Goal: Task Accomplishment & Management: Complete application form

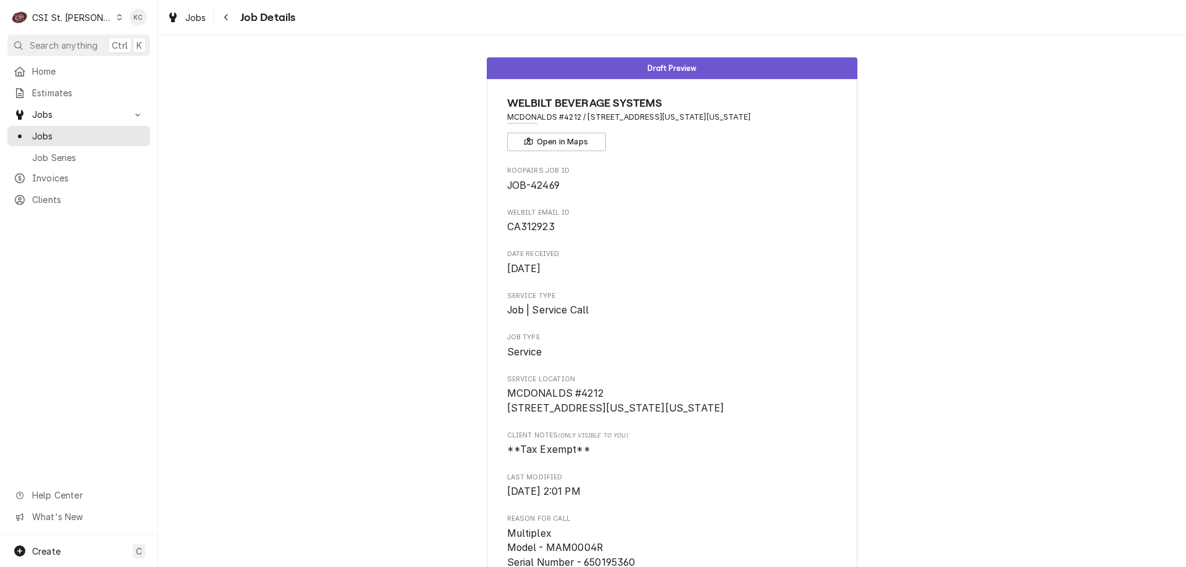
click at [231, 15] on div "Navigate back" at bounding box center [226, 17] width 12 height 12
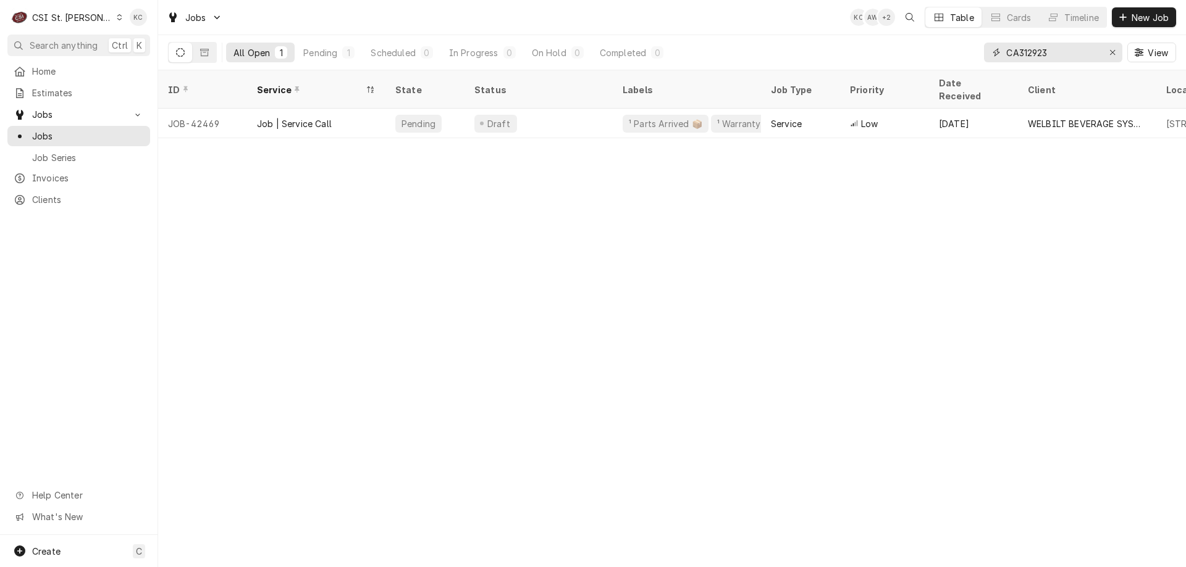
drag, startPoint x: 1063, startPoint y: 57, endPoint x: 986, endPoint y: 59, distance: 77.8
click at [986, 59] on div "CA312923" at bounding box center [1053, 53] width 138 height 20
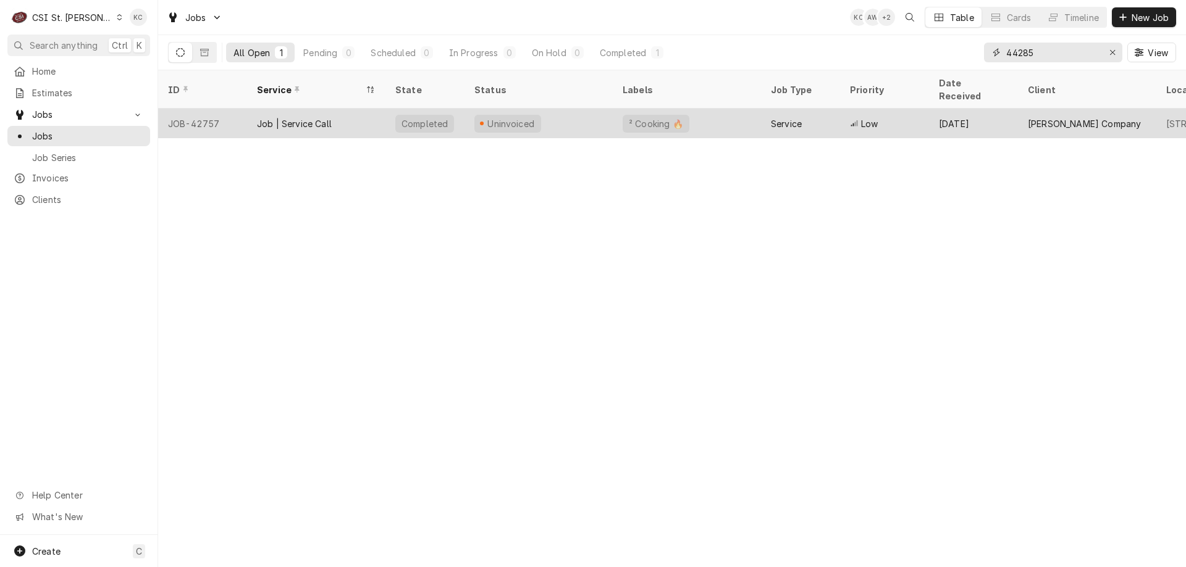
type input "44285"
click at [771, 117] on div "Service" at bounding box center [786, 123] width 31 height 13
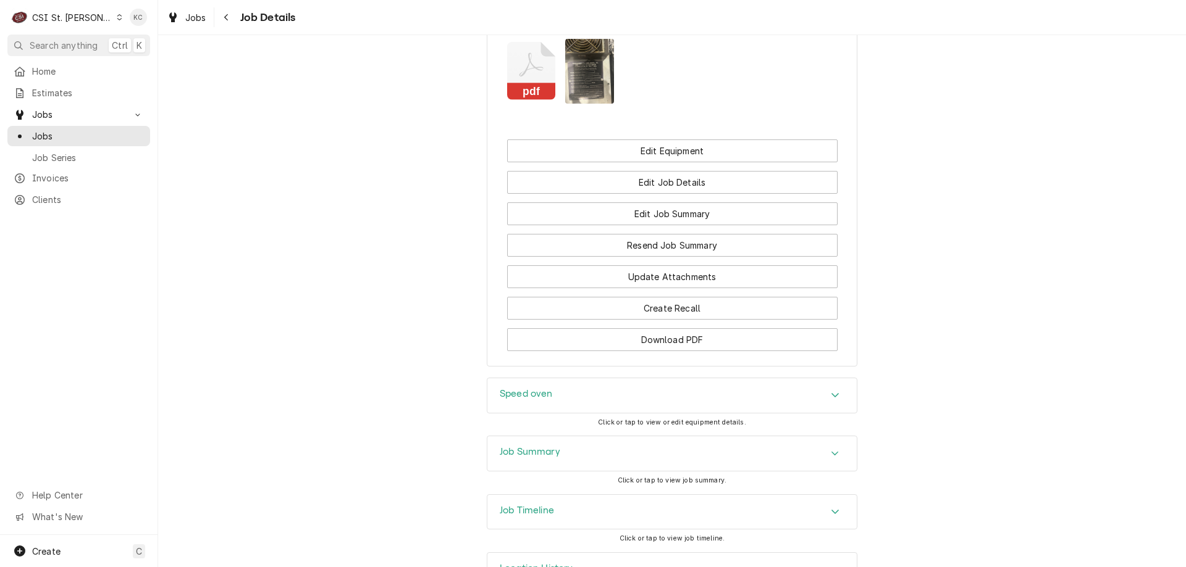
scroll to position [1454, 0]
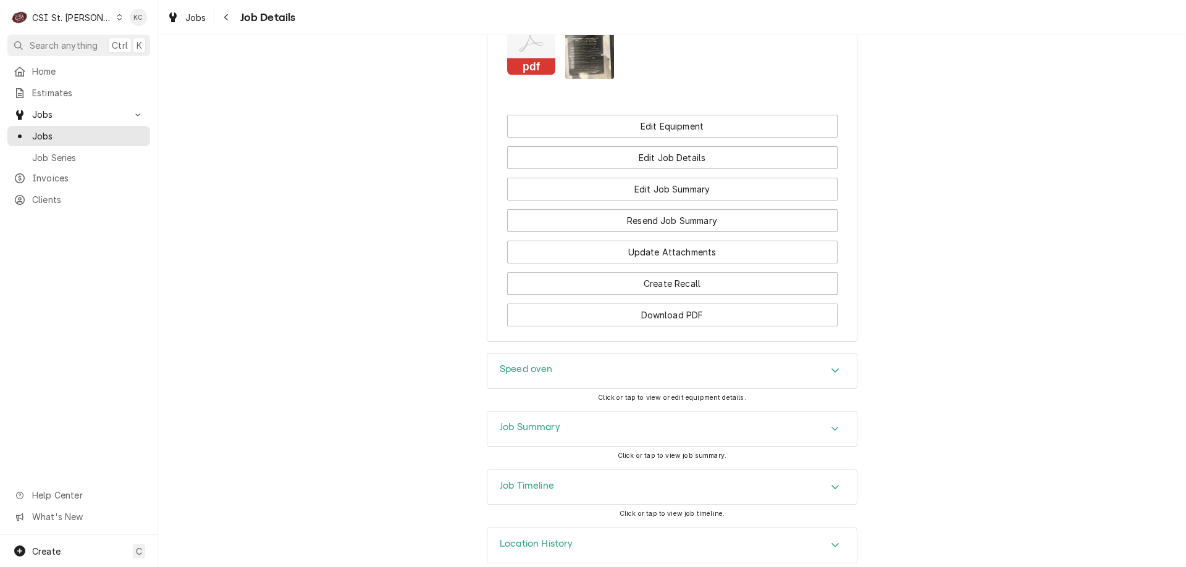
click at [560, 412] on div "Job Summary" at bounding box center [671, 429] width 369 height 35
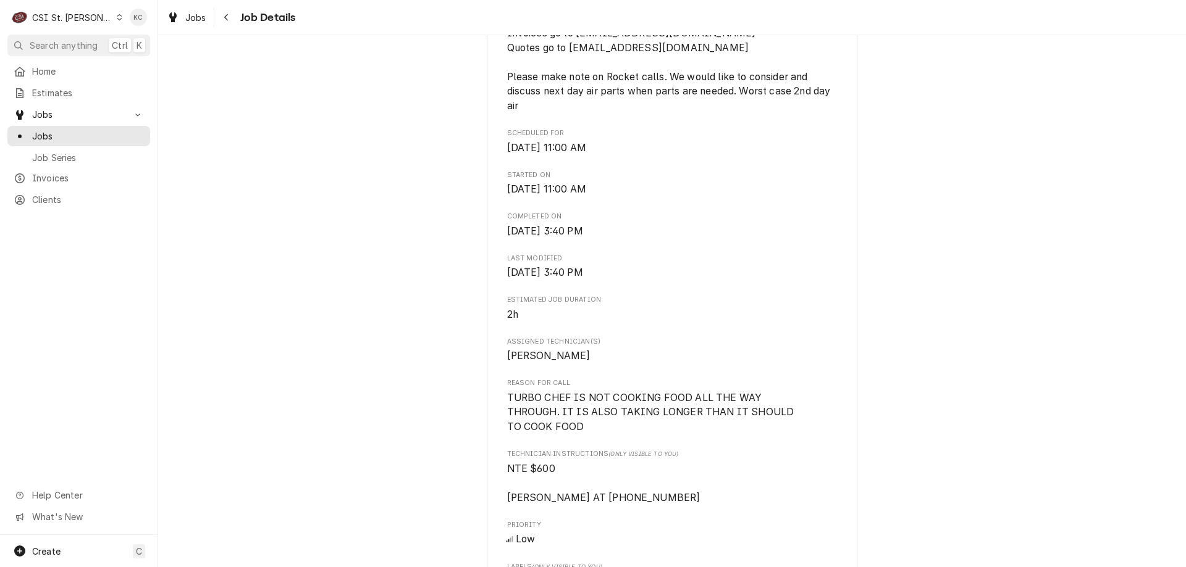
scroll to position [456, 0]
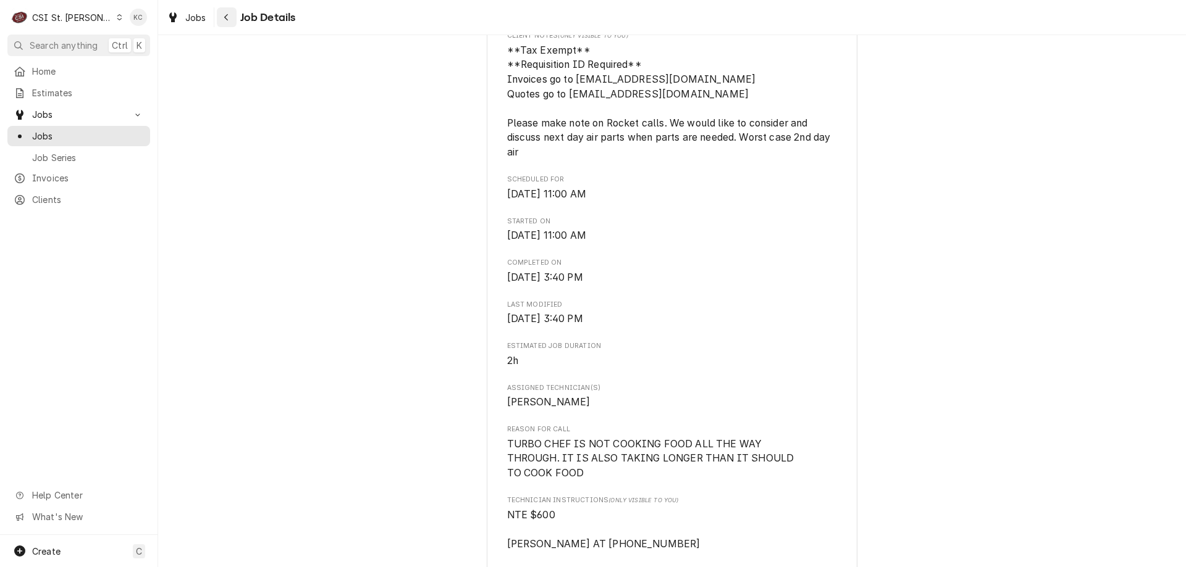
click at [228, 20] on icon "Navigate back" at bounding box center [227, 17] width 6 height 9
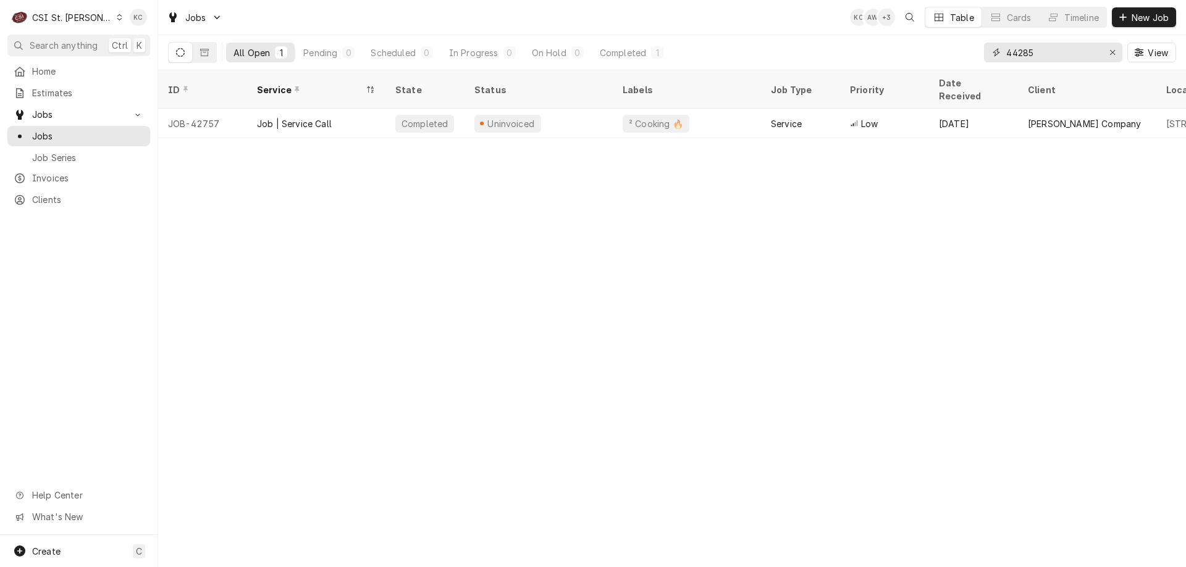
drag, startPoint x: 1066, startPoint y: 57, endPoint x: 980, endPoint y: 57, distance: 85.8
click at [980, 57] on div "All Open 1 Pending 0 Scheduled 0 In Progress 0 On Hold 0 Completed 1 44285 View" at bounding box center [672, 52] width 1008 height 35
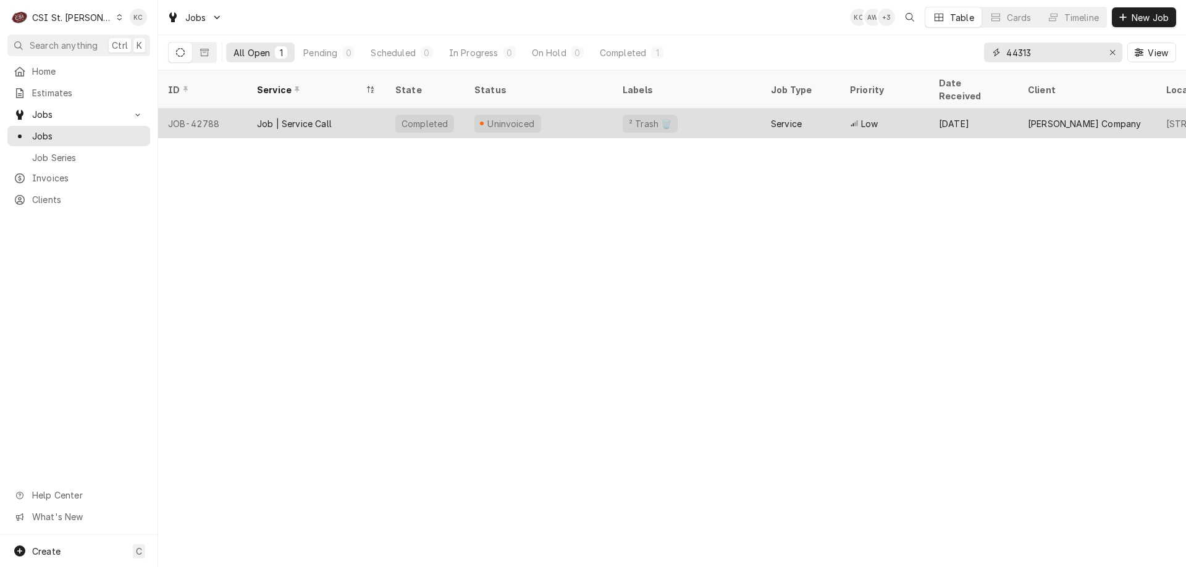
type input "44313"
click at [533, 115] on div "Uninvoiced" at bounding box center [507, 124] width 67 height 18
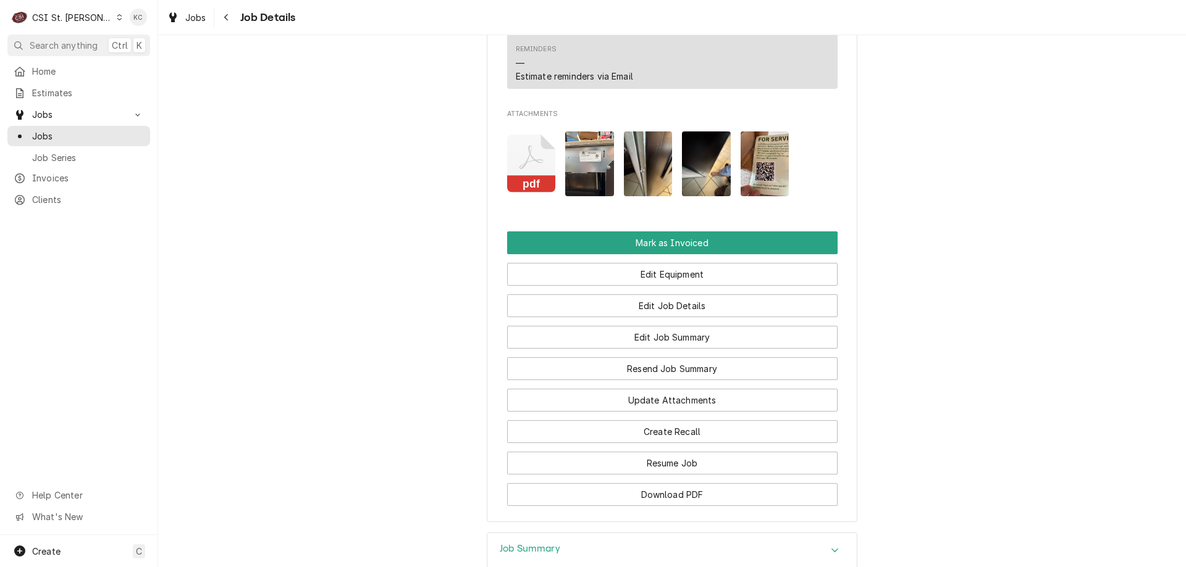
scroll to position [1302, 0]
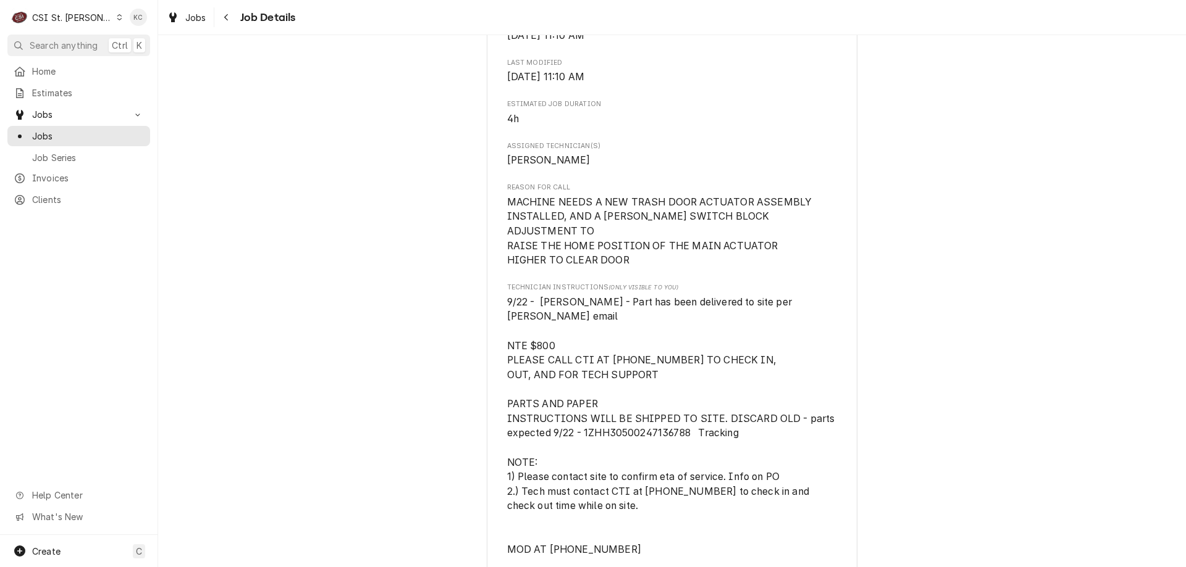
scroll to position [534, 0]
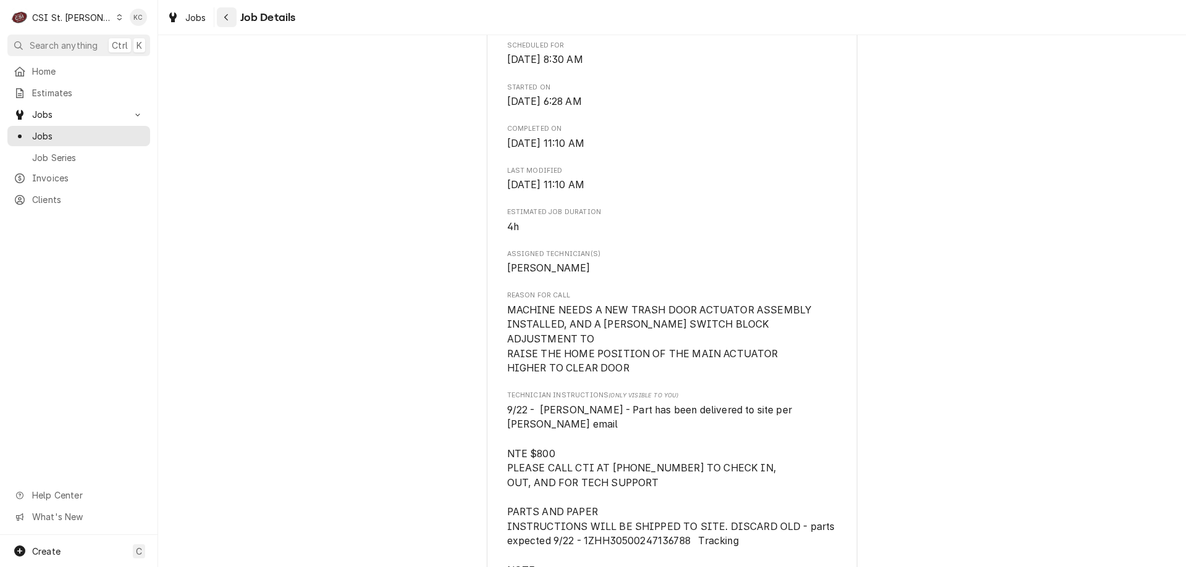
click at [232, 22] on div "Navigate back" at bounding box center [226, 17] width 12 height 12
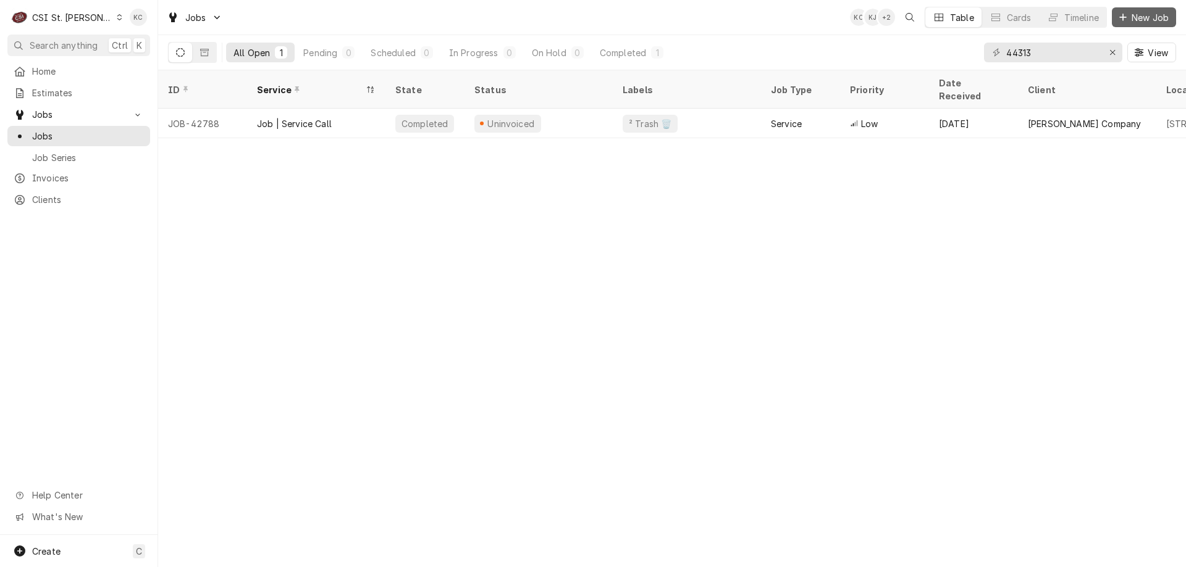
click at [1142, 22] on span "New Job" at bounding box center [1150, 17] width 42 height 13
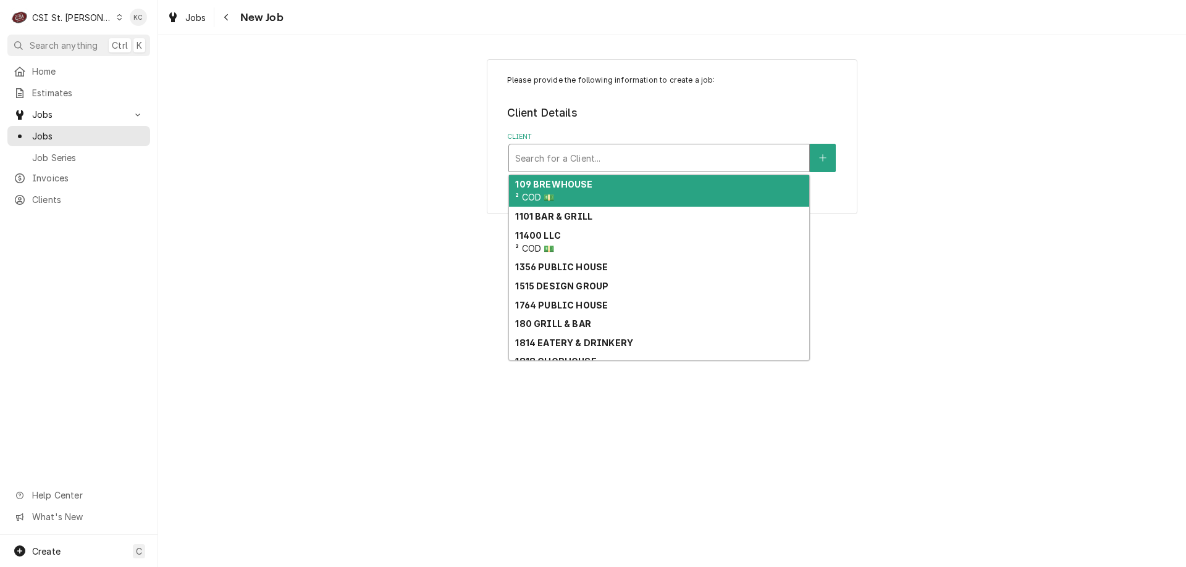
click at [642, 157] on div "Client" at bounding box center [659, 158] width 288 height 22
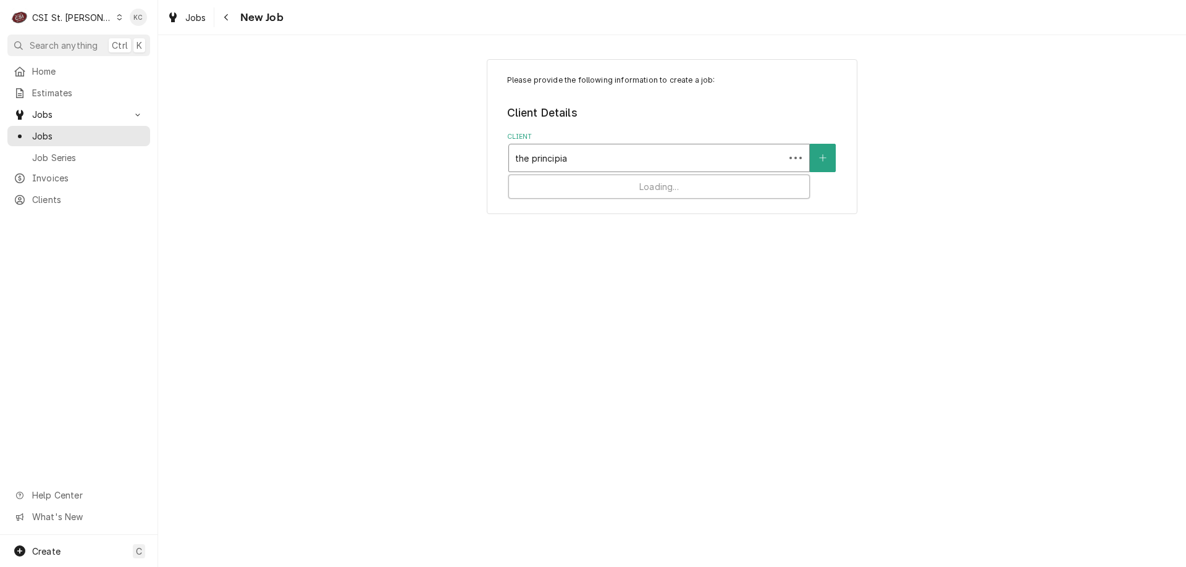
type input "the principia"
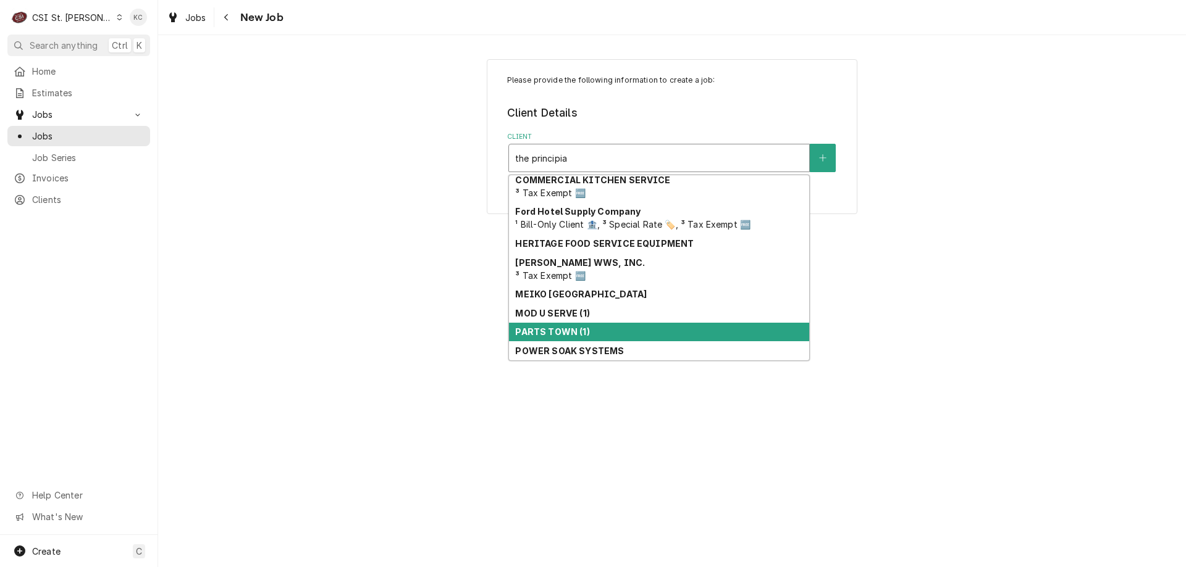
scroll to position [166, 0]
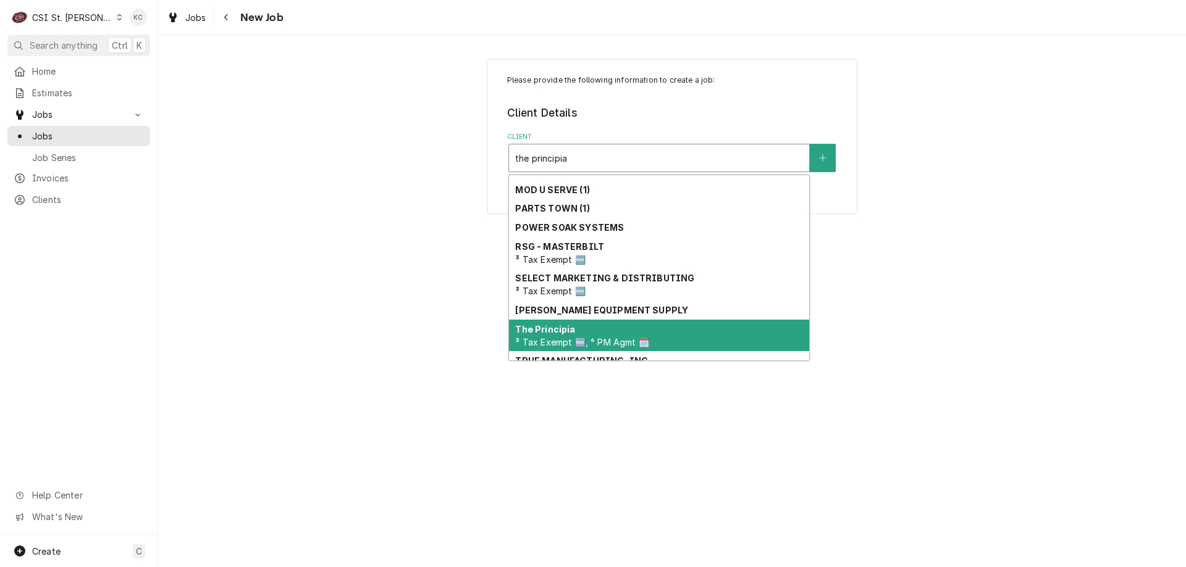
click at [632, 325] on div "The Principia ³ Tax Exempt 🆓, ⁴ PM Agmt 🗓️" at bounding box center [659, 336] width 300 height 32
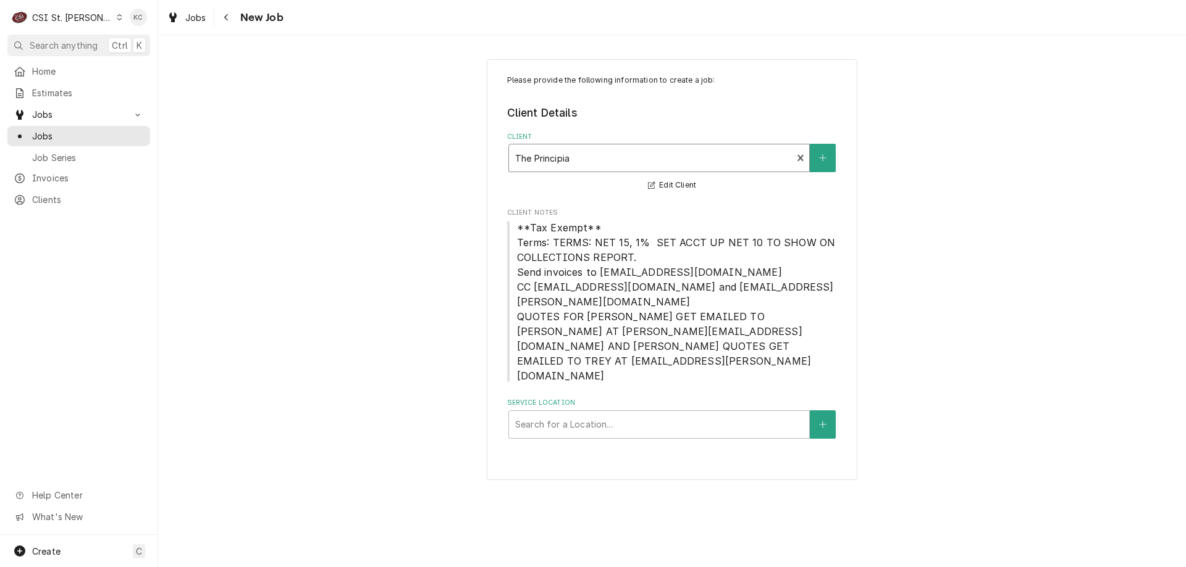
click at [1022, 147] on div "Please provide the following information to create a job: Client Details Client…" at bounding box center [672, 269] width 1028 height 443
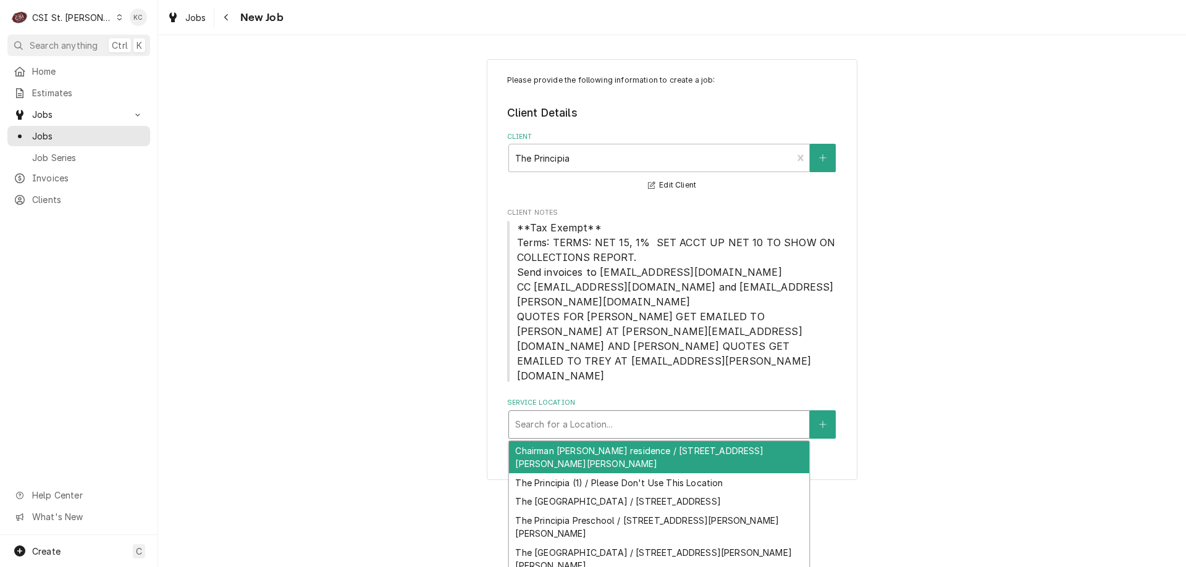
click at [719, 414] on div "Service Location" at bounding box center [659, 425] width 288 height 22
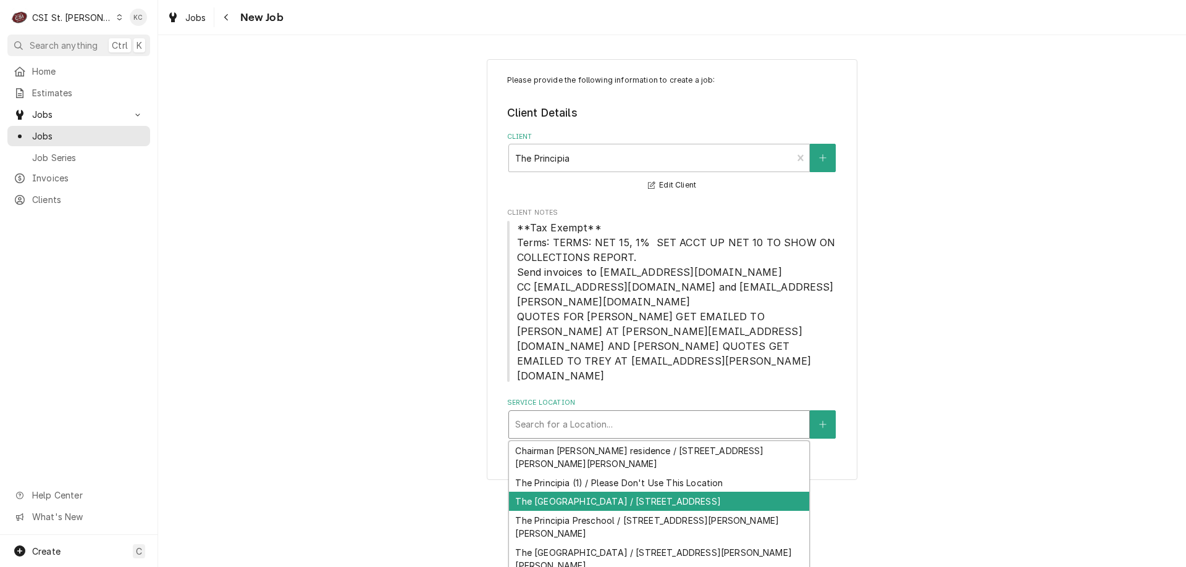
click at [721, 492] on div "The Principia College / 1 Maybeck Pl, Elsah, IL 62028" at bounding box center [659, 501] width 300 height 19
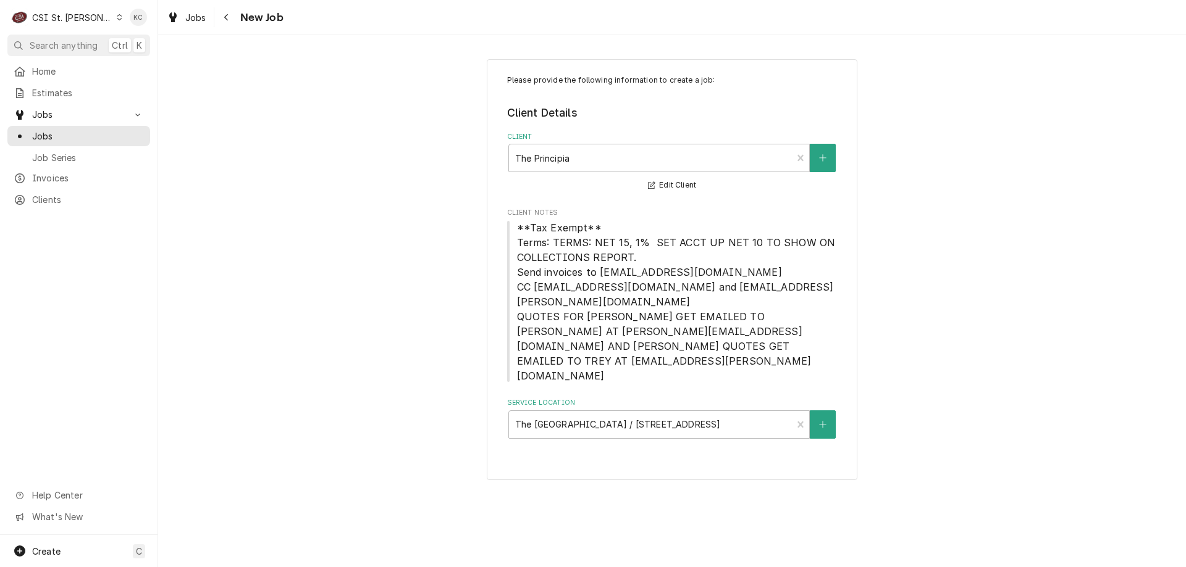
click at [1051, 328] on div "Please provide the following information to create a job: Client Details Client…" at bounding box center [672, 269] width 1028 height 443
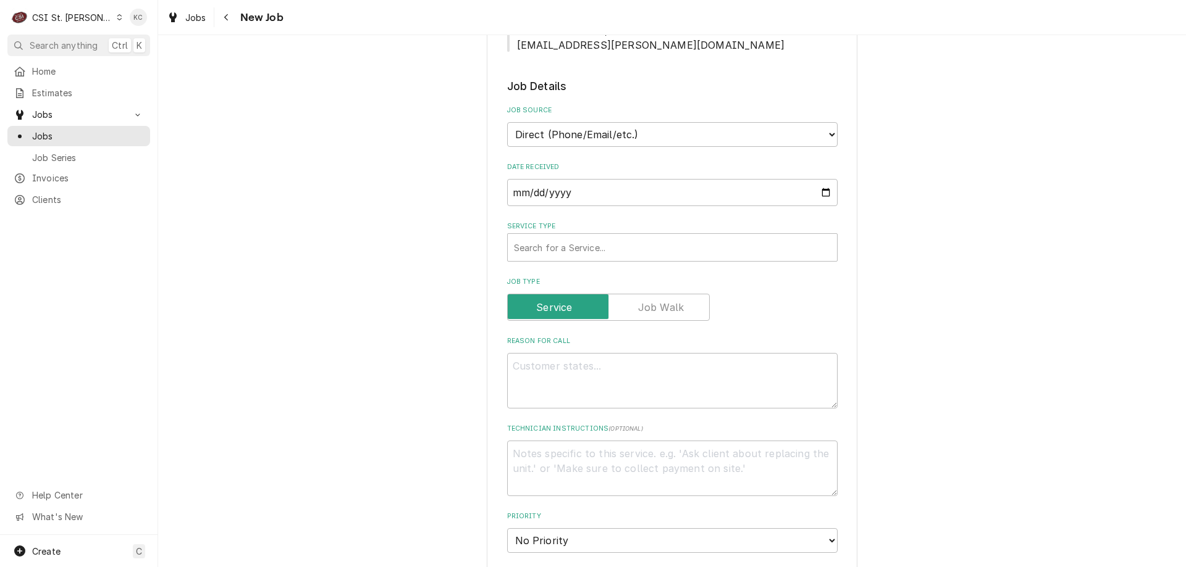
scroll to position [865, 0]
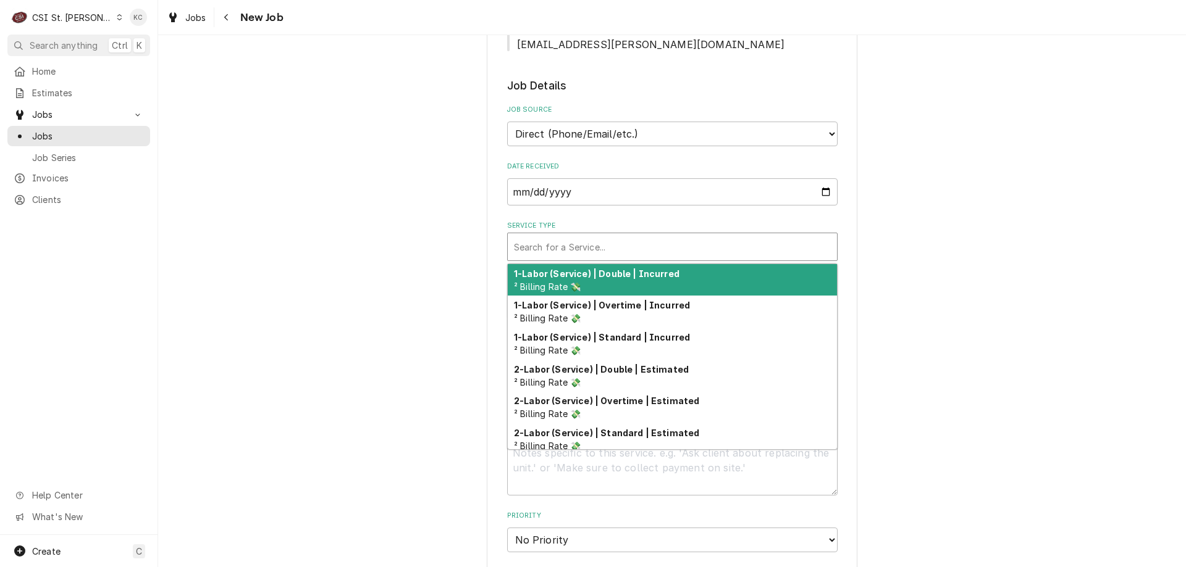
click at [561, 236] on div "Service Type" at bounding box center [672, 247] width 317 height 22
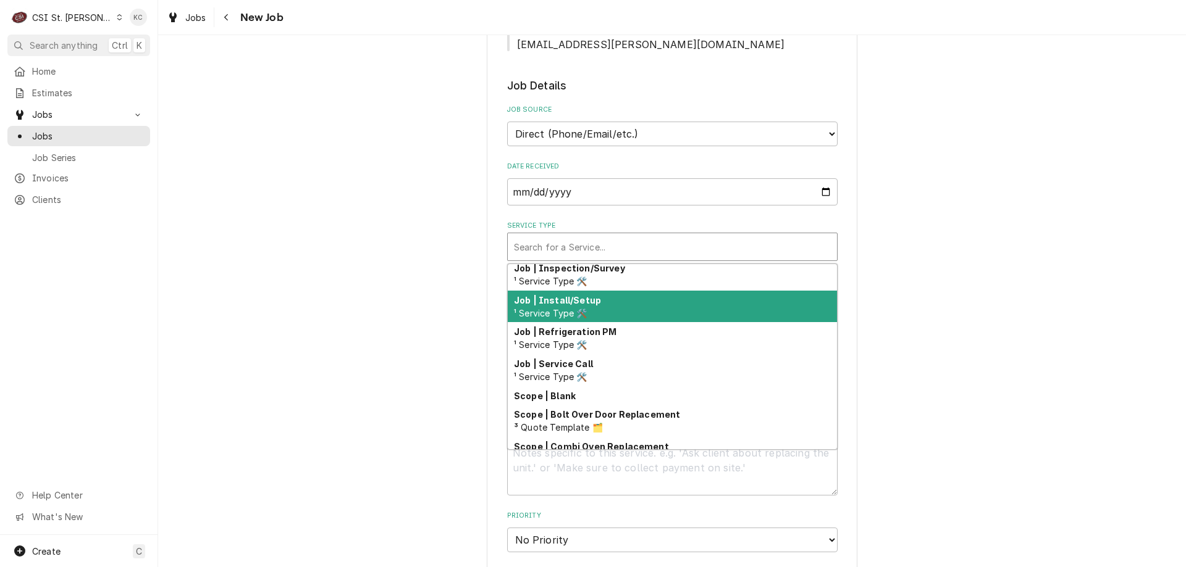
scroll to position [706, 0]
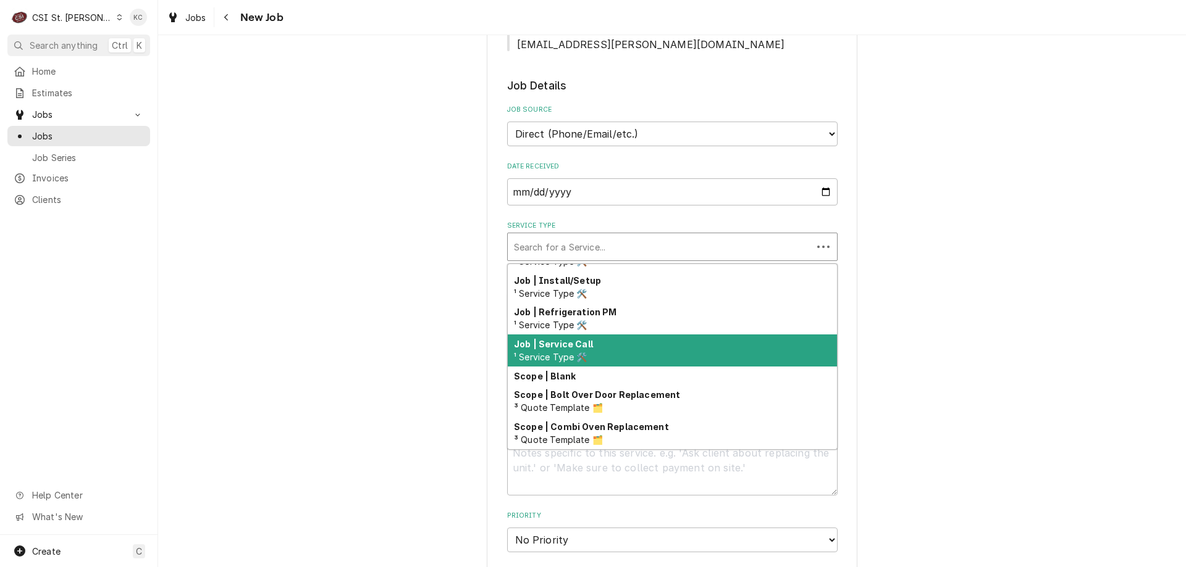
click at [577, 339] on strong "Job | Service Call" at bounding box center [553, 344] width 79 height 10
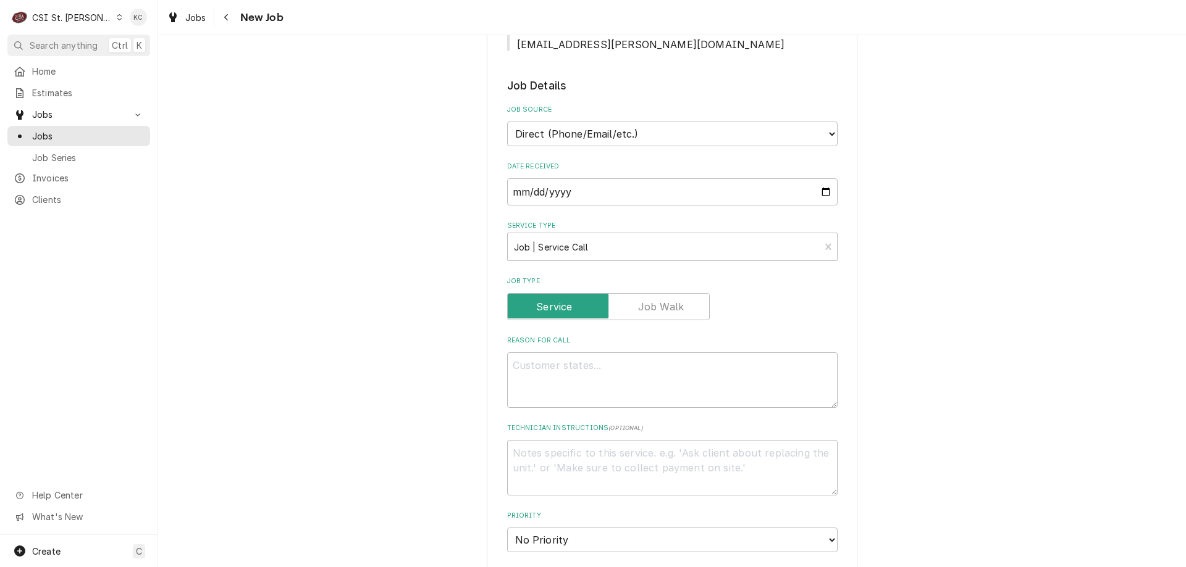
click at [1106, 146] on div "Please provide the following information to create a job: Client Details Client…" at bounding box center [672, 143] width 1028 height 1919
click at [957, 320] on div "Please provide the following information to create a job: Client Details Client…" at bounding box center [672, 236] width 1028 height 2105
click at [557, 353] on textarea "Reason For Call" at bounding box center [672, 381] width 330 height 56
type textarea "x"
type textarea "G"
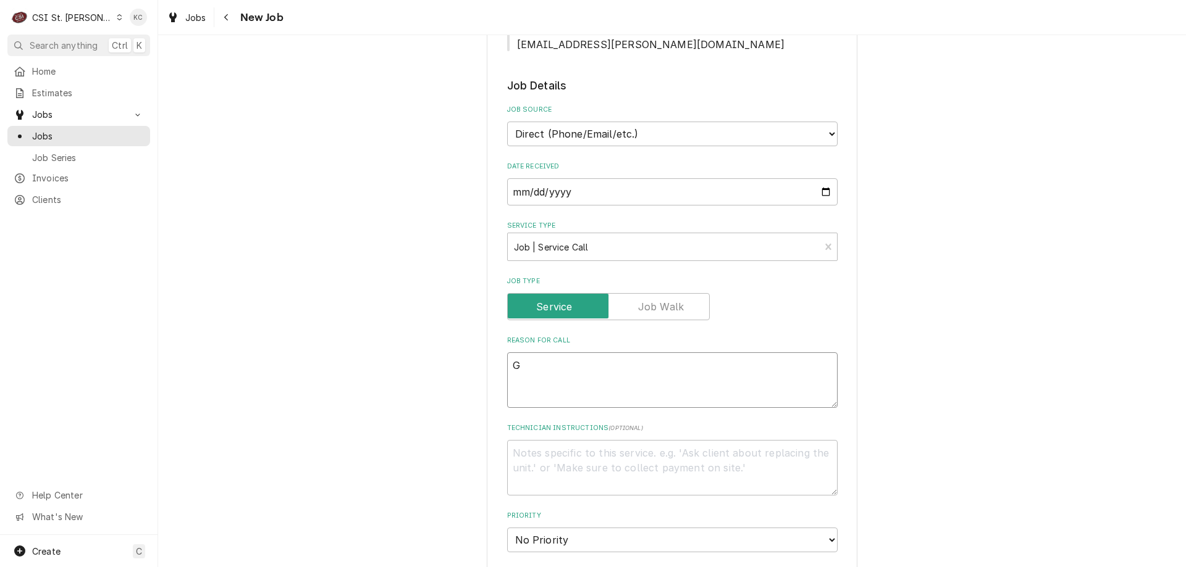
type textarea "x"
type textarea "Gr"
type textarea "x"
type textarea "Gri"
type textarea "x"
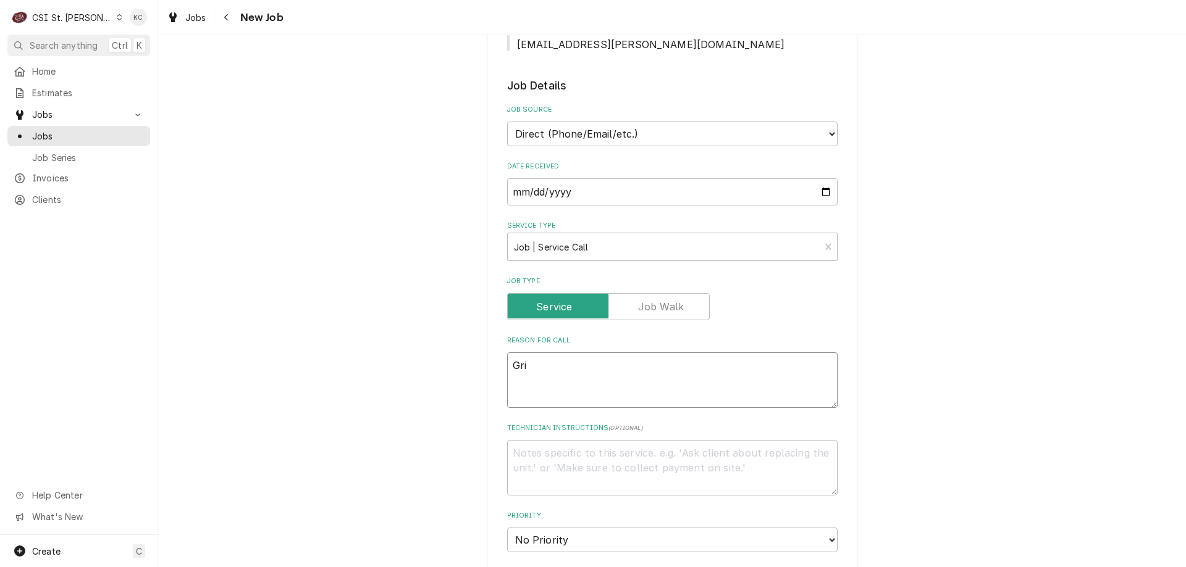
type textarea "Gril"
type textarea "x"
type textarea "Grill"
type textarea "x"
type textarea "Grill"
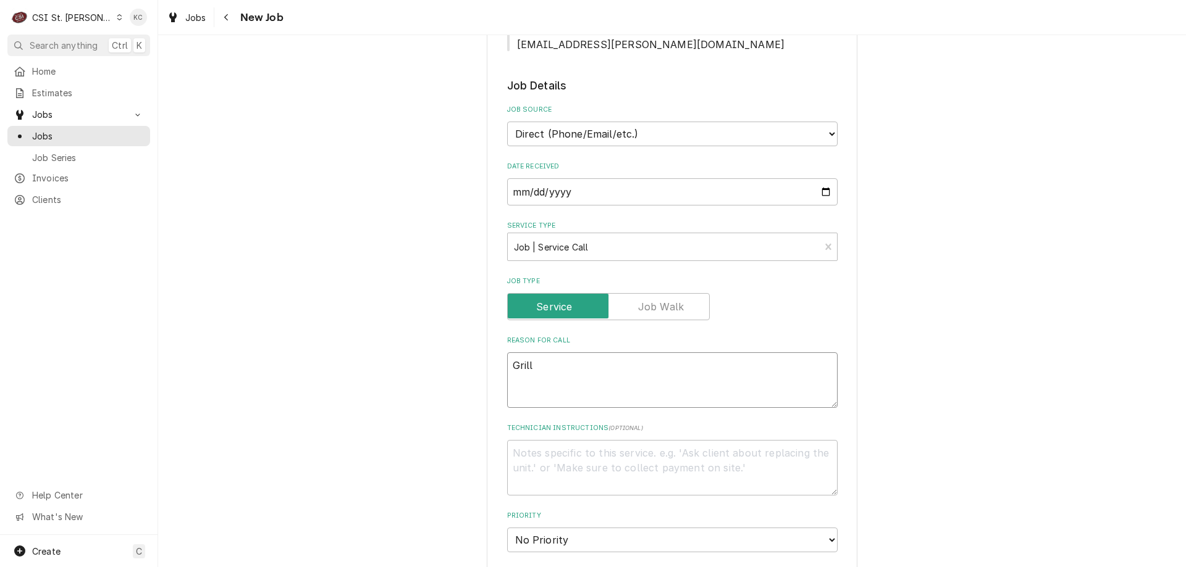
type textarea "x"
type textarea "Grill t"
type textarea "x"
type textarea "Grill th"
type textarea "x"
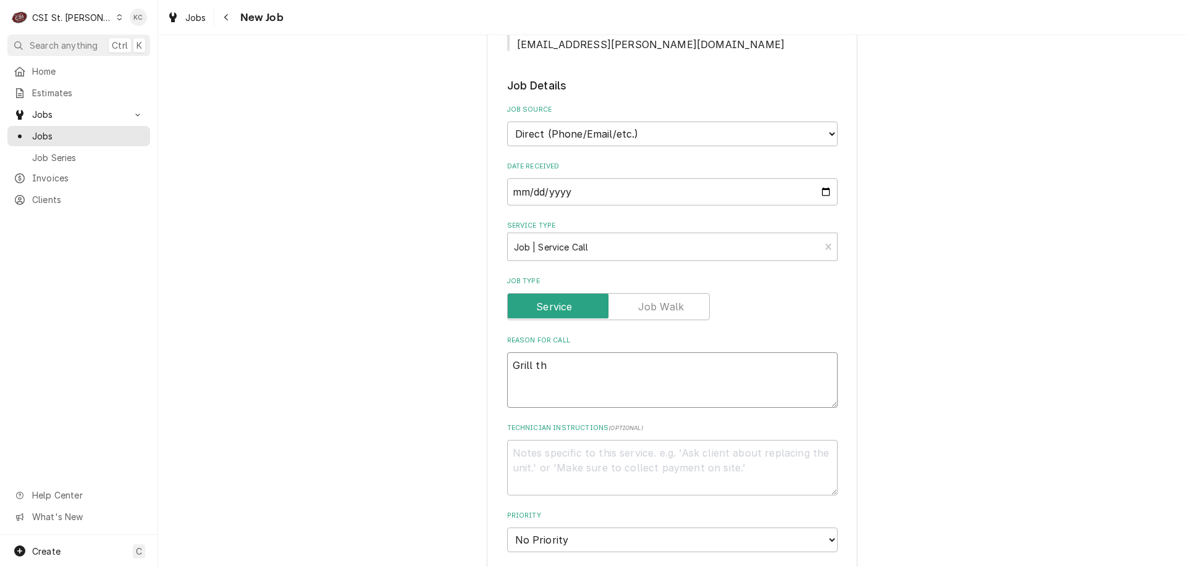
type textarea "Grill the"
type textarea "x"
type textarea "Grill ther"
type textarea "x"
type textarea "Grill therm"
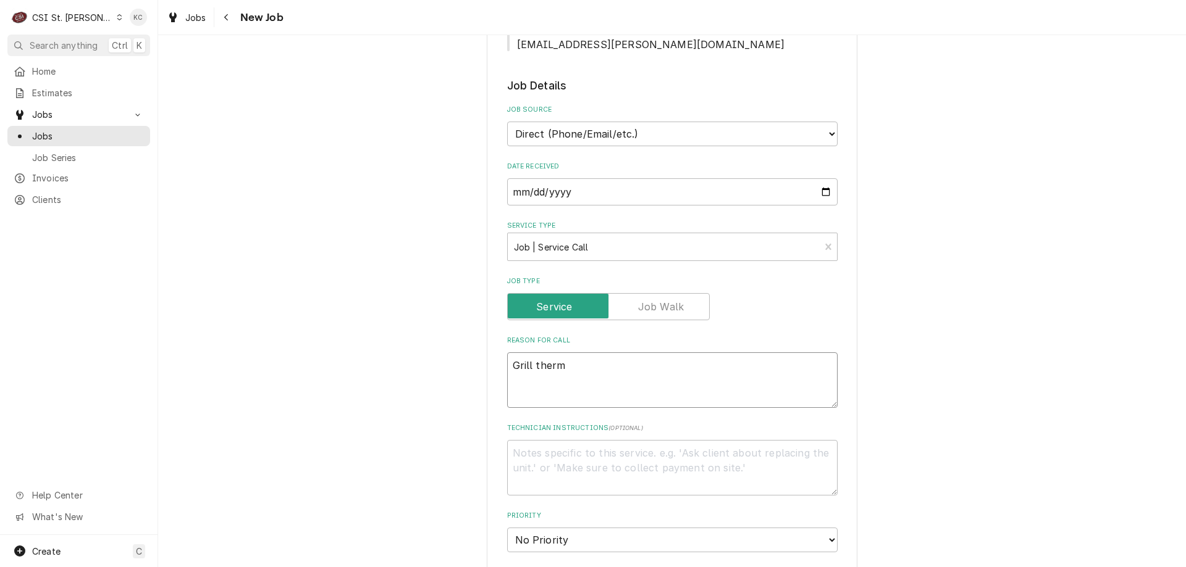
type textarea "x"
type textarea "Grill thermo"
type textarea "x"
type textarea "Grill thermos"
type textarea "x"
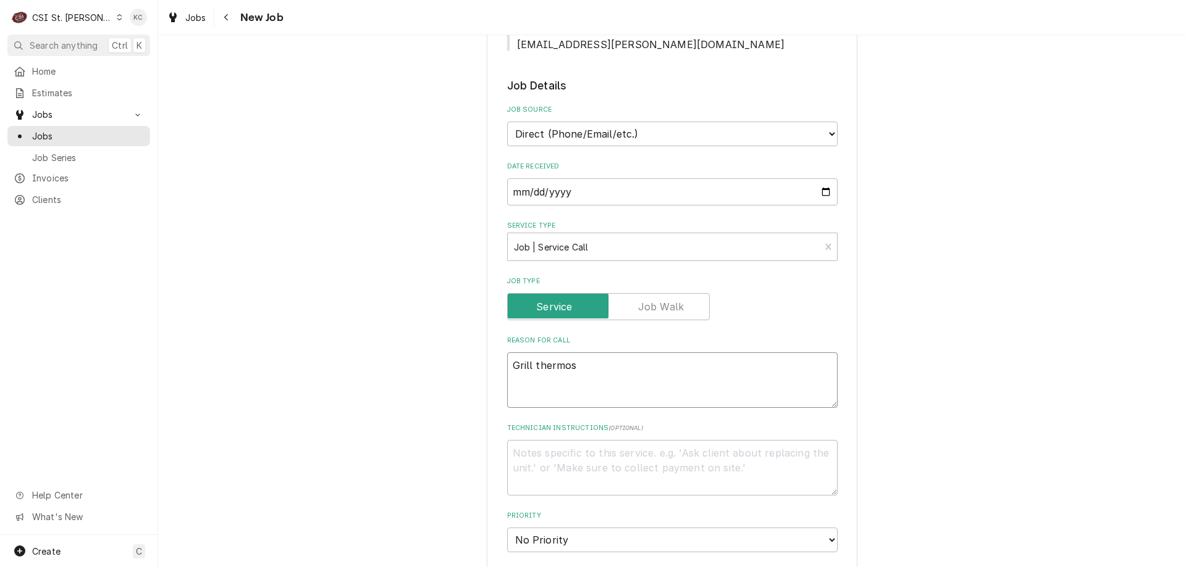
type textarea "Grill thermost"
type textarea "x"
type textarea "Grill thermosta"
type textarea "x"
type textarea "Grill thermostat"
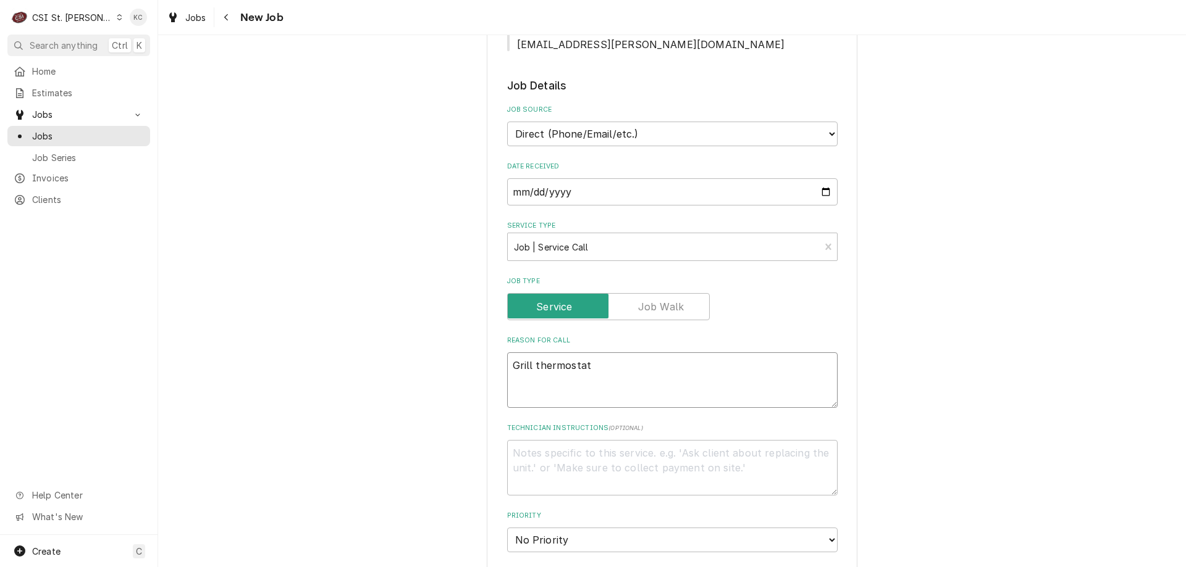
type textarea "x"
type textarea "Grill thermostat -"
type textarea "x"
type textarea "Grill thermostat -0"
type textarea "x"
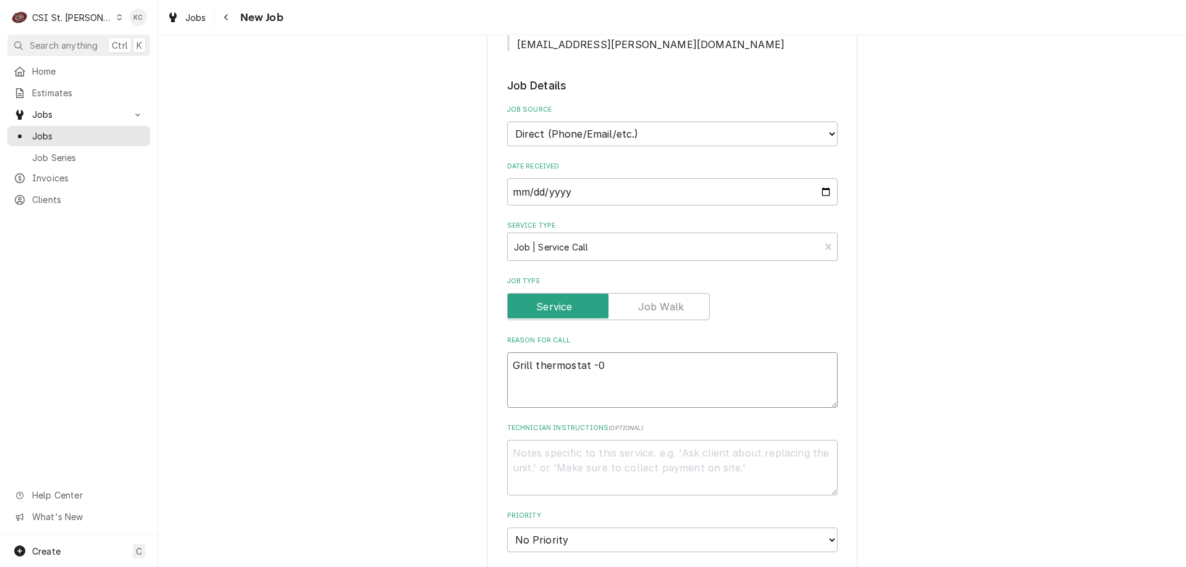
type textarea "Grill thermostat -"
type textarea "x"
type textarea "Grill thermostat -"
type textarea "x"
type textarea "Grill thermostat -"
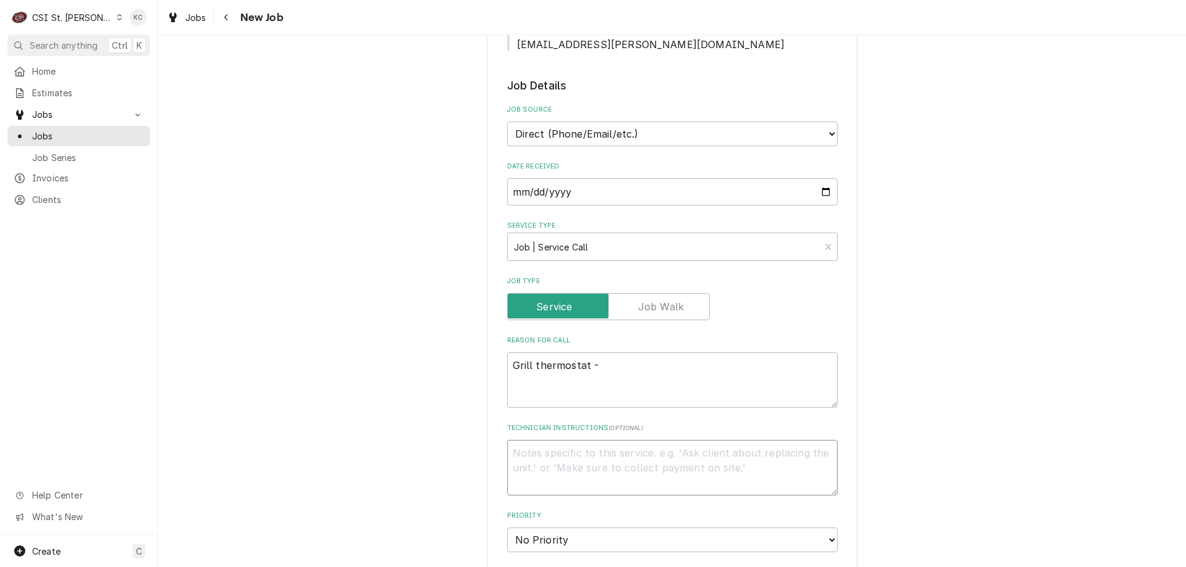
click at [533, 440] on textarea "Technician Instructions ( optional )" at bounding box center [672, 468] width 330 height 56
paste textarea "The grill in our kitchen was calibrated recently by CSI but we are still having…"
type textarea "x"
type textarea "The grill in our kitchen was calibrated recently by CSI but we are still having…"
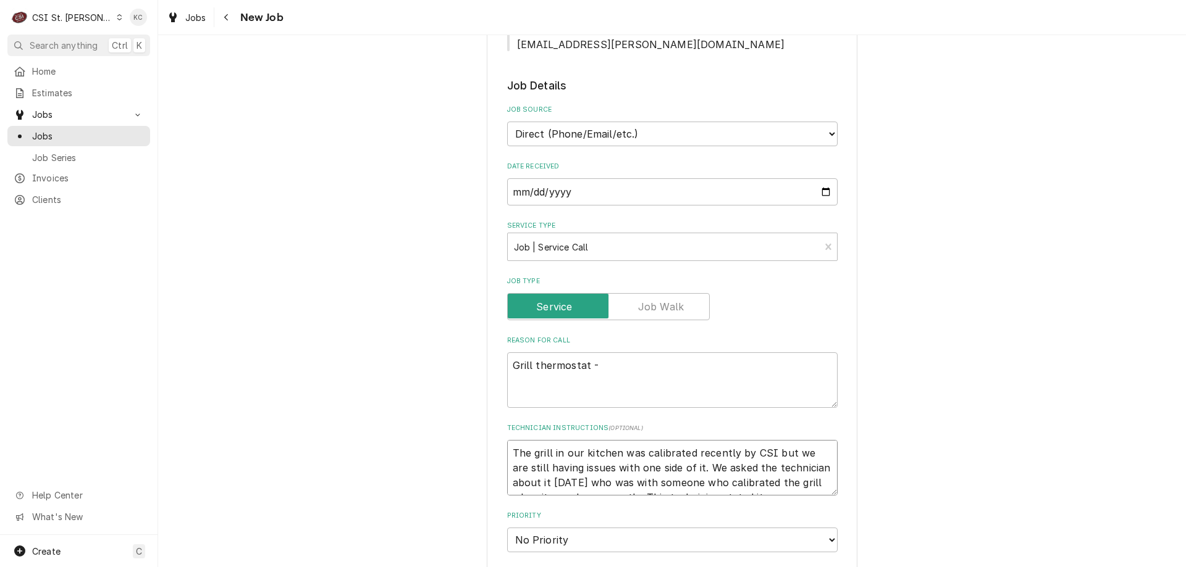
scroll to position [9, 0]
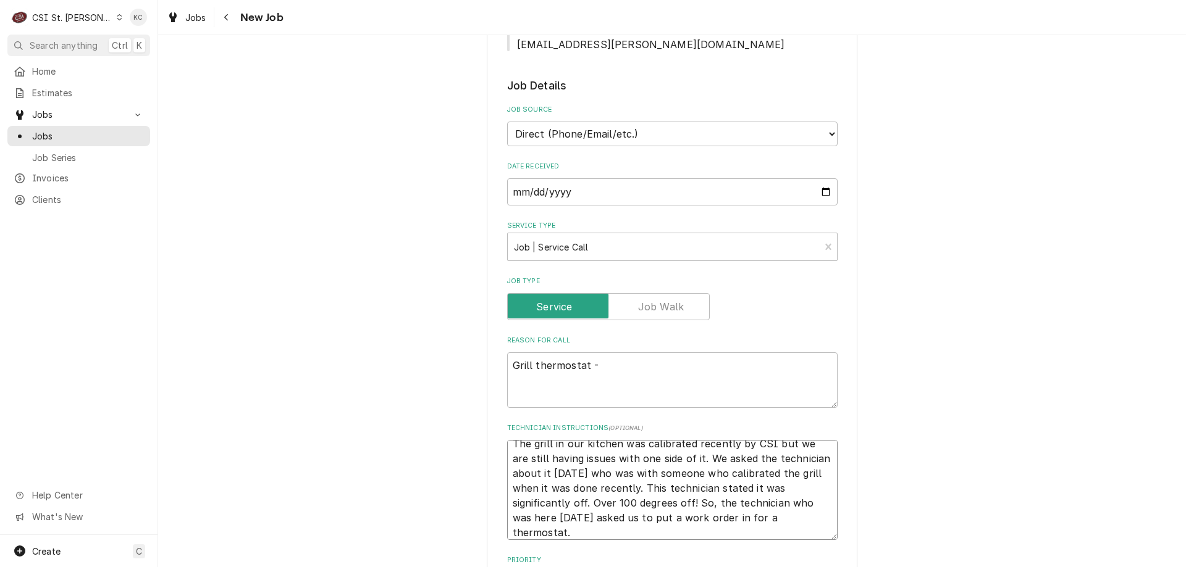
type textarea "x"
type textarea "The grill in our kitchen was calibrated recently by CSI but we are still having…"
type textarea "x"
type textarea "The grill in our kitchen was calibrated recently by CSI but we are still having…"
type textarea "x"
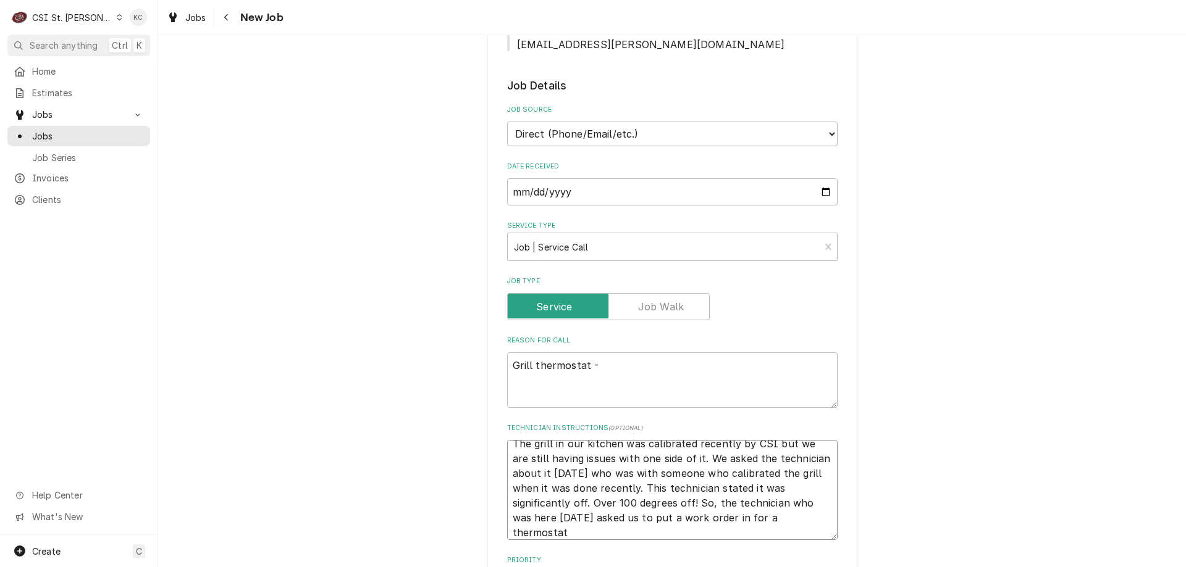
type textarea "The grill in our kitchen was calibrated recently by CSI but we are still having…"
type textarea "x"
type textarea "The grill in our kitchen was calibrated recently by CSI but we are still having…"
type textarea "x"
type textarea "The grill in our kitchen was calibrated recently by CSI but we are still having…"
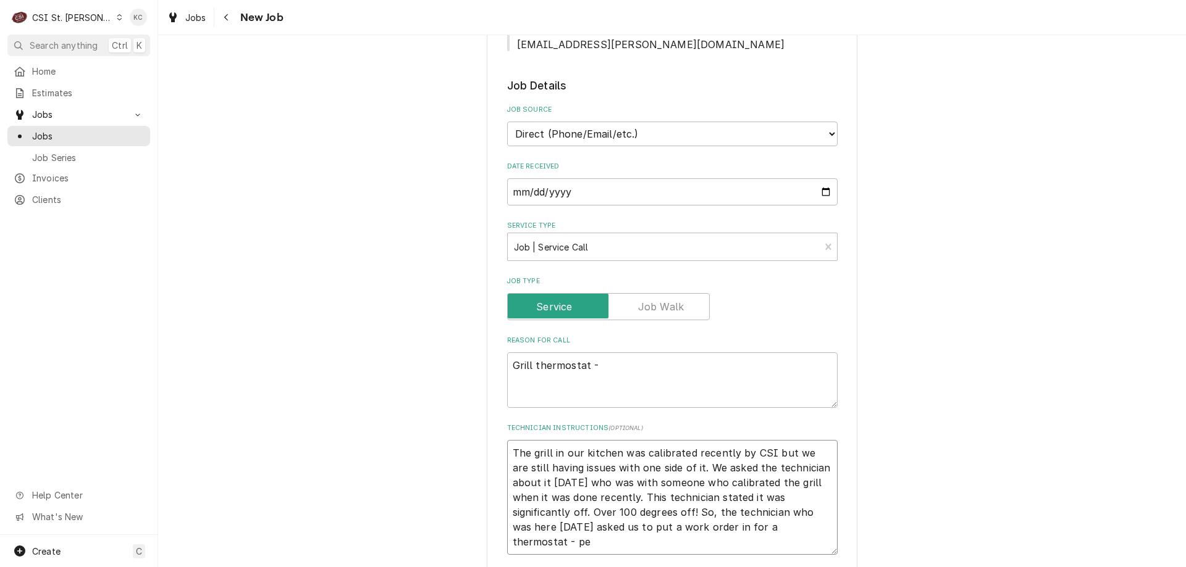
type textarea "x"
type textarea "The grill in our kitchen was calibrated recently by CSI but we are still having…"
type textarea "x"
type textarea "The grill in our kitchen was calibrated recently by CSI but we are still having…"
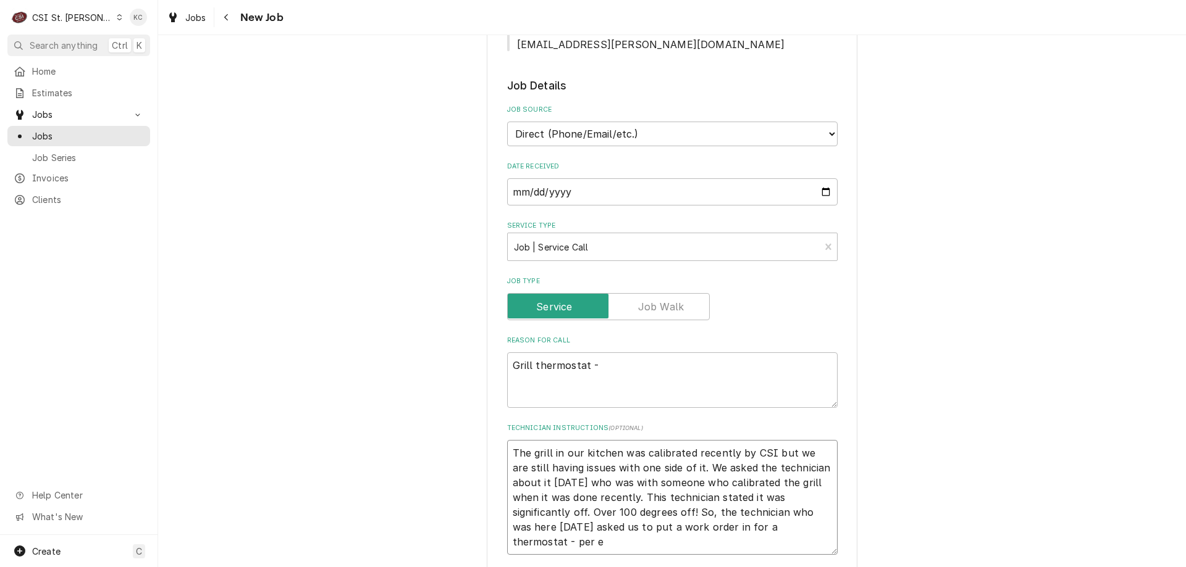
type textarea "x"
type textarea "The grill in our kitchen was calibrated recently by CSI but we are still having…"
type textarea "x"
type textarea "The grill in our kitchen was calibrated recently by CSI but we are still having…"
type textarea "x"
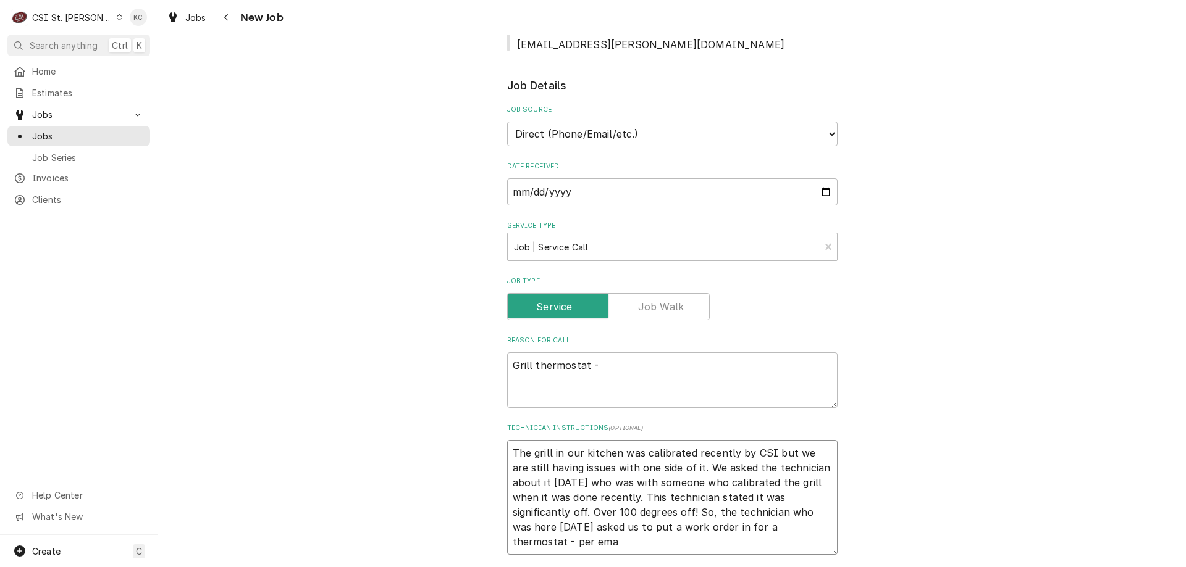
type textarea "The grill in our kitchen was calibrated recently by CSI but we are still having…"
type textarea "x"
type textarea "The grill in our kitchen was calibrated recently by CSI but we are still having…"
type textarea "x"
type textarea "The grill in our kitchen was calibrated recently by CSI but we are still having…"
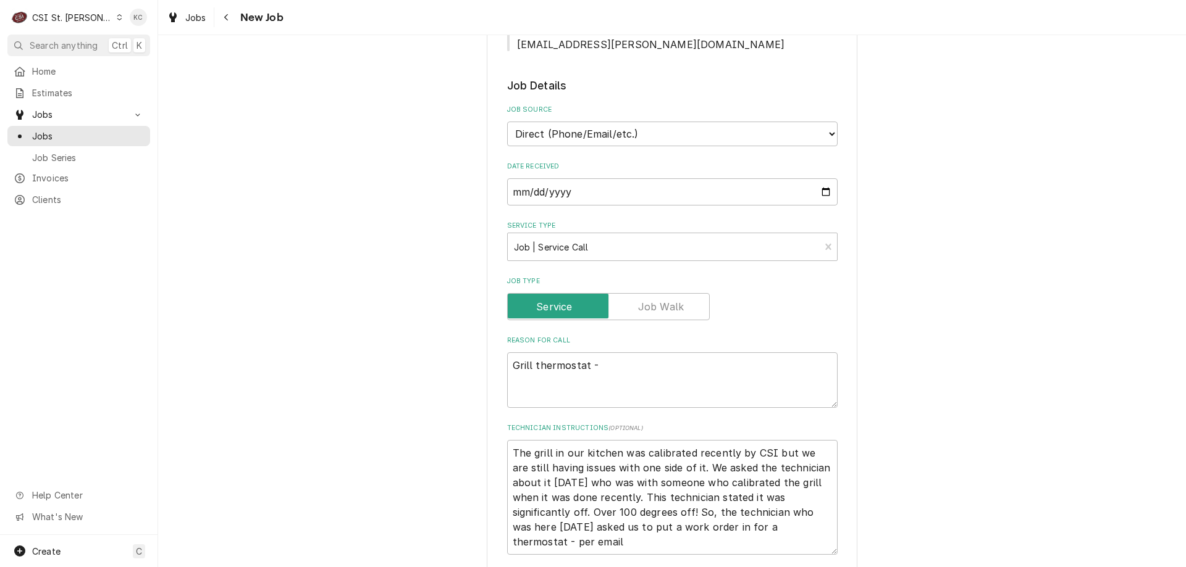
select select "4"
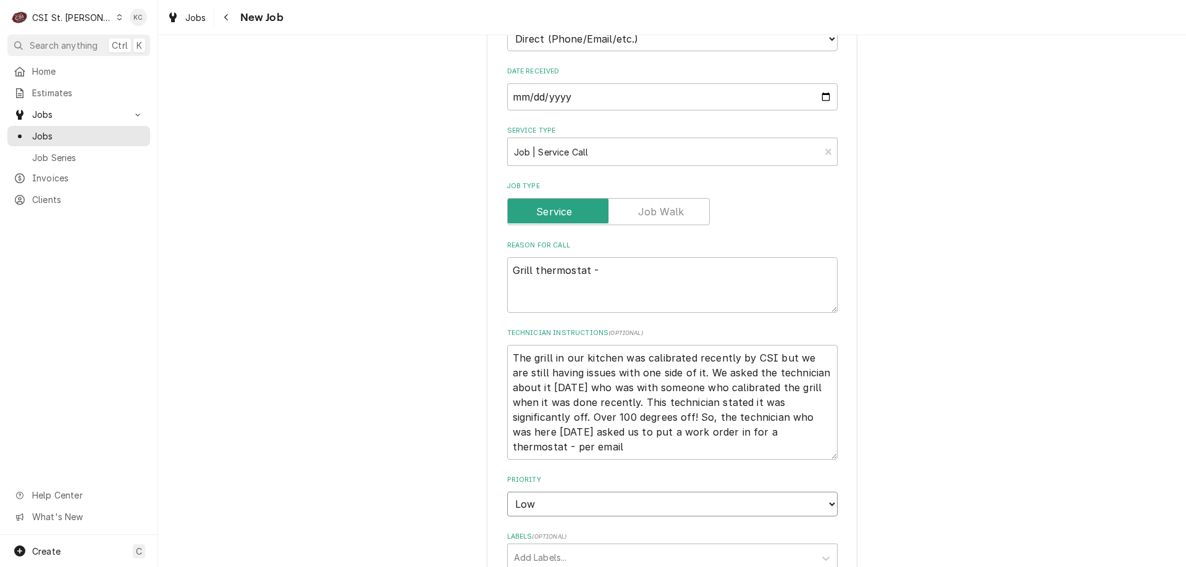
scroll to position [988, 0]
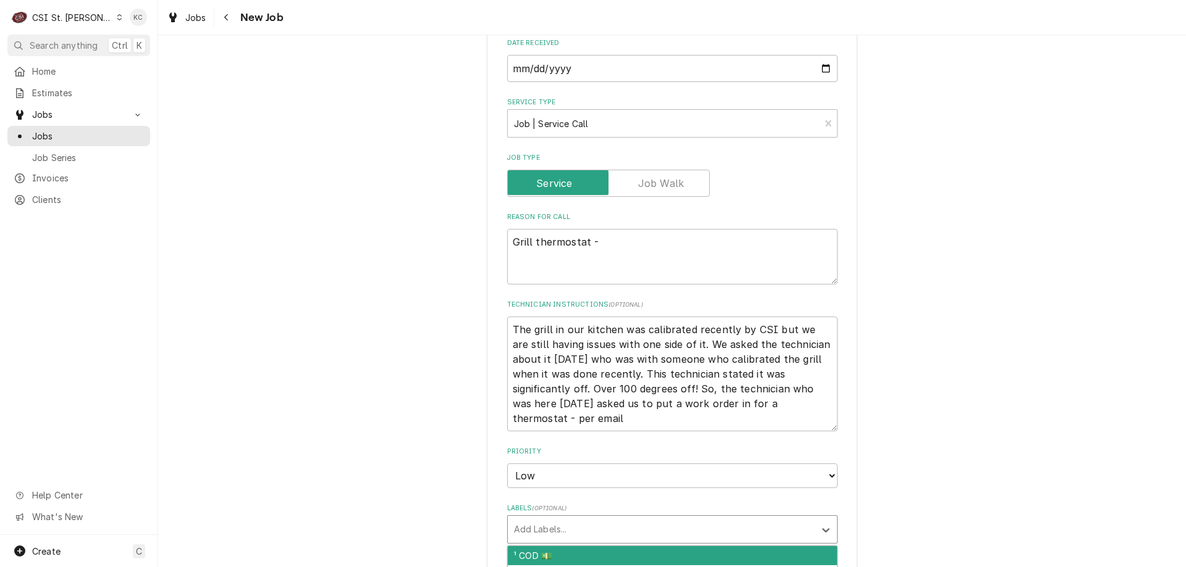
click at [588, 519] on div "Labels" at bounding box center [661, 530] width 295 height 22
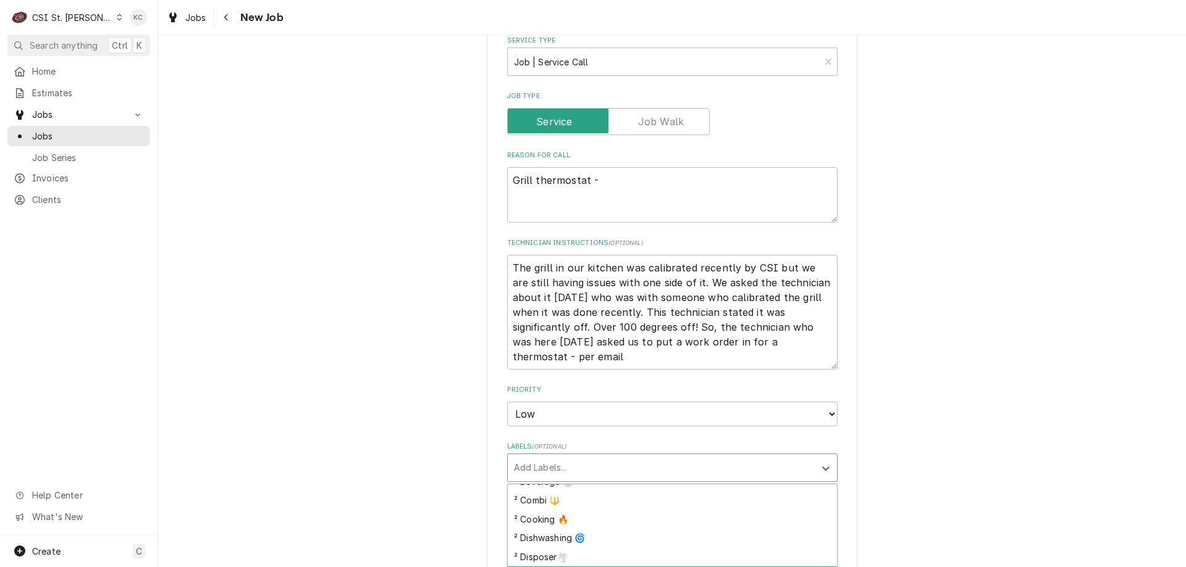
scroll to position [185, 0]
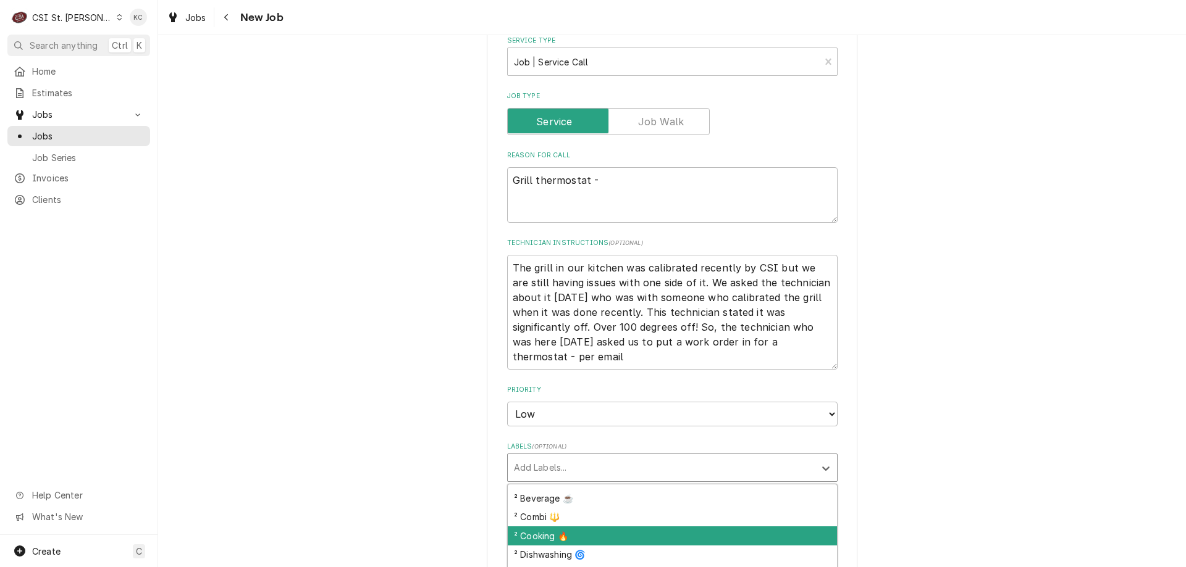
click at [631, 527] on div "² Cooking 🔥" at bounding box center [672, 536] width 329 height 19
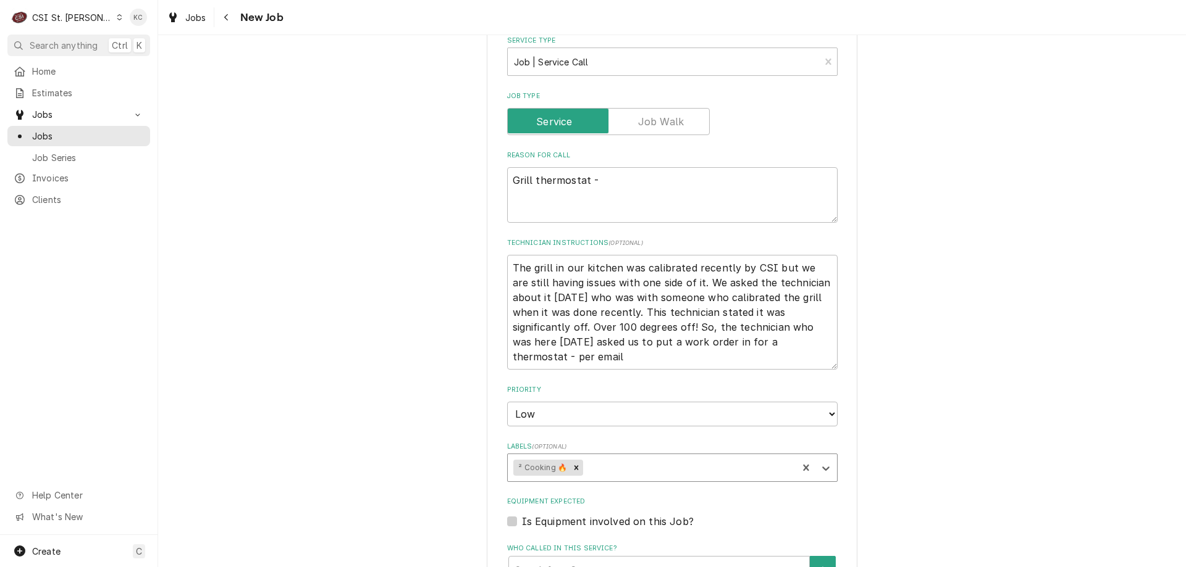
click at [950, 386] on div "Please provide the following information to create a job: Client Details Client…" at bounding box center [672, 80] width 1028 height 2164
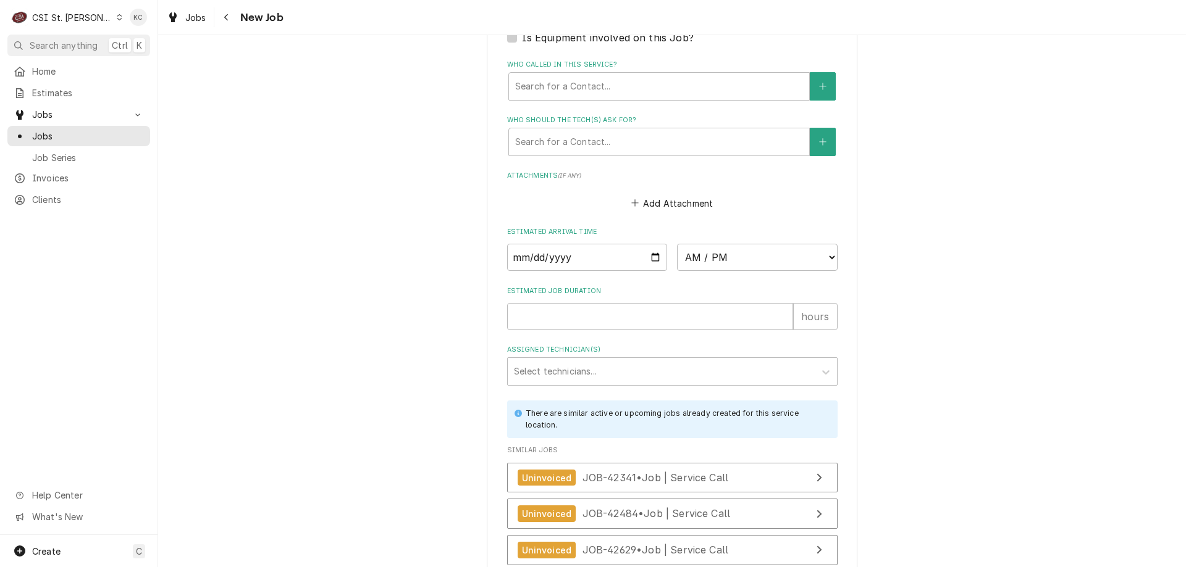
scroll to position [1541, 0]
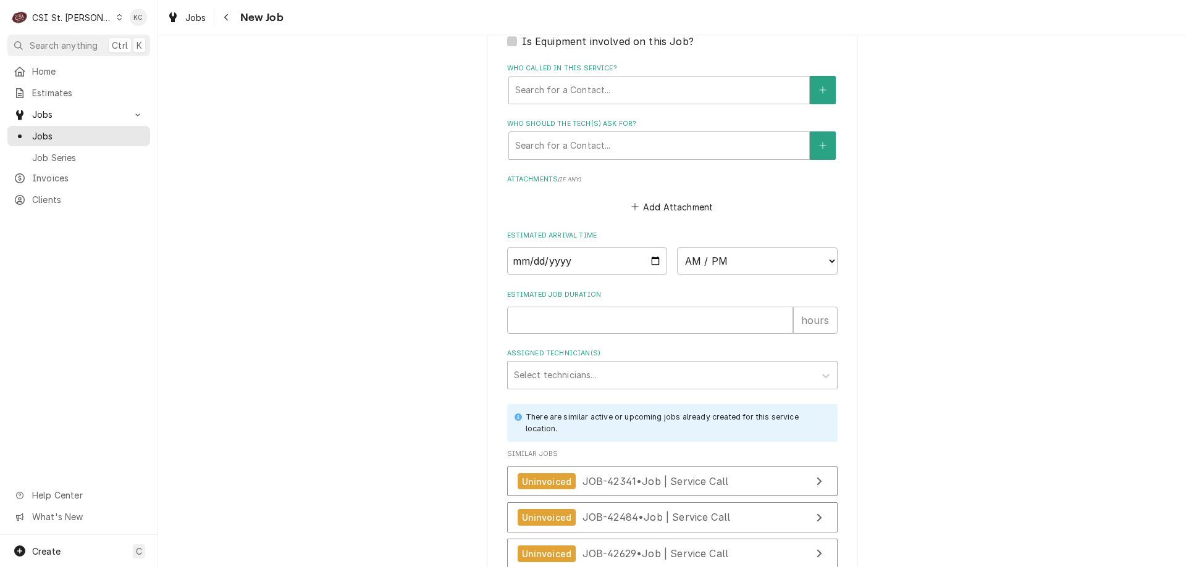
type textarea "x"
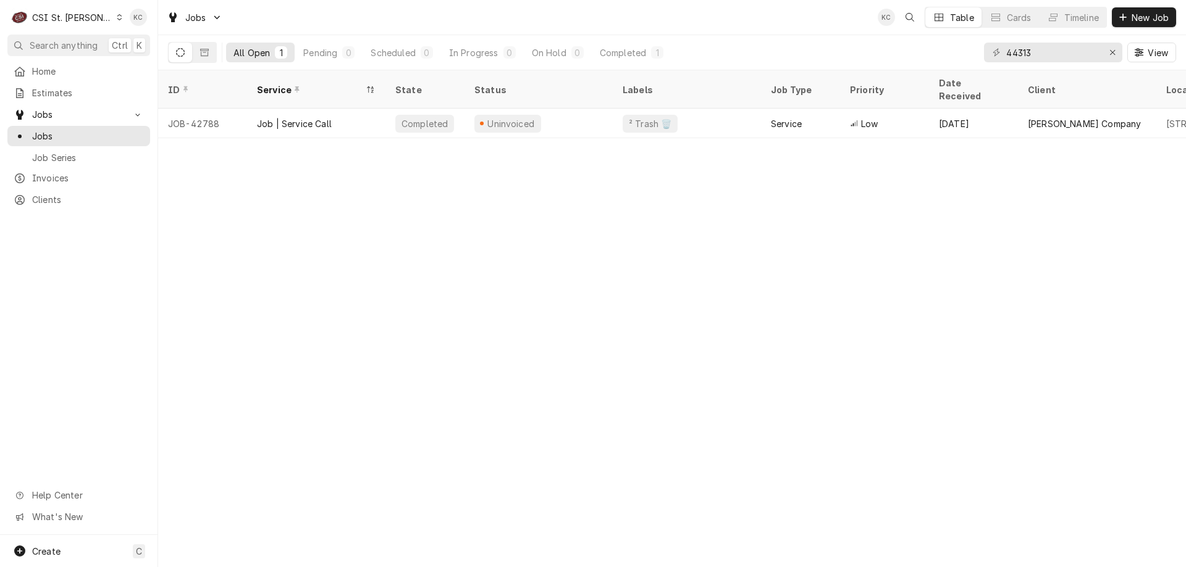
click at [77, 13] on div "CSI St. [PERSON_NAME]" at bounding box center [72, 17] width 80 height 13
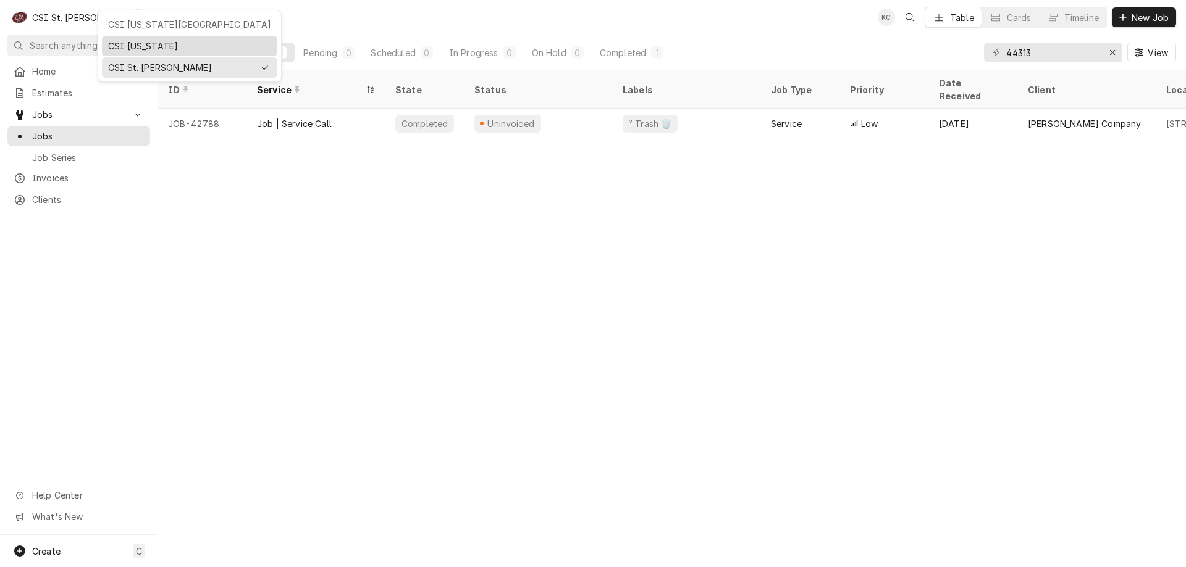
click at [159, 45] on div "CSI [US_STATE]" at bounding box center [189, 46] width 163 height 13
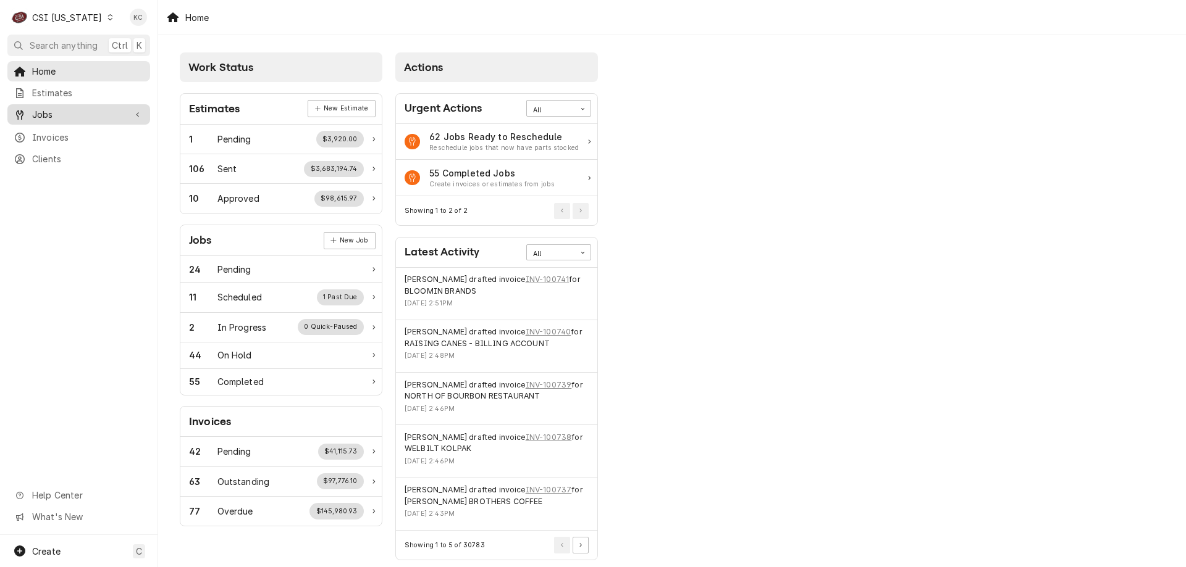
click at [45, 114] on span "Jobs" at bounding box center [78, 114] width 93 height 13
click at [51, 138] on span "Jobs" at bounding box center [88, 136] width 112 height 13
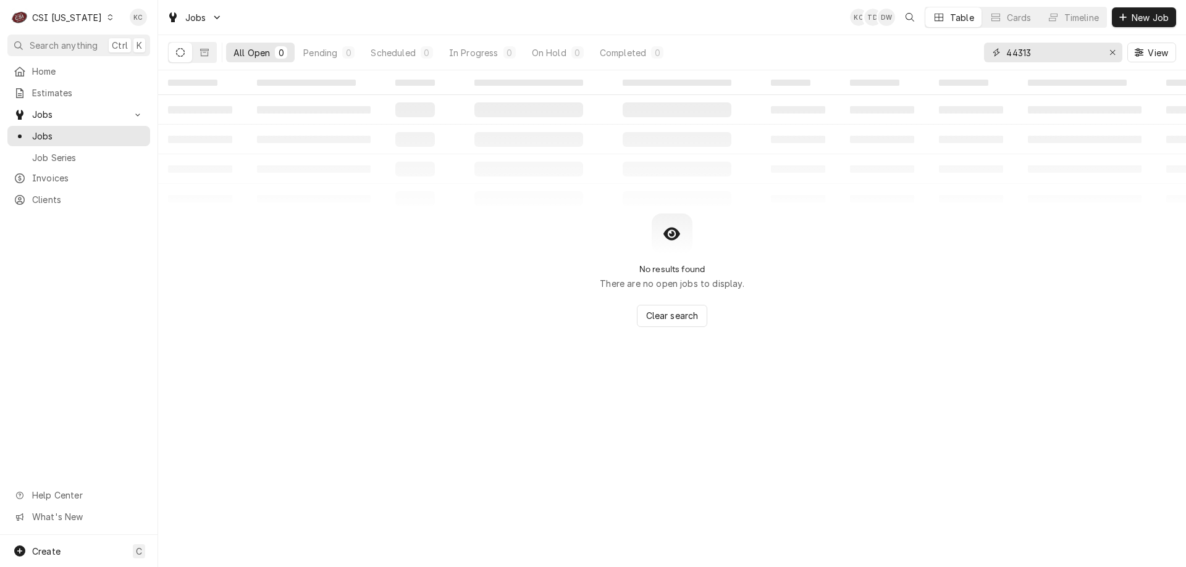
drag, startPoint x: 1061, startPoint y: 56, endPoint x: 971, endPoint y: 52, distance: 90.2
click at [971, 54] on div "All Open 0 Pending 0 Scheduled 0 In Progress 0 On Hold 0 Completed 0 44313 View" at bounding box center [672, 52] width 1008 height 35
type input "10305"
click at [62, 195] on span "Clients" at bounding box center [88, 199] width 112 height 13
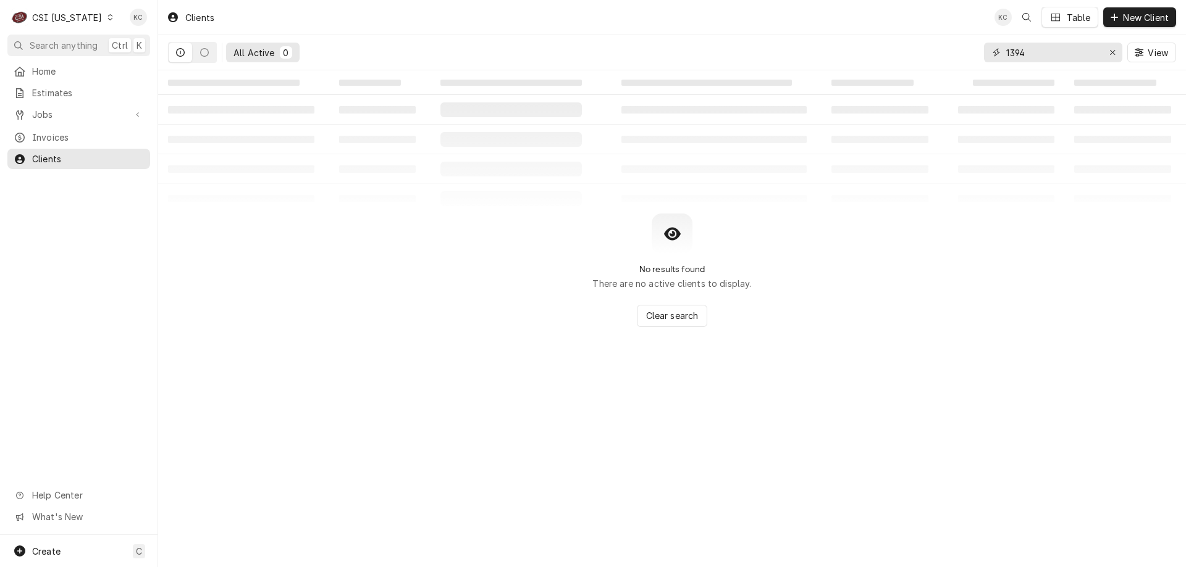
drag, startPoint x: 1046, startPoint y: 51, endPoint x: 981, endPoint y: 54, distance: 64.9
click at [981, 54] on div "All Active 0 1394 View" at bounding box center [672, 52] width 1008 height 35
type input "10305 [PERSON_NAME]"
click at [78, 15] on div "CSI [US_STATE]" at bounding box center [67, 17] width 70 height 13
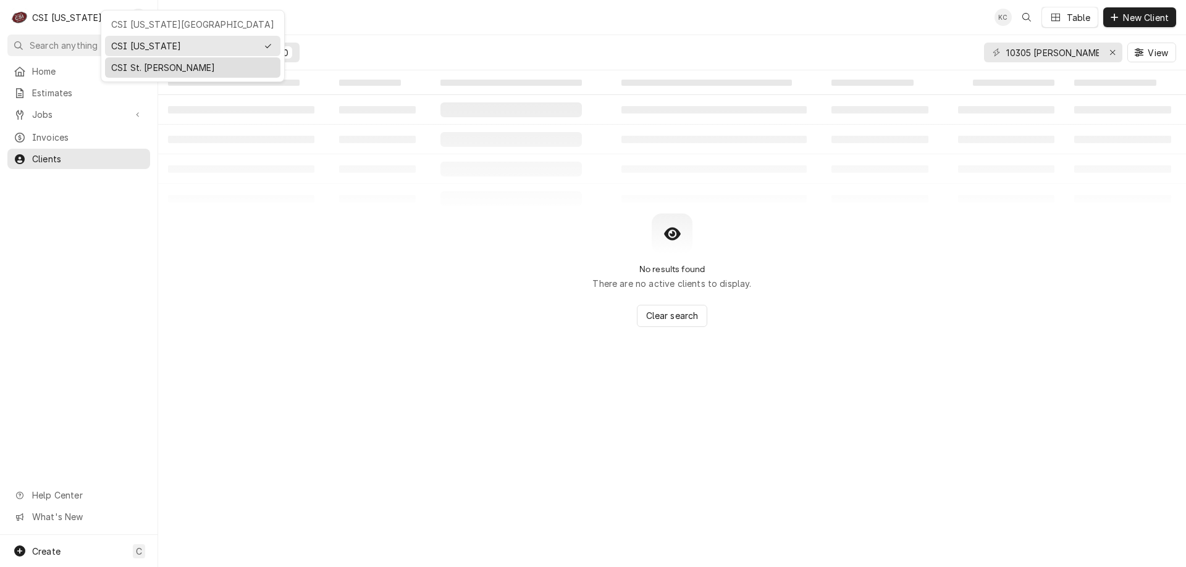
click at [135, 69] on div "CSI St. [PERSON_NAME]" at bounding box center [192, 67] width 163 height 13
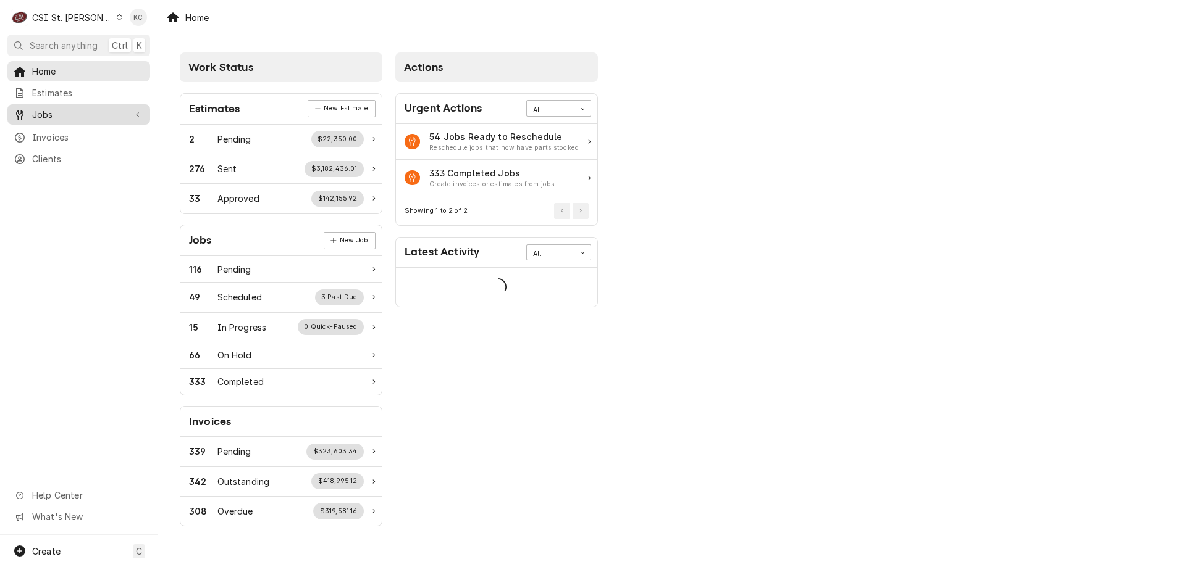
click at [61, 107] on div "Jobs" at bounding box center [79, 114] width 138 height 15
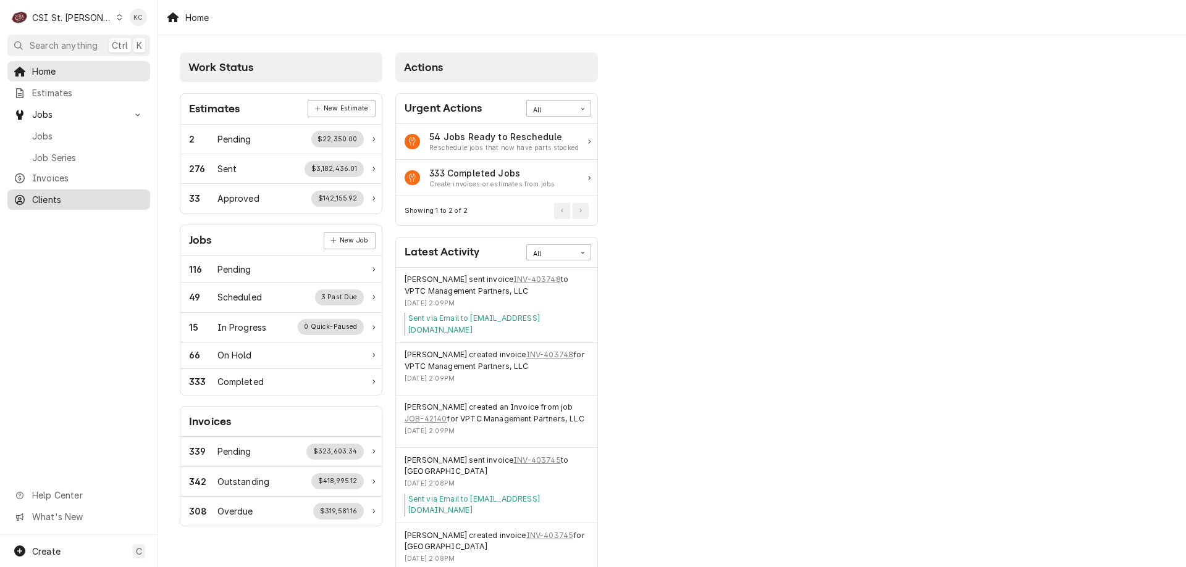
click at [57, 193] on span "Clients" at bounding box center [88, 199] width 112 height 13
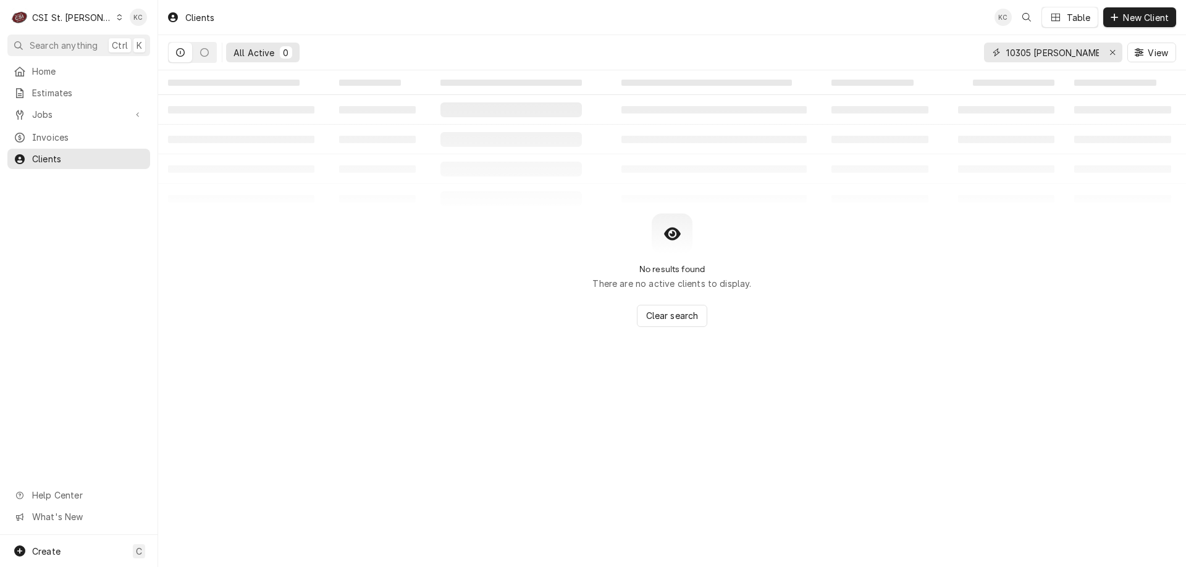
drag, startPoint x: 1071, startPoint y: 52, endPoint x: 966, endPoint y: 58, distance: 104.5
click at [966, 58] on div "All Active 0 [STREET_ADDRESS][PERSON_NAME]" at bounding box center [672, 52] width 1008 height 35
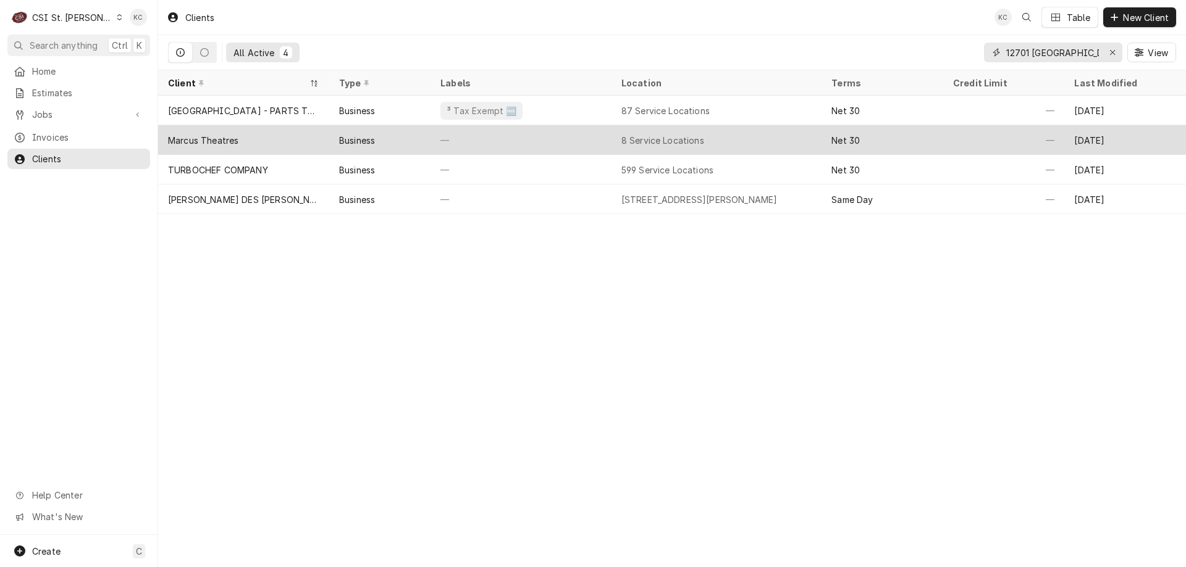
type input "12701 manchester"
click at [240, 140] on div "Marcus Theatres" at bounding box center [243, 140] width 171 height 30
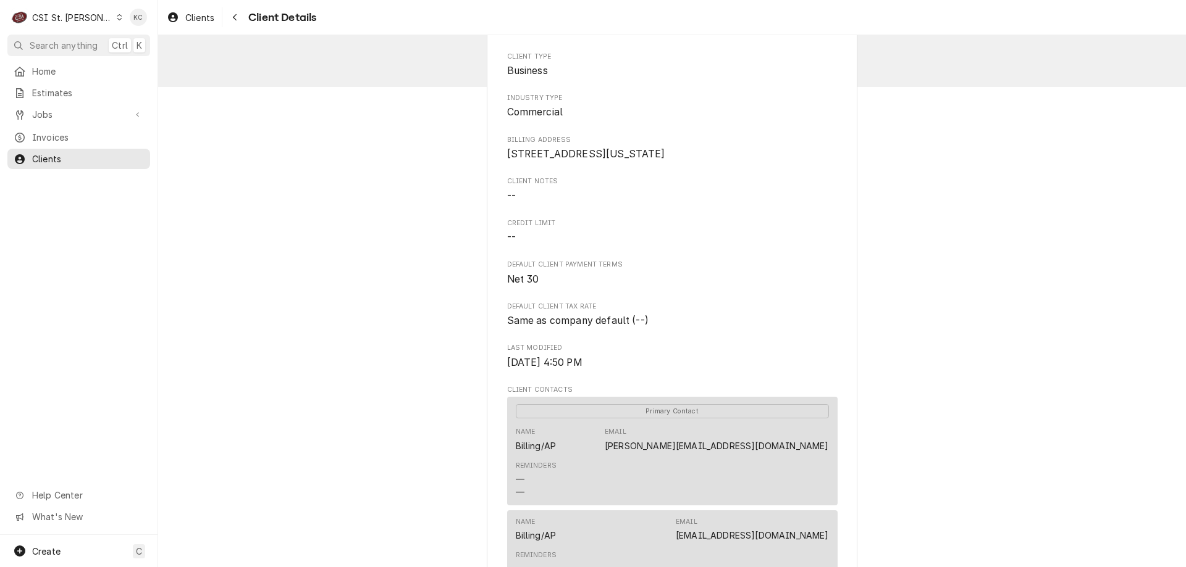
scroll to position [62, 0]
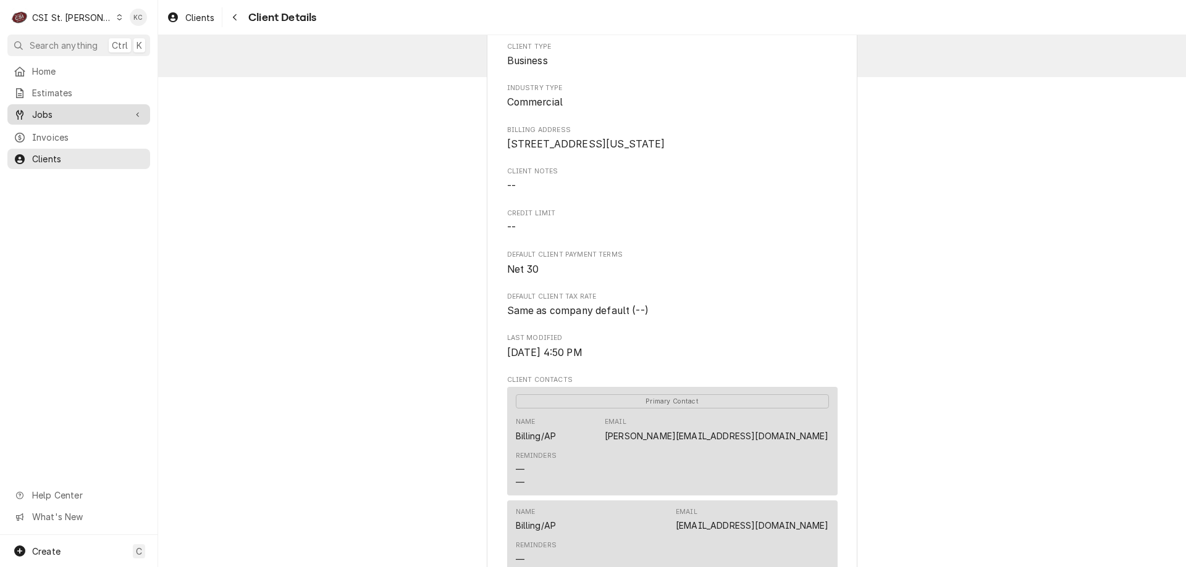
click at [69, 109] on span "Jobs" at bounding box center [78, 114] width 93 height 13
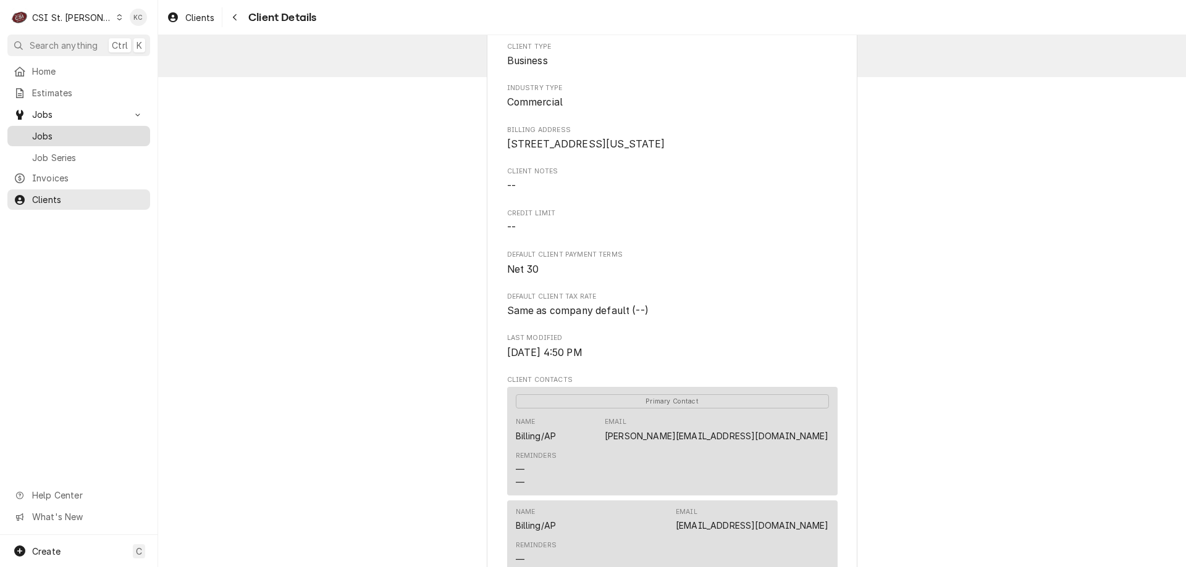
click at [37, 136] on span "Jobs" at bounding box center [88, 136] width 112 height 13
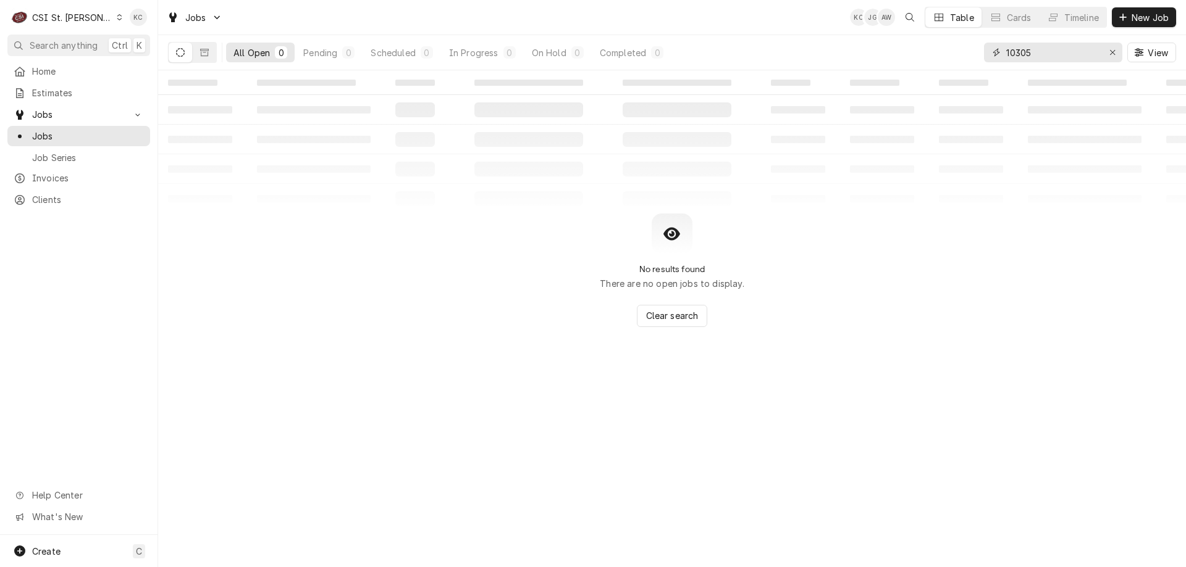
drag, startPoint x: 1063, startPoint y: 56, endPoint x: 1096, endPoint y: 2, distance: 62.7
click at [838, 56] on div "All Open 0 Pending 0 Scheduled 0 In Progress 0 On Hold 0 Completed 0 10305 View" at bounding box center [672, 52] width 1008 height 35
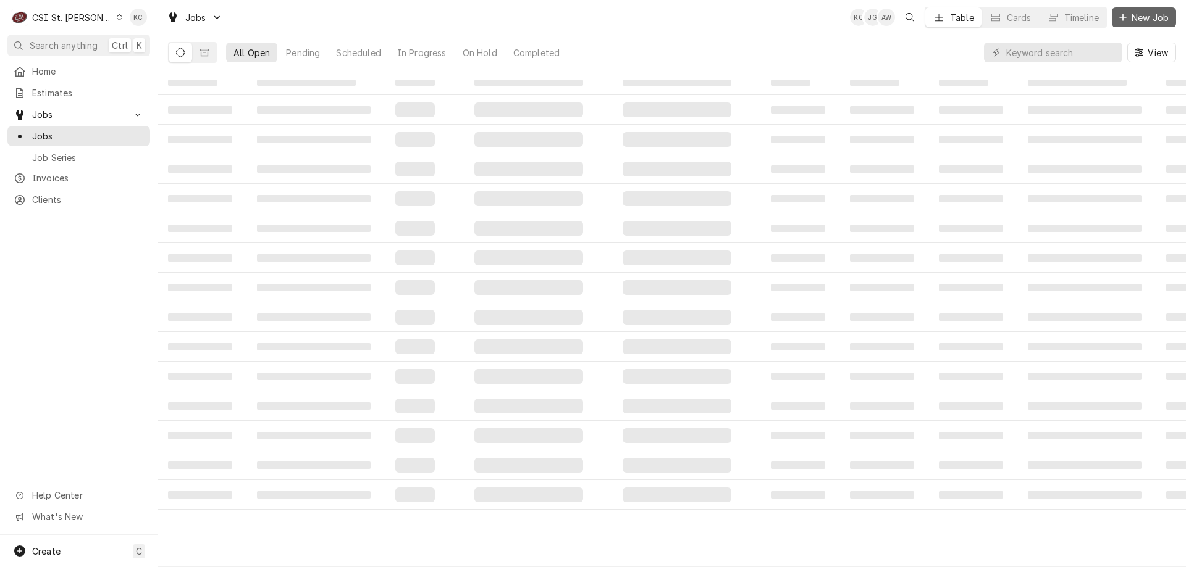
click at [1154, 12] on span "New Job" at bounding box center [1150, 17] width 42 height 13
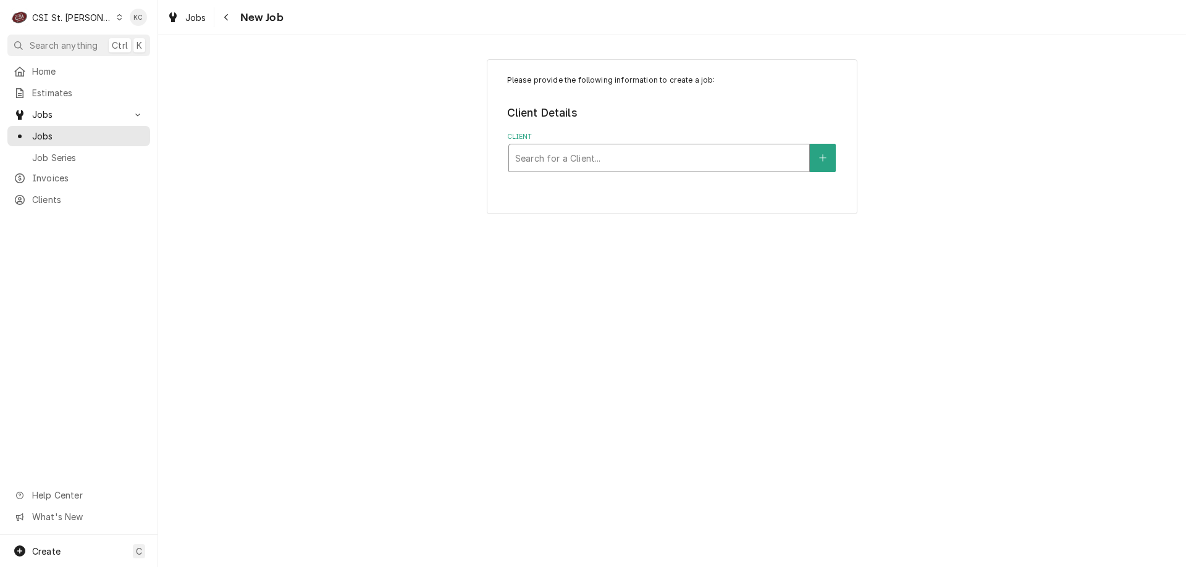
click at [749, 156] on div "Client" at bounding box center [659, 158] width 288 height 22
type input "12701"
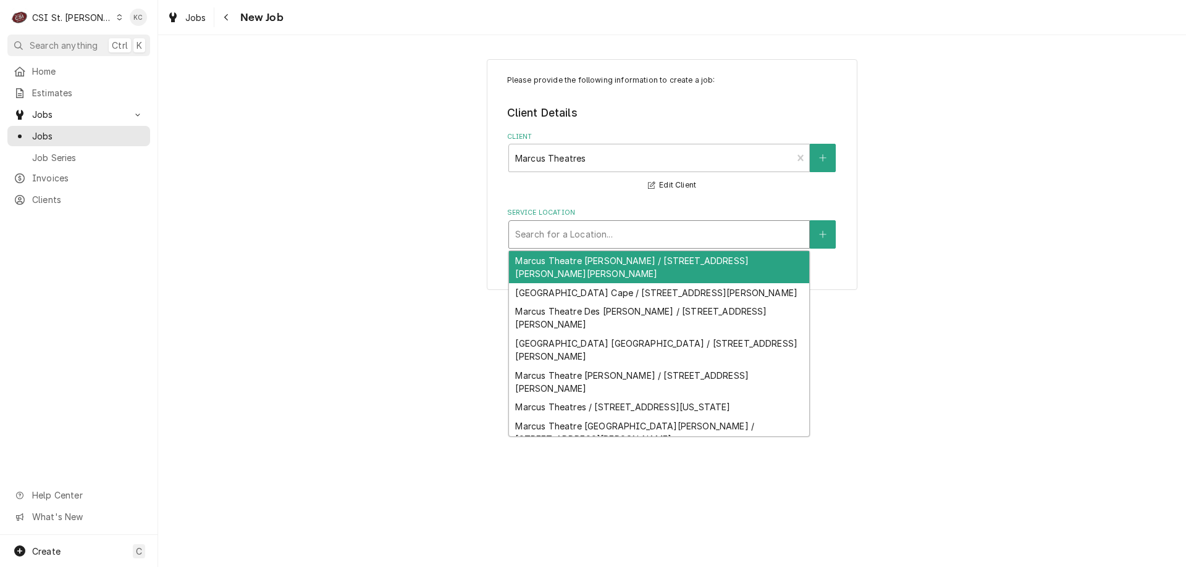
click at [698, 232] on div "Service Location" at bounding box center [659, 235] width 288 height 22
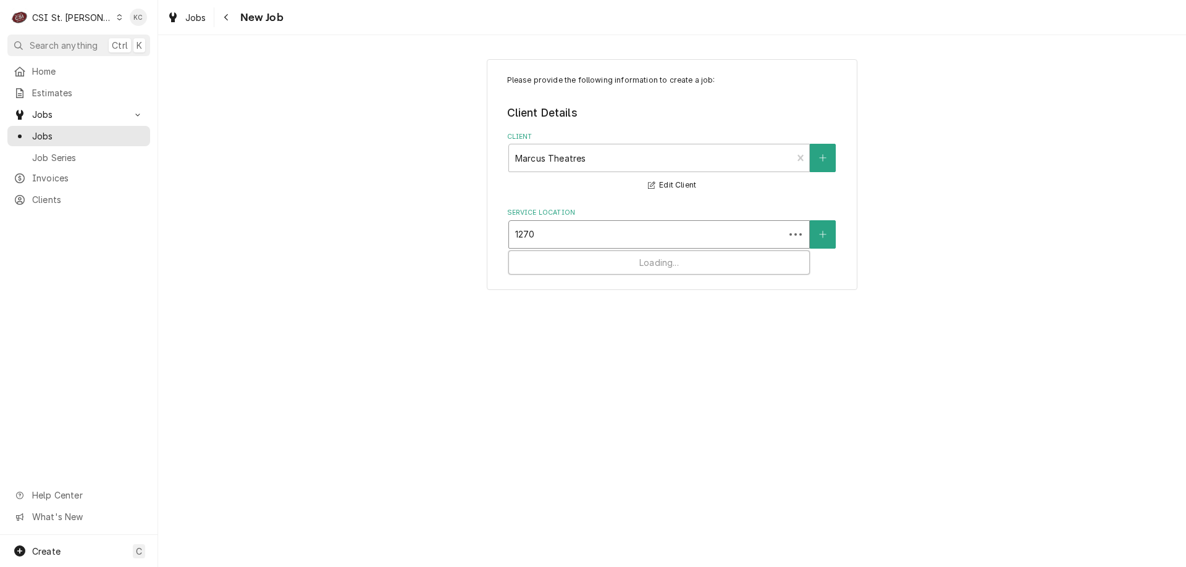
type input "12701"
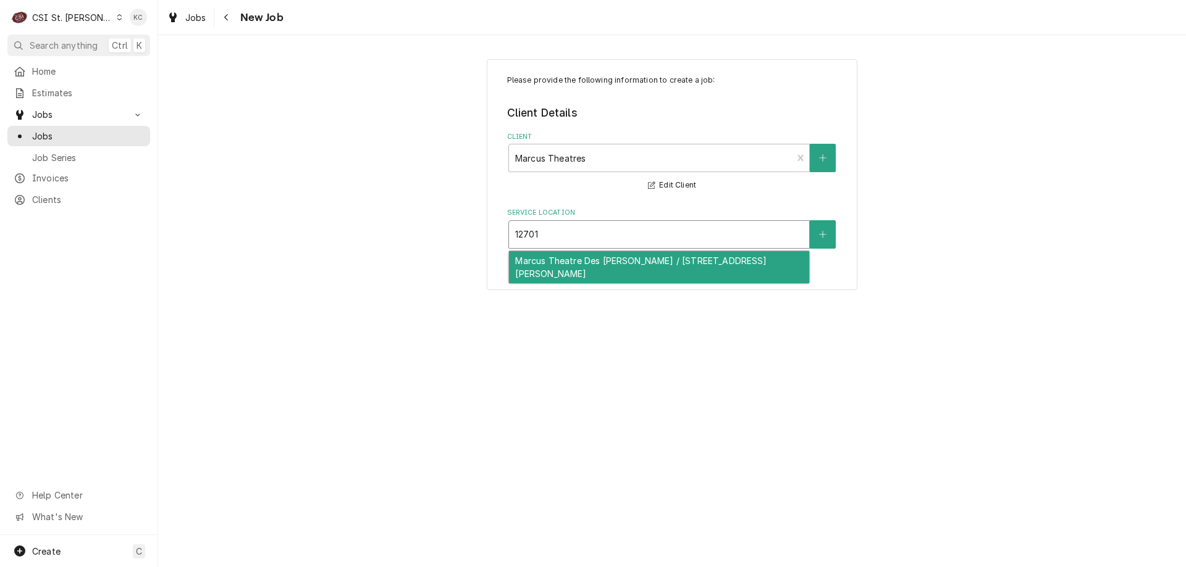
click at [695, 256] on div "Marcus Theatre Des [PERSON_NAME] / [STREET_ADDRESS][PERSON_NAME]" at bounding box center [659, 267] width 300 height 32
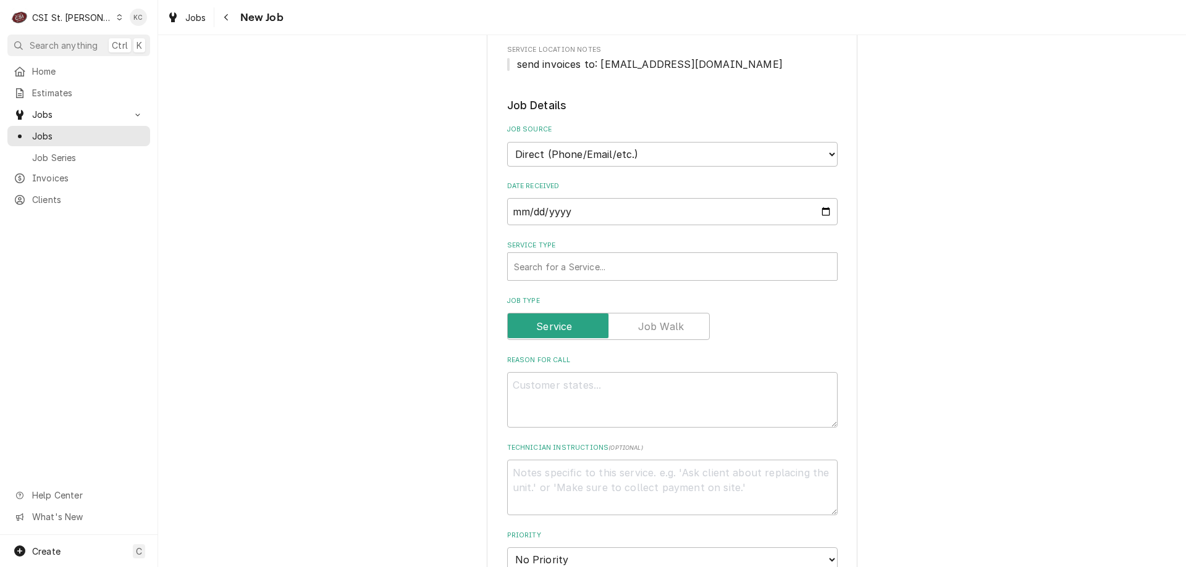
scroll to position [247, 0]
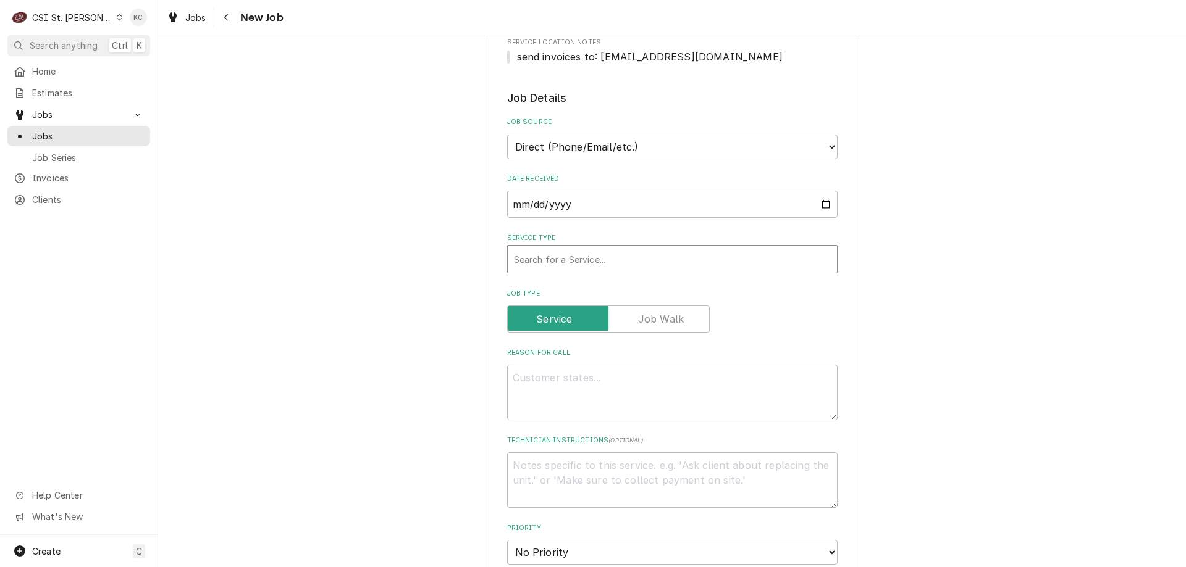
click at [630, 266] on div "Service Type" at bounding box center [672, 259] width 317 height 22
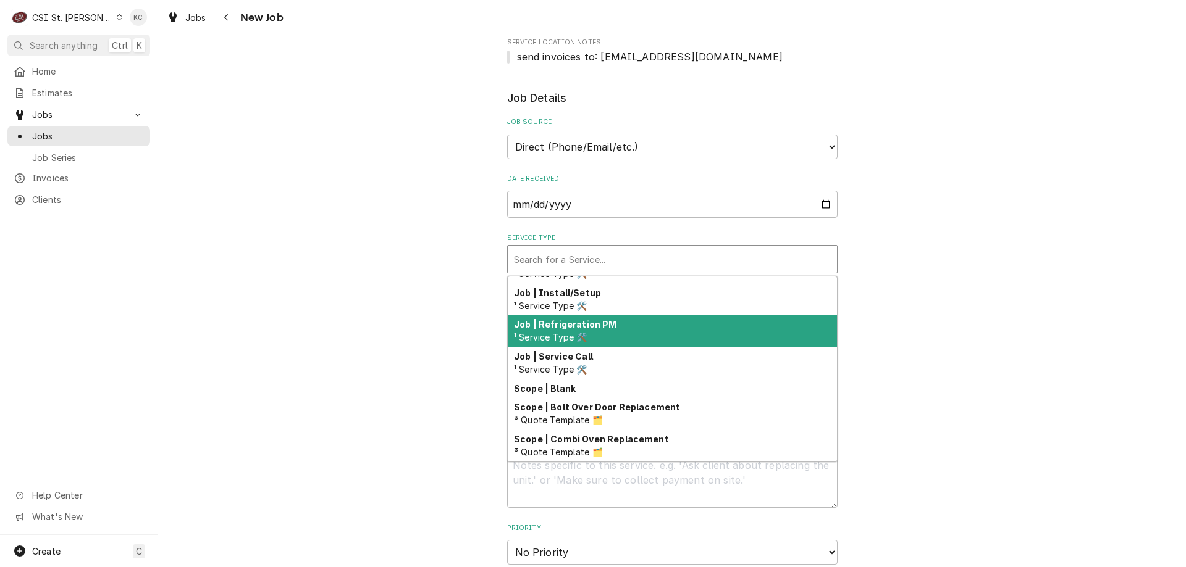
scroll to position [706, 0]
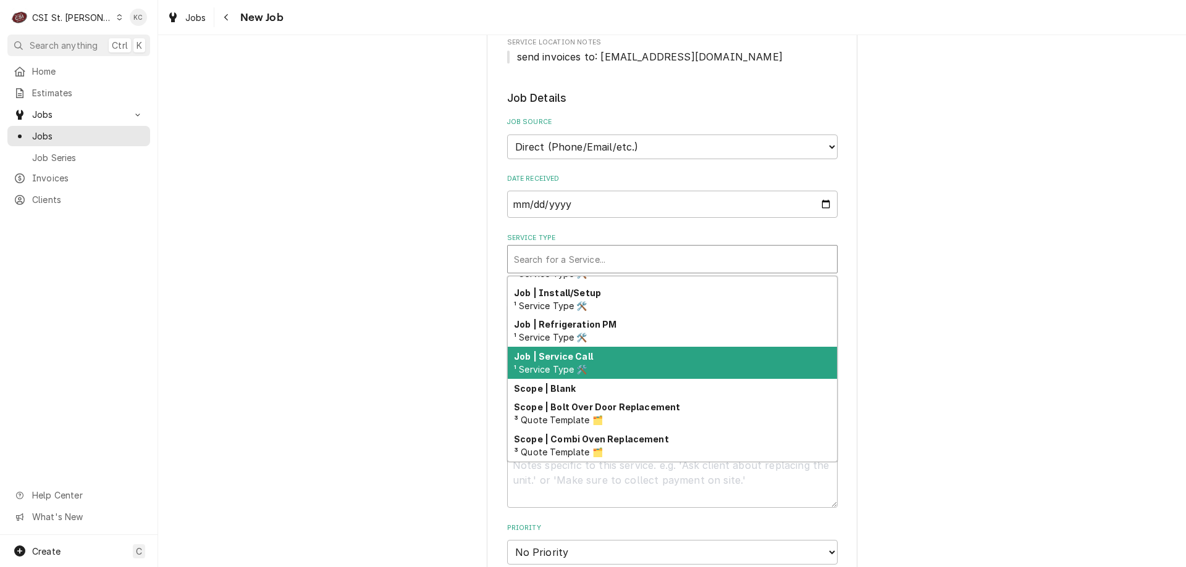
click at [664, 350] on div "Job | Service Call ¹ Service Type 🛠️" at bounding box center [672, 363] width 329 height 32
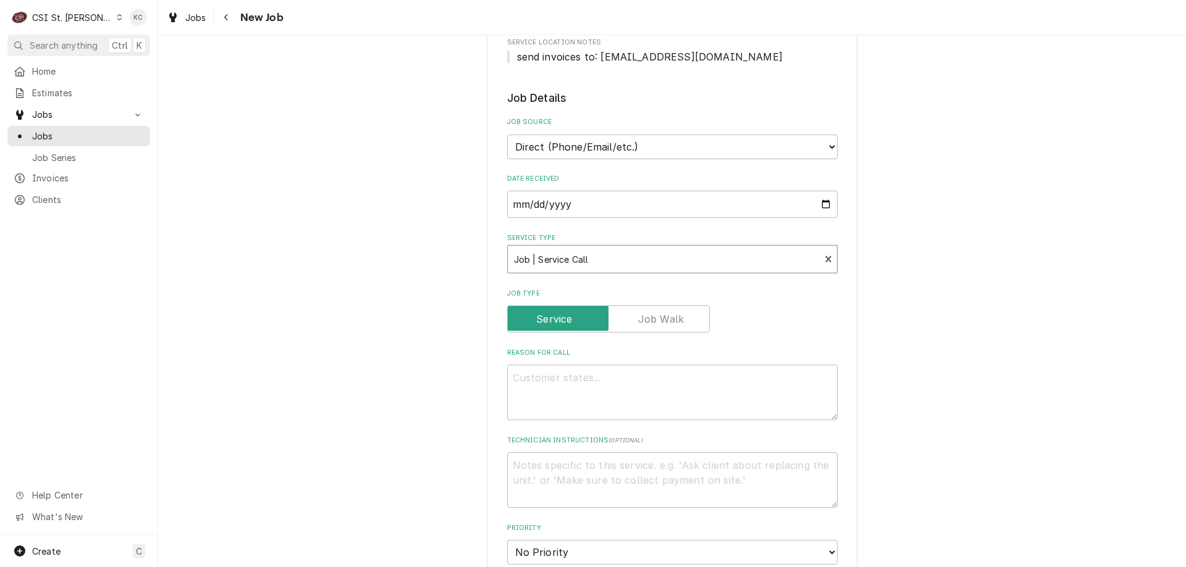
click at [925, 349] on div "Please provide the following information to create a job: Client Details Client…" at bounding box center [672, 458] width 1028 height 1314
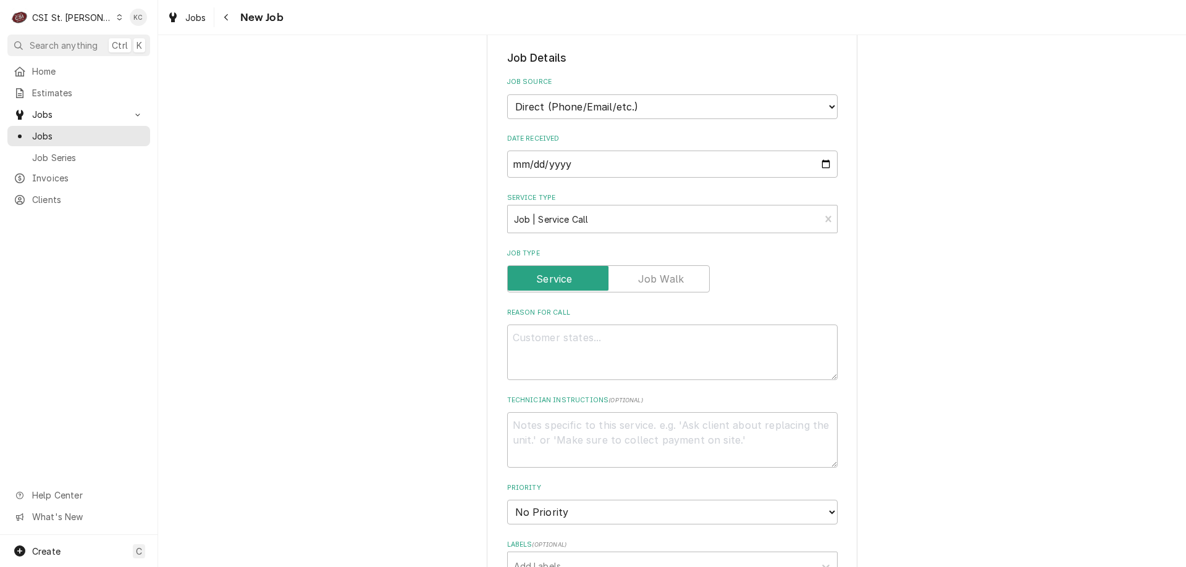
scroll to position [309, 0]
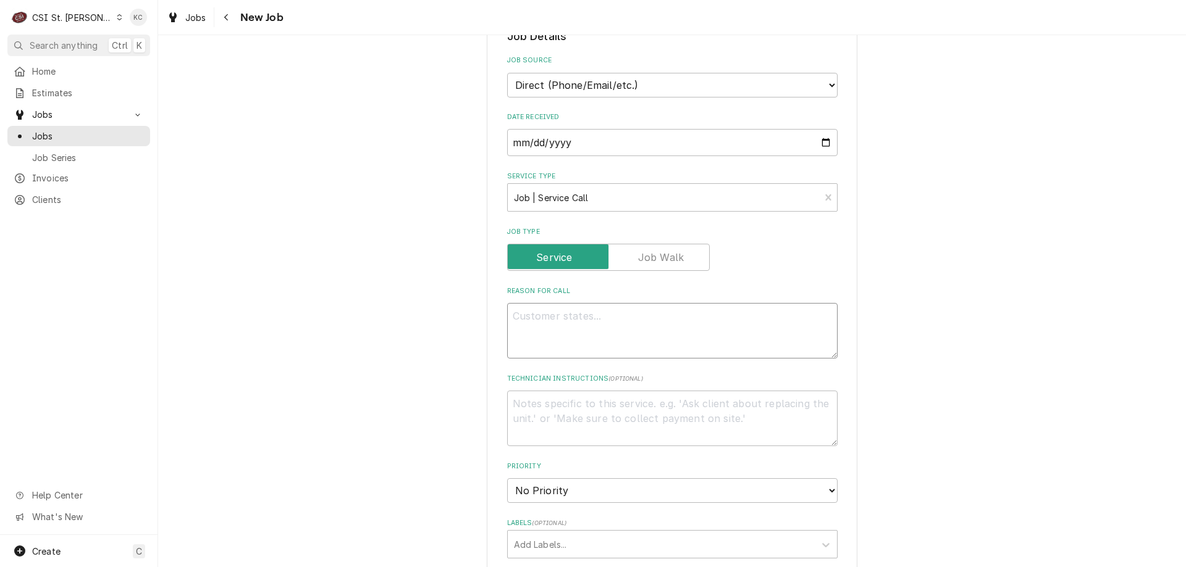
click at [705, 313] on textarea "Reason For Call" at bounding box center [672, 331] width 330 height 56
type textarea "x"
type textarea "T"
type textarea "x"
type textarea "Tu"
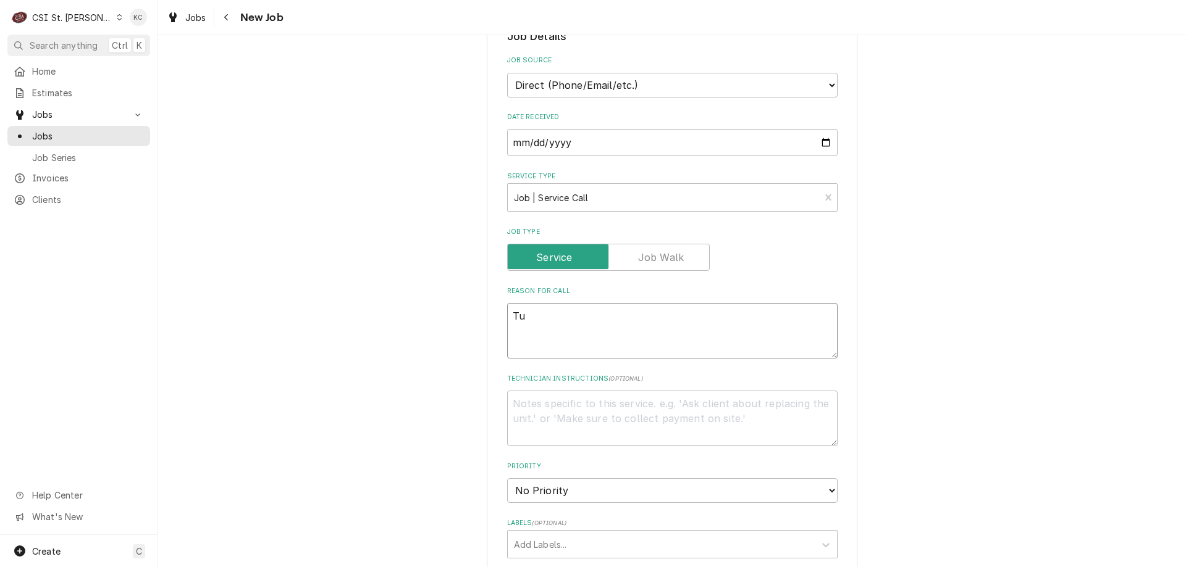
type textarea "x"
type textarea "Tur"
type textarea "x"
type textarea "Turb"
type textarea "x"
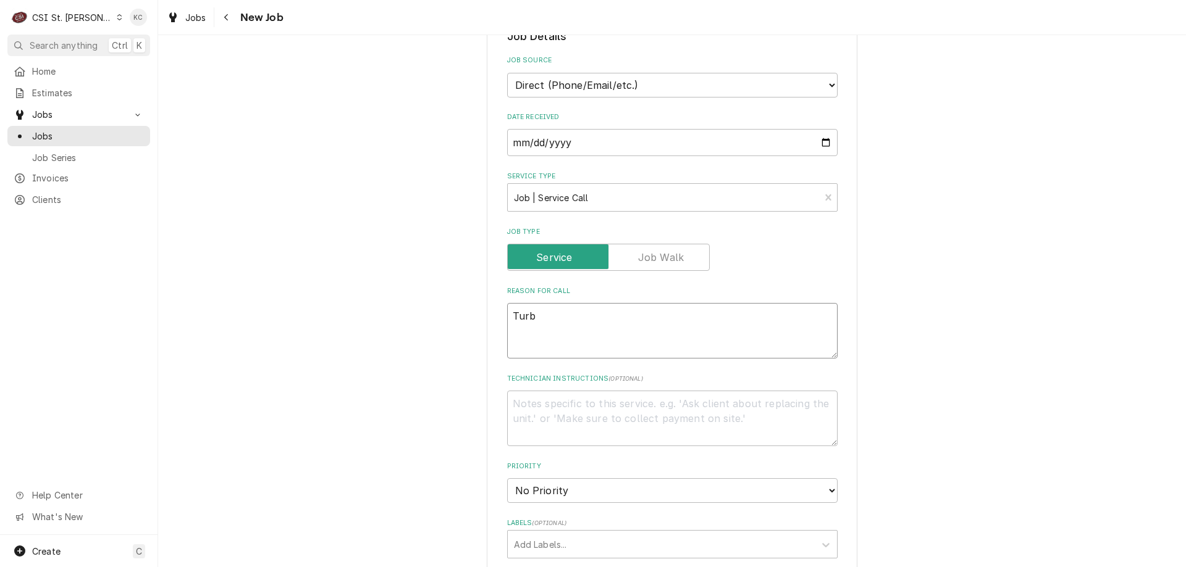
type textarea "Turbo"
type textarea "x"
type textarea "Turbo"
type textarea "x"
type textarea "Turbo C"
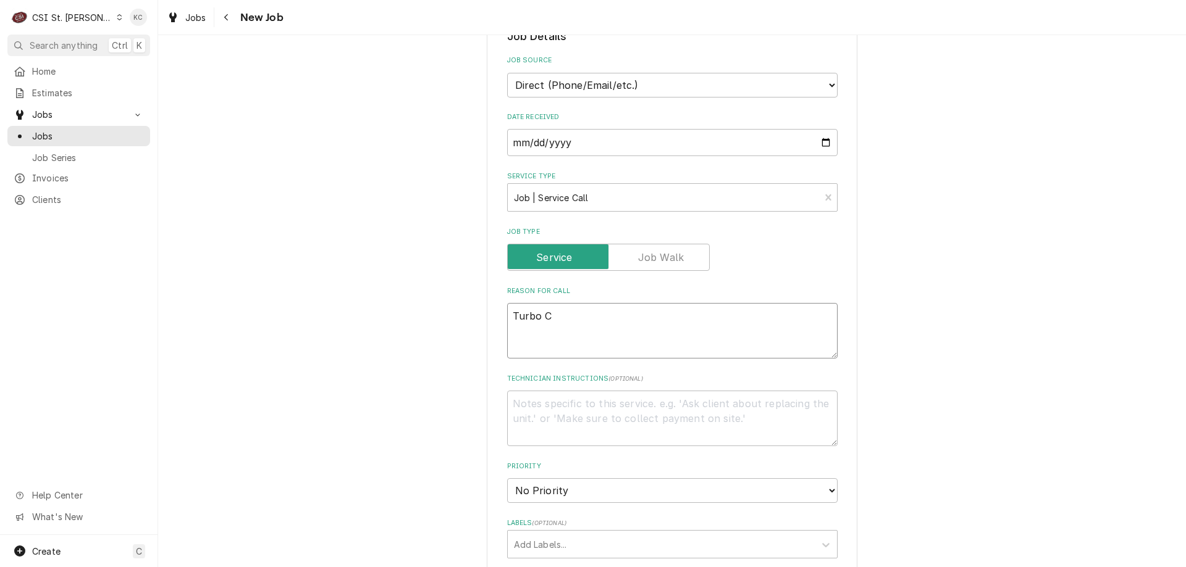
type textarea "x"
type textarea "Turbo Ch"
type textarea "x"
type textarea "Turbo Che"
type textarea "x"
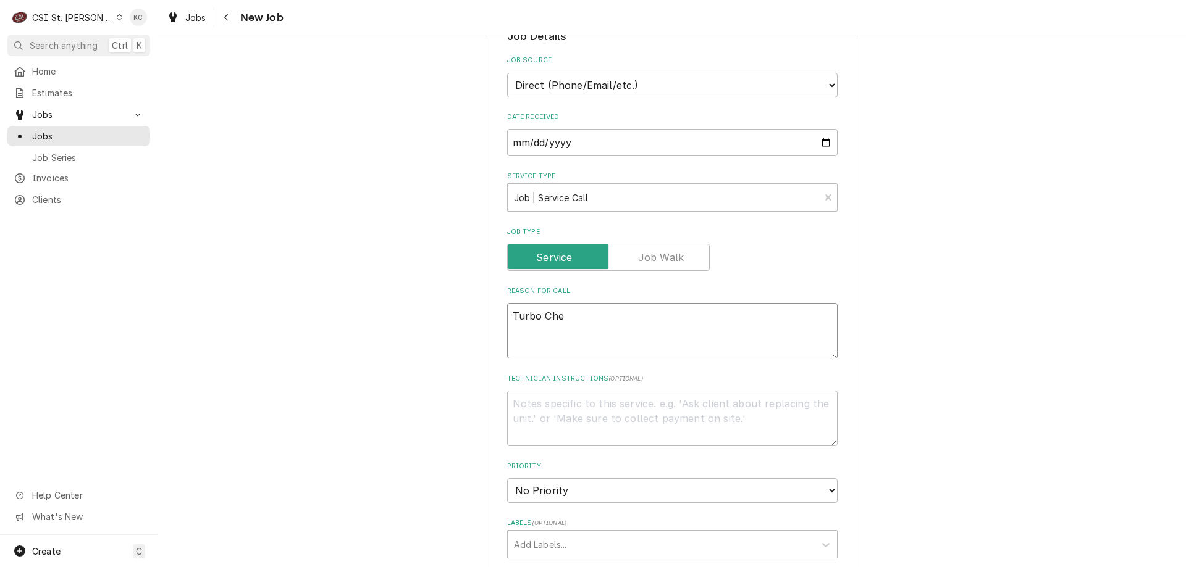
type textarea "Turbo Chef"
type textarea "x"
type textarea "Turbo Chef"
type textarea "x"
type textarea "Turbo Chef m"
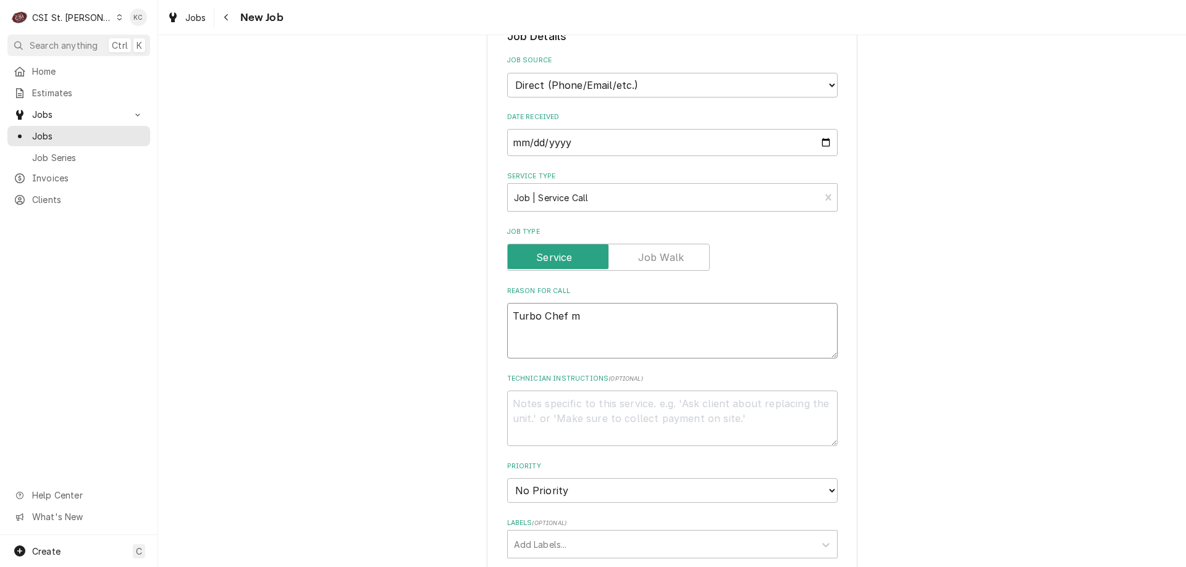
type textarea "x"
type textarea "Turbo Chef ma"
type textarea "x"
type textarea "Turbo Chef mak"
type textarea "x"
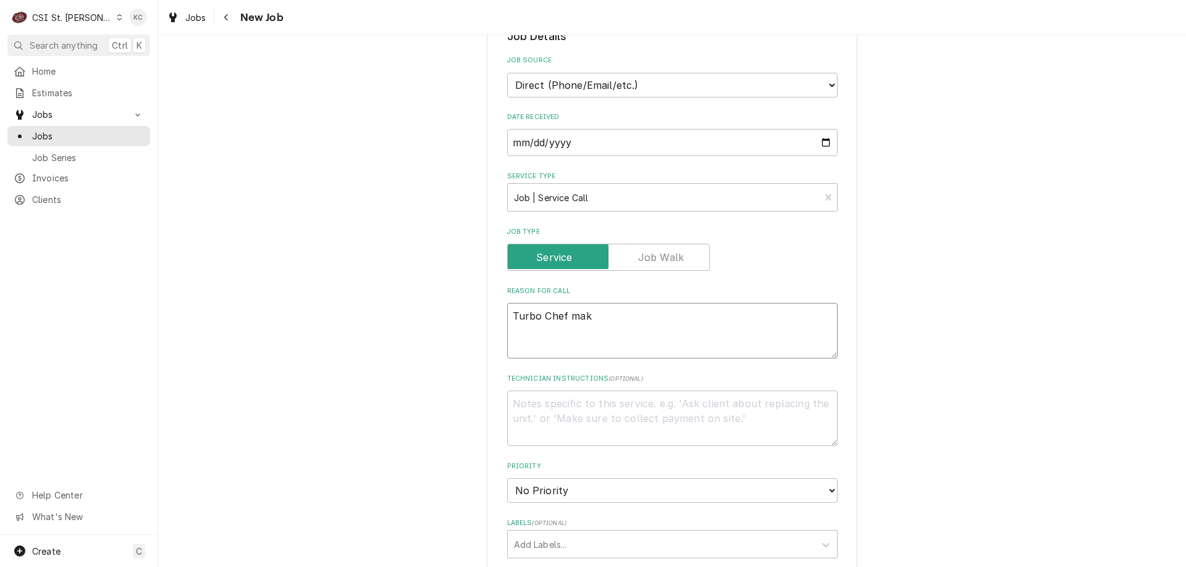
type textarea "Turbo Chef maki"
type textarea "x"
type textarea "Turbo Chef making"
type textarea "x"
type textarea "Turbo Chef making"
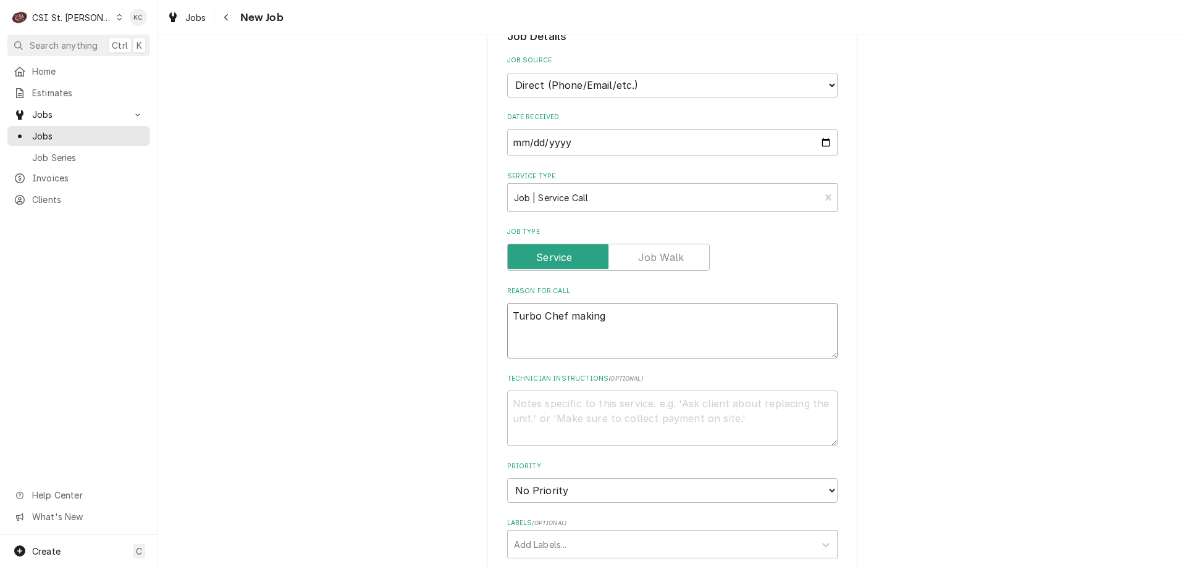
type textarea "x"
type textarea "Turbo Chef making l"
type textarea "x"
type textarea "Turbo Chef making lo"
type textarea "x"
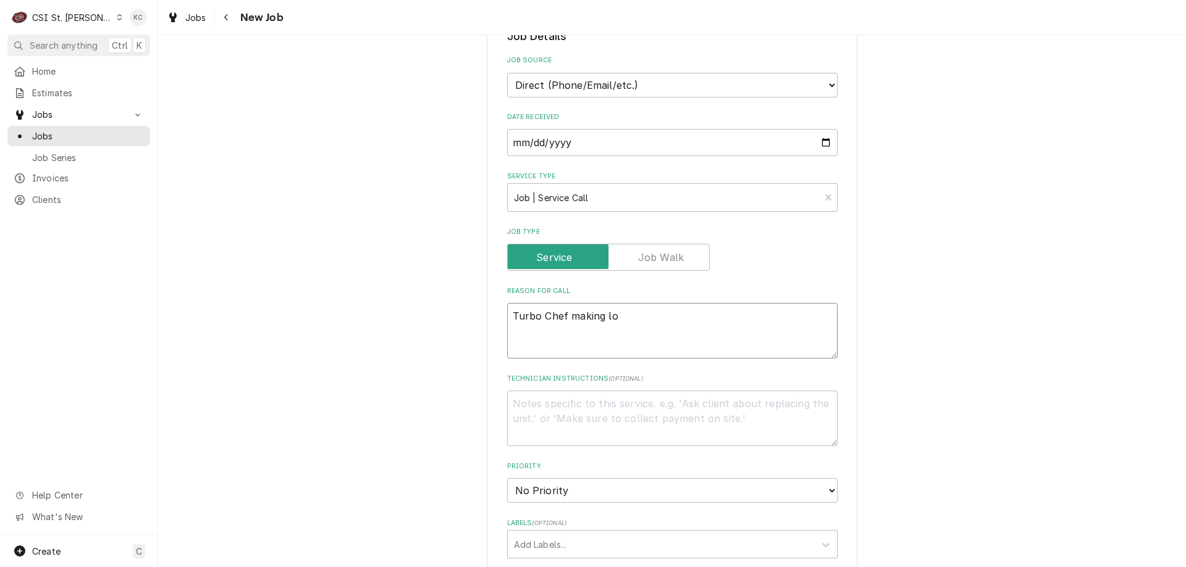
type textarea "Turbo Chef making lou"
type textarea "x"
type textarea "Turbo Chef making loud"
type textarea "x"
type textarea "Turbo Chef making loud"
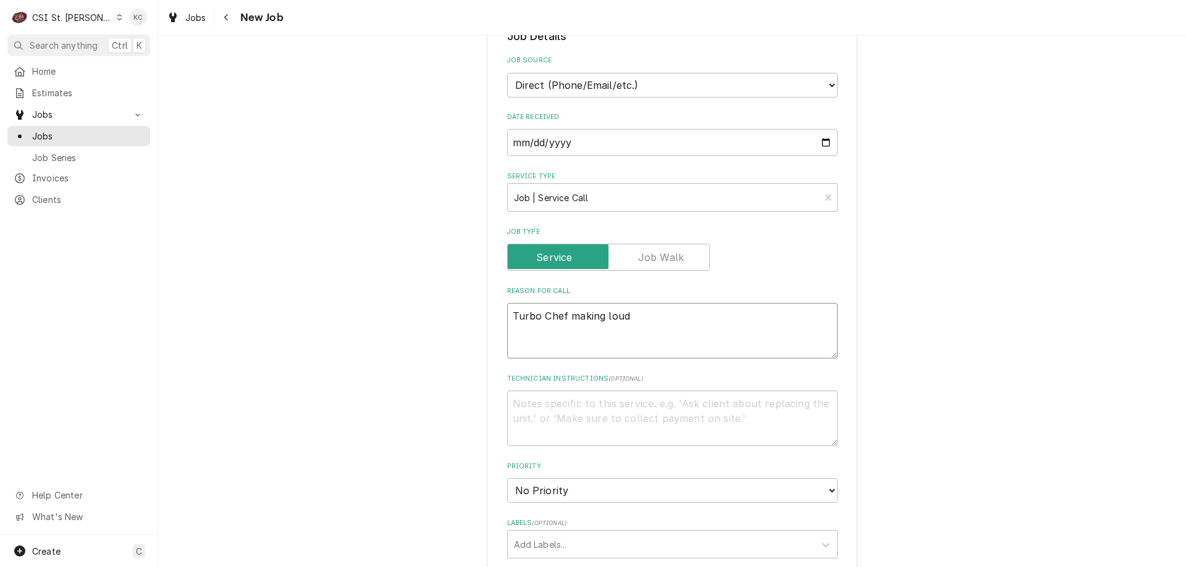
type textarea "x"
type textarea "Turbo Chef making loud n"
type textarea "x"
type textarea "Turbo Chef making loud no"
type textarea "x"
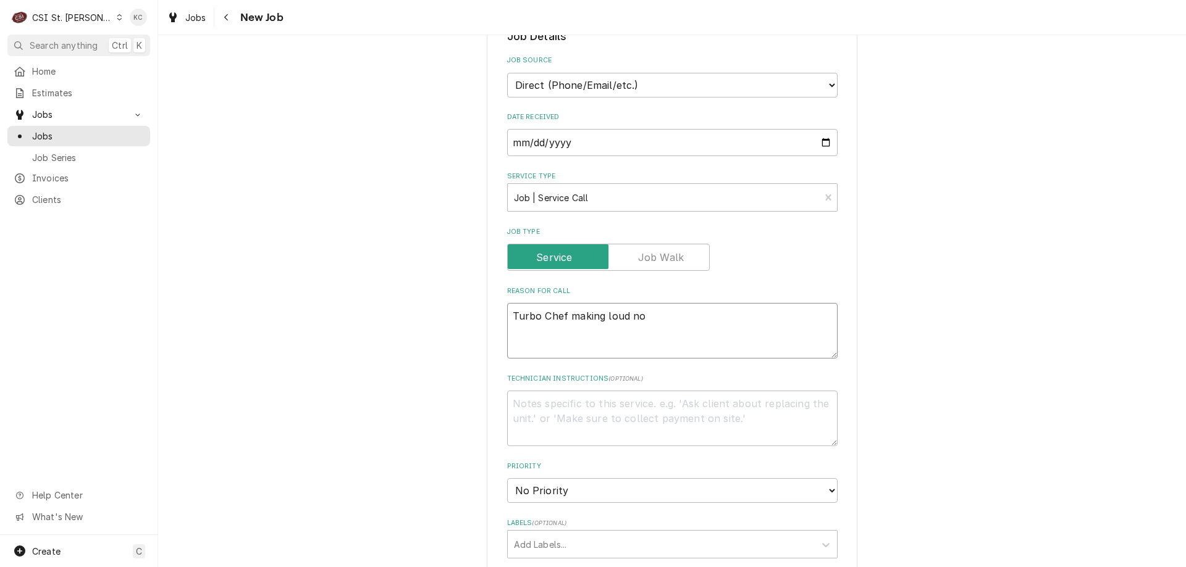
type textarea "Turbo Chef making loud noi"
type textarea "x"
type textarea "Turbo Chef making loud noic"
type textarea "x"
type textarea "Turbo Chef making loud noi"
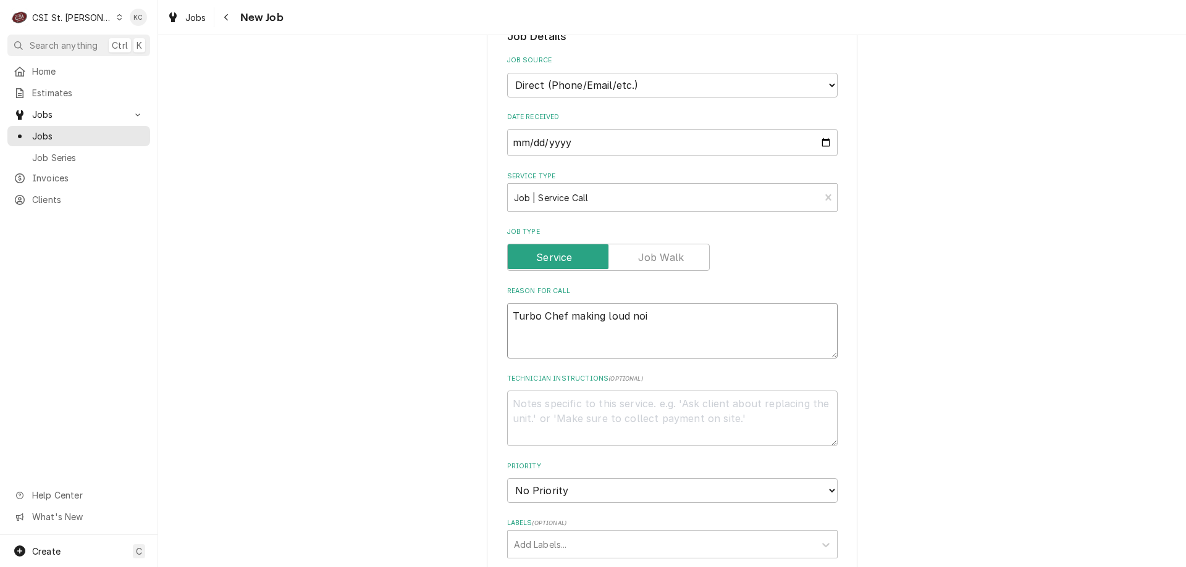
type textarea "x"
type textarea "Turbo Chef making loud nois"
type textarea "x"
type textarea "Turbo Chef making loud noise"
type textarea "x"
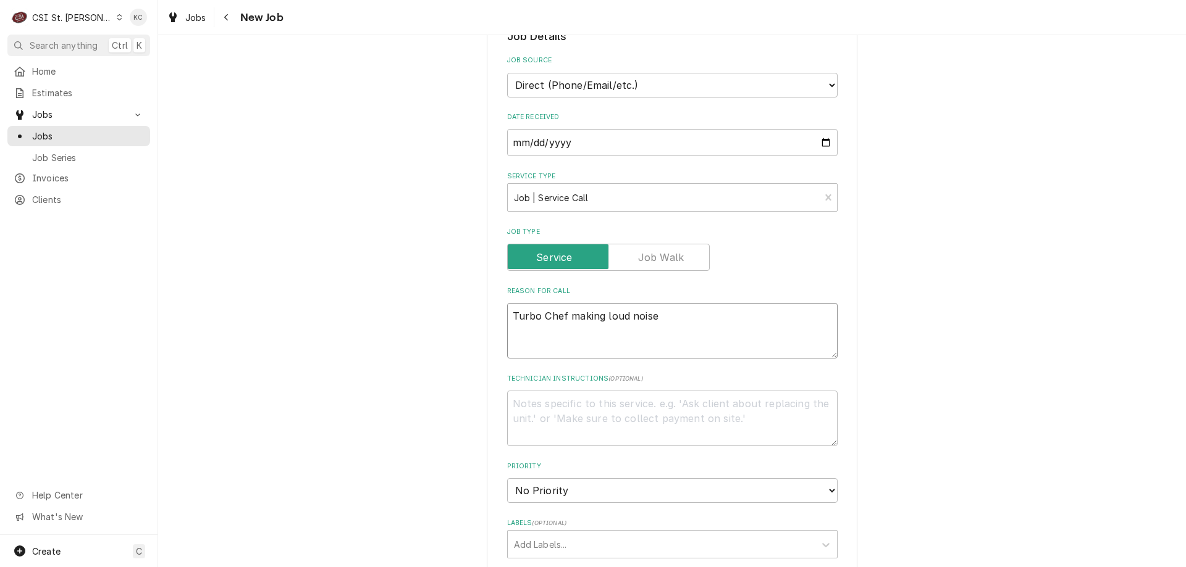
type textarea "Turbo Chef making loud noise"
type textarea "x"
type textarea "Turbo Chef making loud noise a"
type textarea "x"
type textarea "Turbo Chef making loud noise an"
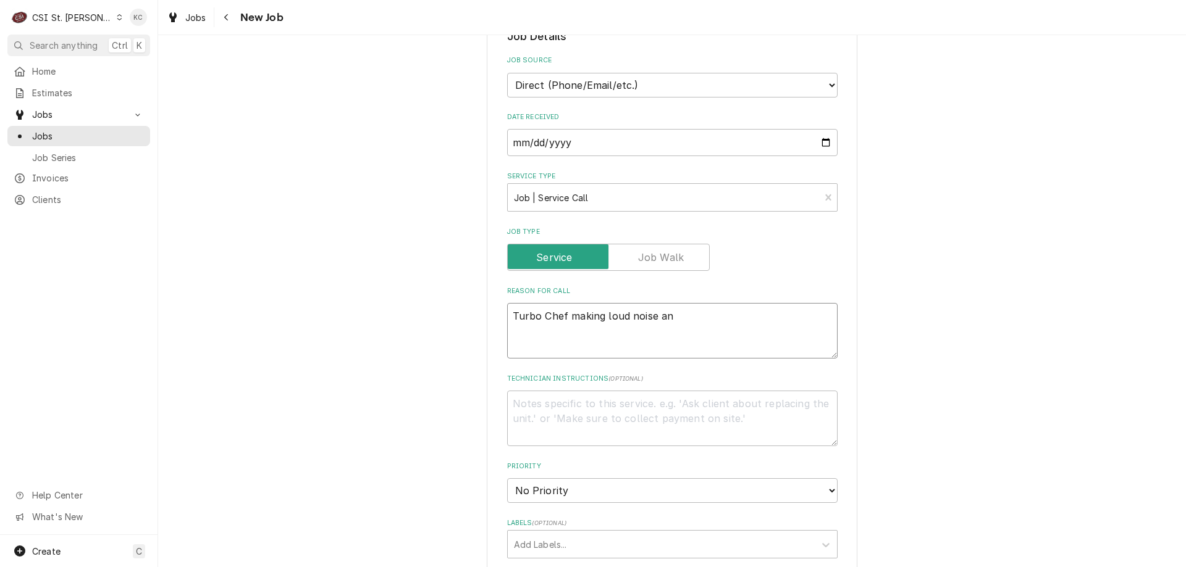
type textarea "x"
type textarea "Turbo Chef making loud noise and"
type textarea "x"
type textarea "Turbo Chef making loud noise and"
type textarea "x"
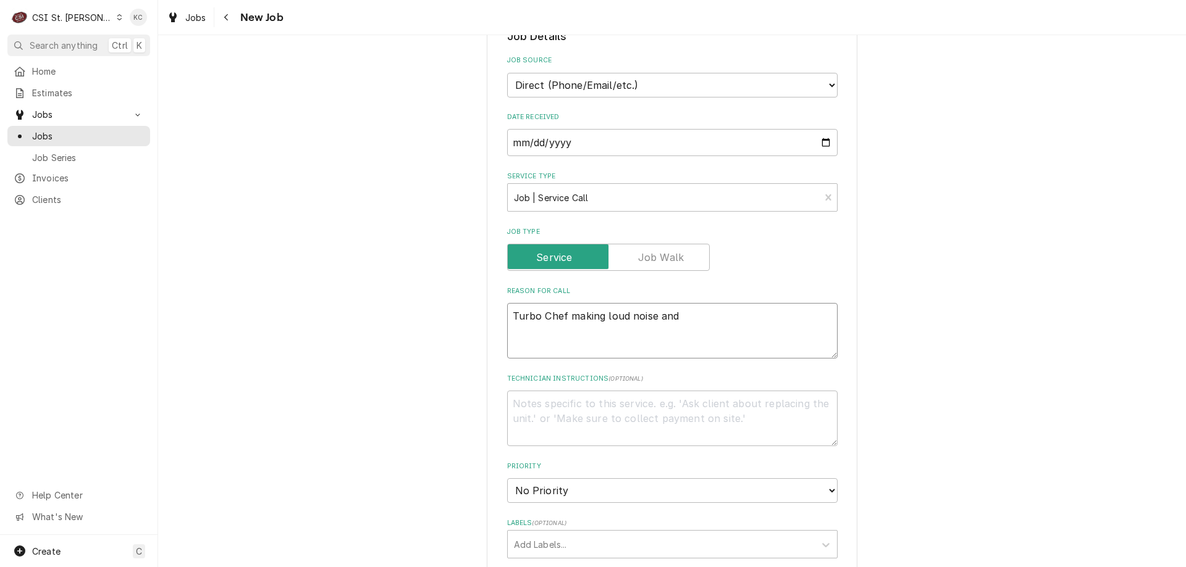
type textarea "Turbo Chef making loud noise and h"
type textarea "x"
type textarea "Turbo Chef making loud noise and ha"
type textarea "x"
type textarea "Turbo Chef making loud noise and has"
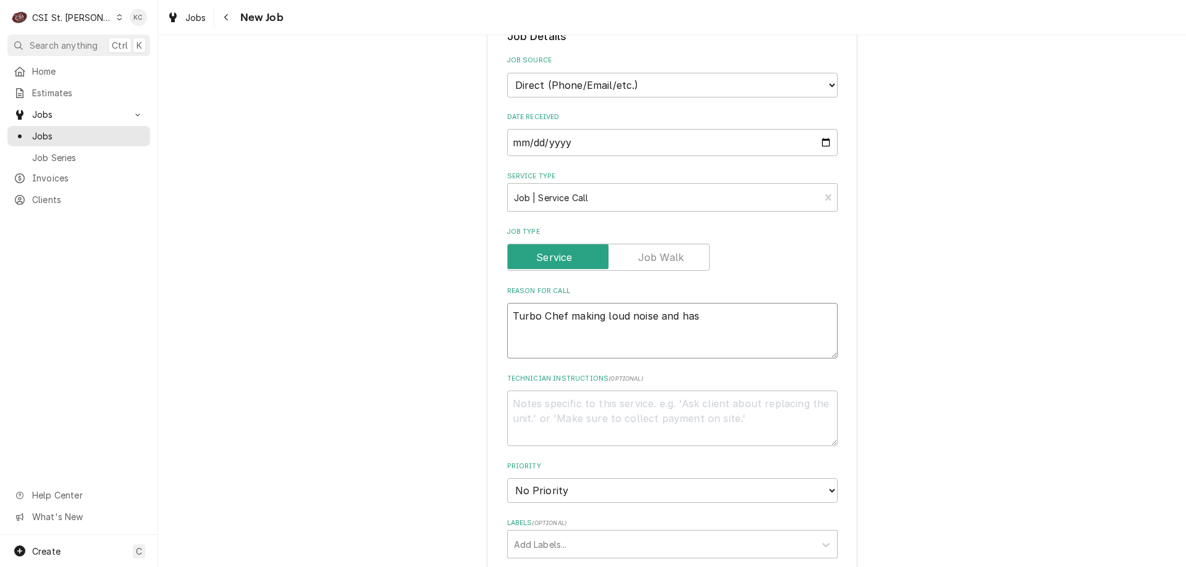
type textarea "x"
type textarea "Turbo Chef making loud noise and has"
type textarea "x"
type textarea "Turbo Chef making loud noise and has i"
type textarea "x"
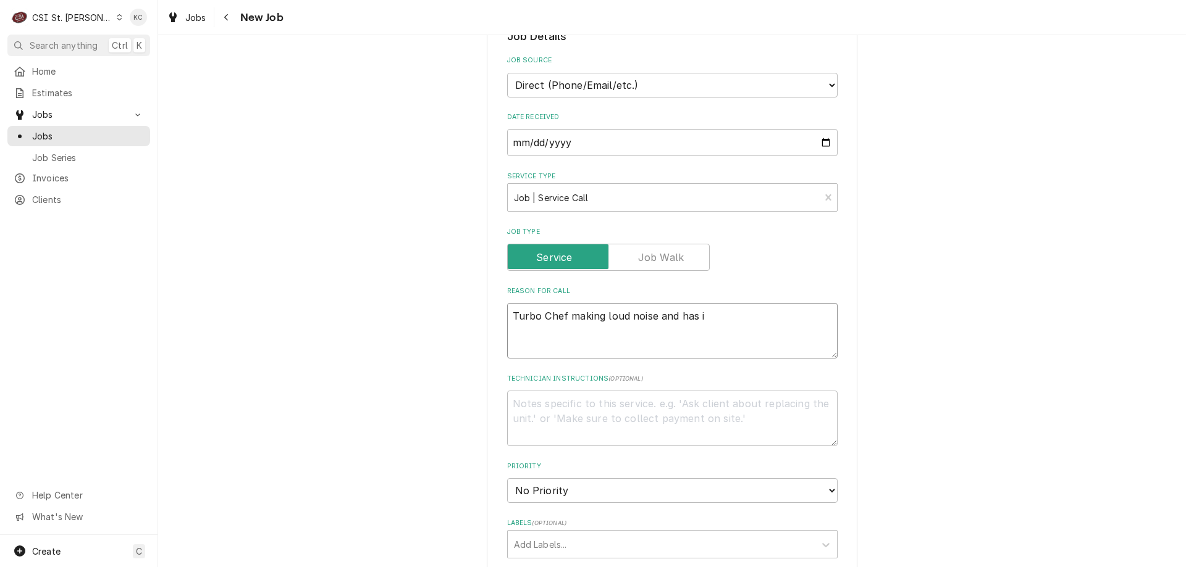
type textarea "Turbo Chef making loud noise and has in"
type textarea "x"
type textarea "Turbo Chef making loud noise and has ins"
type textarea "x"
type textarea "Turbo Chef making loud noise and has insu"
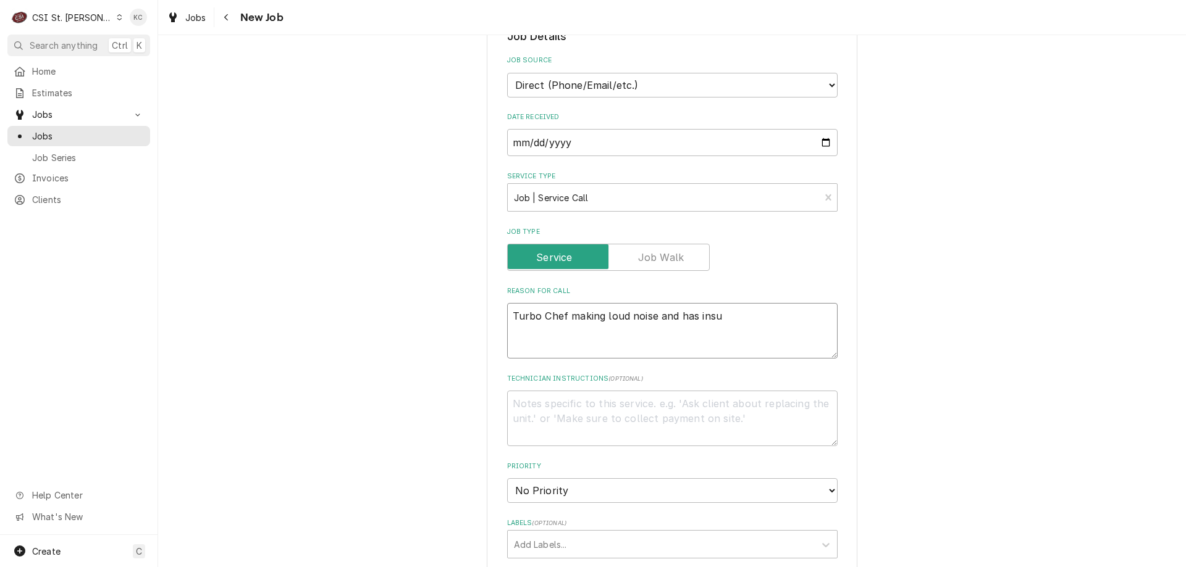
type textarea "x"
type textarea "Turbo Chef making loud noise and has insul"
type textarea "x"
type textarea "Turbo Chef making loud noise and has insula"
type textarea "x"
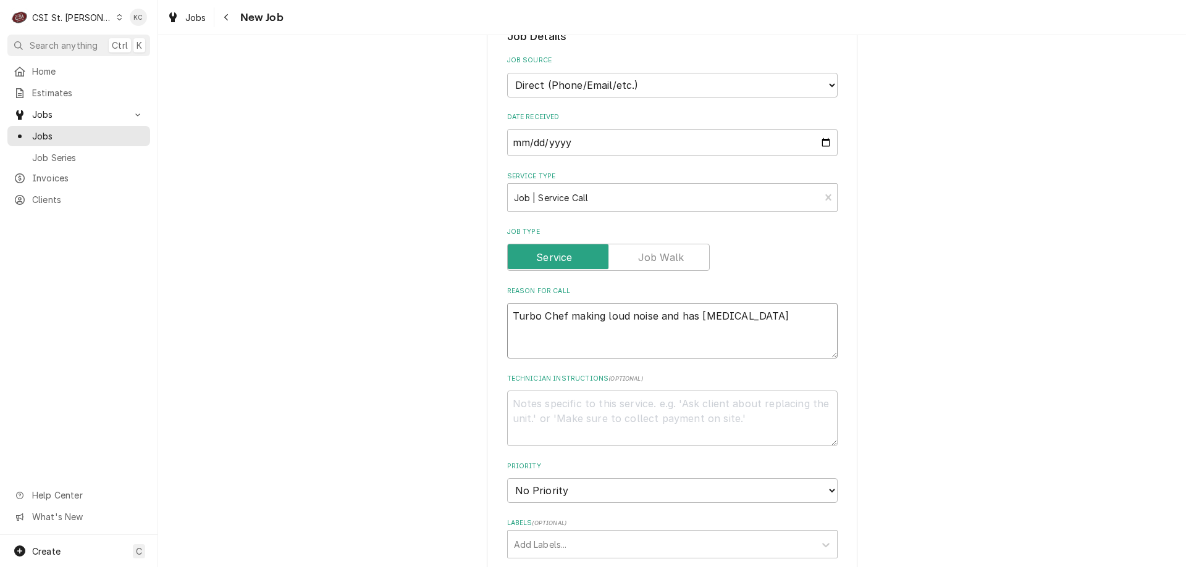
type textarea "Turbo Chef making loud noise and has insulat"
type textarea "x"
type textarea "Turbo Chef making loud noise and has insulate"
type textarea "x"
type textarea "Turbo Chef making loud noise and has insulated"
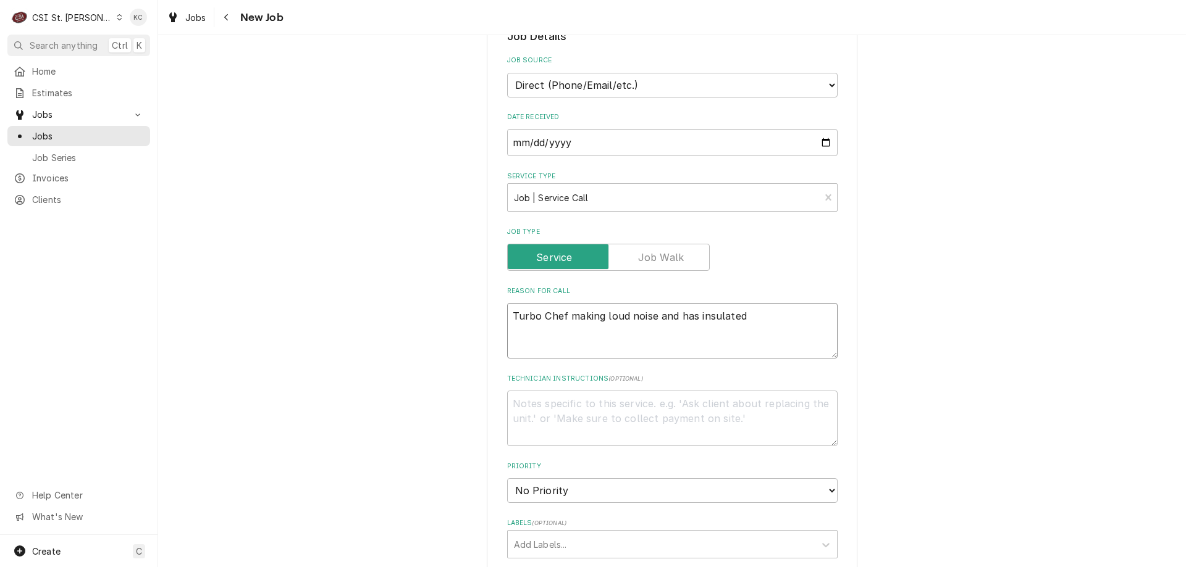
type textarea "x"
type textarea "Turbo Chef making loud noise and has insulated"
type textarea "x"
type textarea "Turbo Chef making loud noise and has insulated"
type textarea "x"
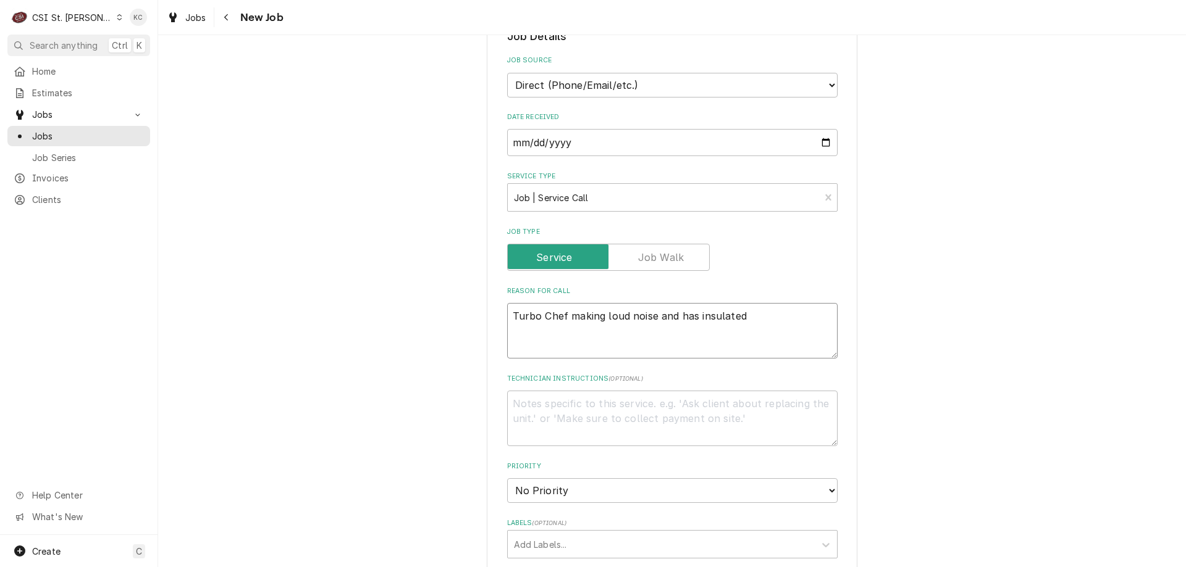
type textarea "Turbo Chef making loud noise and has insulate"
type textarea "x"
type textarea "Turbo Chef making loud noise and has insulat"
type textarea "x"
type textarea "Turbo Chef making loud noise and has insula"
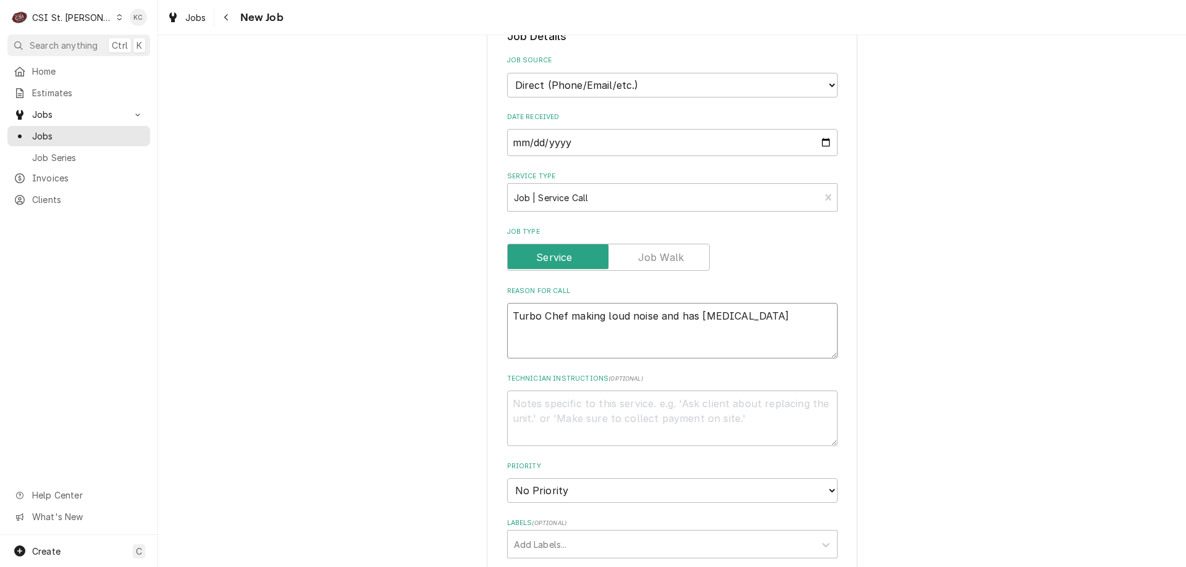
type textarea "x"
type textarea "Turbo Chef making loud noise and has insul"
type textarea "x"
type textarea "Turbo Chef making loud noise and has insu"
type textarea "x"
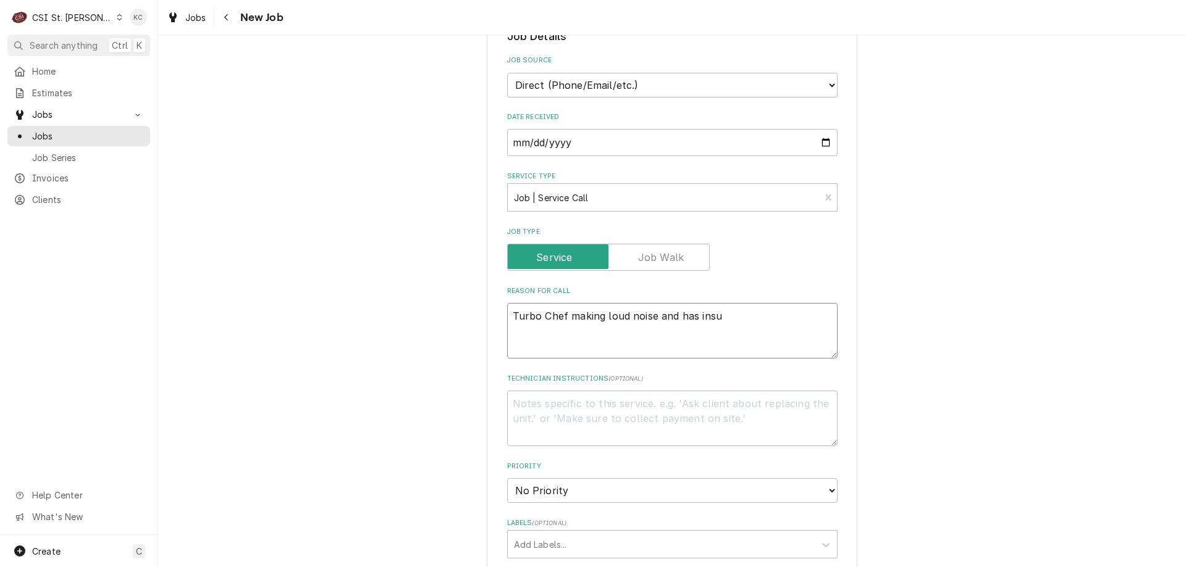
type textarea "Turbo Chef making loud noise and has ins"
type textarea "x"
type textarea "Turbo Chef making loud noise and has in"
type textarea "x"
type textarea "Turbo Chef making loud noise and has i"
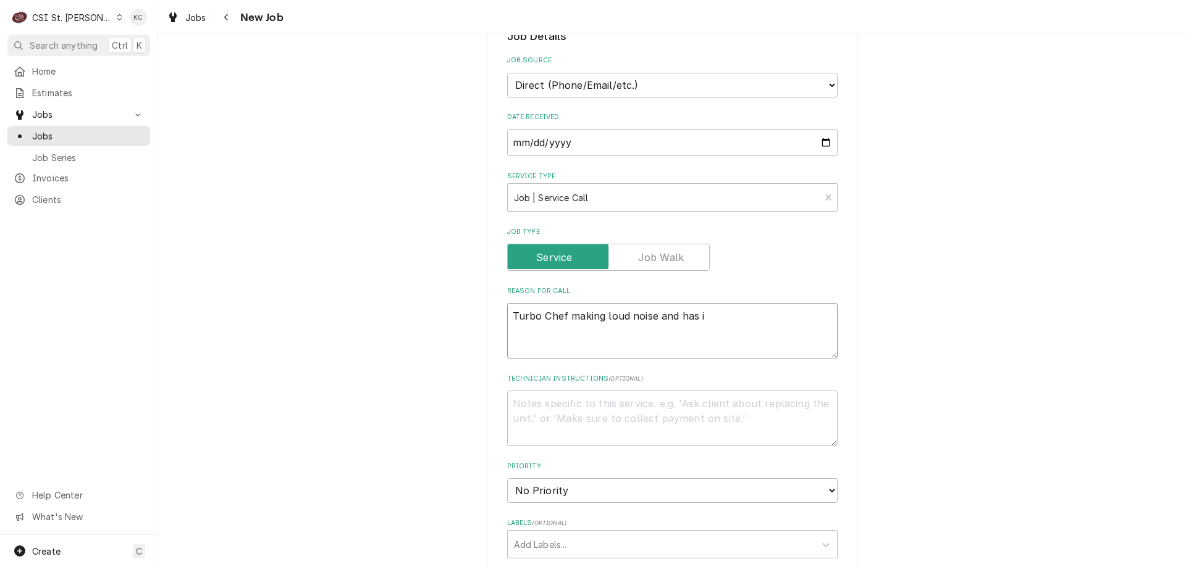
type textarea "x"
type textarea "Turbo Chef making loud noise and has"
type textarea "x"
type textarea "Turbo Chef making loud noise and has w"
type textarea "x"
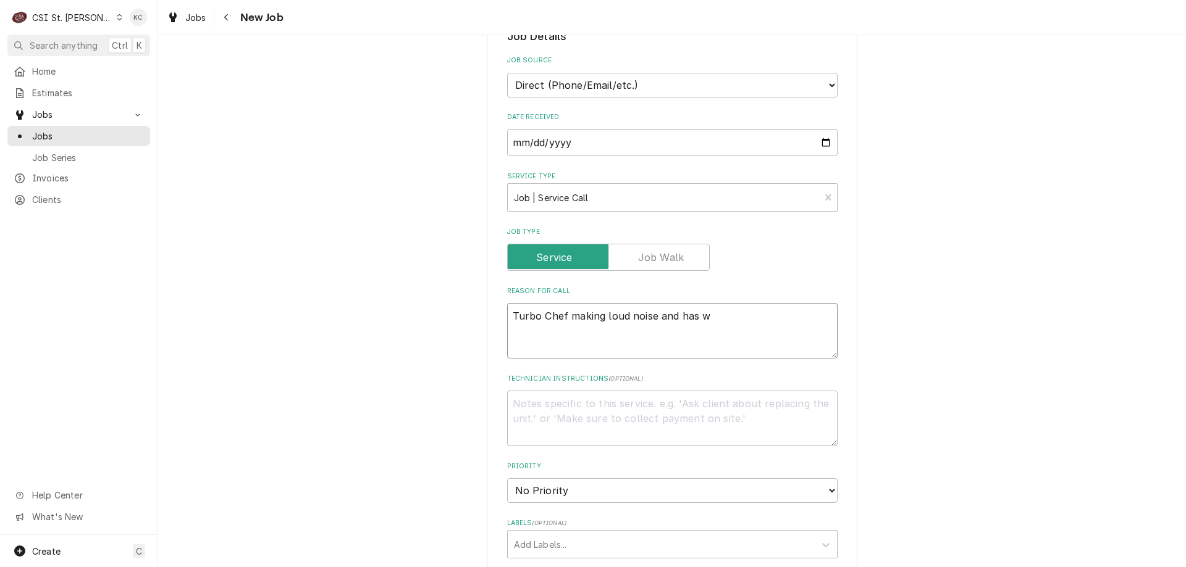
type textarea "Turbo Chef making loud noise and has wi"
type textarea "x"
type textarea "Turbo Chef making loud noise and has wir"
type textarea "x"
type textarea "Turbo Chef making loud noise and has wire"
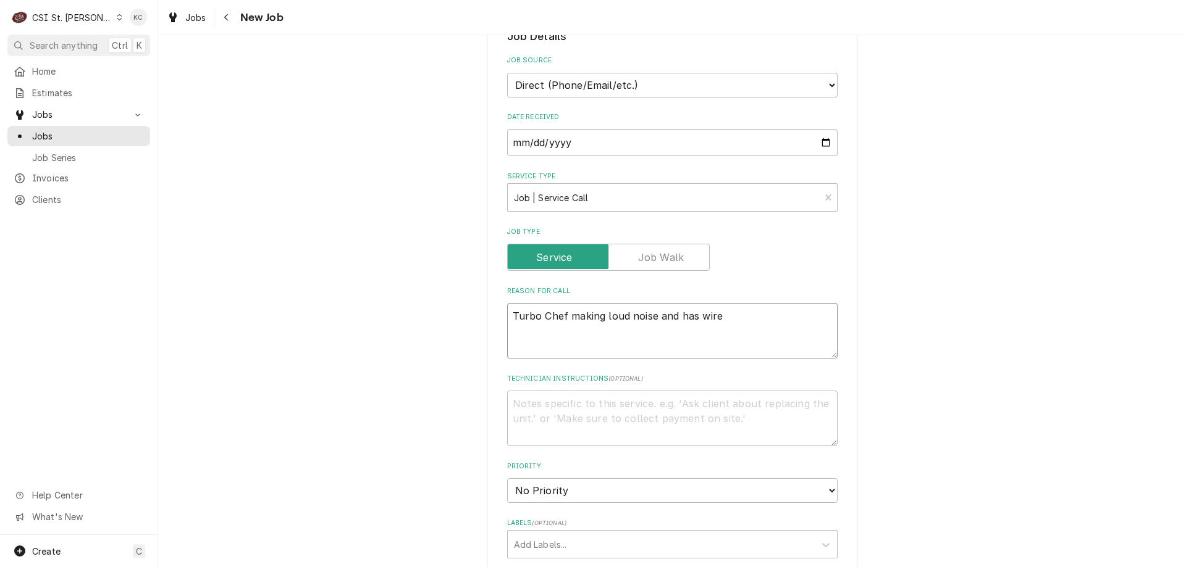
type textarea "x"
type textarea "Turbo Chef making loud noise and has wire"
type textarea "x"
type textarea "Turbo Chef making loud noise and has wire h"
type textarea "x"
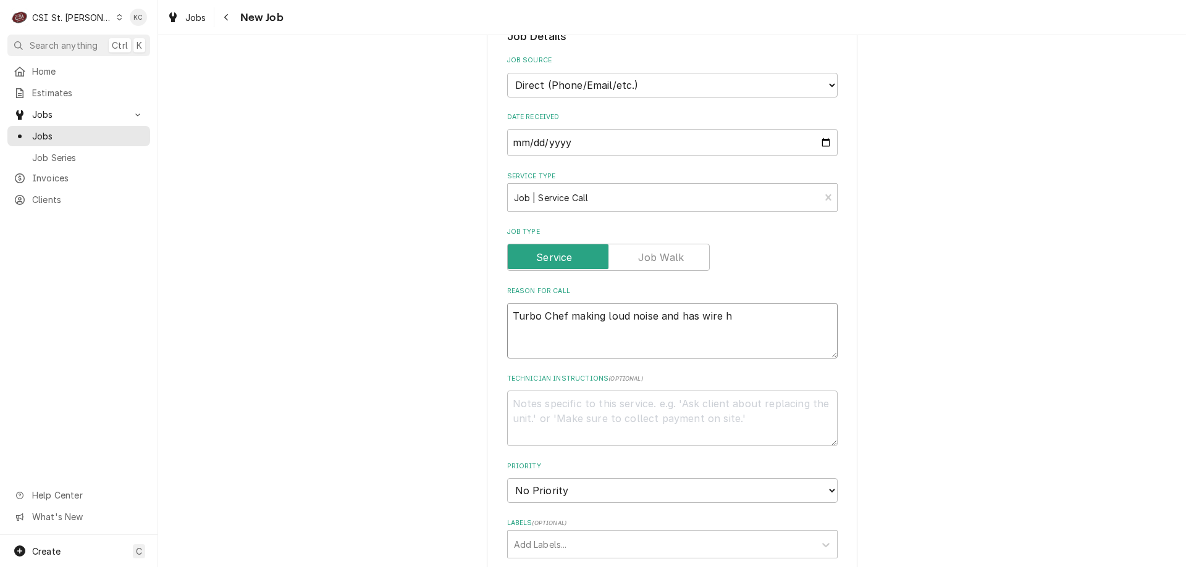
type textarea "Turbo Chef making loud noise and has wire ha"
type textarea "x"
type textarea "Turbo Chef making loud noise and has wire han"
type textarea "x"
type textarea "Turbo Chef making loud noise and has wire hang"
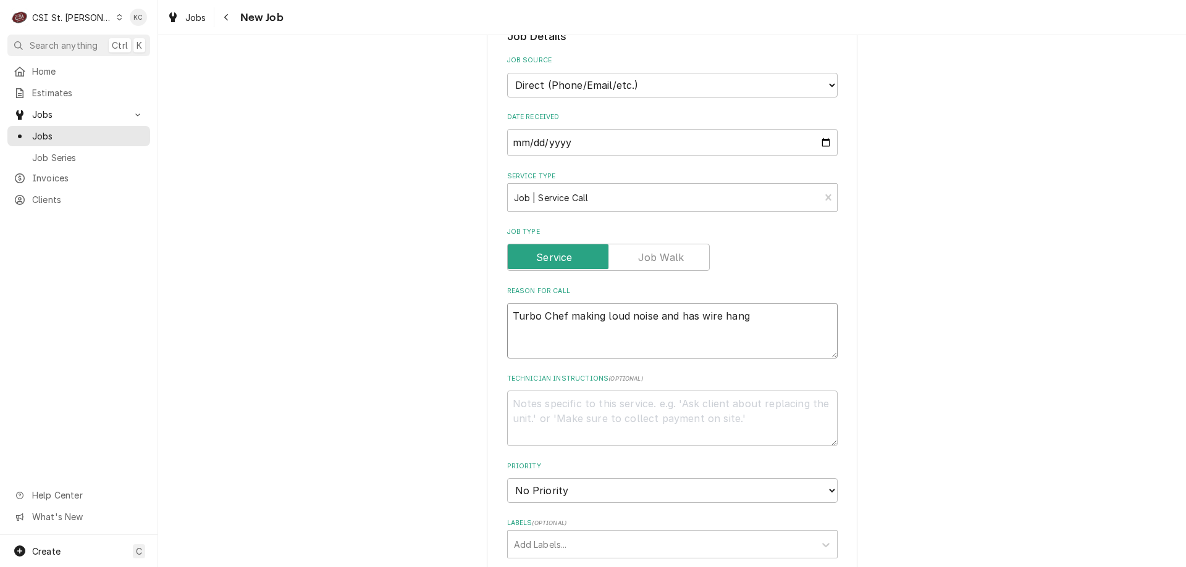
type textarea "x"
type textarea "Turbo Chef making loud noise and has wire hangi"
type textarea "x"
type textarea "Turbo Chef making loud noise and has wire hangin"
type textarea "x"
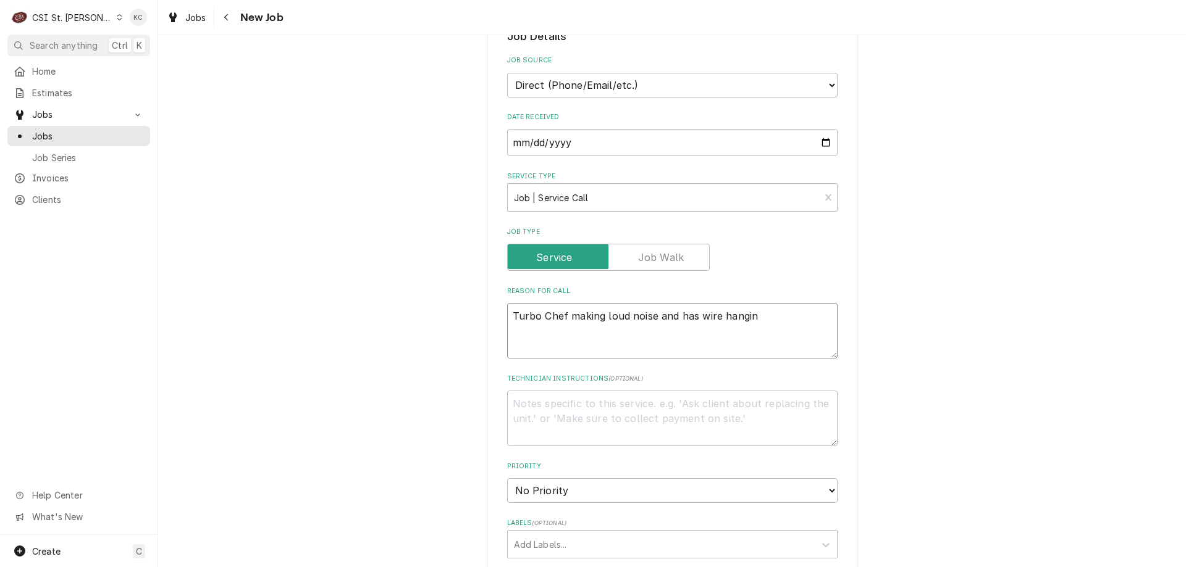
type textarea "Turbo Chef making loud noise and has wire hanging"
type textarea "x"
type textarea "Turbo Chef making loud noise and has wire hanging"
type textarea "x"
type textarea "Turbo Chef making loud noise and has wire hanging d"
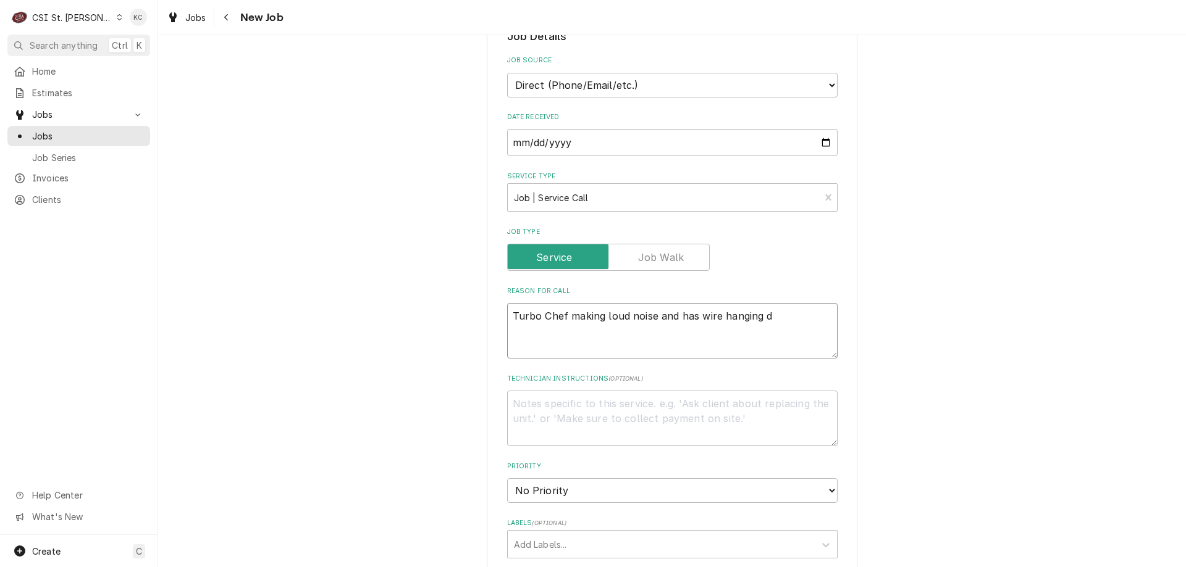
type textarea "x"
type textarea "Turbo Chef making loud noise and has wire hanging do"
type textarea "x"
type textarea "Turbo Chef making loud noise and has wire hanging dow"
type textarea "x"
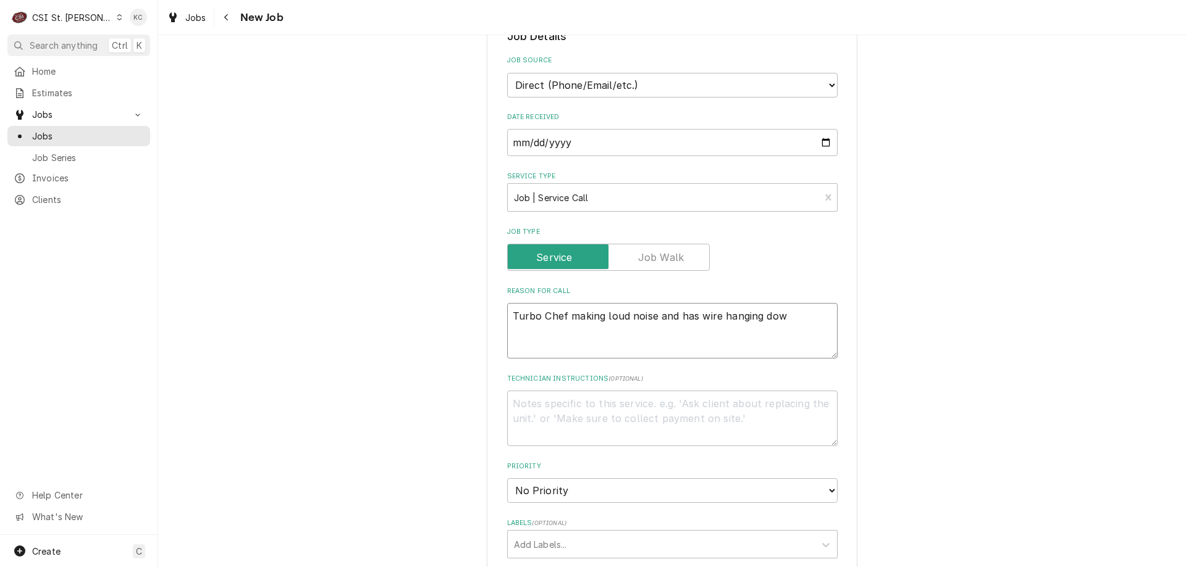
type textarea "Turbo Chef making loud noise and has wire hanging down"
type textarea "x"
type textarea "Turbo Chef making loud noise and has wire hanging down"
type textarea "x"
type textarea "Turbo Chef making loud noise and has wire hanging down i"
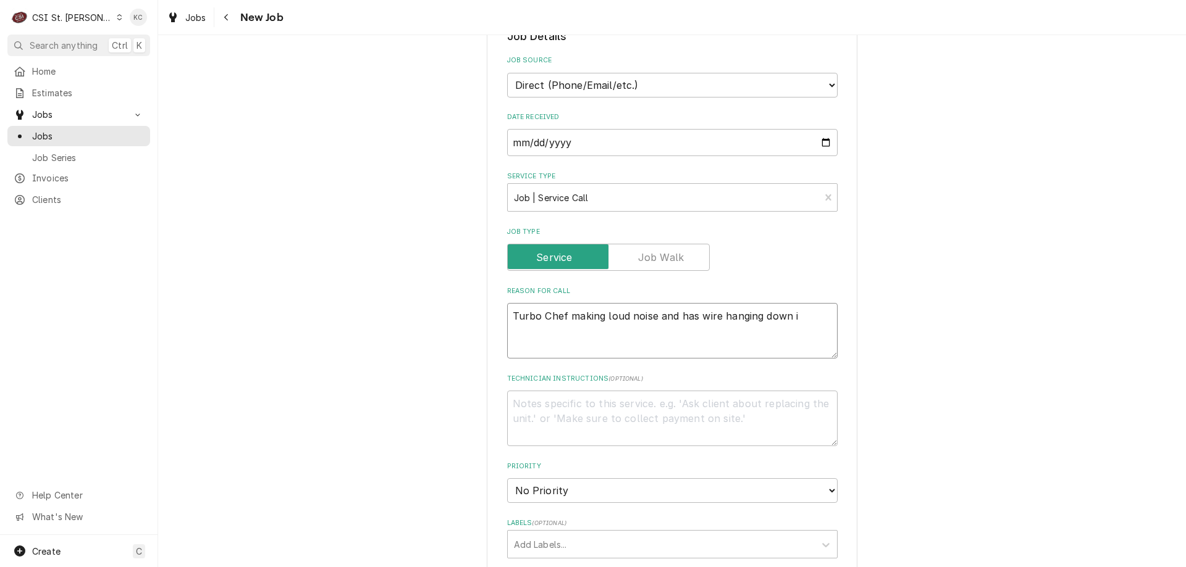
type textarea "x"
type textarea "Turbo Chef making loud noise and has wire hanging down in"
type textarea "x"
type textarea "Turbo Chef making loud noise and has wire hanging down in"
type textarea "x"
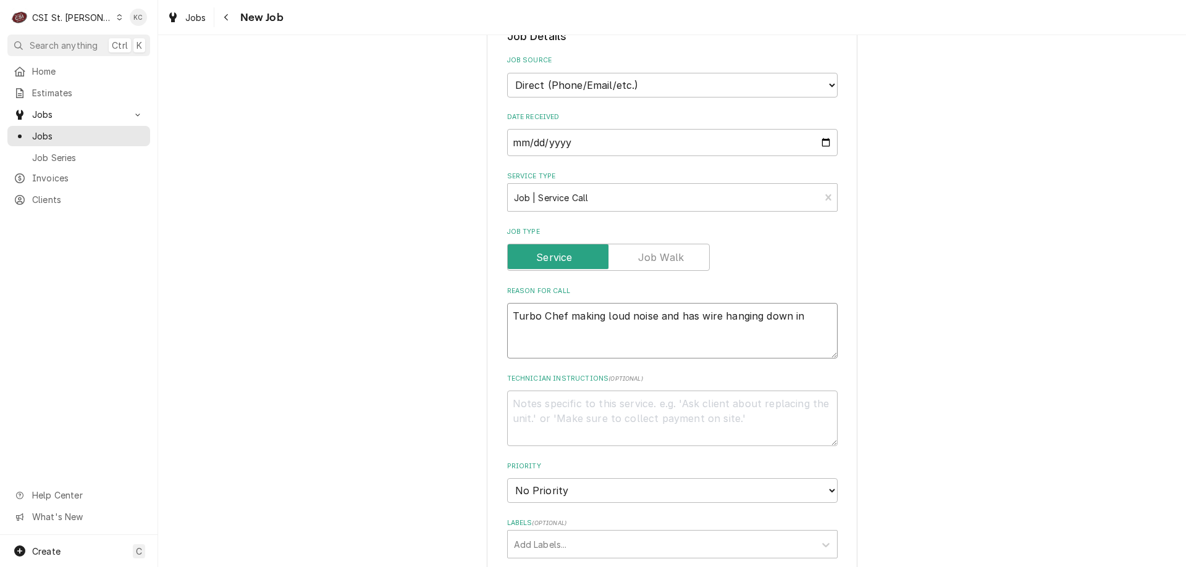
type textarea "Turbo Chef making loud noise and has wire hanging down in f"
type textarea "x"
type textarea "Turbo Chef making loud noise and has wire hanging down in fr"
type textarea "x"
type textarea "Turbo Chef making loud noise and has wire hanging down in fro"
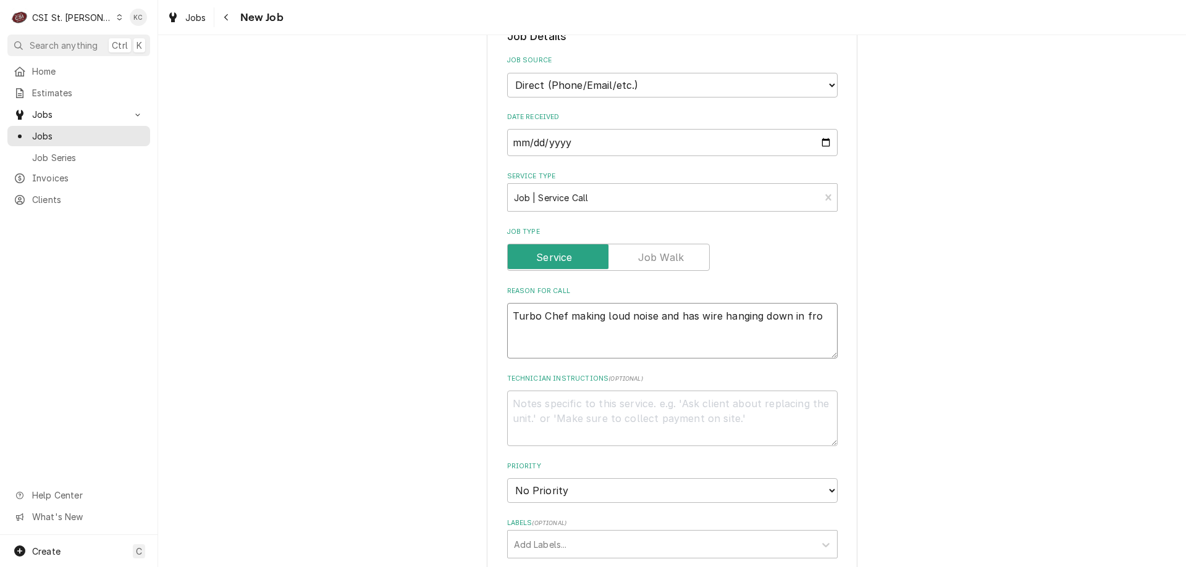
type textarea "x"
type textarea "Turbo Chef making loud noise and has wire hanging down in fron"
type textarea "x"
type textarea "Turbo Chef making loud noise and has wire hanging down in front"
type textarea "x"
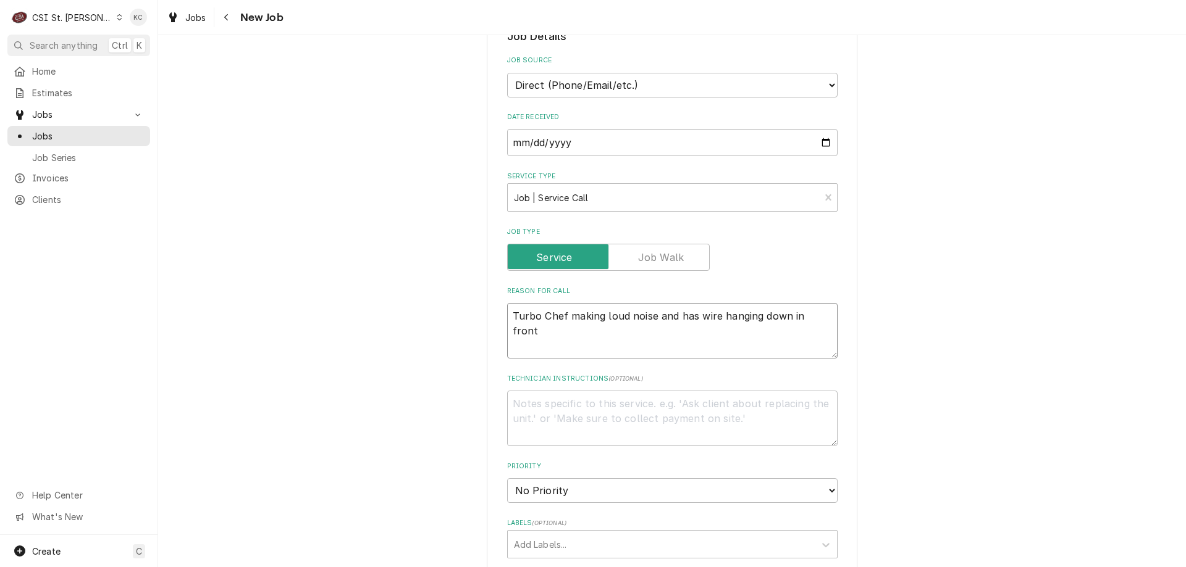
type textarea "Turbo Chef making loud noise and has wire hanging down in front"
type textarea "x"
type textarea "Turbo Chef making loud noise and has wire hanging down in front"
type textarea "x"
type textarea "K"
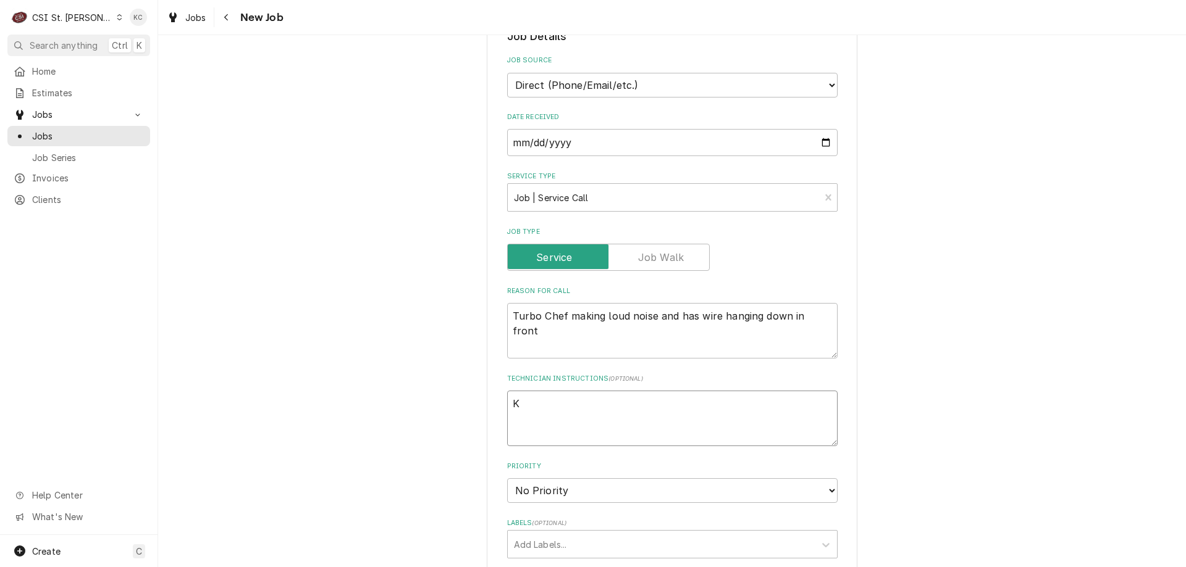
type textarea "x"
type textarea "Ke"
type textarea "x"
type textarea "Kel"
type textarea "x"
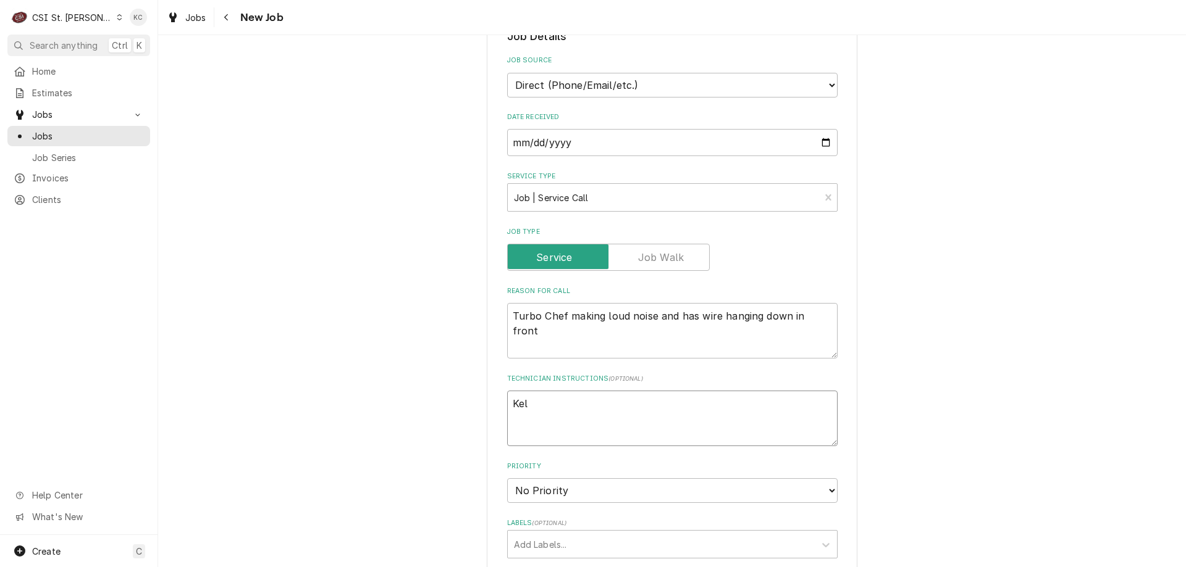
type textarea "Kell"
type textarea "x"
type textarea "Kelly"
type textarea "x"
type textarea "Kelly"
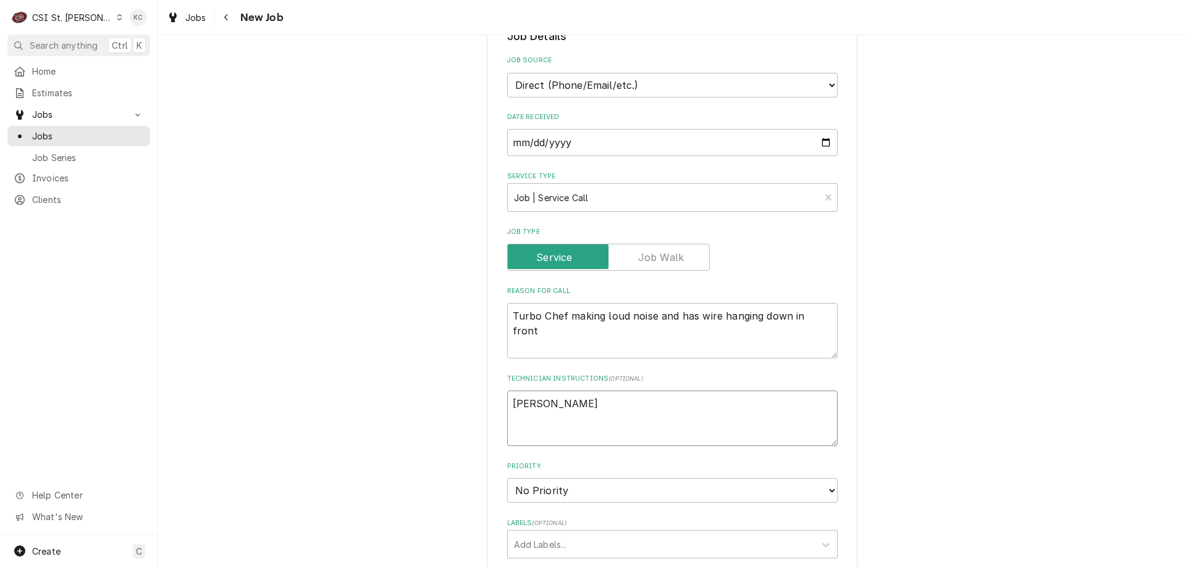
type textarea "x"
type textarea "Kelly -"
type textarea "x"
type textarea "Kelly -"
type textarea "x"
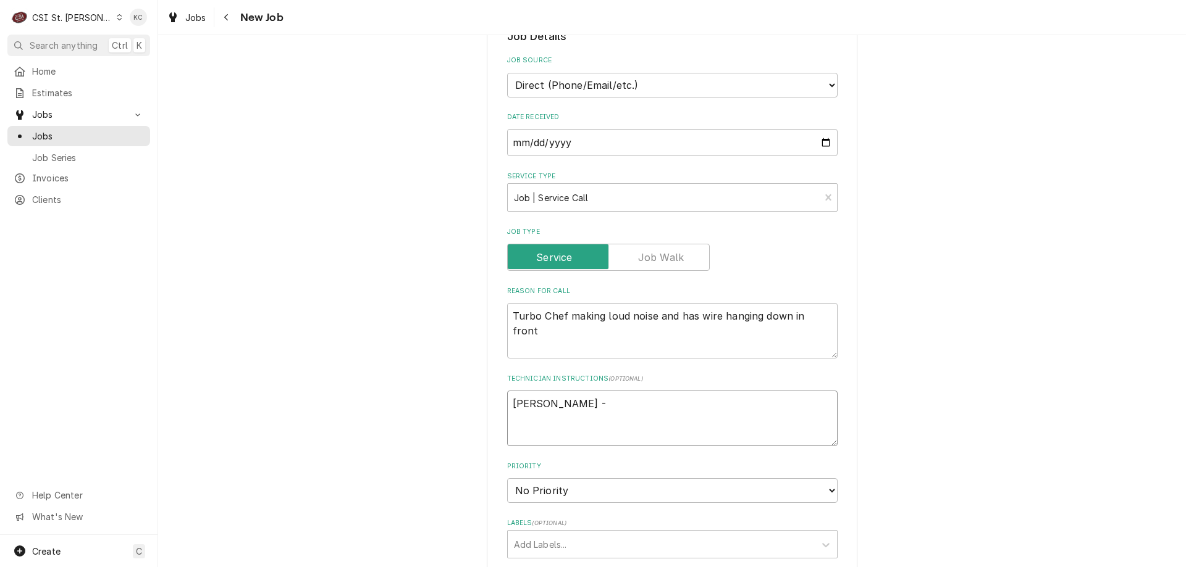
type textarea "Kelly - 3"
type textarea "x"
type textarea "Kelly - 31"
type textarea "x"
type textarea "Kelly - 314"
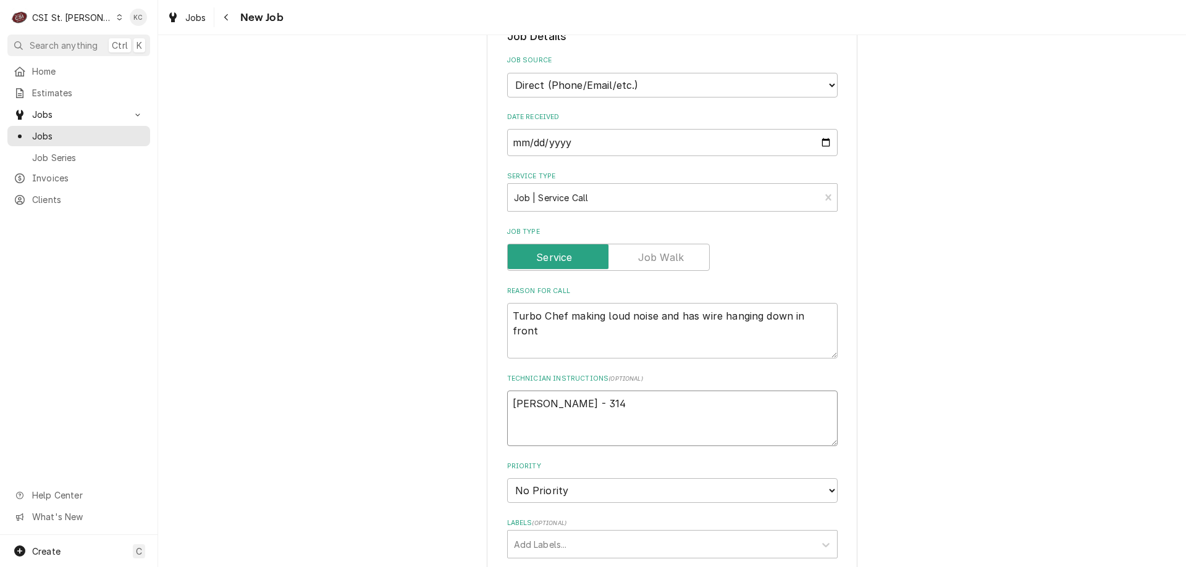
type textarea "x"
type textarea "Kelly - 314"
click at [665, 399] on textarea "Kelly - 314 471-2239 Located in Concession area" at bounding box center [672, 419] width 330 height 56
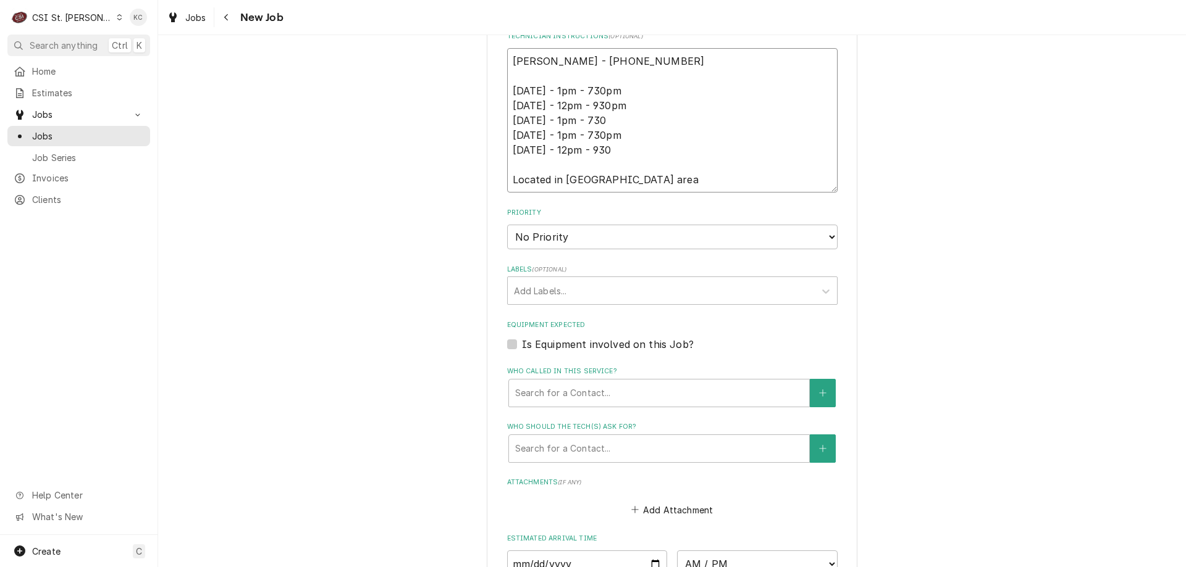
scroll to position [679, 0]
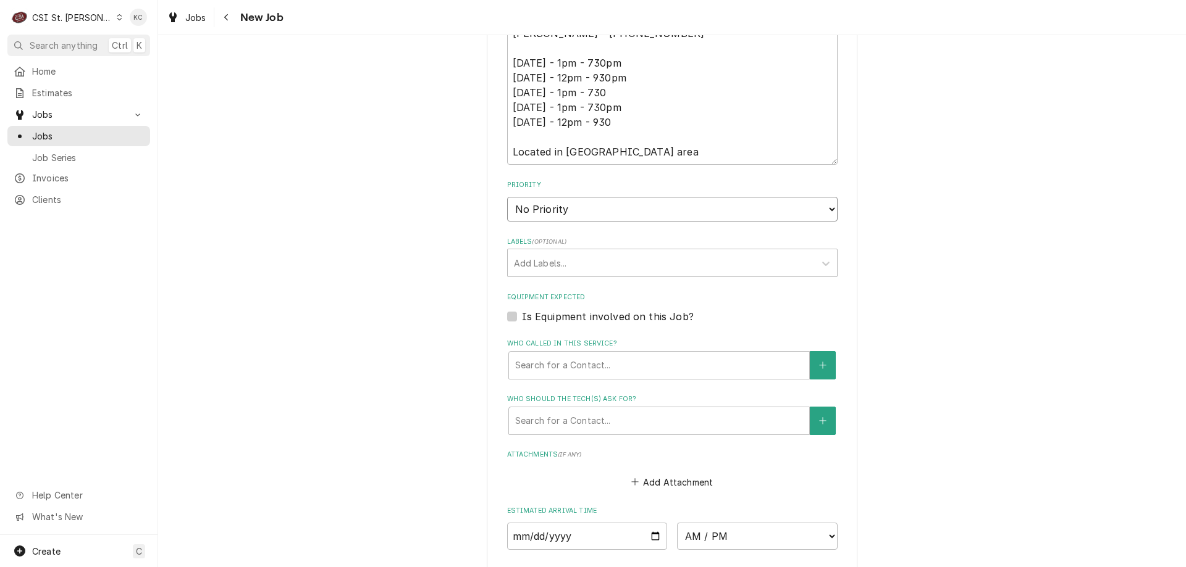
click at [603, 205] on select "No Priority Urgent High Medium Low" at bounding box center [672, 209] width 330 height 25
click at [507, 197] on select "No Priority Urgent High Medium Low" at bounding box center [672, 209] width 330 height 25
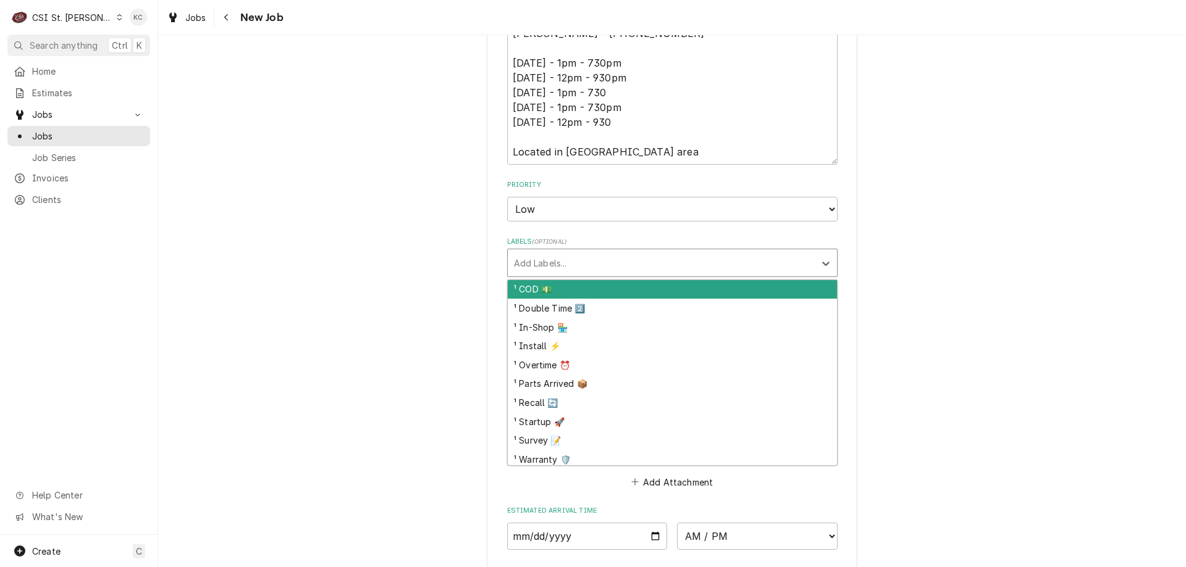
click at [603, 259] on div "Labels" at bounding box center [661, 263] width 295 height 22
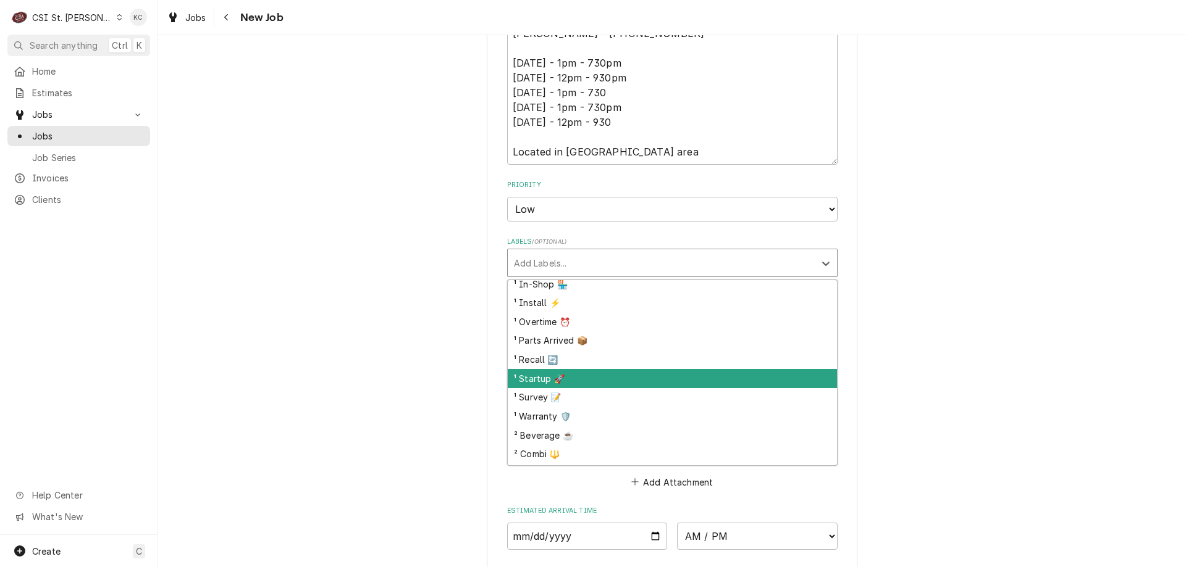
scroll to position [62, 0]
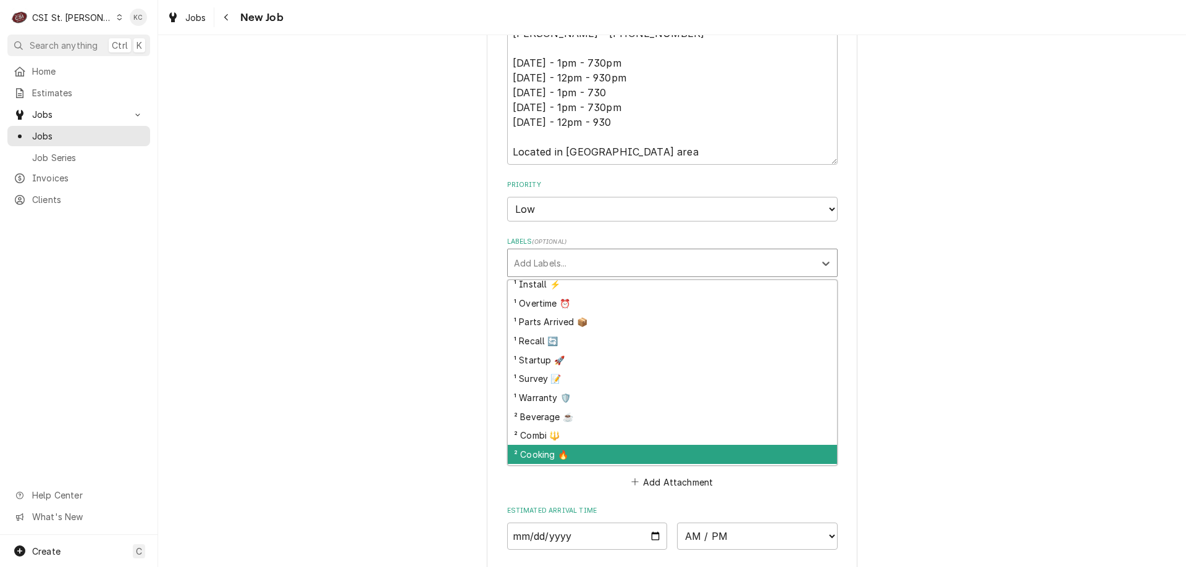
click at [609, 454] on div "² Cooking 🔥" at bounding box center [672, 454] width 329 height 19
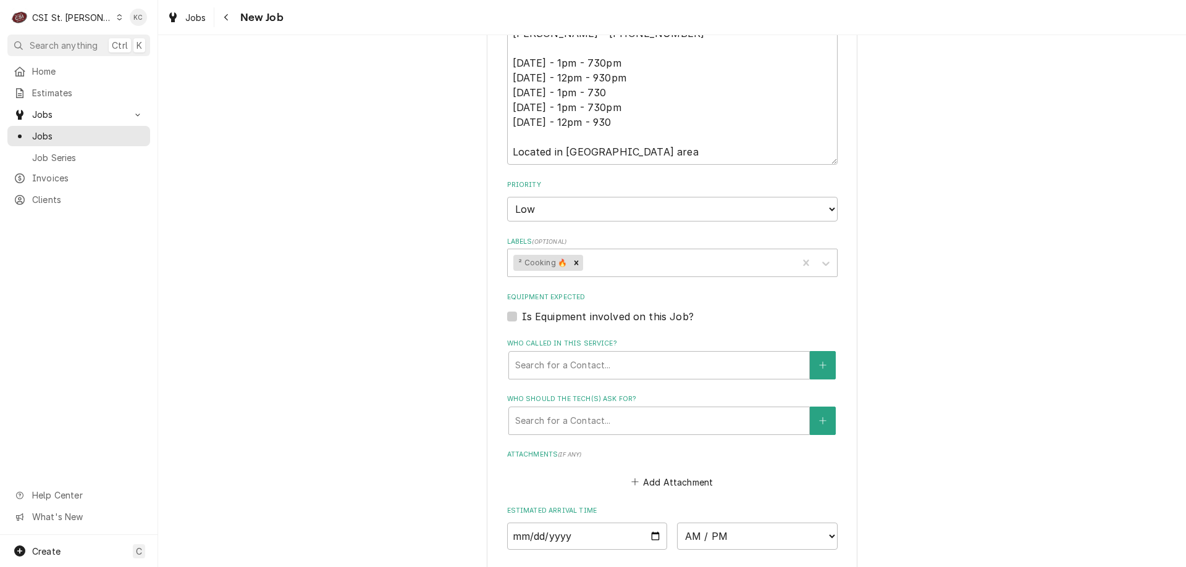
click at [905, 376] on div "Please provide the following information to create a job: Client Details Client…" at bounding box center [672, 70] width 1028 height 1403
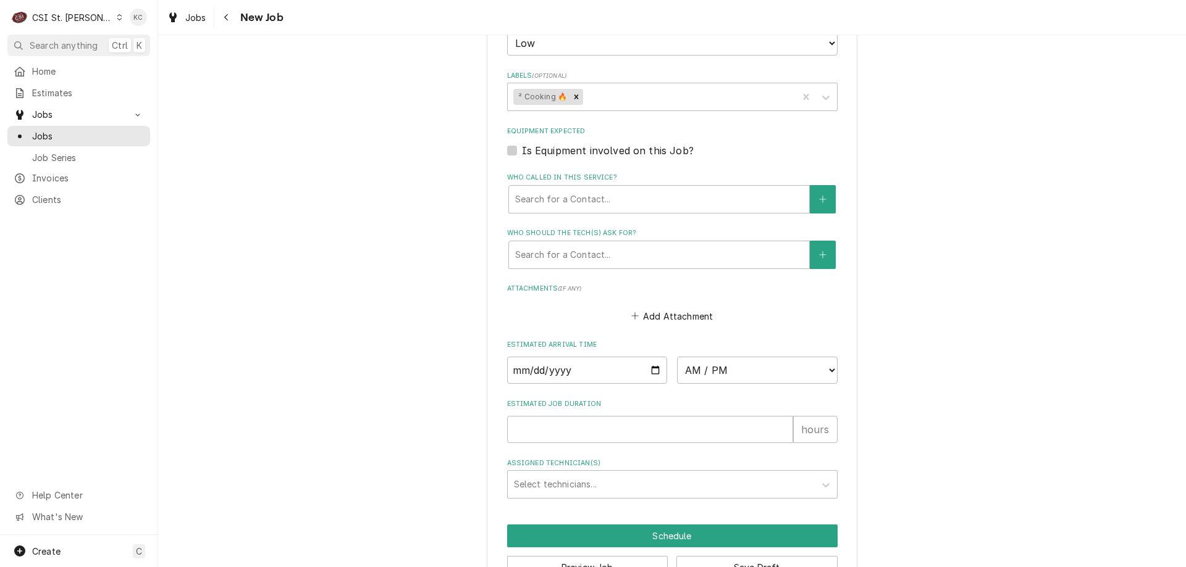
scroll to position [884, 0]
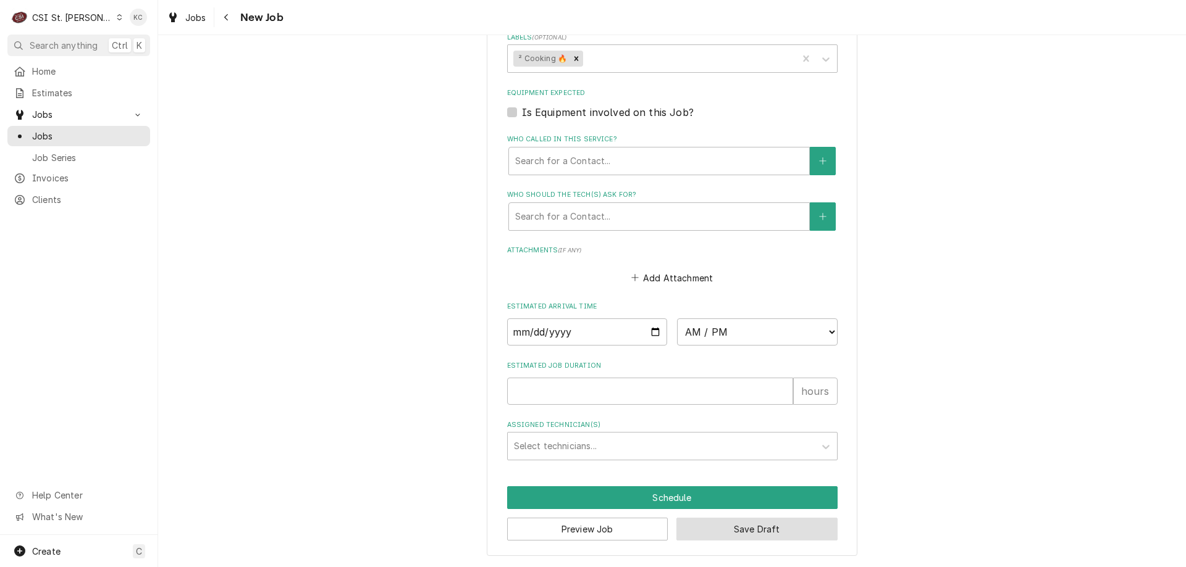
click at [785, 529] on button "Save Draft" at bounding box center [756, 529] width 161 height 23
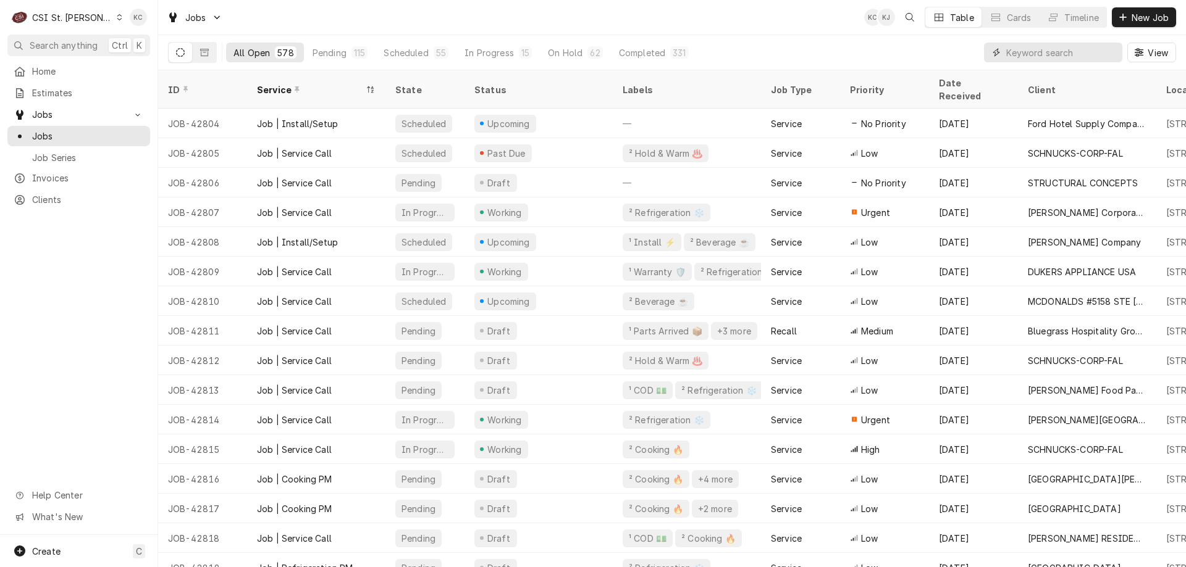
click at [1067, 59] on input "Dynamic Content Wrapper" at bounding box center [1061, 53] width 110 height 20
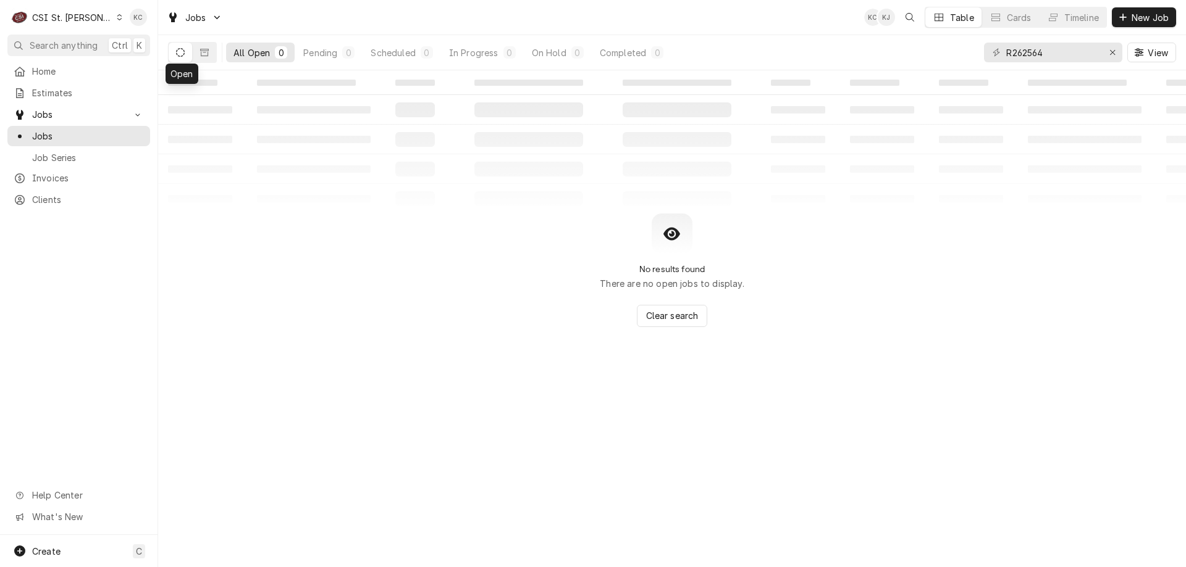
click at [179, 61] on button "Dynamic Content Wrapper" at bounding box center [180, 53] width 23 height 20
drag, startPoint x: 1050, startPoint y: 58, endPoint x: 929, endPoint y: 60, distance: 121.0
click at [929, 60] on div "All Open 0 Pending 0 Scheduled 0 In Progress 0 On Hold 0 Completed 0 R262564 Vi…" at bounding box center [672, 52] width 1008 height 35
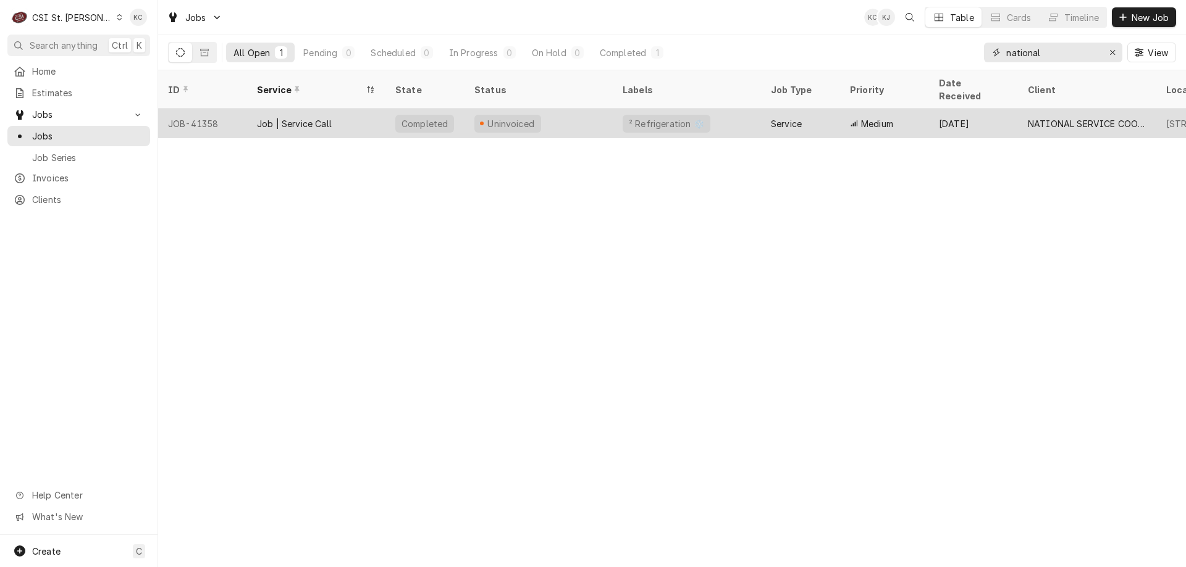
type input "national"
click at [729, 109] on div "² Refrigeration ❄️" at bounding box center [687, 124] width 148 height 30
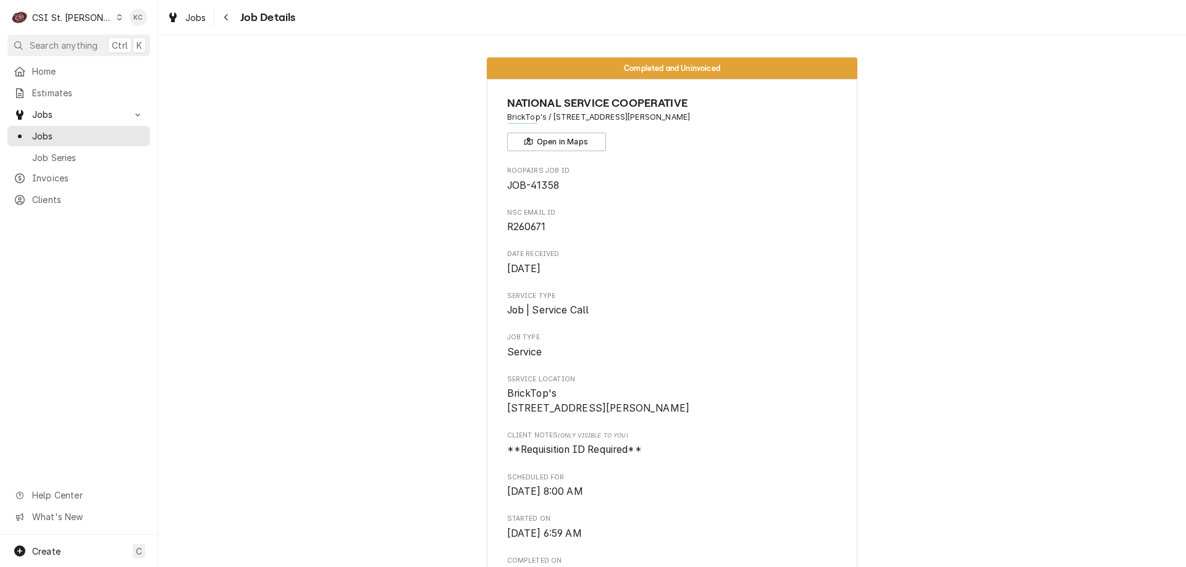
click at [237, 23] on div "Job Details" at bounding box center [256, 17] width 79 height 20
click at [228, 20] on icon "Navigate back" at bounding box center [227, 17] width 6 height 9
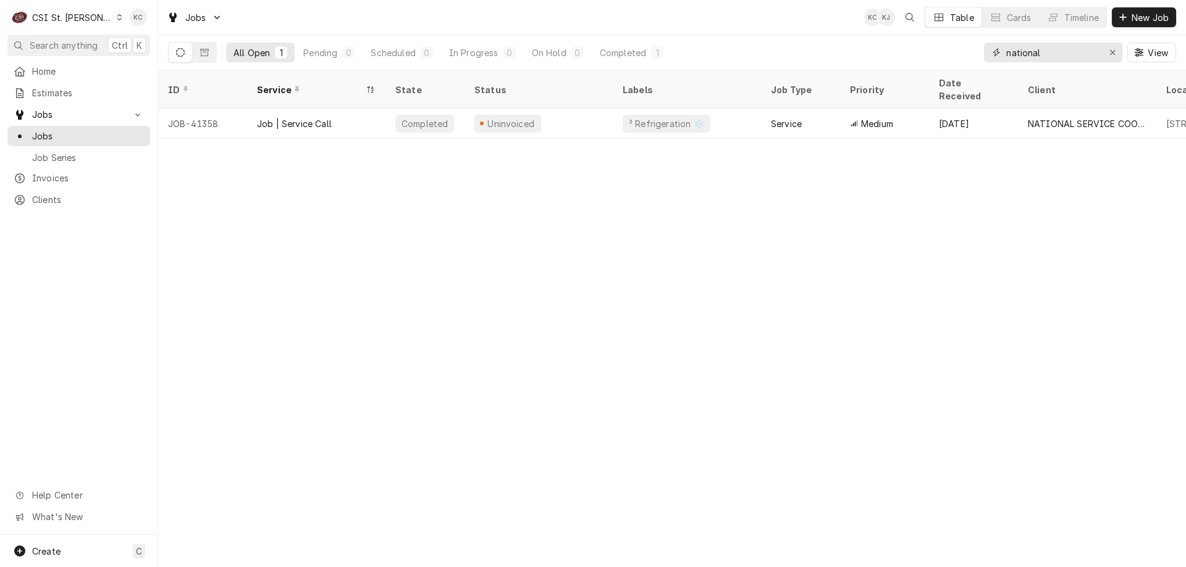
drag, startPoint x: 1068, startPoint y: 51, endPoint x: 947, endPoint y: 57, distance: 121.2
click at [947, 57] on div "All Open 1 Pending 0 Scheduled 0 In Progress 0 On Hold 0 Completed 1 national V…" at bounding box center [672, 52] width 1008 height 35
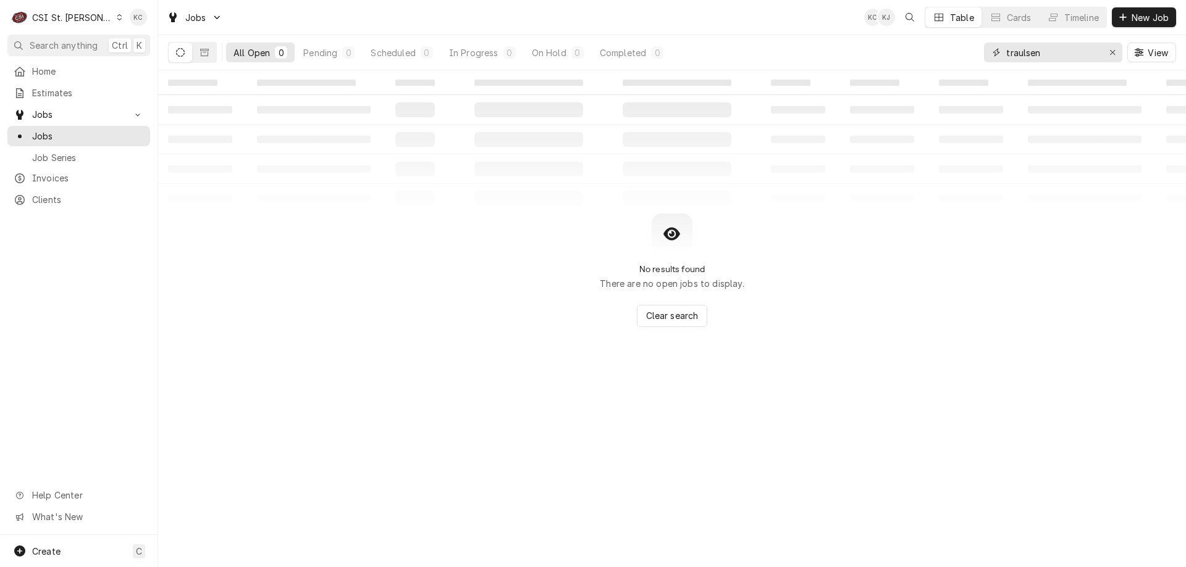
type input "traulsen"
drag, startPoint x: 1052, startPoint y: 57, endPoint x: 926, endPoint y: 54, distance: 126.6
click at [926, 54] on div "All Open 0 Pending 0 Scheduled 0 In Progress 0 On Hold 0 Completed 0 traulsen V…" at bounding box center [672, 52] width 1008 height 35
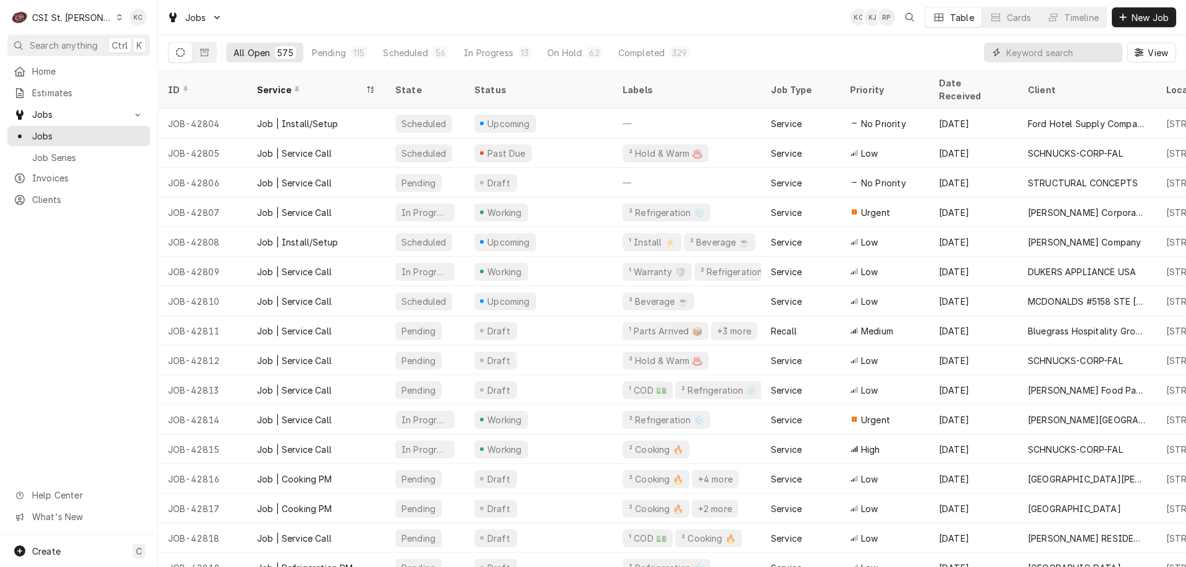
paste input "I000044792"
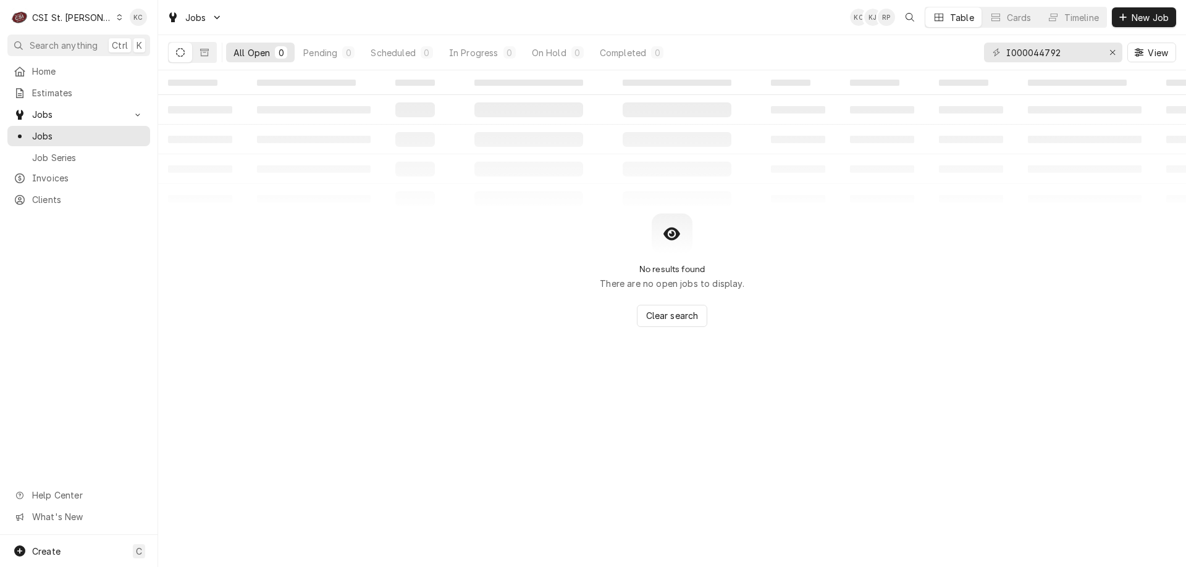
click at [185, 56] on button "Dynamic Content Wrapper" at bounding box center [180, 53] width 23 height 20
drag, startPoint x: 1076, startPoint y: 52, endPoint x: 788, endPoint y: 51, distance: 287.8
click at [788, 51] on div "All Open 0 Pending 0 Scheduled 0 In Progress 0 On Hold 0 Completed 0 I000044792…" at bounding box center [672, 52] width 1008 height 35
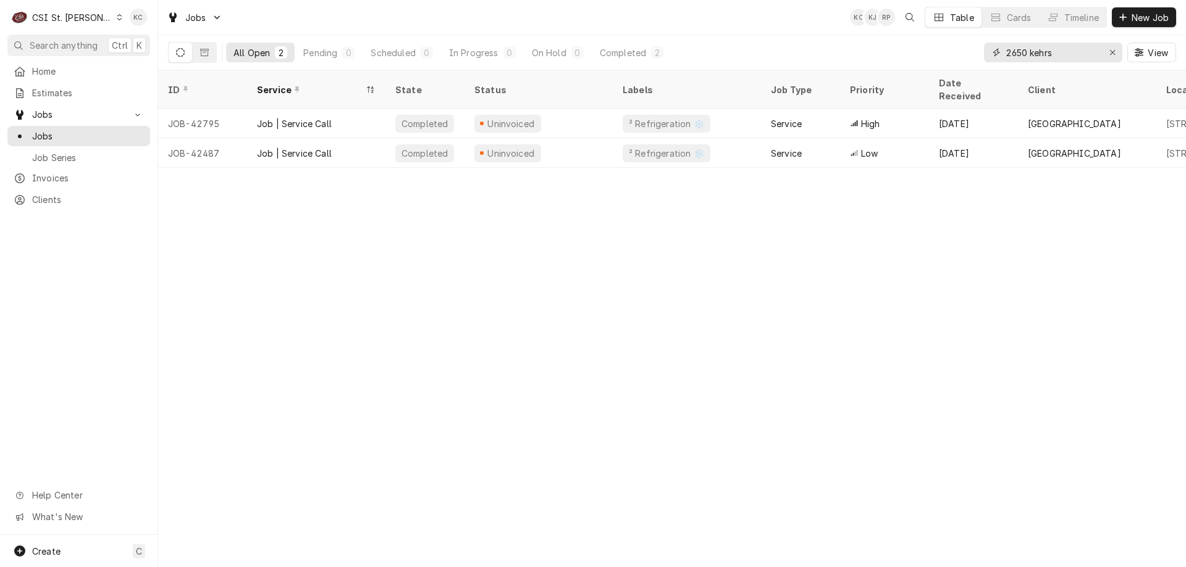
type input "2650 kehrs"
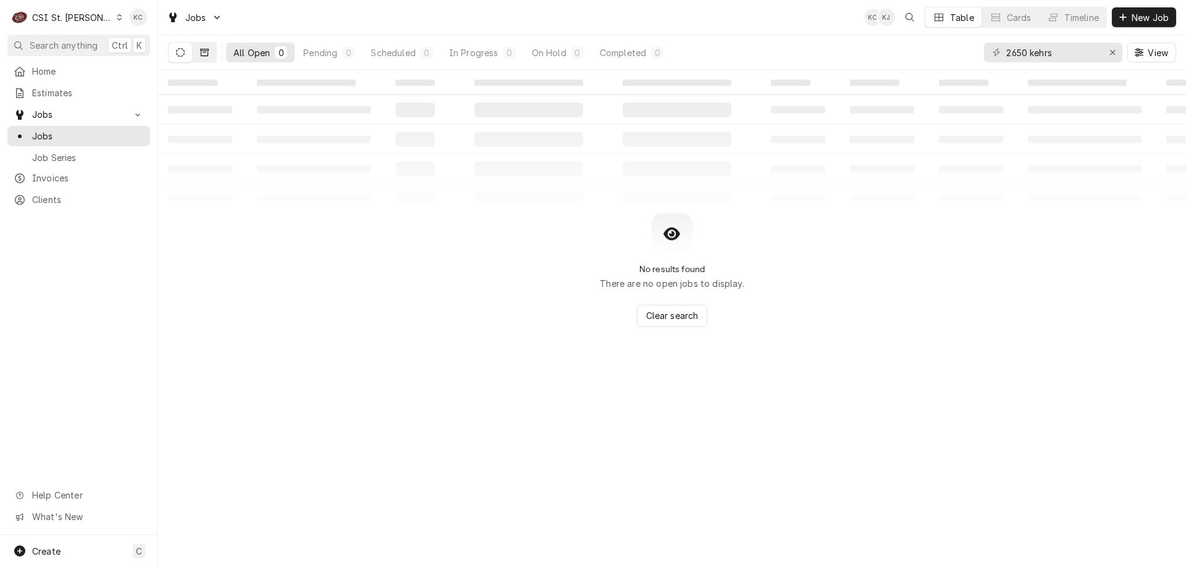
click at [199, 48] on button "Dynamic Content Wrapper" at bounding box center [204, 53] width 23 height 20
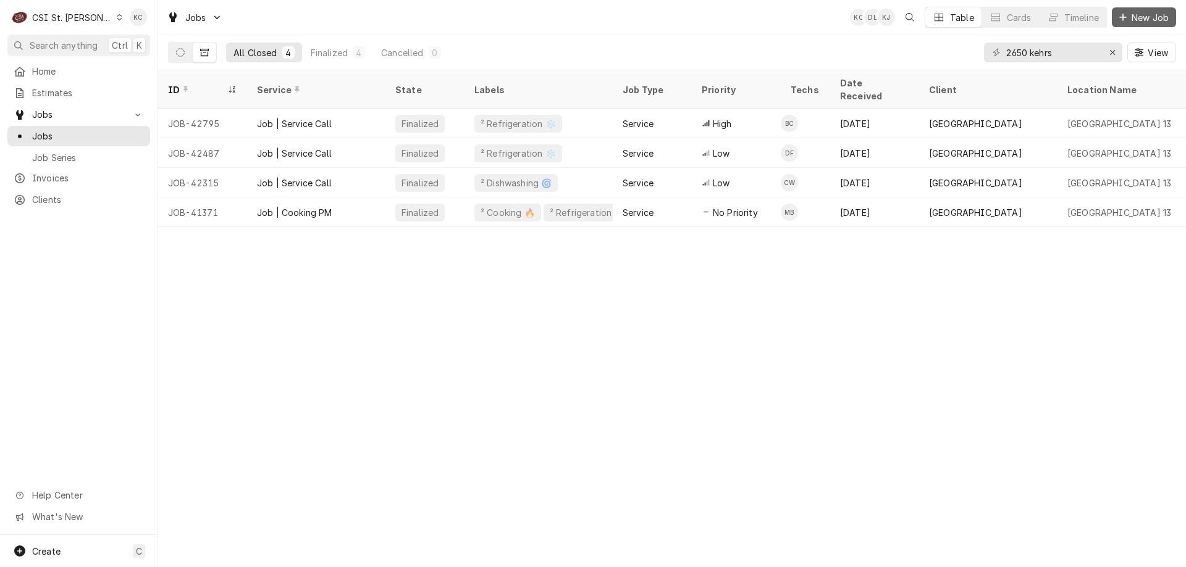
click at [1127, 19] on div "Dynamic Content Wrapper" at bounding box center [1122, 17] width 12 height 12
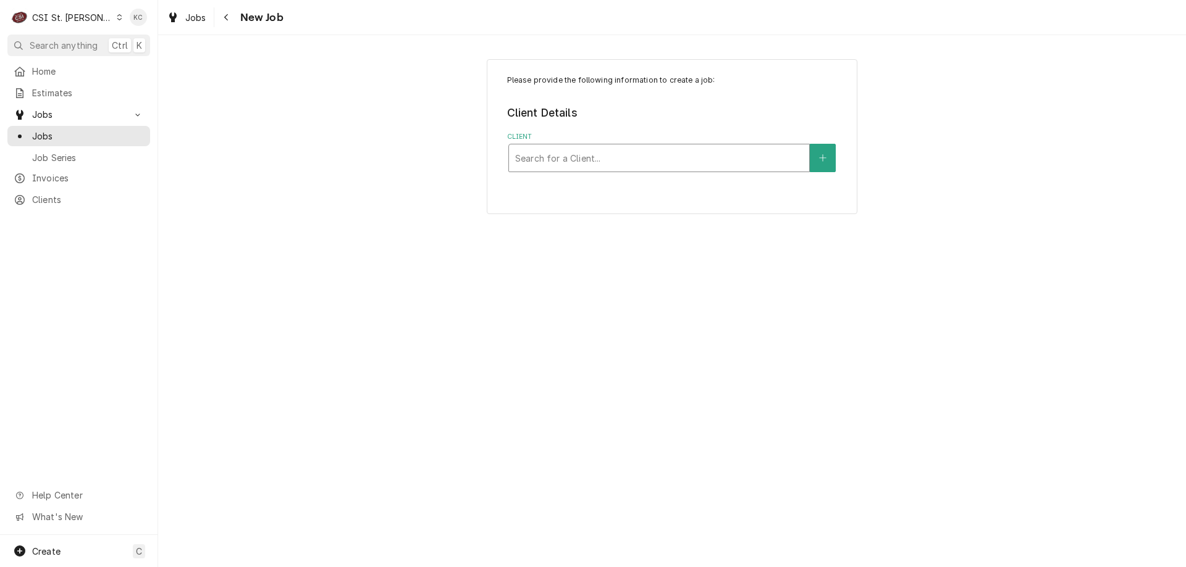
click at [668, 159] on div "Client" at bounding box center [659, 158] width 288 height 22
type input "[PERSON_NAME] ass"
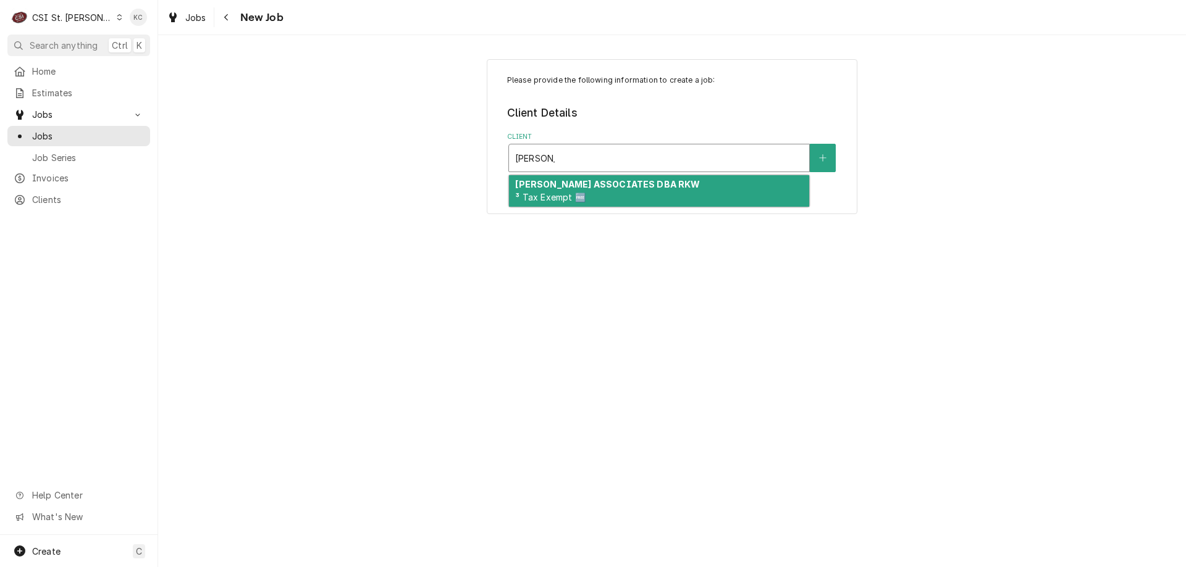
click at [640, 192] on div "[PERSON_NAME] ASSOCIATES DBA RKW ³ Tax Exempt 🆓" at bounding box center [659, 191] width 300 height 32
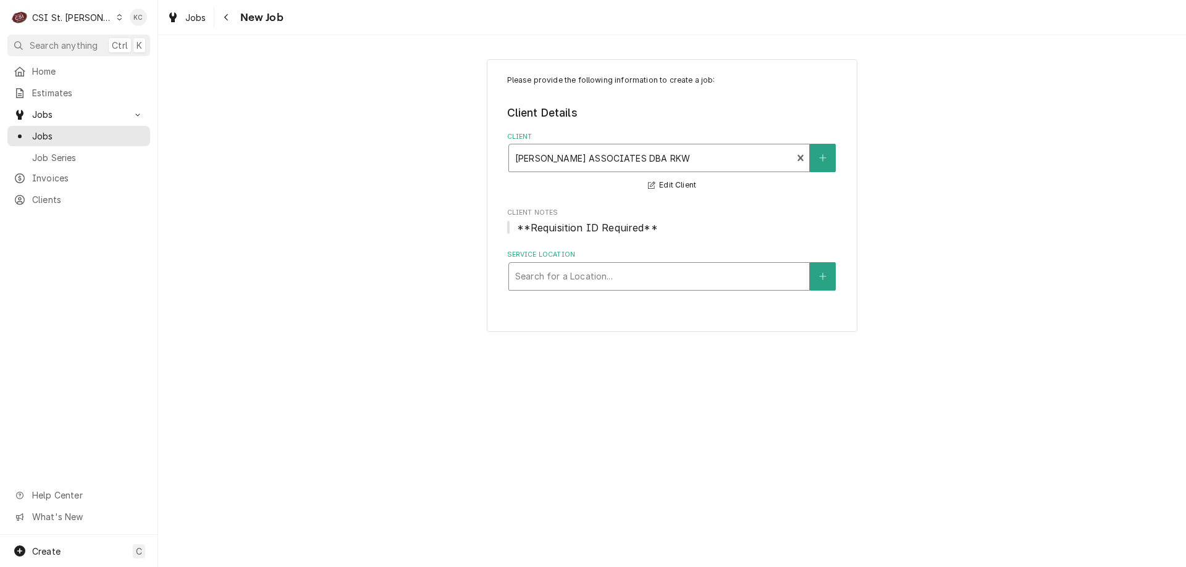
click at [648, 274] on div "Service Location" at bounding box center [659, 277] width 288 height 22
type input "2550"
click at [821, 278] on icon "Create New Location" at bounding box center [822, 276] width 7 height 9
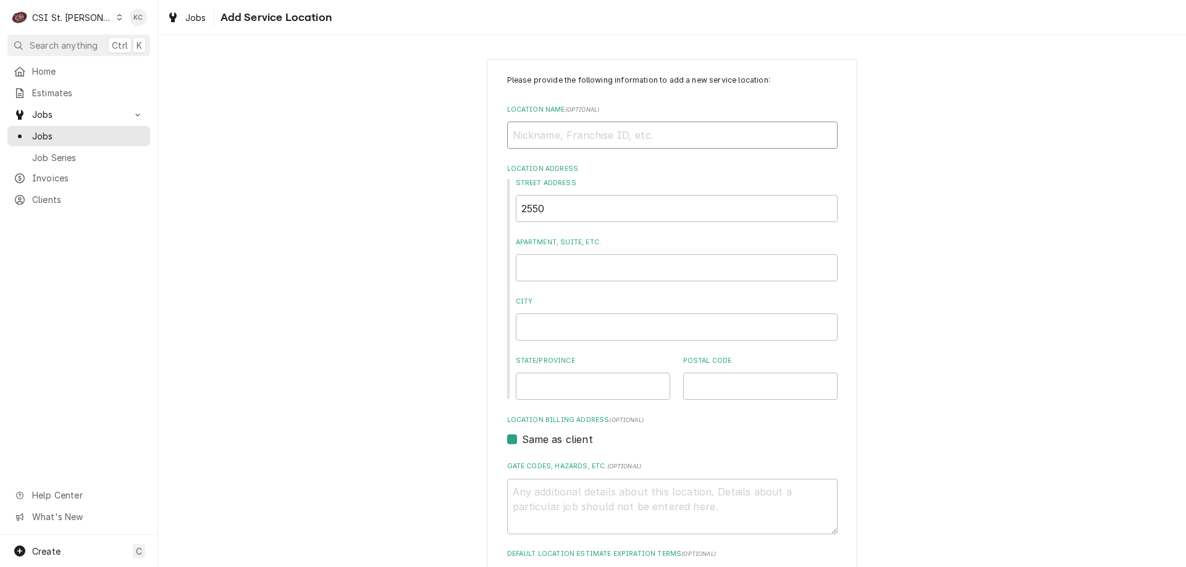
drag, startPoint x: 536, startPoint y: 135, endPoint x: 542, endPoint y: 132, distance: 6.7
click at [536, 135] on input "Location Name ( optional )" at bounding box center [672, 135] width 330 height 27
type textarea "x"
type input "K"
type textarea "x"
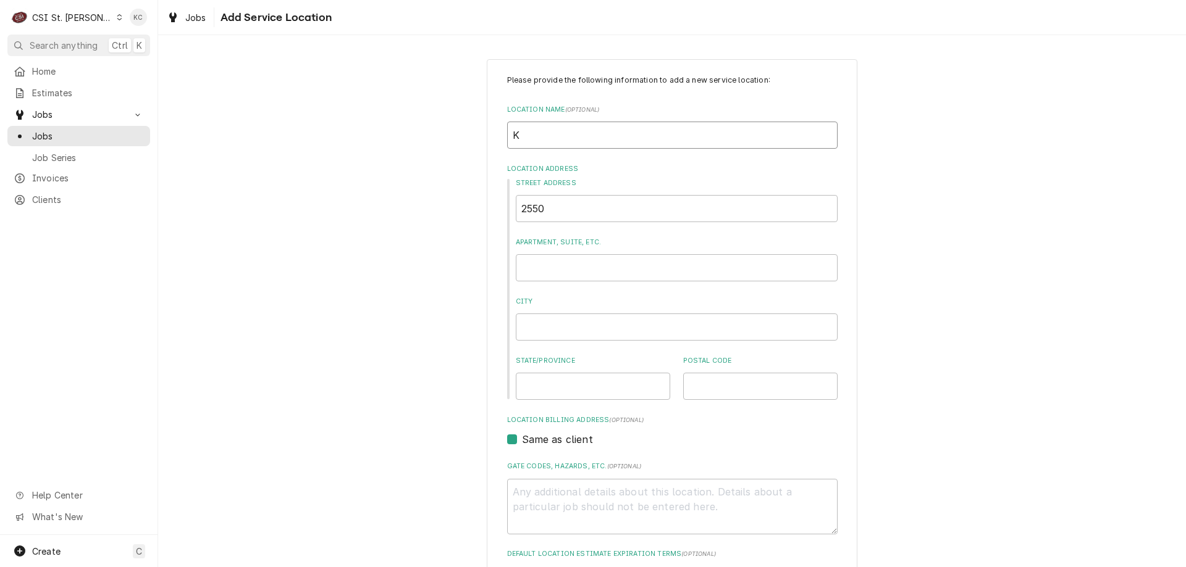
type input "KW"
type textarea "x"
type input "KWA"
type textarea "x"
type input "KWAL"
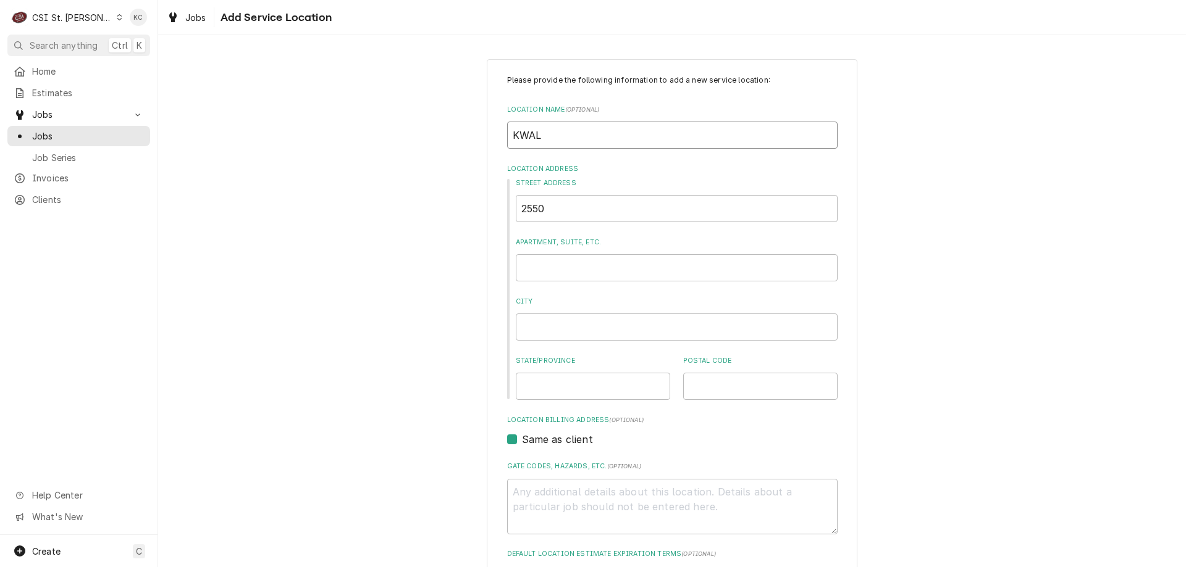
type textarea "x"
type input "KWALI"
type textarea "x"
type input "KWALIT"
type textarea "x"
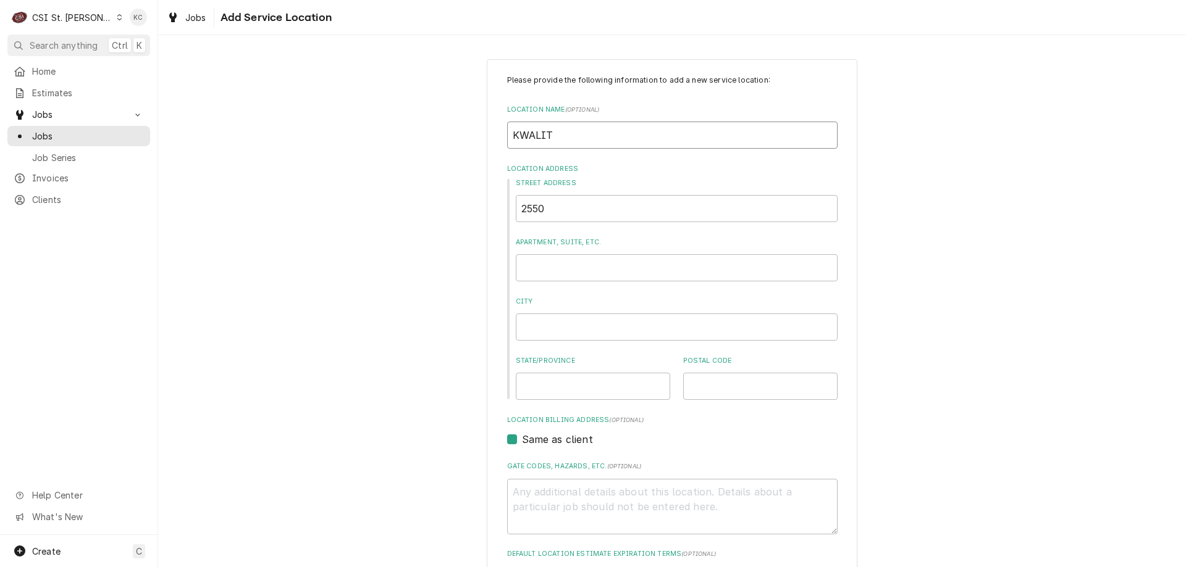
type input "KWALITY"
type textarea "x"
type input "KWALITY"
type textarea "x"
type input "KWALITY I"
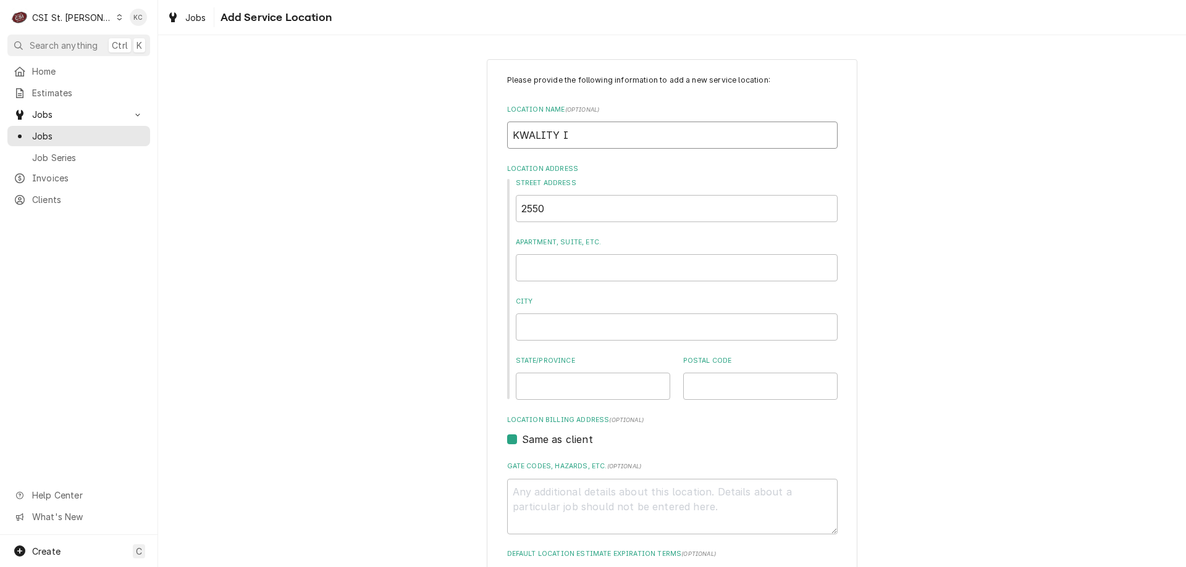
type textarea "x"
type input "KWALITY IN"
type textarea "x"
type input "KWALITY IND"
type textarea "x"
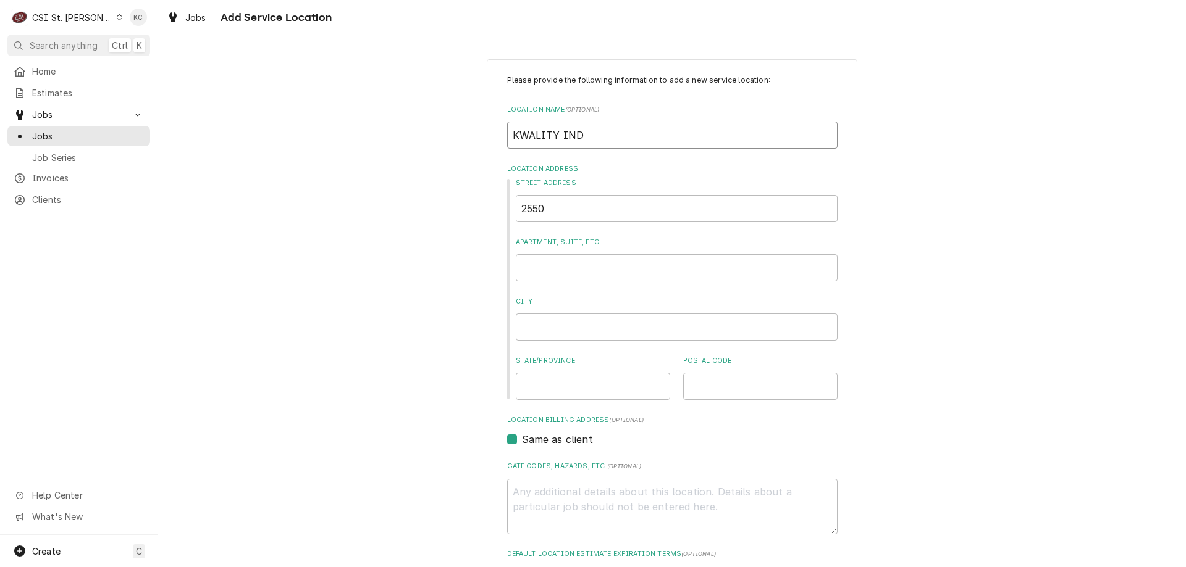
type input "KWALITY INDI"
type textarea "x"
type input "KWALITY INDIA"
type textarea "x"
type input "KWALITY INDIAN"
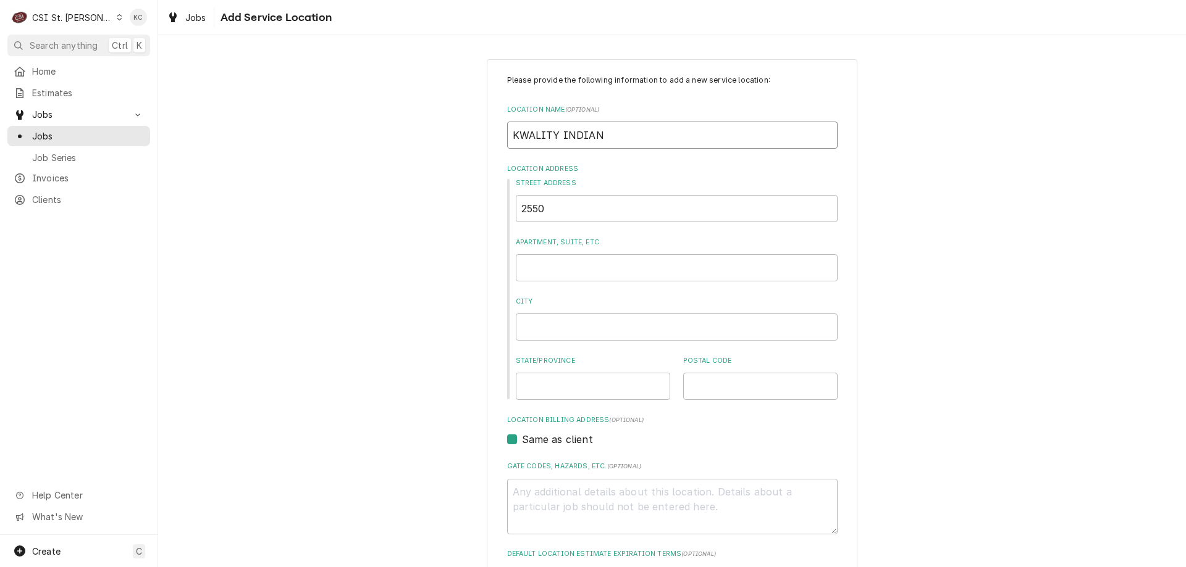
type textarea "x"
type input "KWALITY INDIAN"
type textarea "x"
type input "KWALITY INDIAN E"
type textarea "x"
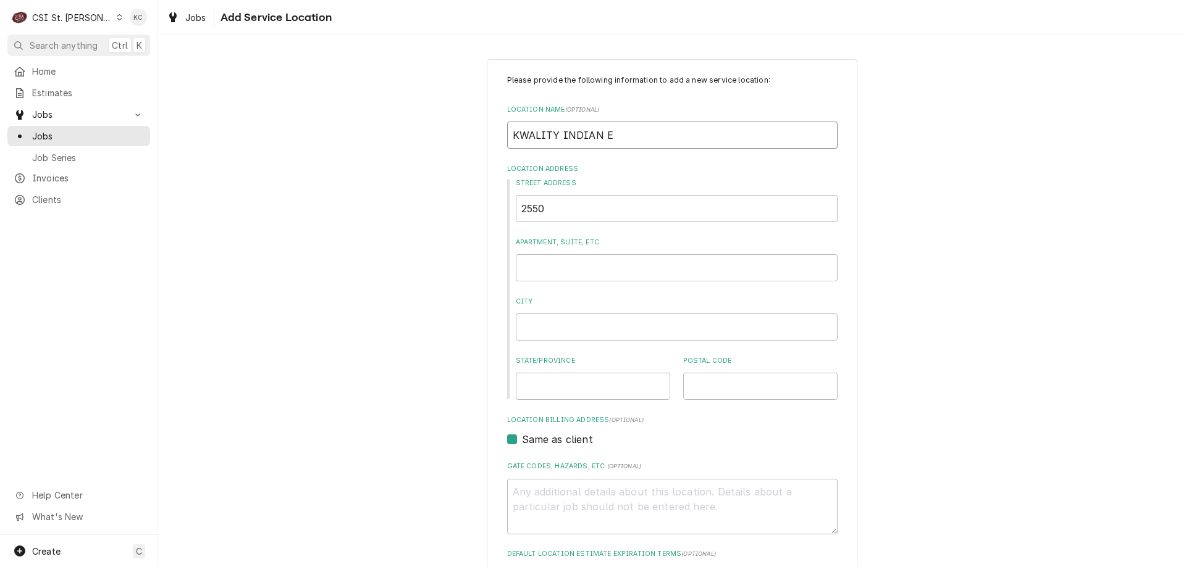
type input "KWALITY INDIAN EA"
type textarea "x"
type input "KWALITY INDIAN EAT"
type textarea "x"
type input "KWALITY INDIAN EATE"
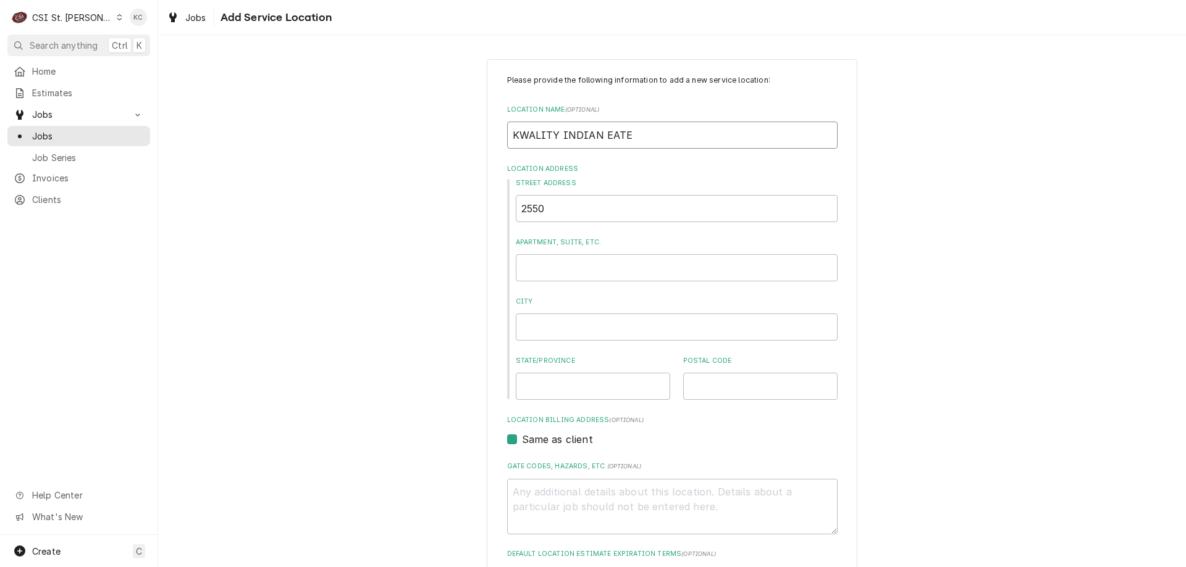
type textarea "x"
type input "KWALITY INDIAN EATER"
type textarea "x"
type input "KWALITY INDIAN EATERY"
type textarea "x"
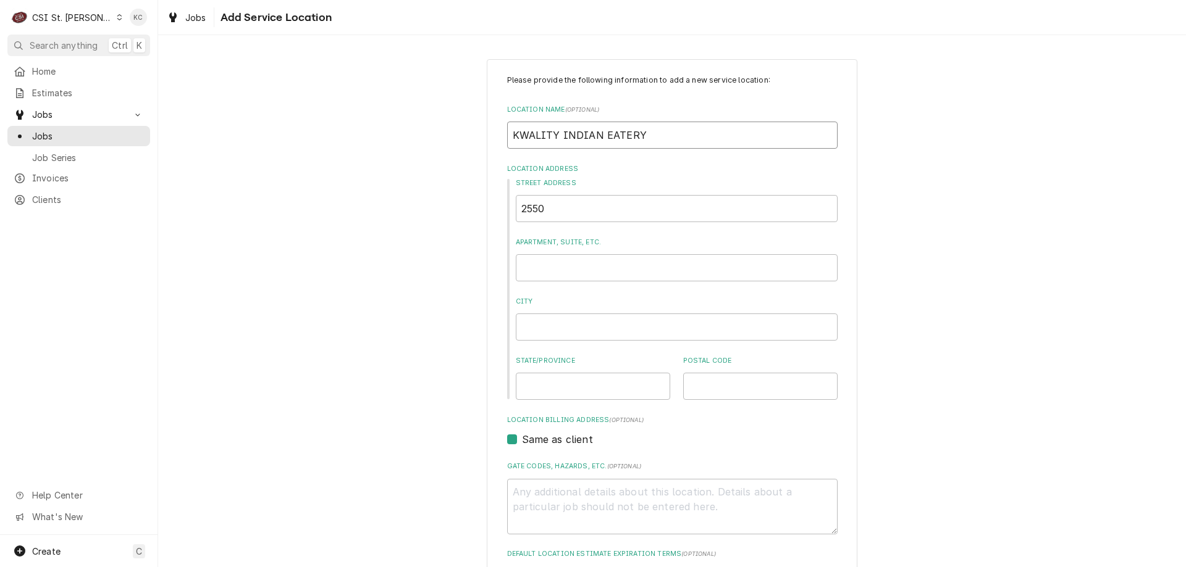
type input "KWALITY INDIAN EATERY"
type textarea "x"
type input "KWALITY INDIAN EATERY &"
type textarea "x"
type input "KWALITY INDIAN EATERY &"
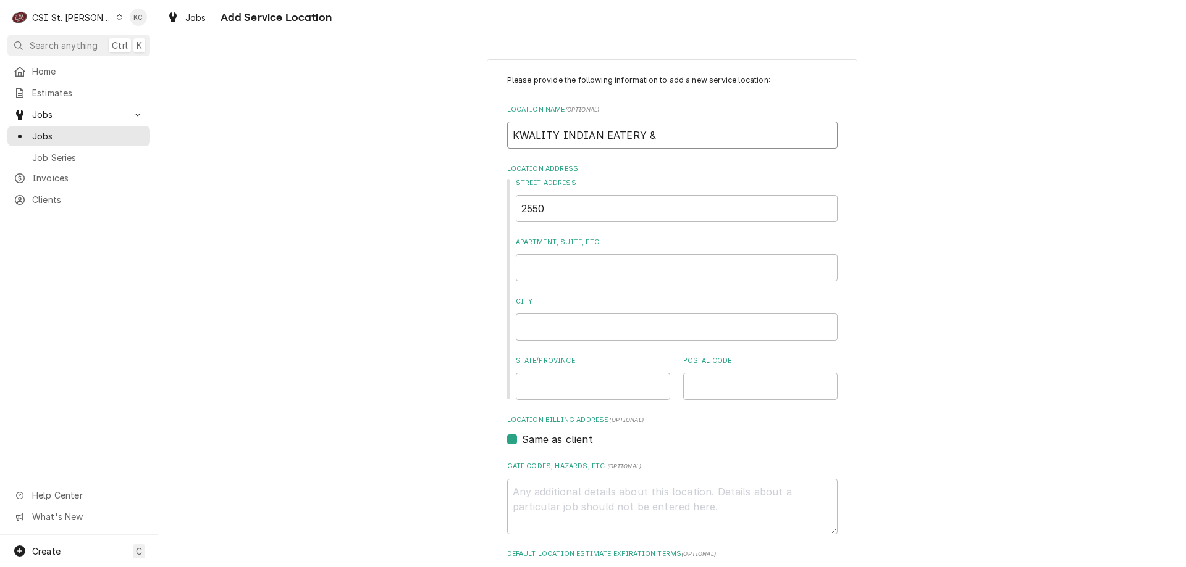
type textarea "x"
type input "KWALITY INDIAN EATERY & I"
type textarea "x"
type input "KWALITY INDIAN EATERY & IC"
type textarea "x"
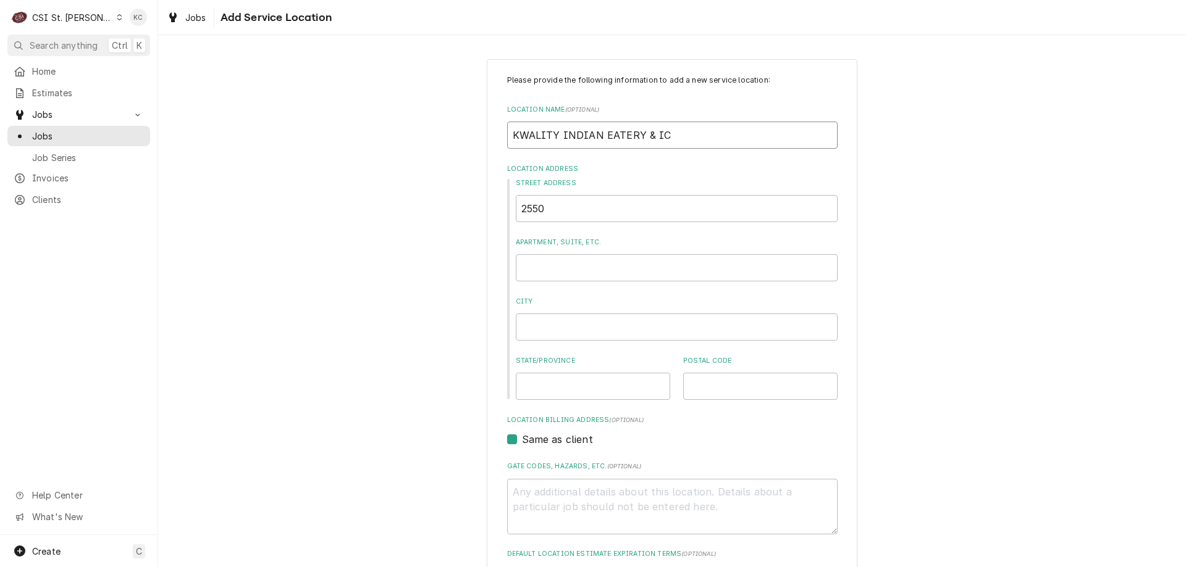
type input "KWALITY INDIAN EATERY & ICE"
type textarea "x"
type input "KWALITY INDIAN EATERY & ICE"
type textarea "x"
type input "KWALITY INDIAN EATERY & ICE C"
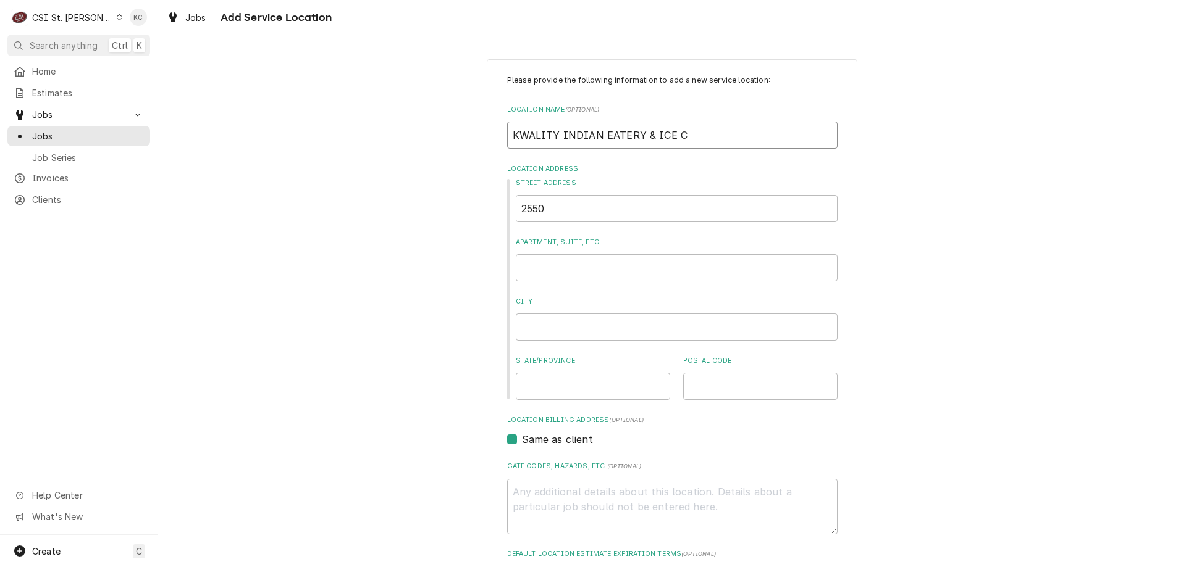
type textarea "x"
type input "KWALITY INDIAN EATERY & ICE CR"
type textarea "x"
type input "KWALITY INDIAN EATERY & ICE CRE"
type textarea "x"
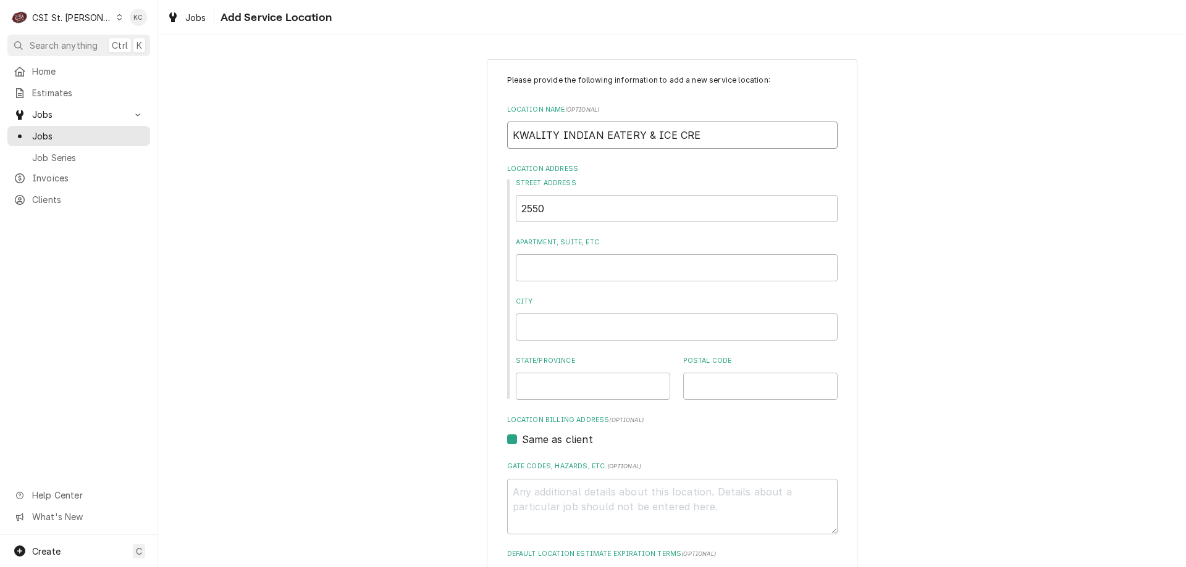
type input "KWALITY INDIAN EATERY & ICE CREA"
type textarea "x"
type input "KWALITY INDIAN EATERY & ICE CREAM"
type textarea "x"
type input "KWALITY INDIAN EATERY & ICE CREAM"
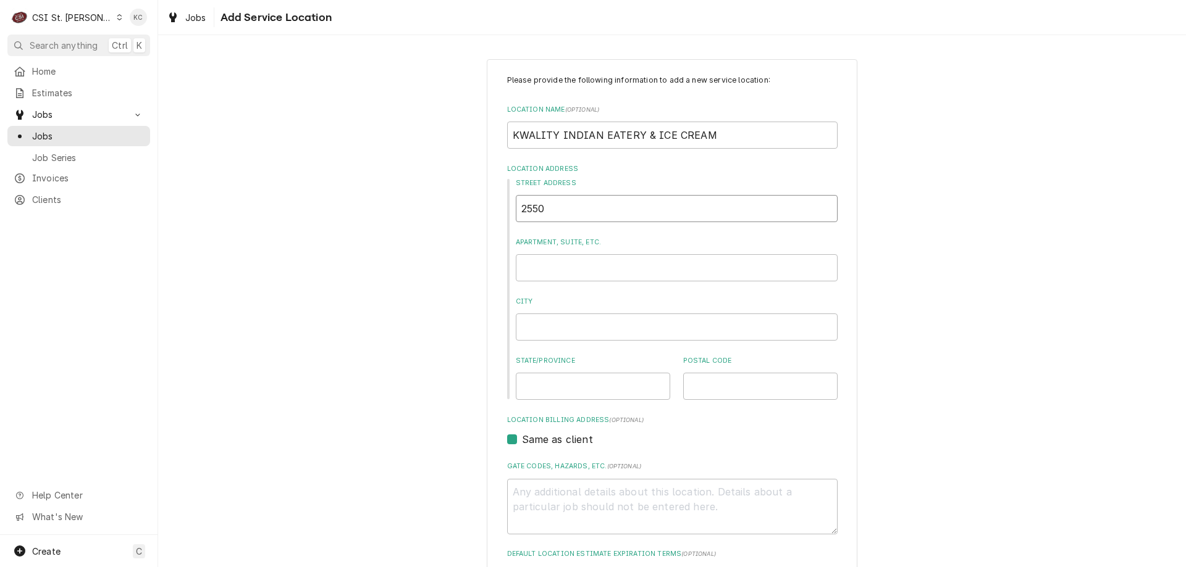
type textarea "x"
type input "2"
type textarea "x"
type input "25"
type textarea "x"
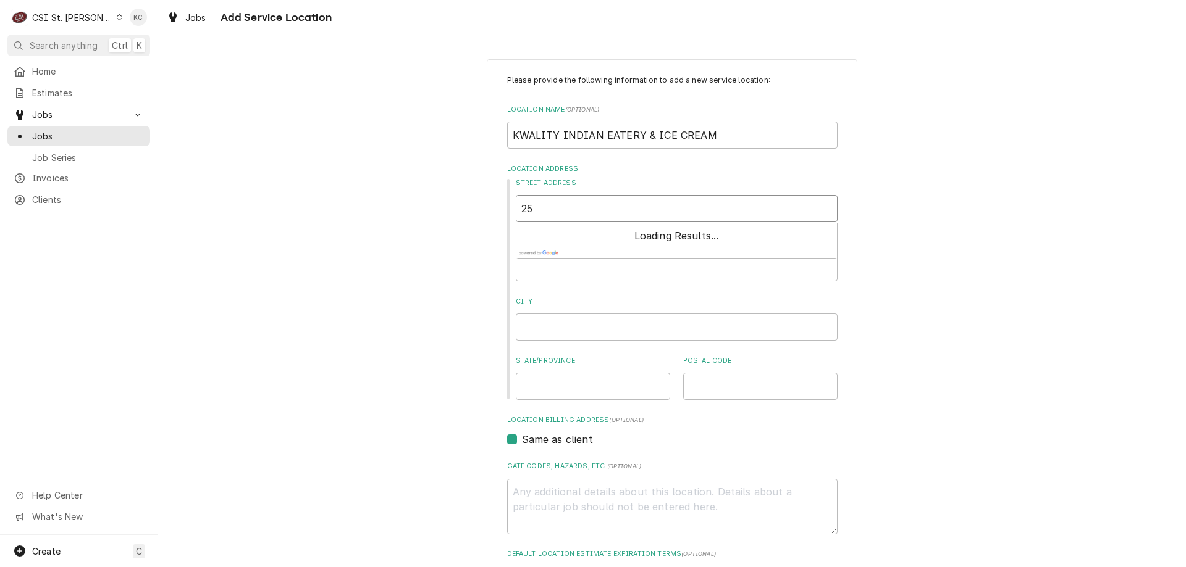
type input "255"
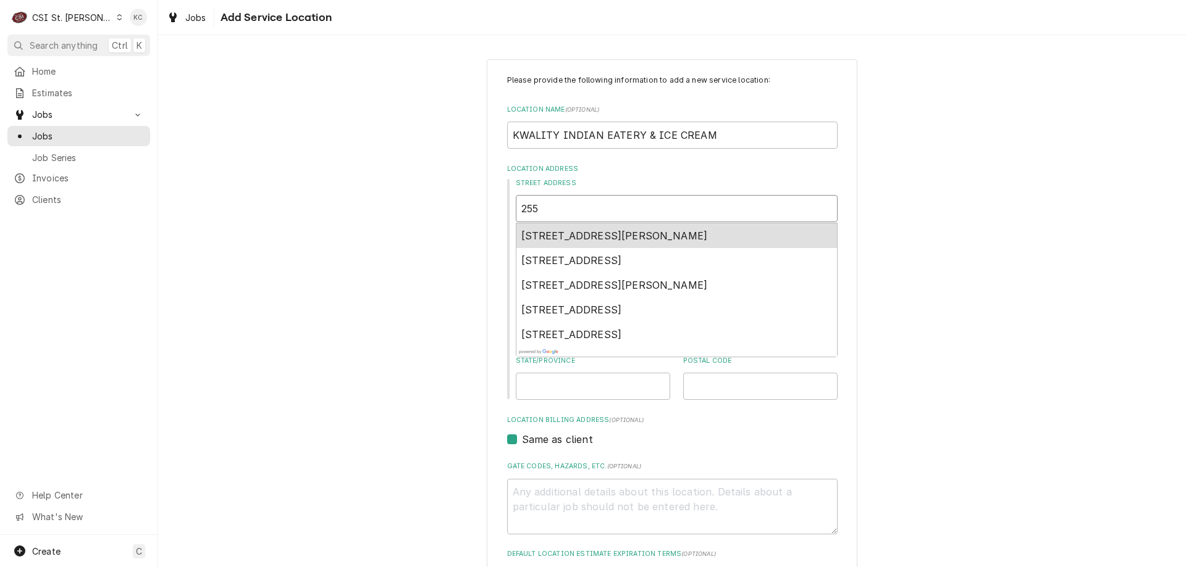
type textarea "x"
type input "2550"
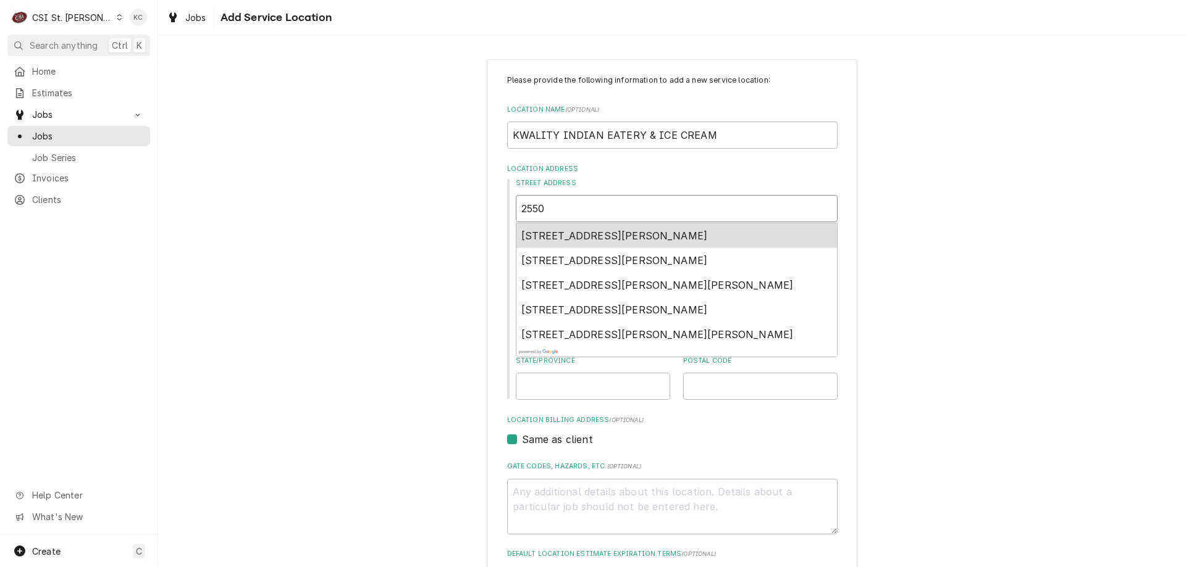
type textarea "x"
type input "2550"
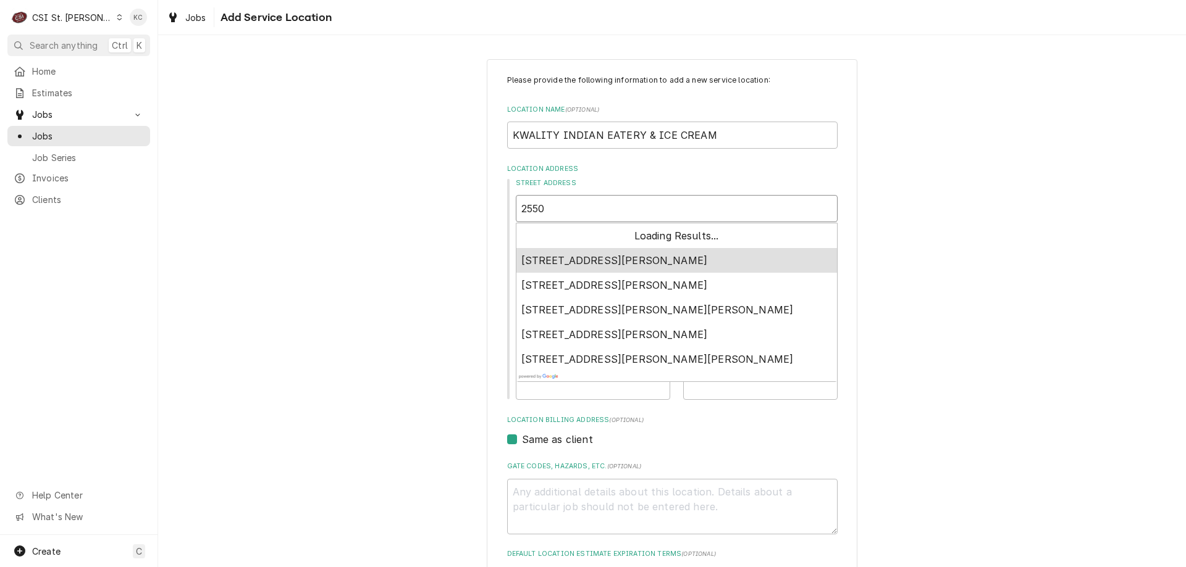
type textarea "x"
type input "2550 S"
type textarea "x"
type input "2550 ST"
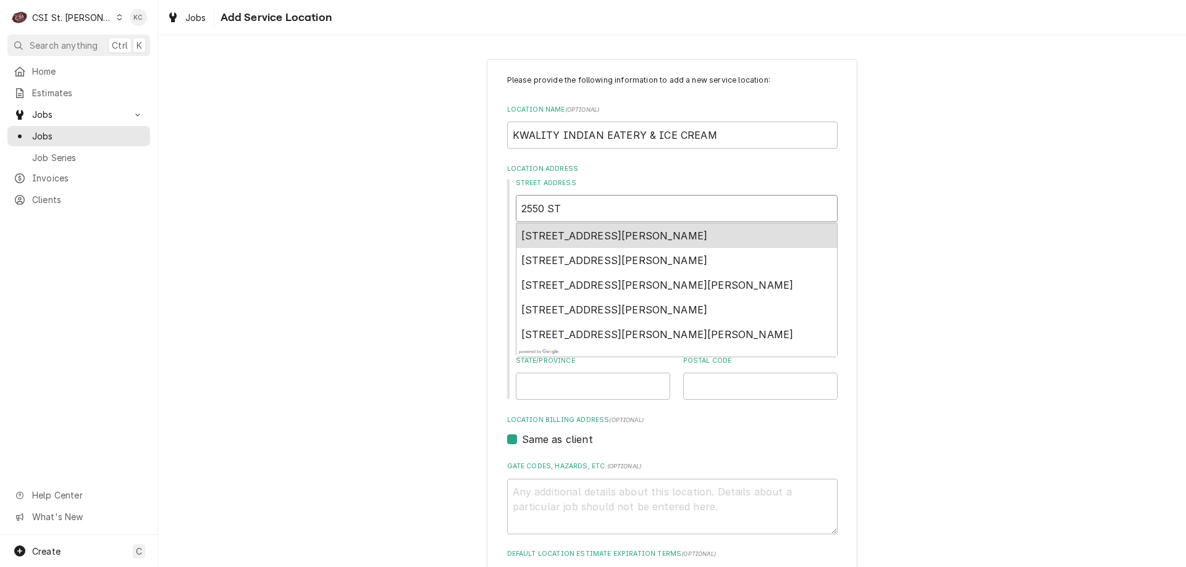
type textarea "x"
type input "2550 STA"
type textarea "x"
type input "2550 STAT"
type textarea "x"
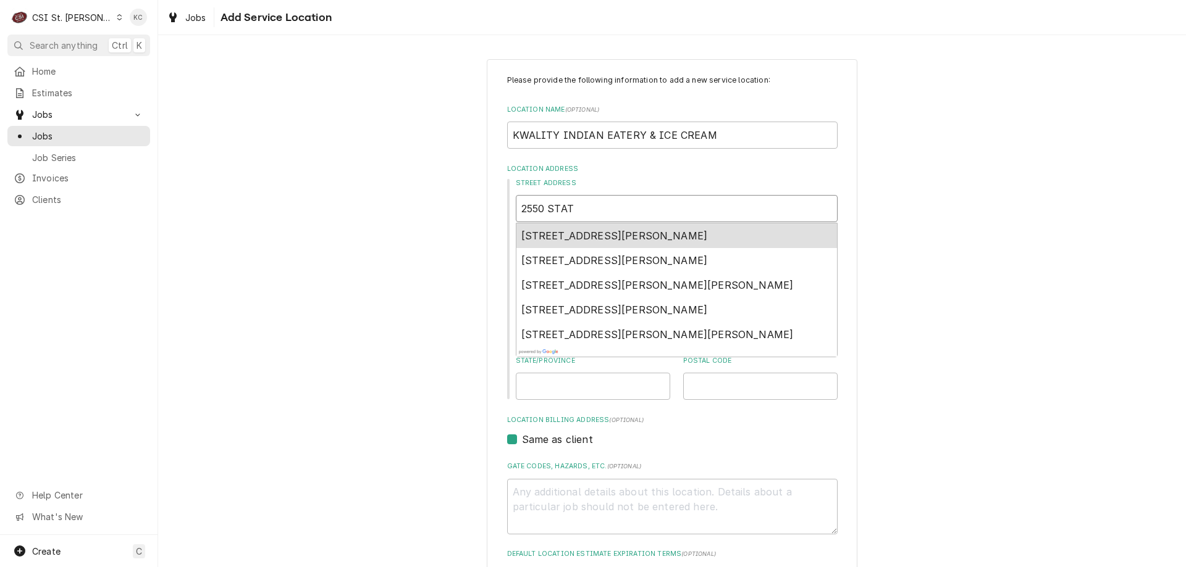
type input "2550 STATE"
type textarea "x"
type input "2550 STATE"
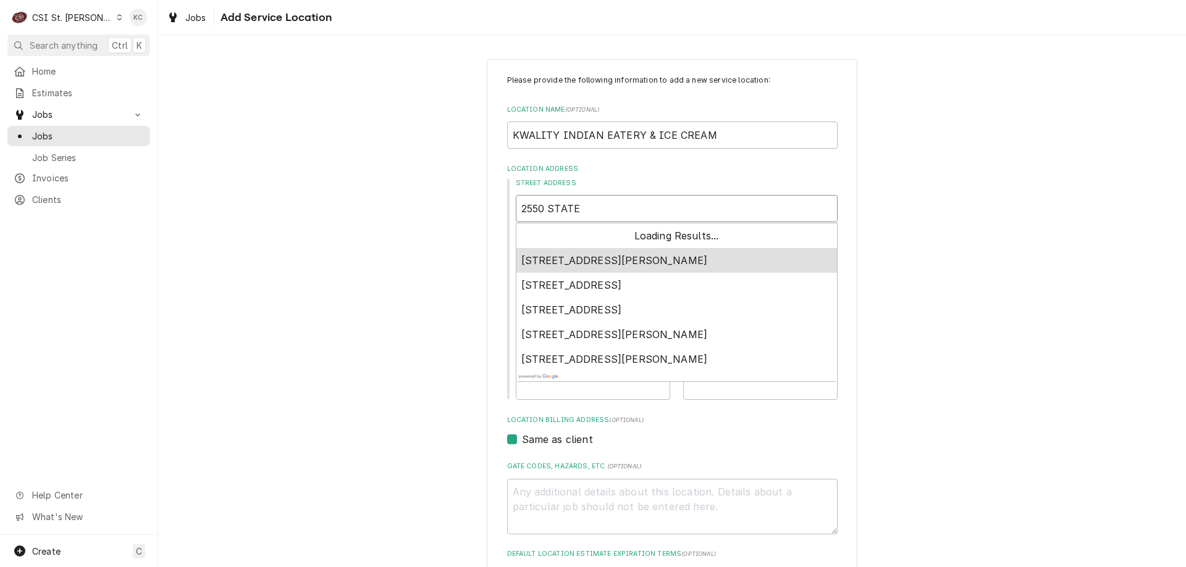
type textarea "x"
type input "2550 STATE H"
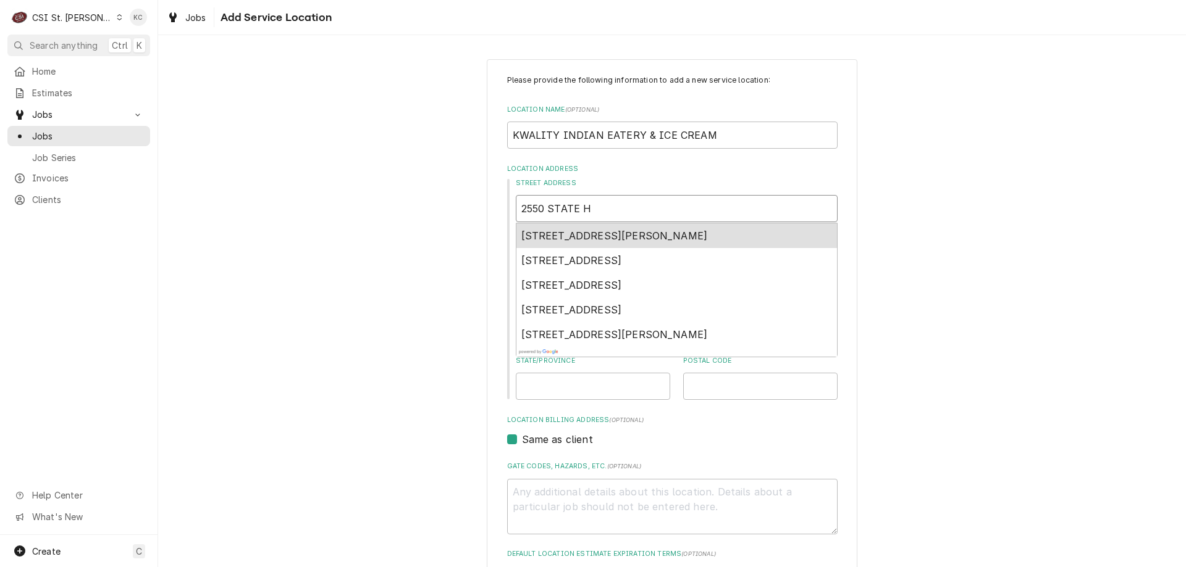
click at [610, 234] on span "2550 State Highway K, O'Fallon, MO, USA" at bounding box center [614, 236] width 186 height 12
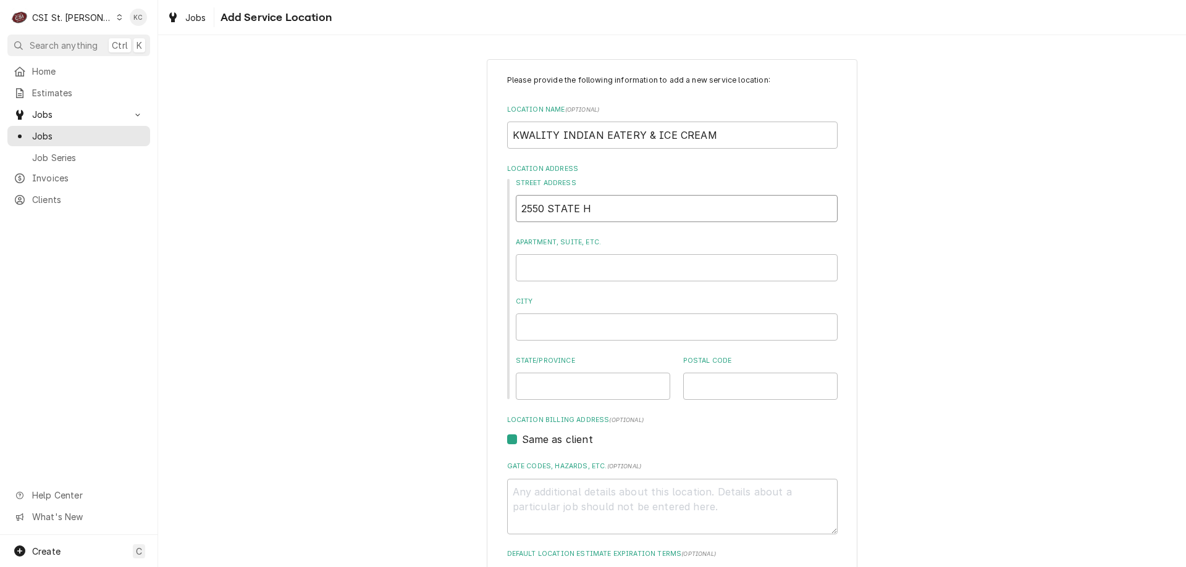
type textarea "x"
type input "2550 State Hwy K"
type textarea "x"
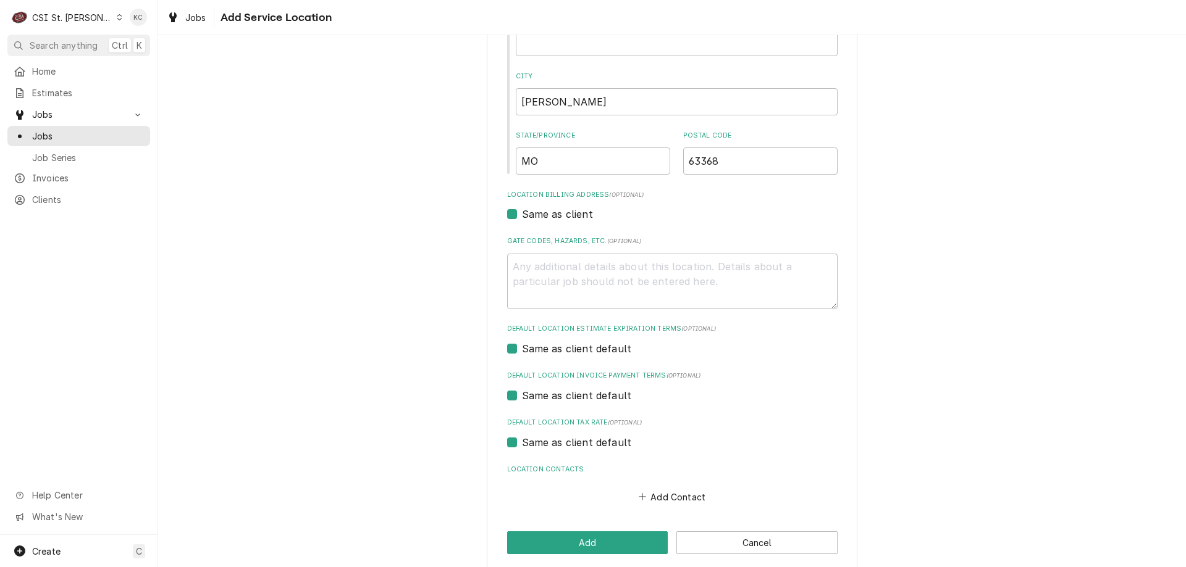
scroll to position [239, 0]
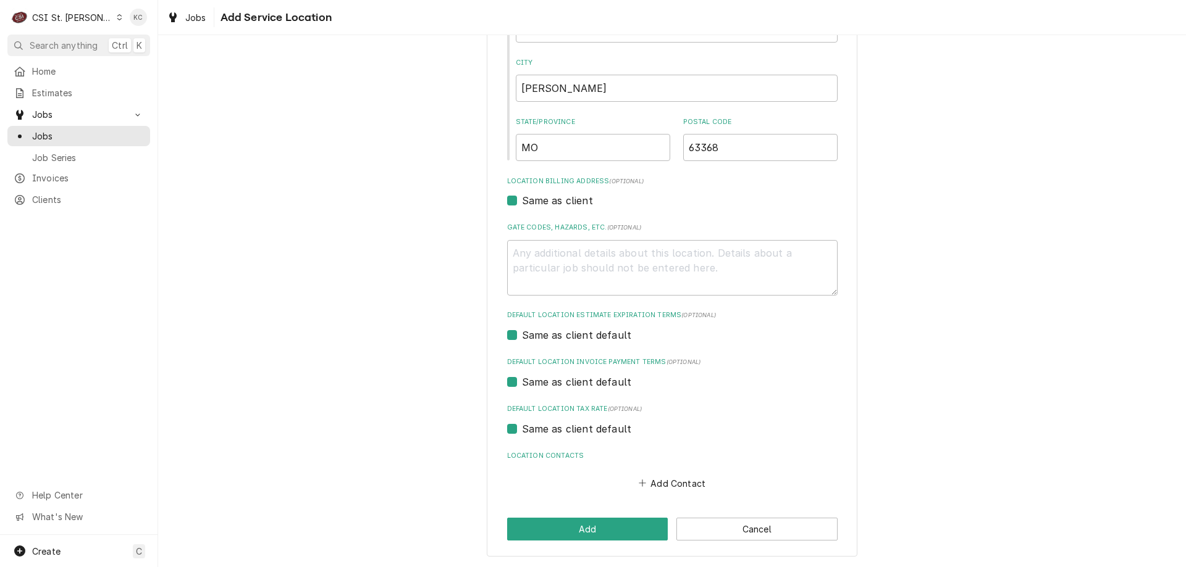
type input "2550 State Hwy K"
click at [617, 534] on button "Add" at bounding box center [587, 529] width 161 height 23
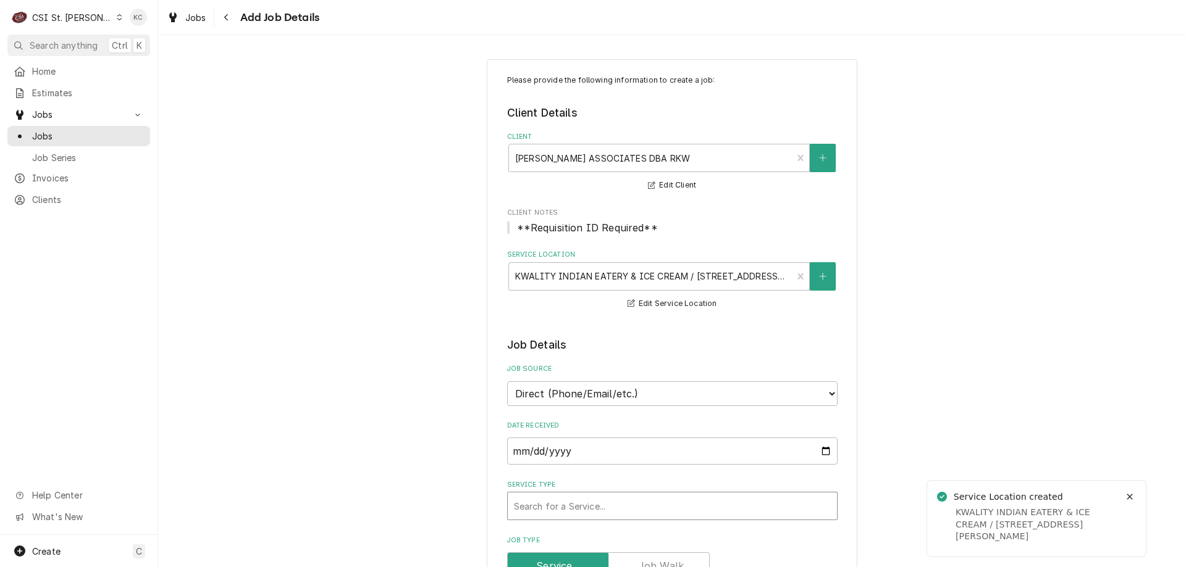
click at [630, 501] on div "Service Type" at bounding box center [672, 506] width 317 height 22
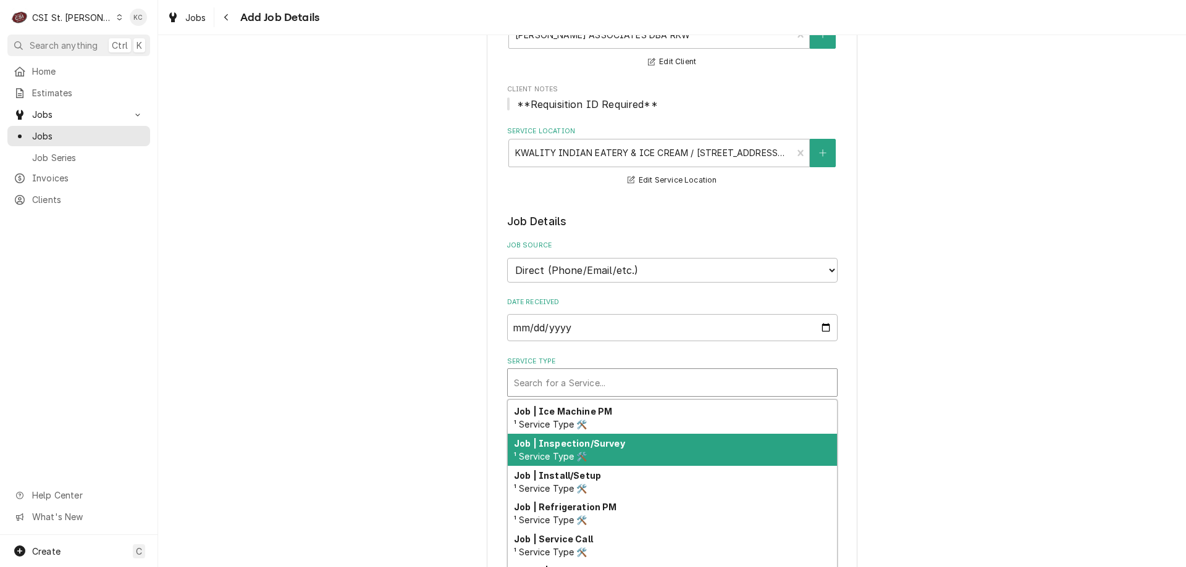
scroll to position [706, 0]
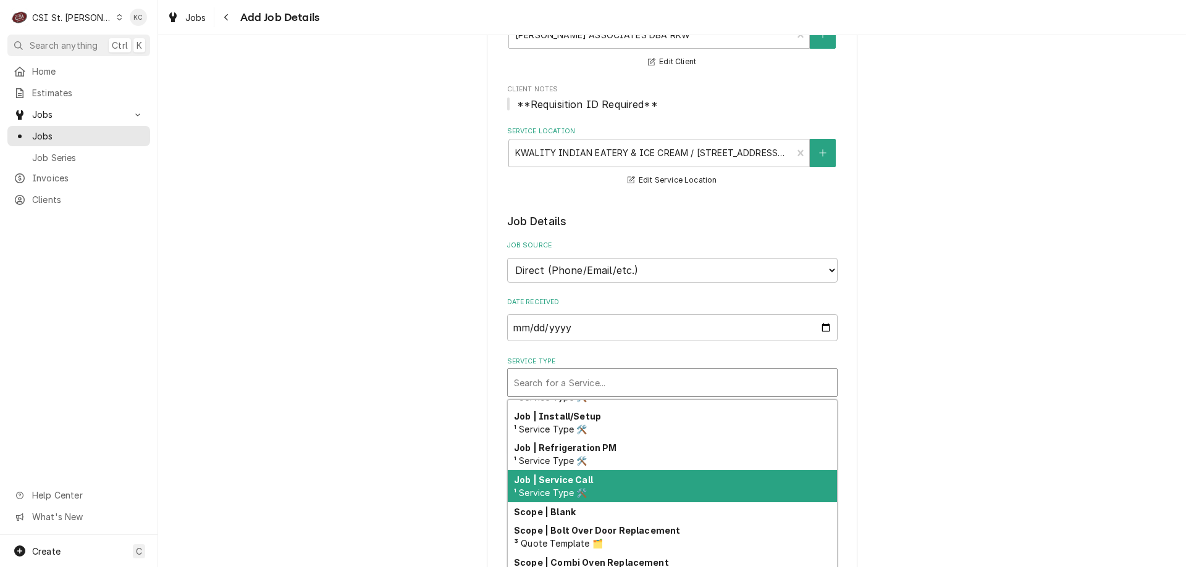
drag, startPoint x: 648, startPoint y: 485, endPoint x: 877, endPoint y: 412, distance: 239.6
click at [656, 478] on div "Job | Service Call ¹ Service Type 🛠️" at bounding box center [672, 487] width 329 height 32
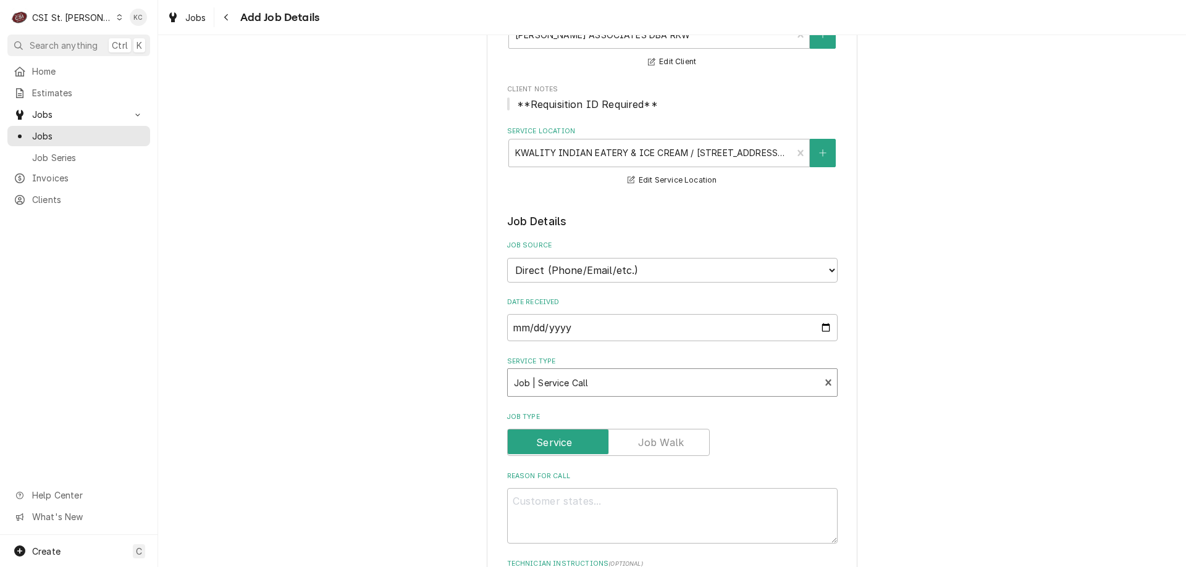
type textarea "x"
click at [669, 268] on select "Direct (Phone/Email/etc.) Service Channel Corrigo Ecotrak Other" at bounding box center [672, 270] width 330 height 25
select select "100"
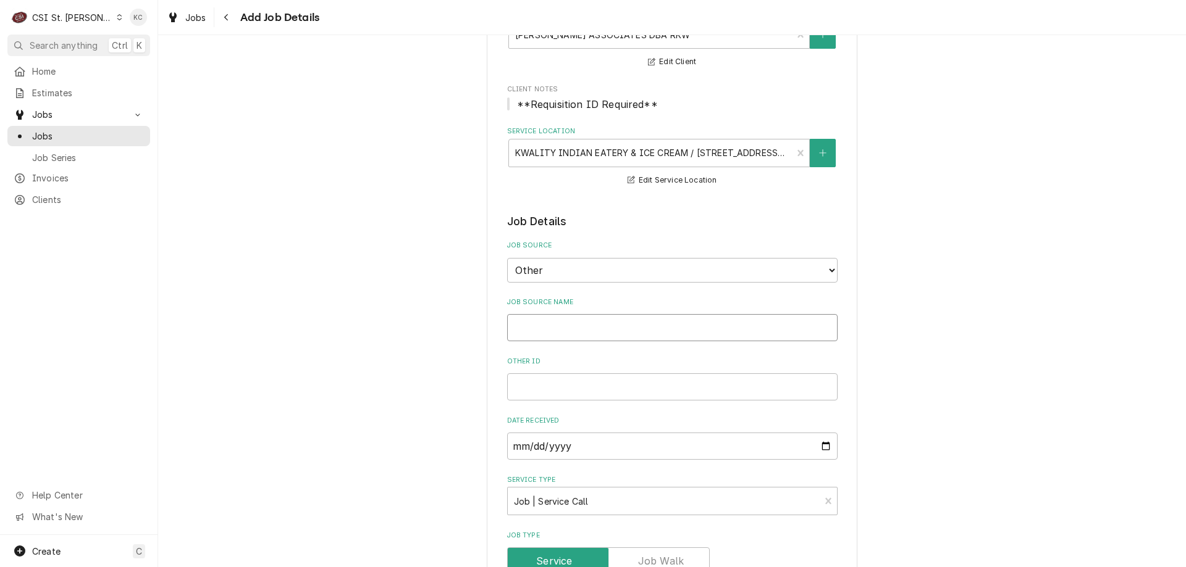
click at [603, 326] on input "Job Source Name" at bounding box center [672, 327] width 330 height 27
type textarea "x"
type input "R"
type textarea "x"
type input "Re"
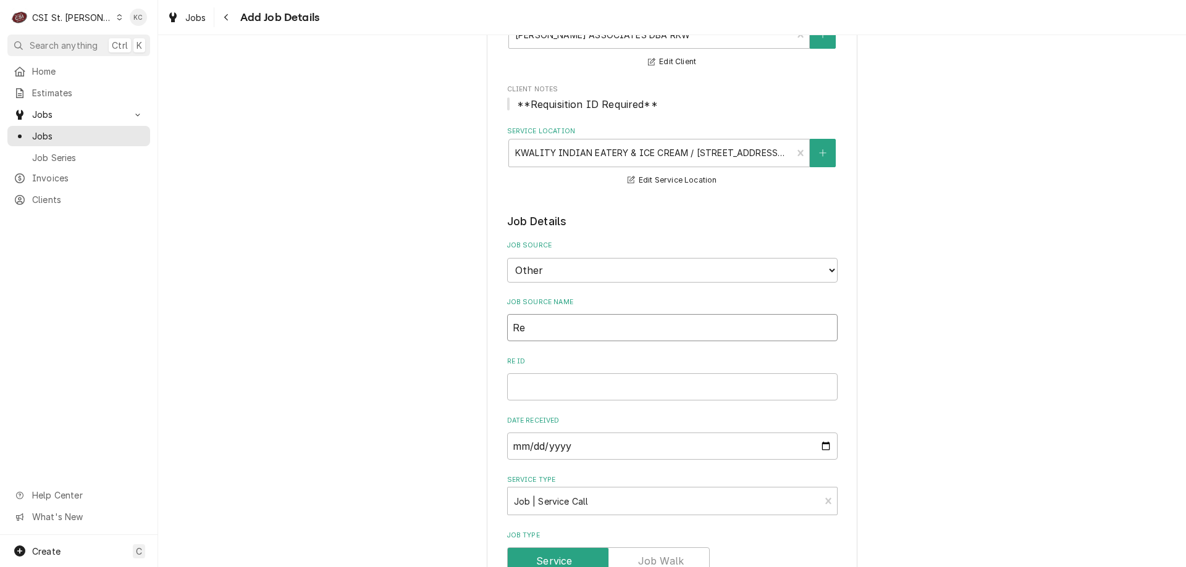
type textarea "x"
type input "Rea"
type textarea "x"
type input "Read"
type textarea "x"
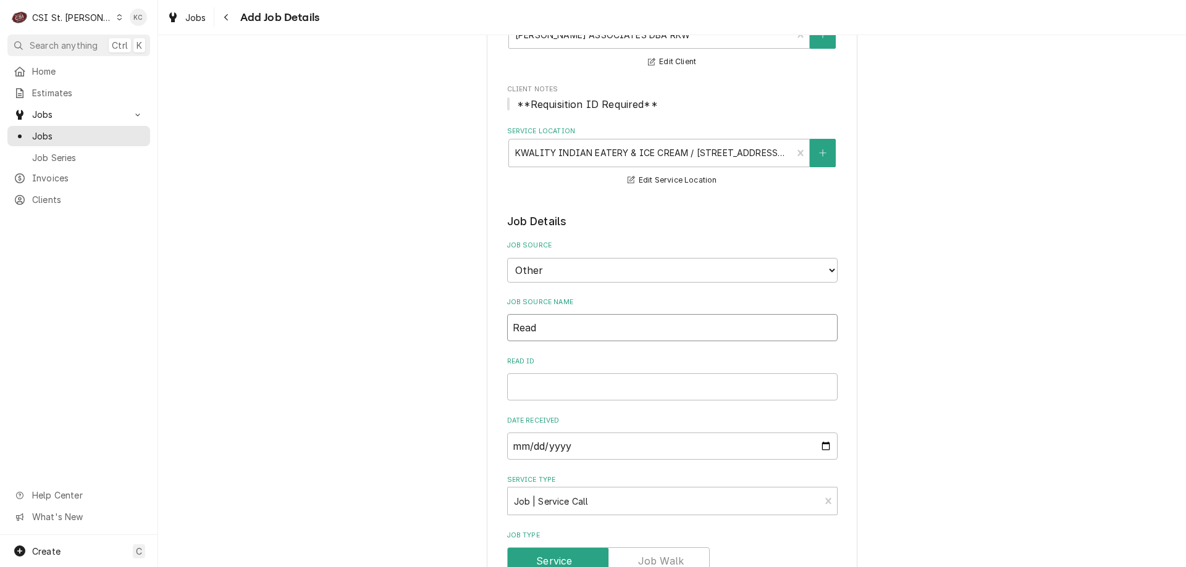
type input "Ready"
type textarea "x"
type input "Ready"
type textarea "x"
type input "Ready K"
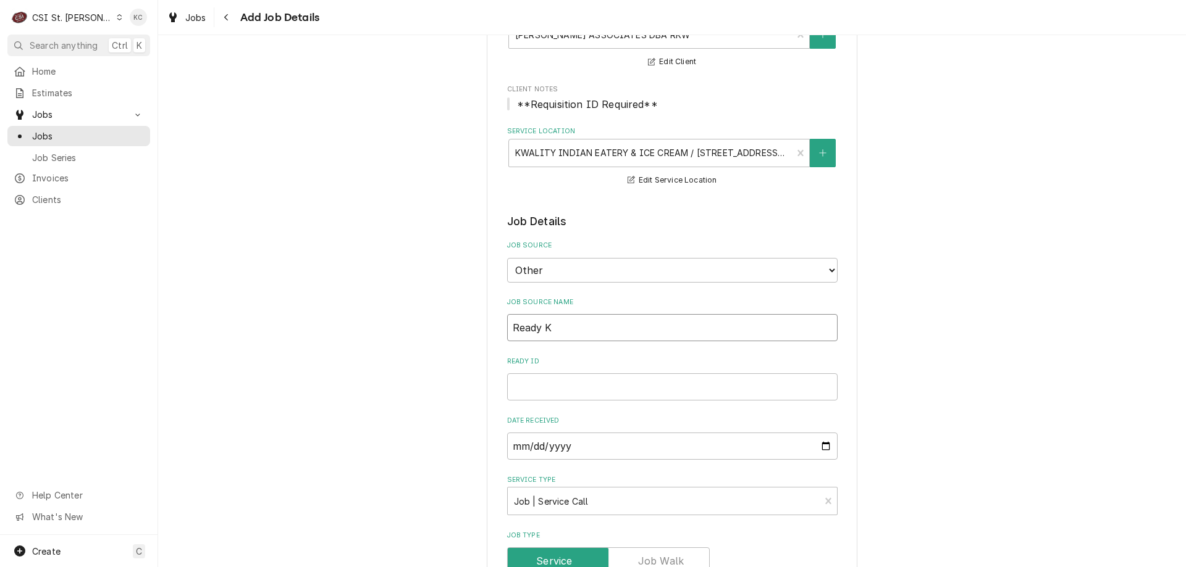
type textarea "x"
type input "Ready Ki"
type textarea "x"
type input "Ready Kit"
type textarea "x"
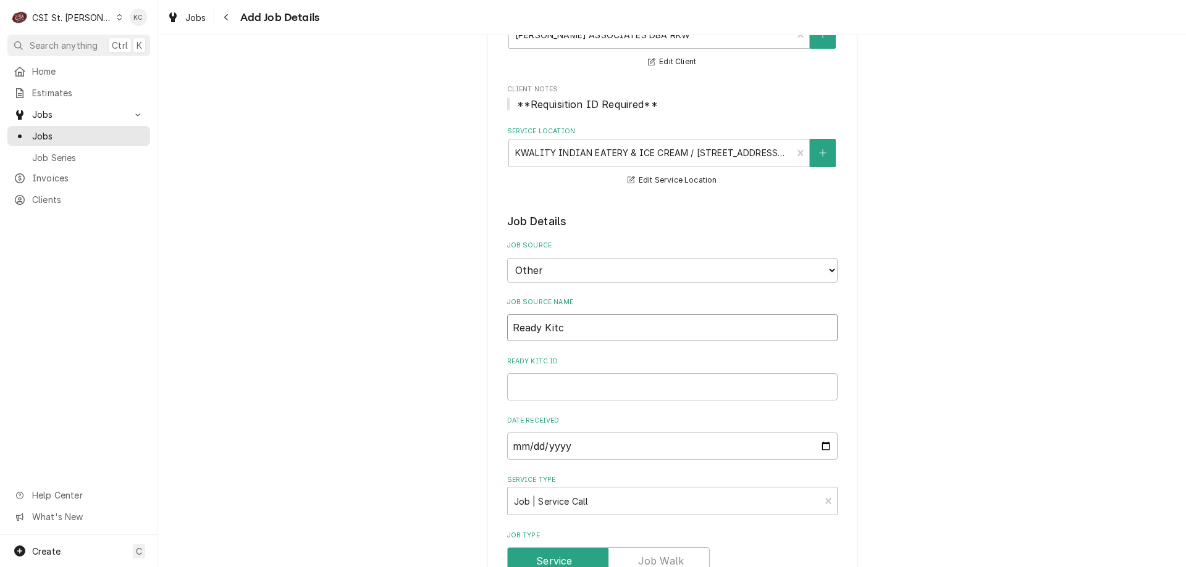
type input "Ready Kitch"
type textarea "x"
type input "Ready Kitchen"
type textarea "x"
type input "Ready Kitchen"
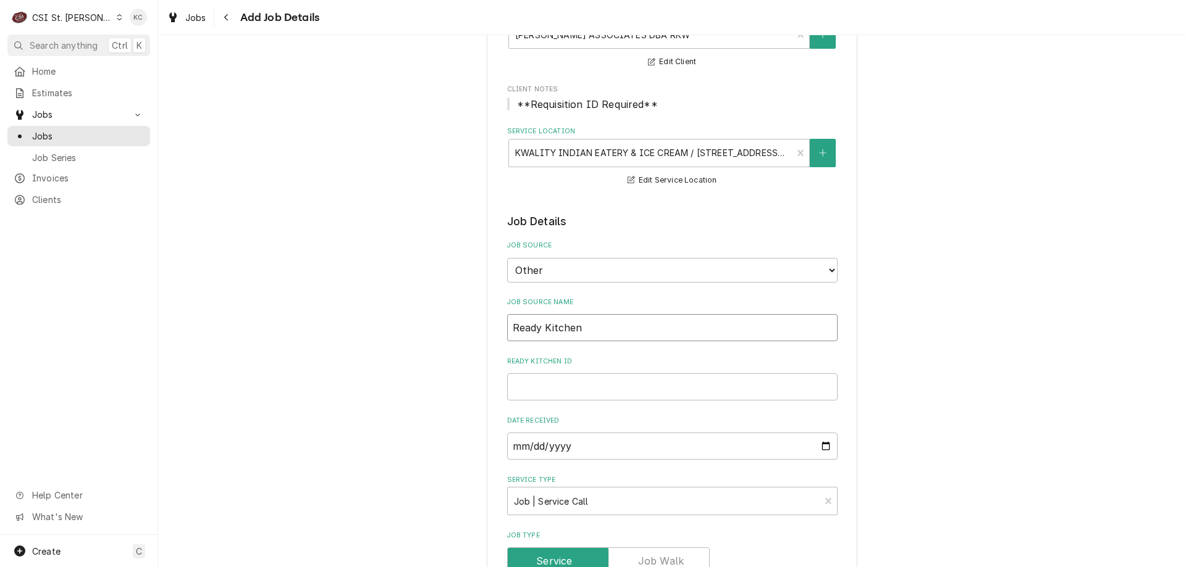
type textarea "x"
type input "Ready Kitchen e"
type textarea "x"
type input "Ready Kitchen ema"
type textarea "x"
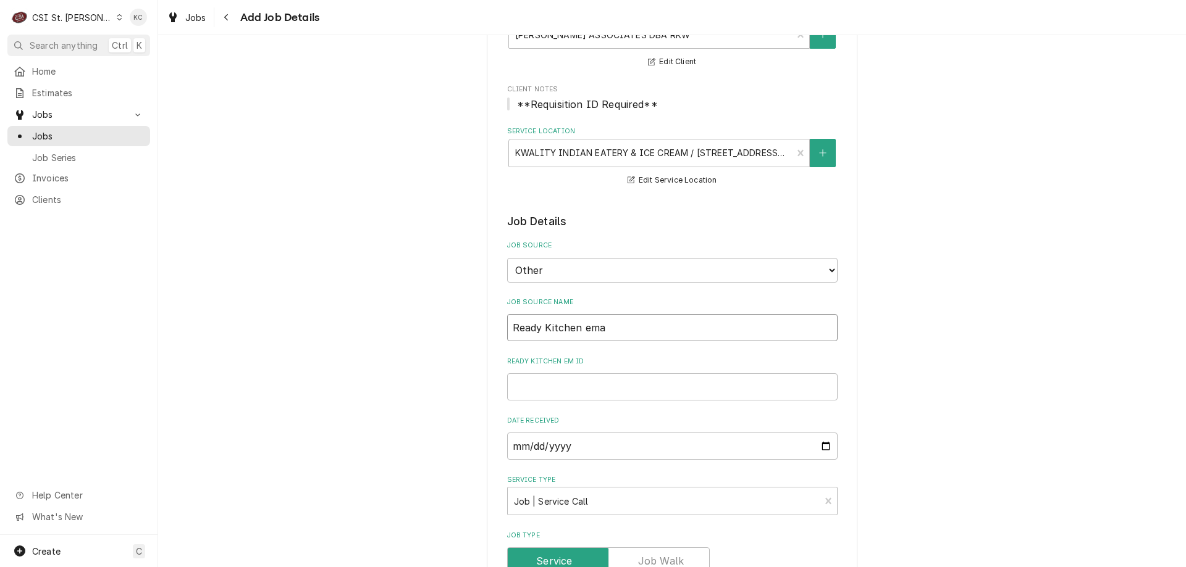
type input "Ready Kitchen emai"
type textarea "x"
type input "Ready Kitchen email"
type textarea "x"
type input "Ready Kitchen email"
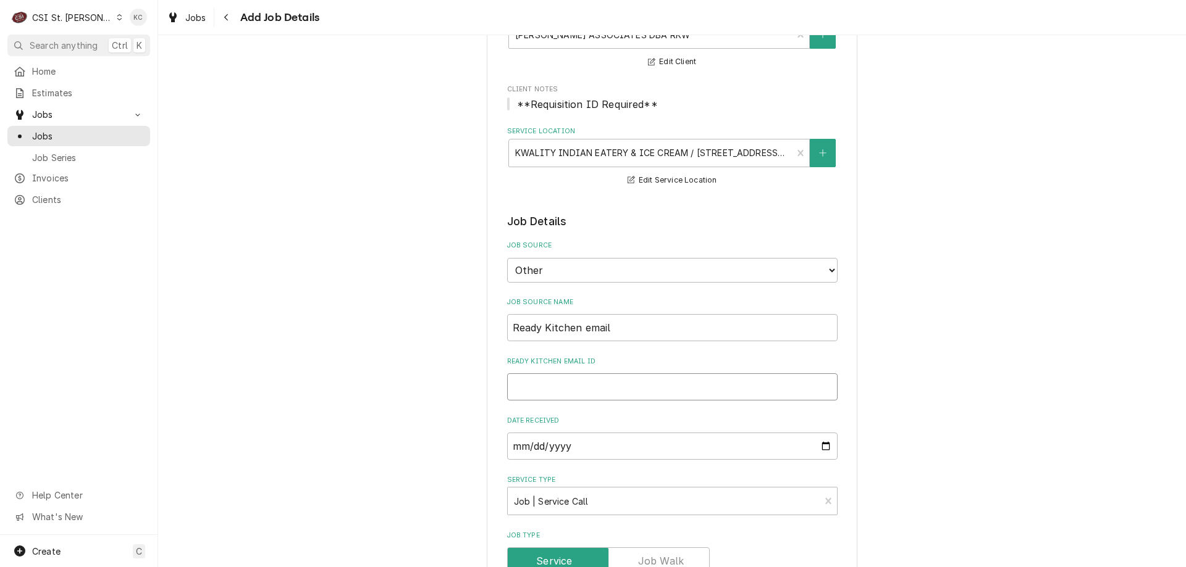
type textarea "x"
type input "8"
type textarea "x"
type input "89"
type textarea "x"
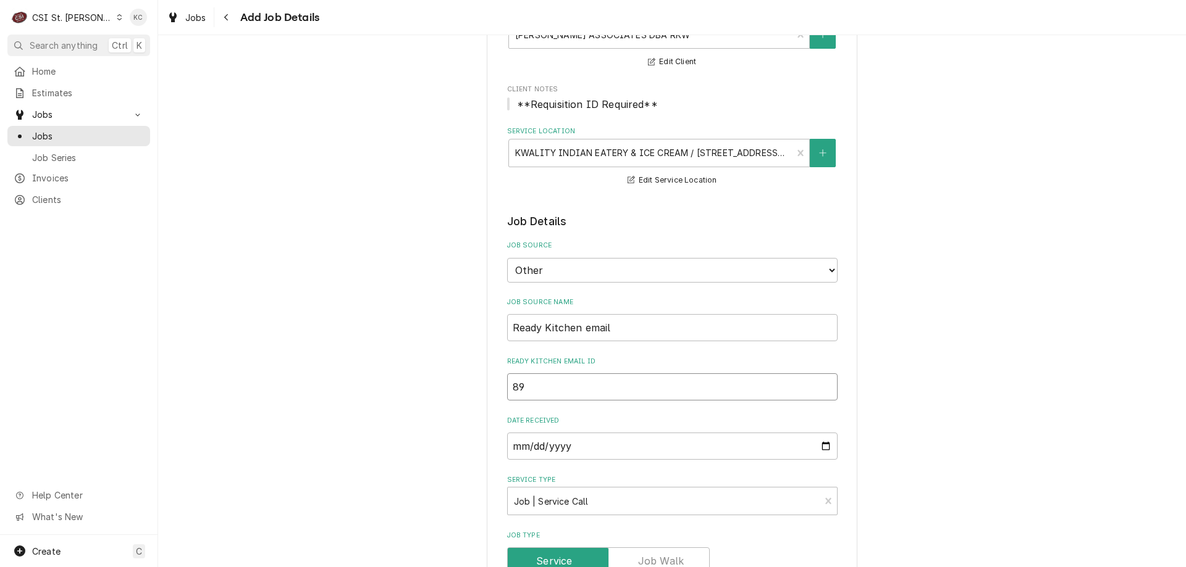
type input "898"
type textarea "x"
type input "8984"
type textarea "x"
type input "89842"
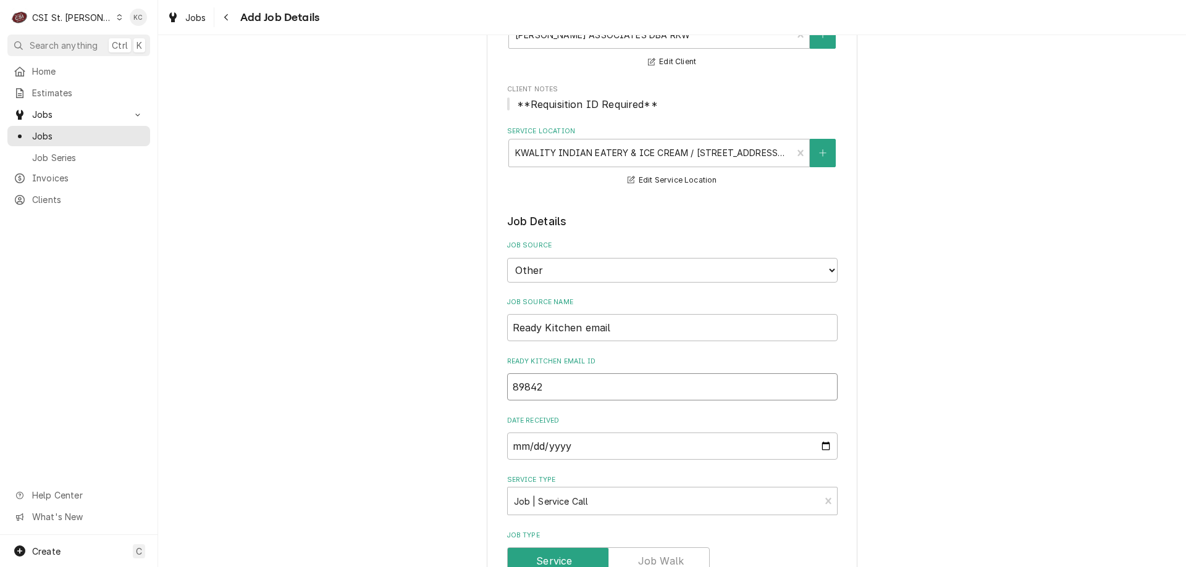
type textarea "x"
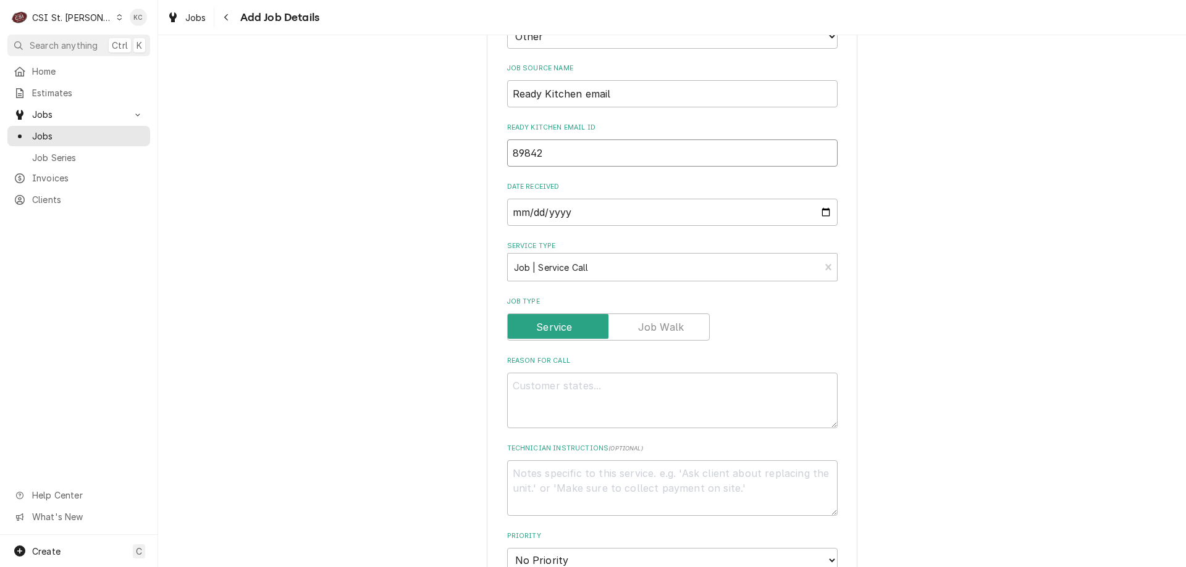
scroll to position [494, 0]
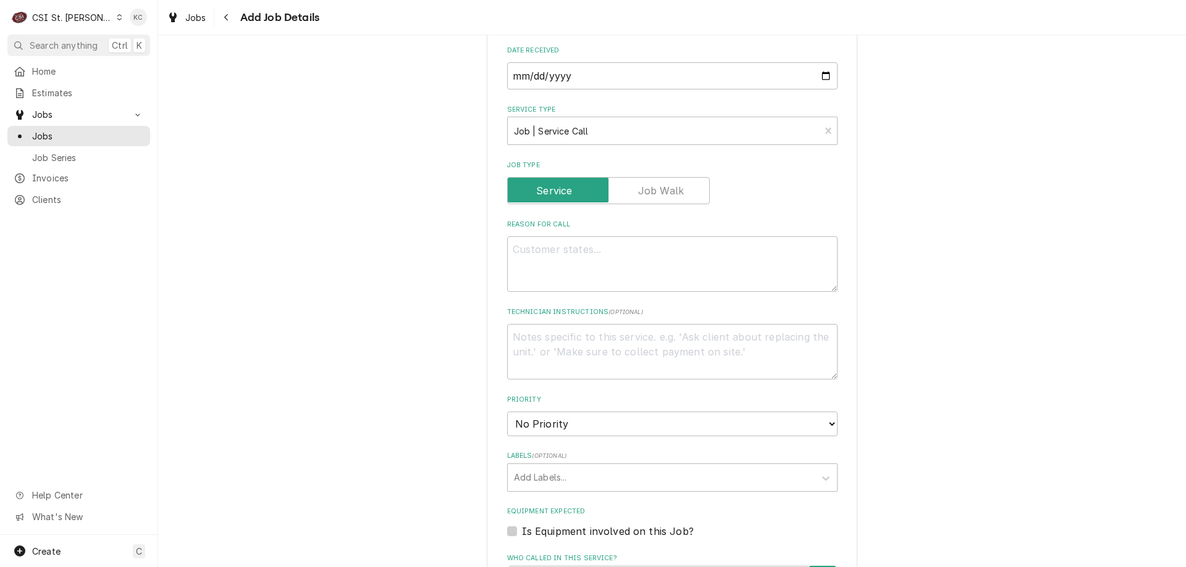
type input "89842"
click at [686, 267] on textarea "Reason For Call" at bounding box center [672, 265] width 330 height 56
click at [537, 256] on textarea "Reason For Call" at bounding box center [672, 265] width 330 height 56
type textarea "x"
type textarea "S"
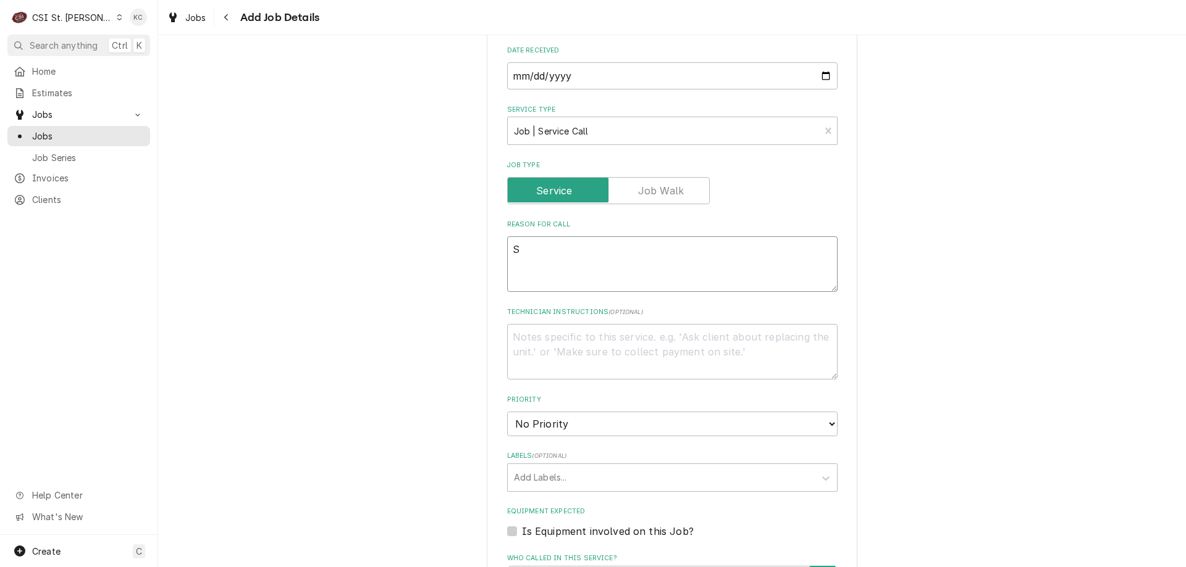
type textarea "x"
type textarea "Se"
type textarea "x"
type textarea "Ser"
type textarea "x"
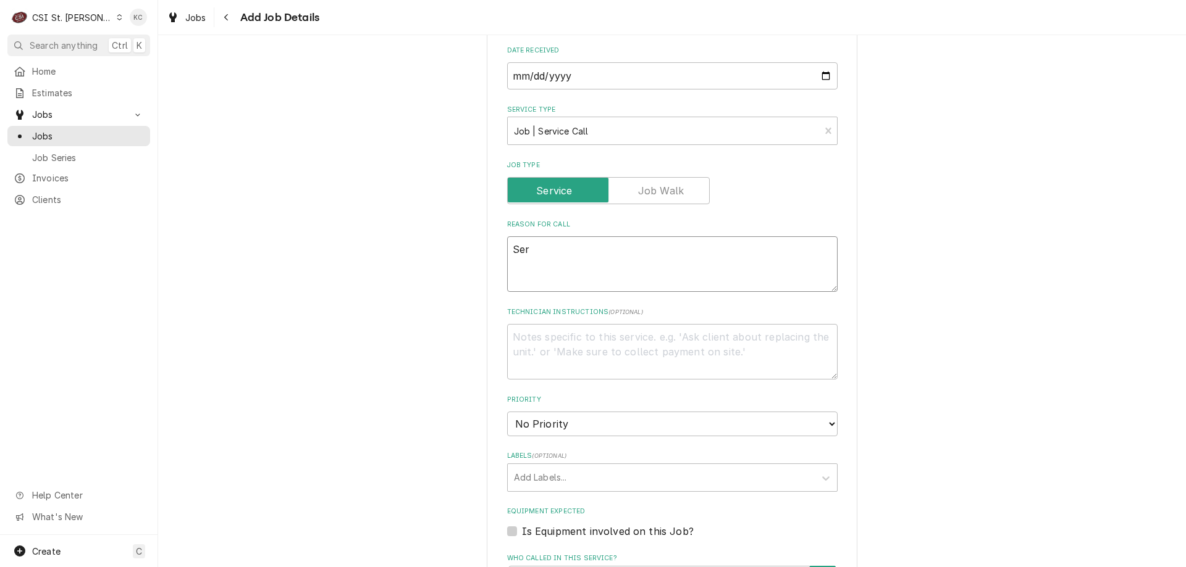
type textarea "Seri"
type textarea "x"
type textarea "Seria"
type textarea "x"
type textarea "Serial"
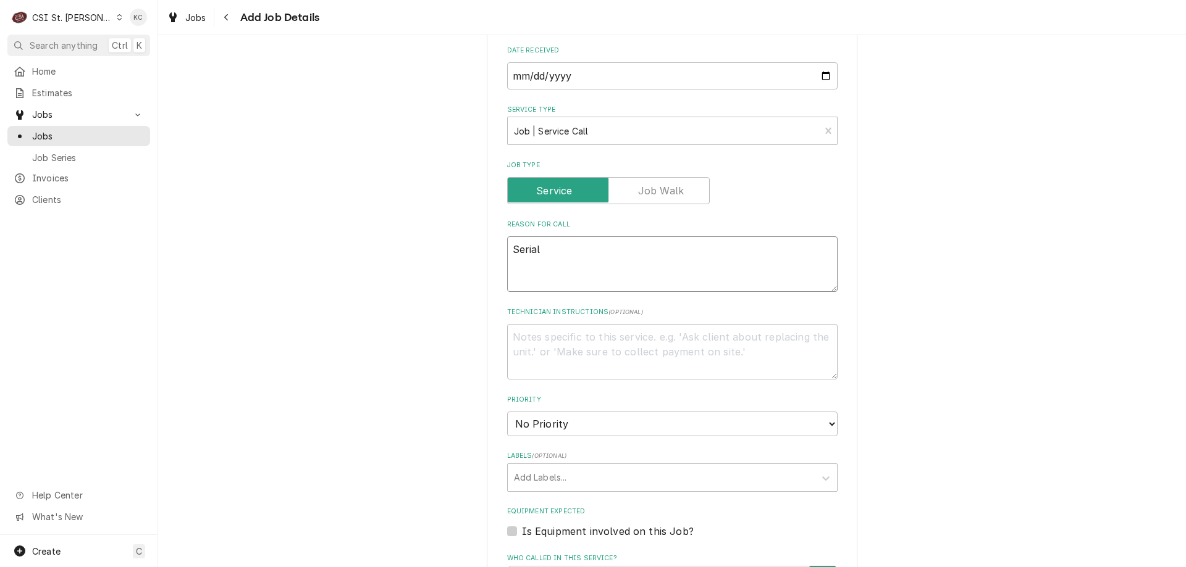
type textarea "x"
type textarea "Serial"
type textarea "x"
type textarea "Serial -"
type textarea "x"
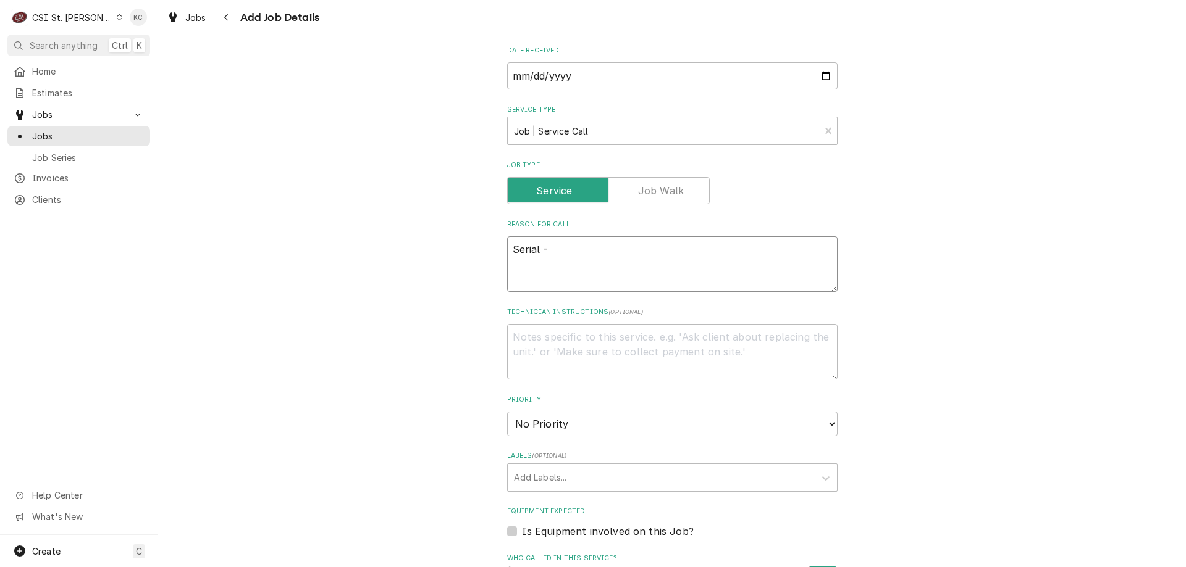
type textarea "Serial -"
paste textarea "2407390099"
type textarea "x"
type textarea "Serial - 2407390099"
type textarea "x"
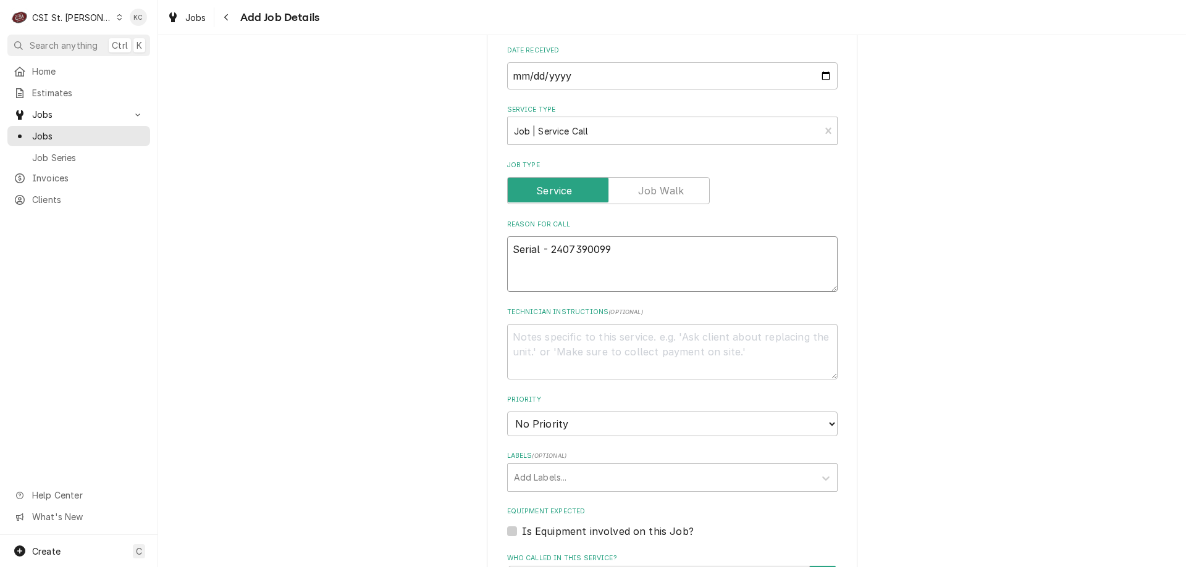
type textarea "Serial - 2407390099"
click at [583, 353] on textarea "Technician Instructions ( optional )" at bounding box center [672, 352] width 330 height 56
type textarea "x"
type textarea "N"
type textarea "x"
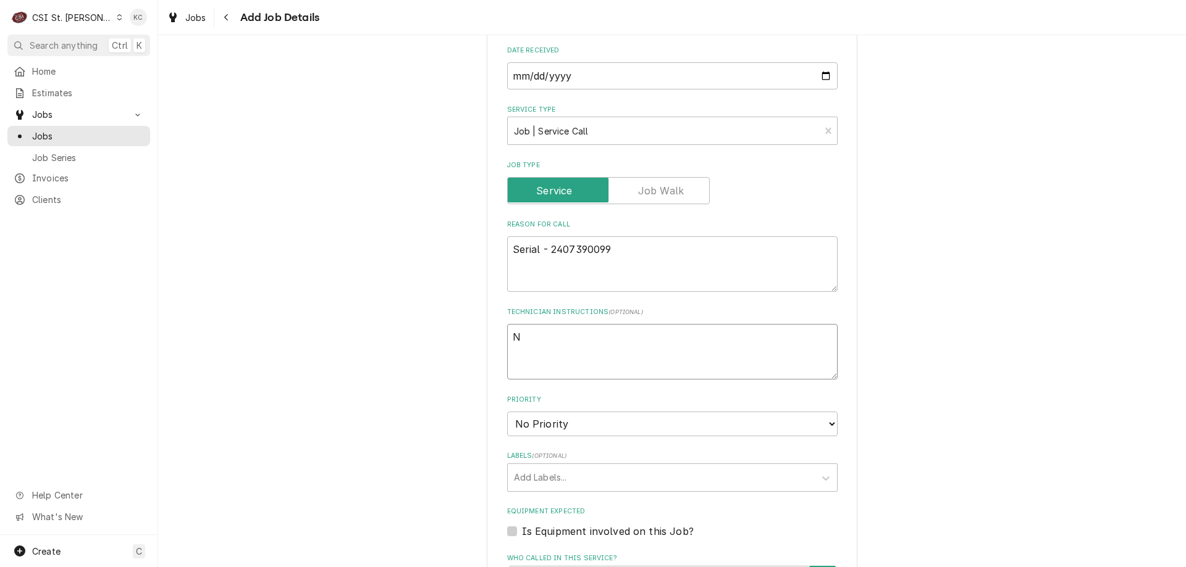
type textarea "NT"
type textarea "x"
type textarea "NTE"
type textarea "x"
type textarea "NTE"
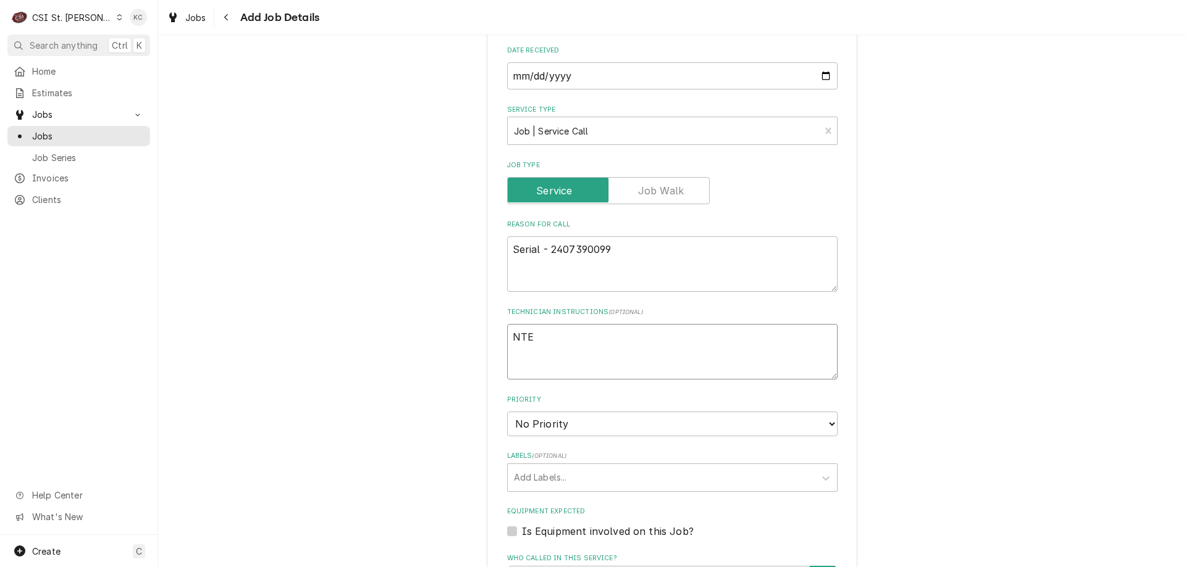
type textarea "x"
type textarea "NTE $"
type textarea "x"
type textarea "NTE $7"
type textarea "x"
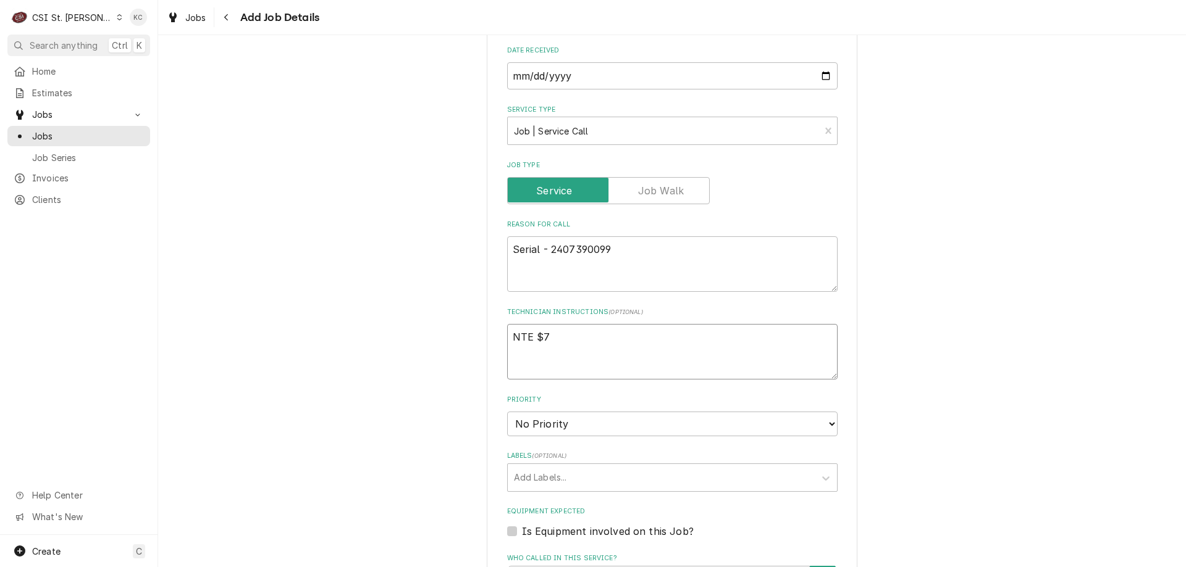
type textarea "NTE $75"
type textarea "x"
type textarea "NTE $750"
type textarea "x"
type textarea "NTE $750"
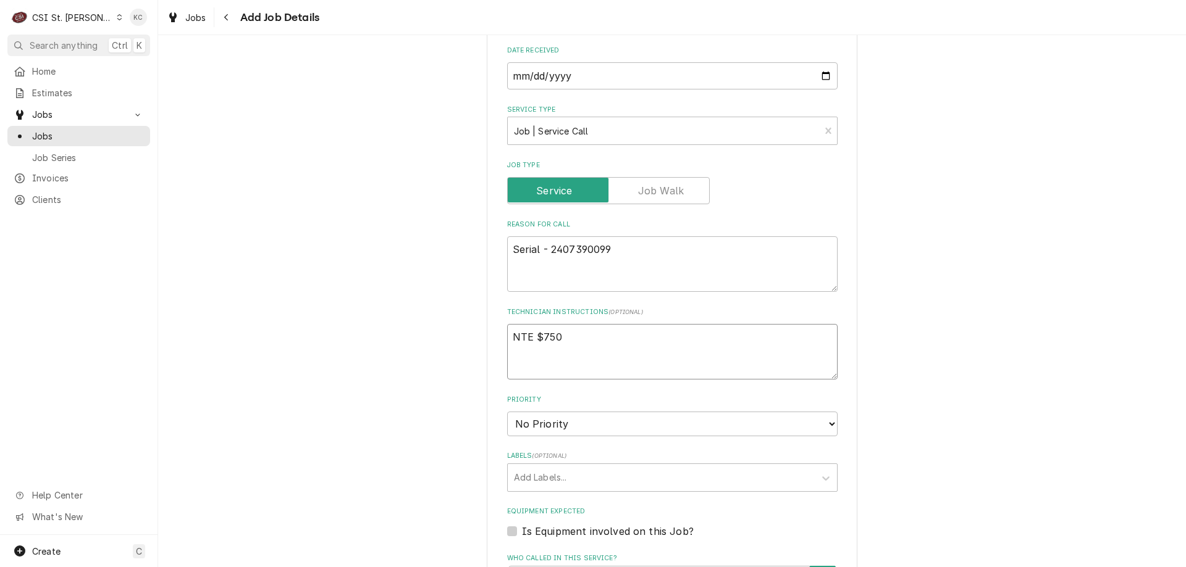
click at [561, 337] on textarea "NTE $750" at bounding box center [672, 352] width 330 height 56
type textarea "x"
type textarea "NTE $750"
type textarea "x"
type textarea "NTE $750"
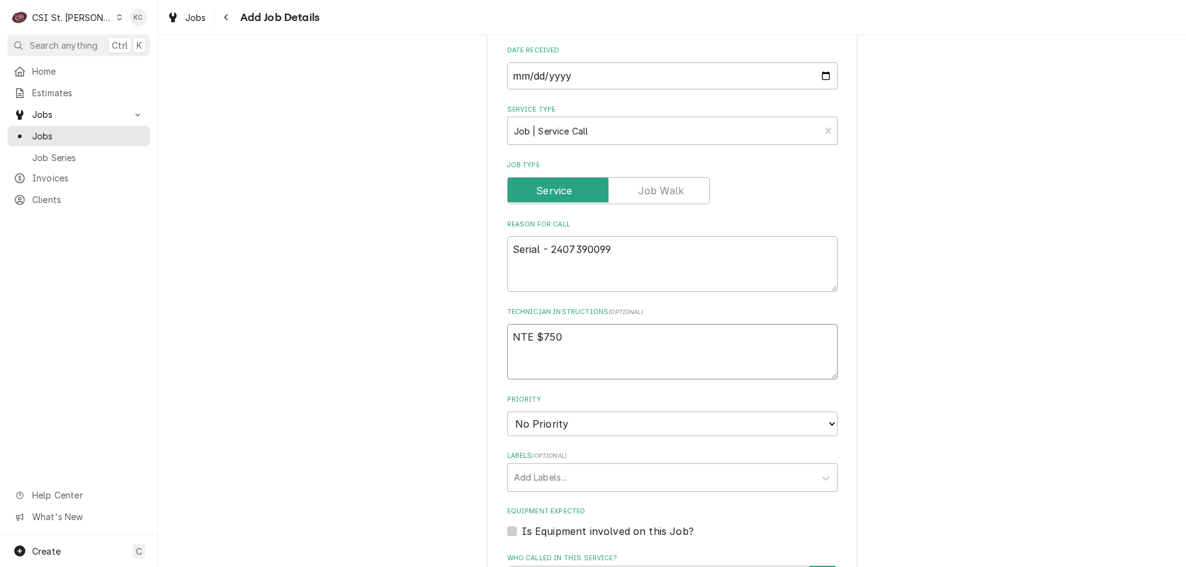
paste textarea "Avinash Abbineni"
type textarea "x"
type textarea "NTE $750 Avinash Abbineni"
type textarea "x"
type textarea "NTE $750 Avinash Abbineni"
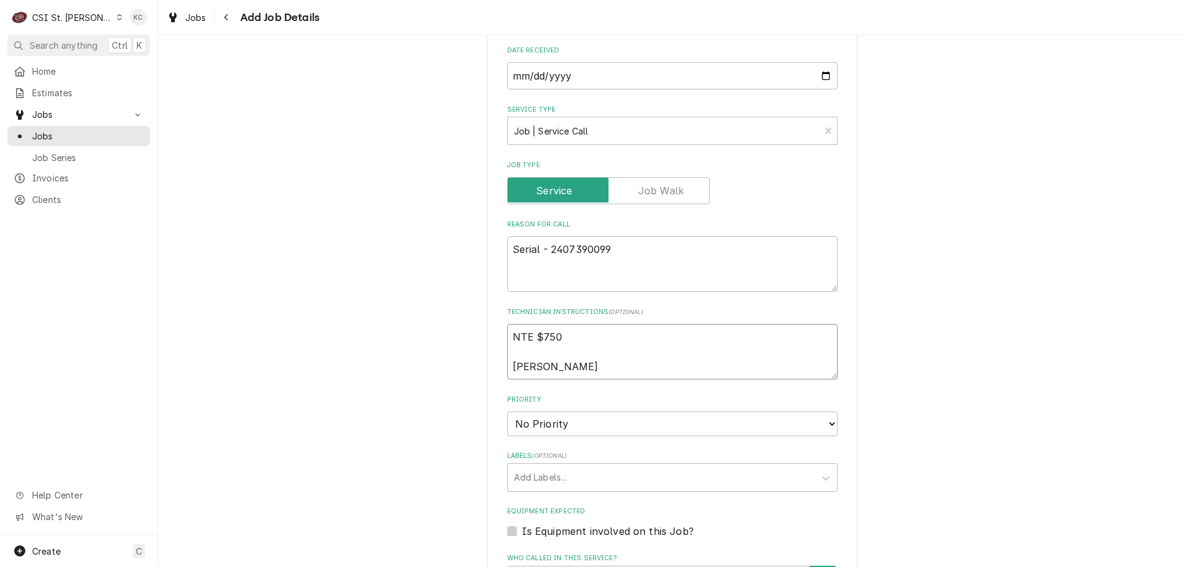
click at [601, 365] on textarea "NTE $750 Avinash Abbineni" at bounding box center [672, 352] width 330 height 56
type textarea "x"
type textarea "NTE $750 Avinash Abbineni"
type textarea "x"
type textarea "NTE $750 Avinash Abbineni -"
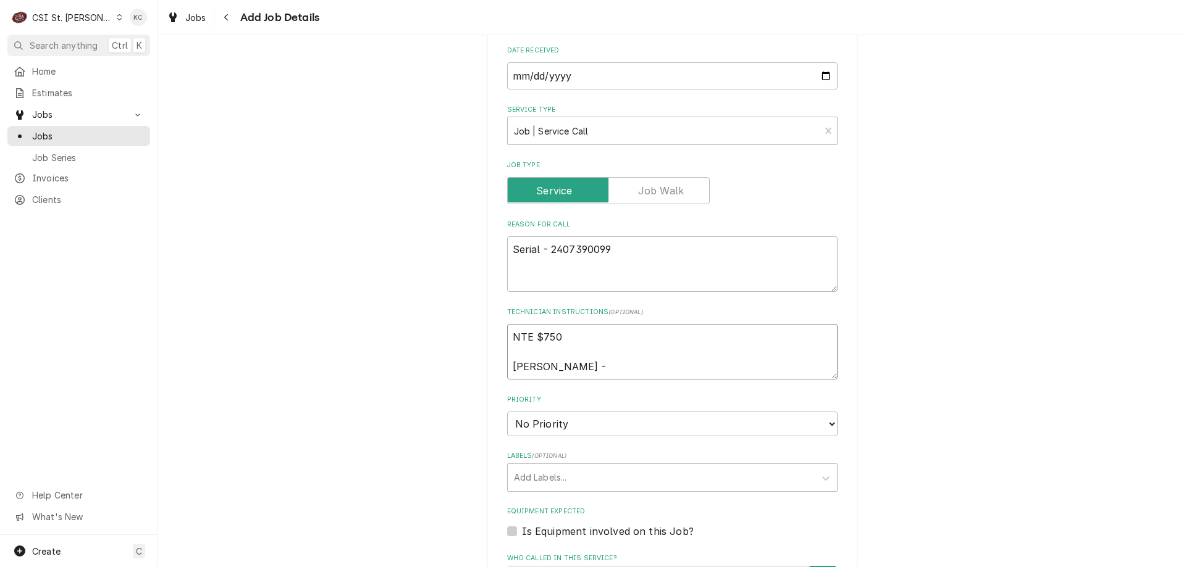
type textarea "x"
paste textarea "8453327528"
click at [619, 368] on textarea "NTE $750 Avinash Abbineni - 8453327528" at bounding box center [672, 352] width 330 height 56
click at [640, 371] on textarea "NTE $750 Avinash Abbineni - 845 3327528" at bounding box center [672, 352] width 330 height 56
click at [758, 366] on textarea "NTE $750 Avinash Abbineni - 845 332-7528" at bounding box center [672, 352] width 330 height 56
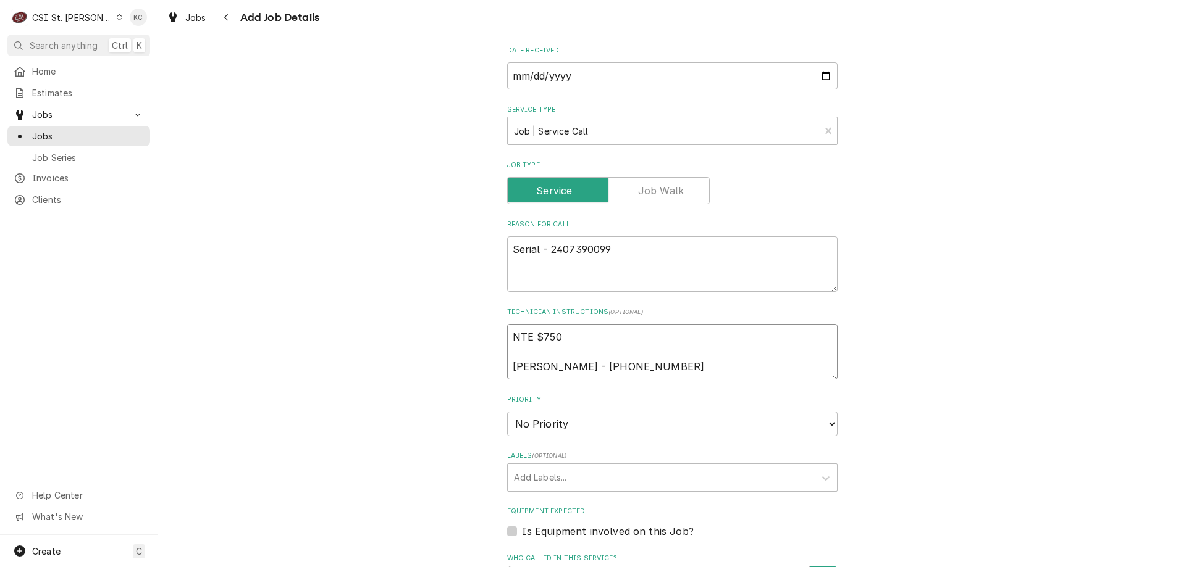
click at [723, 376] on textarea "NTE $750 Avinash Abbineni - 845 332-7528" at bounding box center [672, 352] width 330 height 56
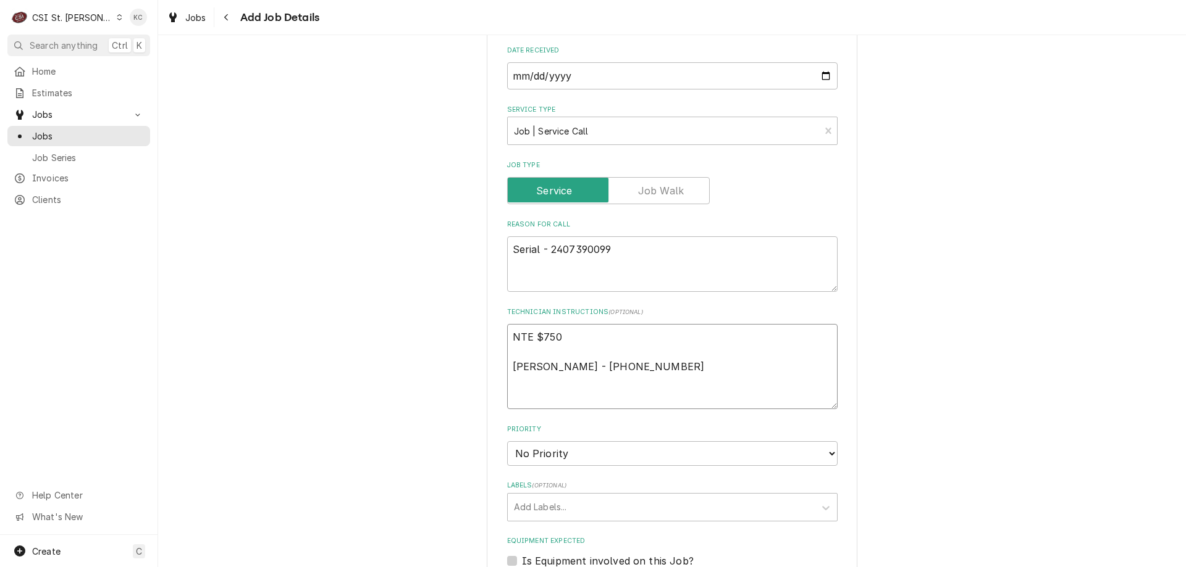
paste textarea "- Diagnostics Visit costs are guaranteed by RKW - NTE overages should be approv…"
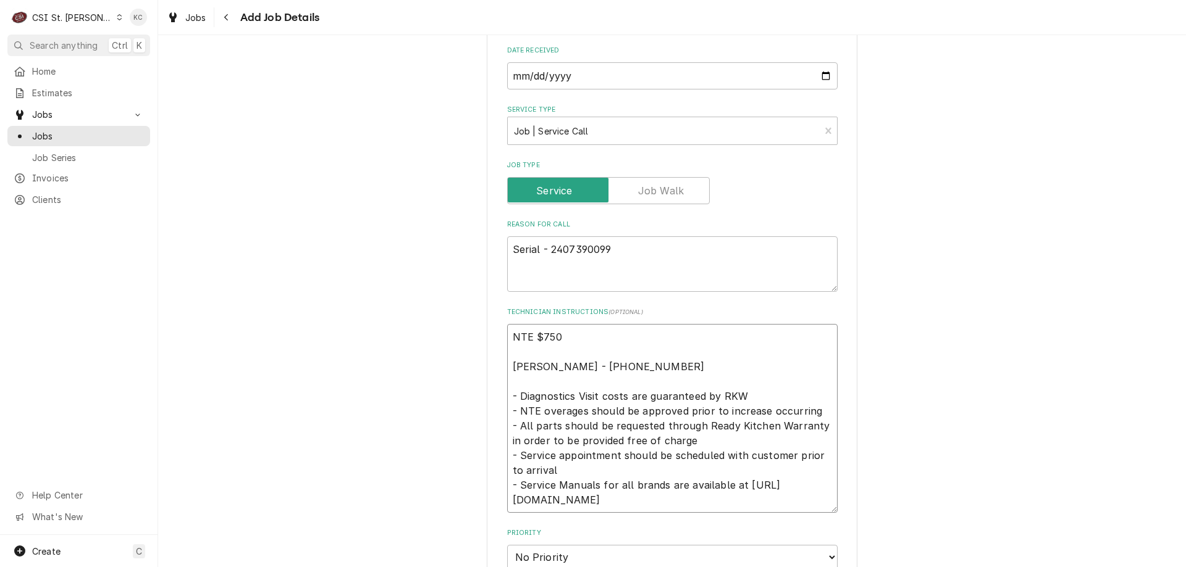
click at [692, 367] on textarea "NTE $750 Avinash Abbineni - 845 332-7528 - Diagnostics Visit costs are guarante…" at bounding box center [672, 418] width 330 height 189
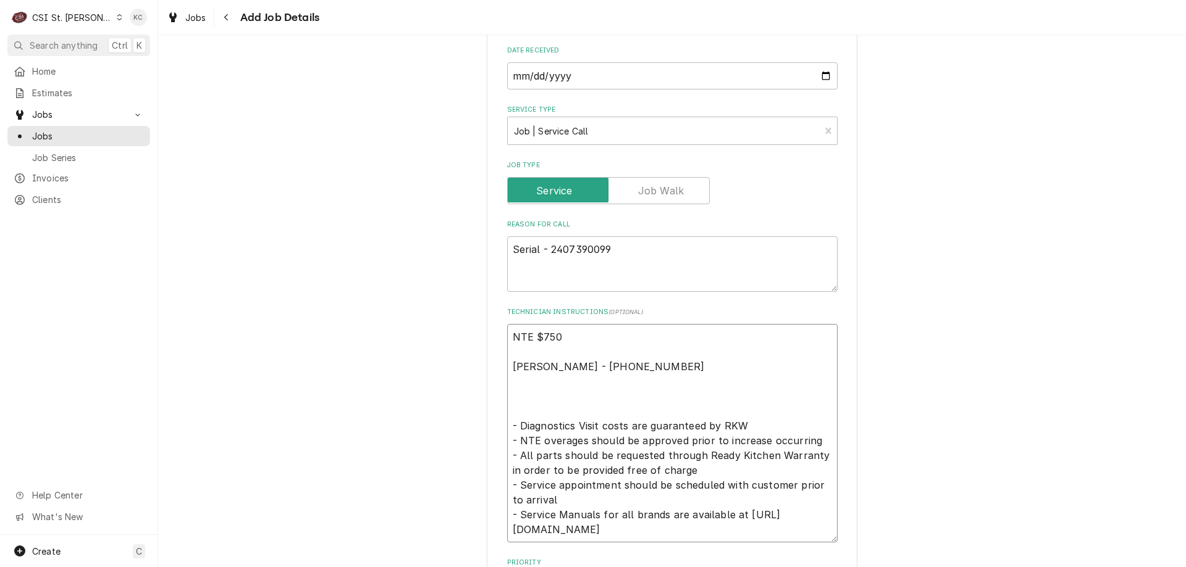
paste textarea "Tech Support Phone Number 717-381-4844 option 1"
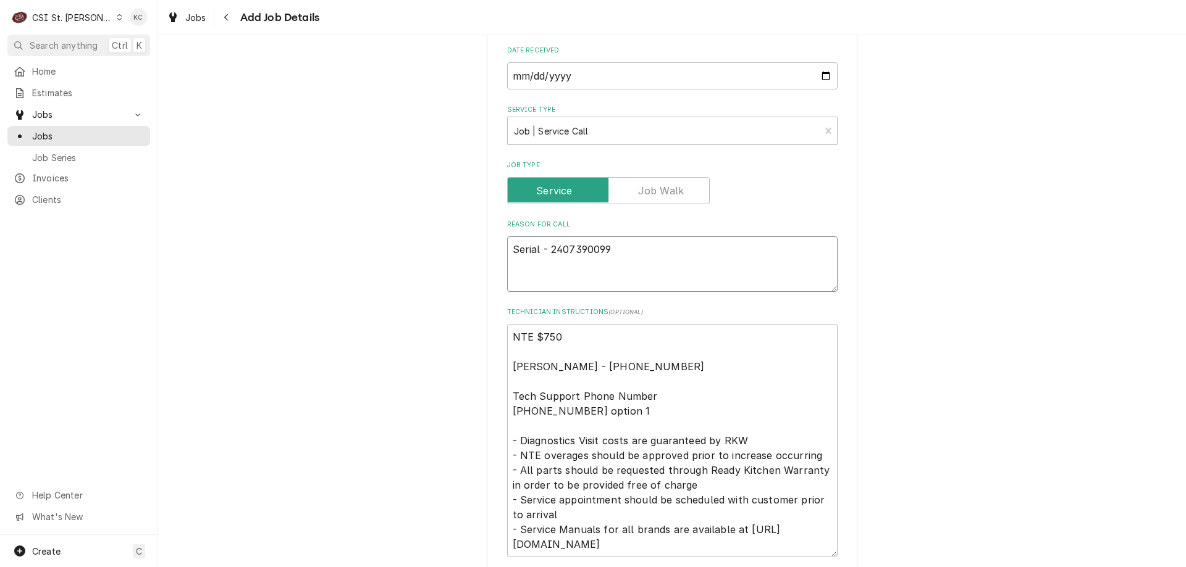
click at [618, 253] on textarea "Serial - 2407390099" at bounding box center [672, 265] width 330 height 56
paste textarea "We have purchased two microwaves, but one of them is not heating food properly.…"
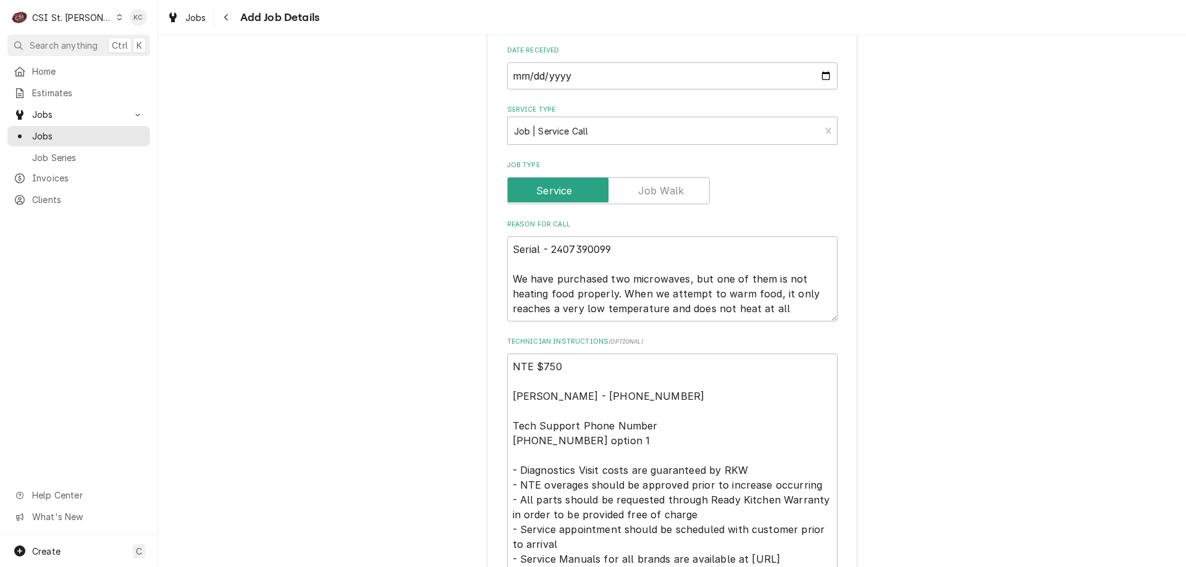
click at [1071, 374] on div "Please provide the following information to create a job: Client Details Client…" at bounding box center [672, 374] width 1028 height 1640
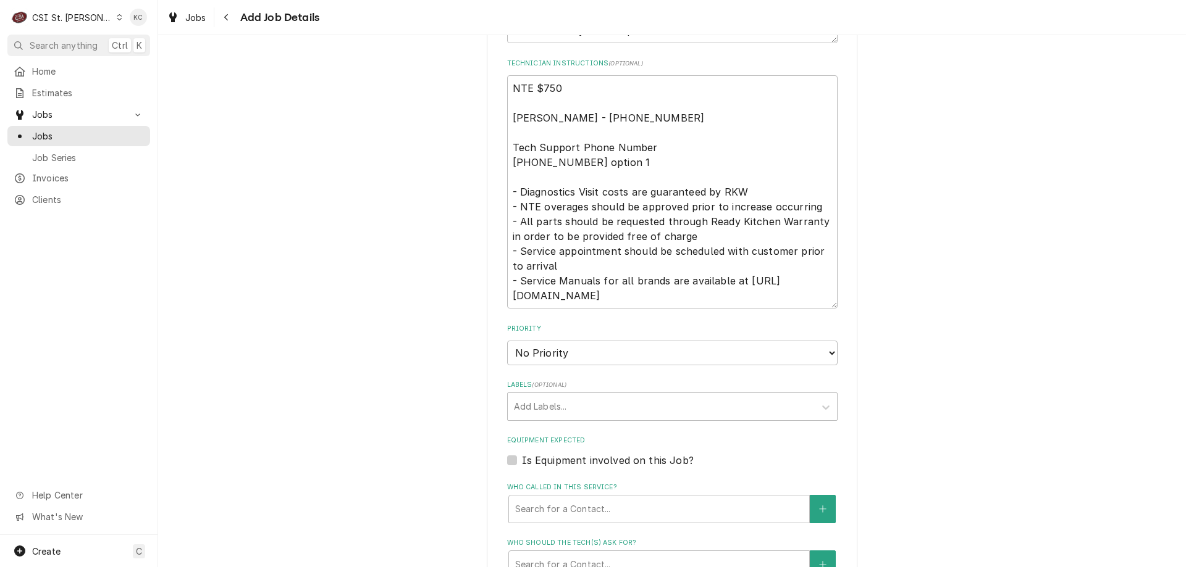
scroll to position [802, 0]
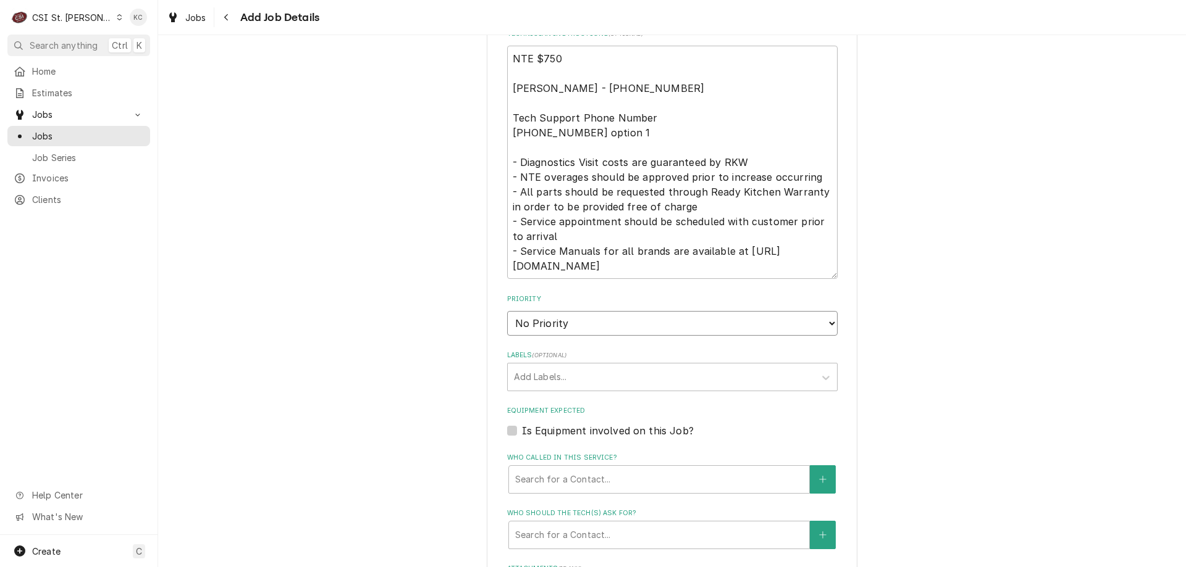
click at [548, 332] on select "No Priority Urgent High Medium Low" at bounding box center [672, 323] width 330 height 25
click at [507, 311] on select "No Priority Urgent High Medium Low" at bounding box center [672, 323] width 330 height 25
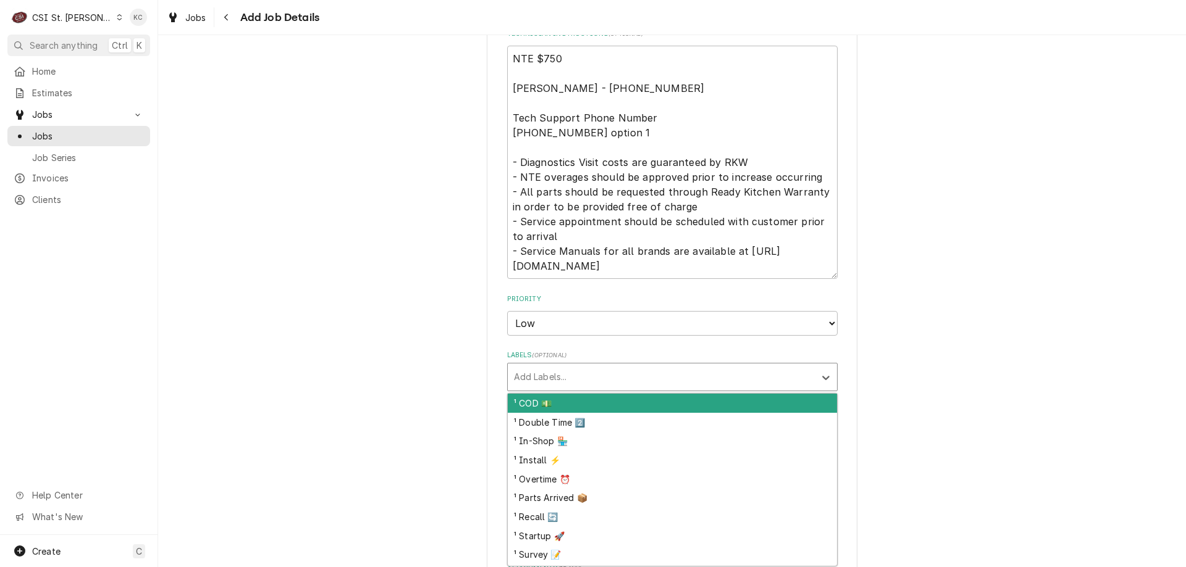
click at [554, 380] on div "Labels" at bounding box center [661, 377] width 295 height 22
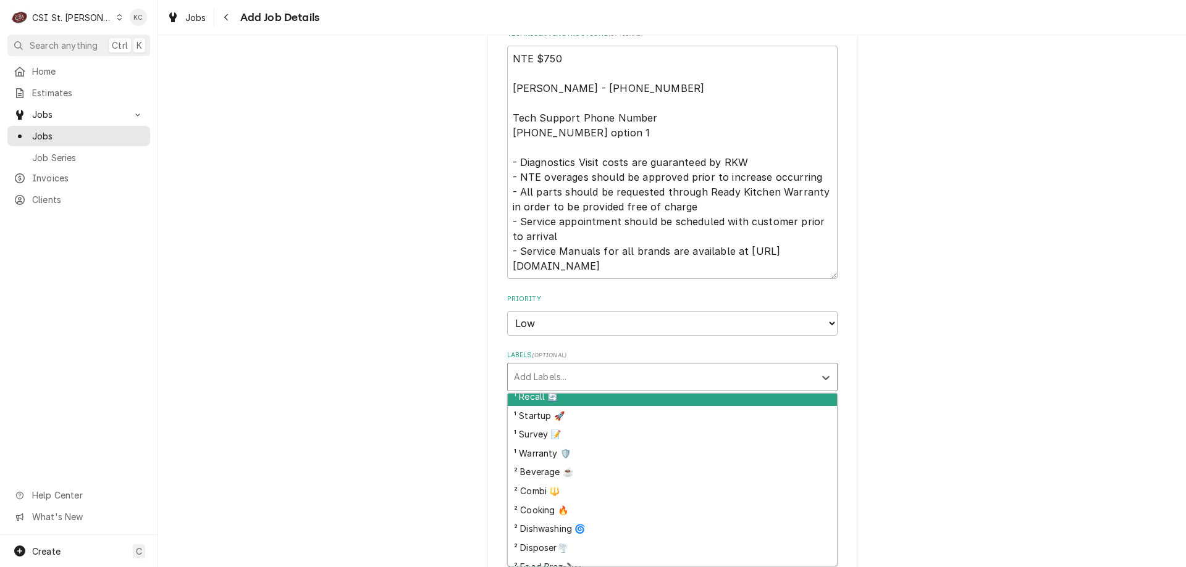
scroll to position [124, 0]
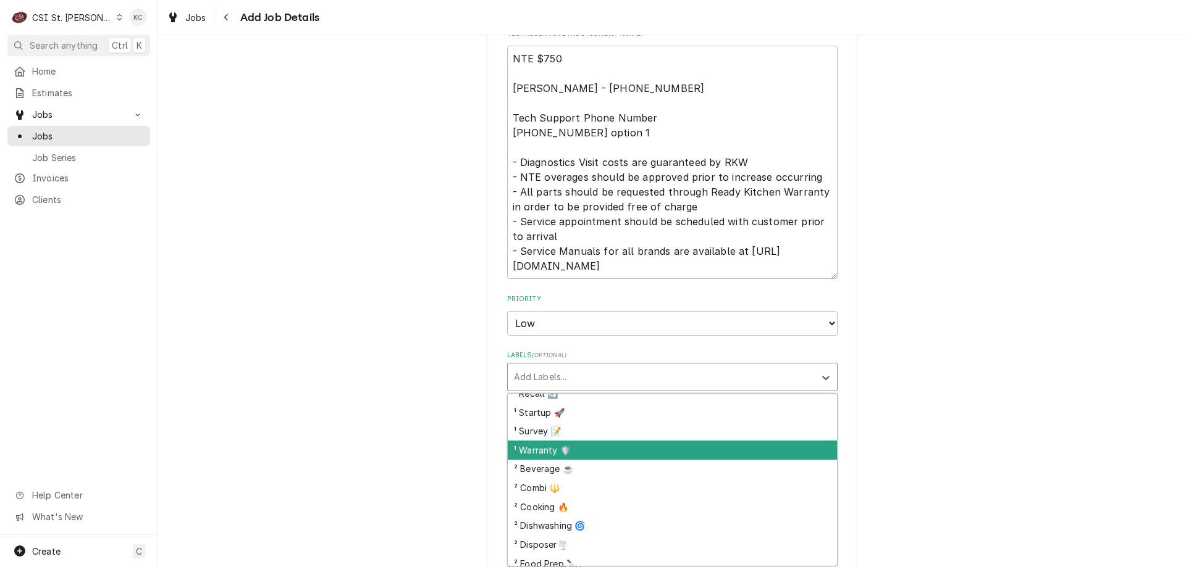
click at [566, 445] on div "¹ Warranty 🛡️" at bounding box center [672, 450] width 329 height 19
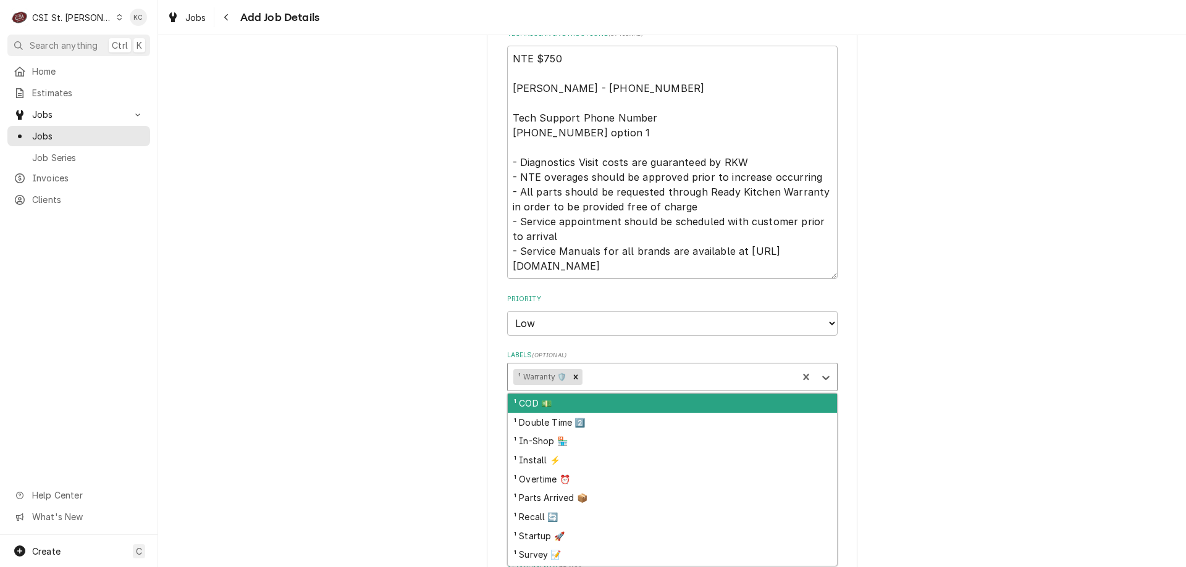
click at [587, 381] on div "Labels" at bounding box center [688, 377] width 207 height 22
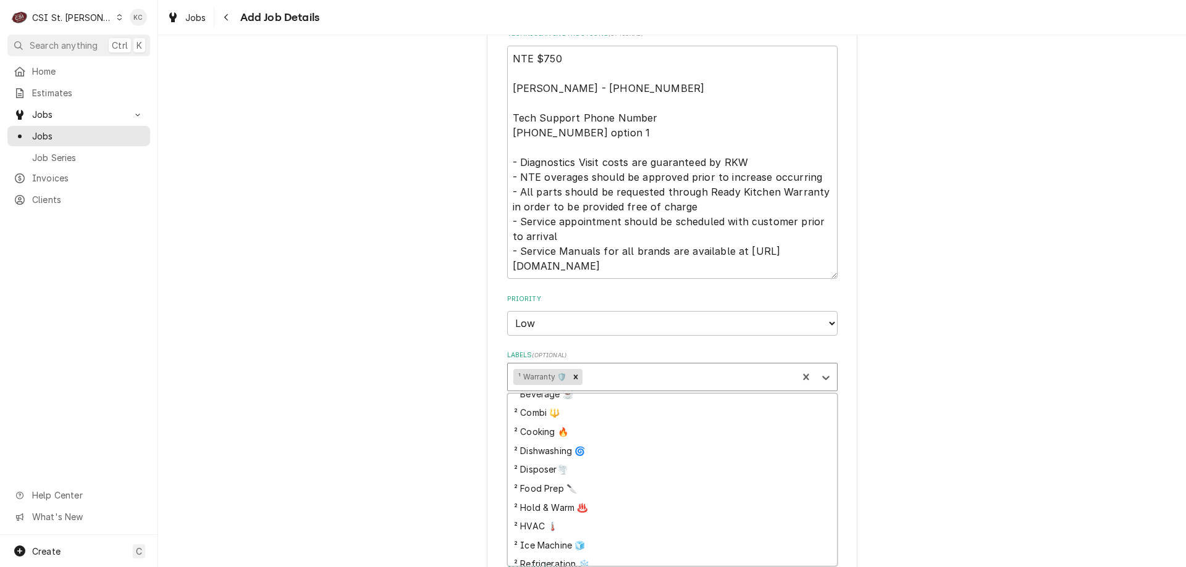
scroll to position [185, 0]
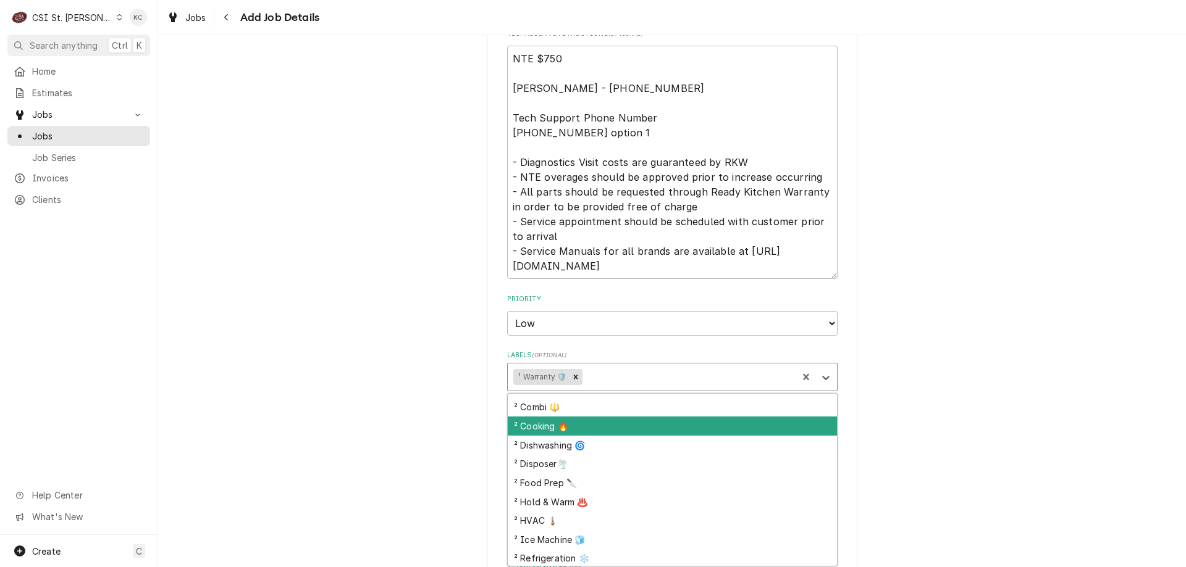
click at [577, 433] on div "² Cooking 🔥" at bounding box center [672, 426] width 329 height 19
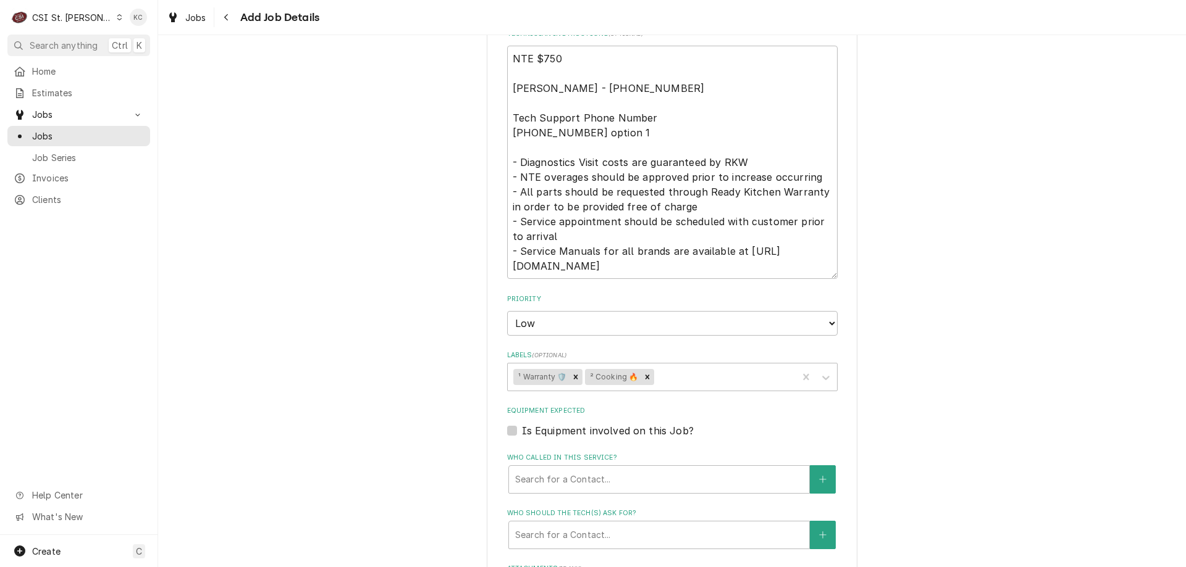
click at [898, 380] on div "Please provide the following information to create a job: Client Details Client…" at bounding box center [672, 66] width 1028 height 1640
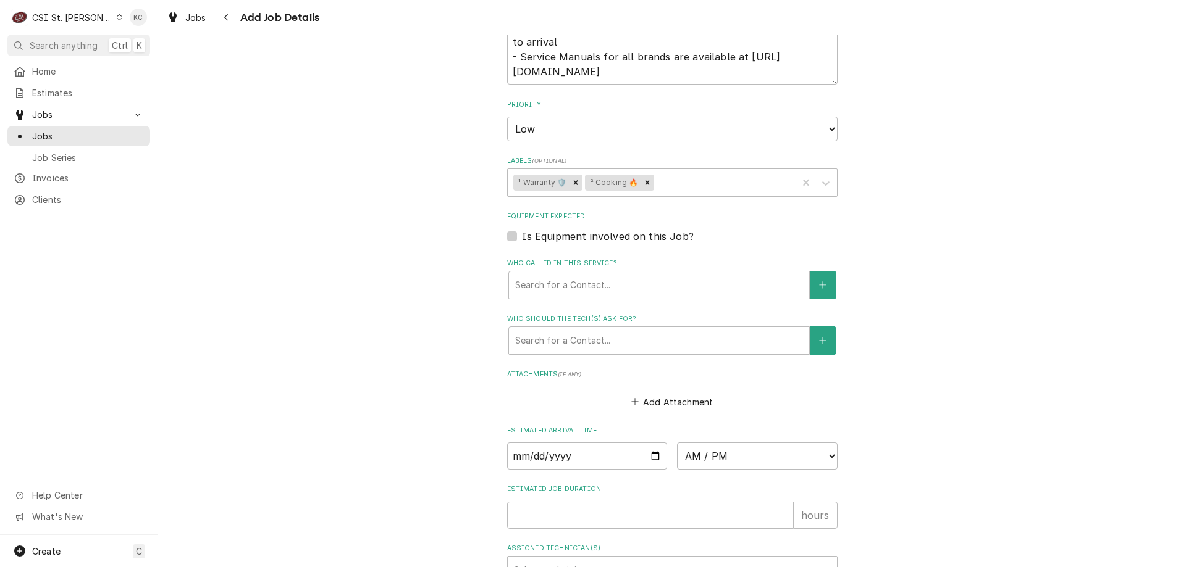
scroll to position [1121, 0]
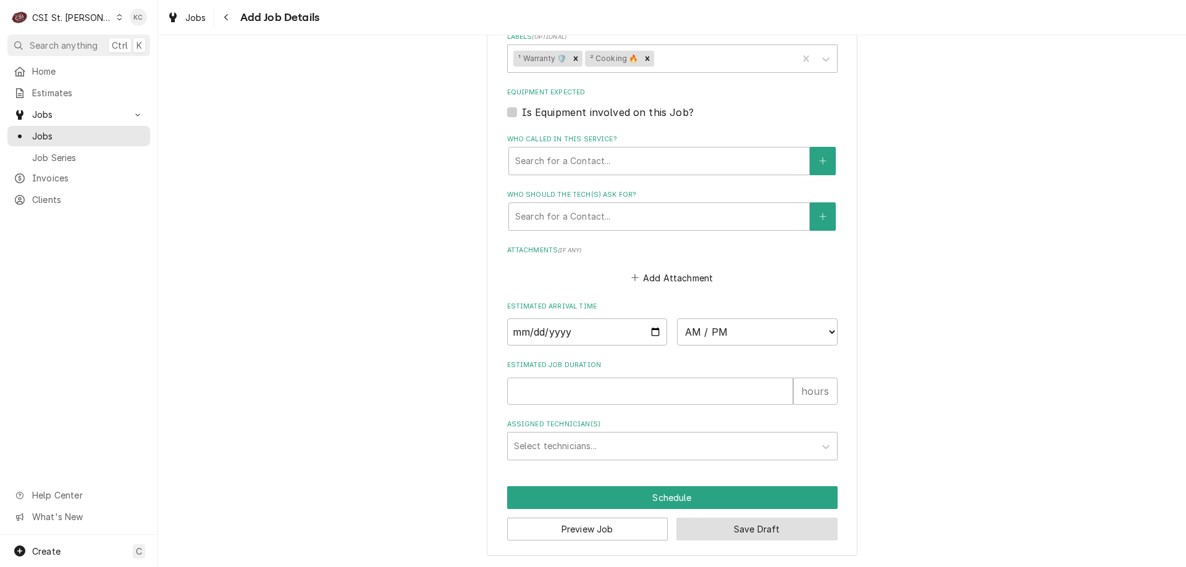
click at [774, 533] on button "Save Draft" at bounding box center [756, 529] width 161 height 23
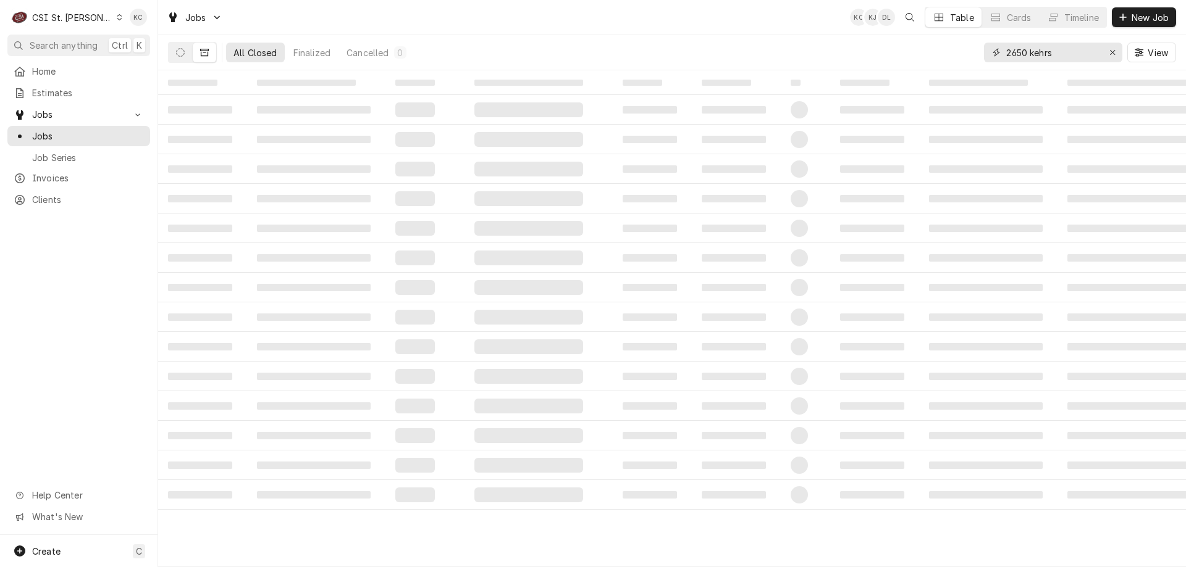
drag, startPoint x: 1067, startPoint y: 51, endPoint x: 942, endPoint y: 53, distance: 125.4
click at [942, 53] on div "All Closed Finalized Cancelled 0 2650 kehrs View" at bounding box center [672, 52] width 1008 height 35
type input "[PERSON_NAME] assoc"
click at [177, 52] on icon "Dynamic Content Wrapper" at bounding box center [180, 52] width 9 height 9
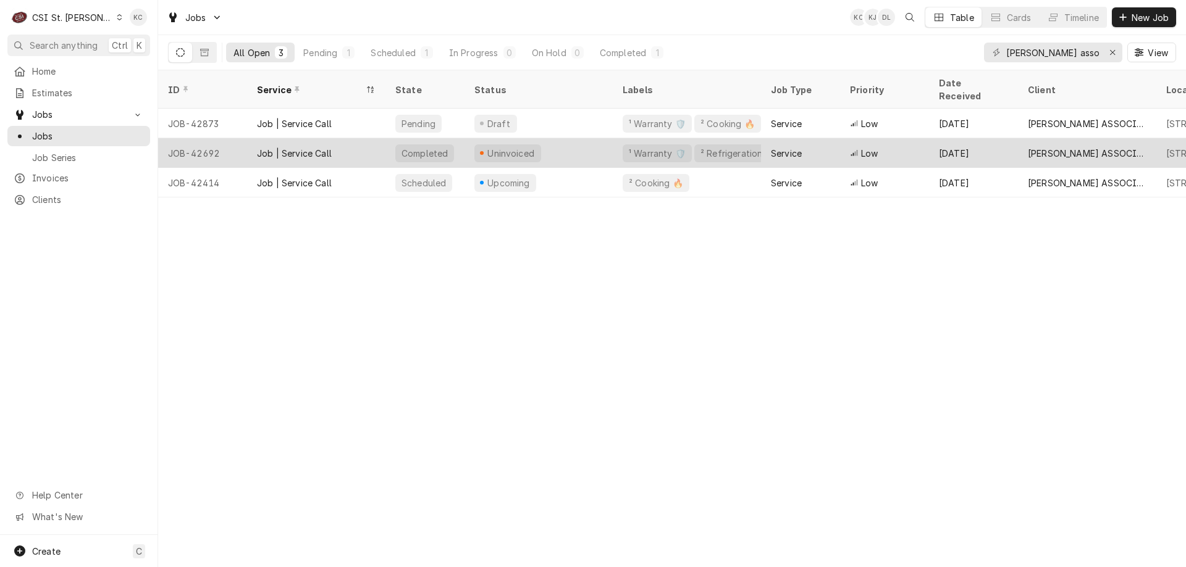
click at [813, 145] on div "Service" at bounding box center [800, 153] width 79 height 30
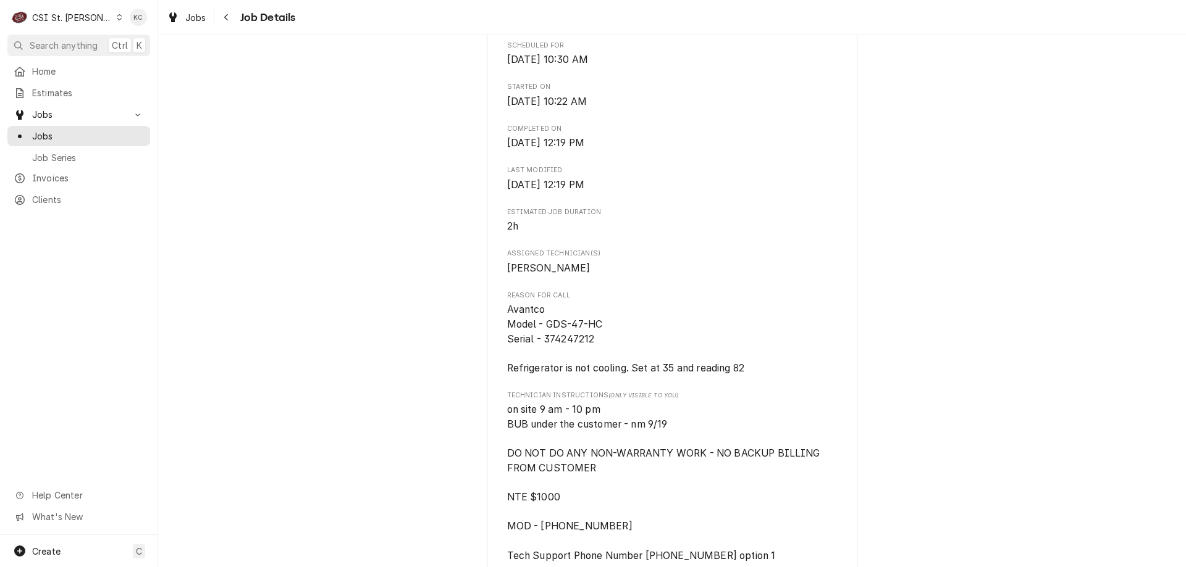
scroll to position [494, 0]
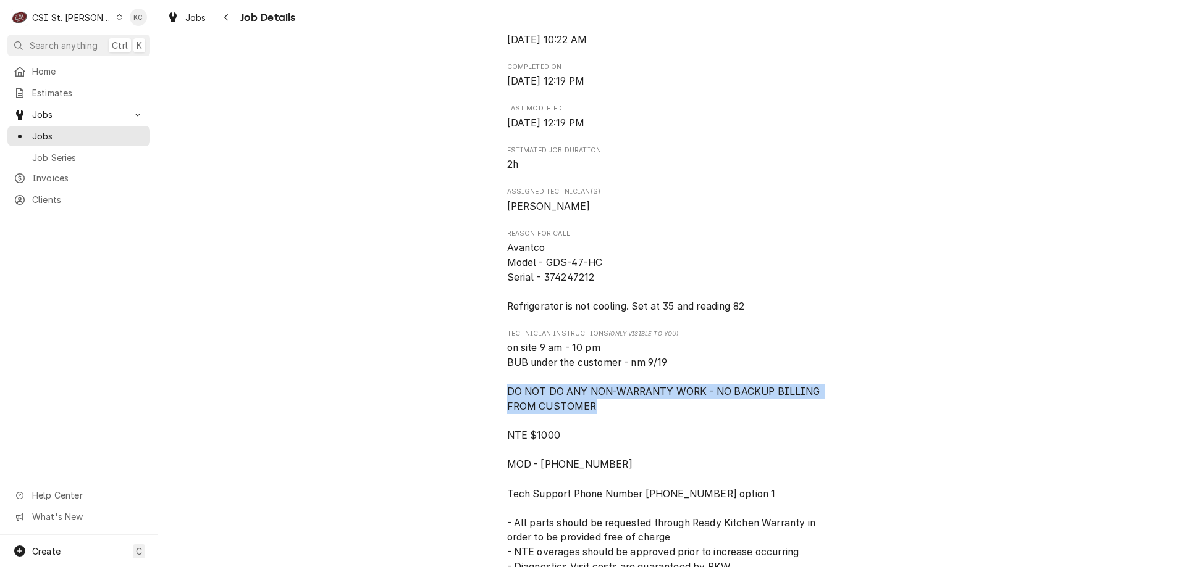
drag, startPoint x: 591, startPoint y: 422, endPoint x: 506, endPoint y: 413, distance: 85.7
click at [507, 413] on span "on site 9 am - 10 pm BUB under the customer - nm 9/19 DO NOT DO ANY NON-WARRANT…" at bounding box center [672, 494] width 330 height 306
copy span "DO NOT DO ANY NON-WARRANTY WORK - NO BACKUP BILLING FROM CUSTOMER"
click at [230, 19] on div "Navigate back" at bounding box center [226, 17] width 12 height 12
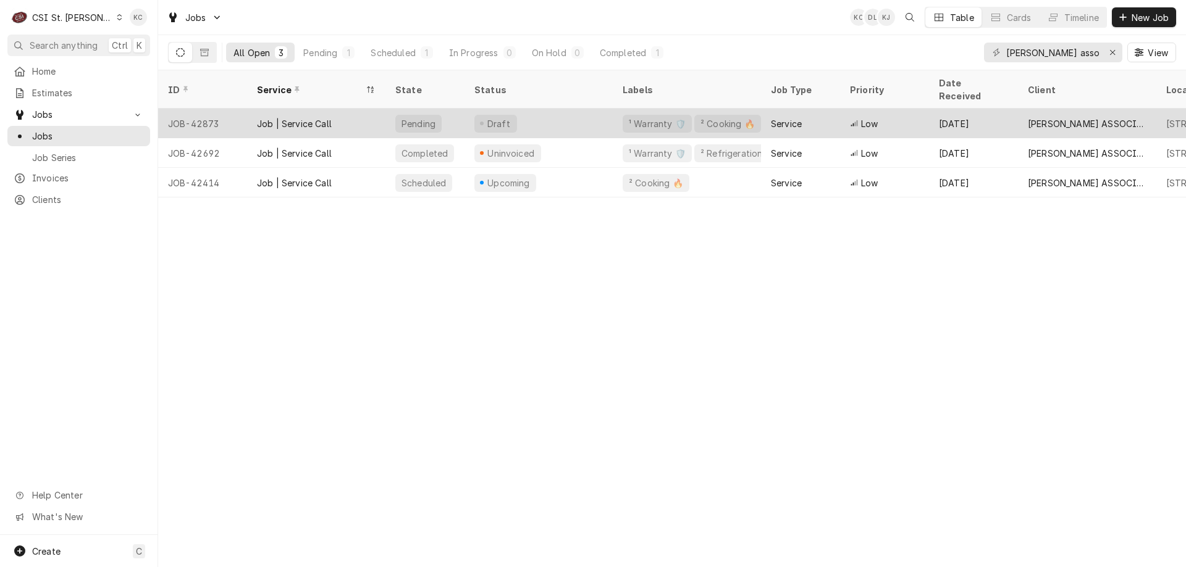
click at [945, 113] on div "Sep 23" at bounding box center [973, 124] width 89 height 30
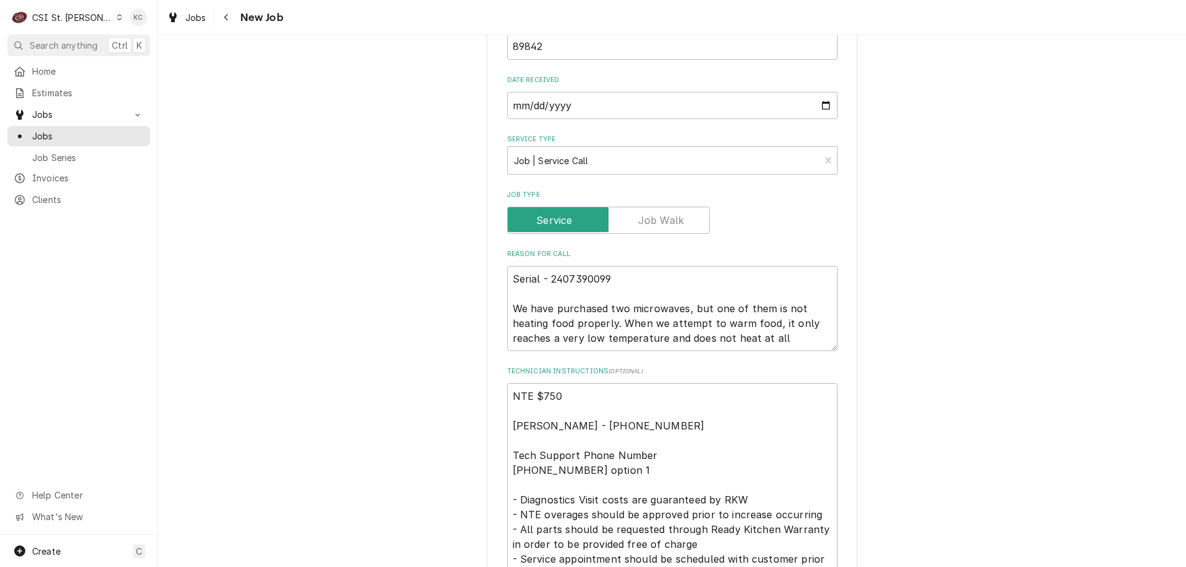
scroll to position [494, 0]
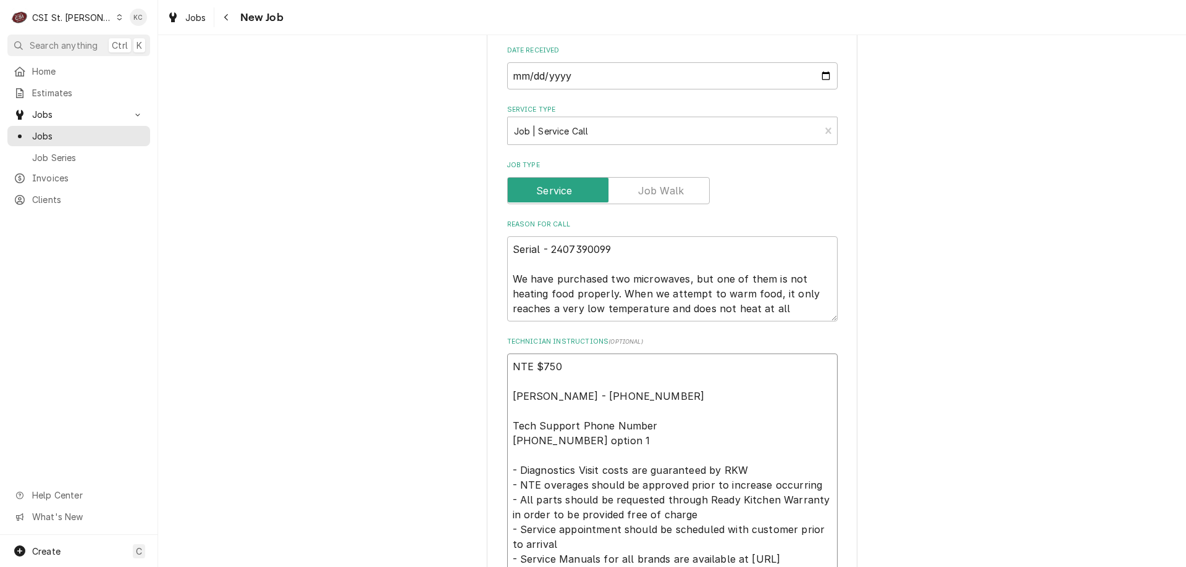
click at [507, 367] on textarea "NTE $750 [PERSON_NAME] - [PHONE_NUMBER] Tech Support Phone Number [PHONE_NUMBER…" at bounding box center [672, 470] width 330 height 233
type textarea "x"
type textarea "NTE $750 [PERSON_NAME] - [PHONE_NUMBER] Tech Support Phone Number [PHONE_NUMBER…"
type textarea "x"
type textarea "NTE $750 [PERSON_NAME] - [PHONE_NUMBER] Tech Support Phone Number [PHONE_NUMBER…"
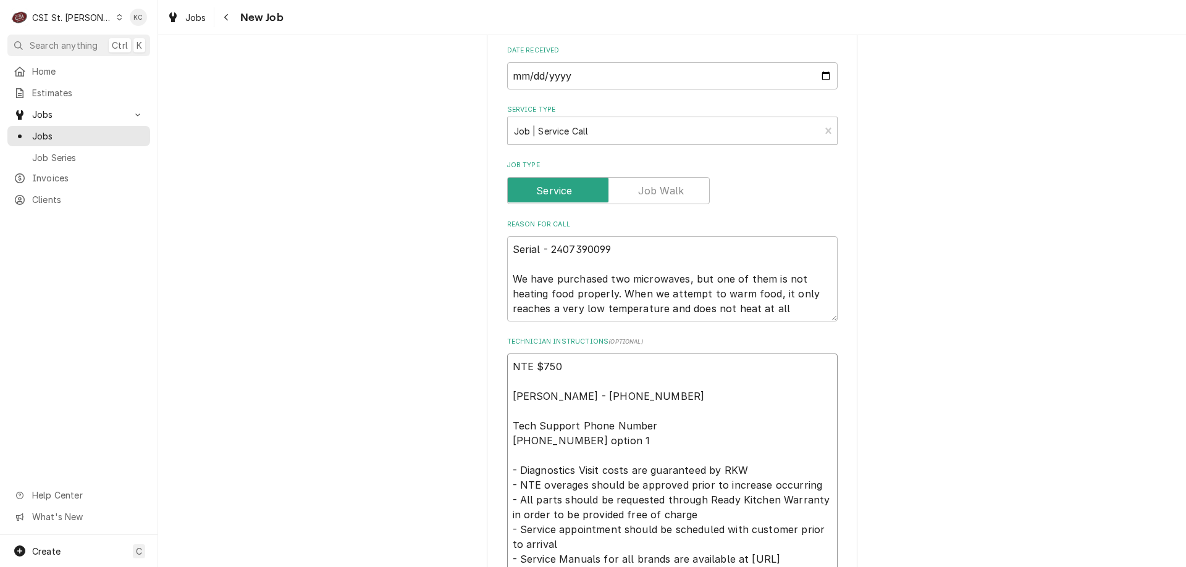
paste textarea "DO NOT DO ANY NON-WARRANTY WORK - NO BACKUP BILLING FROM CUSTOMER"
type textarea "x"
type textarea "DO NOT DO ANY NON-WARRANTY WORK - NO BACKUP BILLING FROM CUSTOMER NTE $750 [PER…"
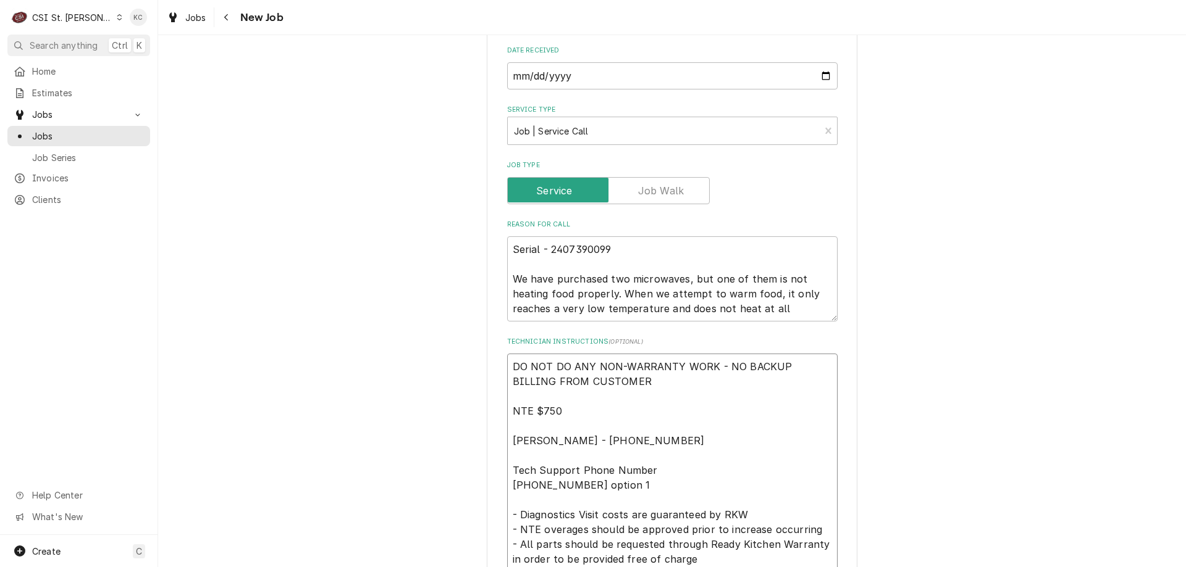
type textarea "x"
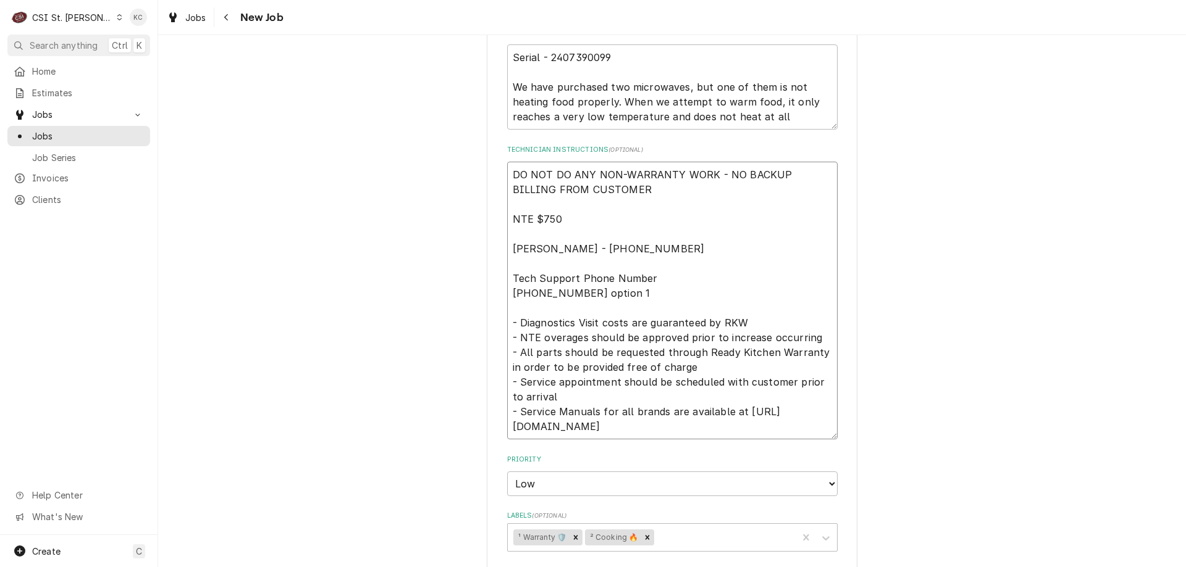
scroll to position [803, 0]
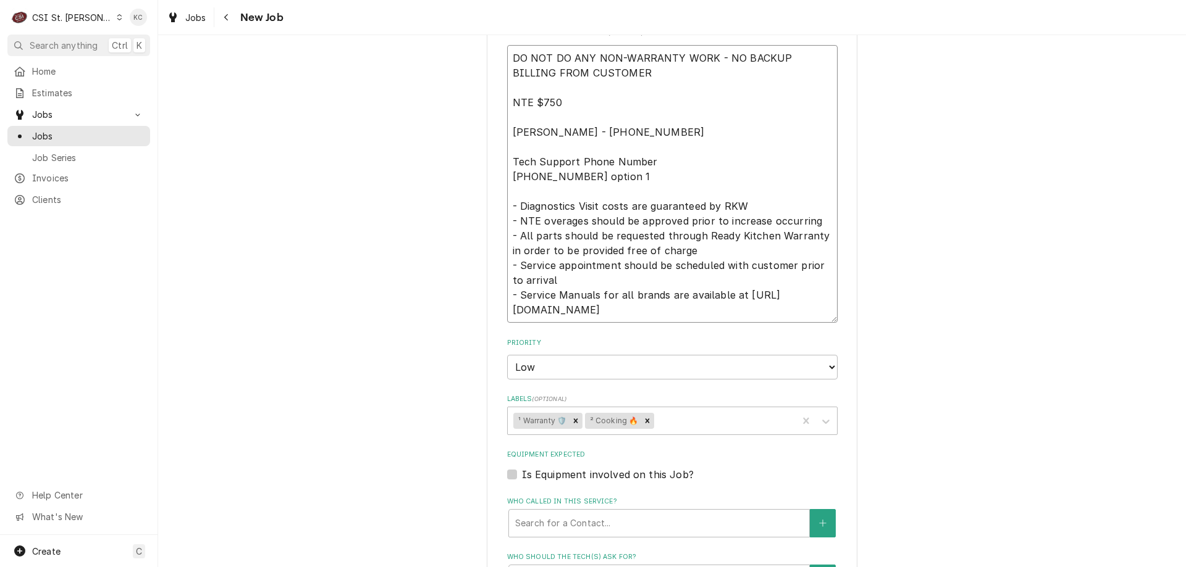
type textarea "DO NOT DO ANY NON-WARRANTY WORK - NO BACKUP BILLING FROM CUSTOMER NTE $750 [PER…"
click at [1030, 264] on div "Use the fields below to edit this job: Client Details Client [PERSON_NAME] ASSO…" at bounding box center [672, 103] width 1028 height 1716
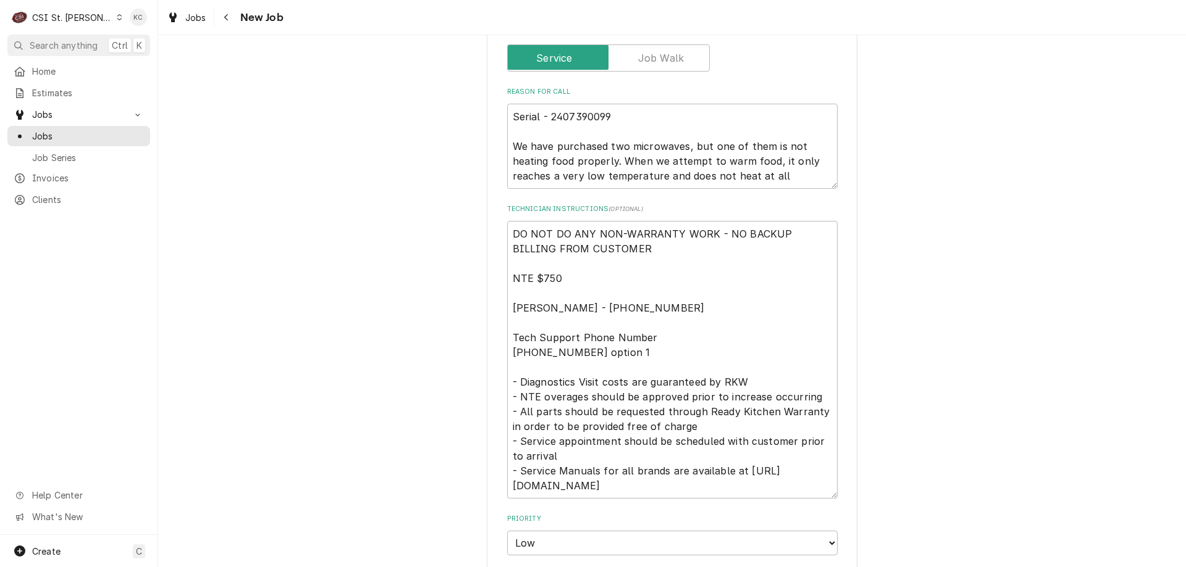
scroll to position [618, 0]
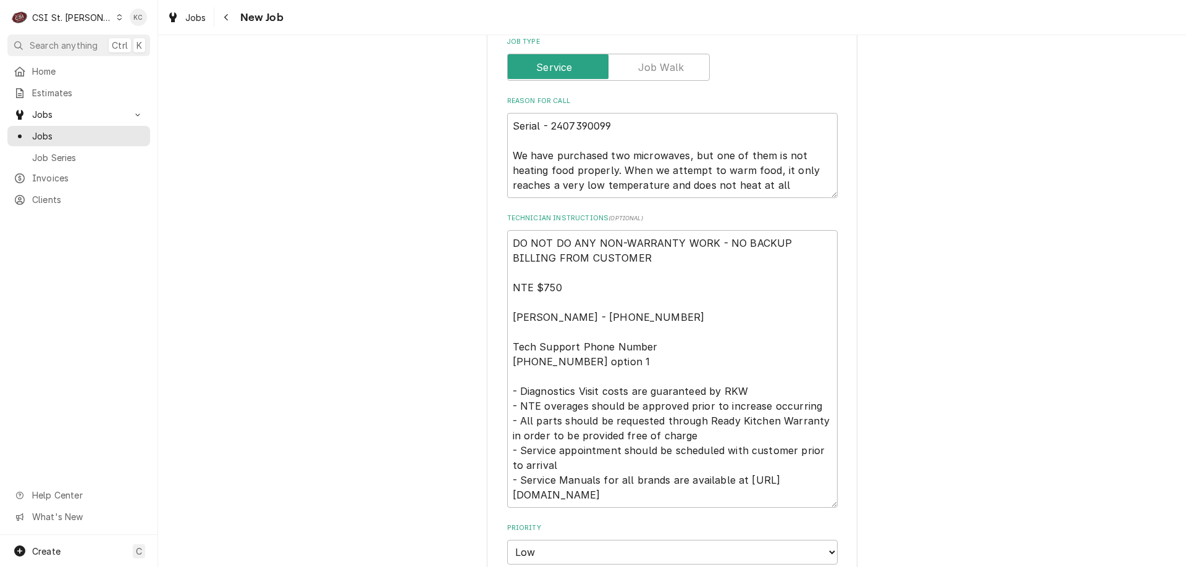
click at [1011, 140] on div "Use the fields below to edit this job: Client Details Client [PERSON_NAME] ASSO…" at bounding box center [672, 289] width 1028 height 1716
click at [594, 288] on textarea "DO NOT DO ANY NON-WARRANTY WORK - NO BACKUP BILLING FROM CUSTOMER NTE $750 Avin…" at bounding box center [672, 369] width 330 height 278
type textarea "x"
type textarea "DO NOT DO ANY NON-WARRANTY WORK - NO BACKUP BILLING FROM CUSTOMER NTE $750 Avin…"
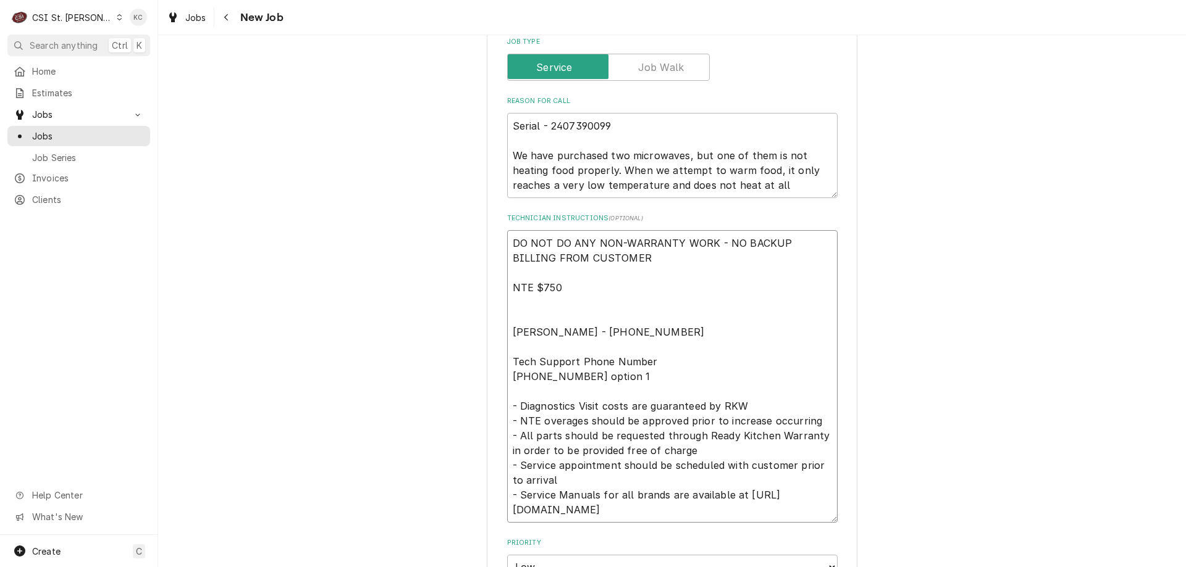
type textarea "x"
type textarea "DO NOT DO ANY NON-WARRANTY WORK - NO BACKUP BILLING FROM CUSTOMER NTE $750 Avin…"
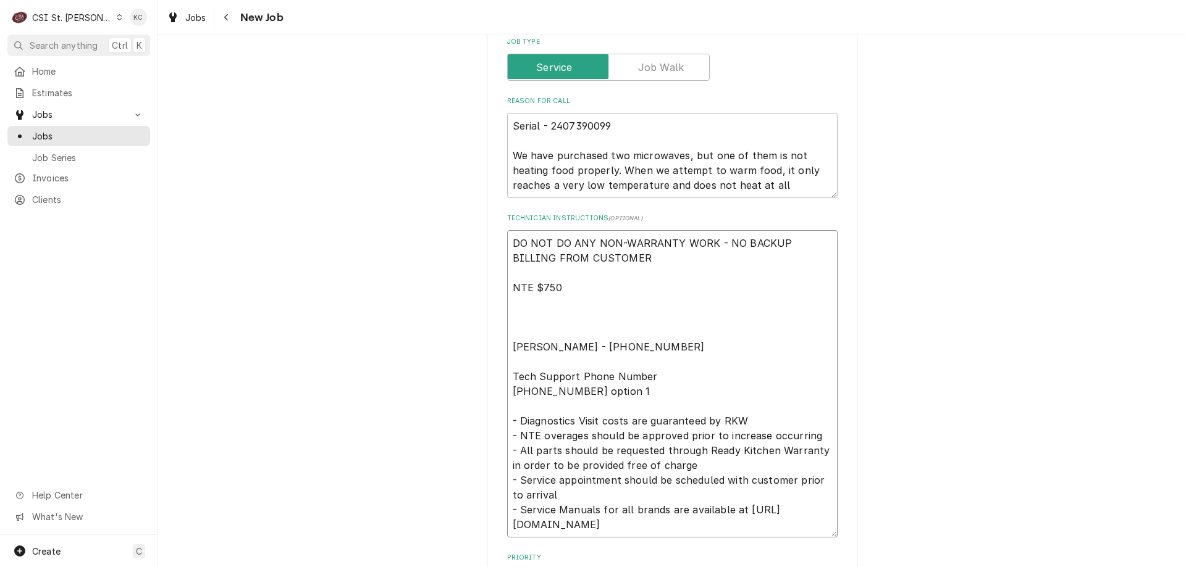
type textarea "x"
type textarea "DO NOT DO ANY NON-WARRANTY WORK - NO BACKUP BILLING FROM CUSTOMER NTE $750 1 Av…"
type textarea "x"
type textarea "DO NOT DO ANY NON-WARRANTY WORK - NO BACKUP BILLING FROM CUSTOMER NTE $750 10 A…"
type textarea "x"
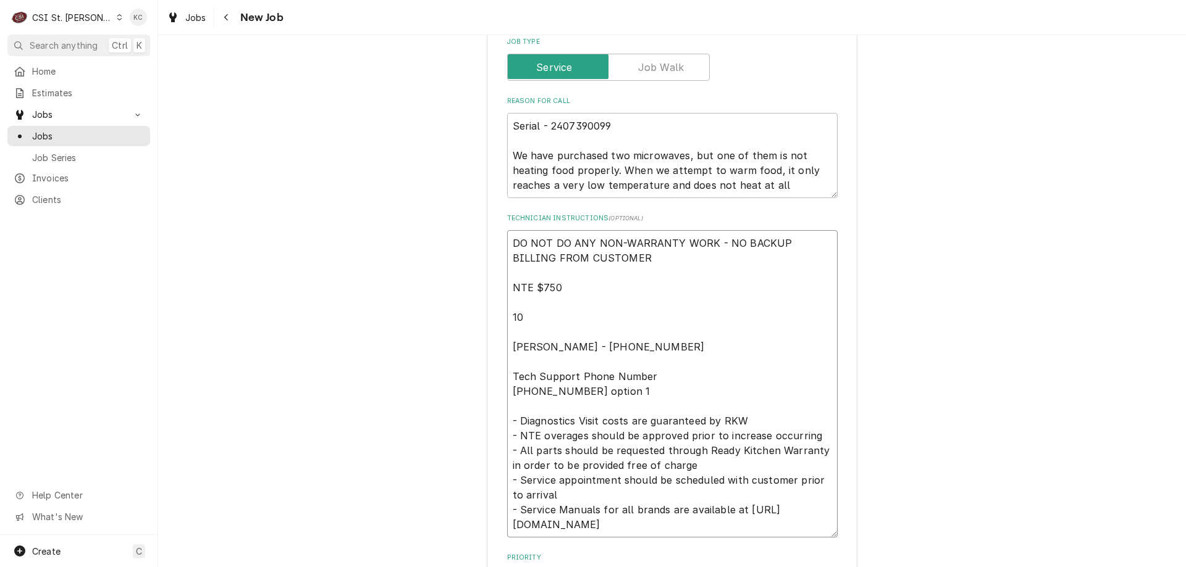
type textarea "DO NOT DO ANY NON-WARRANTY WORK - NO BACKUP BILLING FROM CUSTOMER NTE $750 103 …"
type textarea "x"
type textarea "DO NOT DO ANY NON-WARRANTY WORK - NO BACKUP BILLING FROM CUSTOMER NTE $750 1030…"
type textarea "x"
type textarea "DO NOT DO ANY NON-WARRANTY WORK - NO BACKUP BILLING FROM CUSTOMER NTE $750 1030…"
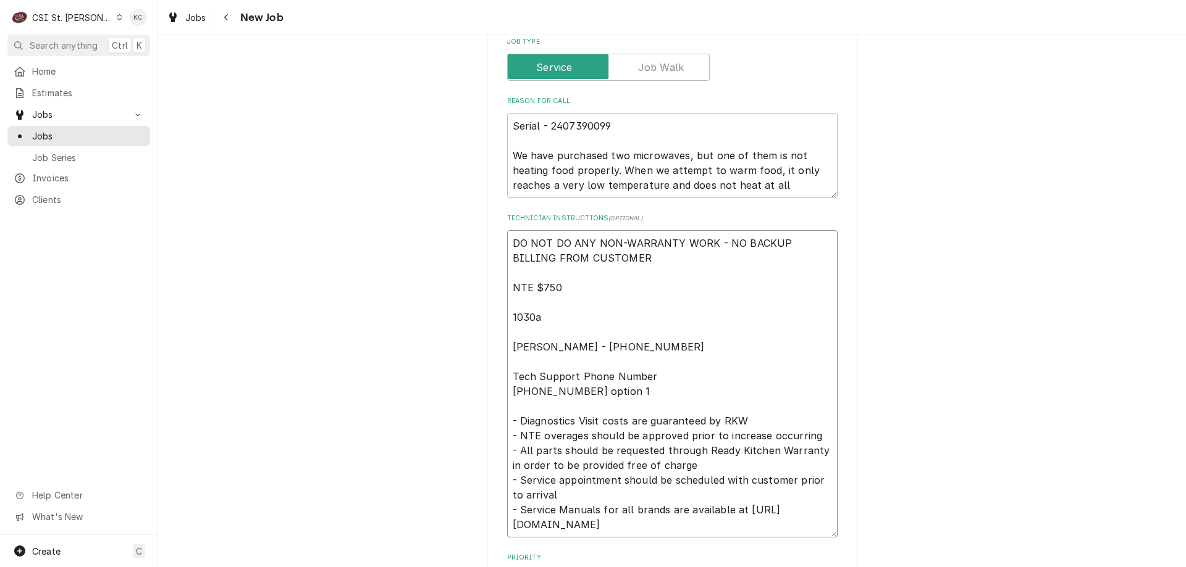
type textarea "x"
type textarea "DO NOT DO ANY NON-WARRANTY WORK - NO BACKUP BILLING FROM CUSTOMER NTE $750 1030…"
type textarea "x"
type textarea "DO NOT DO ANY NON-WARRANTY WORK - NO BACKUP BILLING FROM CUSTOMER NTE $750 1030…"
type textarea "x"
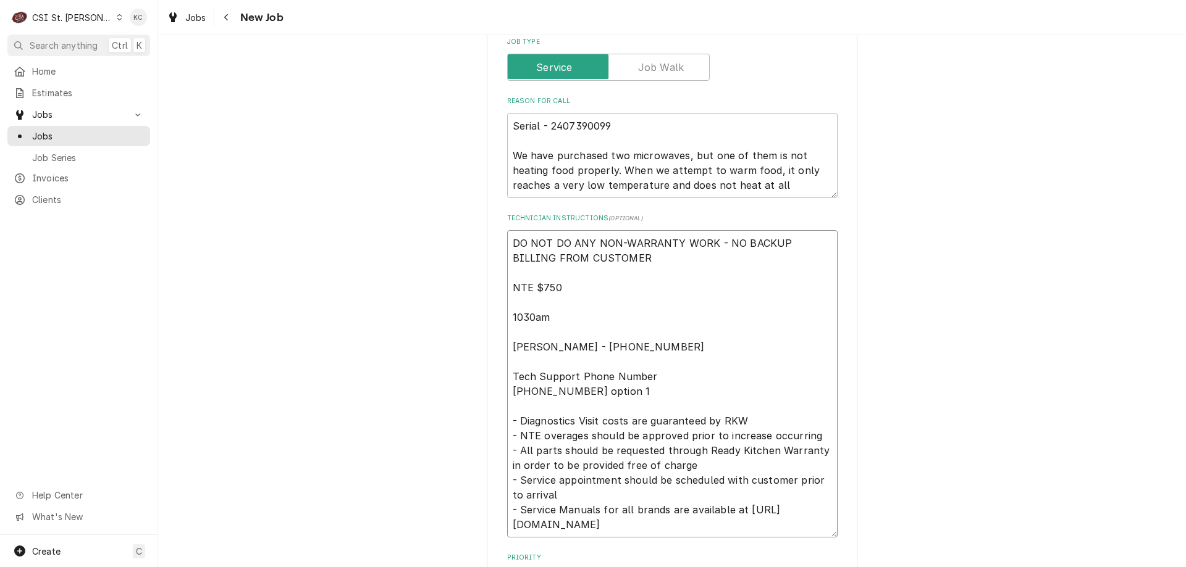
type textarea "DO NOT DO ANY NON-WARRANTY WORK - NO BACKUP BILLING FROM CUSTOMER NTE $750 1030…"
type textarea "x"
type textarea "DO NOT DO ANY NON-WARRANTY WORK - NO BACKUP BILLING FROM CUSTOMER NTE $750 1030…"
type textarea "x"
type textarea "DO NOT DO ANY NON-WARRANTY WORK - NO BACKUP BILLING FROM CUSTOMER NTE $750 1030…"
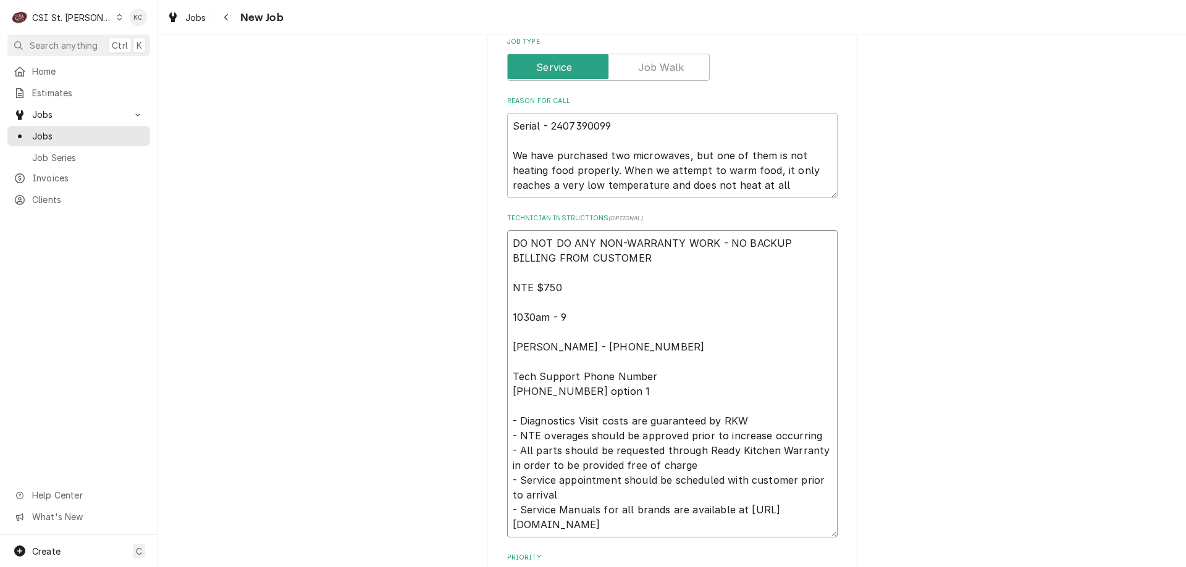
type textarea "x"
type textarea "DO NOT DO ANY NON-WARRANTY WORK - NO BACKUP BILLING FROM CUSTOMER NTE $750 1030…"
type textarea "x"
type textarea "DO NOT DO ANY NON-WARRANTY WORK - NO BACKUP BILLING FROM CUSTOMER NTE $750 1030…"
type textarea "x"
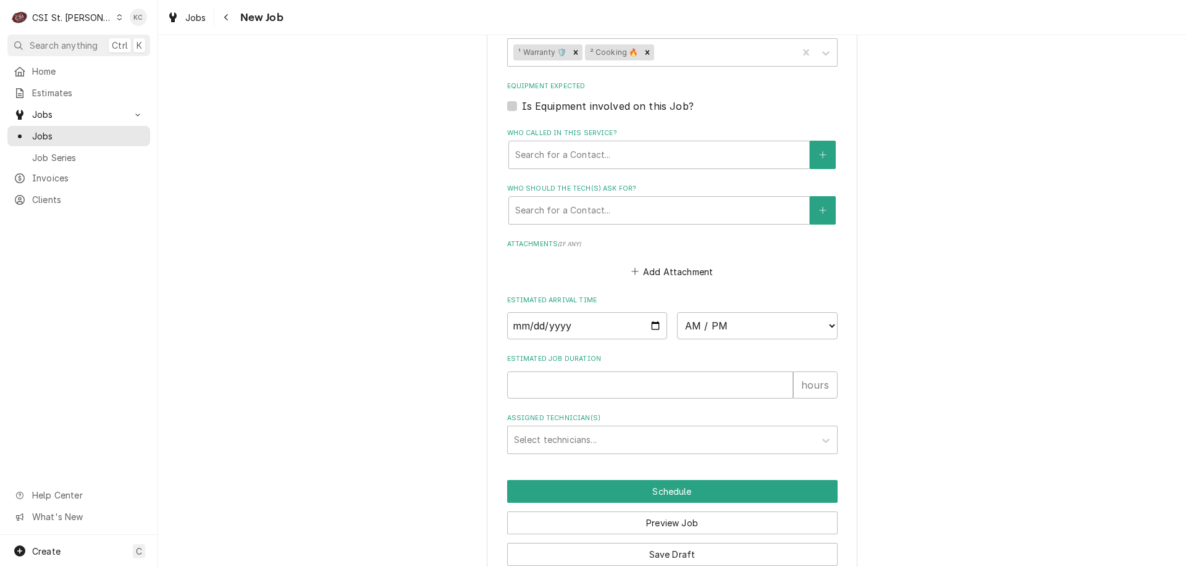
scroll to position [1226, 0]
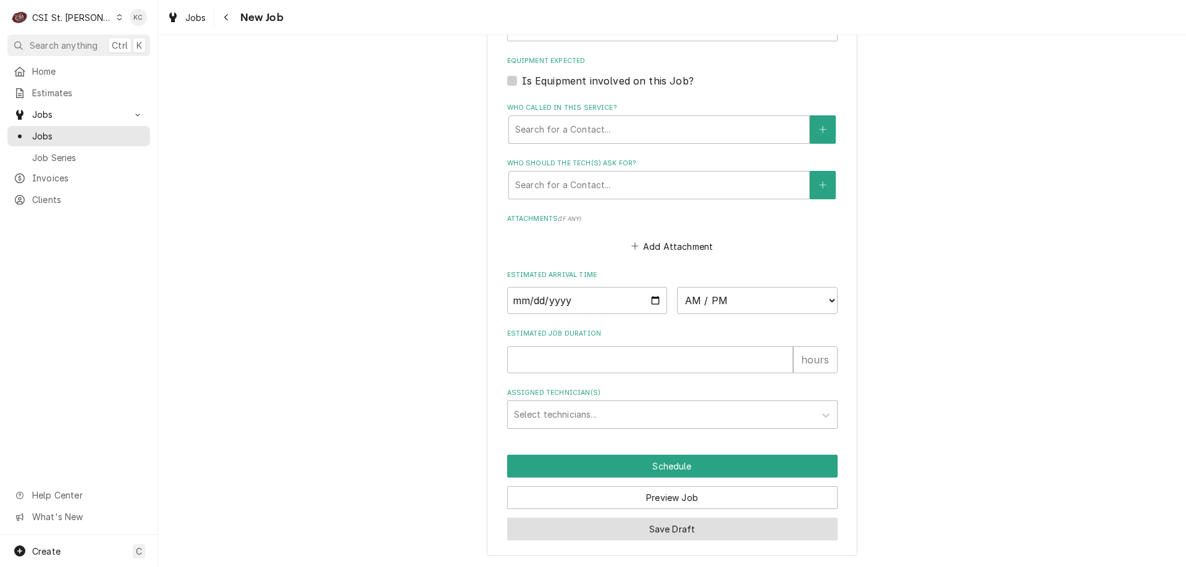
type textarea "DO NOT DO ANY NON-WARRANTY WORK - NO BACKUP BILLING FROM CUSTOMER NTE $750 1030…"
click at [645, 527] on button "Save Draft" at bounding box center [672, 529] width 330 height 23
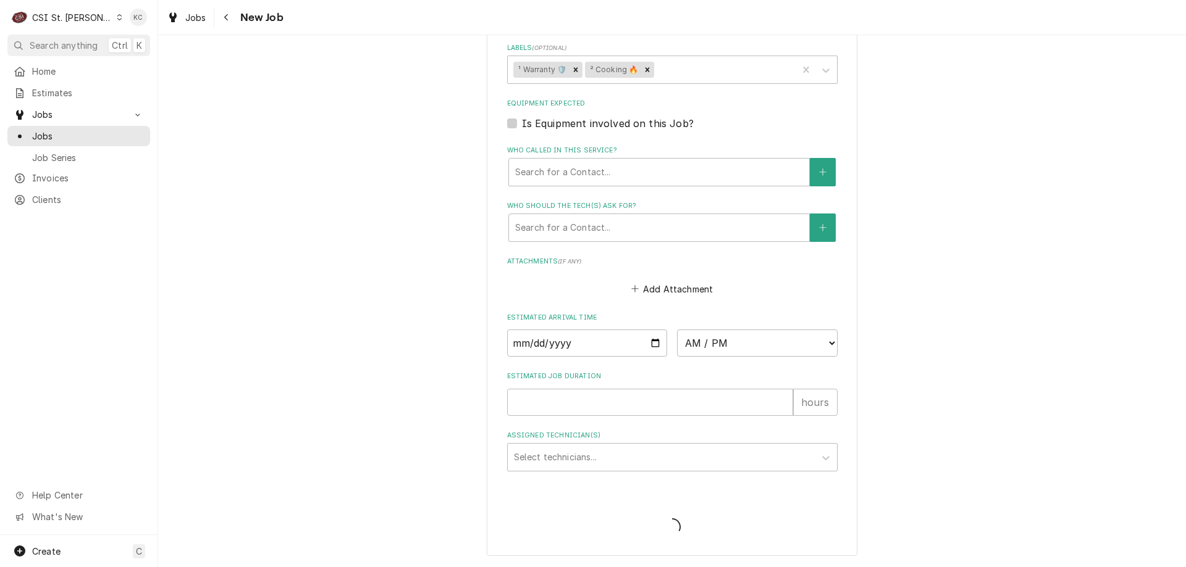
scroll to position [1184, 0]
type textarea "x"
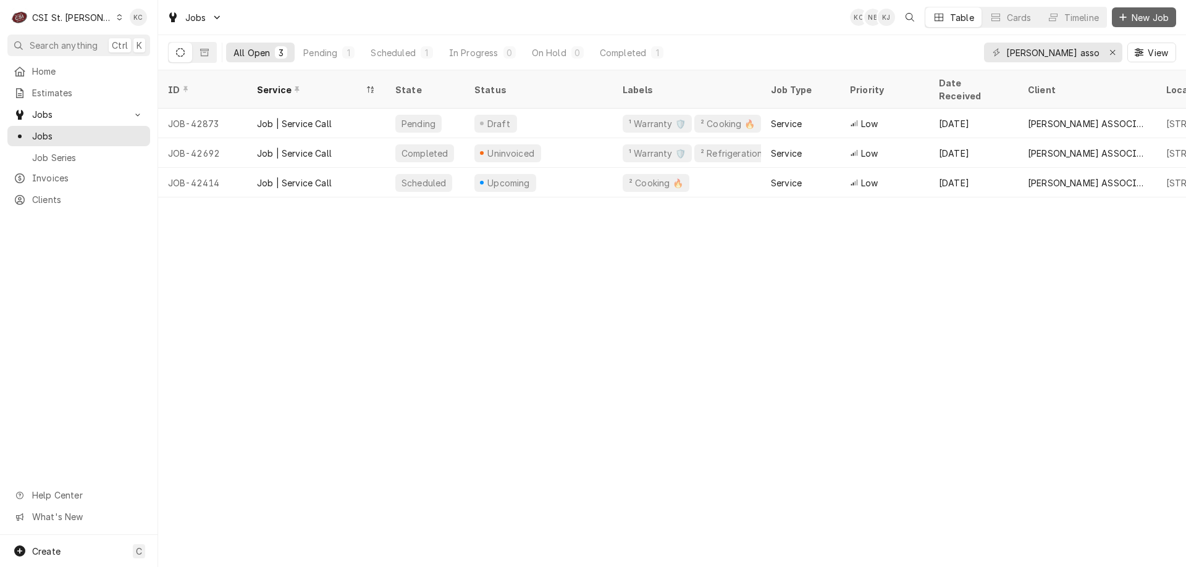
click at [1144, 15] on span "New Job" at bounding box center [1150, 17] width 42 height 13
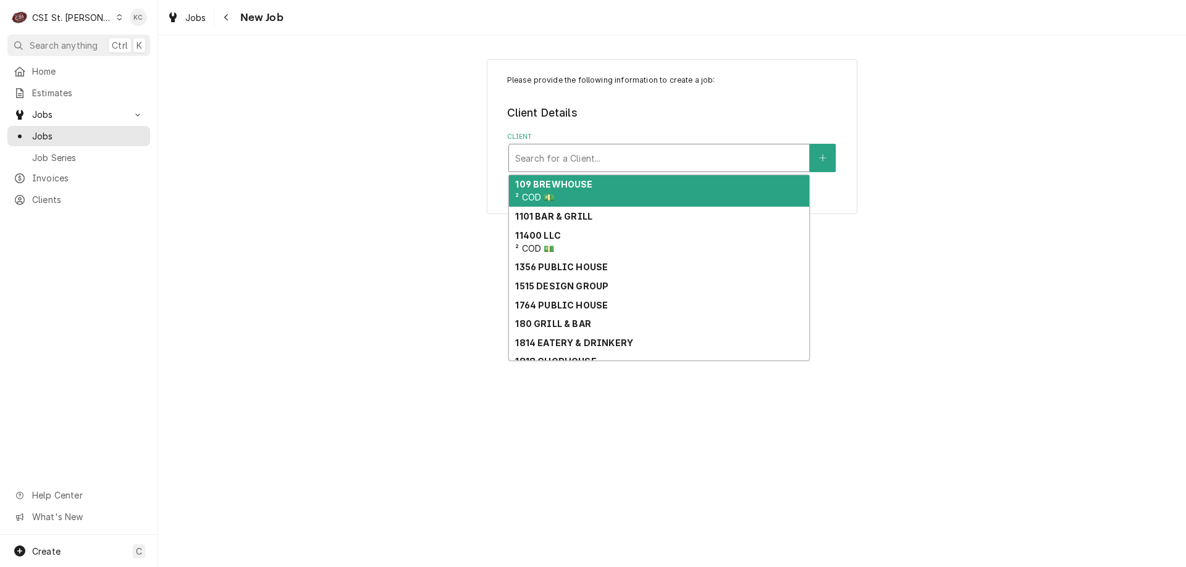
click at [722, 159] on div "Client" at bounding box center [659, 158] width 288 height 22
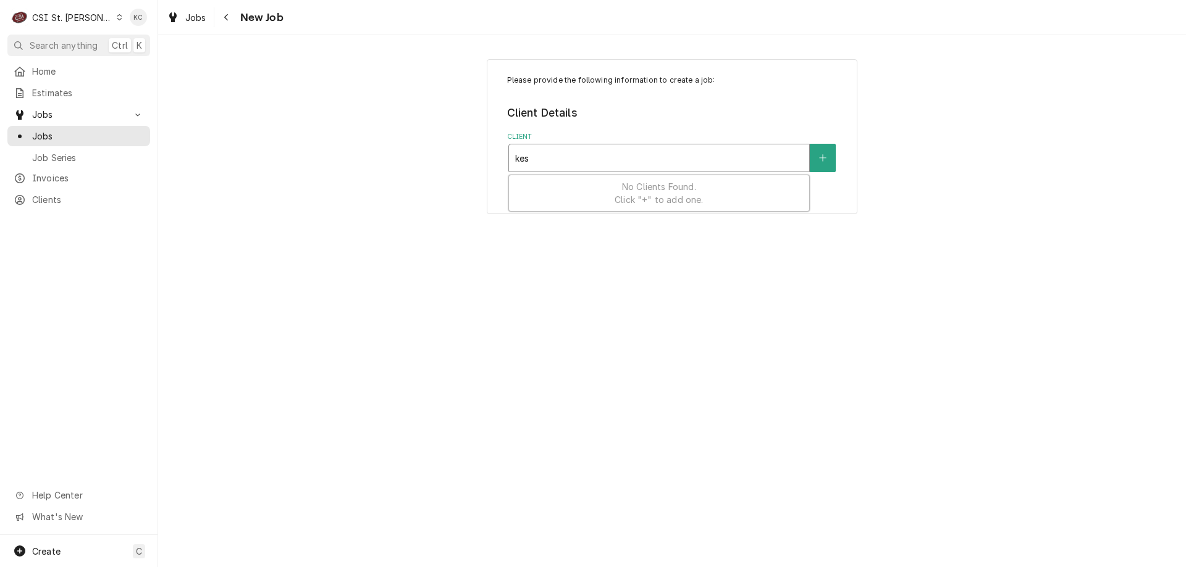
type input "kess"
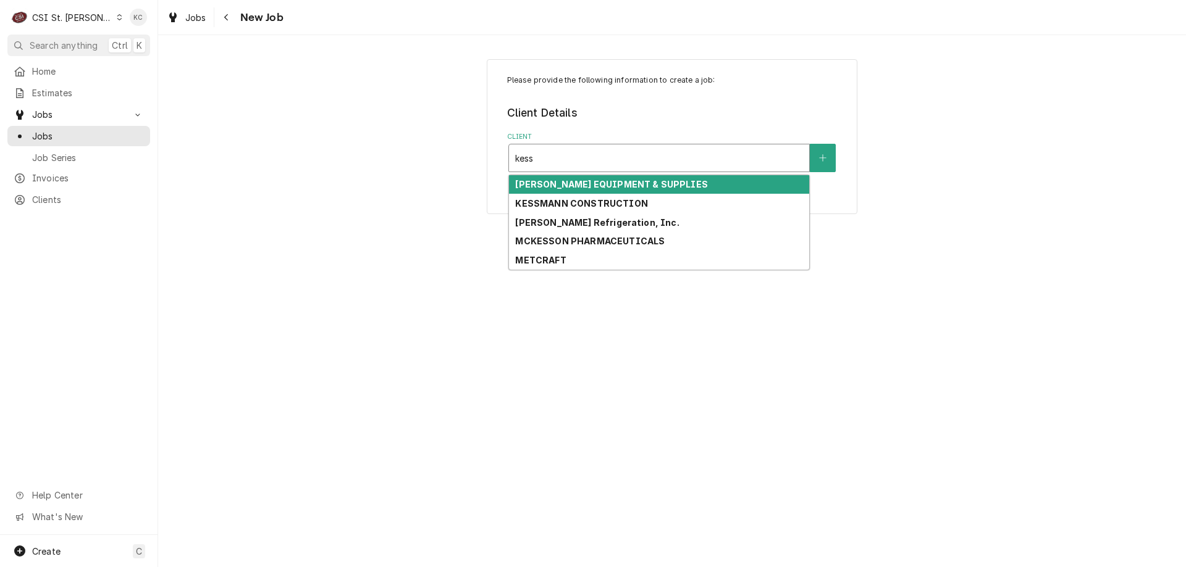
click at [701, 183] on div "[PERSON_NAME] EQUIPMENT & SUPPLIES" at bounding box center [659, 184] width 300 height 19
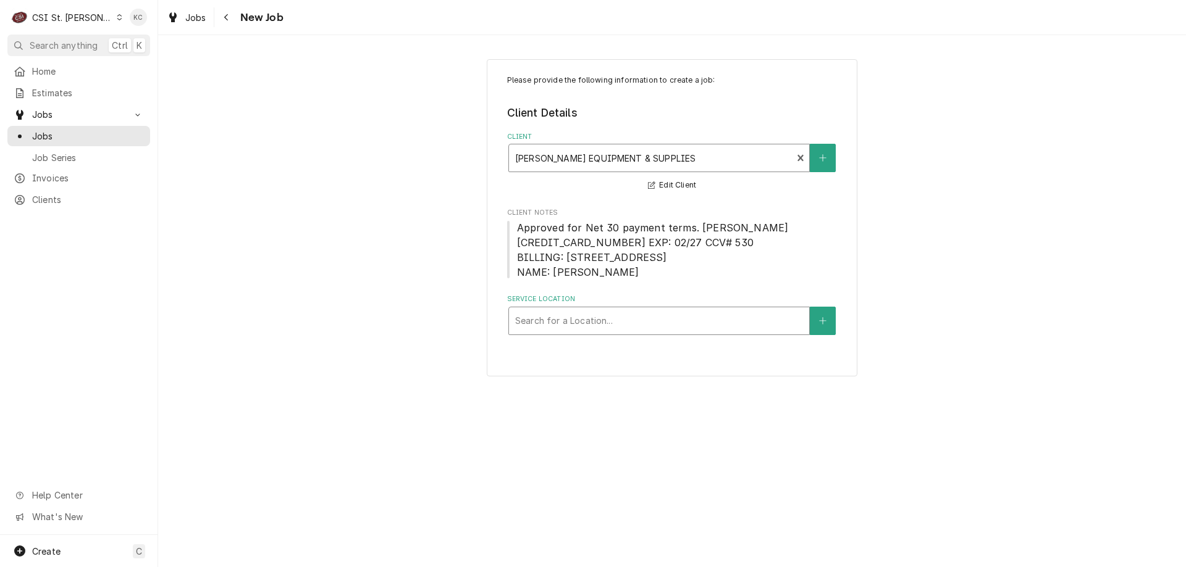
click at [671, 317] on div "Service Location" at bounding box center [659, 321] width 288 height 22
type input "1707"
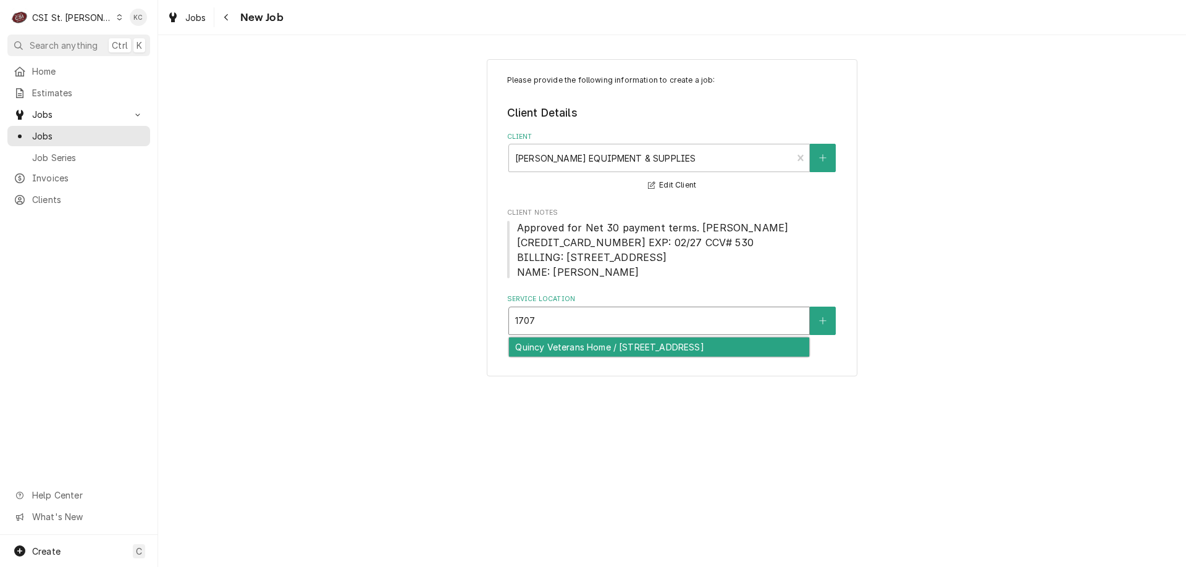
click at [659, 341] on div "Quincy Veterans Home / [STREET_ADDRESS]" at bounding box center [659, 347] width 300 height 19
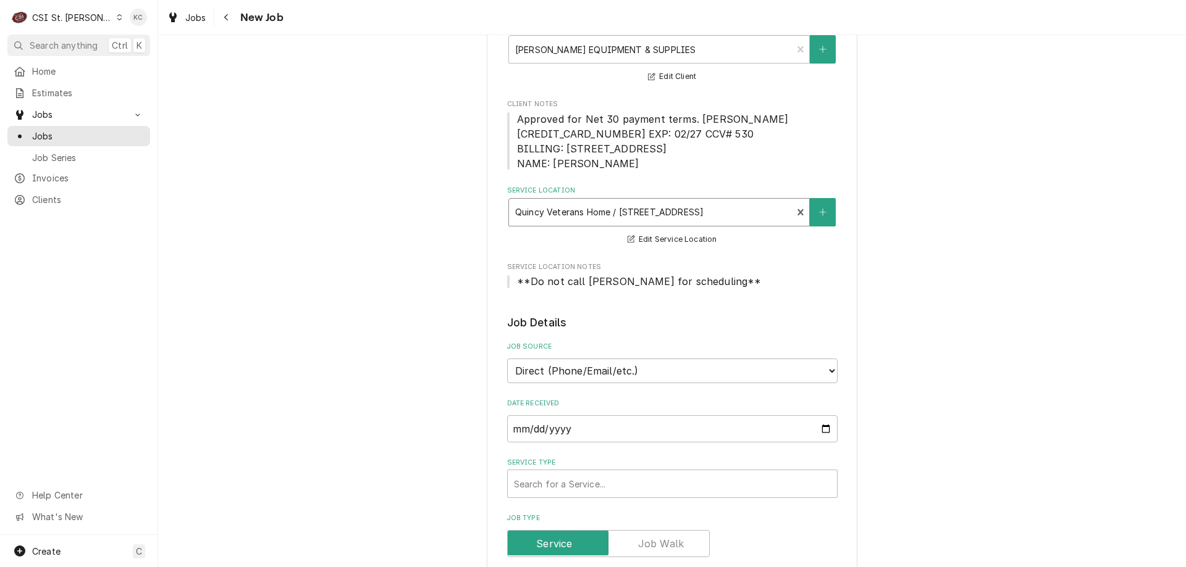
scroll to position [124, 0]
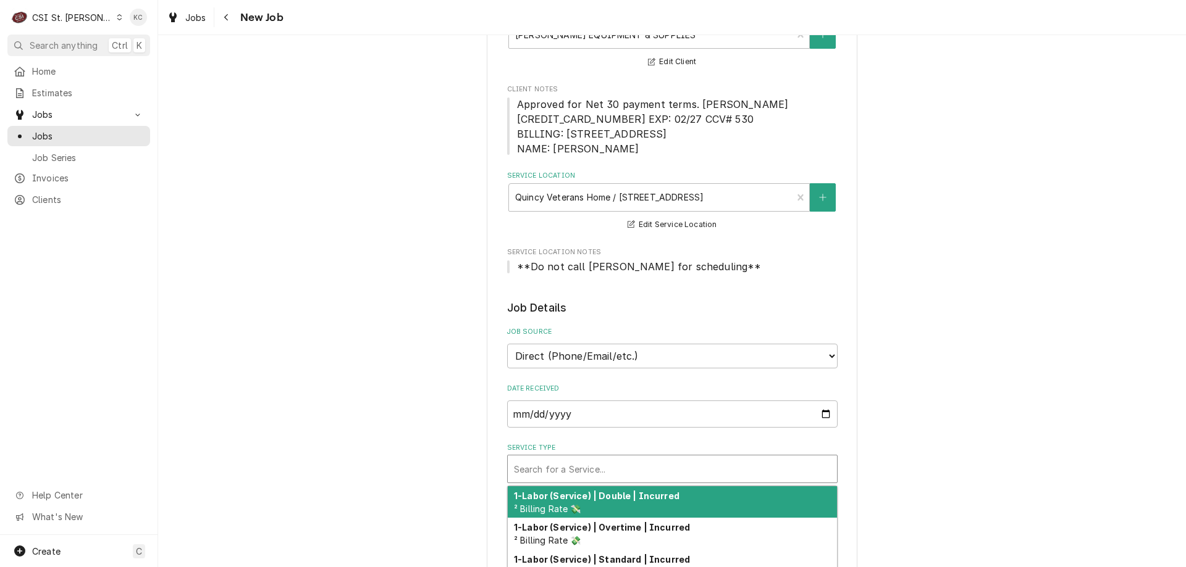
click at [593, 470] on div "Service Type" at bounding box center [672, 469] width 317 height 22
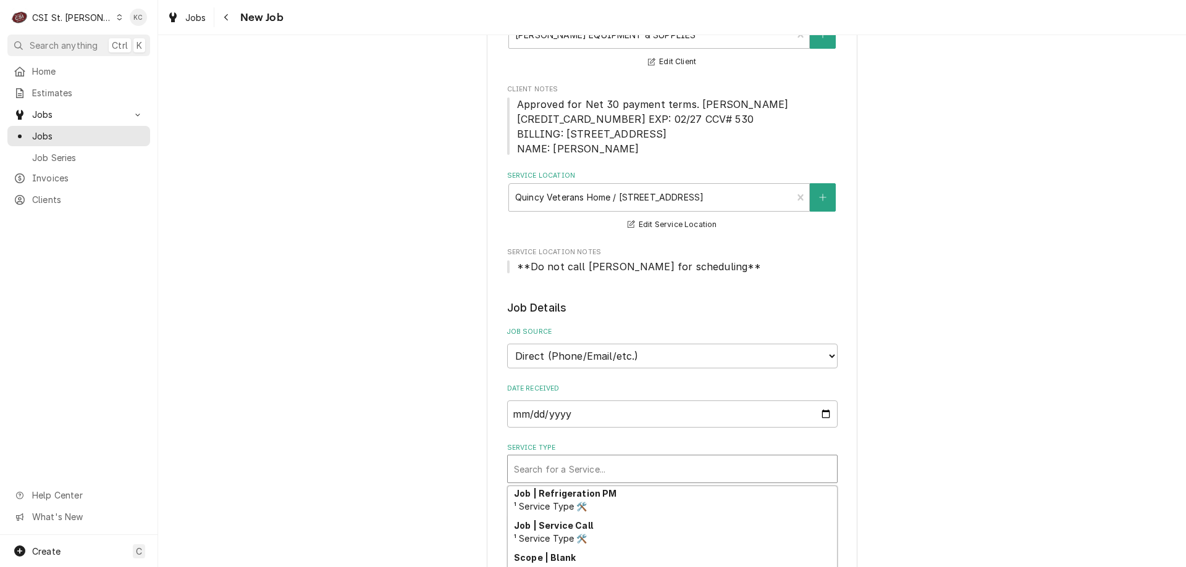
scroll to position [768, 0]
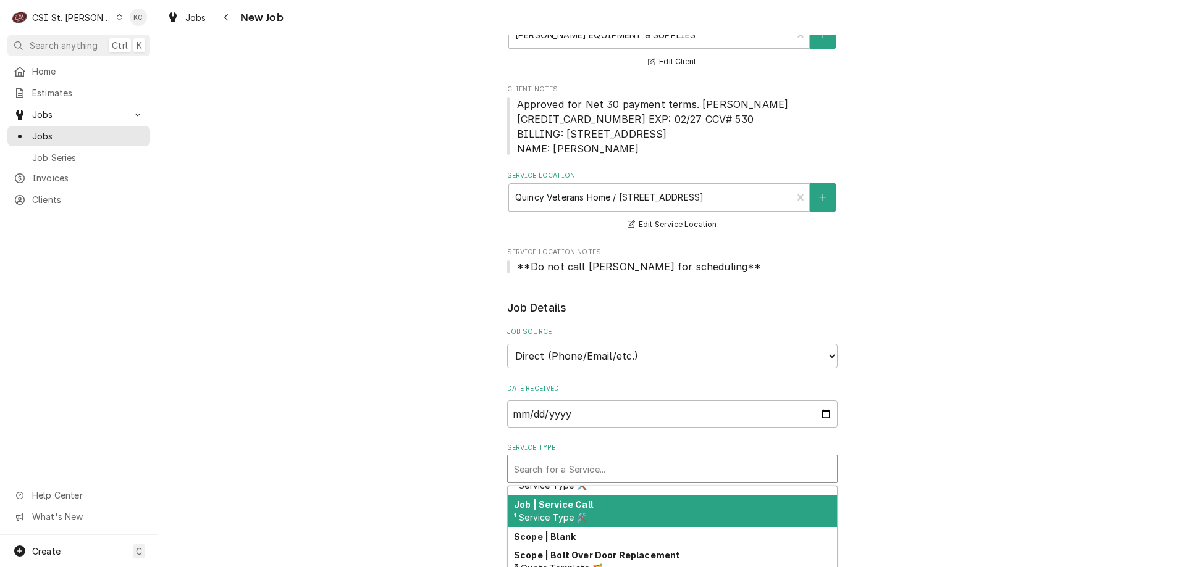
click at [647, 509] on div "Job | Service Call ¹ Service Type 🛠️" at bounding box center [672, 511] width 329 height 32
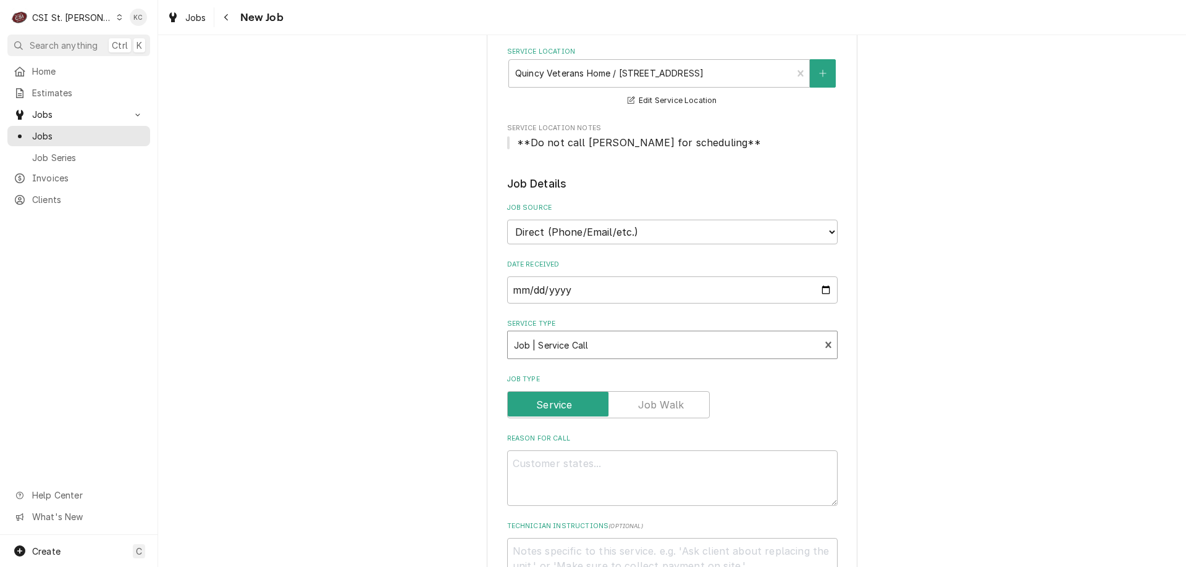
scroll to position [494, 0]
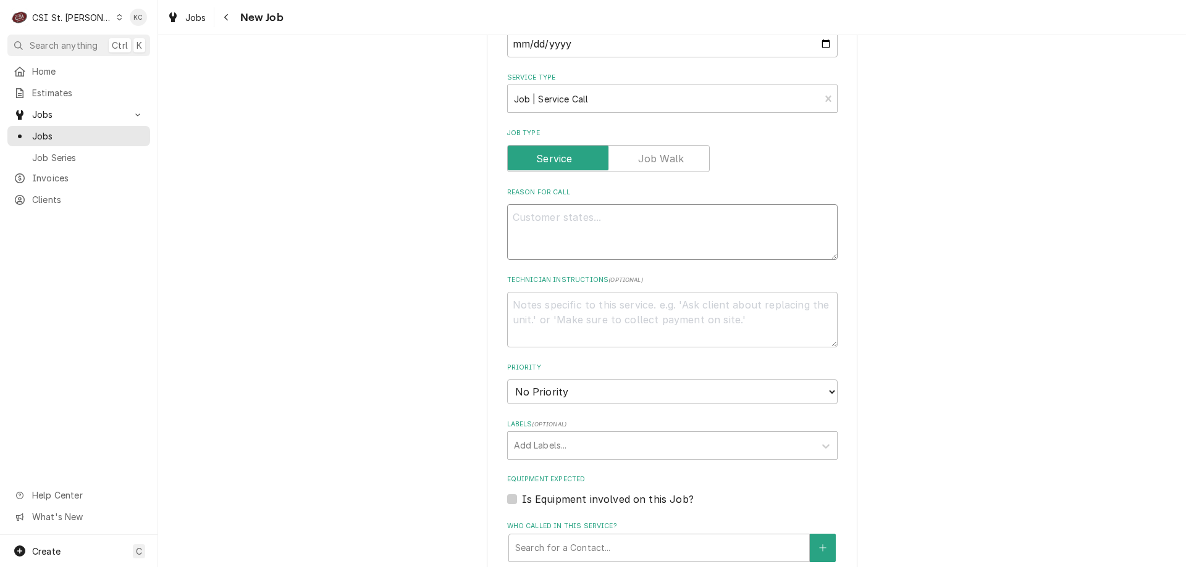
click at [576, 228] on textarea "Reason For Call" at bounding box center [672, 232] width 330 height 56
click at [578, 305] on textarea "Technician Instructions ( optional )" at bounding box center [672, 320] width 330 height 56
paste textarea "[PERSON_NAME] [PHONE_NUMBER]"
type textarea "x"
type textarea "[PERSON_NAME] [PHONE_NUMBER]"
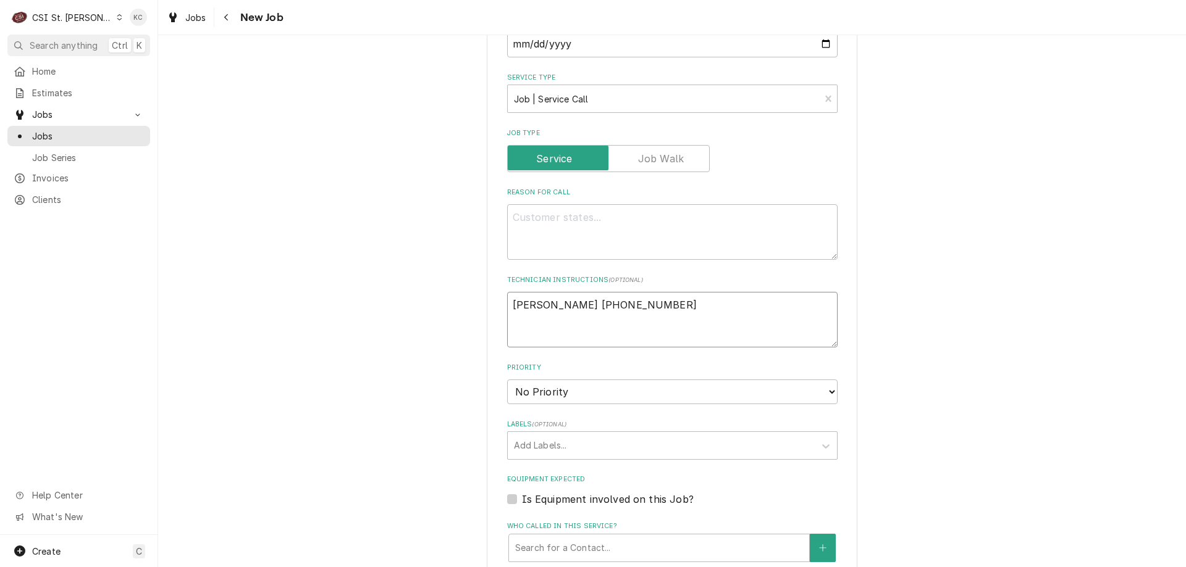
type textarea "x"
type textarea "[PERSON_NAME] [PHONE_NUMBER]"
click at [550, 224] on textarea "Reason For Call" at bounding box center [672, 232] width 330 height 56
paste textarea "[PERSON_NAME] 15CI100A-IW-NF-ST-00"
type textarea "x"
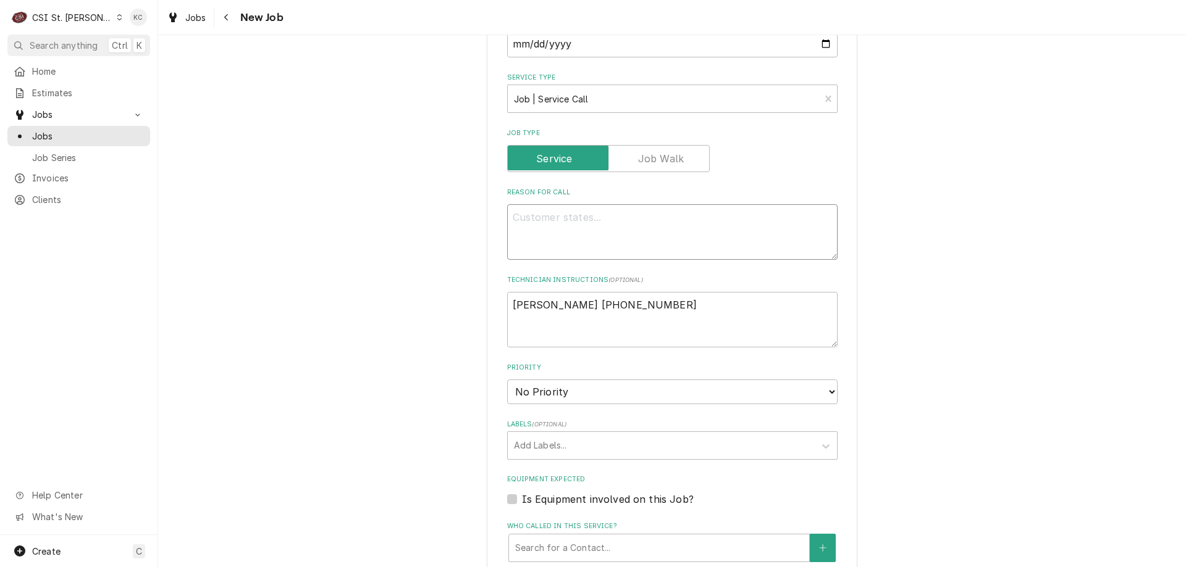
type textarea "[PERSON_NAME] 15CI100A-IW-NF-ST-00"
type textarea "x"
type textarea "[PERSON_NAME] 15CI100A-IW-NF-ST-00"
type textarea "x"
type textarea "[PERSON_NAME] 15CI100A-IW-NF-ST-00"
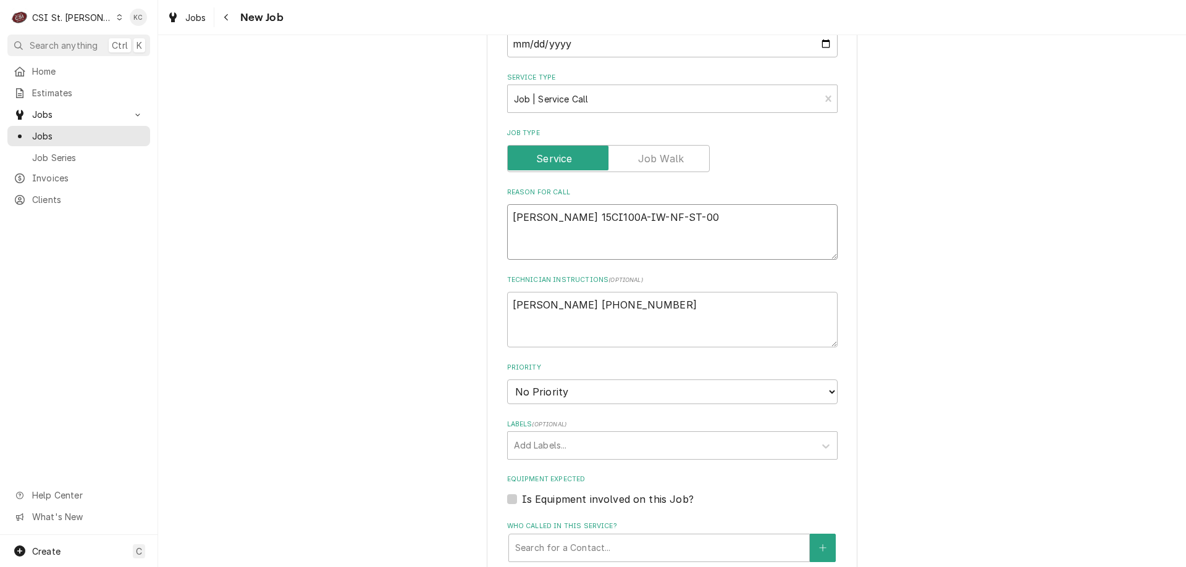
type textarea "x"
type textarea "[PERSON_NAME] 15CI100A-IW-NF-ST-00"
click at [543, 334] on textarea "[PERSON_NAME] [PHONE_NUMBER]" at bounding box center [672, 320] width 330 height 56
click at [645, 303] on textarea "[PERSON_NAME] [PHONE_NUMBER]" at bounding box center [672, 320] width 330 height 56
type textarea "x"
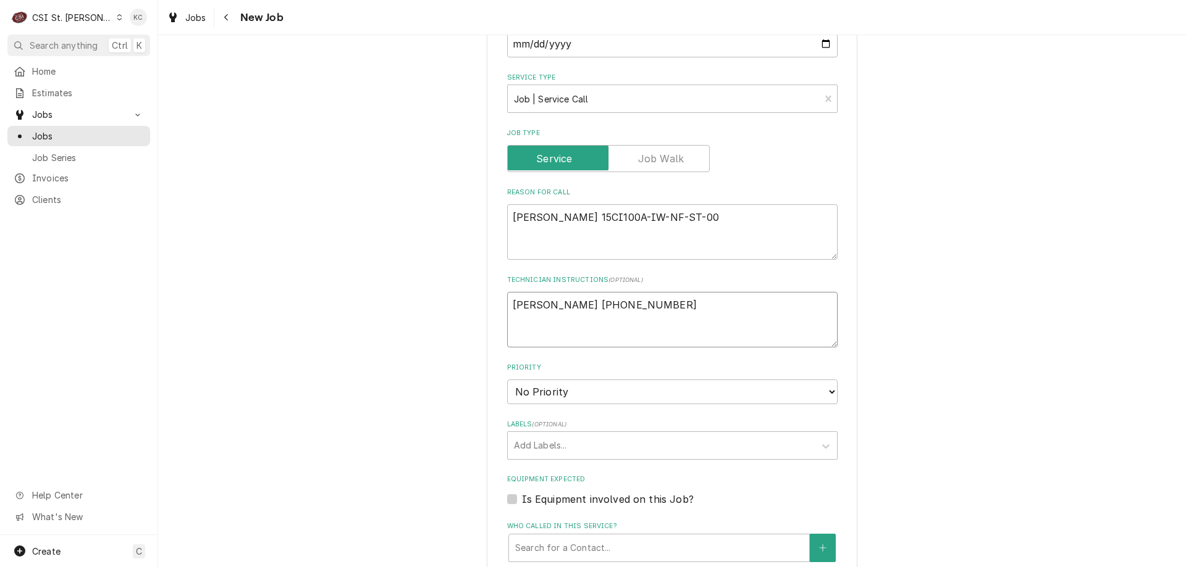
type textarea "[PERSON_NAME] [PHONE_NUMBER]"
type textarea "x"
type textarea "[PERSON_NAME] [PHONE_NUMBER]"
paste textarea "unit is not making or dispensing ice"
type textarea "x"
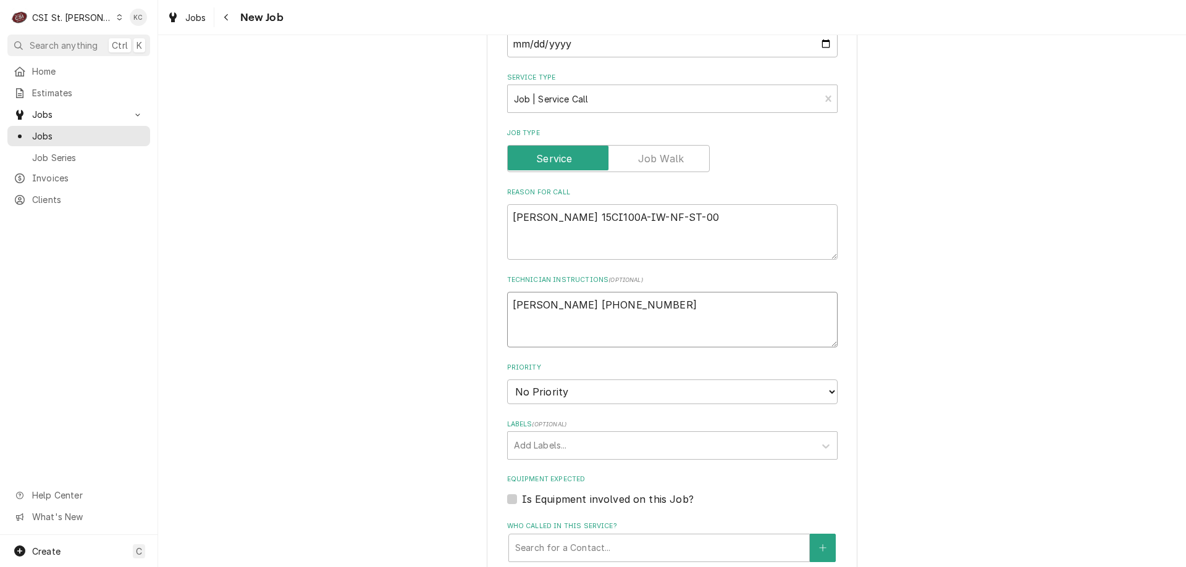
type textarea "[PERSON_NAME] [PHONE_NUMBER] unit is not making or dispensing ice"
click at [513, 334] on textarea "Jeff 309-253-8219 unit is not making or dispensing ice" at bounding box center [672, 320] width 330 height 56
type textarea "x"
type textarea "Jeff 309-253-8219 nit is not making or dispensing ice"
type textarea "x"
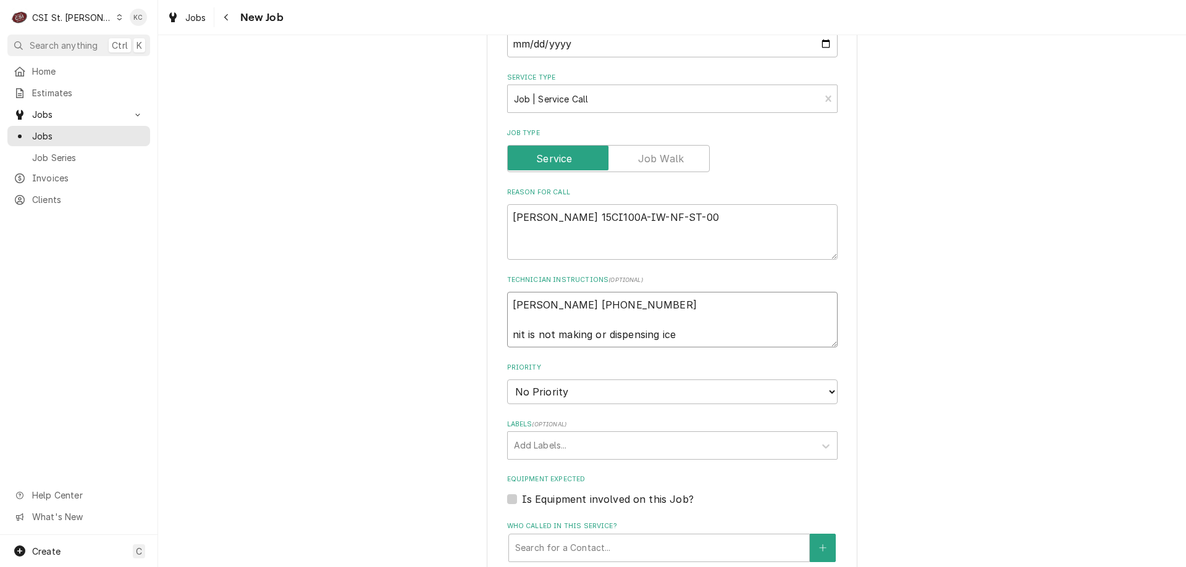
type textarea "Jeff 309-253-8219 Unit is not making or dispensing ice"
type textarea "x"
drag, startPoint x: 713, startPoint y: 335, endPoint x: 506, endPoint y: 338, distance: 206.3
click at [507, 338] on textarea "Jeff 309-253-8219 Unit is not making or dispensing ice" at bounding box center [672, 320] width 330 height 56
type textarea "Jeff 309-253-8219 Unit is not making or dispensing ice"
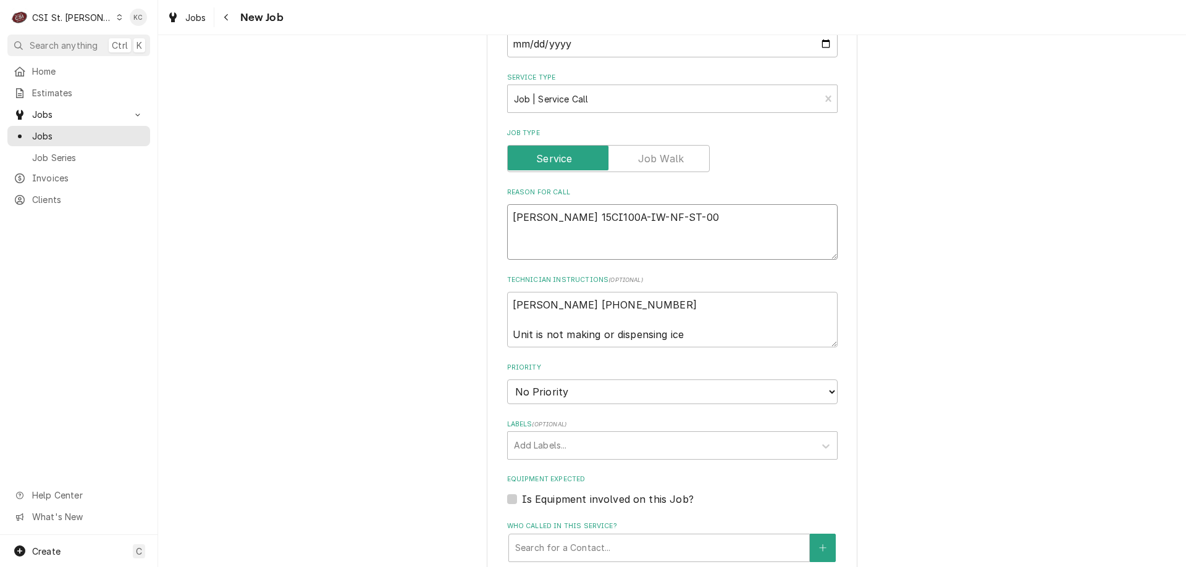
click at [532, 244] on textarea "Follett 15CI100A-IW-NF-ST-00" at bounding box center [672, 232] width 330 height 56
paste textarea "Unit is not making or dispensing ice"
type textarea "x"
type textarea "Follett 15CI100A-IW-NF-ST-00 Unit is not making or dispensing ice"
type textarea "x"
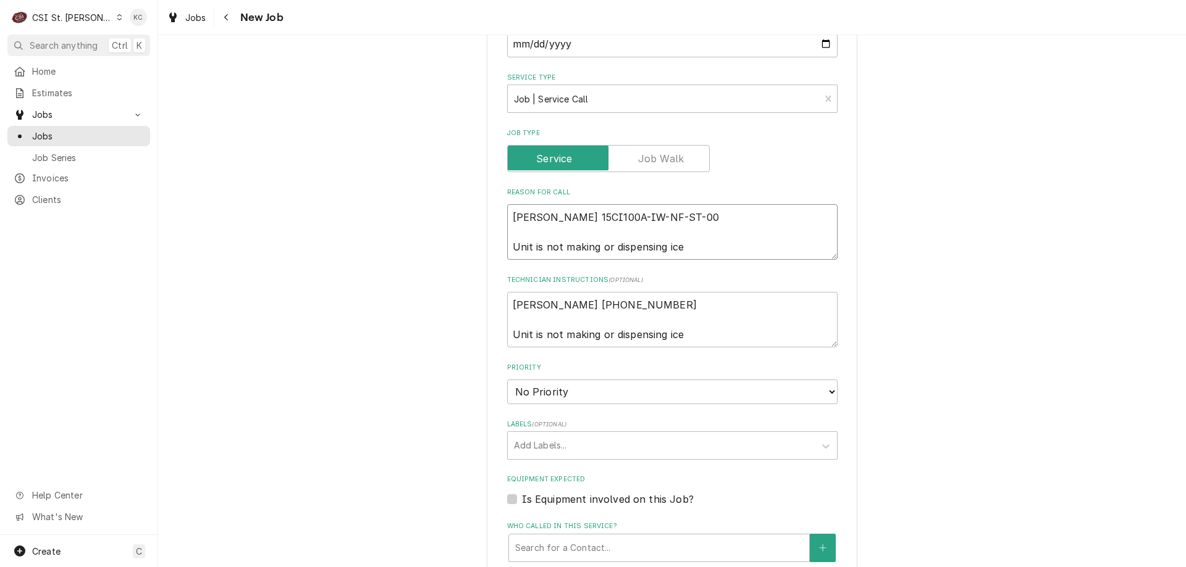
type textarea "Follett 15CI100A-IW-NF-ST-00 Unit is not making or dispensing ice"
drag, startPoint x: 684, startPoint y: 335, endPoint x: 484, endPoint y: 338, distance: 200.1
click at [487, 338] on div "Please provide the following information to create a job: Client Details Client…" at bounding box center [672, 311] width 371 height 1492
type textarea "x"
type textarea "Jeff 309-253-8219"
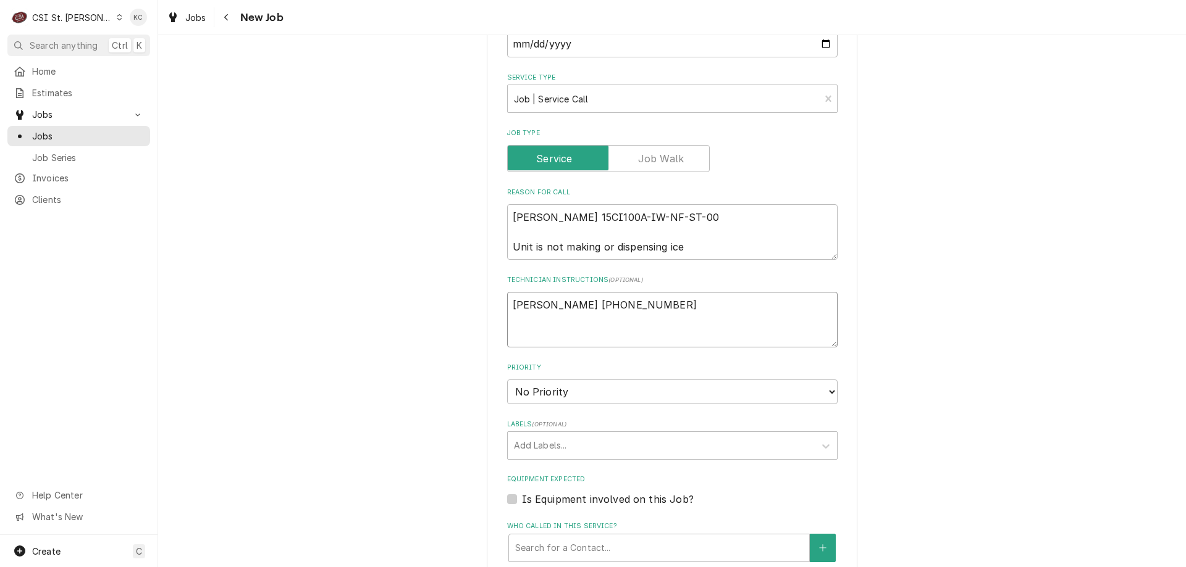
type textarea "x"
type textarea "Jeff 309-253-8219"
type textarea "x"
type textarea "Jeff 309-253-8219"
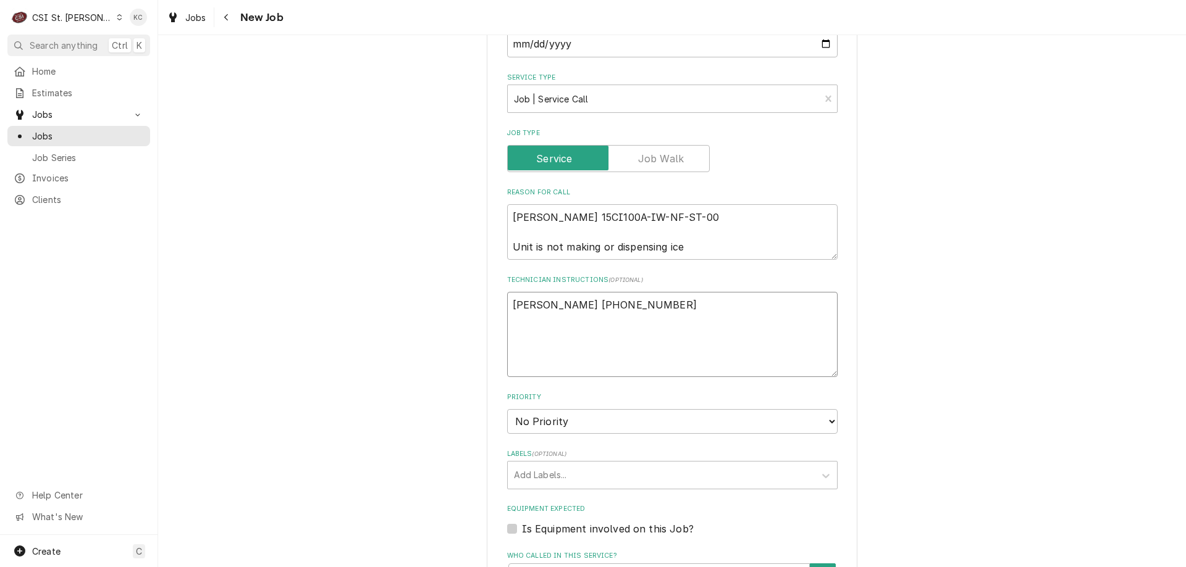
type textarea "x"
type textarea "E Jeff 309-253-8219"
type textarea "x"
type textarea "Ex Jeff 309-253-8219"
type textarea "x"
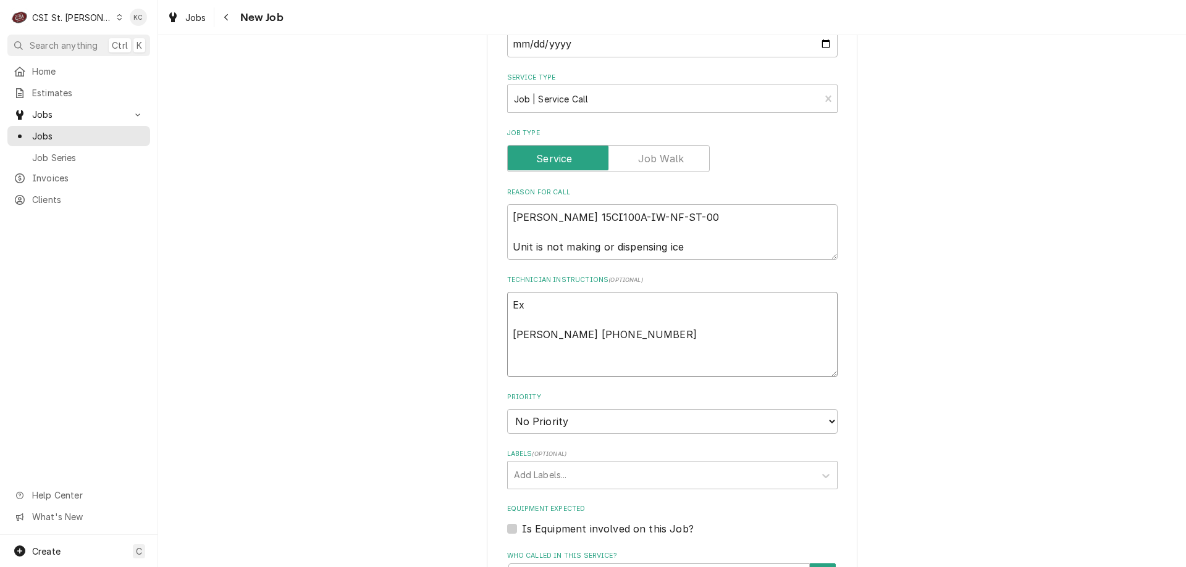
type textarea "Ext Jeff 309-253-8219"
type textarea "x"
type textarea "Exte Jeff 309-253-8219"
type textarea "x"
type textarea "Exten Jeff 309-253-8219"
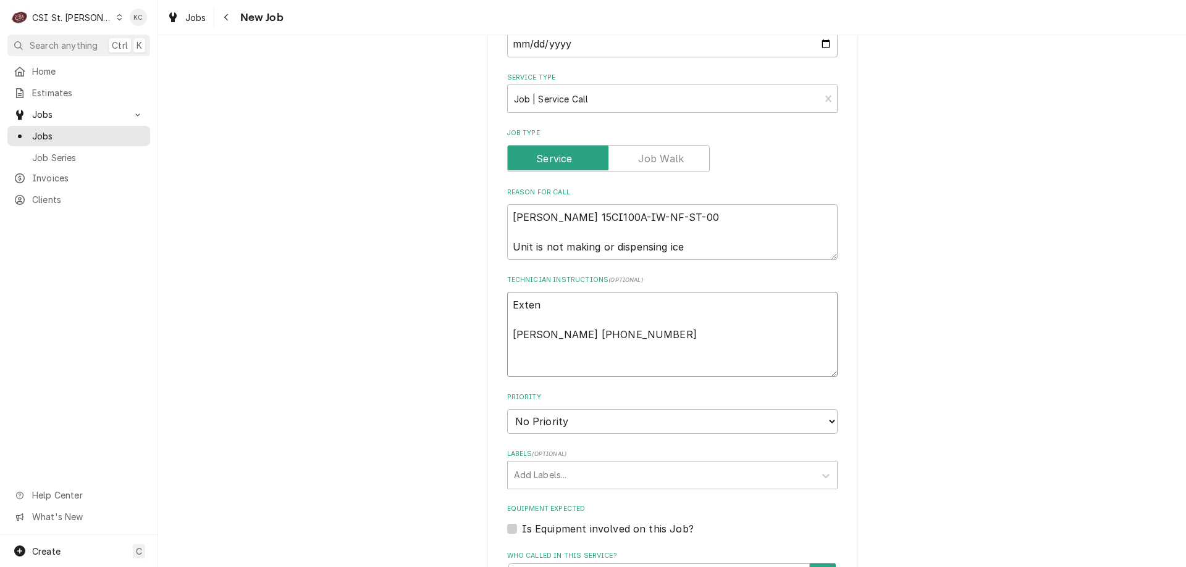
type textarea "x"
type textarea "Extend Jeff 309-253-8219"
type textarea "x"
type textarea "Extende Jeff 309-253-8219"
type textarea "x"
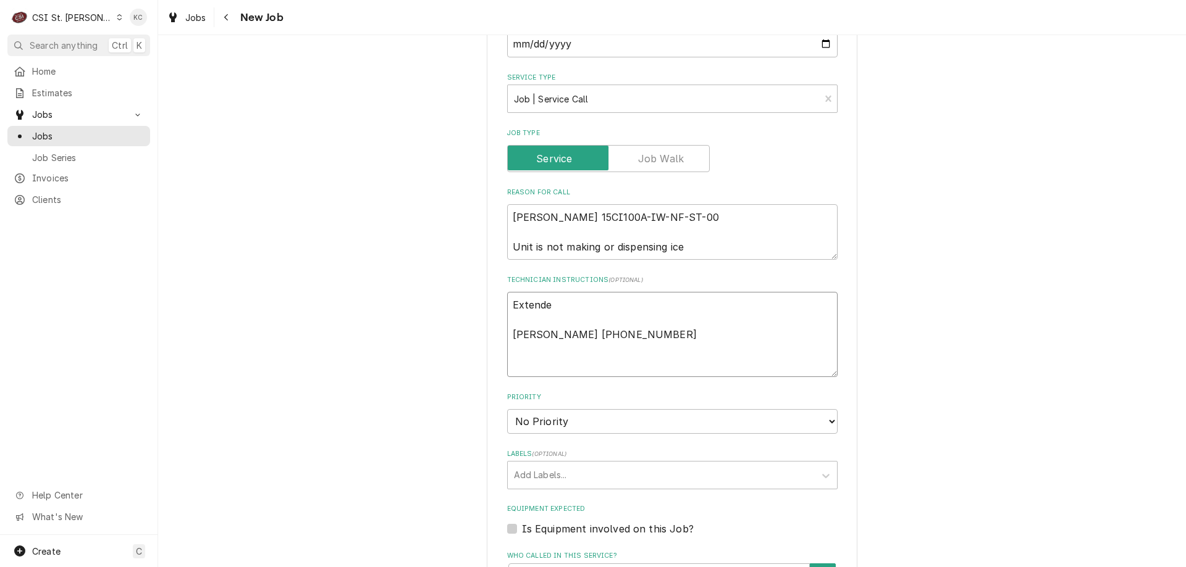
type textarea "Extended Jeff 309-253-8219"
type textarea "x"
type textarea "Extended Jeff 309-253-8219"
type textarea "x"
type textarea "Extended t Jeff 309-253-8219"
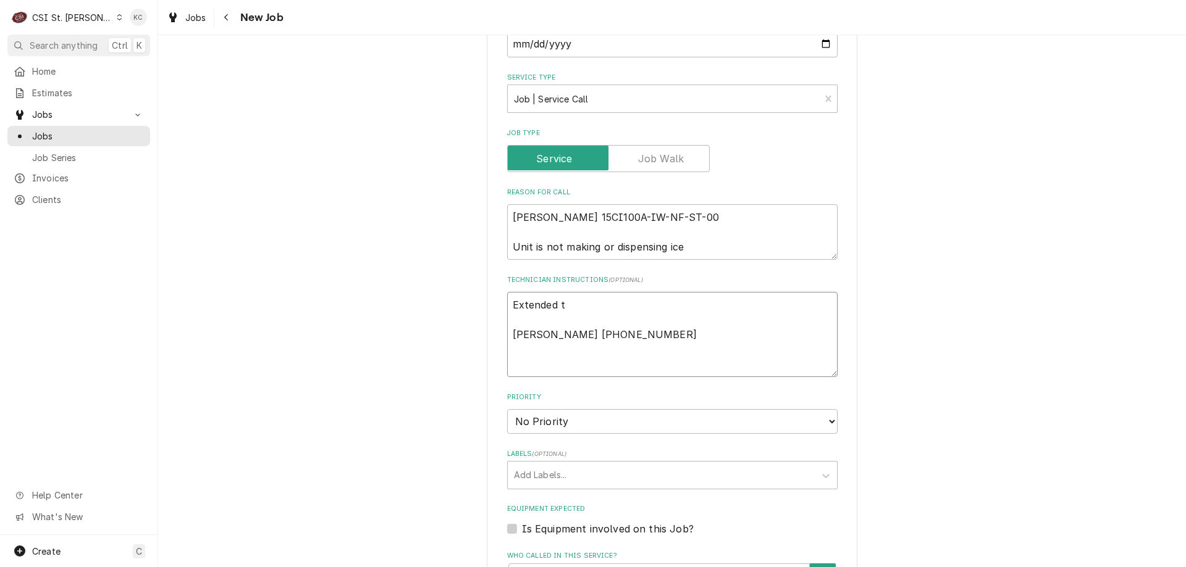
type textarea "x"
type textarea "Extended tr Jeff 309-253-8219"
type textarea "x"
type textarea "Extended tra Jeff 309-253-8219"
type textarea "x"
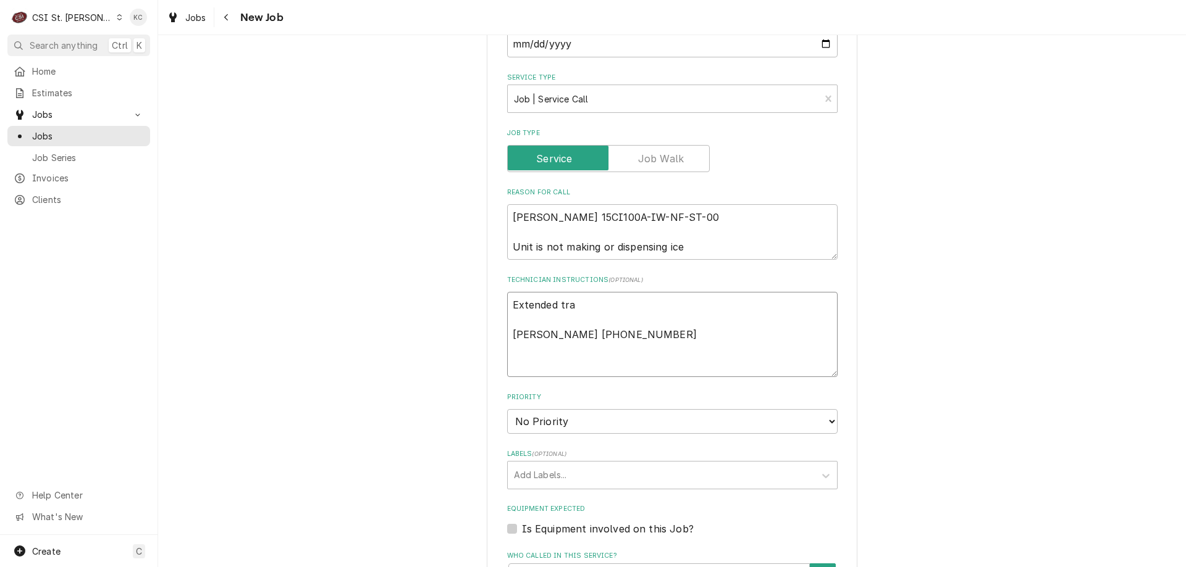
type textarea "Extended trav Jeff 309-253-8219"
type textarea "x"
type textarea "Extended trave Jeff 309-253-8219"
type textarea "x"
type textarea "Extended travel Jeff 309-253-8219"
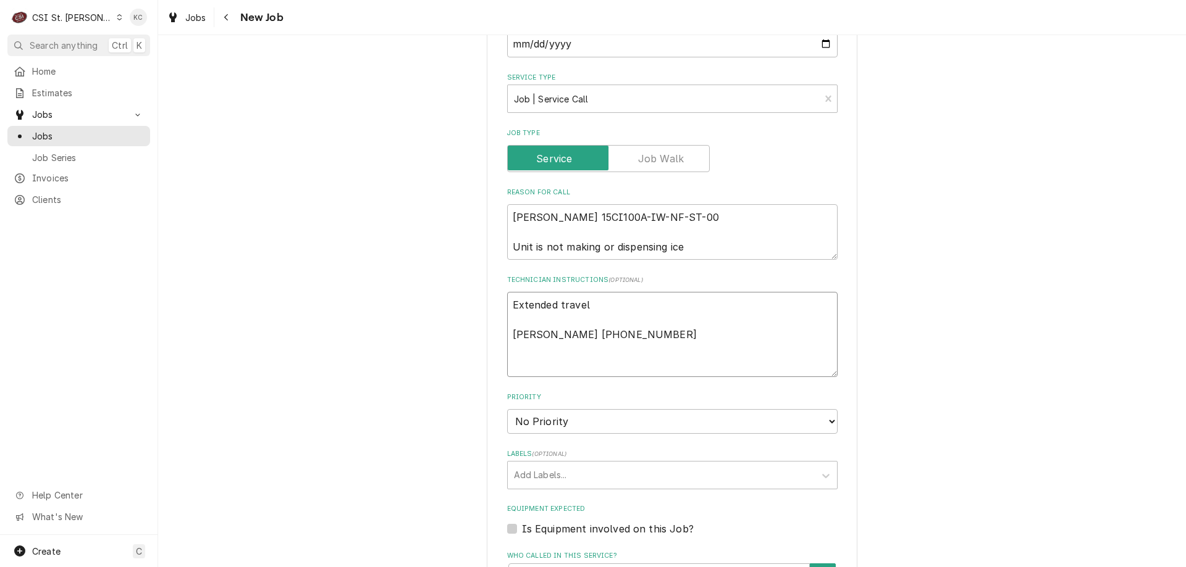
type textarea "x"
type textarea "Extended travel Jeff 309-253-8219"
type textarea "x"
type textarea "Extended travel a Jeff 309-253-8219"
type textarea "x"
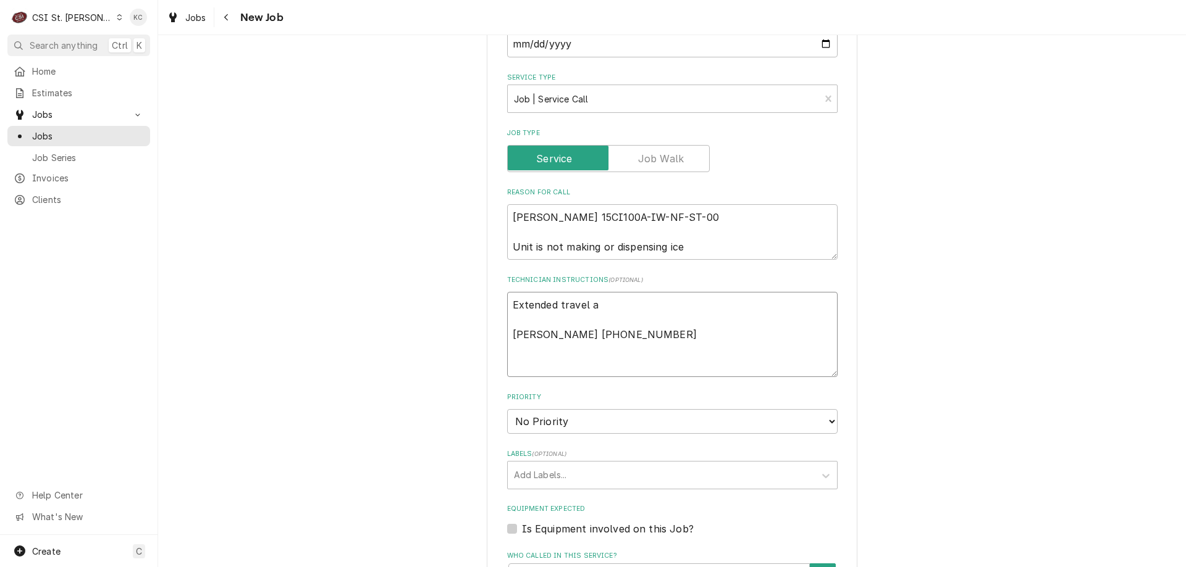
type textarea "Extended travel ap Jeff 309-253-8219"
type textarea "x"
type textarea "Extended travel app Jeff 309-253-8219"
type textarea "x"
type textarea "Extended travel appr Jeff 309-253-8219"
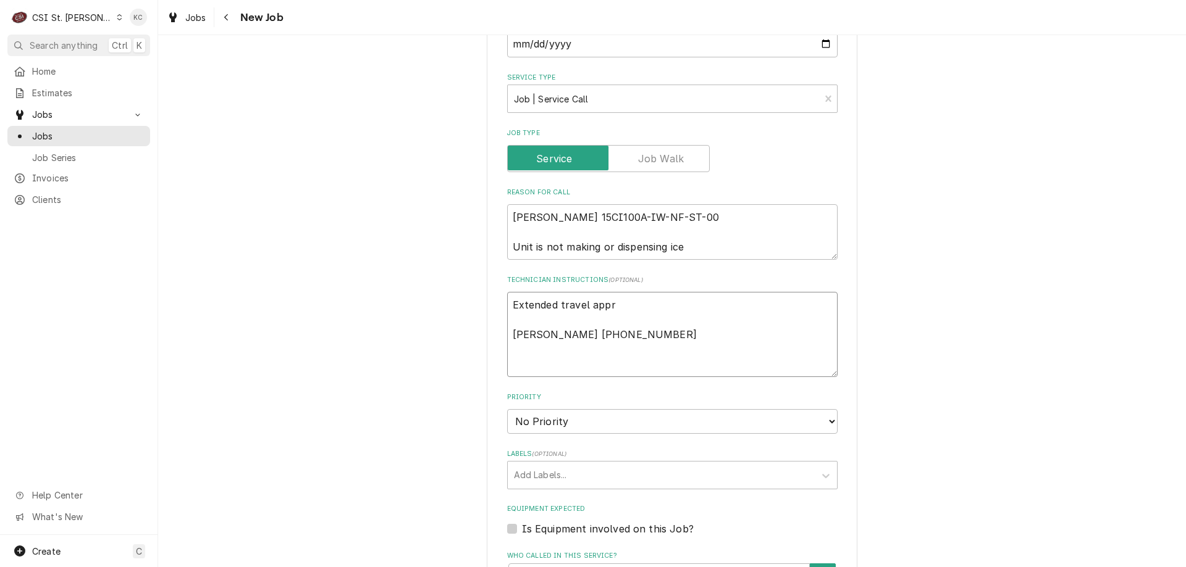
type textarea "x"
type textarea "Extended travel appro Jeff 309-253-8219"
type textarea "x"
type textarea "Extended travel approv Jeff 309-253-8219"
type textarea "x"
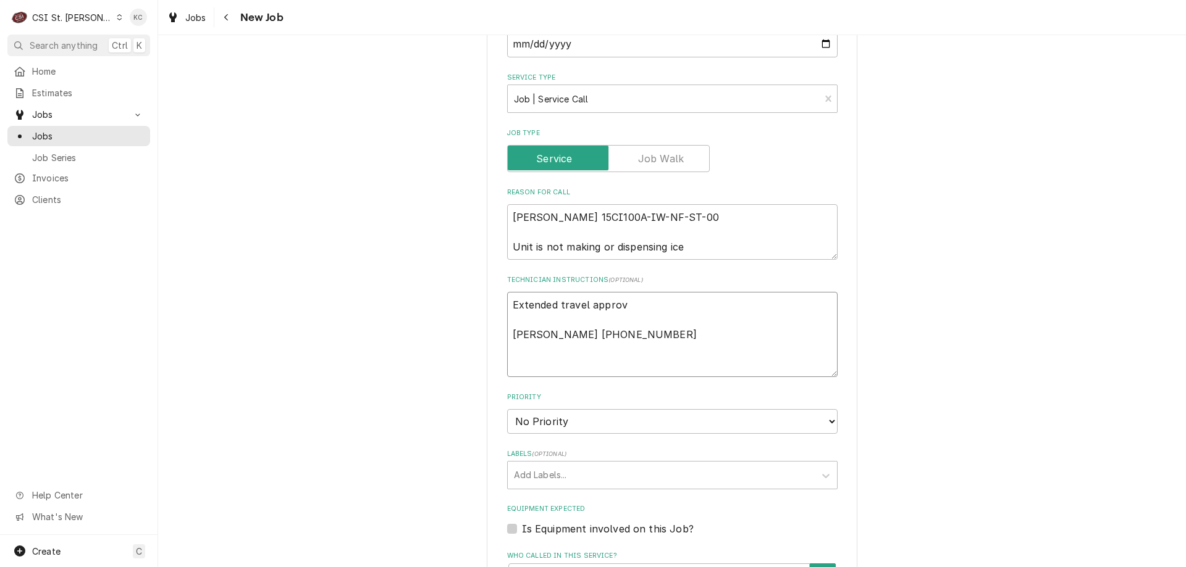
type textarea "Extended travel approve Jeff 309-253-8219"
type textarea "x"
type textarea "Extended travel approved Jeff 309-253-8219"
type textarea "x"
type textarea "Extended travel approved Jeff 309-253-8219"
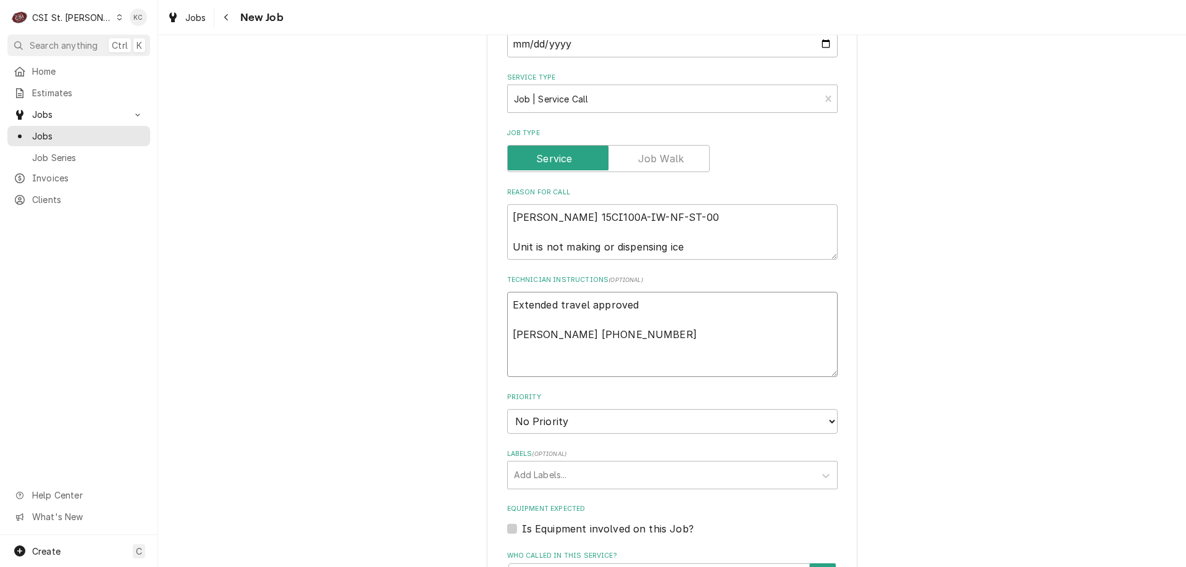
type textarea "x"
type textarea "Extended travel approved p Jeff 309-253-8219"
type textarea "x"
type textarea "Extended travel approved pe Jeff 309-253-8219"
type textarea "x"
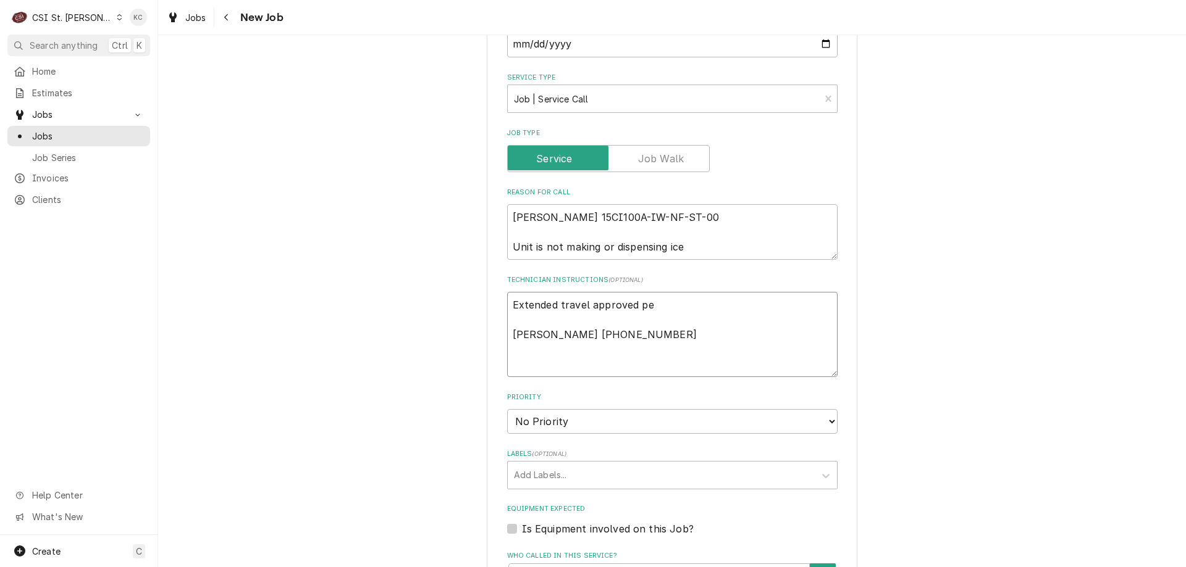
type textarea "Extended travel approved per Jeff 309-253-8219"
type textarea "x"
type textarea "Extended travel approved per Jeff 309-253-8219"
type textarea "x"
type textarea "Extended travel approved per e Jeff 309-253-8219"
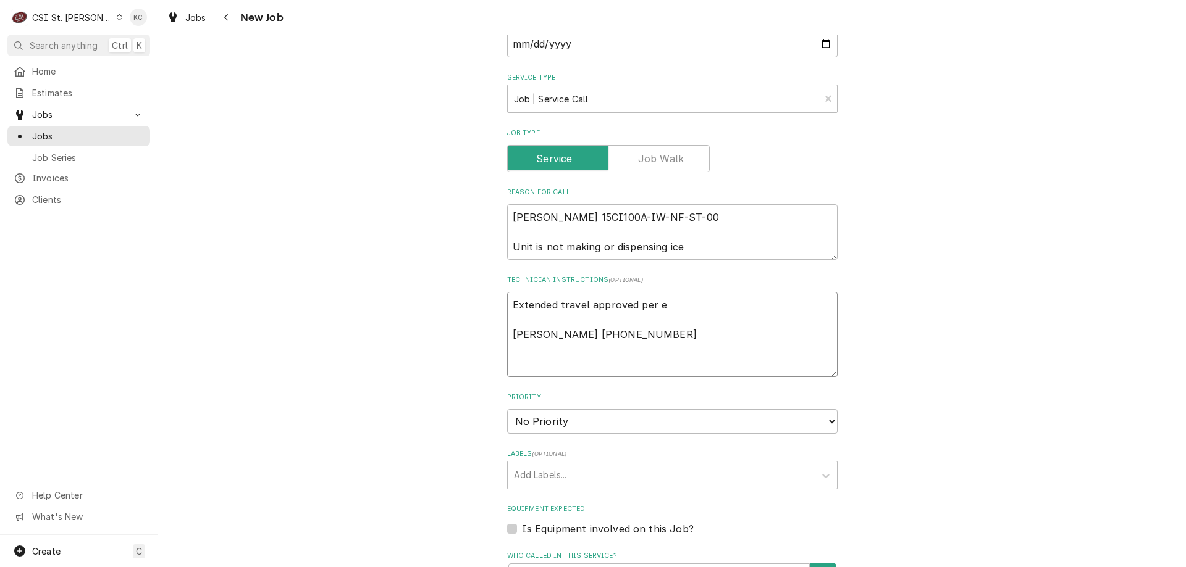
type textarea "x"
type textarea "Extended travel approved per em Jeff 309-253-8219"
type textarea "x"
type textarea "Extended travel approved per ema Jeff 309-253-8219"
type textarea "x"
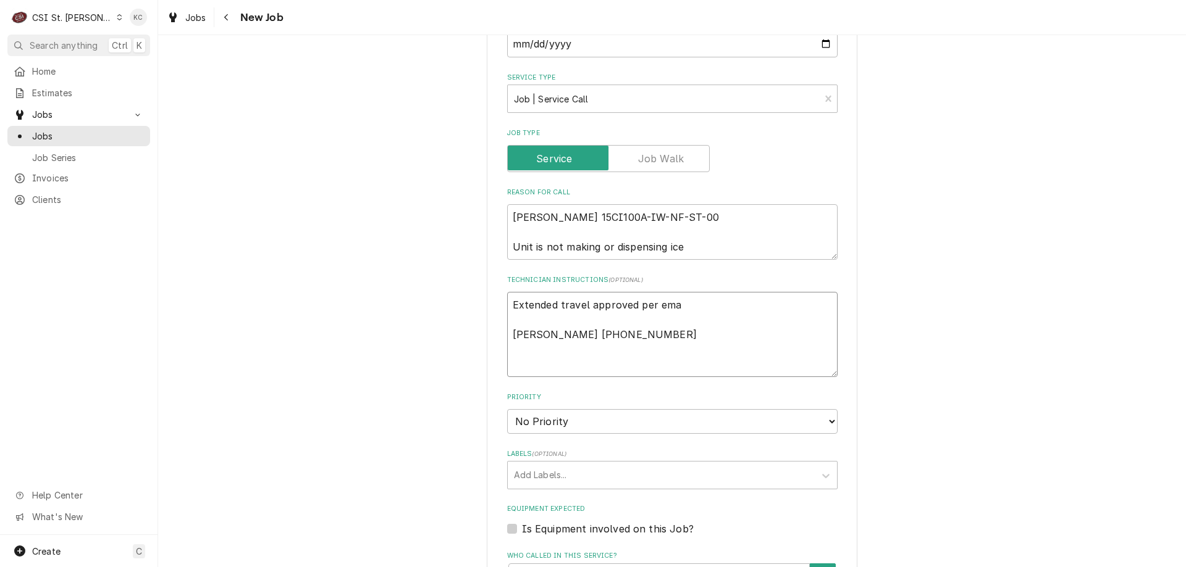
type textarea "Extended travel approved per emai Jeff 309-253-8219"
type textarea "x"
type textarea "Extended travel approved per email Jeff 309-253-8219"
type textarea "x"
type textarea "Extended travel approved per email Jeff 309-253-8219"
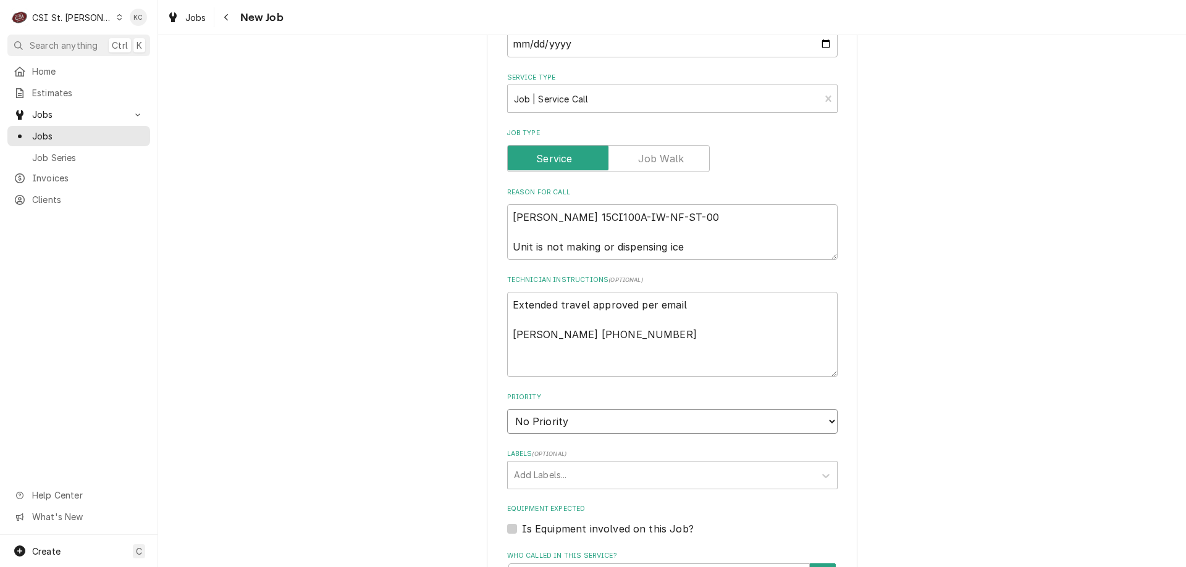
click at [581, 427] on select "No Priority Urgent High Medium Low" at bounding box center [672, 421] width 330 height 25
select select "4"
click at [507, 409] on select "No Priority Urgent High Medium Low" at bounding box center [672, 421] width 330 height 25
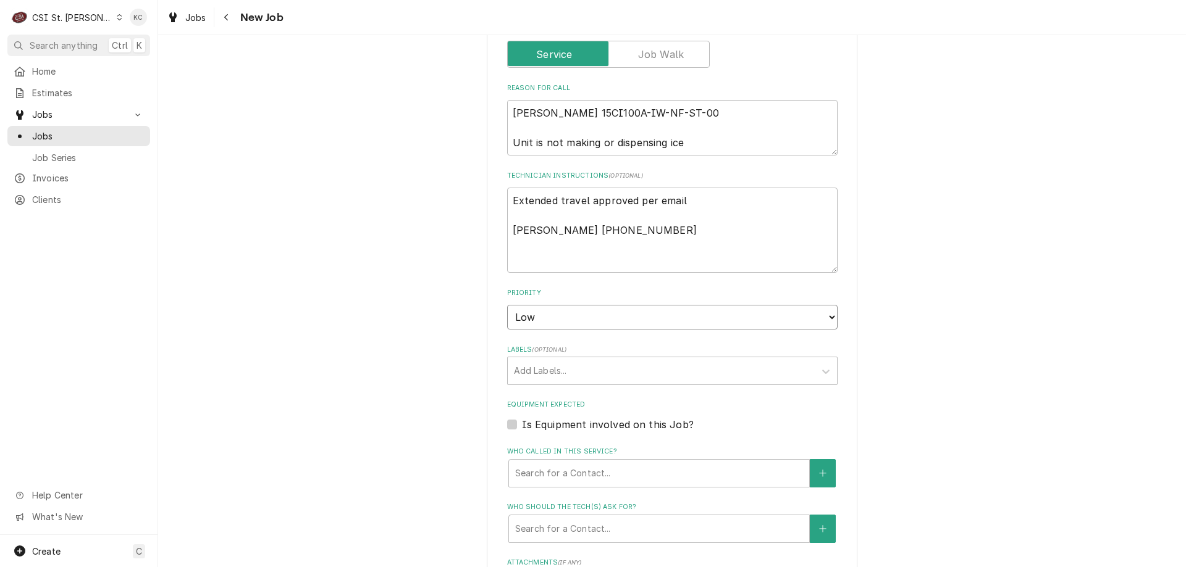
scroll to position [618, 0]
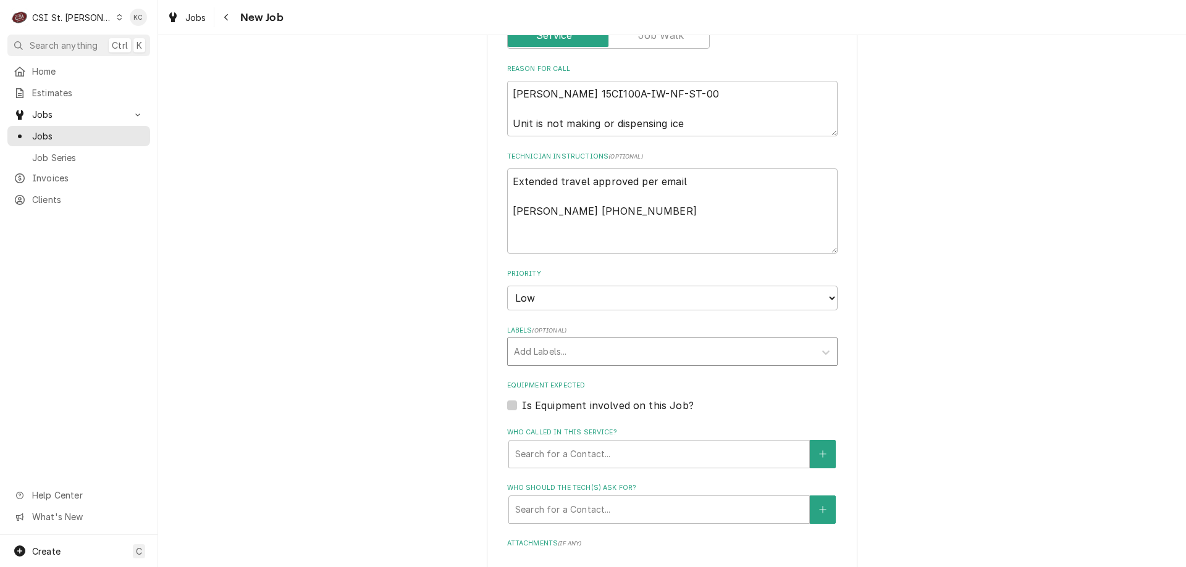
click at [559, 355] on div "Labels" at bounding box center [661, 352] width 295 height 22
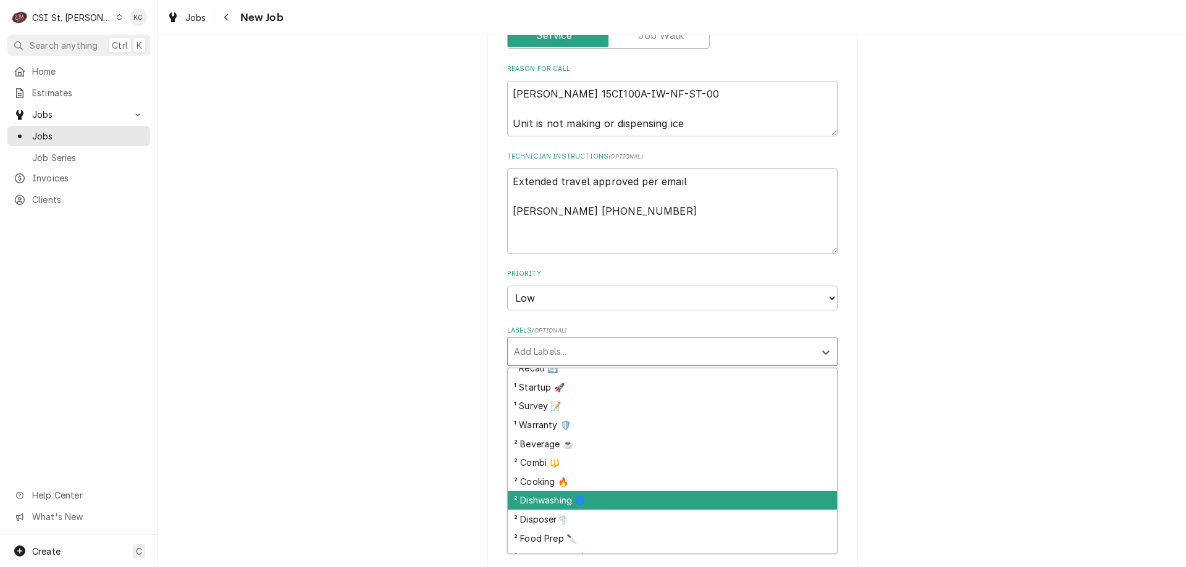
scroll to position [185, 0]
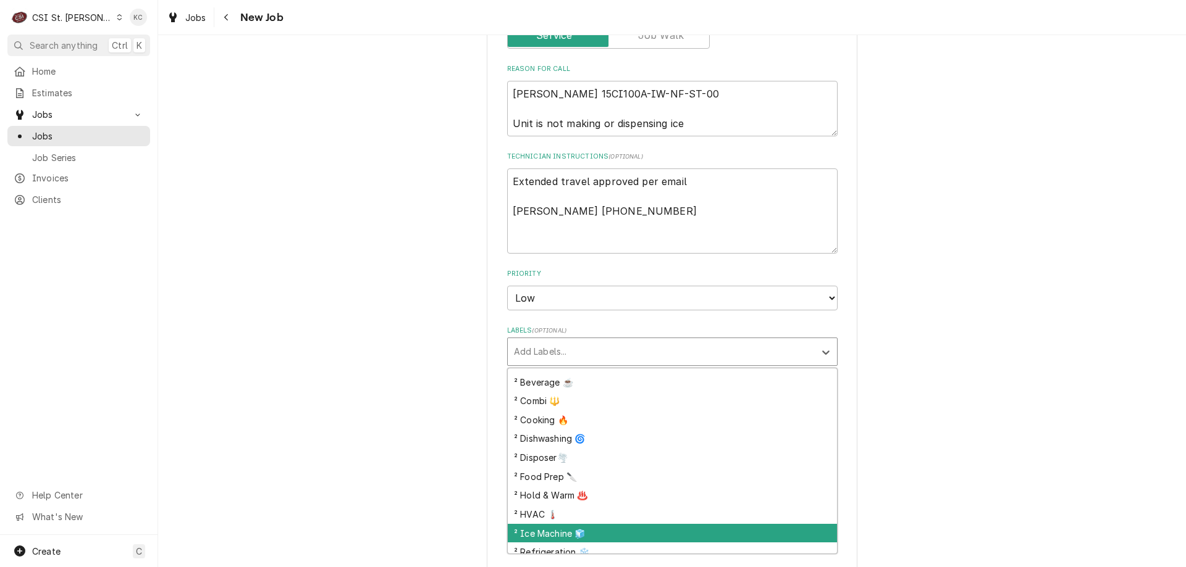
click at [600, 530] on div "² Ice Machine 🧊" at bounding box center [672, 533] width 329 height 19
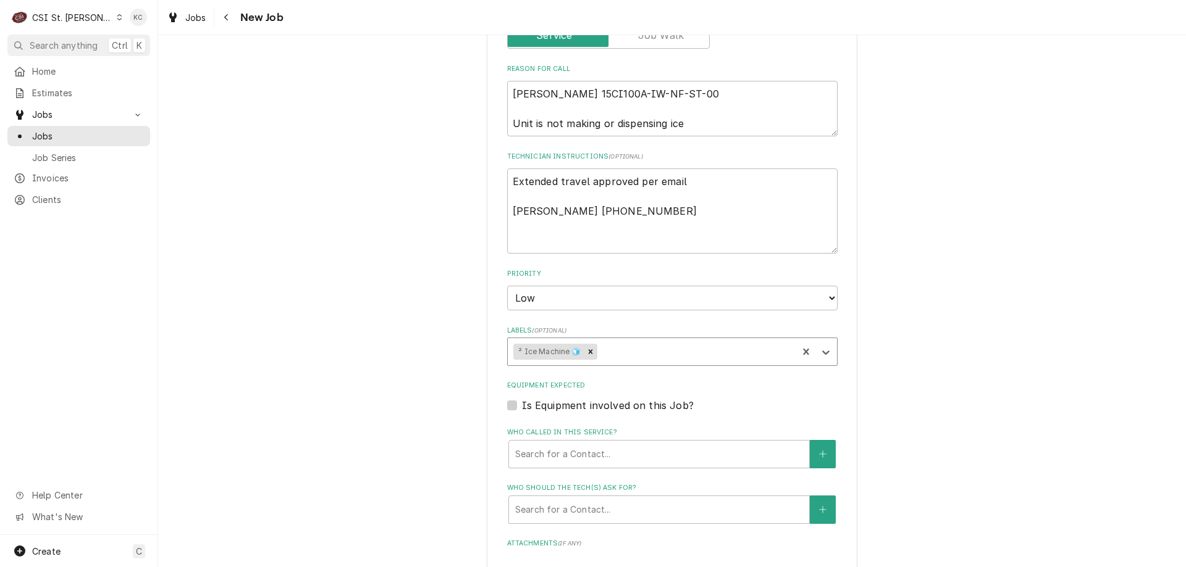
click at [898, 375] on div "Please provide the following information to create a job: Client Details Client…" at bounding box center [672, 202] width 1028 height 1543
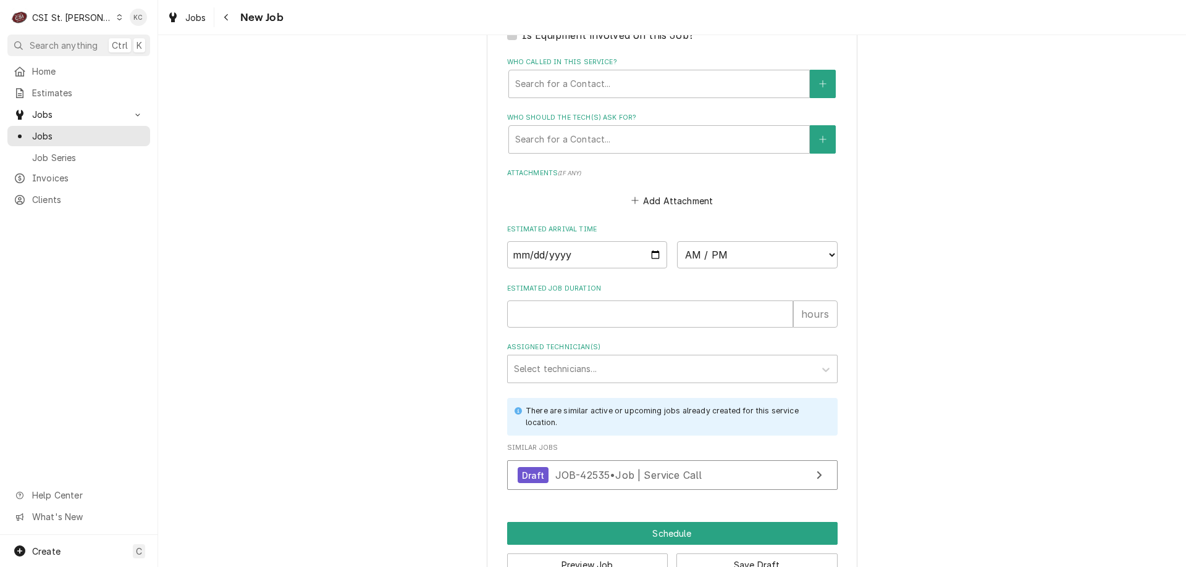
scroll to position [1024, 0]
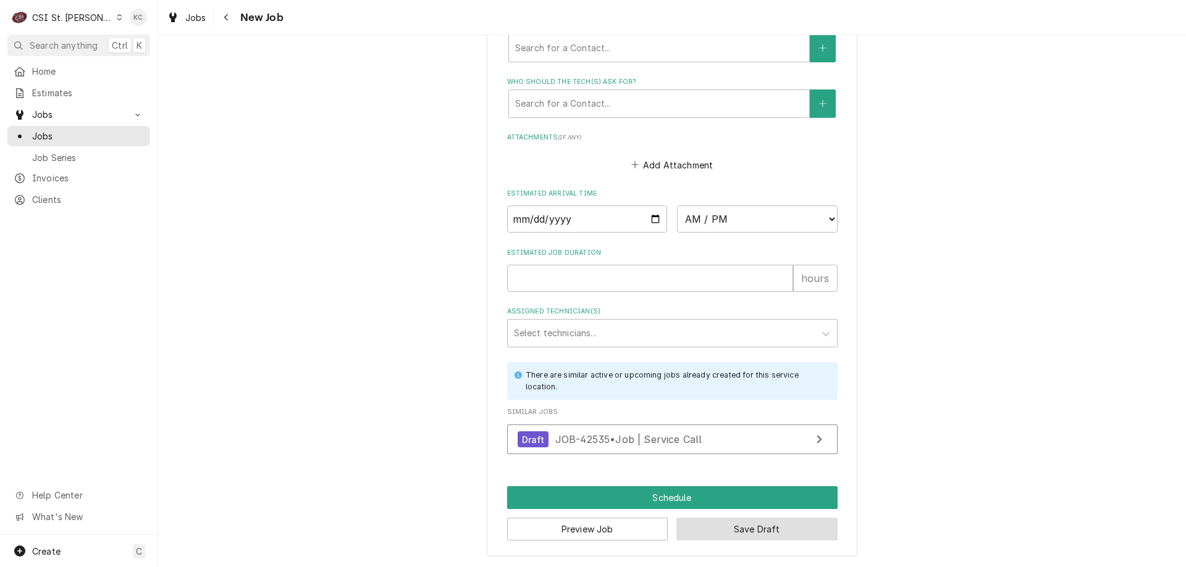
click at [810, 532] on button "Save Draft" at bounding box center [756, 529] width 161 height 23
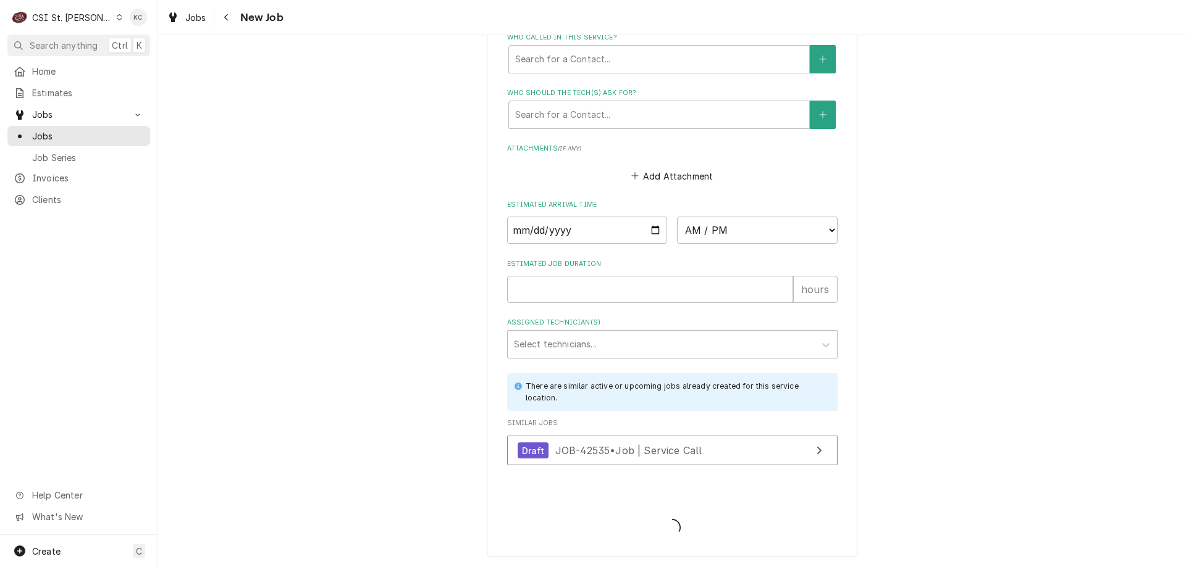
scroll to position [1013, 0]
type textarea "x"
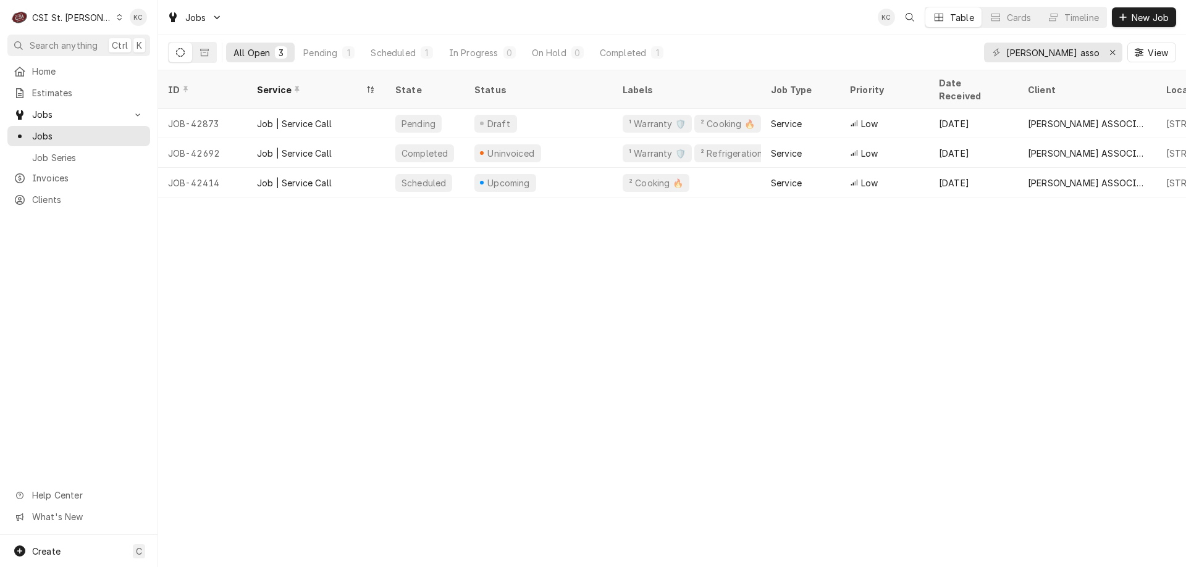
click at [1010, 267] on div "ID Service State Status Labels Job Type Priority Date Received Client Location …" at bounding box center [672, 318] width 1028 height 497
click at [73, 49] on span "Search anything" at bounding box center [64, 45] width 68 height 13
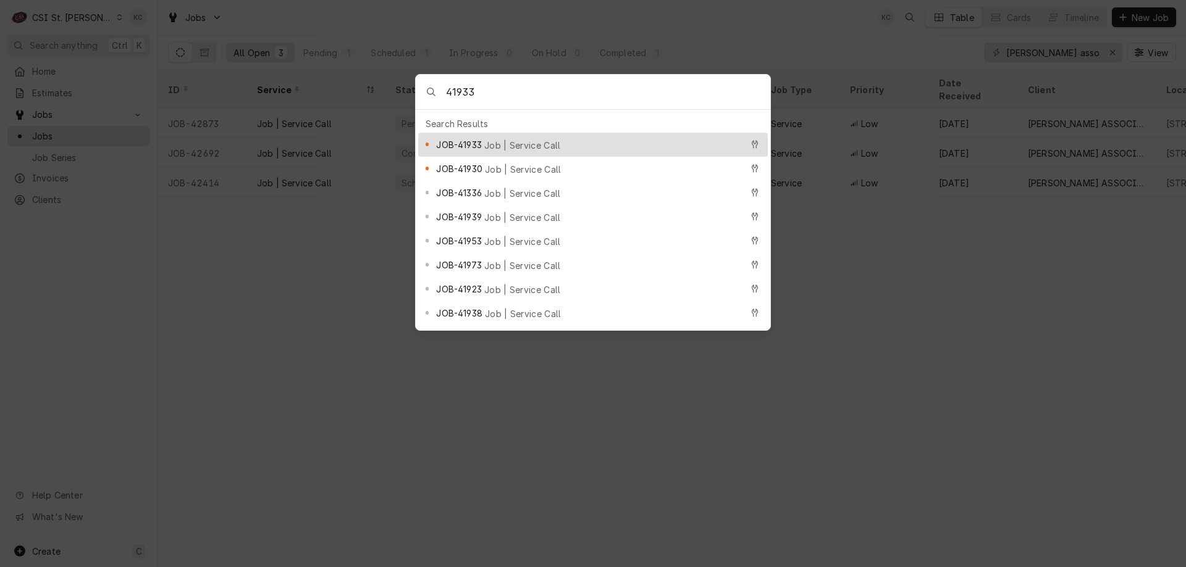
type input "41933"
click at [481, 141] on span "JOB-41933" at bounding box center [458, 144] width 45 height 13
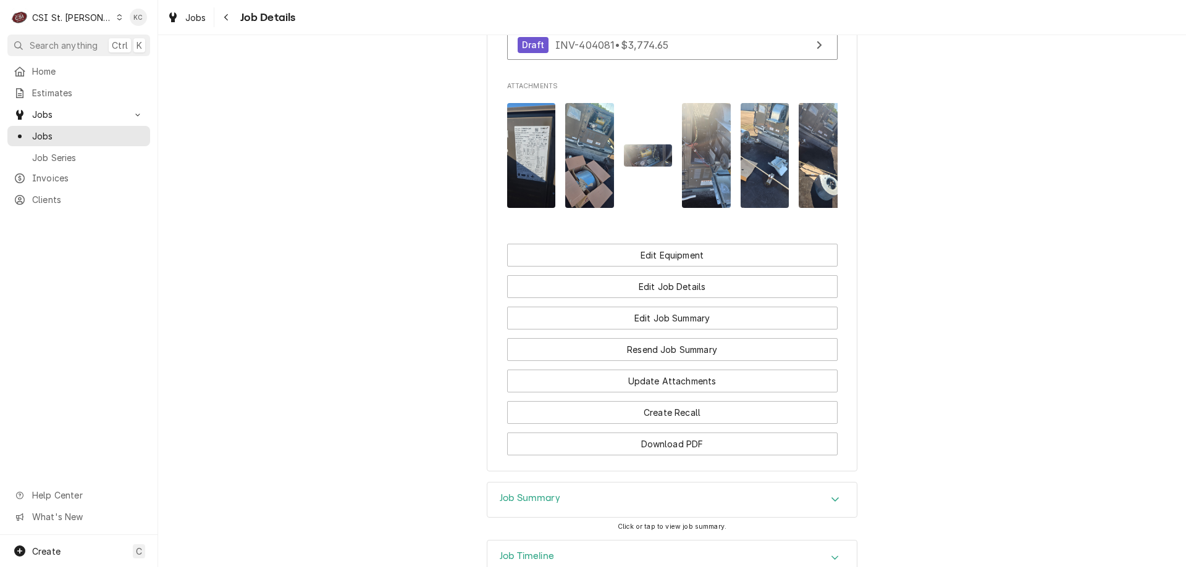
scroll to position [1714, 0]
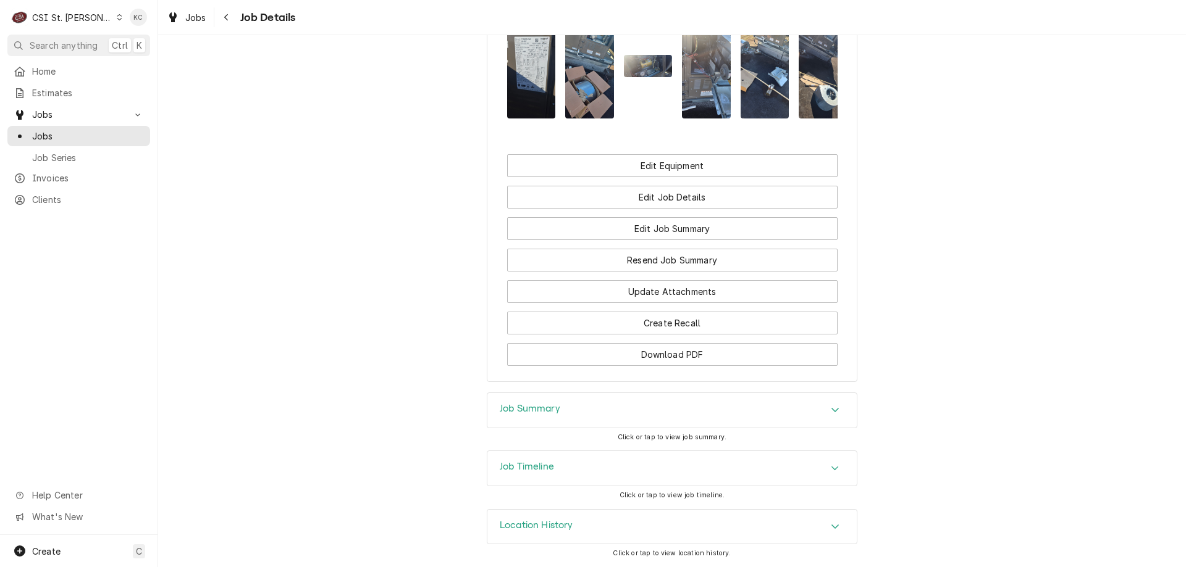
click at [665, 408] on div "Job Summary" at bounding box center [671, 410] width 369 height 35
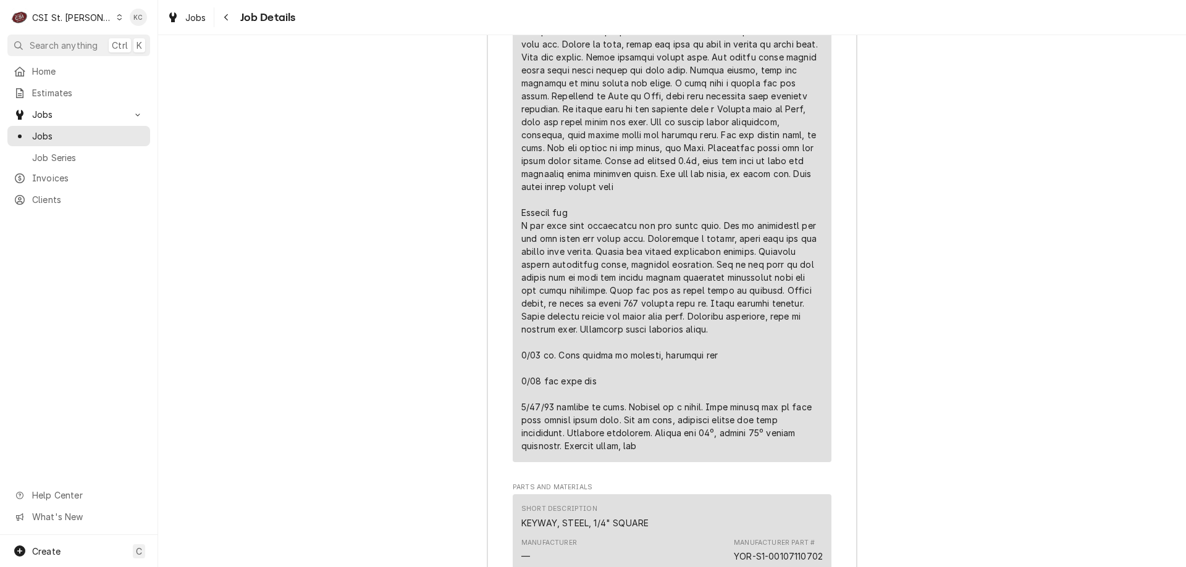
scroll to position [3011, 0]
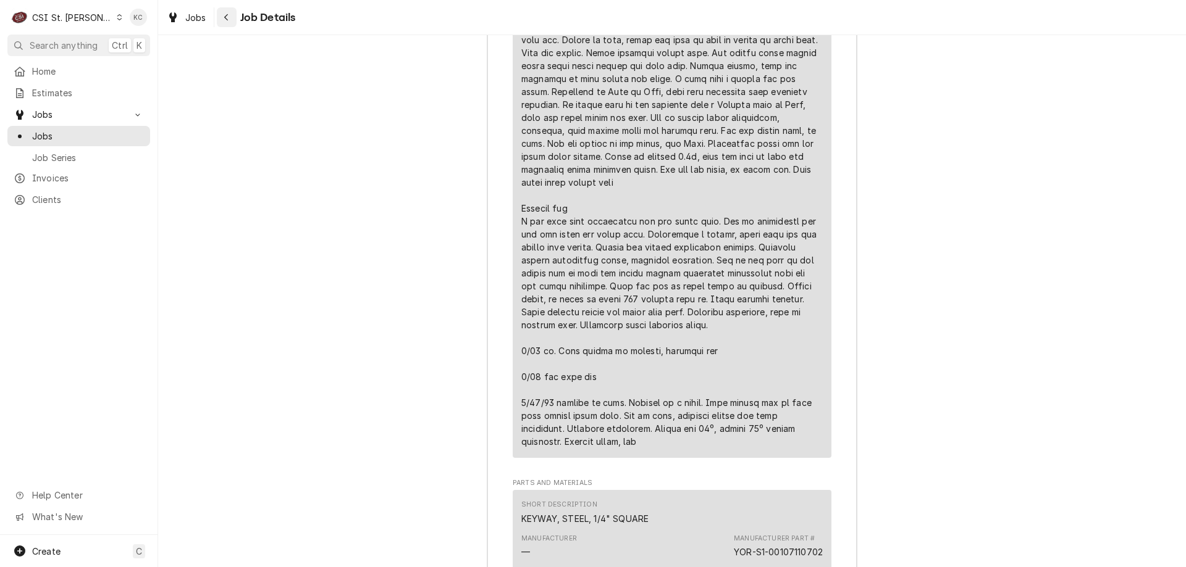
click at [225, 17] on icon "Navigate back" at bounding box center [226, 17] width 4 height 7
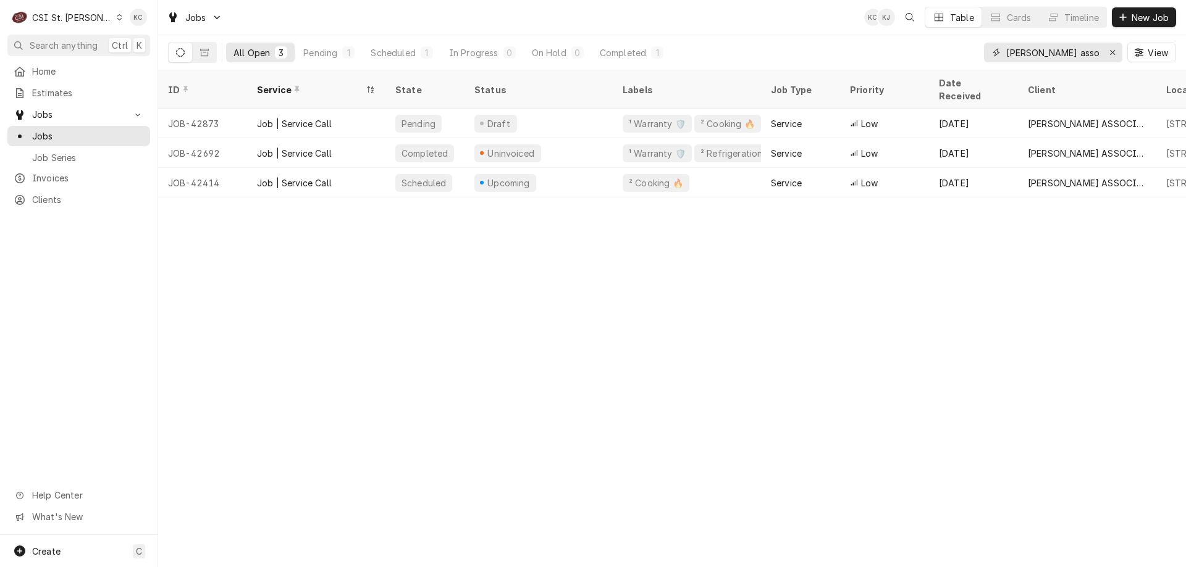
drag, startPoint x: 1064, startPoint y: 53, endPoint x: 960, endPoint y: 49, distance: 103.8
click at [960, 49] on div "All Open 3 Pending 1 Scheduled 1 In Progress 0 On Hold 0 Completed 1 [PERSON_NA…" at bounding box center [672, 52] width 1008 height 35
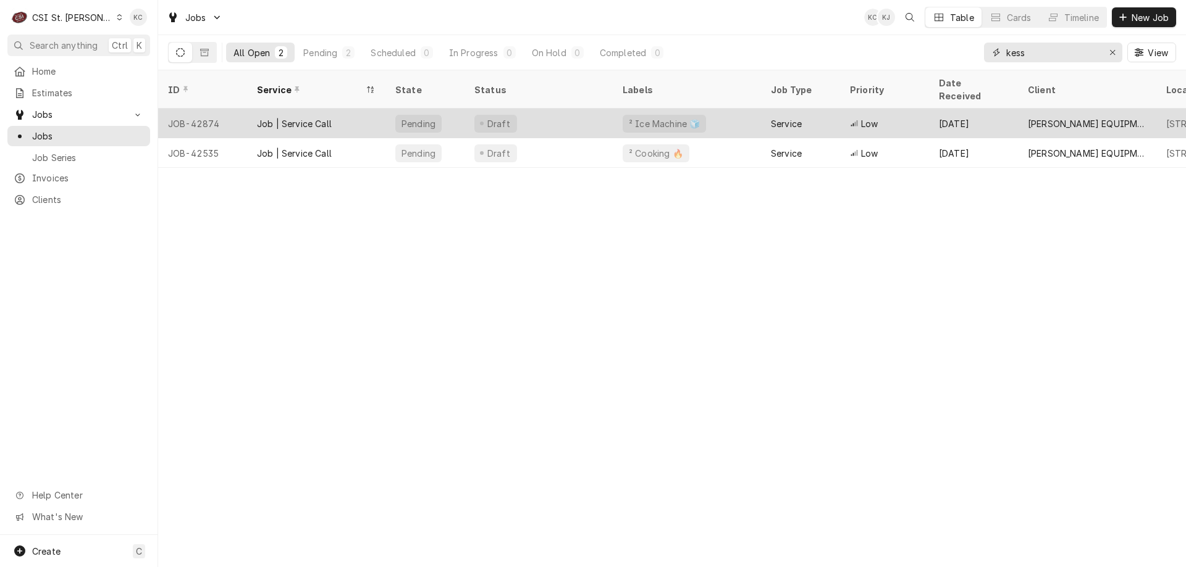
type input "kess"
click at [623, 115] on div "² Ice Machine 🧊" at bounding box center [663, 124] width 83 height 18
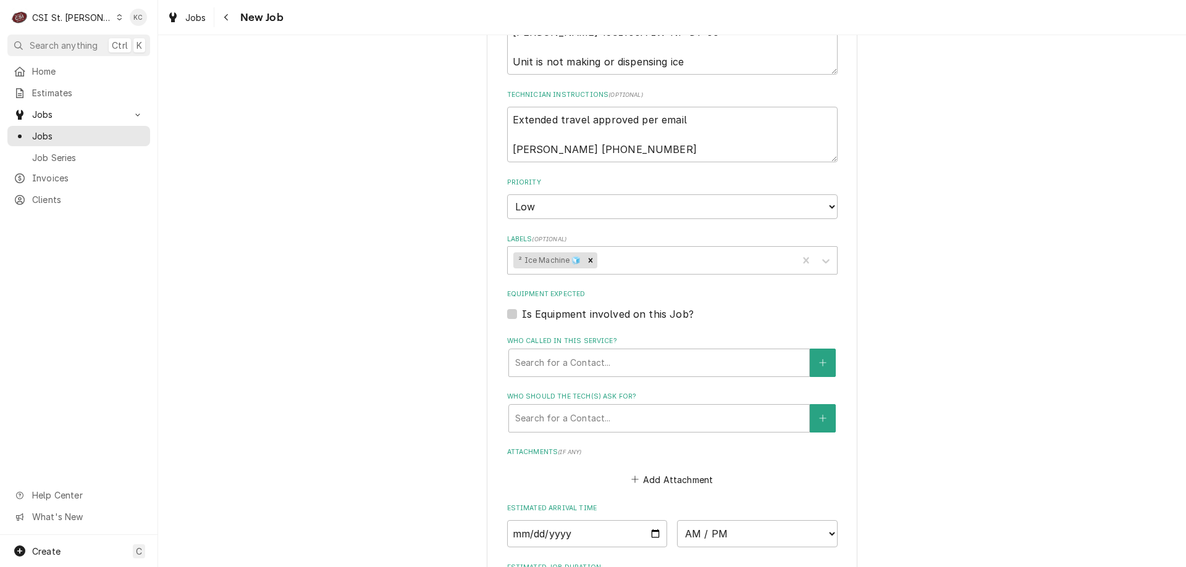
scroll to position [618, 0]
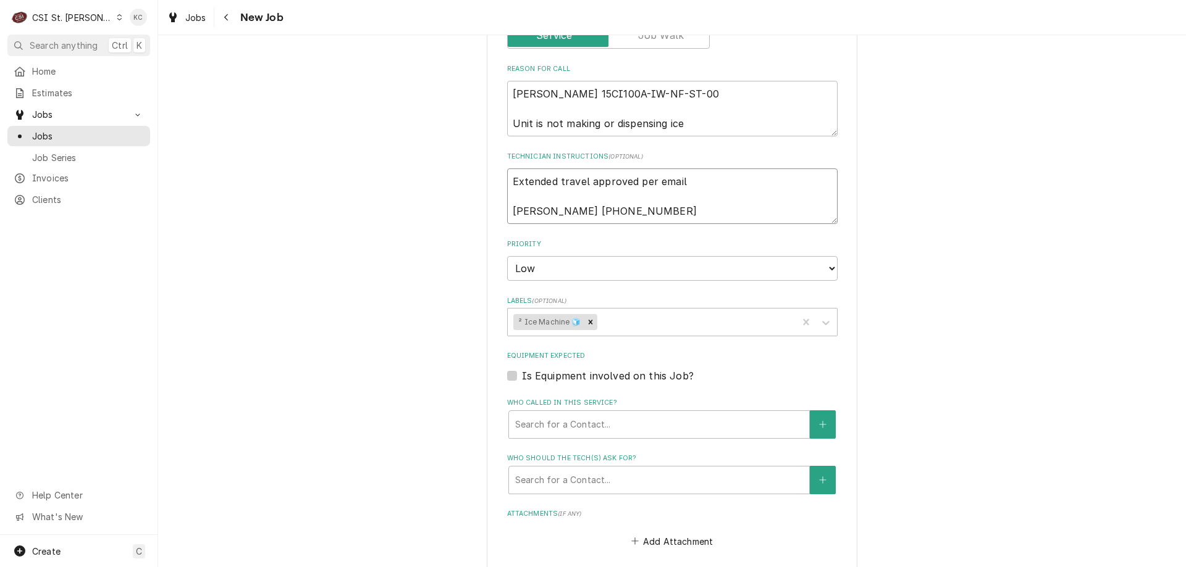
click at [674, 210] on textarea "Extended travel approved per email [PERSON_NAME] [PHONE_NUMBER]" at bounding box center [672, 197] width 330 height 56
type textarea "x"
type textarea "Extended travel approved per email [PERSON_NAME] [PHONE_NUMBER]"
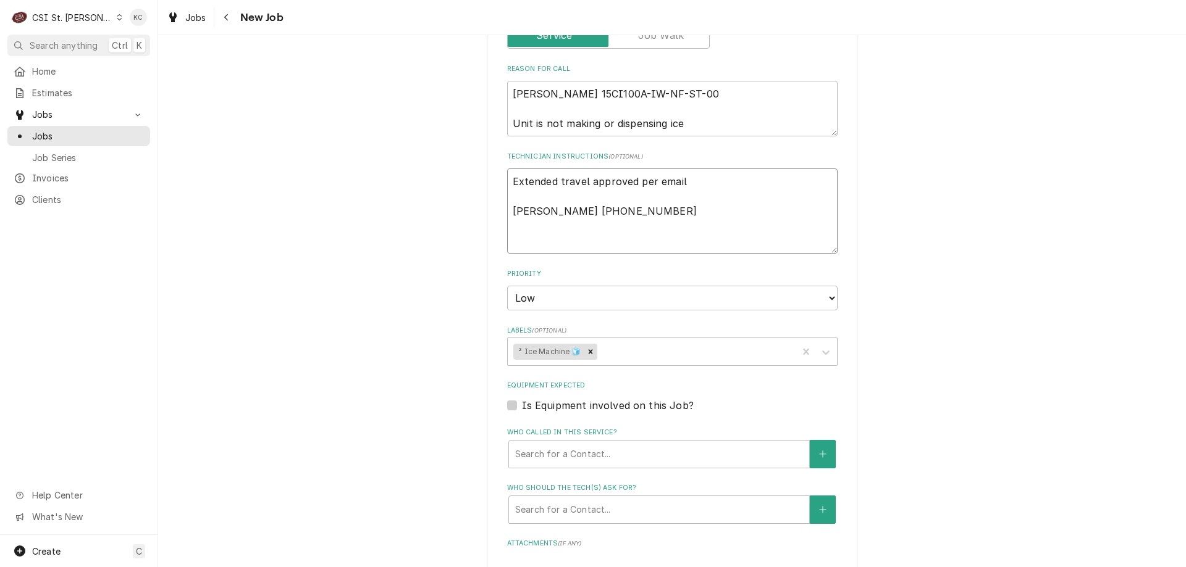
type textarea "x"
type textarea "Extended travel approved per email Jeff 309-253-8219"
type textarea "x"
type textarea "Extended travel approved per email Jeff 309-253-8219 7"
type textarea "x"
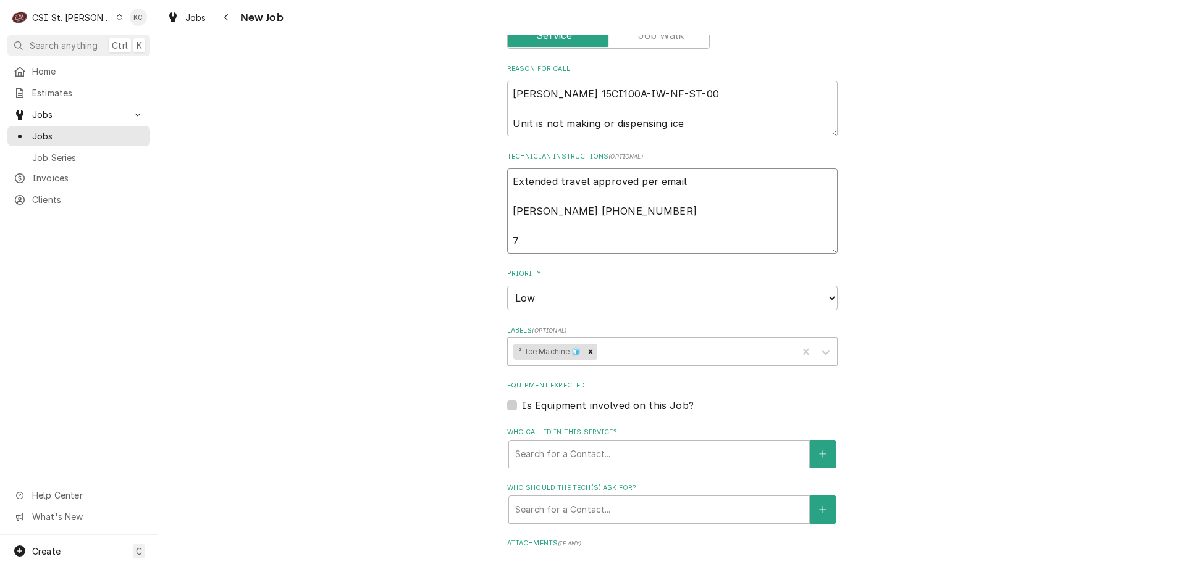
type textarea "Extended travel approved per email Jeff 309-253-8219 7a"
type textarea "x"
type textarea "Extended travel approved per email Jeff 309-253-8219 7am"
type textarea "x"
type textarea "Extended travel approved per email Jeff 309-253-8219 7am"
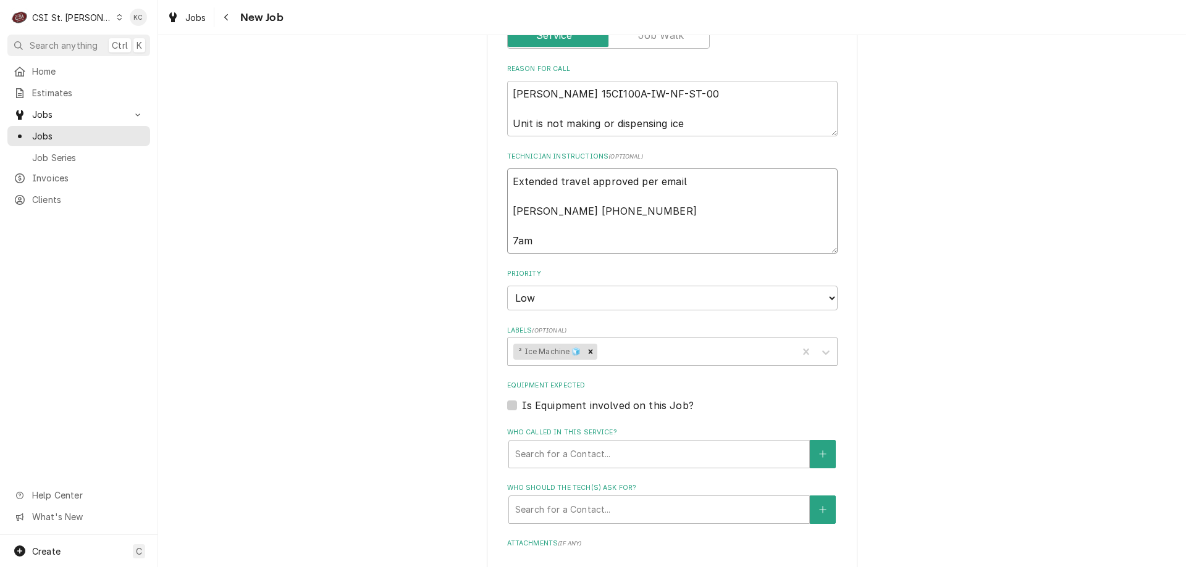
type textarea "x"
type textarea "Extended travel approved per email Jeff 309-253-8219 7am ="
type textarea "x"
type textarea "Extended travel approved per email Jeff 309-253-8219 7am"
type textarea "x"
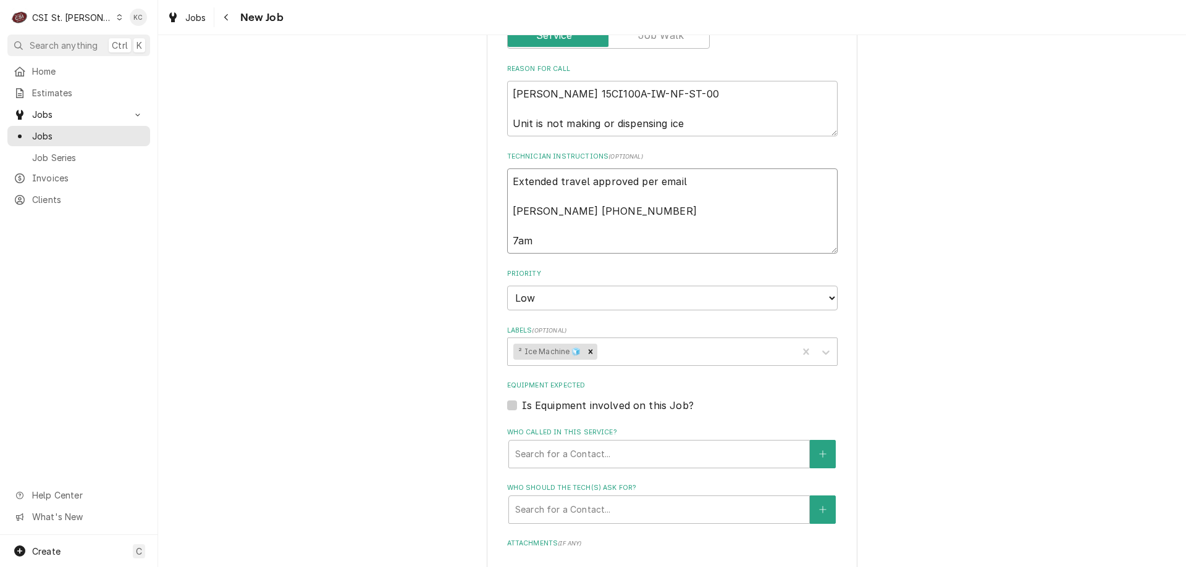
type textarea "Extended travel approved per email Jeff 309-253-8219 7am -"
type textarea "x"
type textarea "Extended travel approved per email Jeff 309-253-8219 7am -"
type textarea "x"
type textarea "Extended travel approved per email Jeff 309-253-8219 7am - 4"
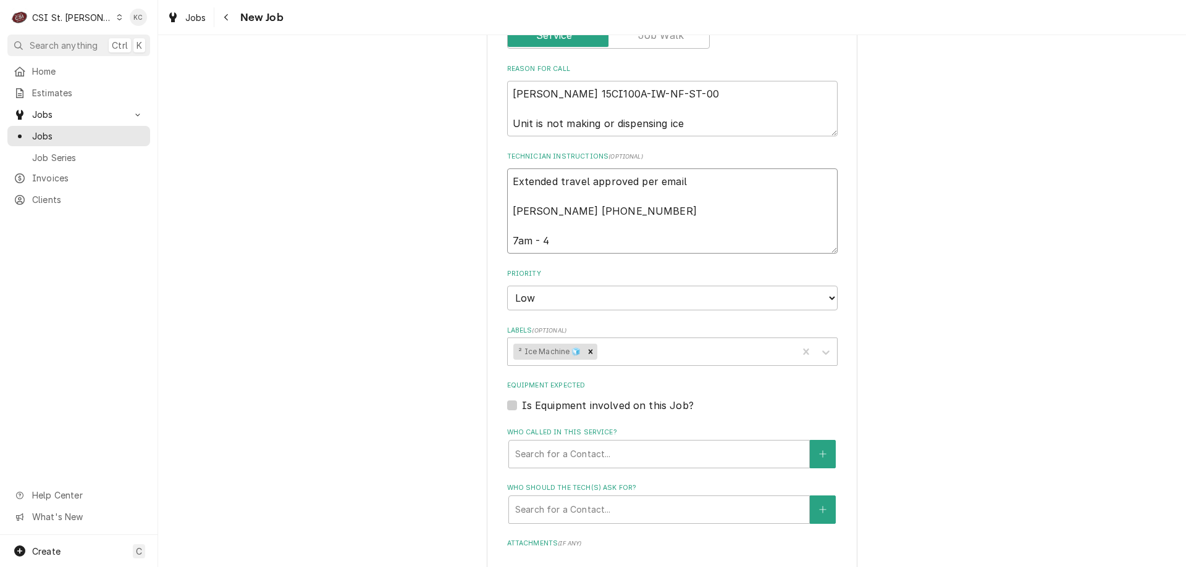
type textarea "x"
type textarea "Extended travel approved per email Jeff 309-253-8219 7am - 4p"
type textarea "x"
type textarea "Extended travel approved per email Jeff 309-253-8219 7am - 4pm"
type textarea "x"
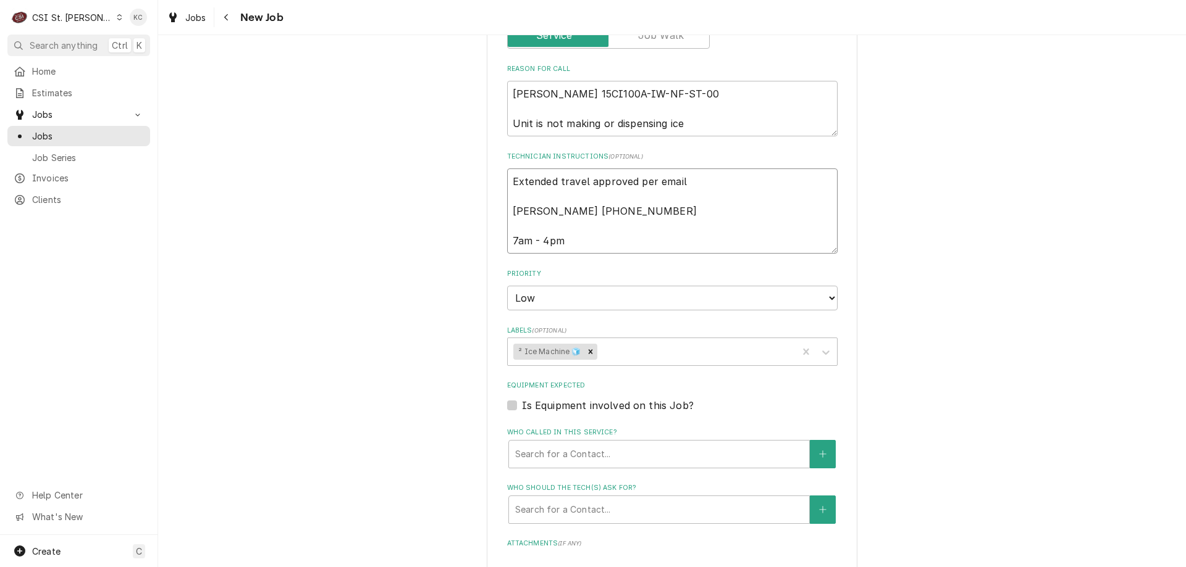
scroll to position [942, 0]
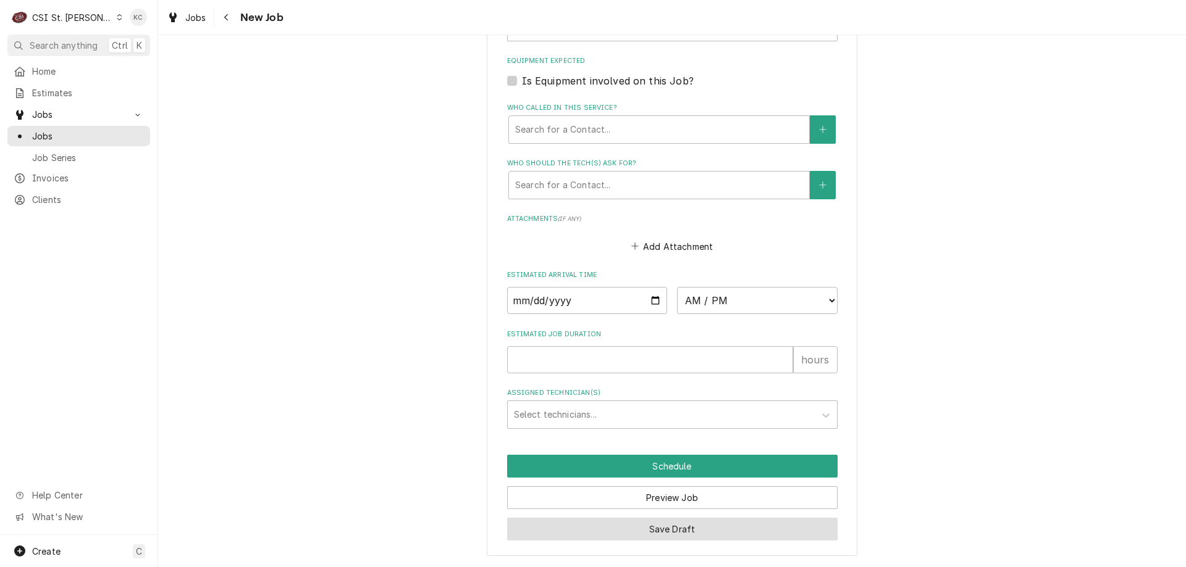
type textarea "Extended travel approved per email Jeff 309-253-8219 7am - 4pm"
click at [632, 535] on button "Save Draft" at bounding box center [672, 529] width 330 height 23
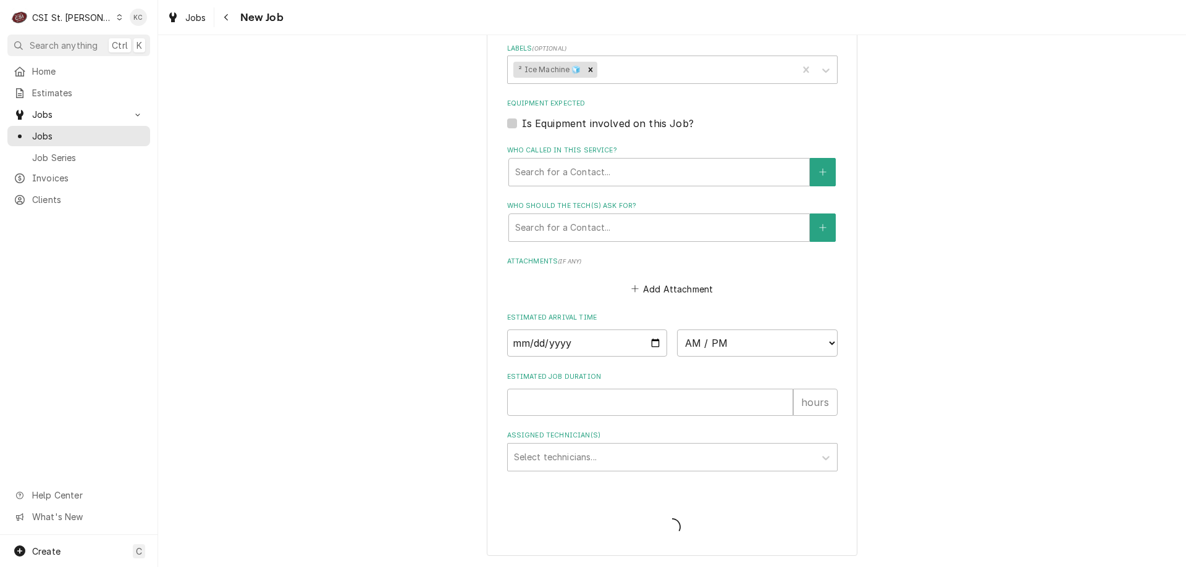
type textarea "x"
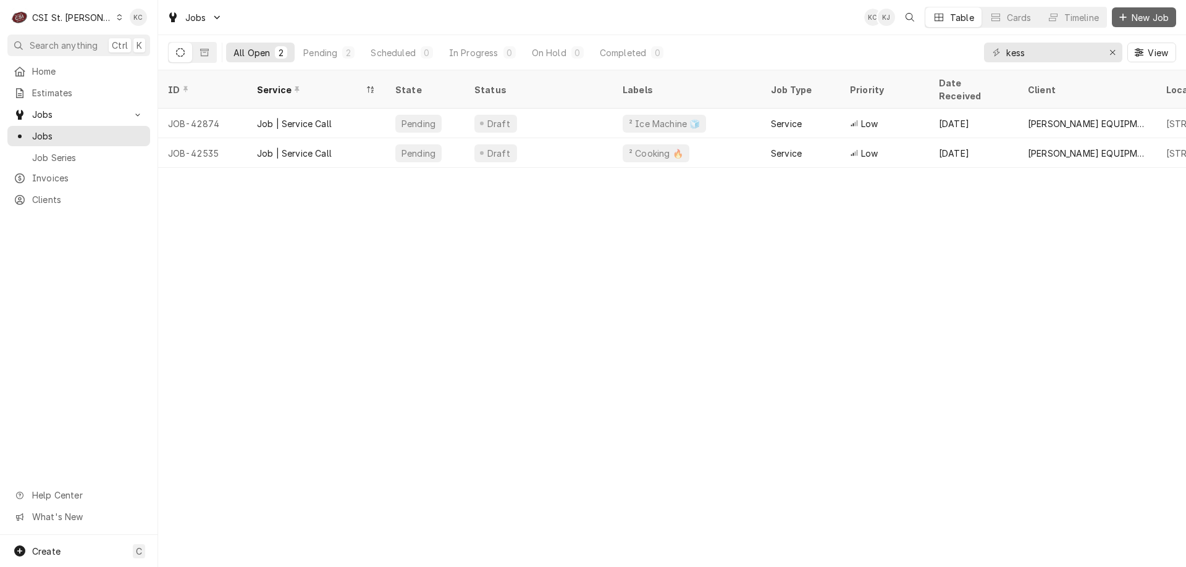
click at [1140, 17] on span "New Job" at bounding box center [1150, 17] width 42 height 13
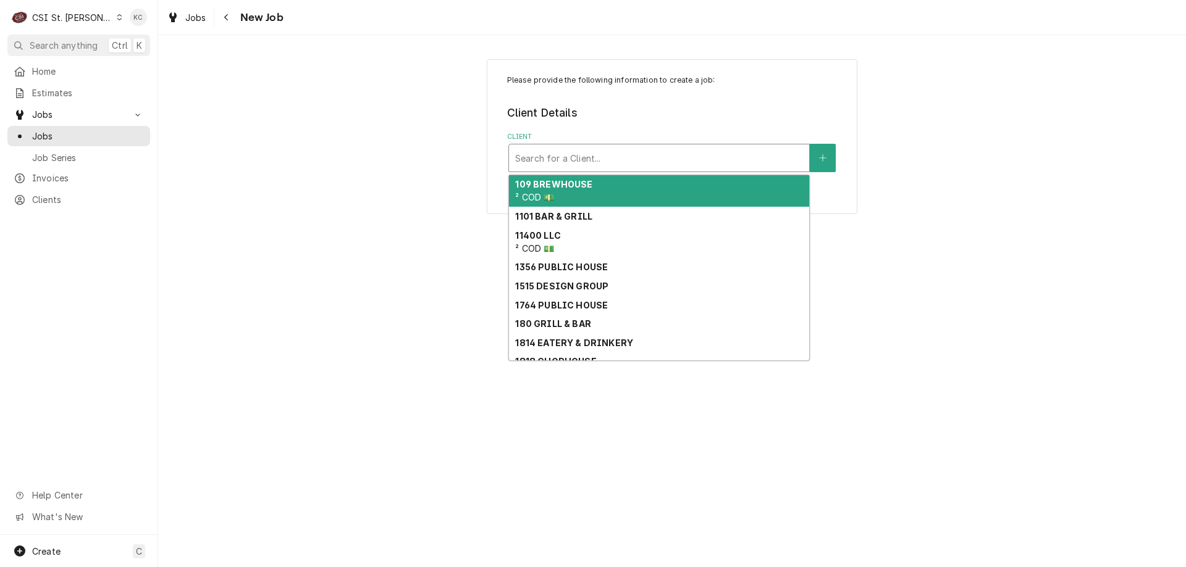
click at [650, 157] on div "Client" at bounding box center [659, 158] width 288 height 22
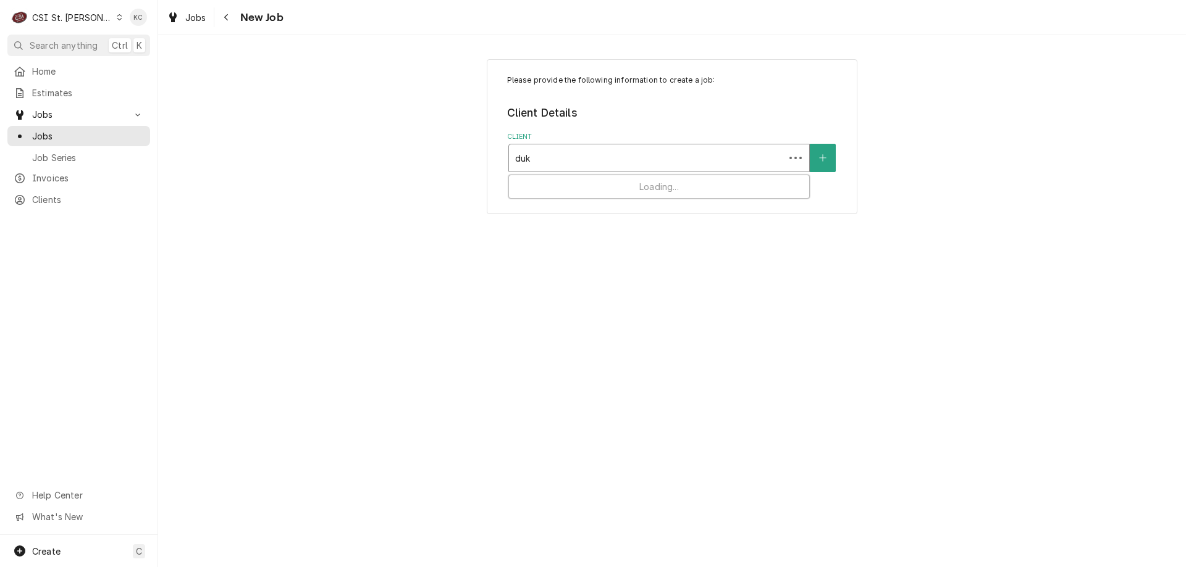
type input "duke"
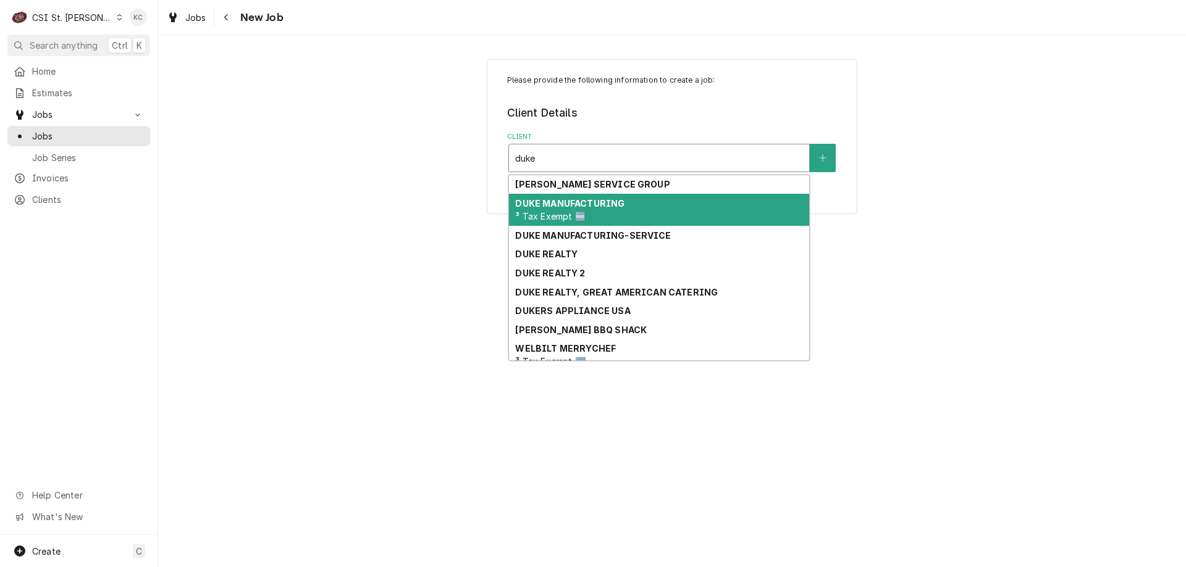
click at [614, 203] on strong "DUKE MANUFACTURING" at bounding box center [569, 203] width 109 height 10
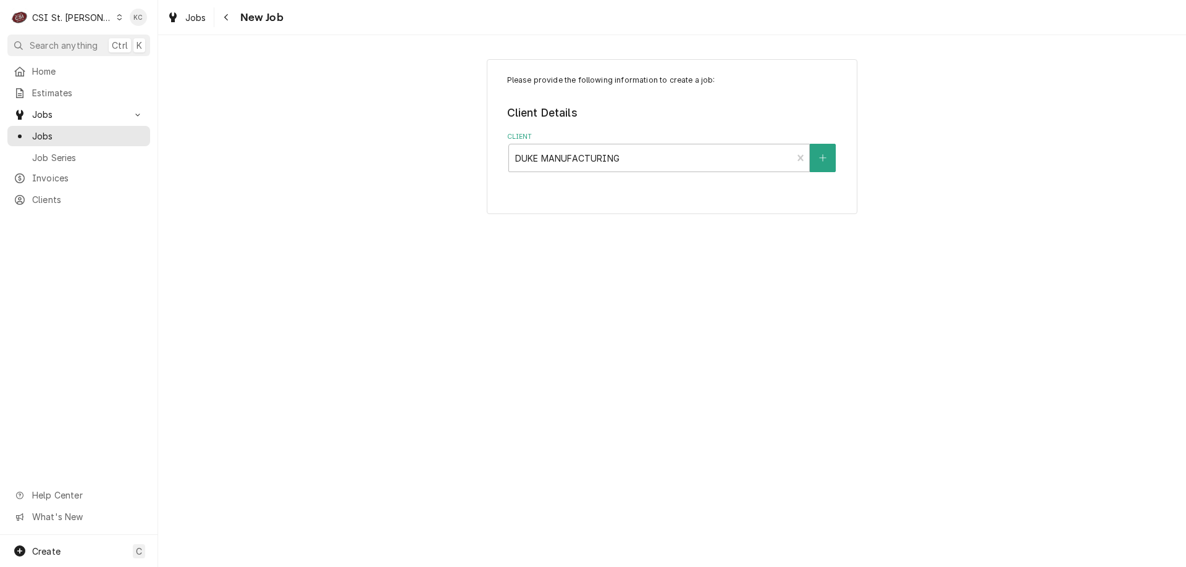
click at [957, 259] on div "Please provide the following information to create a job: Client Details Client…" at bounding box center [672, 301] width 1028 height 532
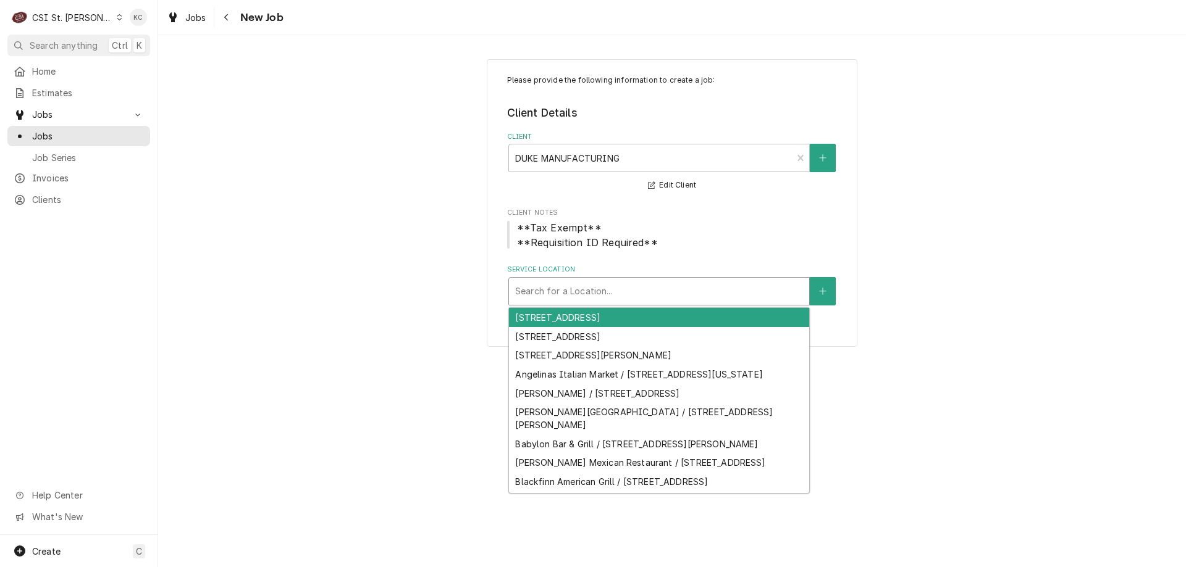
click at [632, 289] on div "Service Location" at bounding box center [659, 291] width 288 height 22
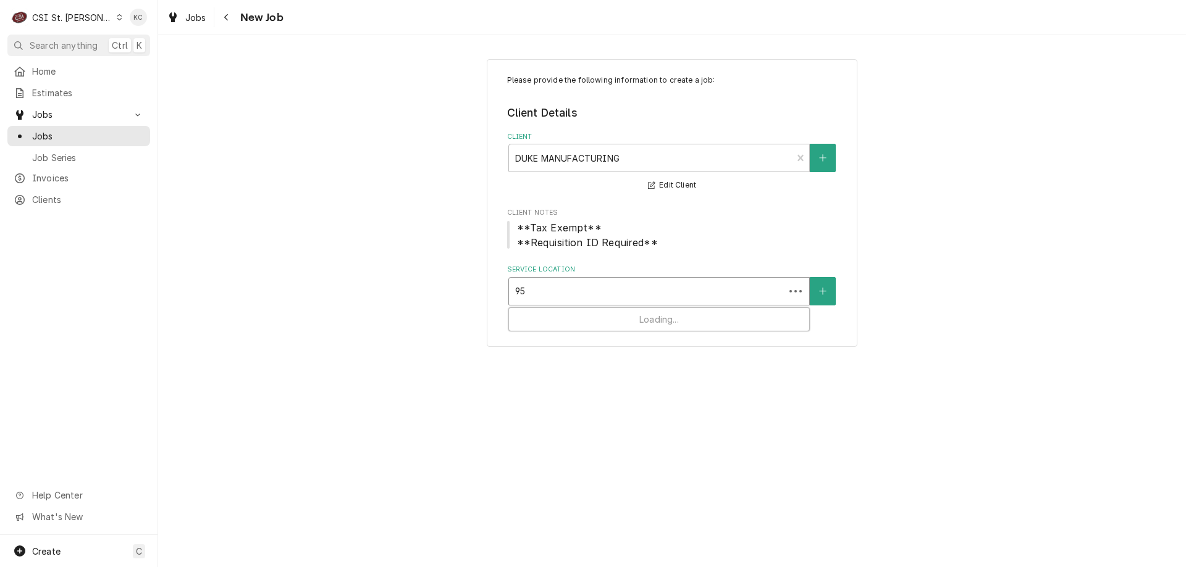
type input "951"
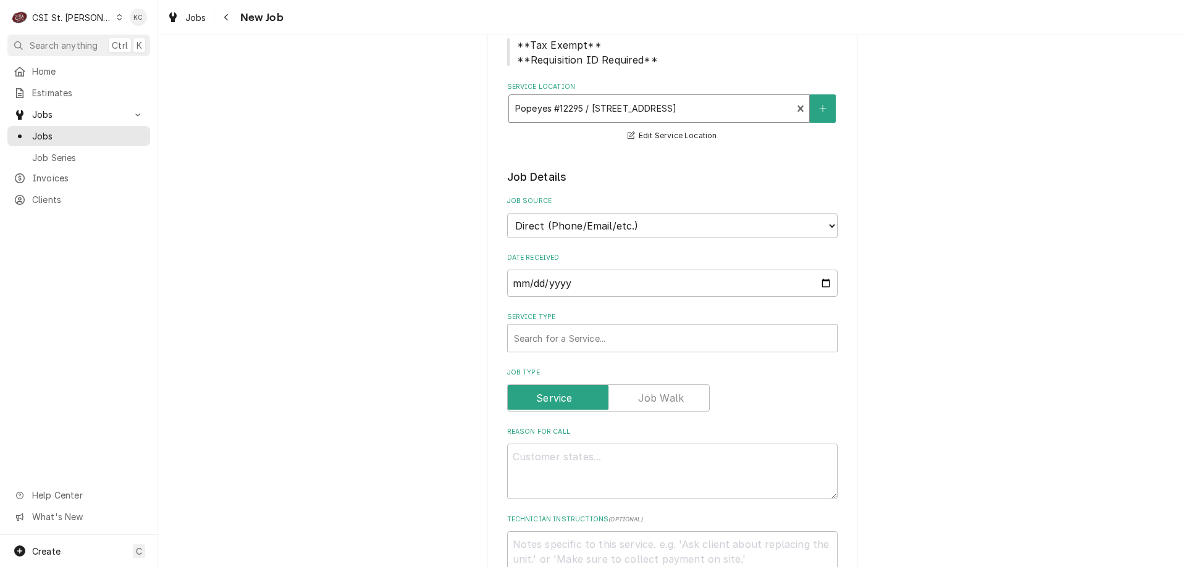
scroll to position [185, 0]
click at [634, 224] on select "Direct (Phone/Email/etc.) Service Channel Corrigo Ecotrak Other" at bounding box center [672, 223] width 330 height 25
select select "100"
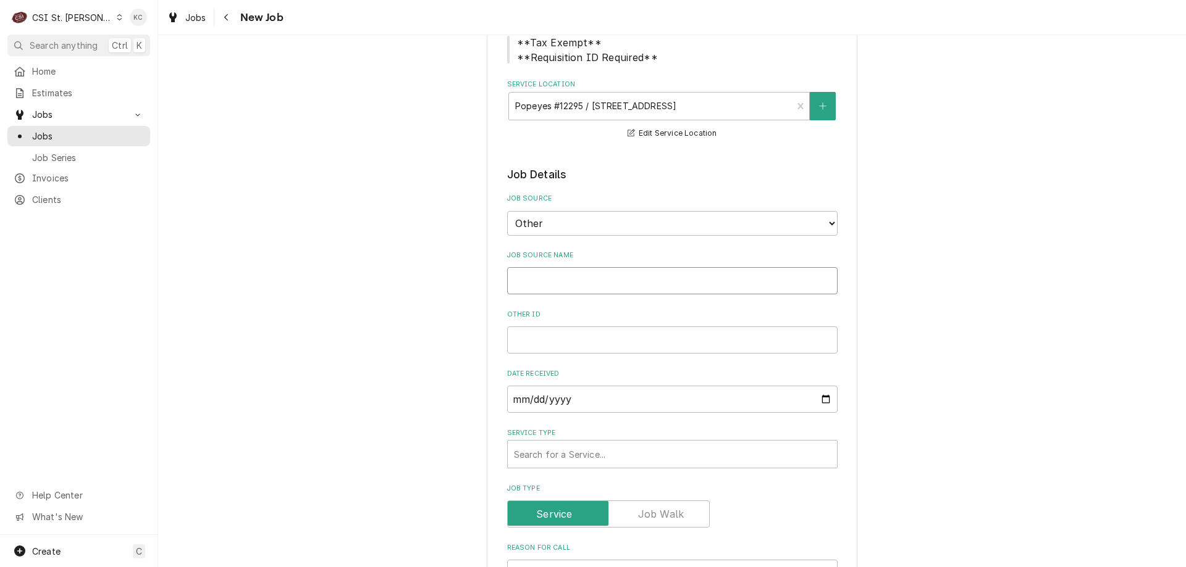
click at [600, 278] on input "Job Source Name" at bounding box center [672, 280] width 330 height 27
type textarea "x"
type input "D"
type textarea "x"
type input "DU"
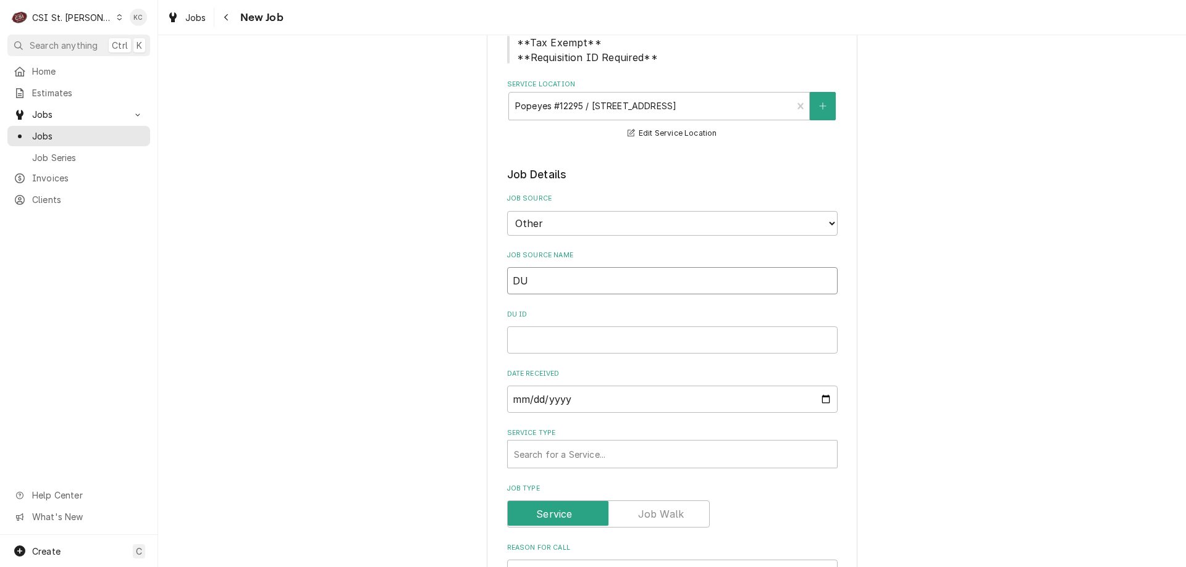
type textarea "x"
type input "DUK"
type textarea "x"
type input "DUKE"
type textarea "x"
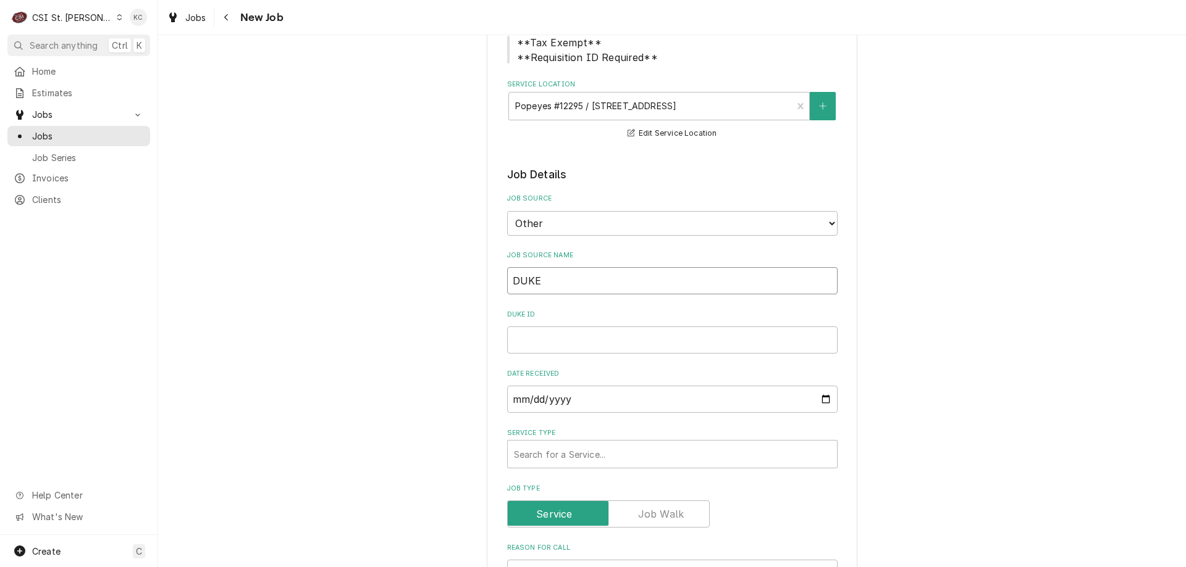
type input "DUKE"
type textarea "x"
type input "DUKE e"
type textarea "x"
type input "DUKE em"
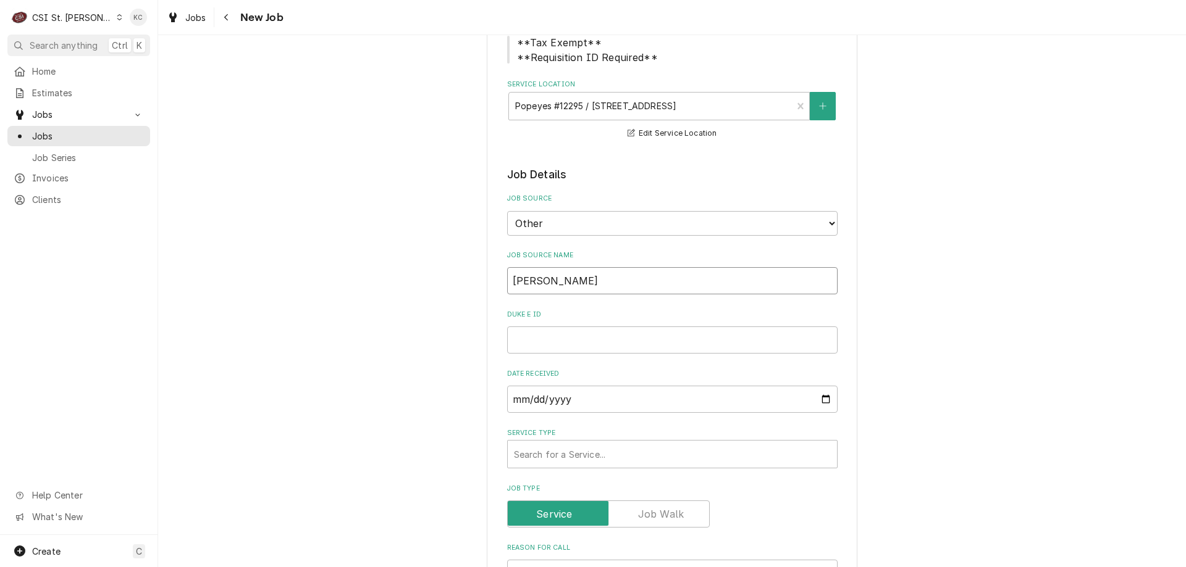
type textarea "x"
type input "DUKE ema"
type textarea "x"
type input "DUKE emai"
type textarea "x"
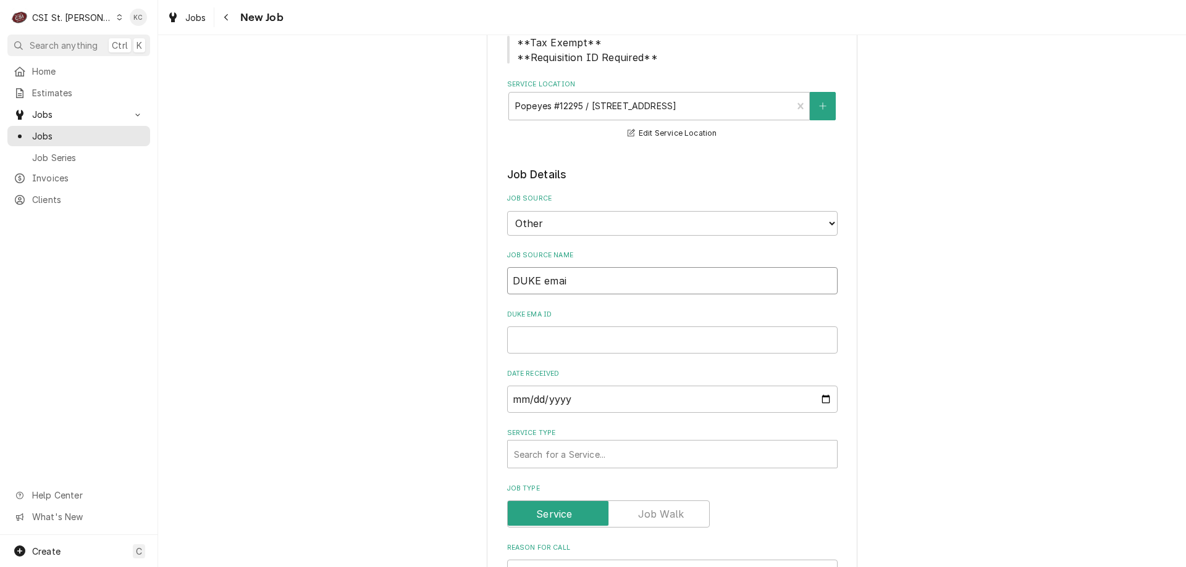
type input "DUKE email"
type textarea "x"
type input "DUKE email"
type textarea "x"
type input "3"
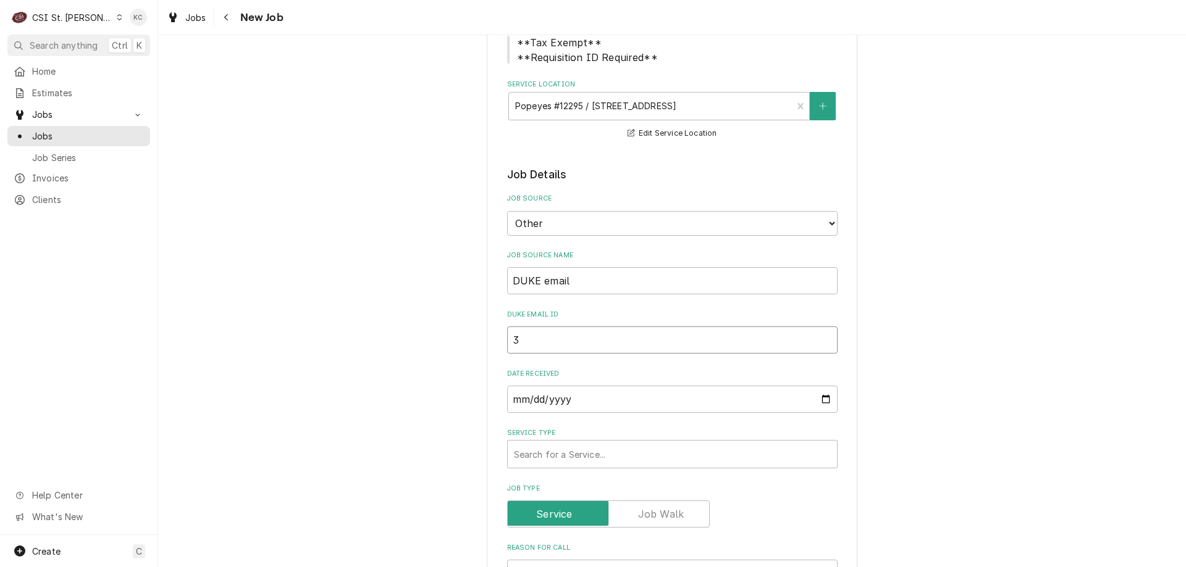
type textarea "x"
type input "34"
type textarea "x"
type input "347"
type textarea "x"
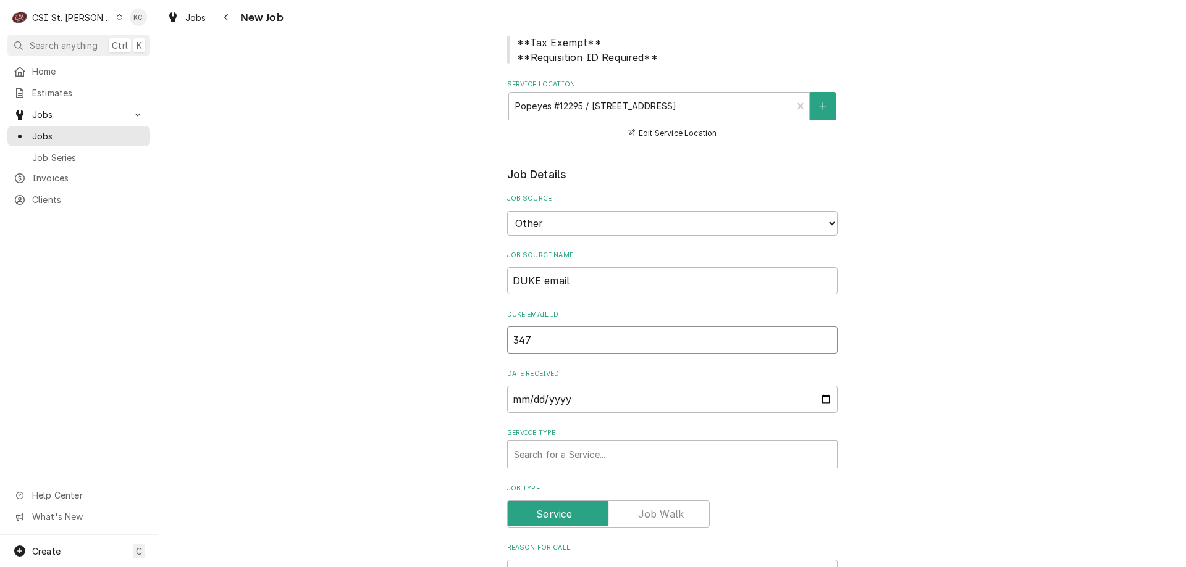
type input "3475"
type textarea "x"
type input "34751"
type textarea "x"
type input "347515"
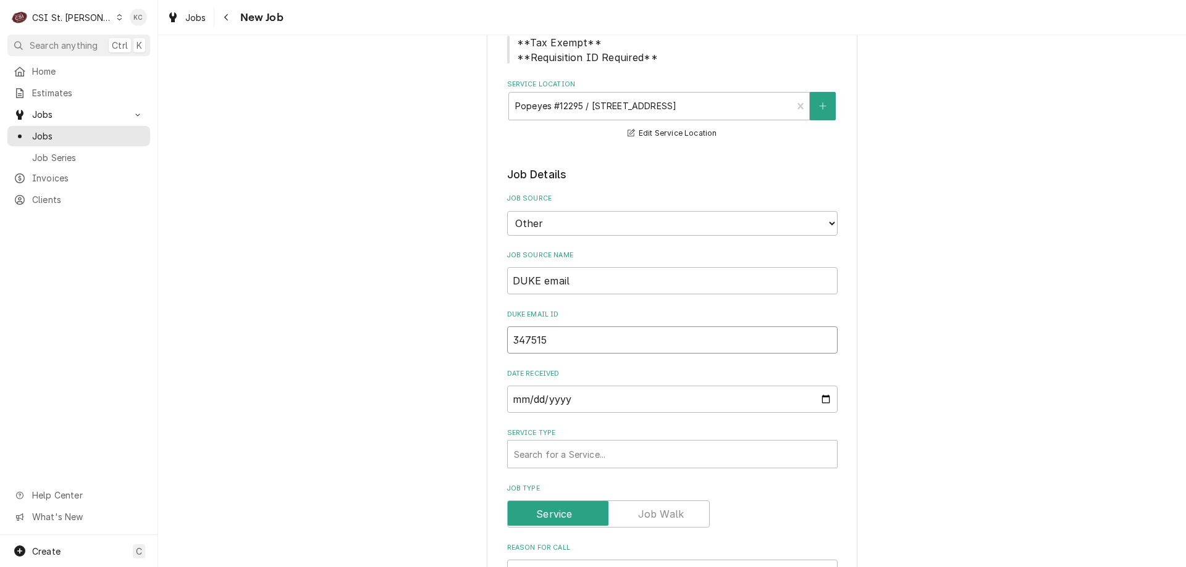
type textarea "x"
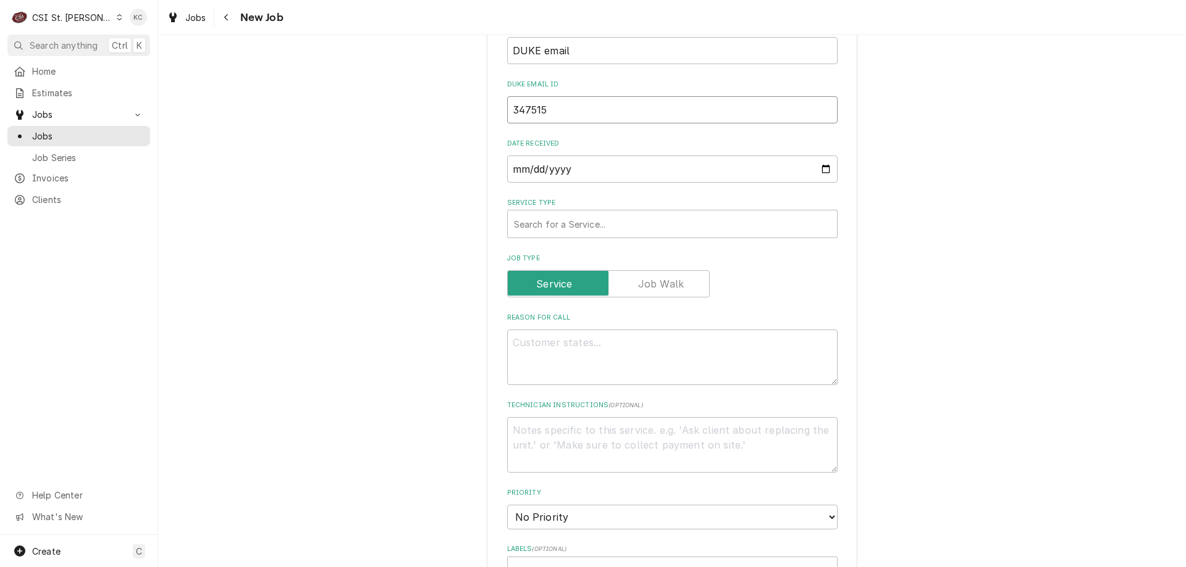
scroll to position [432, 0]
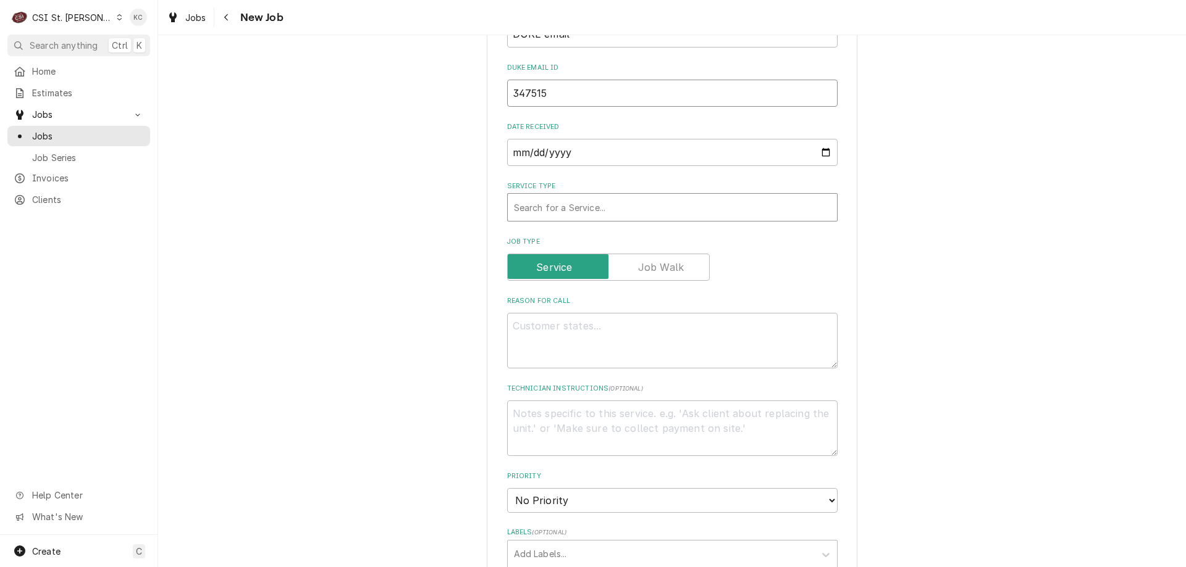
type input "347515"
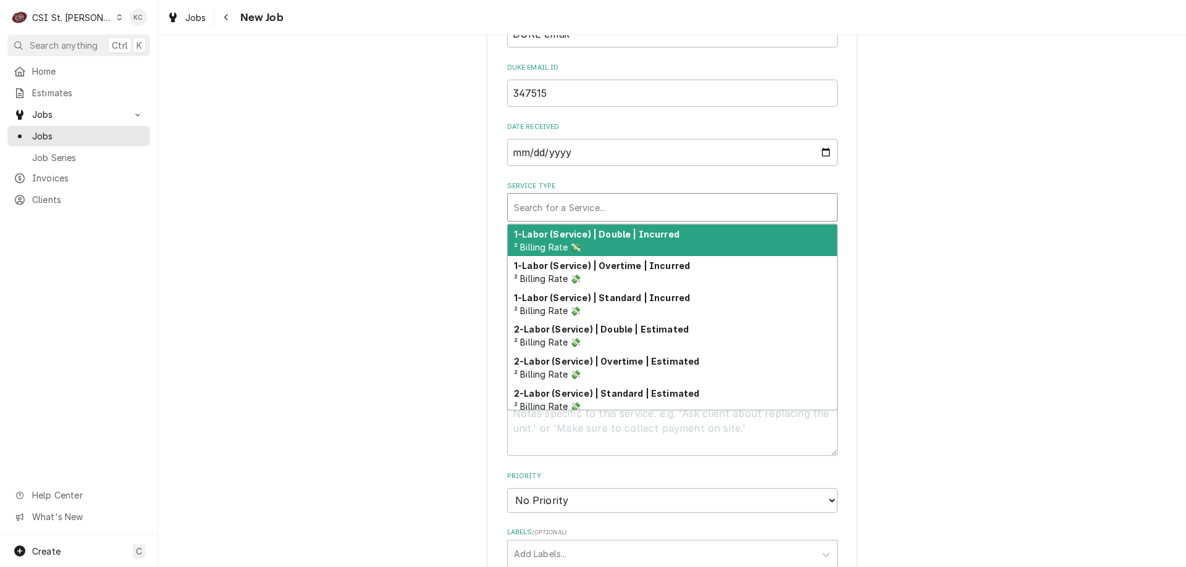
click at [625, 203] on div "Service Type" at bounding box center [672, 207] width 317 height 22
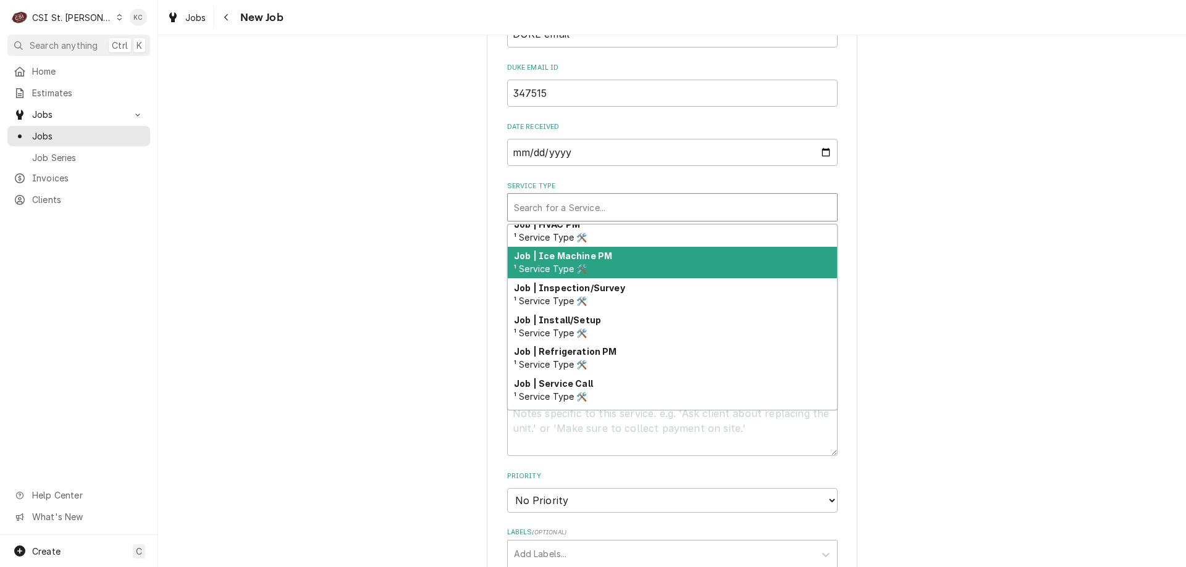
scroll to position [706, 0]
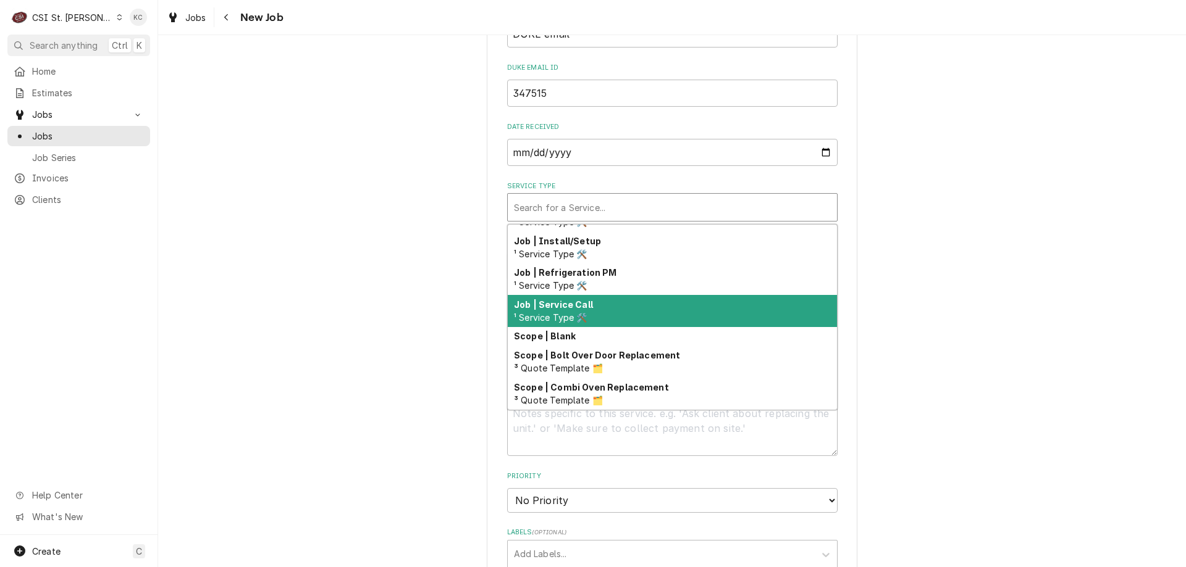
click at [625, 304] on div "Job | Service Call ¹ Service Type 🛠️" at bounding box center [672, 311] width 329 height 32
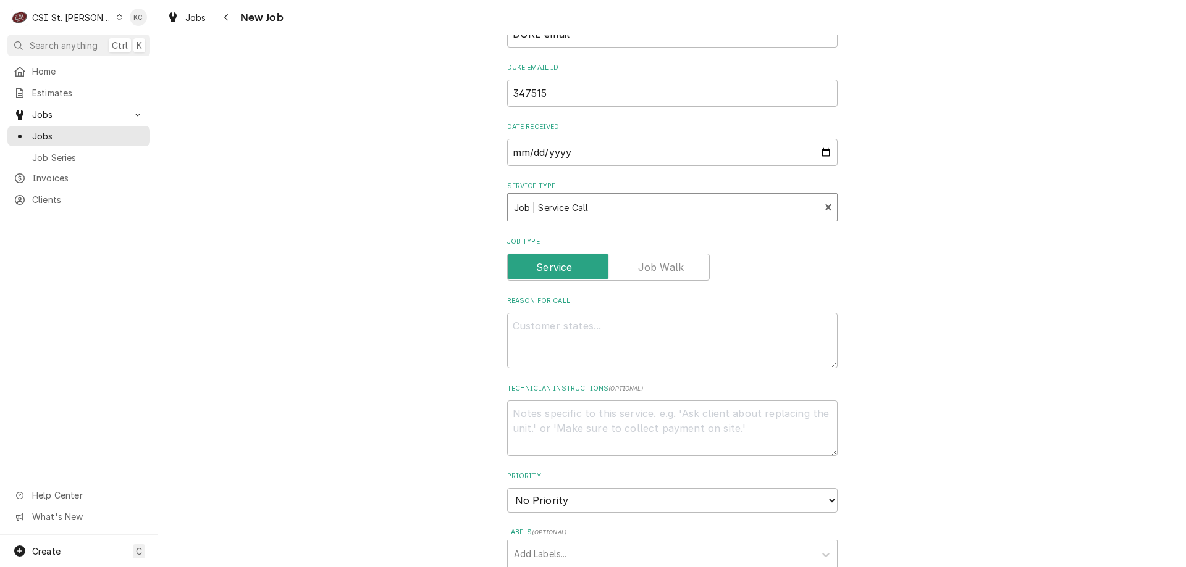
click at [918, 295] on div "Please provide the following information to create a job: Client Details Client…" at bounding box center [672, 339] width 1028 height 1447
click at [715, 335] on textarea "Reason For Call" at bounding box center [672, 341] width 330 height 56
click at [673, 409] on textarea "Technician Instructions ( optional )" at bounding box center [672, 429] width 330 height 56
paste textarea "Sieed Director of Ops Phone: 3148007386"
type textarea "x"
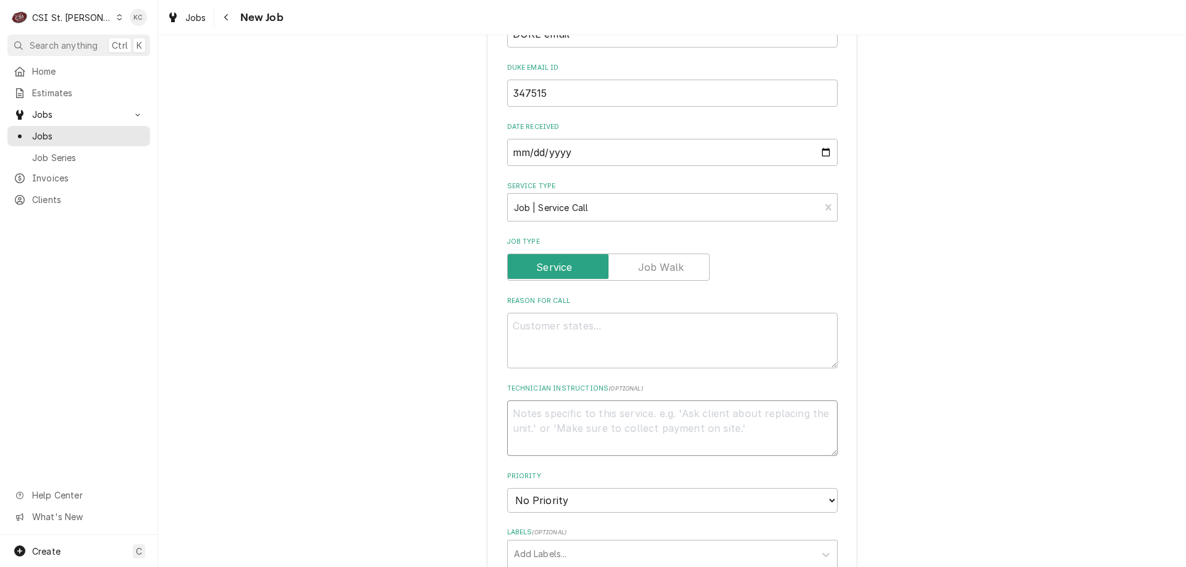
type textarea "Sieed Director of Ops Phone: 3148007386"
drag, startPoint x: 543, startPoint y: 432, endPoint x: 461, endPoint y: 435, distance: 82.2
click at [461, 435] on div "Please provide the following information to create a job: Client Details Client…" at bounding box center [672, 339] width 1028 height 1447
type textarea "x"
type textarea "Sieed Director of Ops 3148007386"
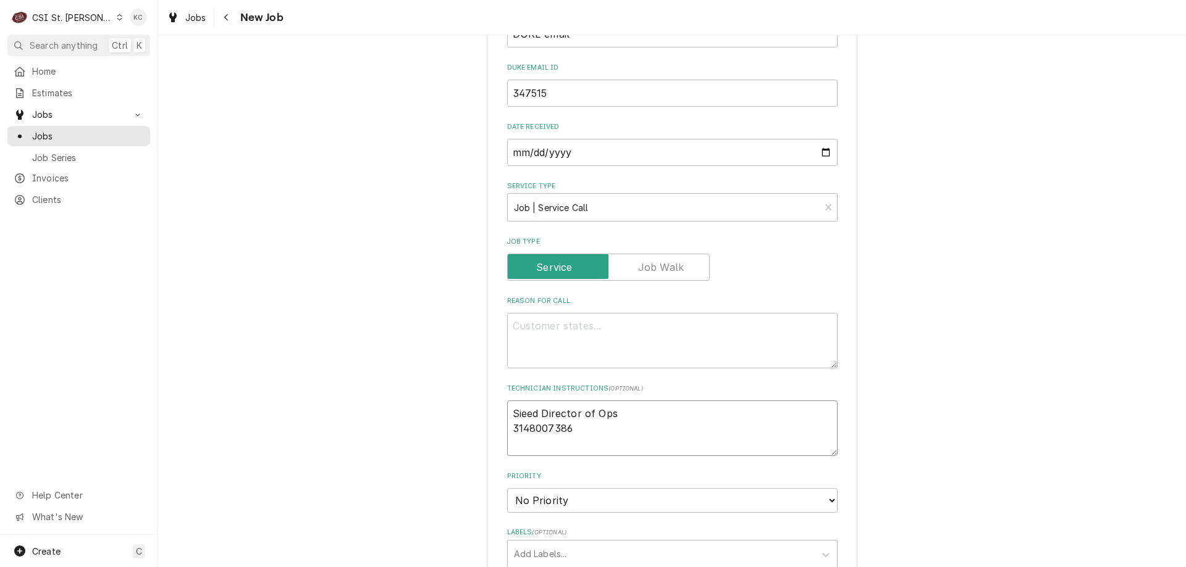
type textarea "x"
type textarea "Sieed Director of Ops3148007386"
type textarea "x"
type textarea "Sieed Director of Ops 3148007386"
type textarea "x"
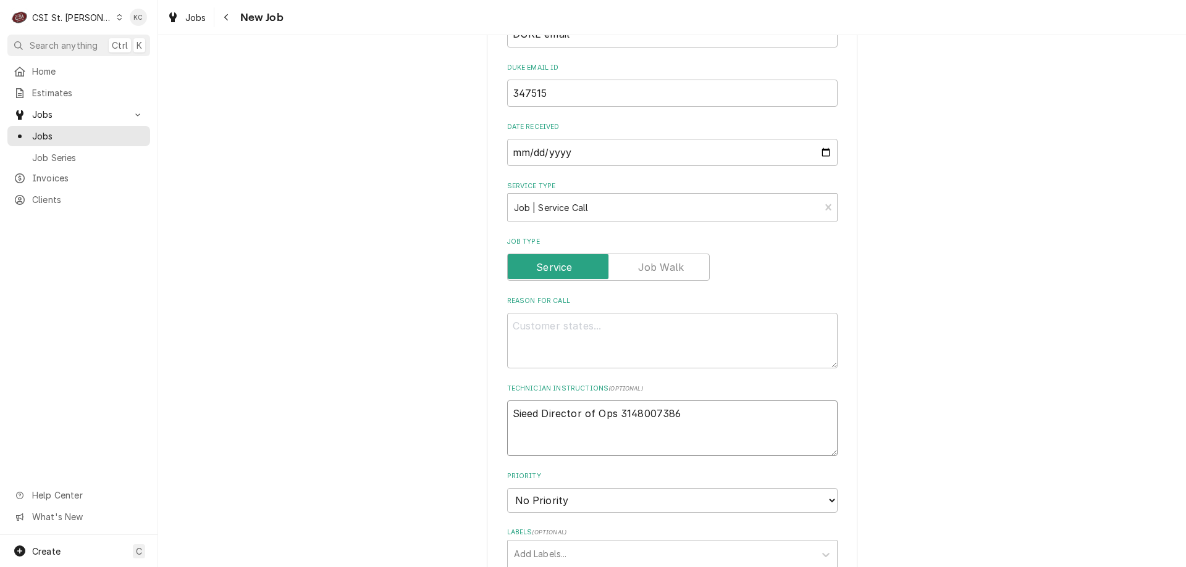
type textarea "Sieed Director of Ops -3148007386"
type textarea "x"
type textarea "Sieed Director of Ops - 3148007386"
type textarea "x"
type textarea "Sieed Director of Ops - 314 8007386"
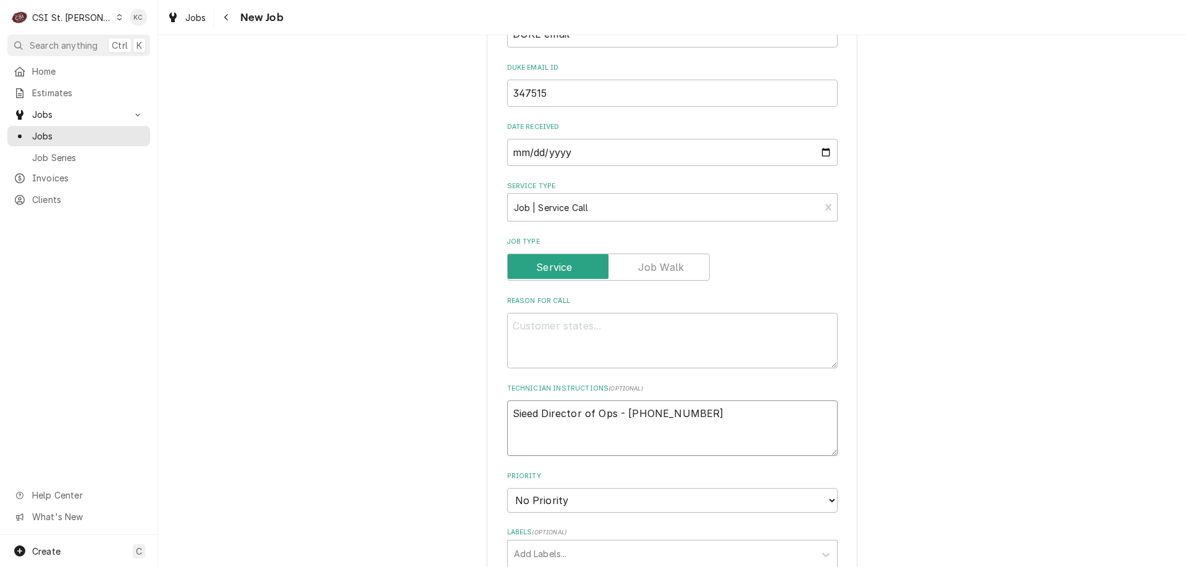
type textarea "x"
type textarea "Sieed Director of Ops - 314 800-7386"
type textarea "x"
type textarea "Sieed Director of Ops - 314 800-7386"
click at [508, 415] on textarea "Sieed Director of Ops - 314 800-7386" at bounding box center [672, 429] width 330 height 56
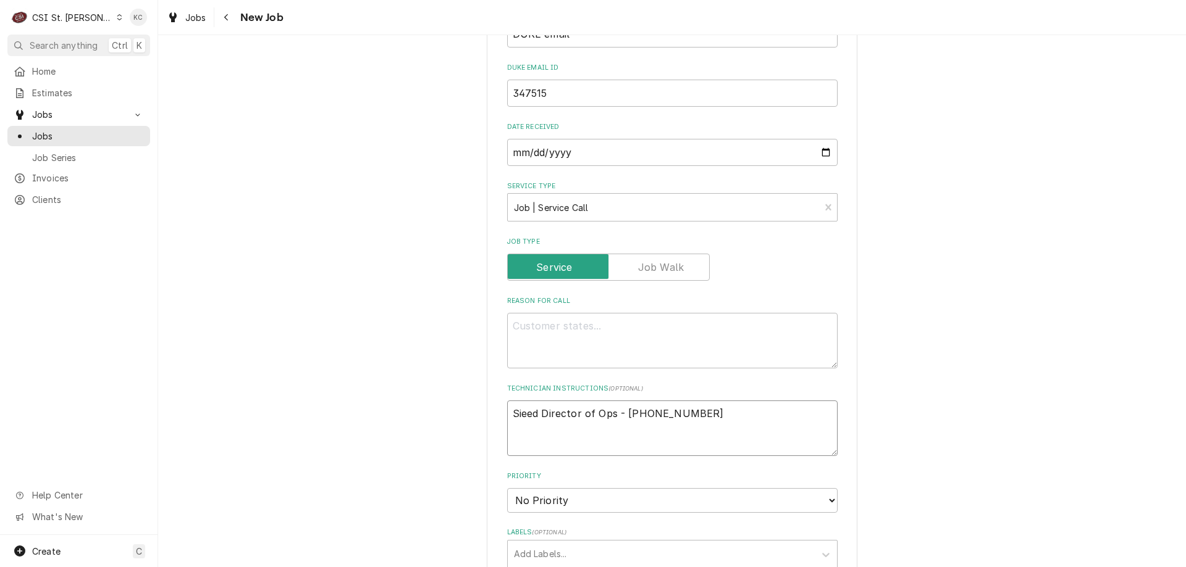
type textarea "x"
type textarea "Sieed Director of Ops - 314 800-7386"
type textarea "x"
type textarea "Sieed Director of Ops - 314 800-7386"
paste textarea "Extended Travel :No Overtime Approved: No"
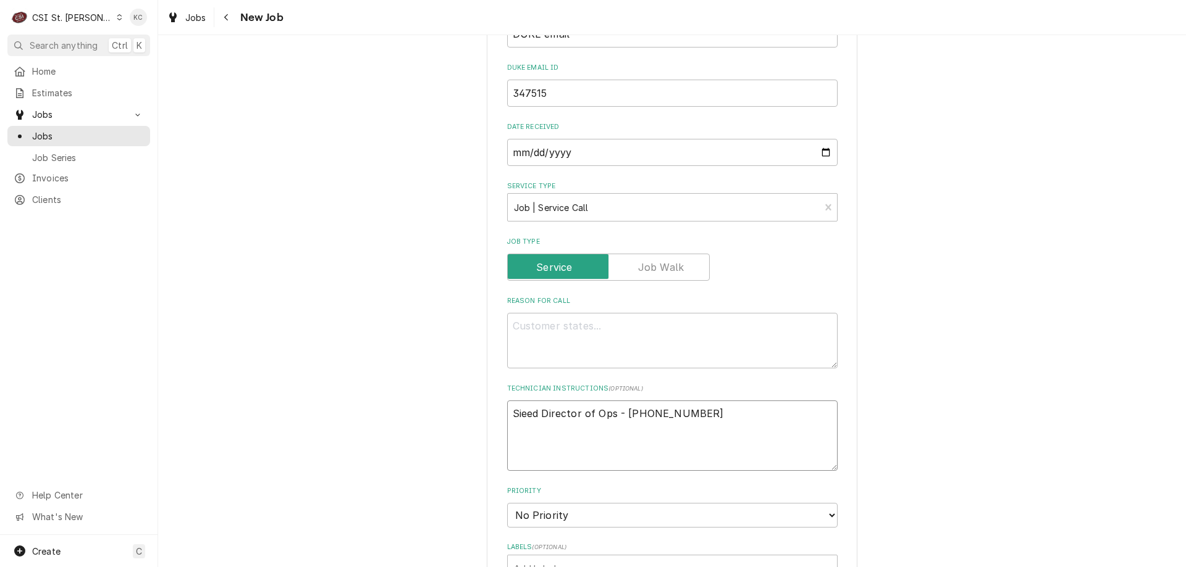
type textarea "x"
type textarea "Extended Travel :No Overtime Approved: No Sieed Director of Ops - 314 800-7386"
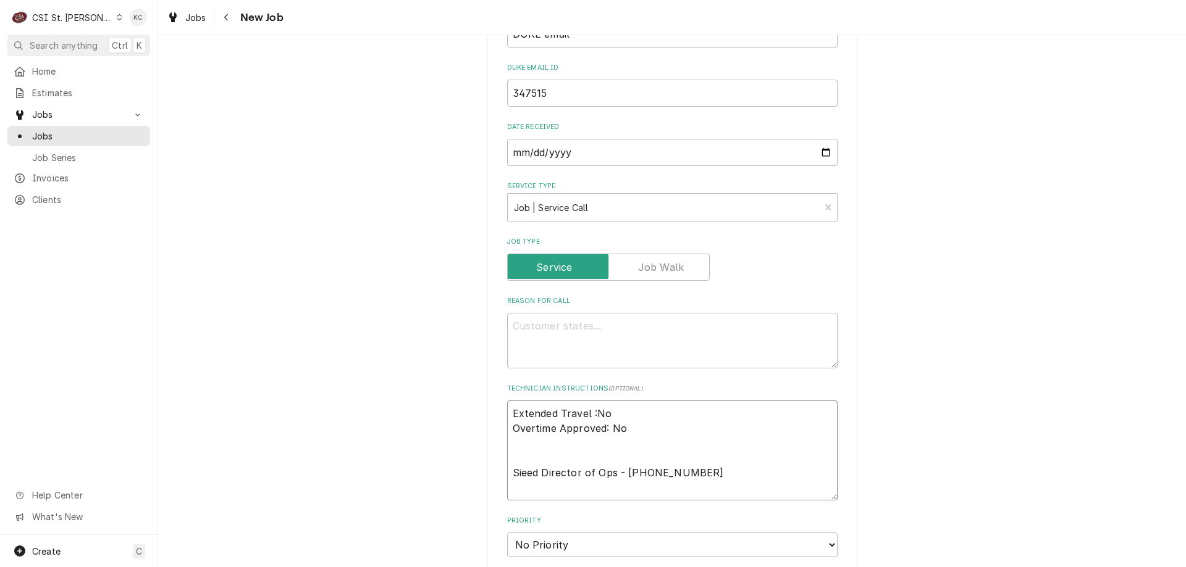
type textarea "x"
type textarea "Extended Travel :No Overtime Approved: No Sieed Director of Ops - 314 800-7386"
click at [511, 328] on textarea "Reason For Call" at bounding box center [672, 341] width 330 height 56
paste textarea "RFDU-23-208 Serial #: Prototype RFDU-A"
type textarea "x"
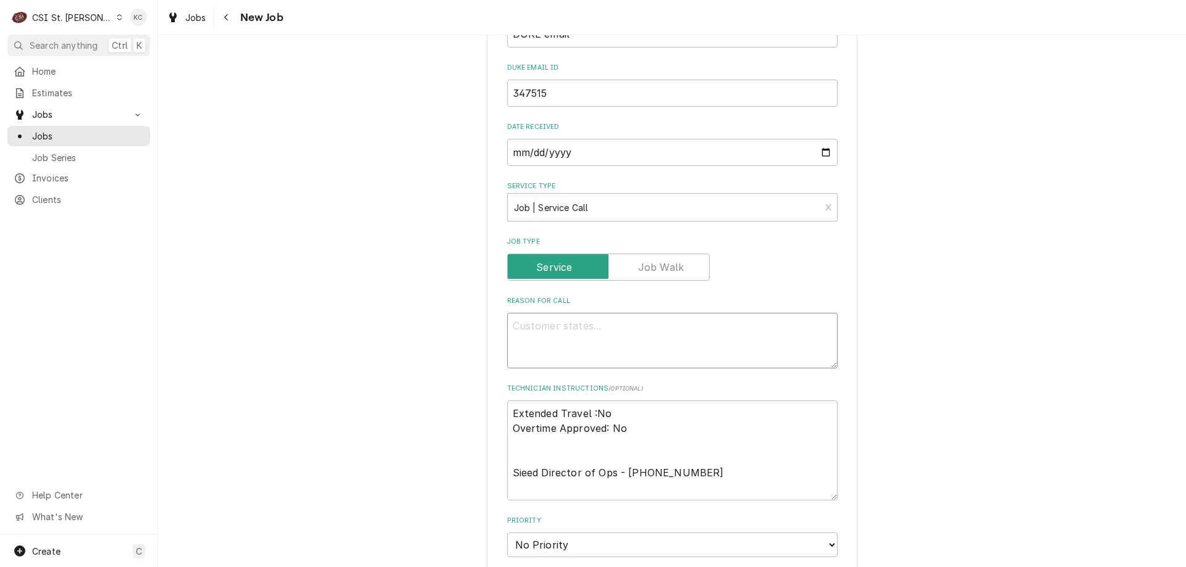
type textarea "RFDU-23-208 Serial #: Prototype RFDU-A"
type textarea "x"
type textarea "RFDU-23-208 Serial #: Prototype RFDU-A"
click at [684, 340] on textarea "RFDU-23-208 Serial #: Prototype RFDU-A" at bounding box center [672, 341] width 330 height 56
type textarea "x"
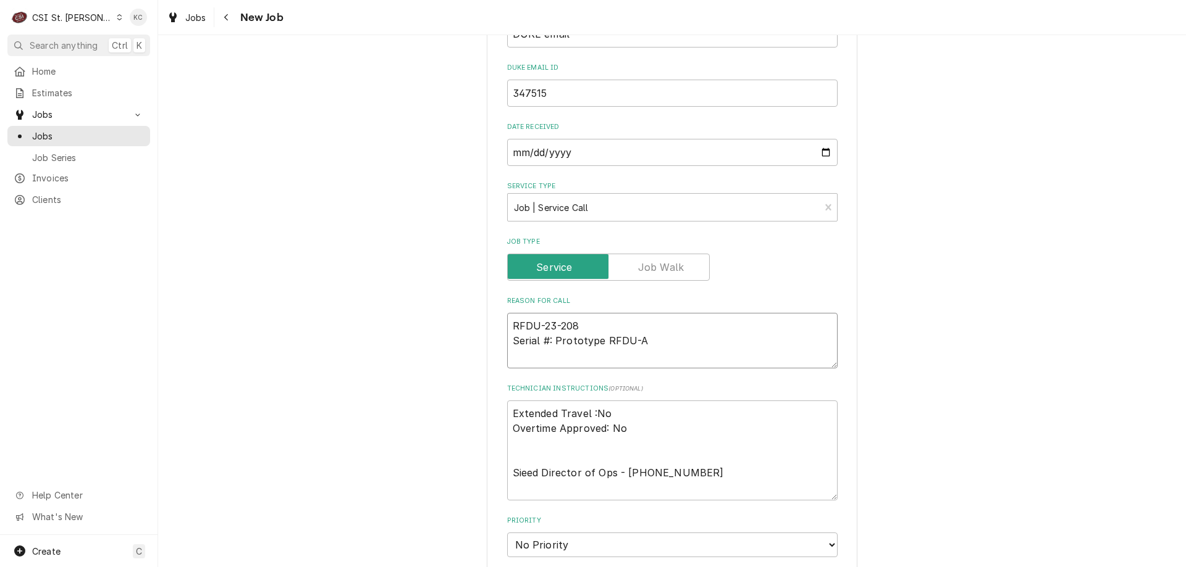
type textarea "RFDU-23-208 Serial #: Prototype RFDU-A"
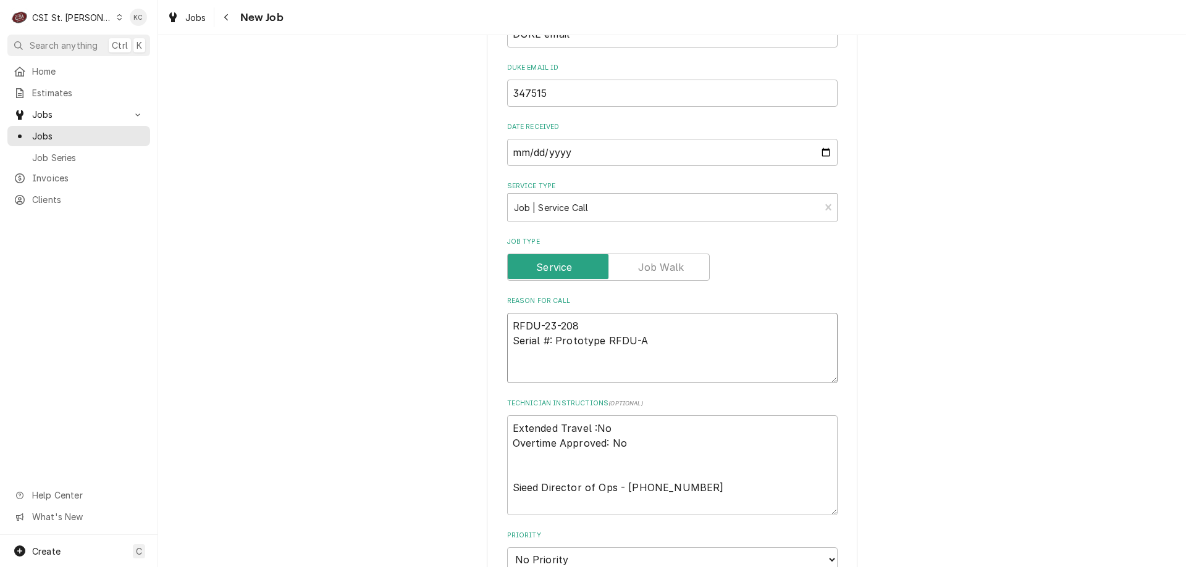
type textarea "x"
type textarea "RFDU-23-208 Serial #: Prototype RFDU-A"
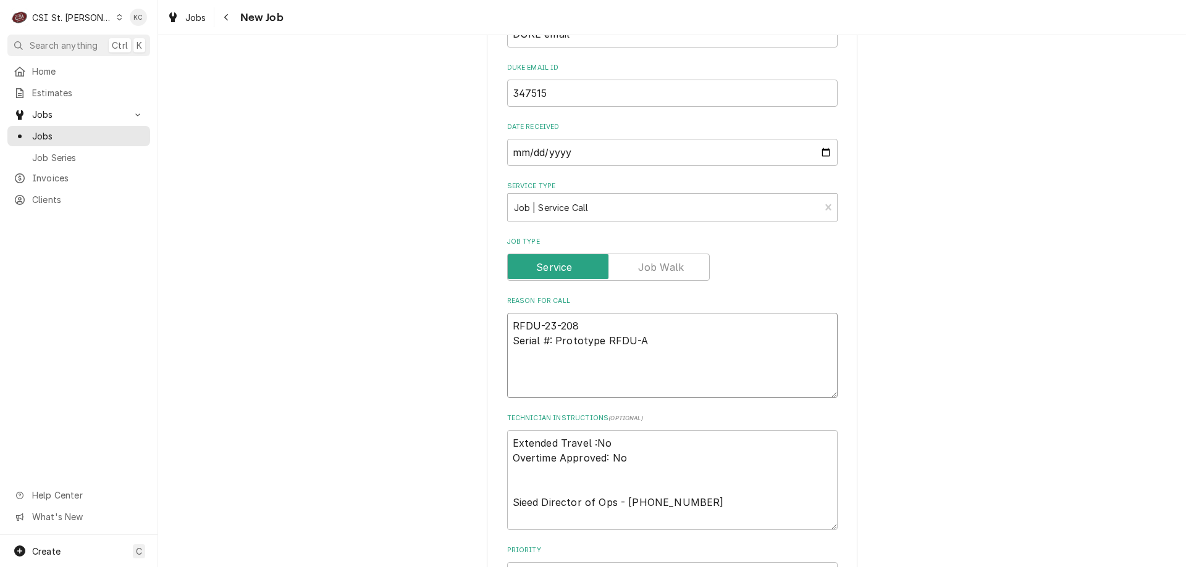
paste textarea "Electric Food Warming unit not properly heating on bottom shelf"
type textarea "x"
type textarea "RFDU-23-208 Serial #: Prototype RFDU-A Electric Food Warming unit not properly …"
type textarea "x"
type textarea "RFDU-23-208 Serial #: Prototype RFDU-A Electric Food Warming unit not properly …"
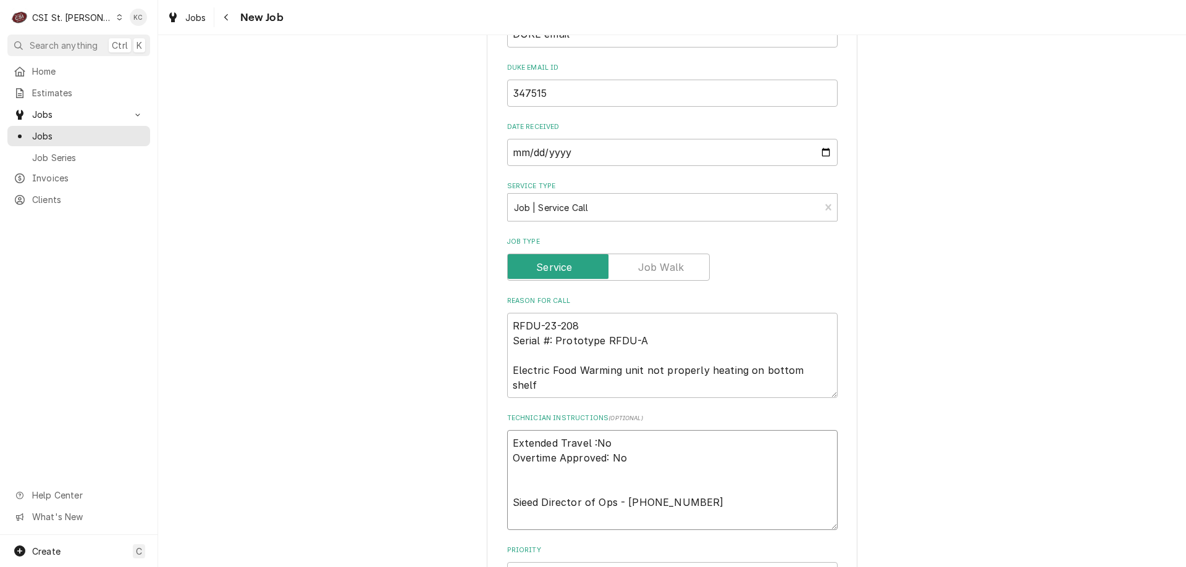
click at [703, 505] on textarea "Extended Travel :No Overtime Approved: No Sieed Director of Ops - 314 800-7386" at bounding box center [672, 480] width 330 height 100
type textarea "x"
type textarea "Extended Travel :No Overtime Approved: No Sieed Director of Ops - 314 800-7386"
type textarea "x"
type textarea "Extended Travel :No Overtime Approved: No Sieed Director of Ops - 314 800-7386"
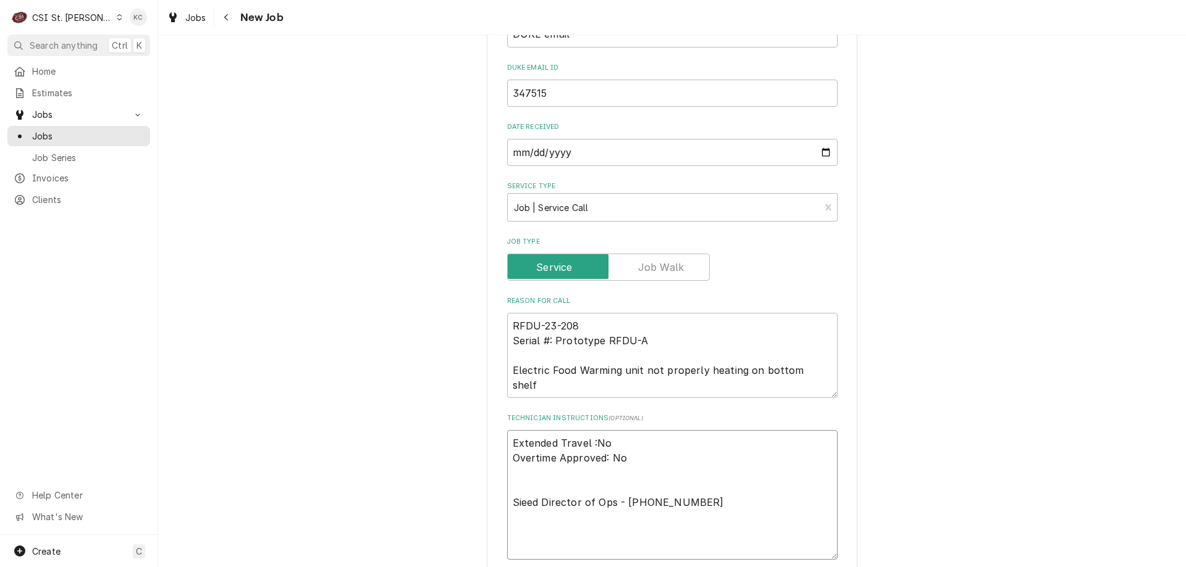
type textarea "x"
type textarea "Extended Travel :No Overtime Approved: No Sieed Director of Ops - 314 800-7386"
click at [685, 489] on textarea "Extended Travel :No Overtime Approved: No Sieed Director of Ops - 314 800-7386" at bounding box center [672, 495] width 330 height 130
type textarea "x"
type textarea "Extended Travel :No Overtime Approved: No Sieed Director of Ops - 314 800-7386"
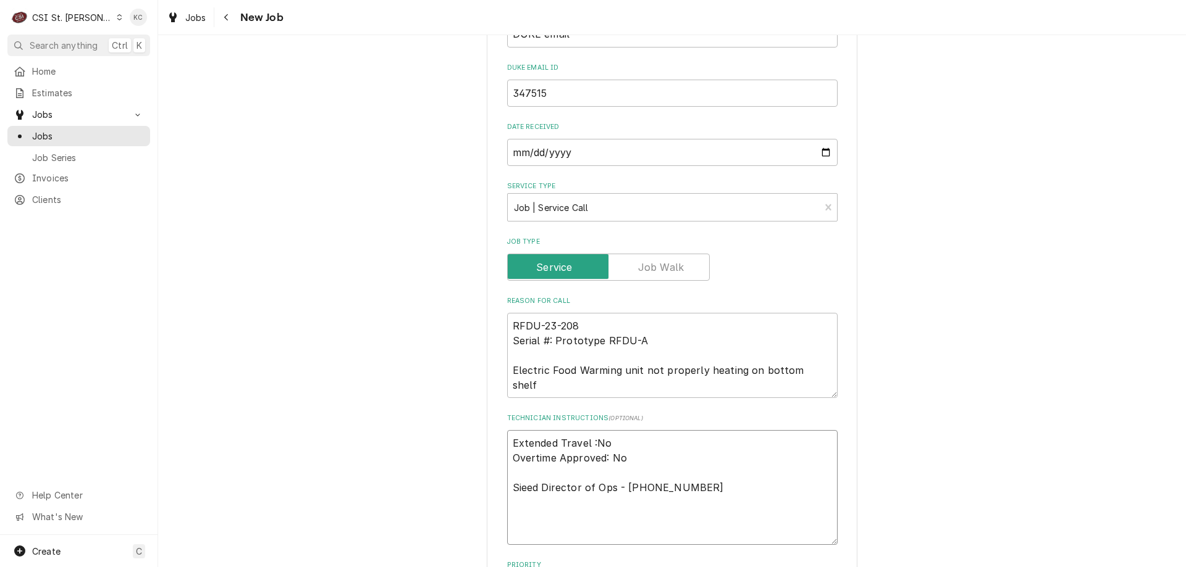
click at [694, 484] on textarea "Extended Travel :No Overtime Approved: No Sieed Director of Ops - 314 800-7386" at bounding box center [672, 487] width 330 height 115
type textarea "x"
type textarea "Extended Travel :No Overtime Approved: No Sieed Director of Ops - 314 800-7386"
type textarea "x"
type textarea "Extended Travel :No Overtime Approved: No Sieed Director of Ops - 314 800-7386"
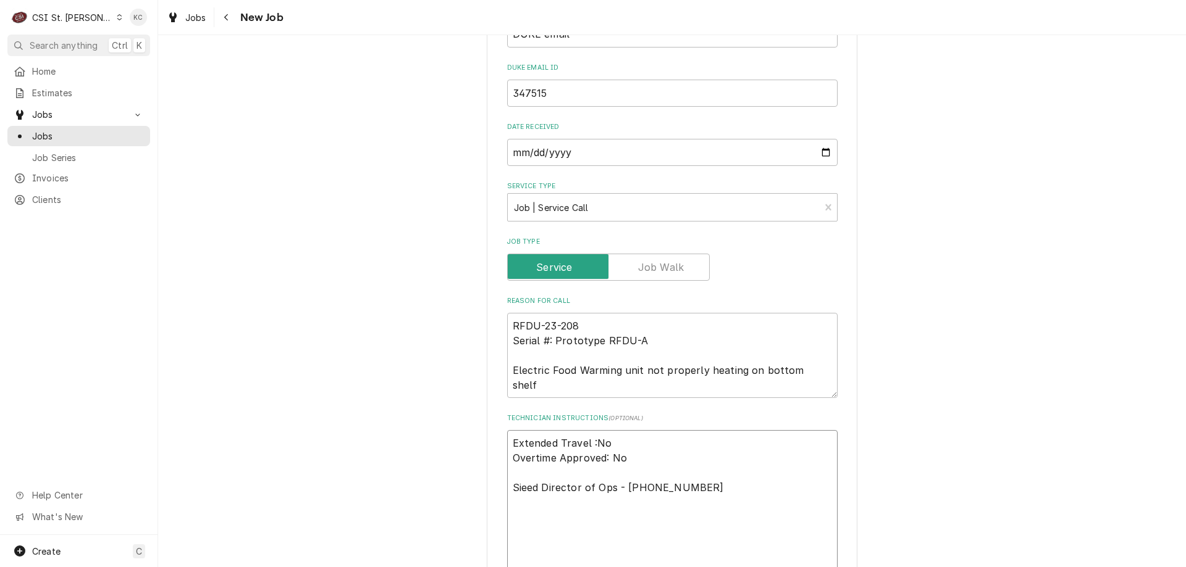
paste textarea "Tech to evaluate unit and determine cause of unit failure. Contact Duke tech su…"
type textarea "x"
type textarea "Extended Travel :No Overtime Approved: No Sieed Director of Ops - 314 800-7386 …"
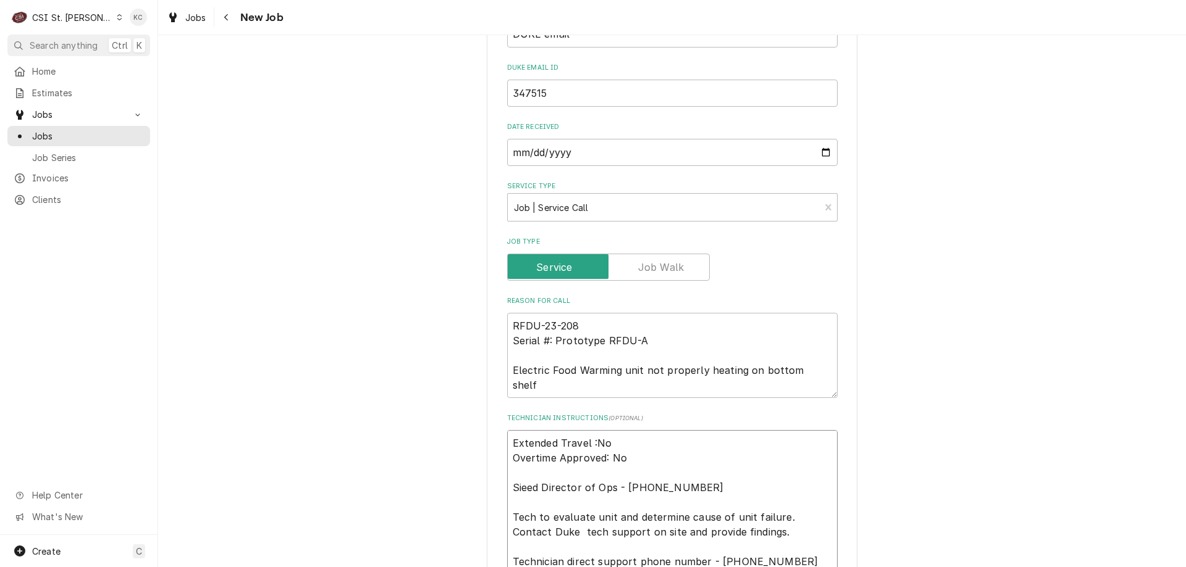
scroll to position [478, 0]
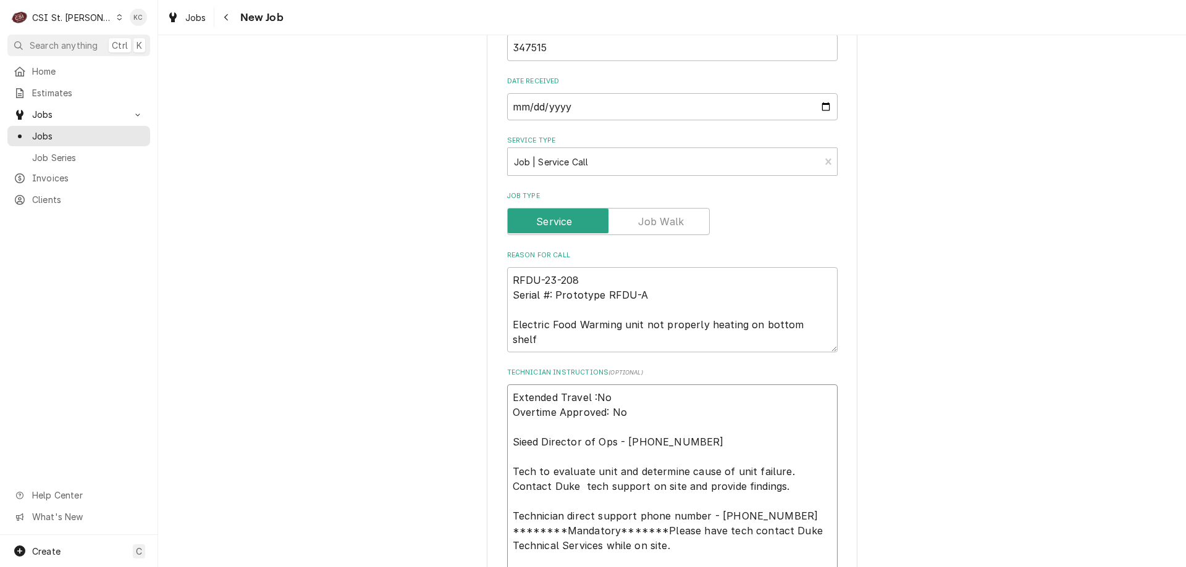
type textarea "x"
type textarea "Extended Travel :No Overtime Approved: No Sieed Director of Ops - 314 800-7386 …"
click at [682, 546] on textarea "Extended Travel :No Overtime Approved: No Sieed Director of Ops - 314 800-7386 …" at bounding box center [672, 501] width 330 height 233
type textarea "x"
type textarea "Extended Travel :No Overtime Approved: No Sieed Director of Ops - 314 800-7386 …"
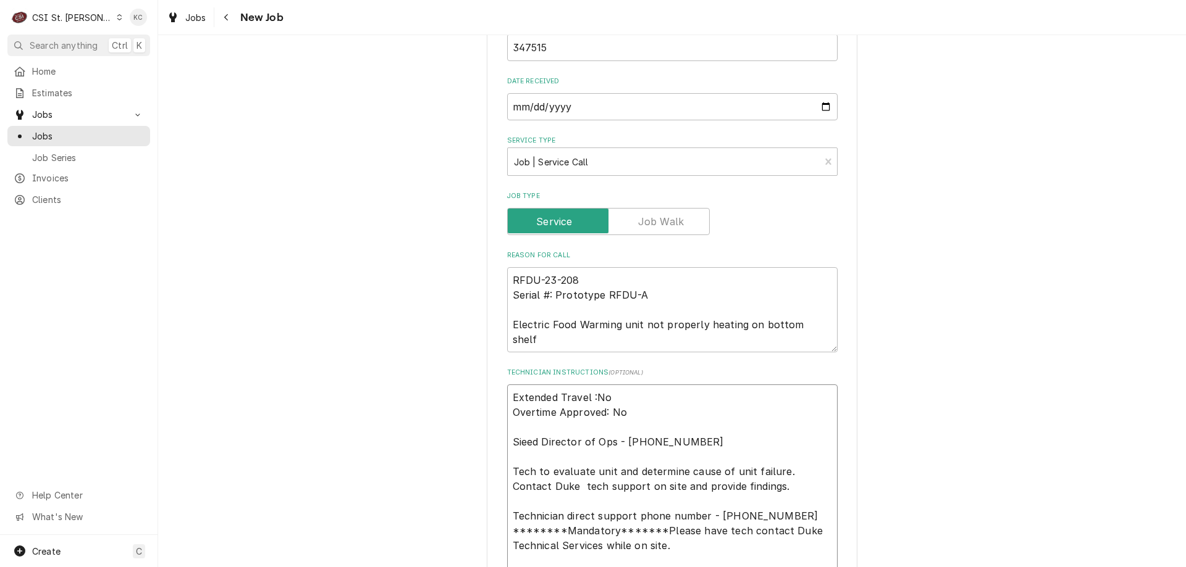
type textarea "x"
type textarea "Extended Travel :No Overtime Approved: No Sieed Director of Ops - 314 800-7386 …"
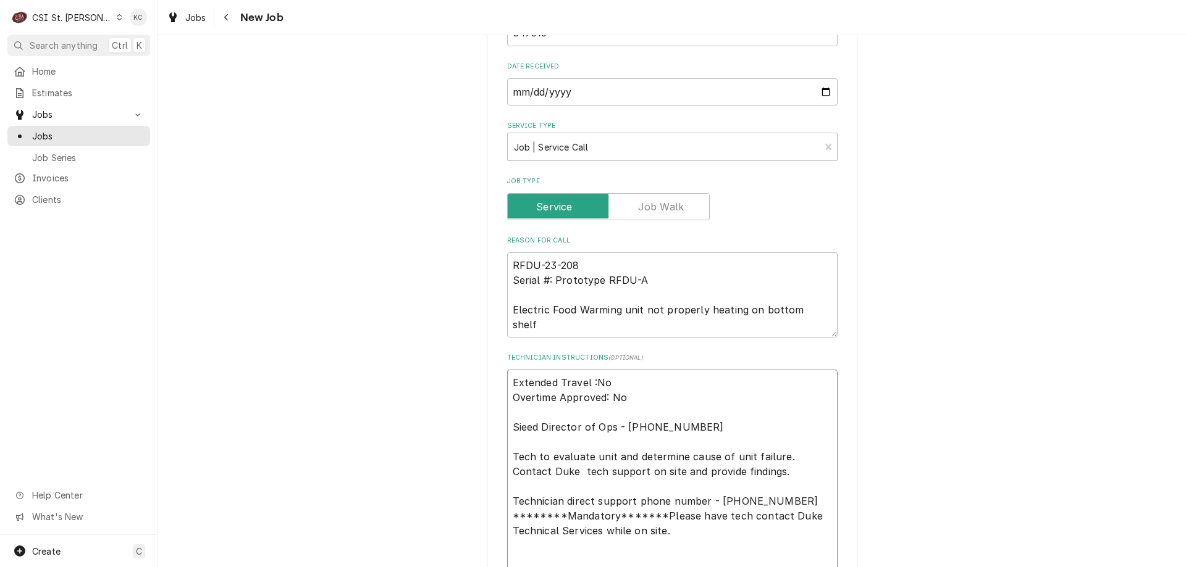
paste textarea "Authorizations: Duke will ensure payment of travel and a maximum of 1-hour diag…"
type textarea "x"
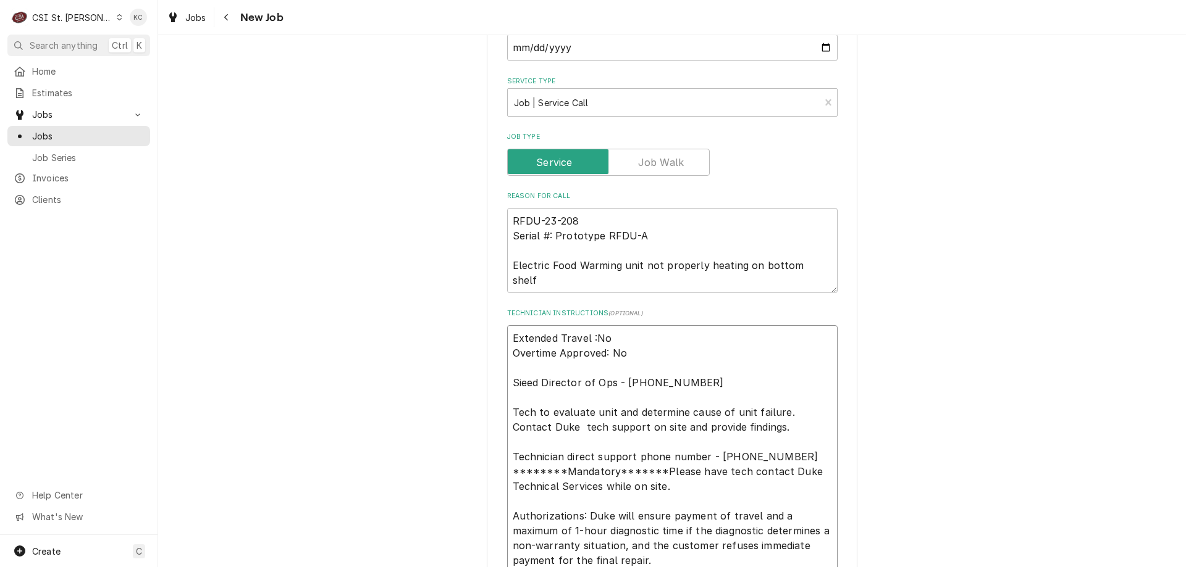
type textarea "Extended Travel :No Overtime Approved: No Sieed Director of Ops - 314 800-7386 …"
type textarea "x"
click at [982, 332] on div "Please provide the following information to create a job: Client Details Client…" at bounding box center [672, 375] width 1028 height 1729
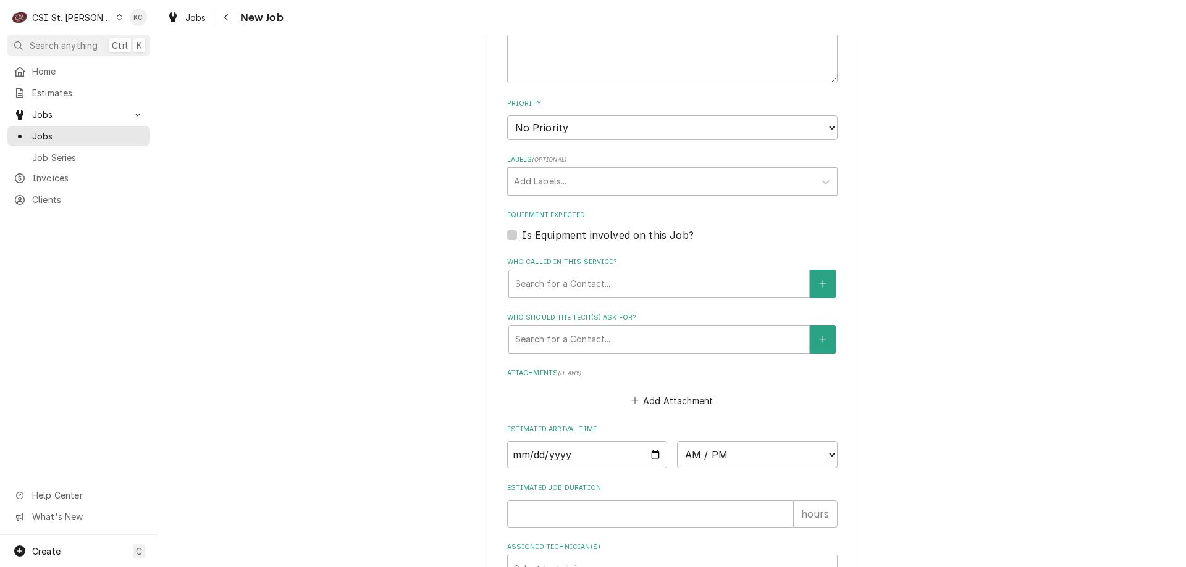
scroll to position [1093, 0]
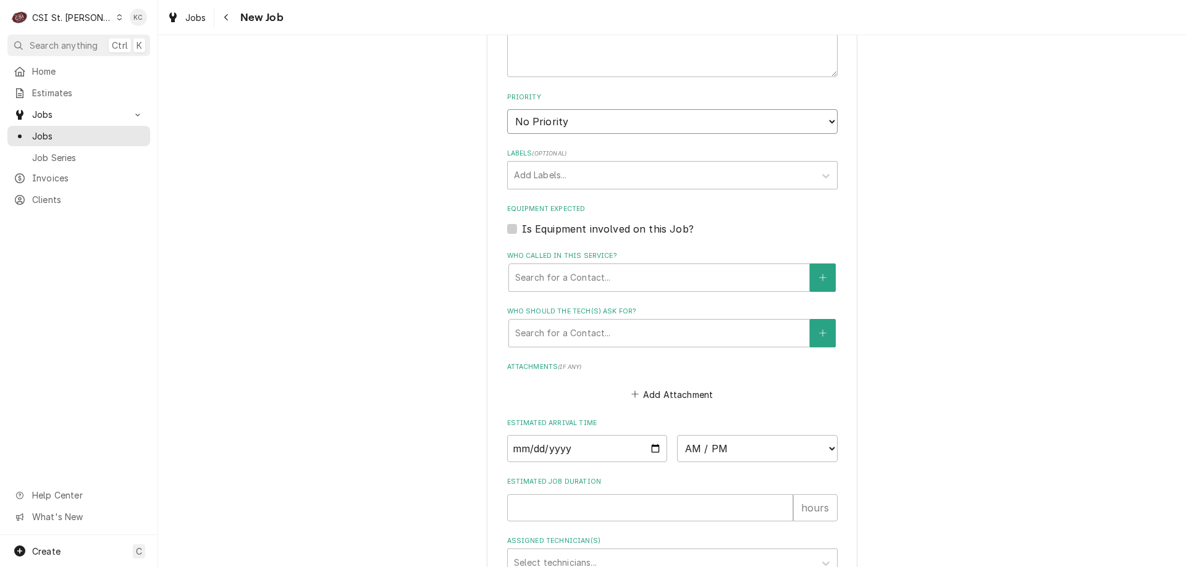
click at [608, 124] on select "No Priority Urgent High Medium Low" at bounding box center [672, 121] width 330 height 25
select select "4"
click at [507, 109] on select "No Priority Urgent High Medium Low" at bounding box center [672, 121] width 330 height 25
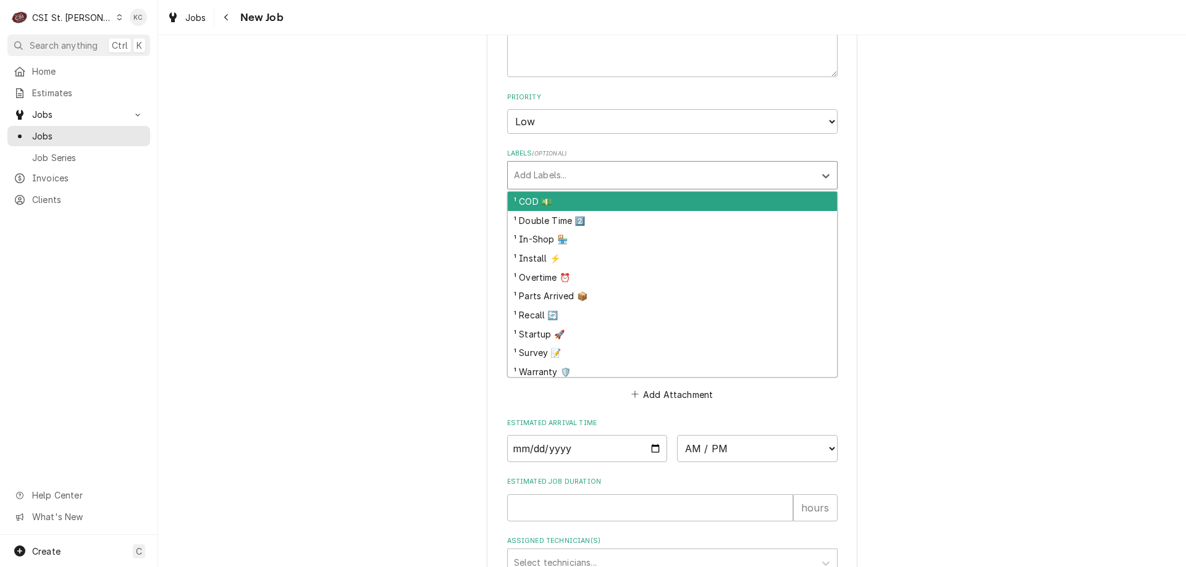
click at [557, 172] on div "Labels" at bounding box center [661, 175] width 295 height 22
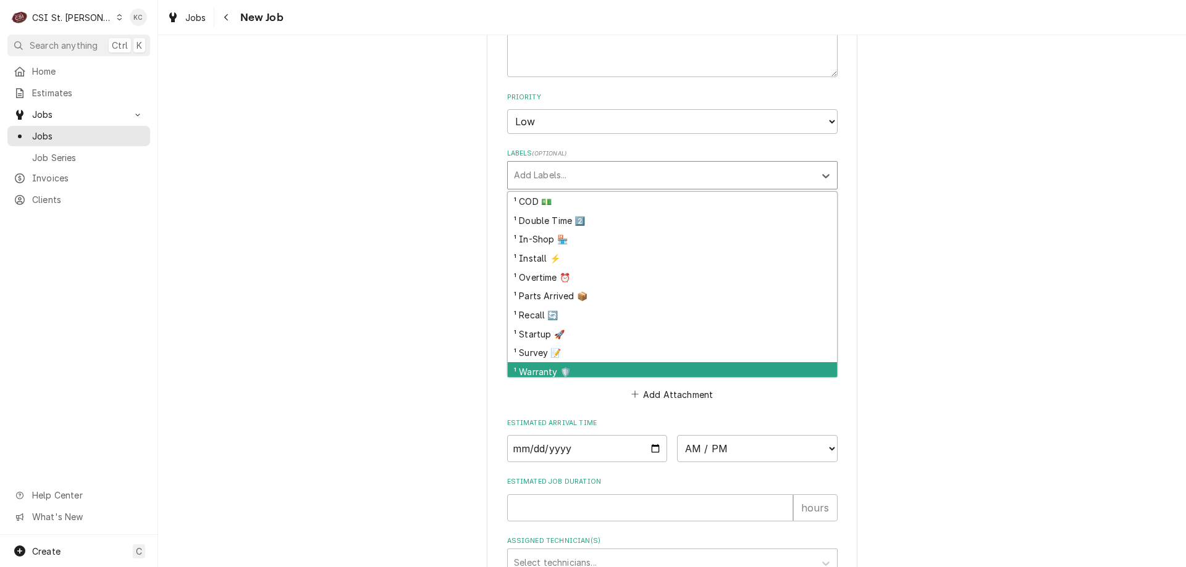
click at [573, 374] on div "¹ Warranty 🛡️" at bounding box center [672, 371] width 329 height 19
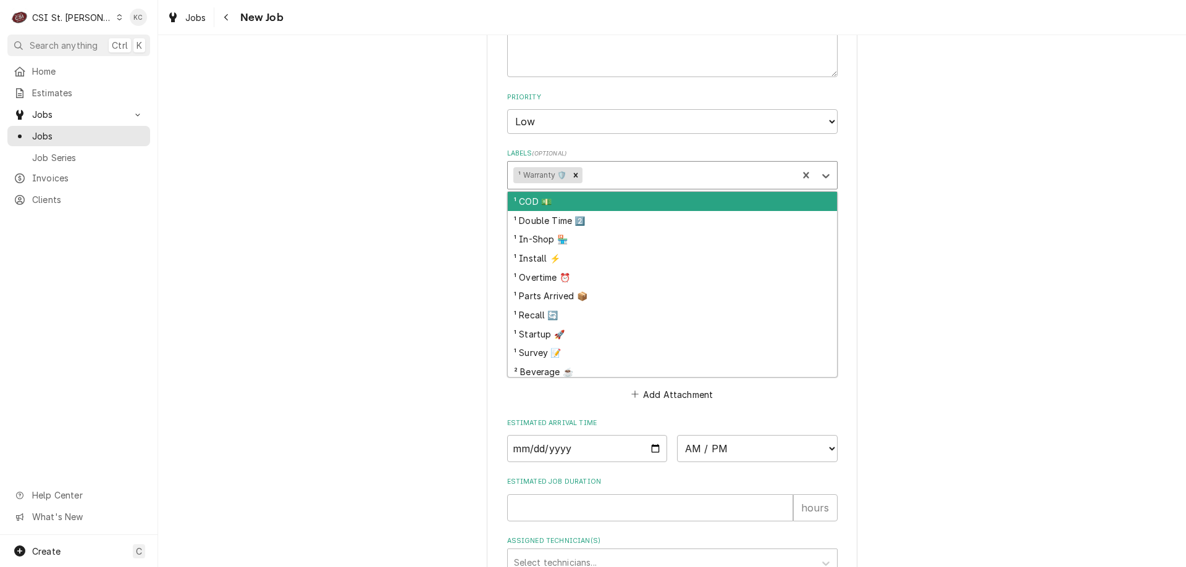
click at [627, 172] on div "Labels" at bounding box center [688, 175] width 207 height 22
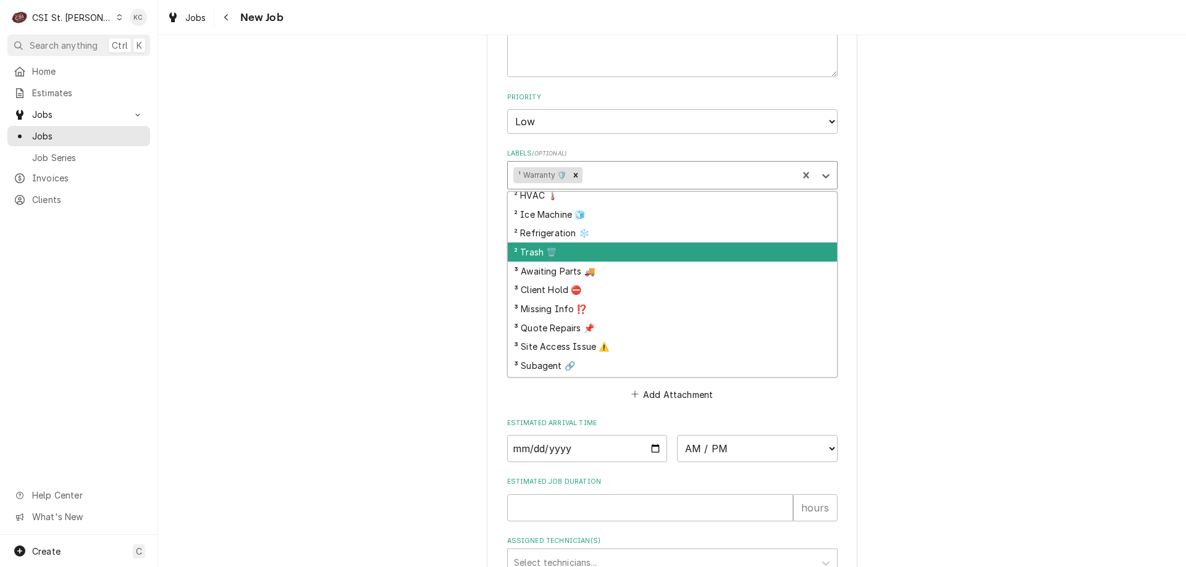
scroll to position [247, 0]
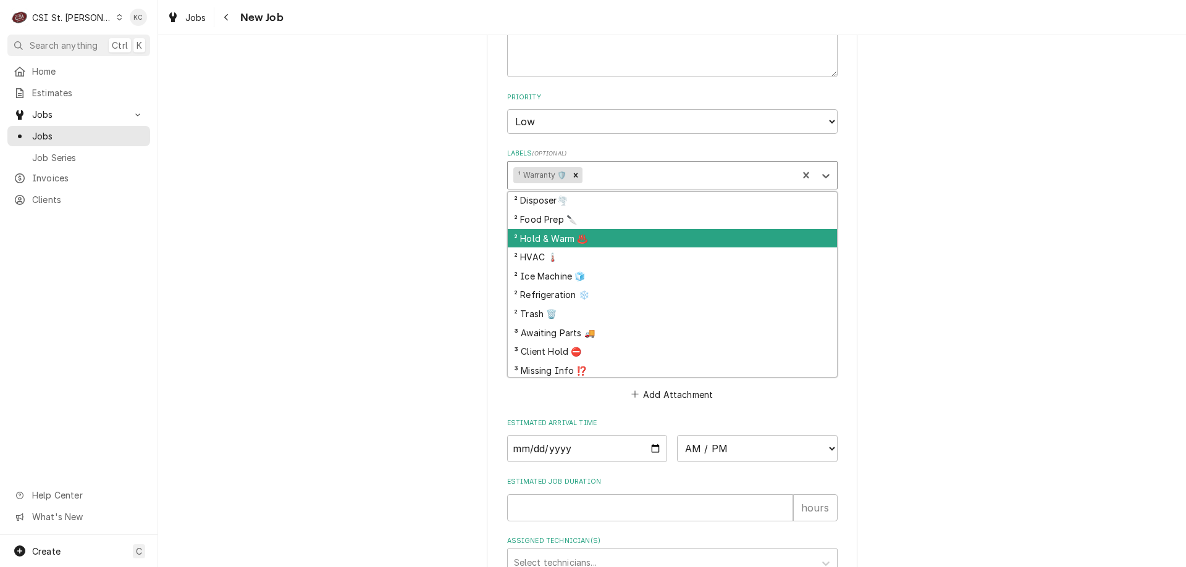
click at [627, 241] on div "² Hold & Warm ♨️" at bounding box center [672, 238] width 329 height 19
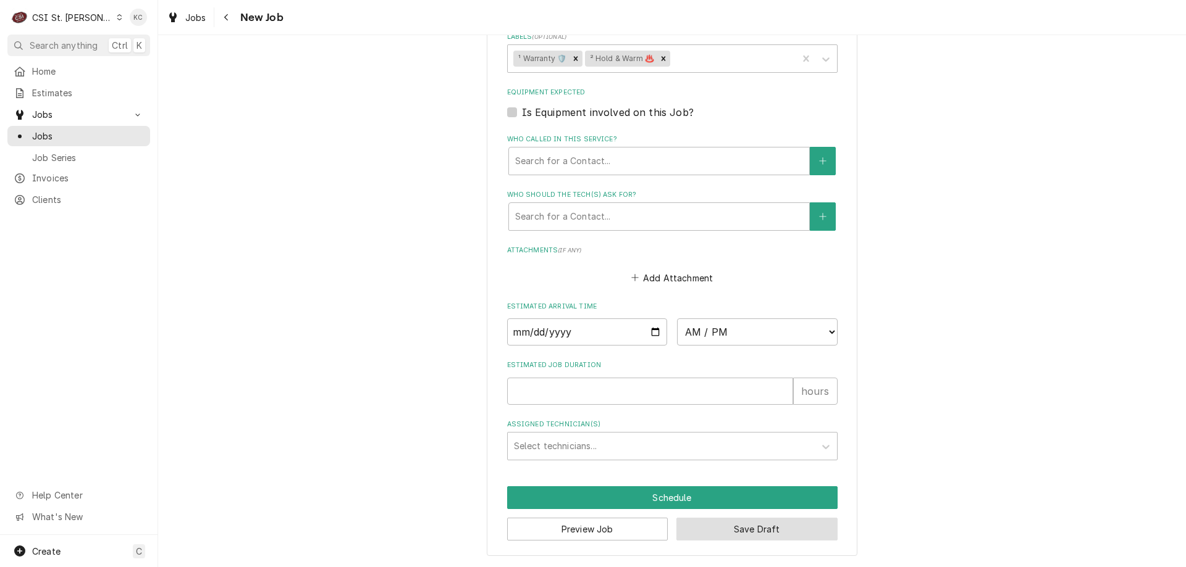
click at [769, 531] on button "Save Draft" at bounding box center [756, 529] width 161 height 23
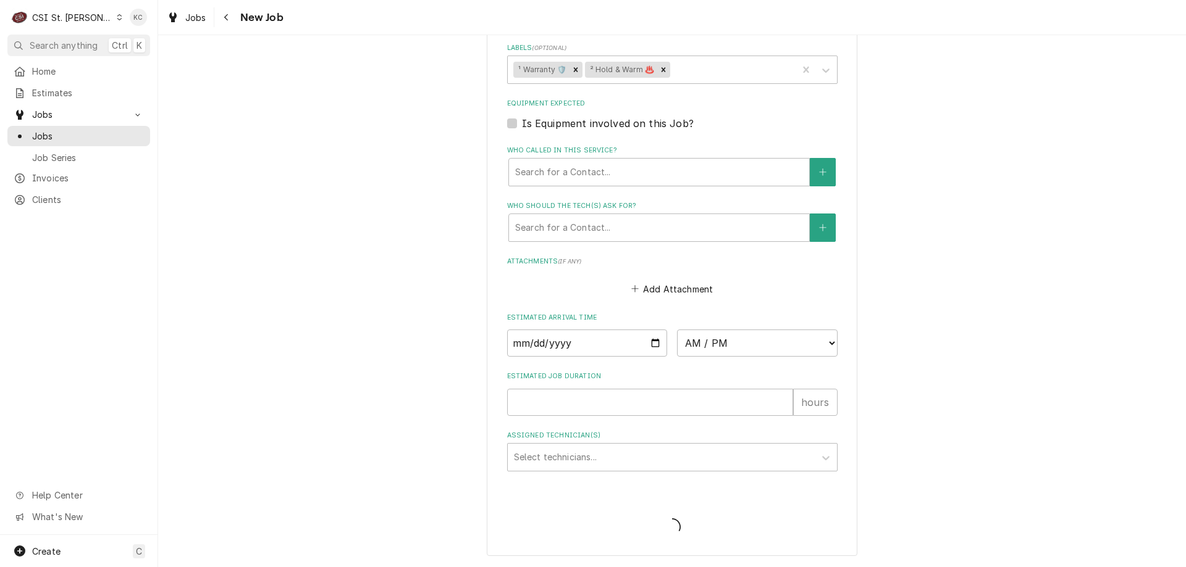
type textarea "x"
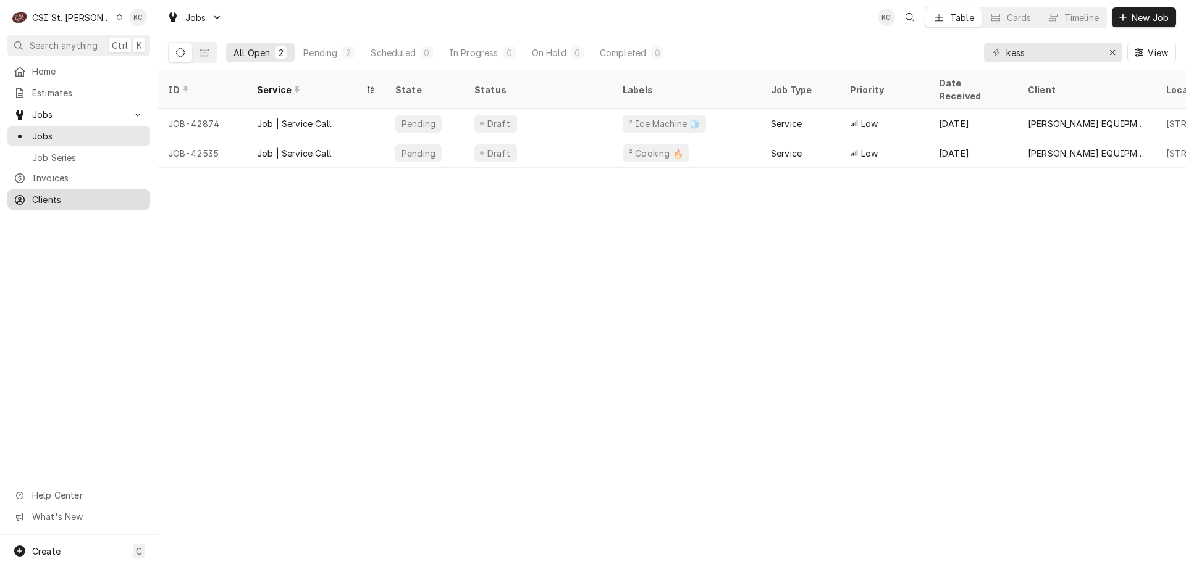
click at [38, 196] on span "Clients" at bounding box center [88, 199] width 112 height 13
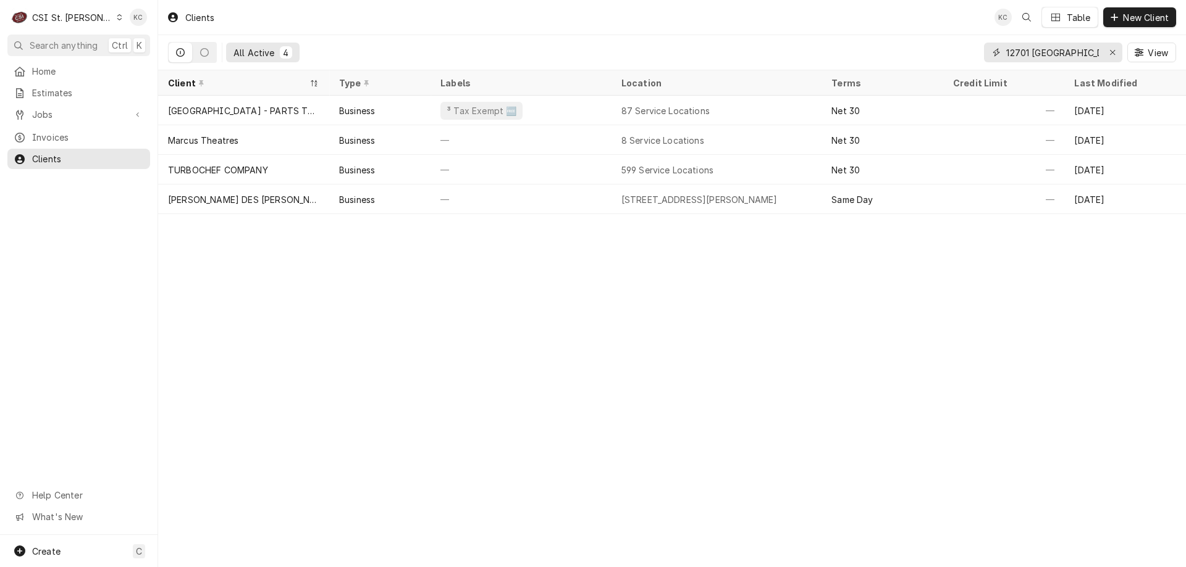
drag, startPoint x: 1084, startPoint y: 56, endPoint x: 1000, endPoint y: 56, distance: 84.0
click at [1000, 56] on div "12701 [GEOGRAPHIC_DATA]" at bounding box center [1053, 53] width 138 height 20
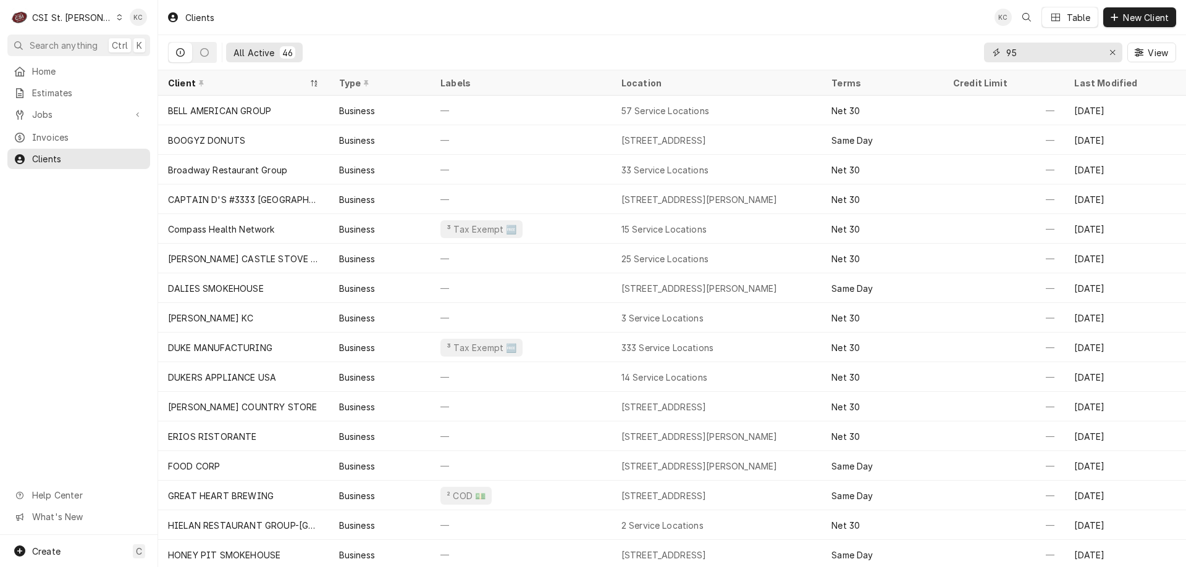
type input "9"
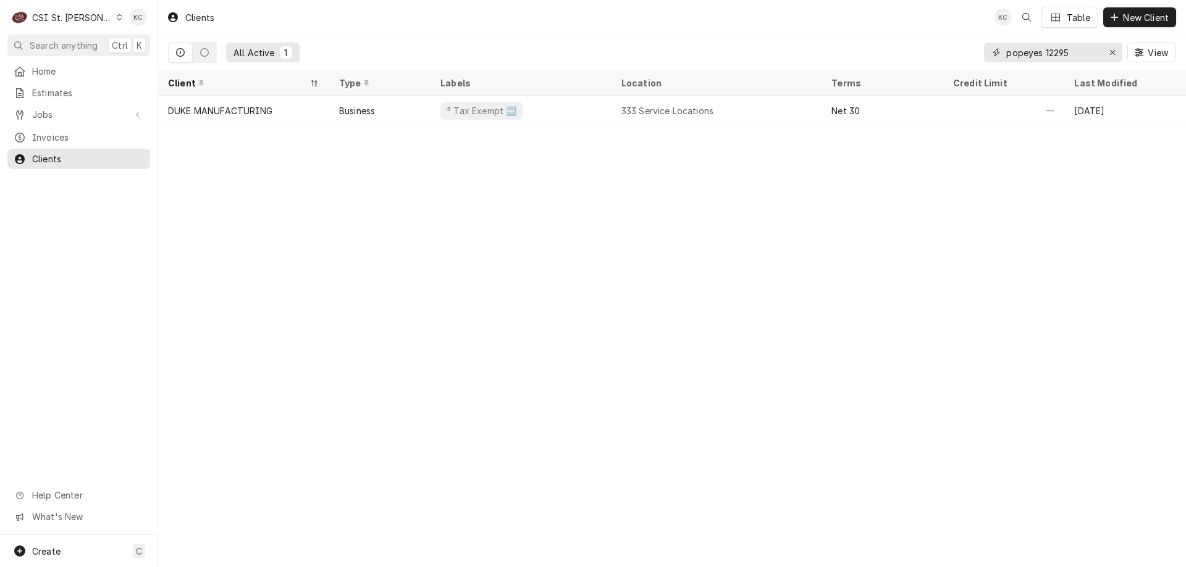
type input "popeyes 12295"
drag, startPoint x: 1071, startPoint y: 49, endPoint x: 986, endPoint y: 54, distance: 85.3
click at [986, 54] on div "popeyes 12295" at bounding box center [1053, 53] width 138 height 20
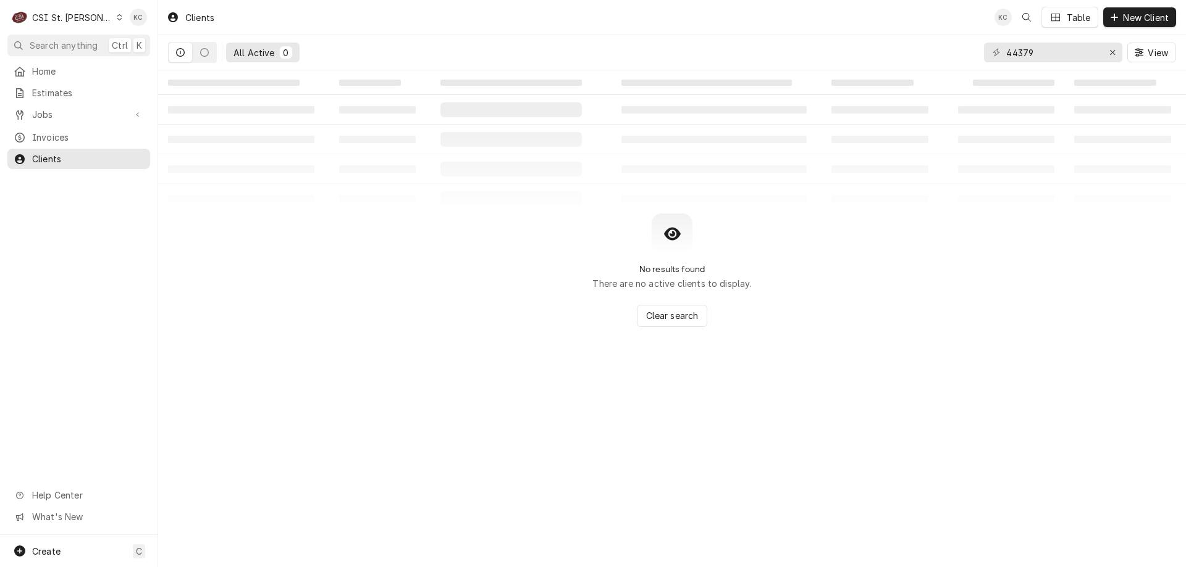
click at [177, 57] on button "Dynamic Content Wrapper" at bounding box center [180, 53] width 23 height 20
drag, startPoint x: 1052, startPoint y: 52, endPoint x: 868, endPoint y: 67, distance: 184.6
click at [868, 67] on div "All Active 0 44379 View" at bounding box center [672, 52] width 1008 height 35
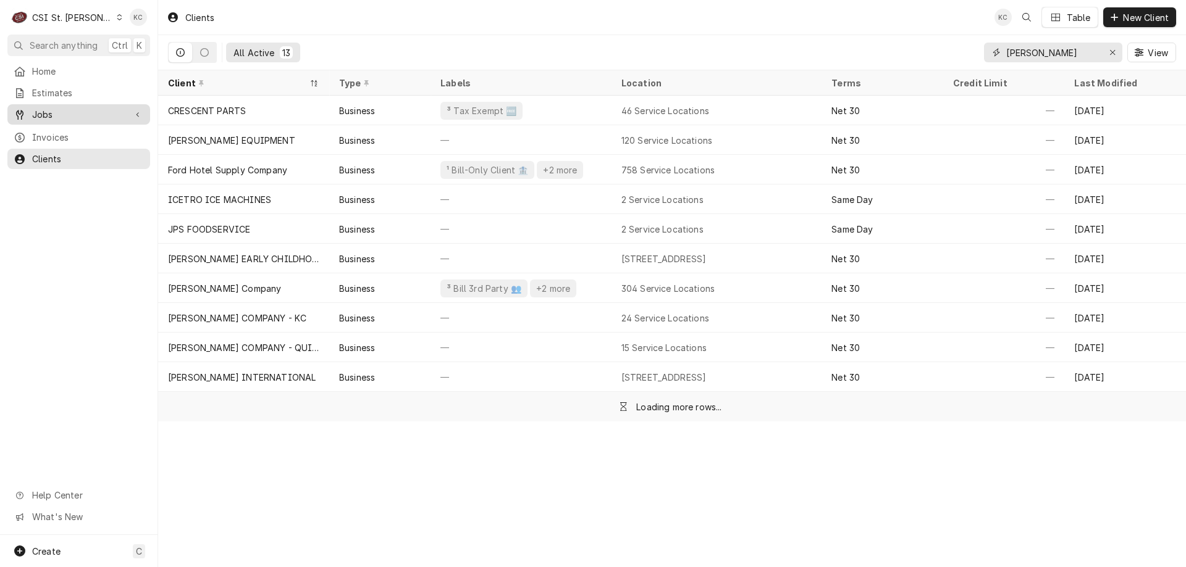
type input "vivian"
click at [67, 107] on div "Jobs" at bounding box center [79, 114] width 138 height 15
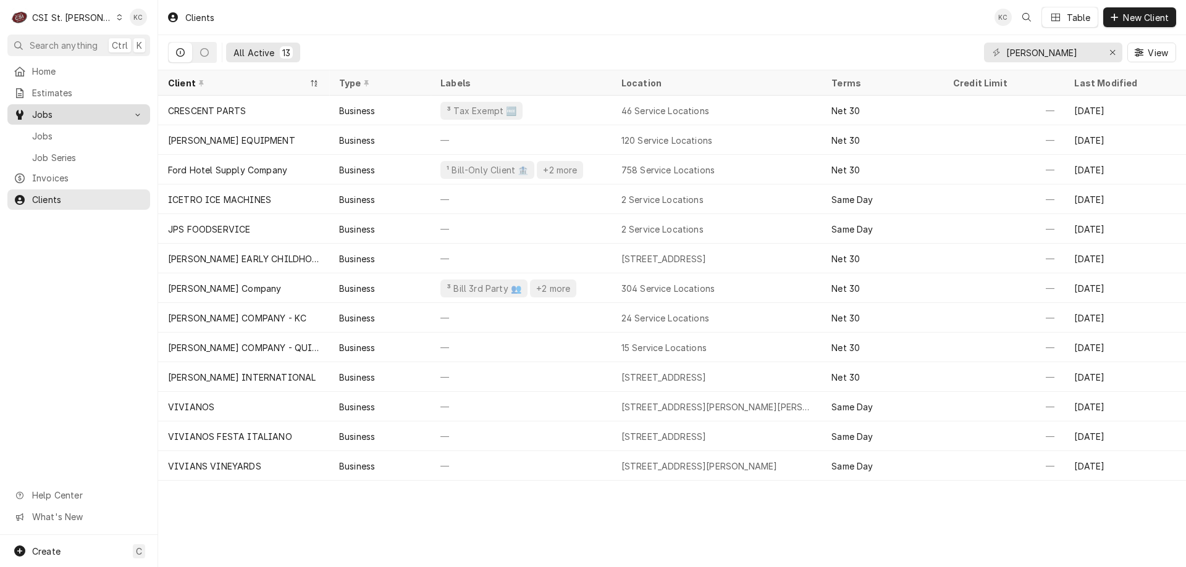
click at [67, 107] on div "Jobs" at bounding box center [79, 114] width 138 height 15
click at [66, 112] on span "Jobs" at bounding box center [78, 114] width 93 height 13
click at [54, 140] on link "Jobs" at bounding box center [78, 136] width 143 height 20
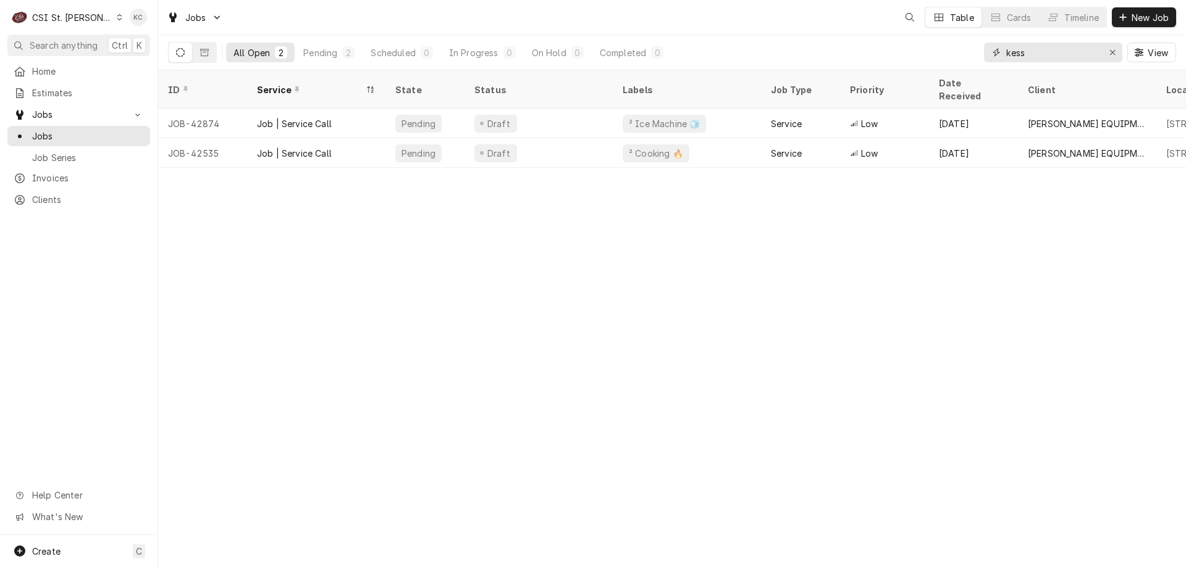
drag, startPoint x: 1052, startPoint y: 54, endPoint x: 953, endPoint y: 55, distance: 99.4
click at [953, 55] on div "All Open 2 Pending 2 Scheduled 0 In Progress 0 On Hold 0 Completed 0 kess View" at bounding box center [672, 52] width 1008 height 35
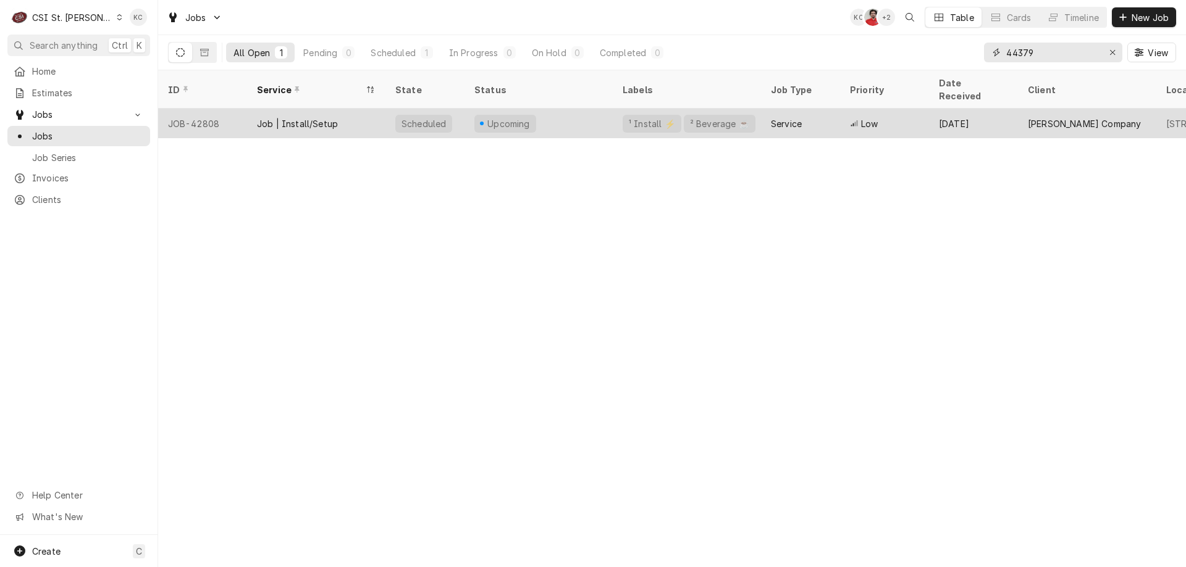
type input "44379"
click at [558, 109] on div "Upcoming" at bounding box center [538, 124] width 148 height 30
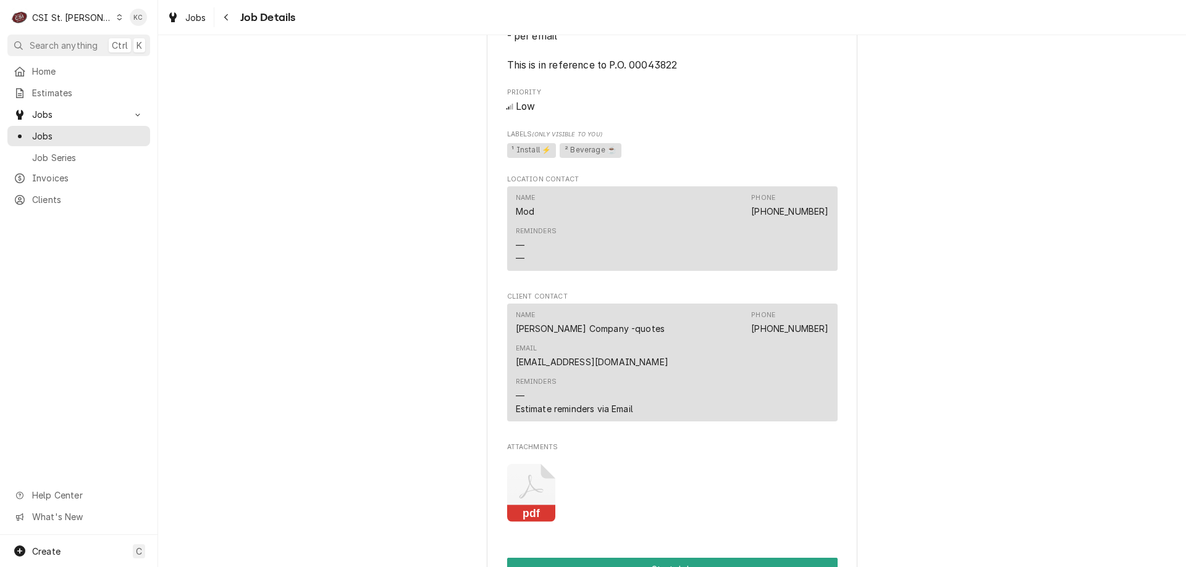
scroll to position [988, 0]
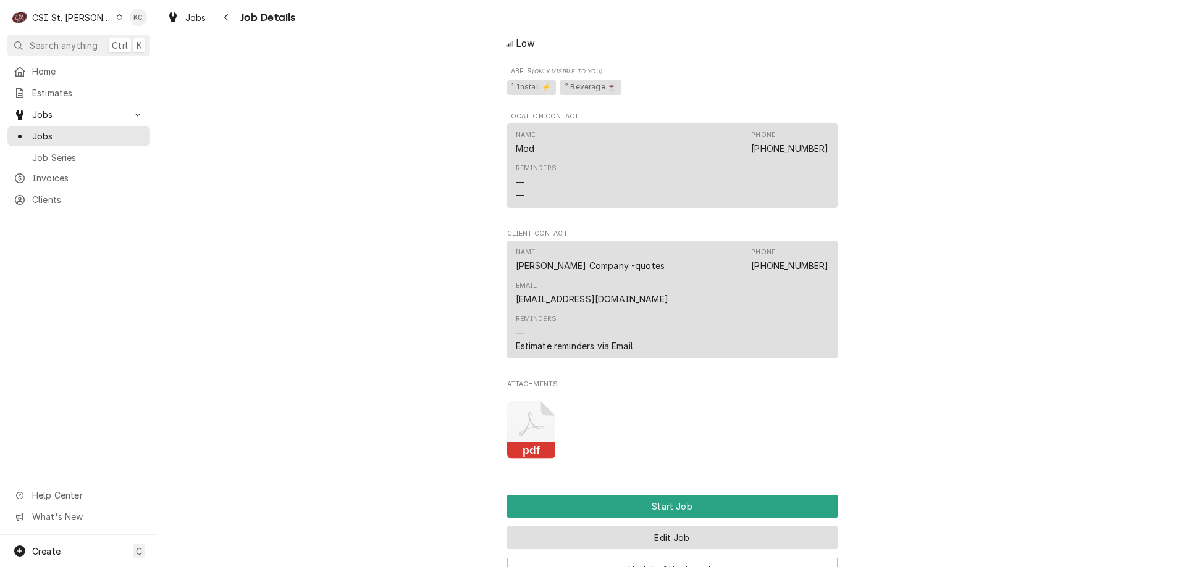
click at [733, 527] on button "Edit Job" at bounding box center [672, 538] width 330 height 23
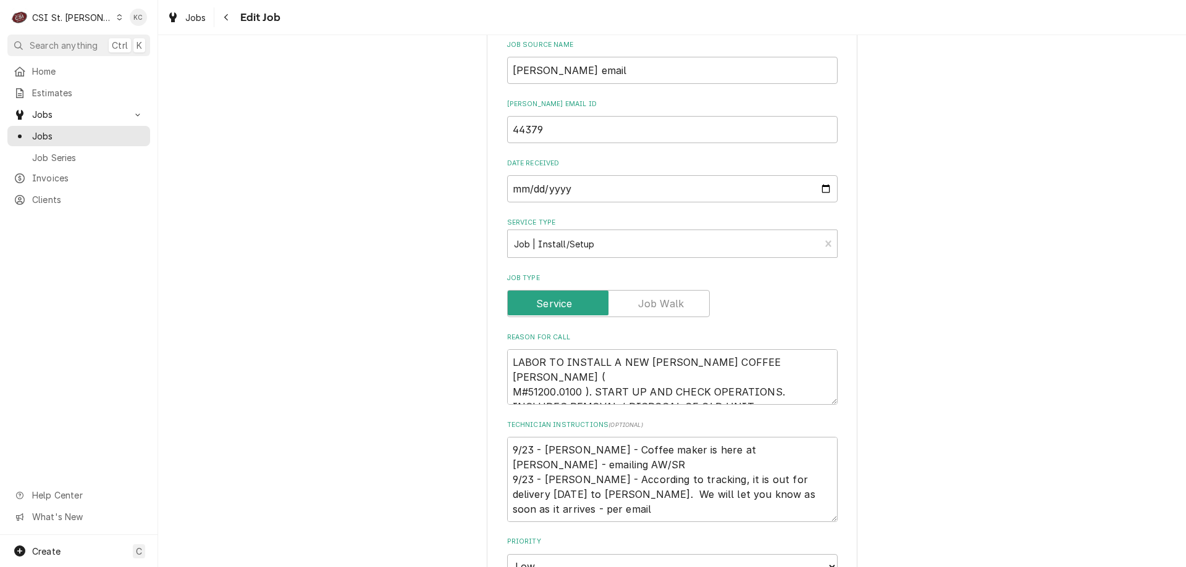
scroll to position [556, 0]
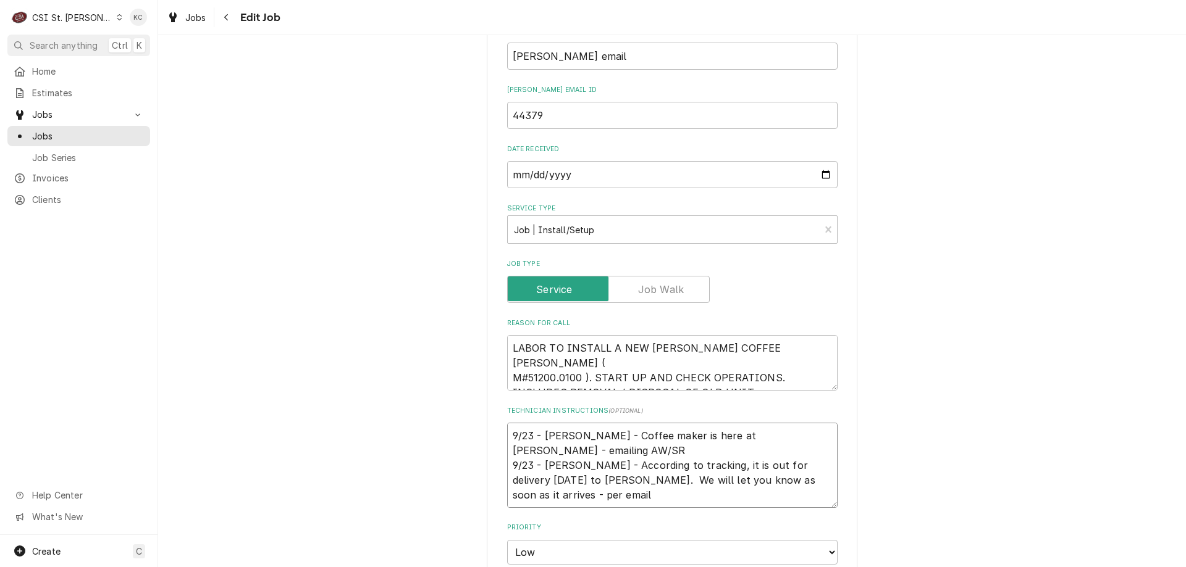
click at [507, 434] on textarea "9/23 - [PERSON_NAME] - Coffee maker is here at [PERSON_NAME] - emailing AW/SR 9…" at bounding box center [672, 465] width 330 height 85
type textarea "x"
type textarea "9/23 - [PERSON_NAME] - Coffee maker is here at [PERSON_NAME] - emailing AW/SR 9…"
type textarea "x"
type textarea "9 9/23 - [PERSON_NAME] - Coffee maker is here at [PERSON_NAME] - emailing AW/SR…"
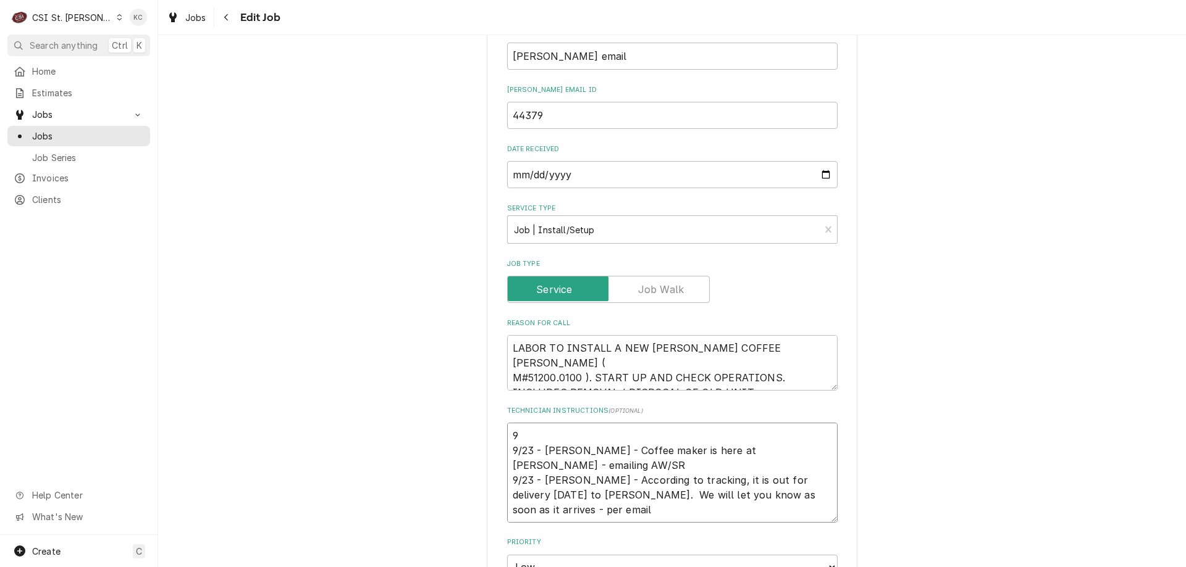
type textarea "x"
type textarea "9/ 9/23 - [PERSON_NAME] - Coffee maker is here at [PERSON_NAME] - emailing AW/S…"
type textarea "x"
type textarea "9/2 9/23 - [PERSON_NAME] - Coffee maker is here at [PERSON_NAME] - emailing AW/…"
type textarea "x"
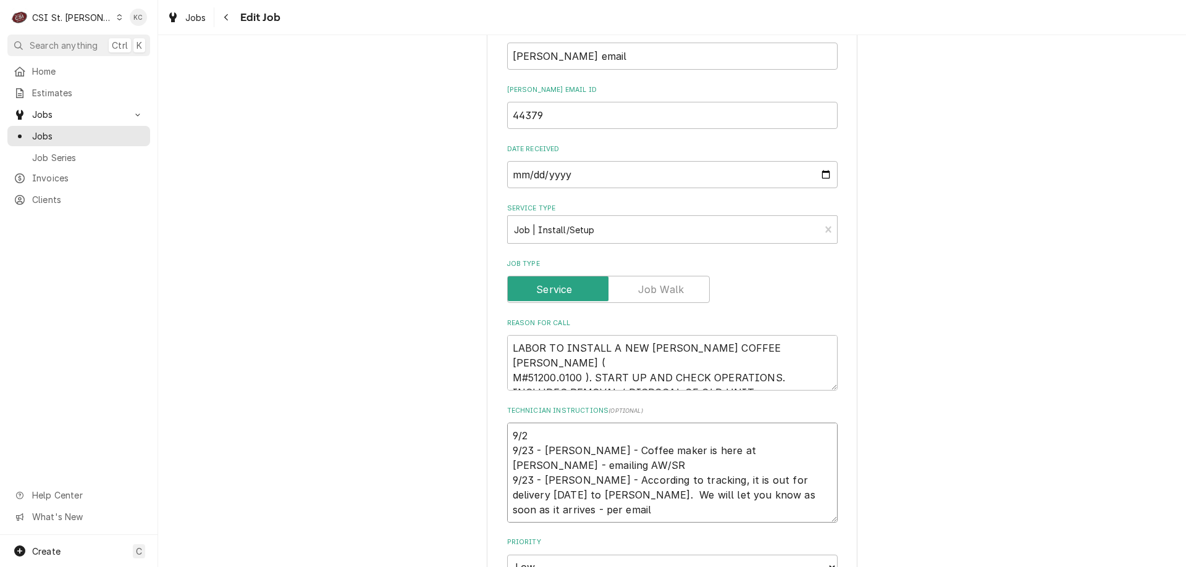
type textarea "9/23 9/23 - [PERSON_NAME] - Coffee maker is here at [PERSON_NAME] - emailing AW…"
type textarea "x"
type textarea "9/23 9/23 - [PERSON_NAME] - Coffee maker is here at [PERSON_NAME] - emailing AW…"
type textarea "x"
type textarea "9/23 - 9/23 - [PERSON_NAME] - Coffee maker is here at [PERSON_NAME] - emailing …"
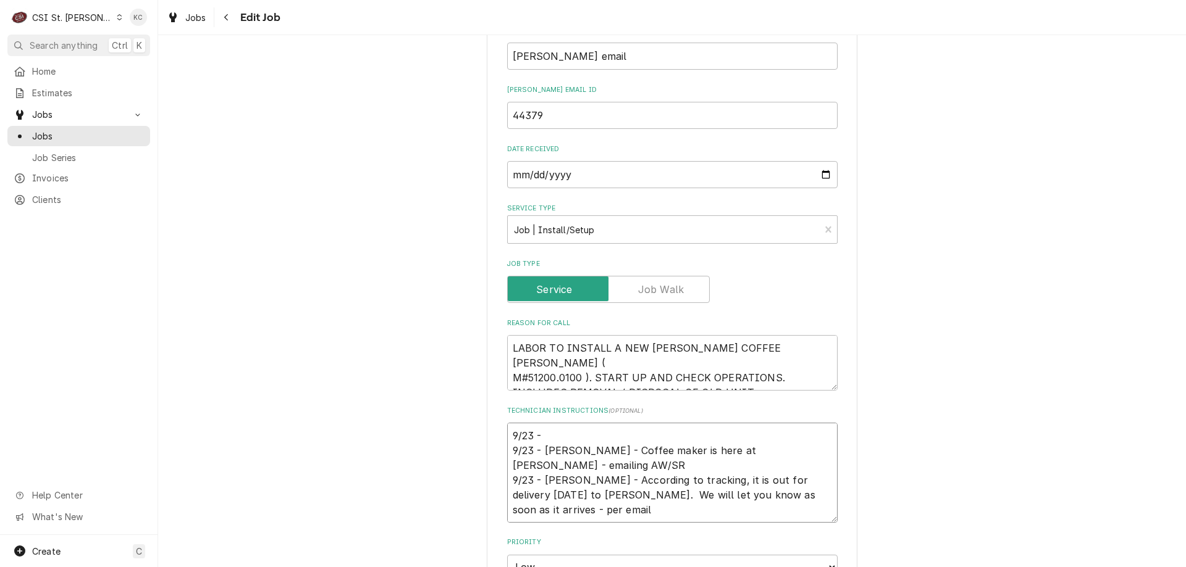
type textarea "x"
type textarea "9/23 - 9/23 - [PERSON_NAME] - Coffee maker is here at [PERSON_NAME] - emailing …"
type textarea "x"
type textarea "9/23 - K 9/23 - [PERSON_NAME] - Coffee maker is here at [PERSON_NAME] - emailin…"
type textarea "x"
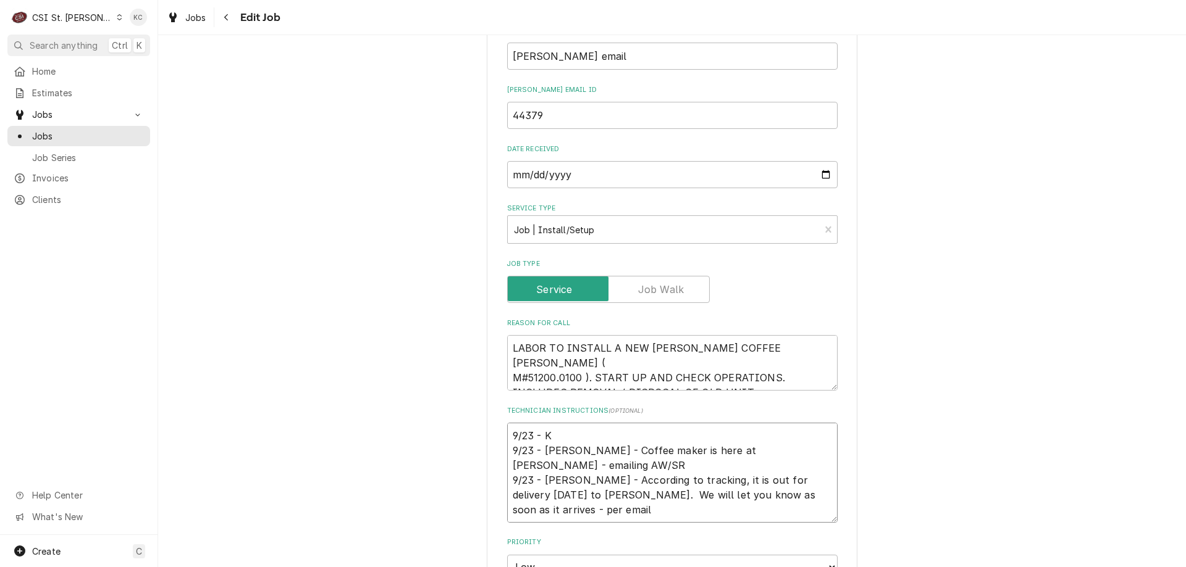
type textarea "9/23 - Ke 9/23 - [PERSON_NAME] - Coffee maker is here at [PERSON_NAME] - emaili…"
type textarea "x"
type textarea "9/23 - Kel 9/23 - [PERSON_NAME] - Coffee maker is here at [PERSON_NAME] - email…"
type textarea "x"
type textarea "9/23 - [PERSON_NAME] 9/23 - [PERSON_NAME] - Coffee maker is here at [PERSON_NAM…"
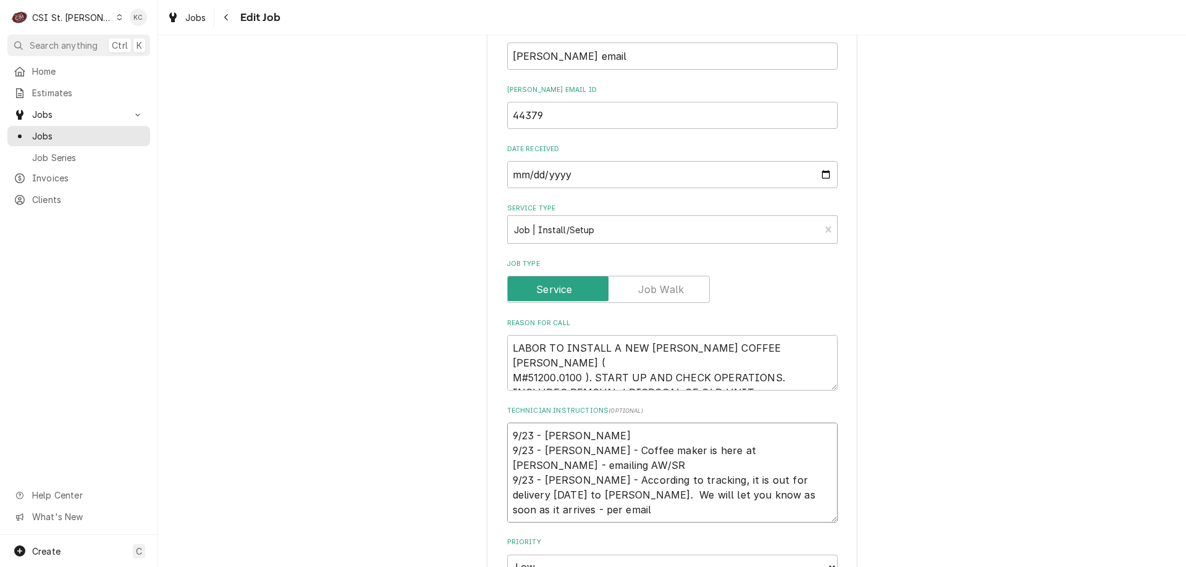
type textarea "x"
type textarea "9/23 - [PERSON_NAME] 9/23 - [PERSON_NAME] - Coffee maker is here at [PERSON_NAM…"
type textarea "x"
type textarea "9/23 - Kelly 9/23 - Kelly - Coffee maker is here at vivian - emailing AW/SR 9/2…"
type textarea "x"
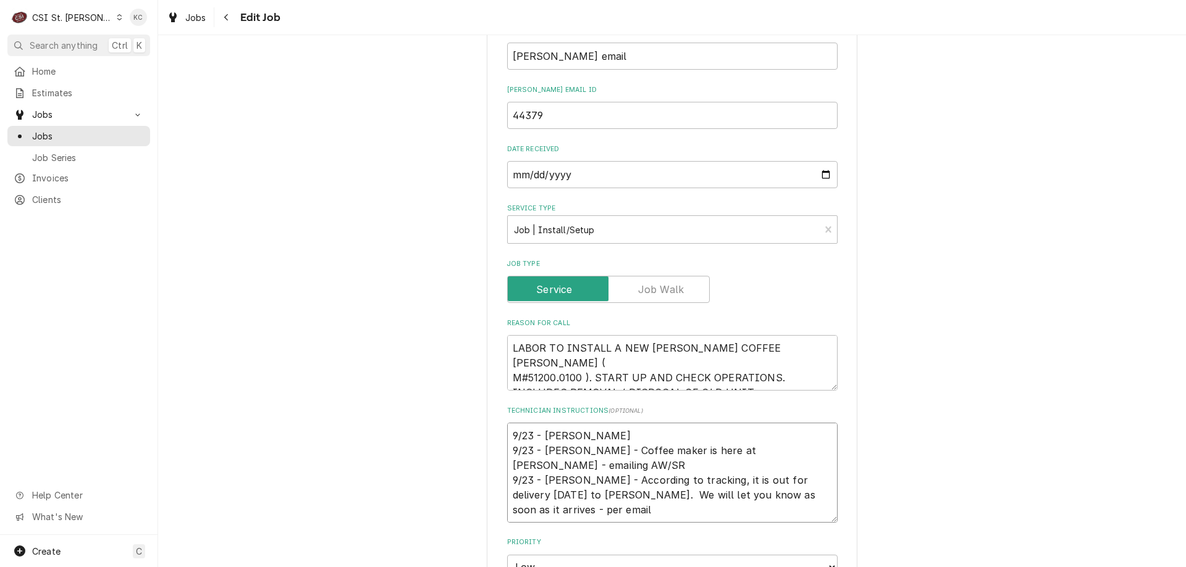
type textarea "9/23 - Kelly - 9/23 - Kelly - Coffee maker is here at vivian - emailing AW/SR 9…"
type textarea "x"
type textarea "9/23 - Kelly - 9/23 - Kelly - Coffee maker is here at vivian - emailing AW/SR 9…"
type textarea "x"
type textarea "9/23 - Kelly - 9/23 - Kelly - Coffee maker is here at vivian - emailing AW/SR 9…"
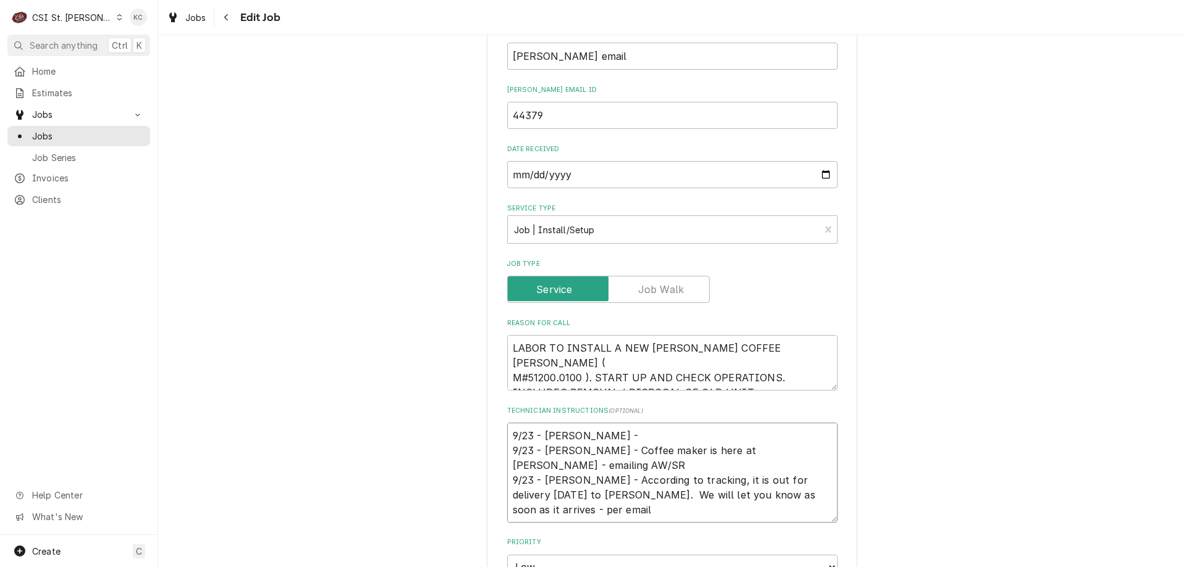
click at [617, 431] on textarea "9/23 - Kelly - 9/23 - Kelly - Coffee maker is here at vivian - emailing AW/SR 9…" at bounding box center [672, 473] width 330 height 100
paste textarea "Forgot. Still waiting on the filter to show up."
type textarea "x"
type textarea "9/23 - Kelly - Forgot. Still waiting on the filter to show up. 9/23 - Kelly - C…"
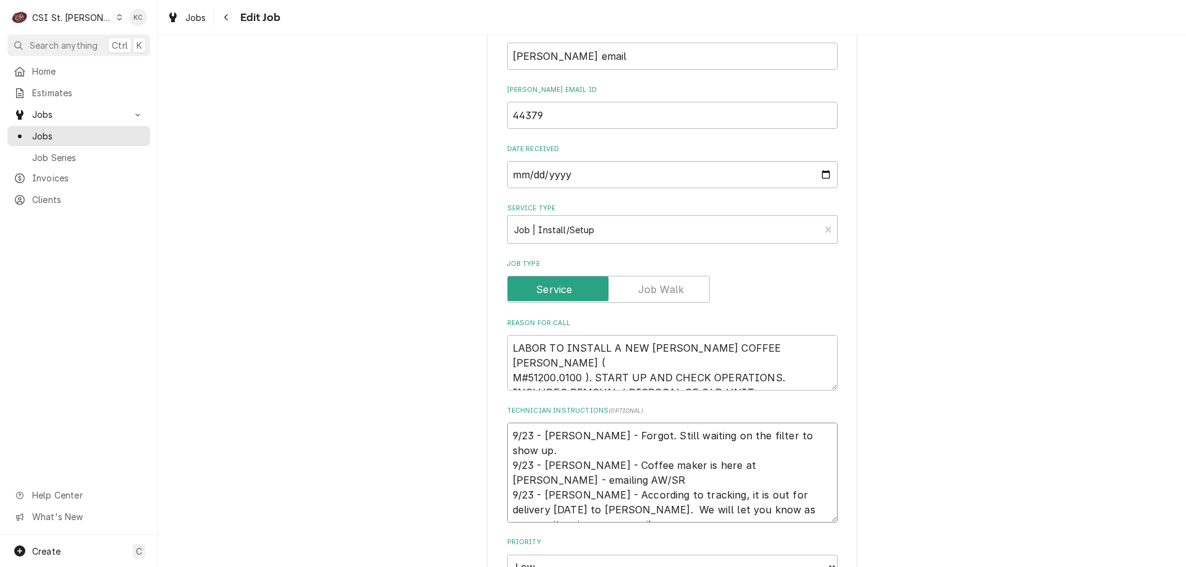
type textarea "x"
type textarea "9/23 - Kelly - Forgot. Still waiting on the filter to show up. 9/23 - Kelly - C…"
type textarea "x"
type textarea "9/23 - Kelly - Forgot. Still waiting on the filter to show up 9/23 - Kelly - Co…"
type textarea "x"
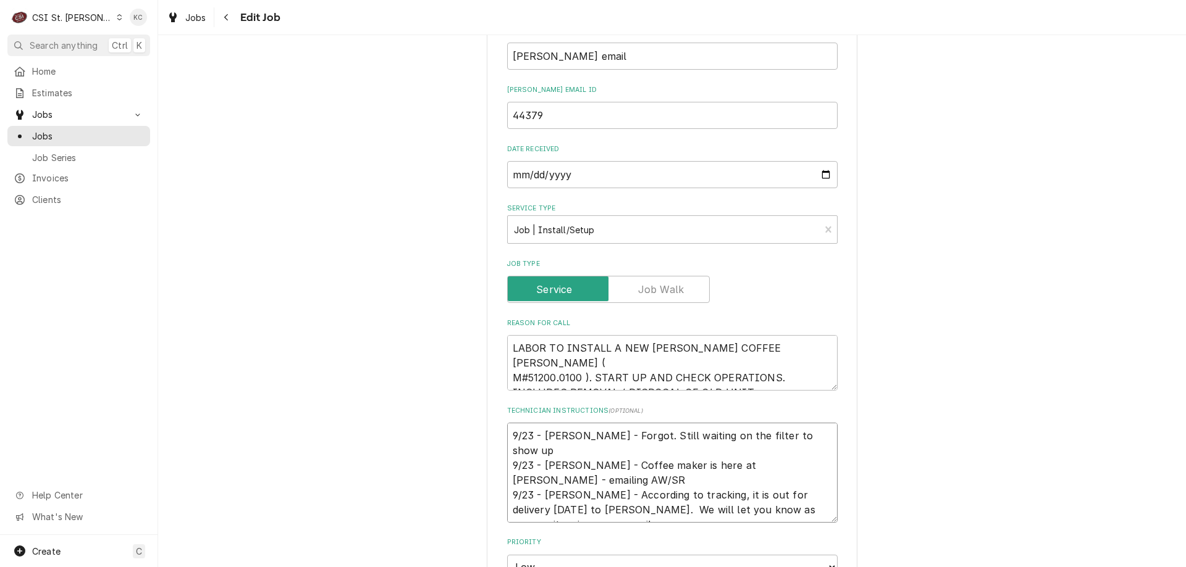
type textarea "9/23 - Kelly - Forgot. Still waiting on the filter to show up 9/23 - Kelly - Co…"
type textarea "x"
type textarea "9/23 - Kelly - Forgot. Still waiting on the filter to show up - 9/23 - Kelly - …"
type textarea "x"
type textarea "9/23 - Kelly - Forgot. Still waiting on the filter to show up - 9/23 - Kelly - …"
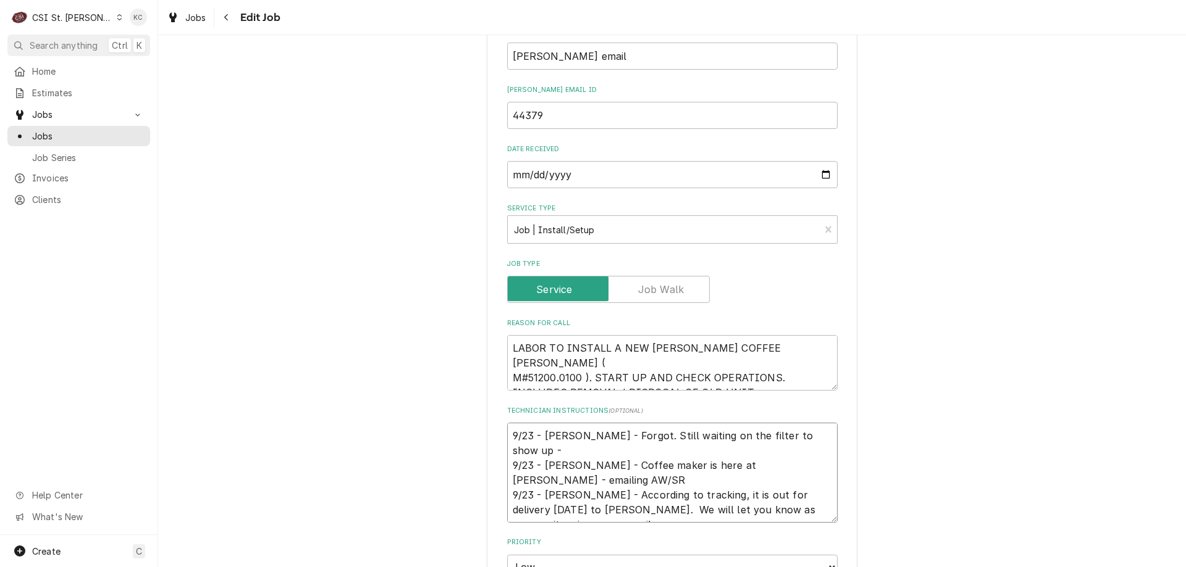
type textarea "x"
type textarea "9/23 - Kelly - Forgot. Still waiting on the filter to show up - pe 9/23 - Kelly…"
type textarea "x"
type textarea "9/23 - Kelly - Forgot. Still waiting on the filter to show up - per 9/23 - Kell…"
type textarea "x"
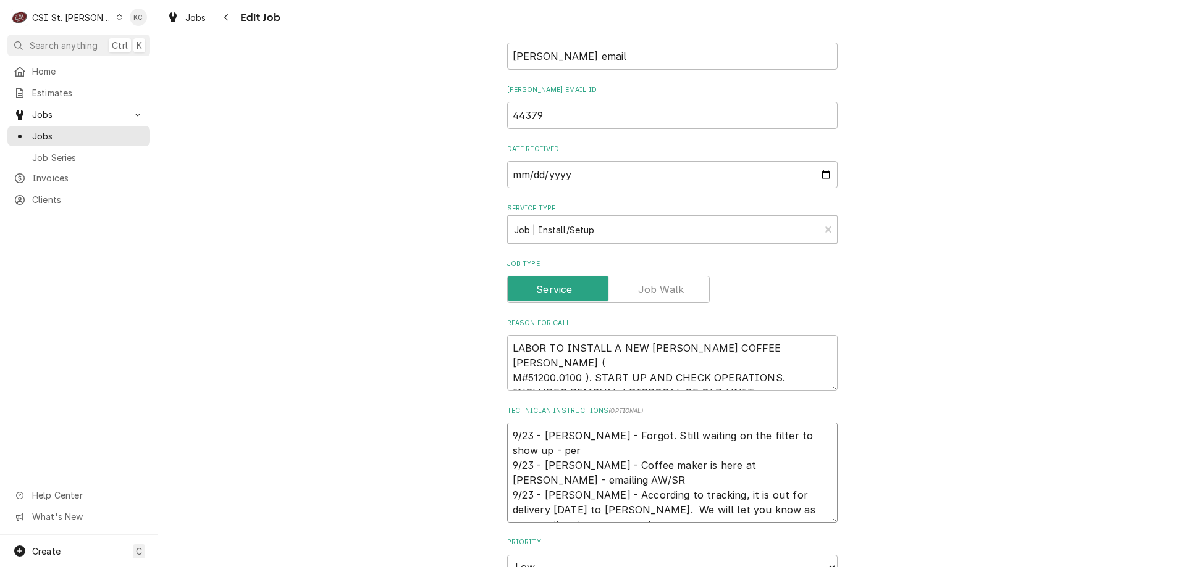
type textarea "9/23 - Kelly - Forgot. Still waiting on the filter to show up - per 9/23 - Kell…"
type textarea "x"
type textarea "9/23 - Kelly - Forgot. Still waiting on the filter to show up - per B 9/23 - Ke…"
type textarea "x"
type textarea "9/23 - Kelly - Forgot. Still waiting on the filter to show up - per Bi 9/23 - K…"
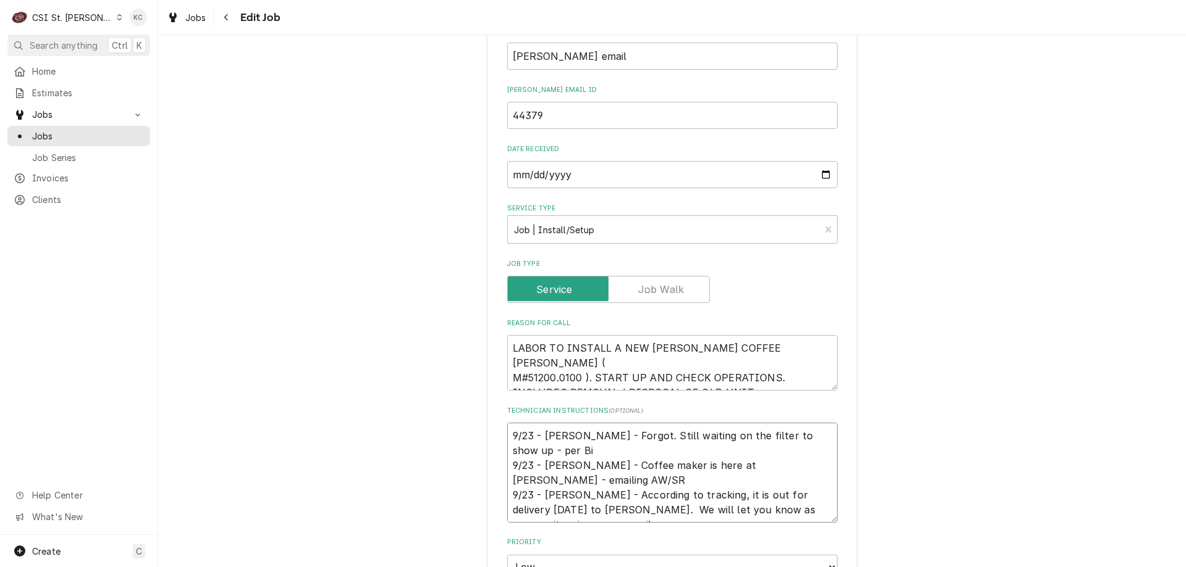
type textarea "x"
type textarea "9/23 - Kelly - Forgot. Still waiting on the filter to show up - per Bil 9/23 - …"
type textarea "x"
type textarea "9/23 - Kelly - Forgot. Still waiting on the filter to show up - per Bill 9/23 -…"
type textarea "x"
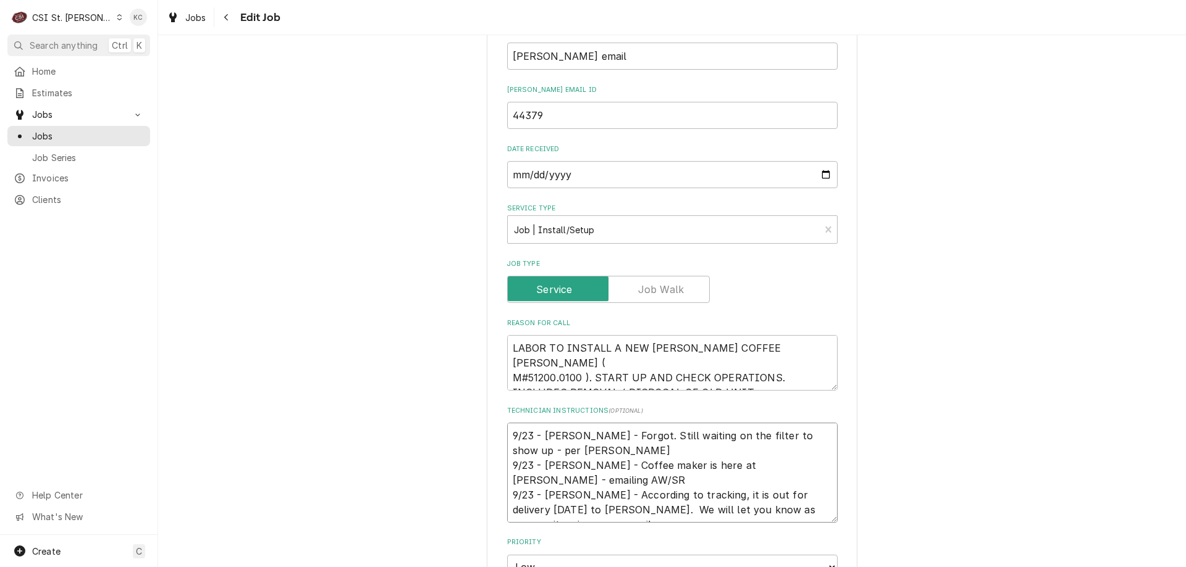
type textarea "9/23 - Kelly - Forgot. Still waiting on the filter to show up - per Bill 9/23 -…"
type textarea "x"
type textarea "9/23 - Kelly - Forgot. Still waiting on the filter to show up - per Bill a 9/23…"
type textarea "x"
type textarea "9/23 - Kelly - Forgot. Still waiting on the filter to show up - per Bill at 9/2…"
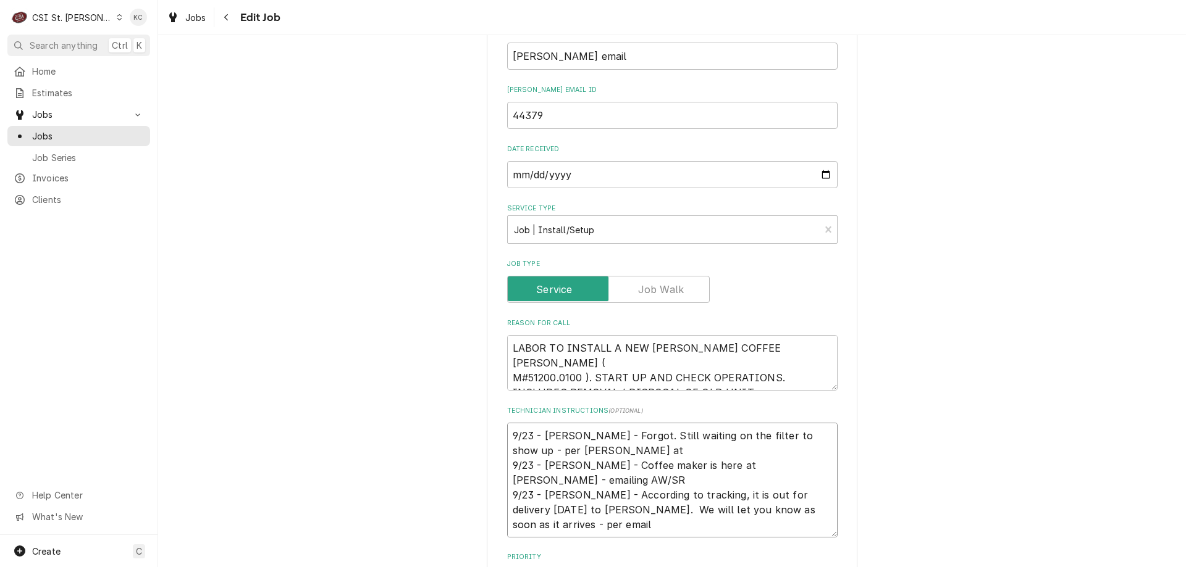
type textarea "x"
type textarea "9/23 - Kelly - Forgot. Still waiting on the filter to show up - per Bill at 9/2…"
type textarea "x"
type textarea "9/23 - Kelly - Forgot. Still waiting on the filter to show up - per Bill at V 9…"
type textarea "x"
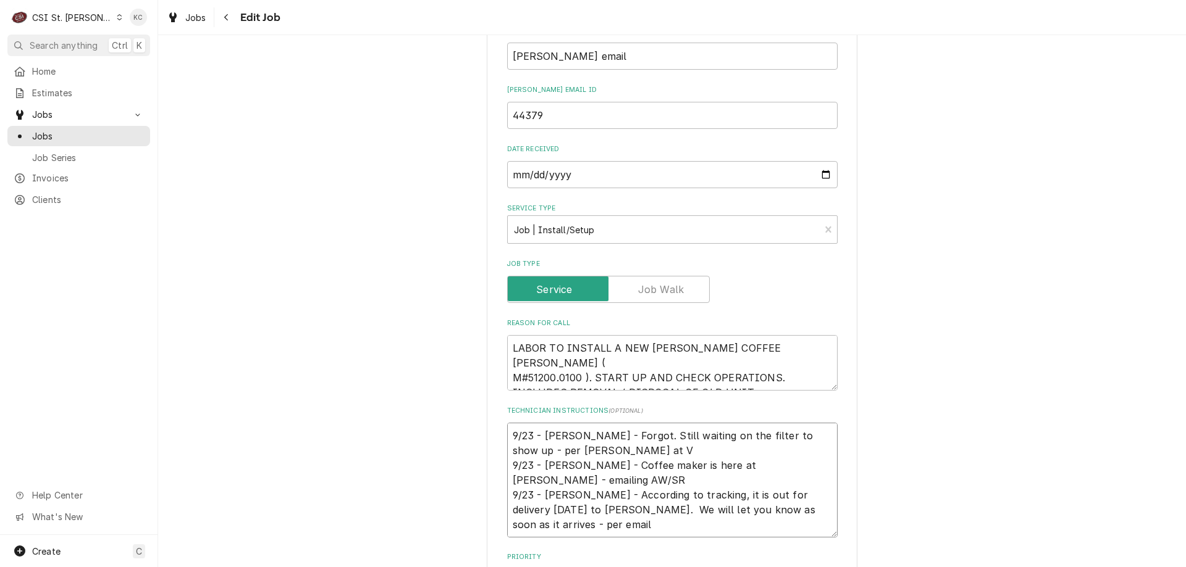
type textarea "9/23 - Kelly - Forgot. Still waiting on the filter to show up - per Bill at Vi …"
type textarea "x"
type textarea "9/23 - Kelly - Forgot. Still waiting on the filter to show up - per Bill at Viv…"
type textarea "x"
type textarea "9/23 - Kelly - Forgot. Still waiting on the filter to show up - per Bill at Viv…"
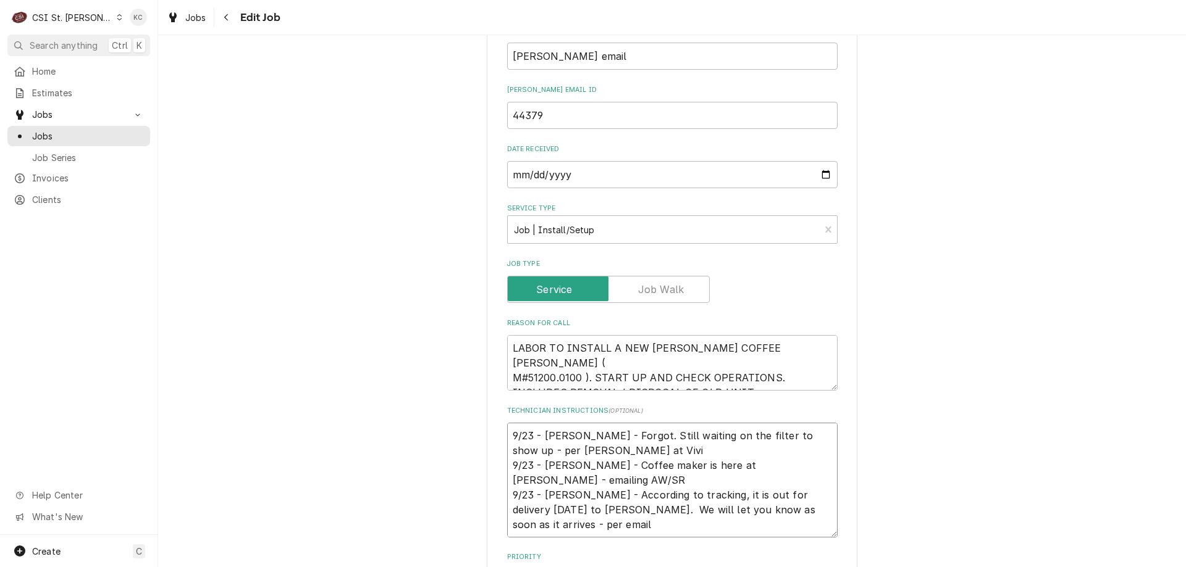
type textarea "x"
type textarea "9/23 - Kelly - Forgot. Still waiting on the filter to show up - per Bill at Viv…"
type textarea "x"
type textarea "9/23 - Kelly - Forgot. Still waiting on the filter to show up - per Bill at Viv…"
type textarea "x"
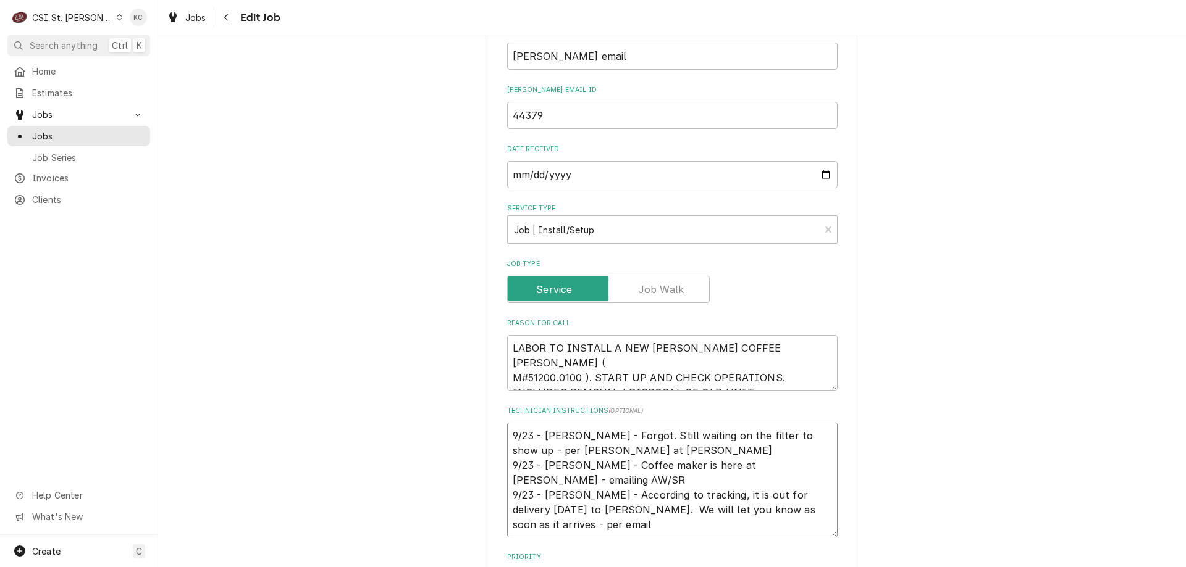
type textarea "9/23 - Kelly - Forgot. Still waiting on the filter to show up - per Bill at Viv…"
type textarea "x"
type textarea "9/23 - Kelly - Forgot. Still waiting on the filter to show up - per Bill at Viv…"
type textarea "x"
type textarea "9/23 - Kelly - Forgot. Still waiting on the filter to show up - per Bill at Viv…"
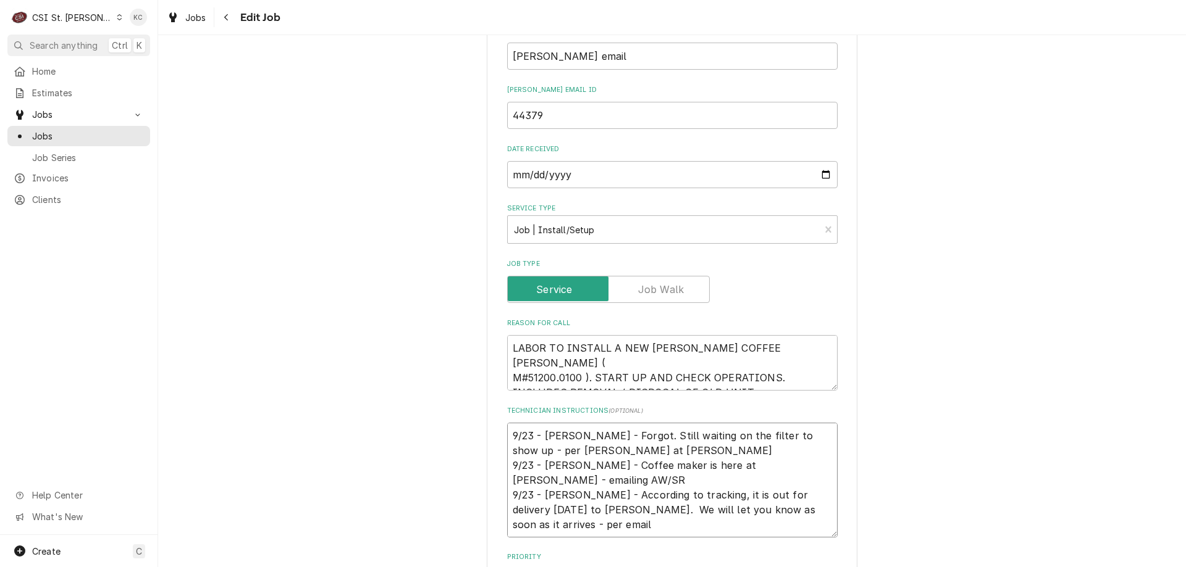
type textarea "x"
type textarea "9/23 - Kelly - Forgot. Still waiting on the filter to show up - per Bill at Viv…"
type textarea "x"
type textarea "9/23 - Kelly - Forgot. Still waiting on the filter to show up - per Bill at Viv…"
type textarea "x"
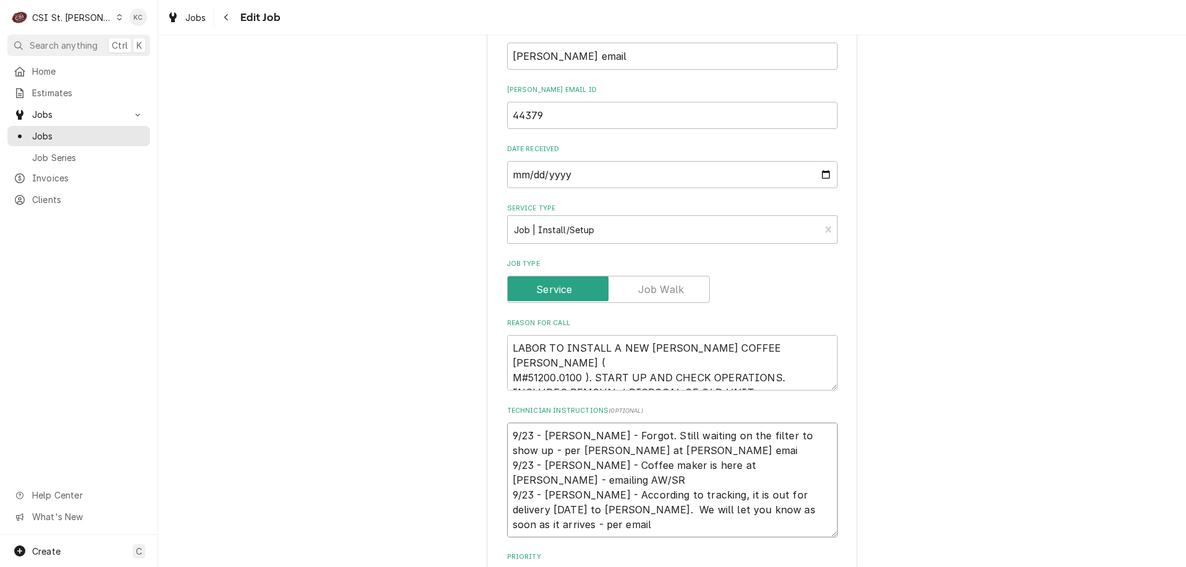
type textarea "9/23 - Kelly - Forgot. Still waiting on the filter to show up - per Bill at Viv…"
type textarea "x"
type textarea "9/23 - Kelly - Forgot. Still waiting on the filter to show up - per Bill at Viv…"
type textarea "x"
type textarea "9/23 - Kelly - Forgot. Still waiting on the filter to show up - per Bill at Viv…"
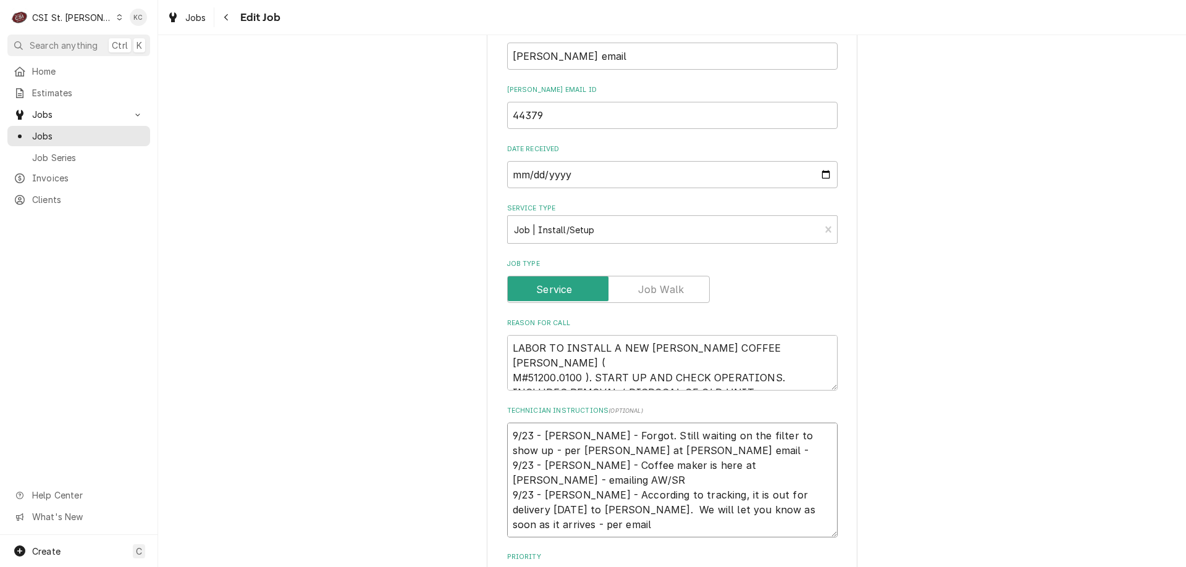
type textarea "x"
type textarea "9/23 - Kelly - Forgot. Still waiting on the filter to show up - per Bill at Viv…"
type textarea "x"
type textarea "9/23 - Kelly - Forgot. Still waiting on the filter to show up - per Bill at Viv…"
type textarea "x"
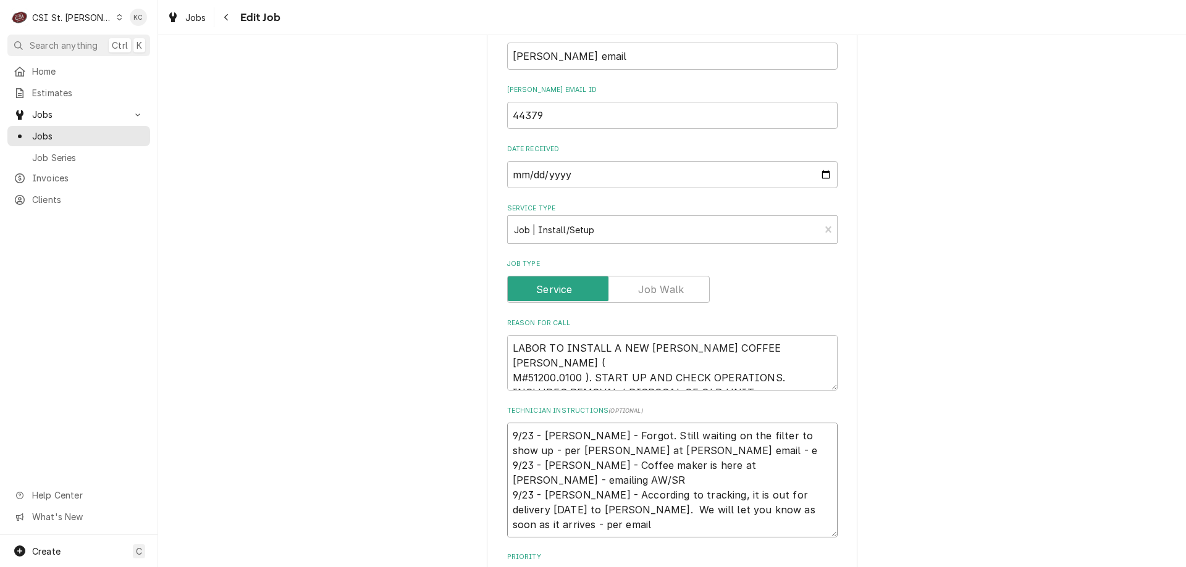
type textarea "9/23 - Kelly - Forgot. Still waiting on the filter to show up - per Bill at Viv…"
type textarea "x"
type textarea "9/23 - Kelly - Forgot. Still waiting on the filter to show up - per Bill at Viv…"
type textarea "x"
type textarea "9/23 - Kelly - Forgot. Still waiting on the filter to show up - per Bill at Viv…"
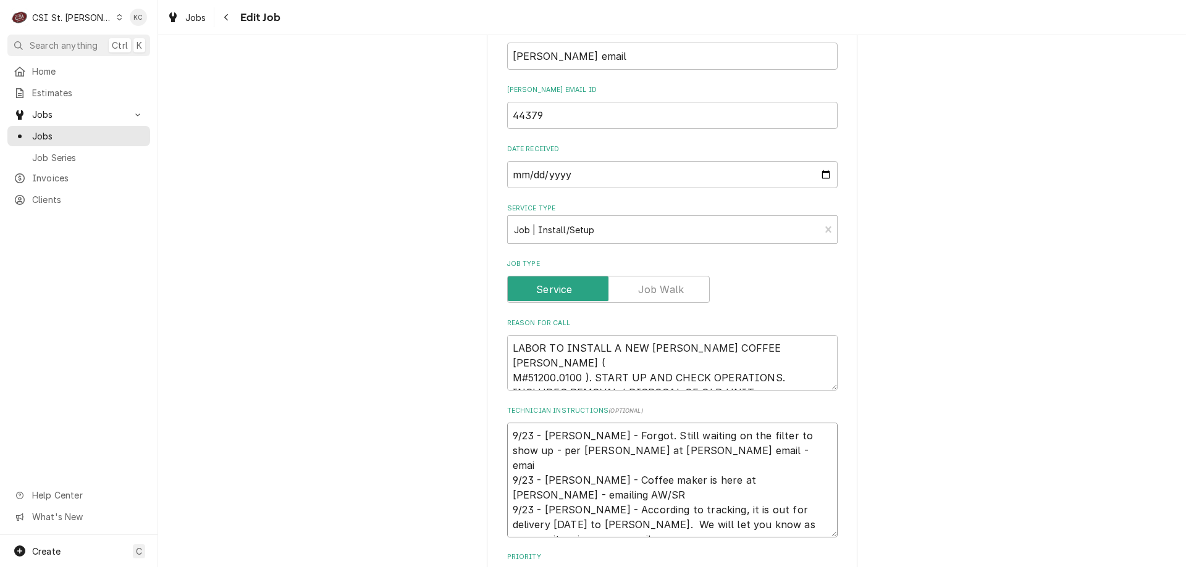
type textarea "x"
type textarea "9/23 - Kelly - Forgot. Still waiting on the filter to show up - per Bill at Viv…"
type textarea "x"
type textarea "9/23 - Kelly - Forgot. Still waiting on the filter to show up - per Bill at Viv…"
type textarea "x"
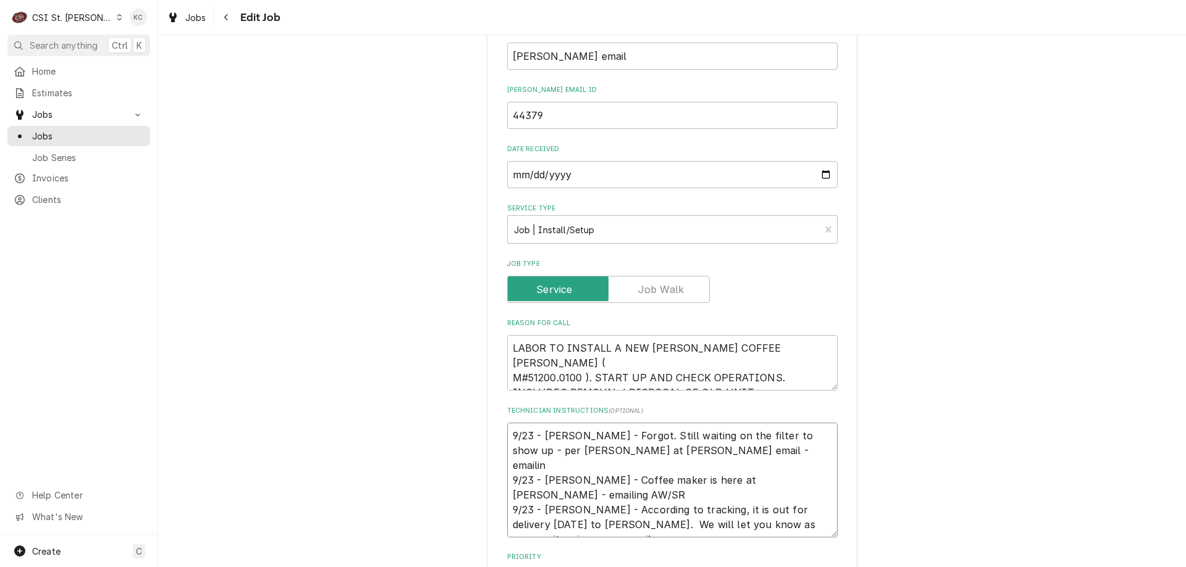
type textarea "9/23 - Kelly - Forgot. Still waiting on the filter to show up - per Bill at Viv…"
type textarea "x"
type textarea "9/23 - Kelly - Forgot. Still waiting on the filter to show up - per Bill at Viv…"
type textarea "x"
type textarea "9/23 - Kelly - Forgot. Still waiting on the filter to show up - per Bill at Viv…"
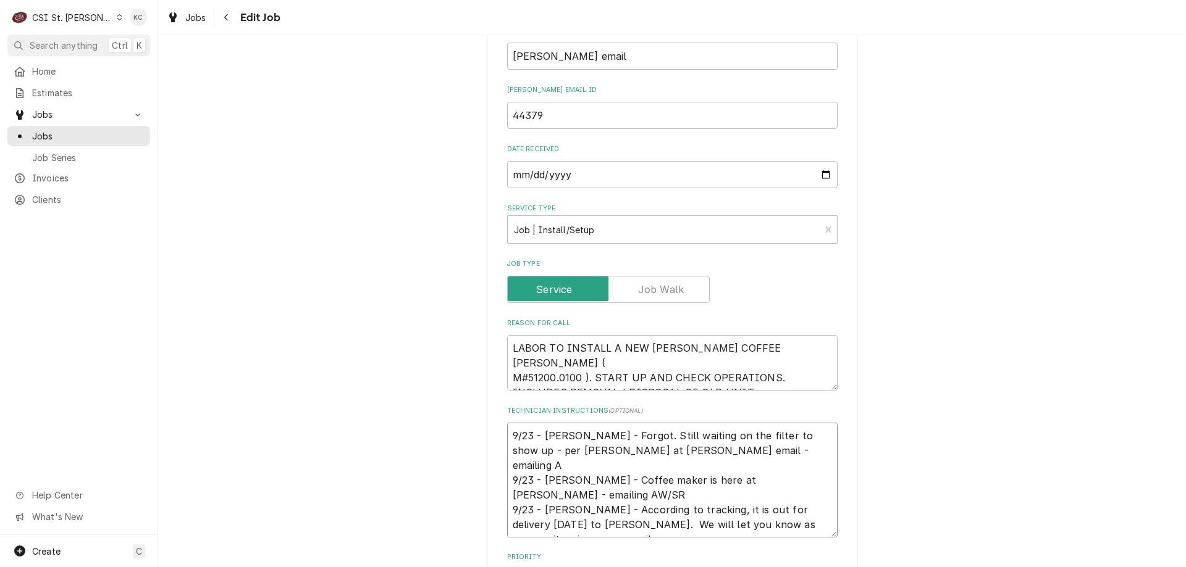
type textarea "x"
type textarea "9/23 - Kelly - Forgot. Still waiting on the filter to show up - per Bill at Viv…"
type textarea "x"
type textarea "9/23 - Kelly - Forgot. Still waiting on the filter to show up - per Bill at Viv…"
type textarea "x"
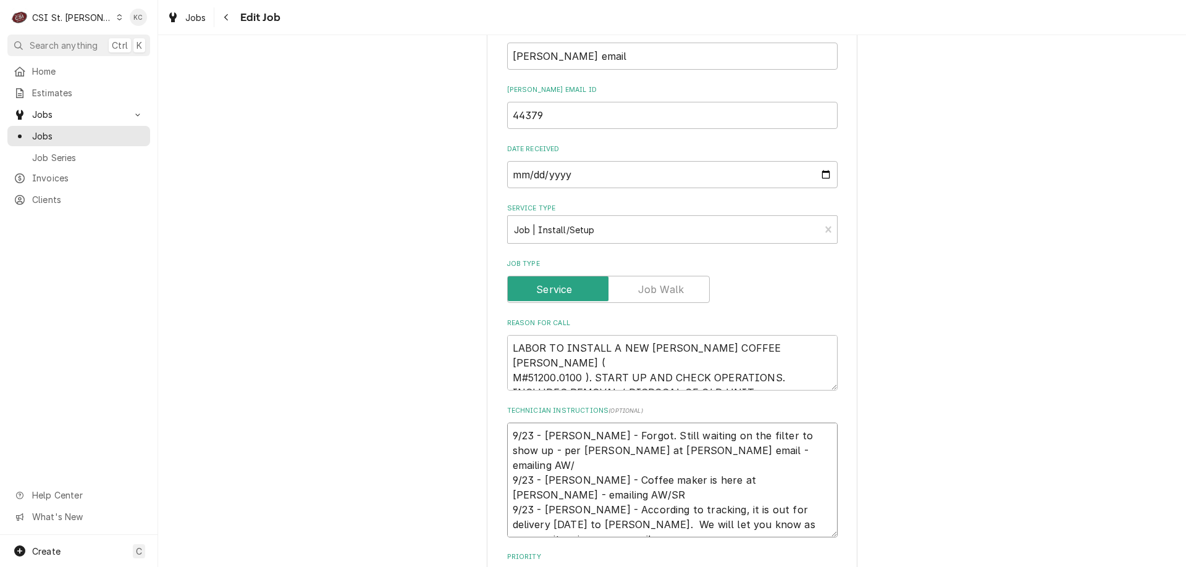
type textarea "9/23 - Kelly - Forgot. Still waiting on the filter to show up - per Bill at Viv…"
type textarea "x"
type textarea "9/23 - Kelly - Forgot. Still waiting on the filter to show up - per Bill at Viv…"
type textarea "x"
type textarea "9/23 - Kelly - Forgot. Still waiting on the filter to show up - per Bill at Viv…"
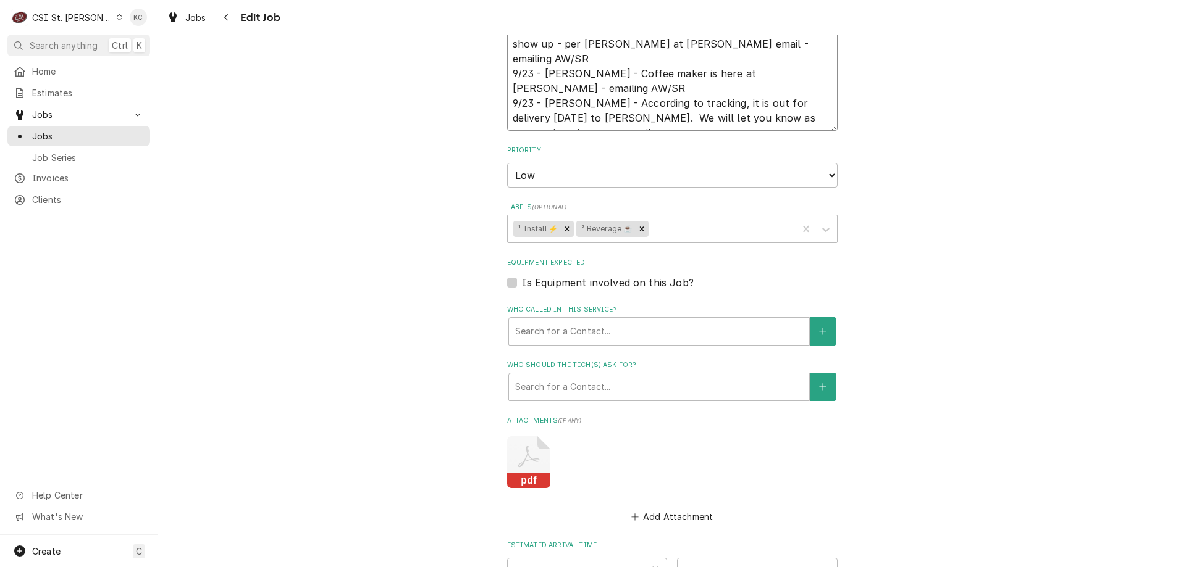
scroll to position [1208, 0]
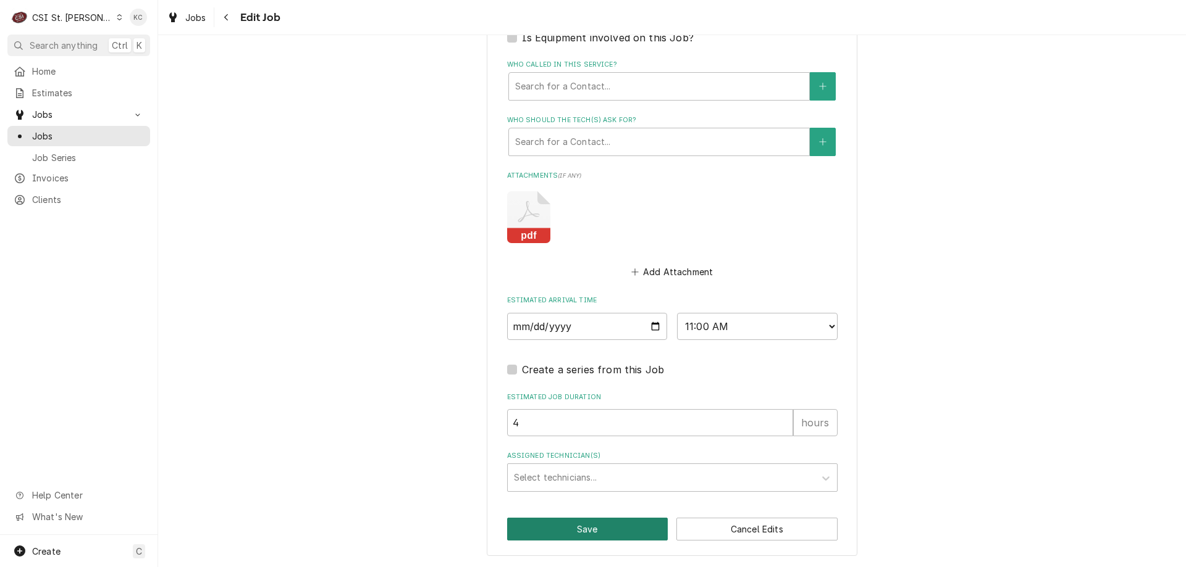
click at [642, 530] on button "Save" at bounding box center [587, 529] width 161 height 23
type textarea "x"
